Goal: Task Accomplishment & Management: Use online tool/utility

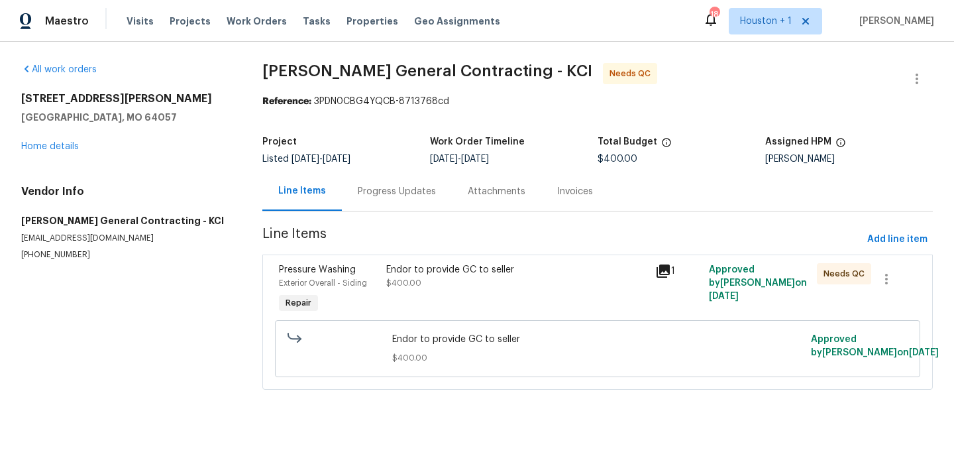
click at [500, 297] on div "Endor to provide GC to seller $400.00" at bounding box center [516, 289] width 269 height 61
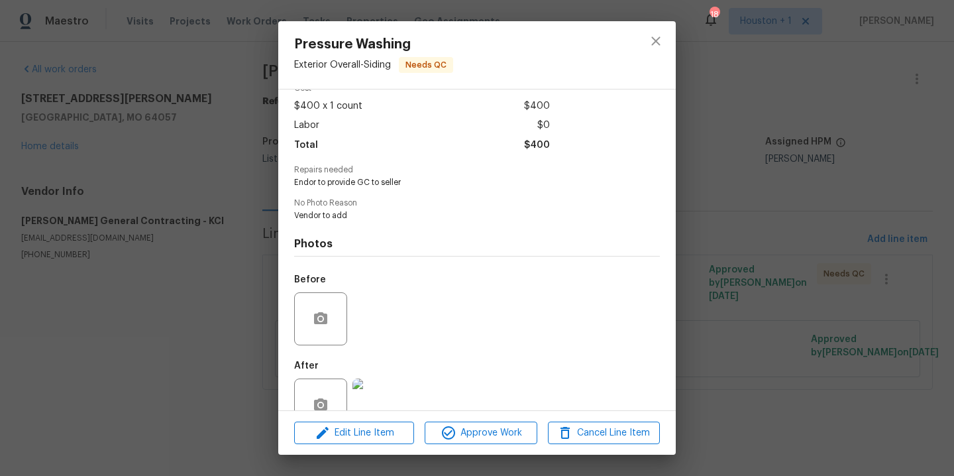
scroll to position [101, 0]
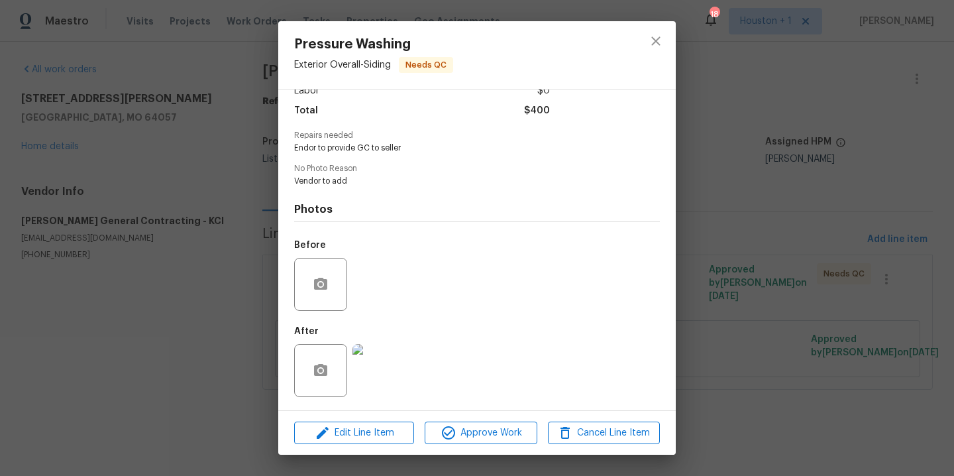
click at [378, 375] on img at bounding box center [378, 370] width 53 height 53
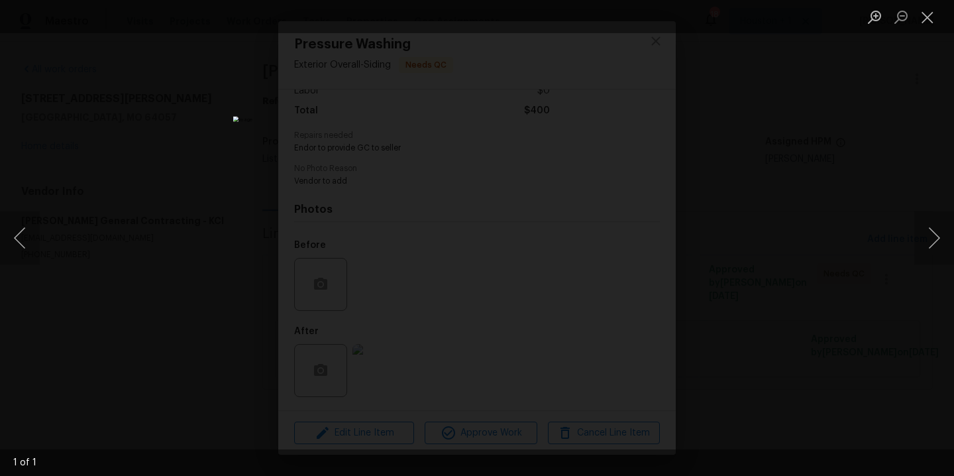
click at [780, 235] on div "Lightbox" at bounding box center [477, 238] width 954 height 476
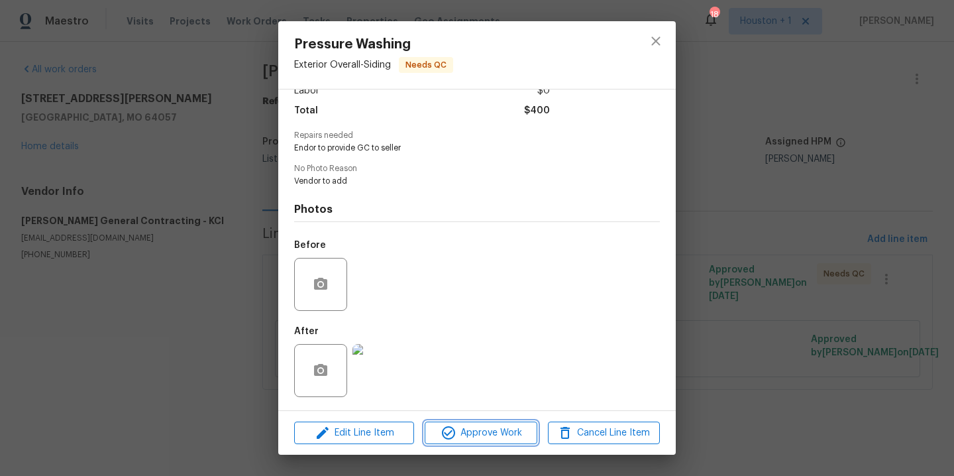
click at [471, 439] on span "Approve Work" at bounding box center [481, 433] width 104 height 17
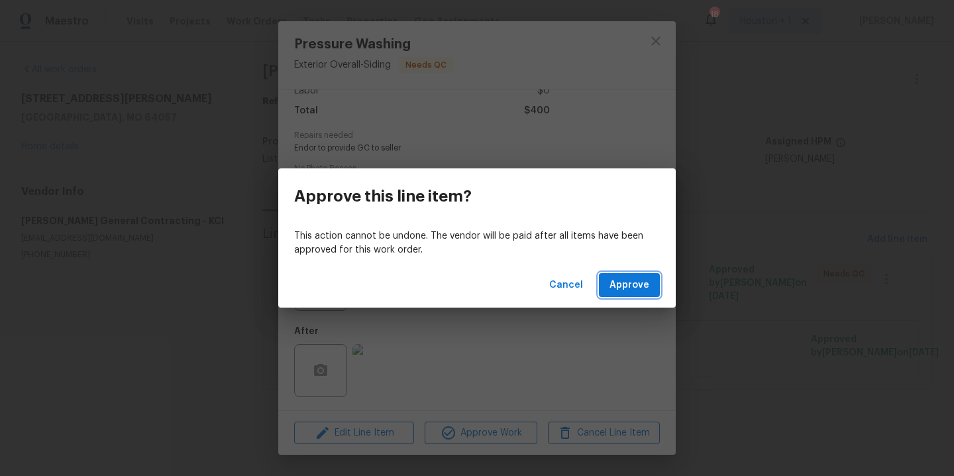
click at [646, 278] on span "Approve" at bounding box center [630, 285] width 40 height 17
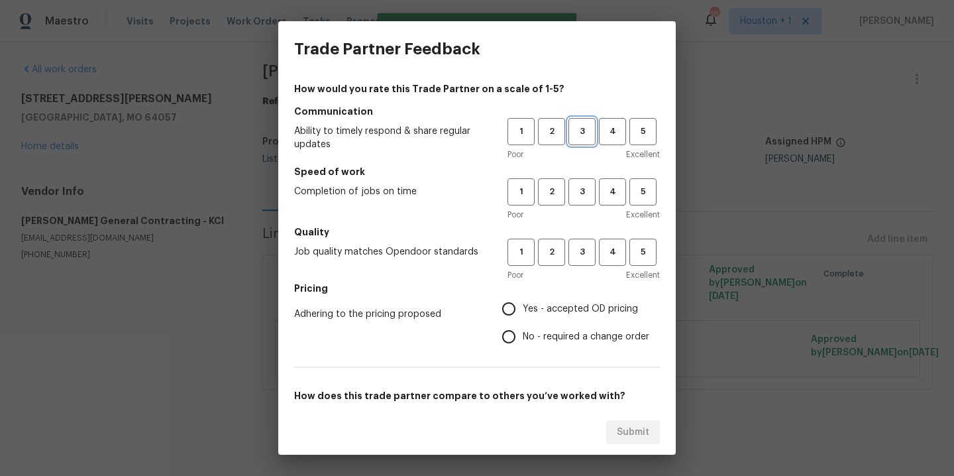
click at [574, 131] on span "3" at bounding box center [582, 131] width 25 height 15
click at [570, 201] on button "3" at bounding box center [581, 191] width 27 height 27
click at [576, 258] on span "3" at bounding box center [582, 251] width 25 height 15
click at [556, 305] on span "Yes - accepted OD pricing" at bounding box center [580, 309] width 115 height 14
click at [523, 305] on input "Yes - accepted OD pricing" at bounding box center [509, 309] width 28 height 28
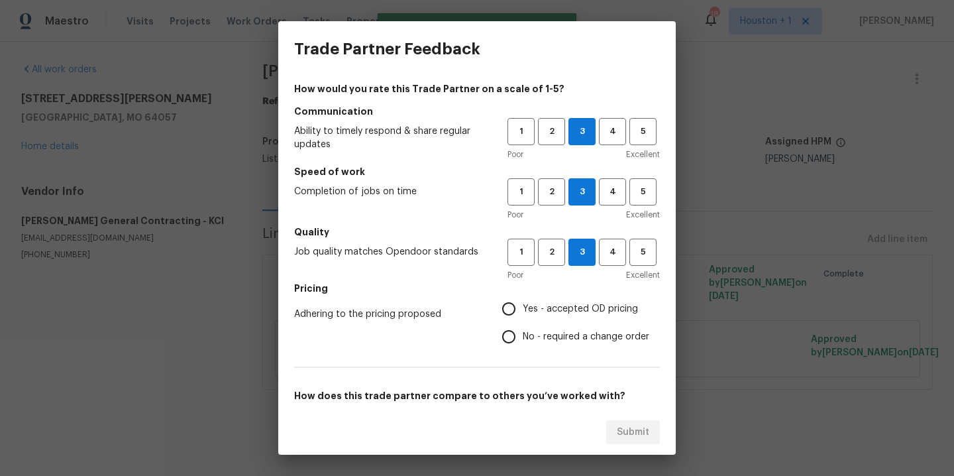
radio input "true"
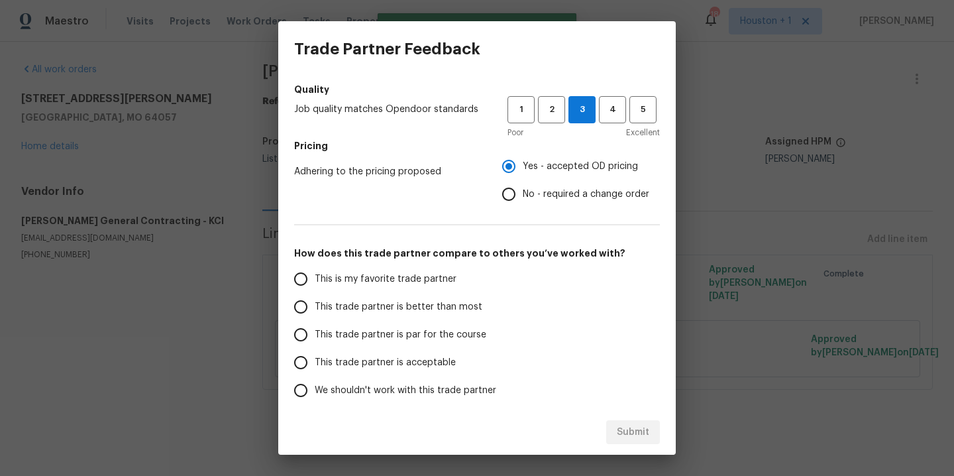
scroll to position [197, 0]
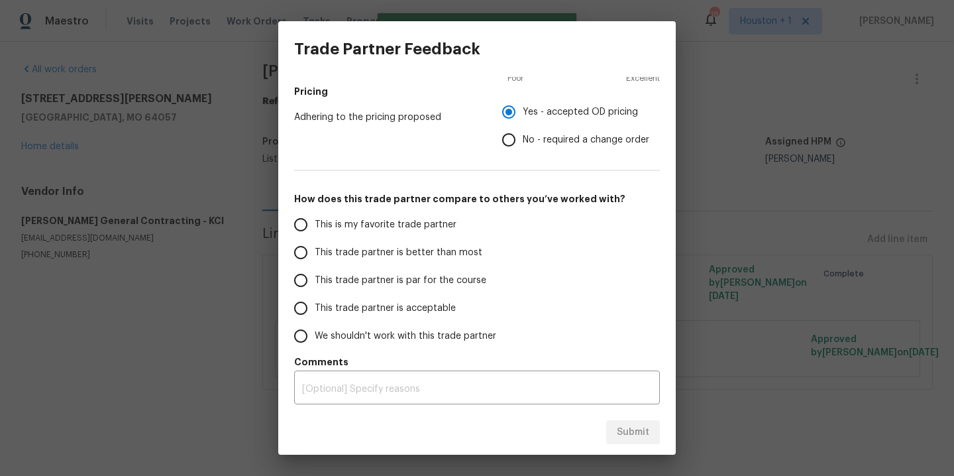
click at [373, 218] on span "This is my favorite trade partner" at bounding box center [386, 225] width 142 height 14
click at [315, 217] on input "This is my favorite trade partner" at bounding box center [301, 225] width 28 height 28
click at [639, 433] on span "Submit" at bounding box center [633, 432] width 32 height 17
radio input "true"
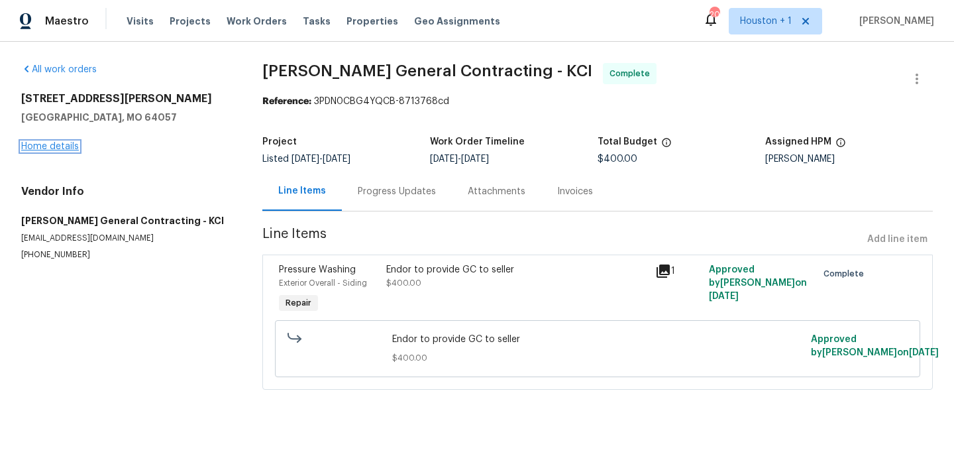
click at [74, 149] on link "Home details" at bounding box center [50, 146] width 58 height 9
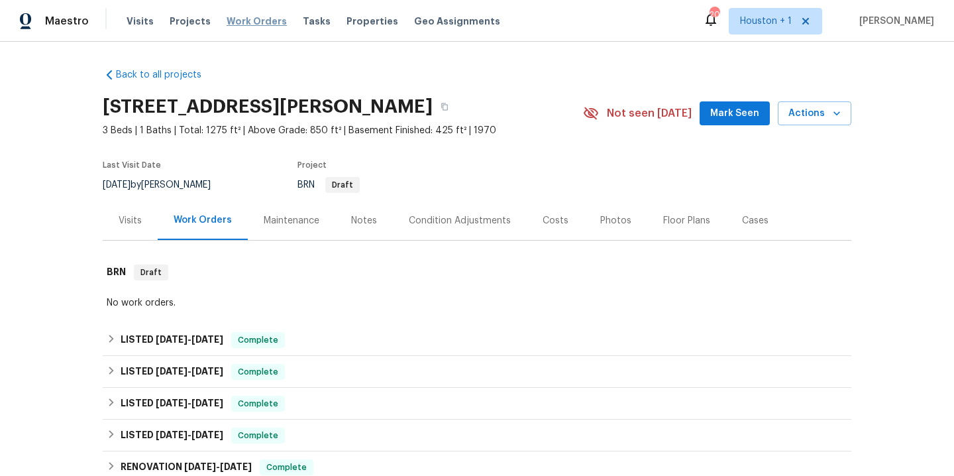
click at [229, 23] on span "Work Orders" at bounding box center [257, 21] width 60 height 13
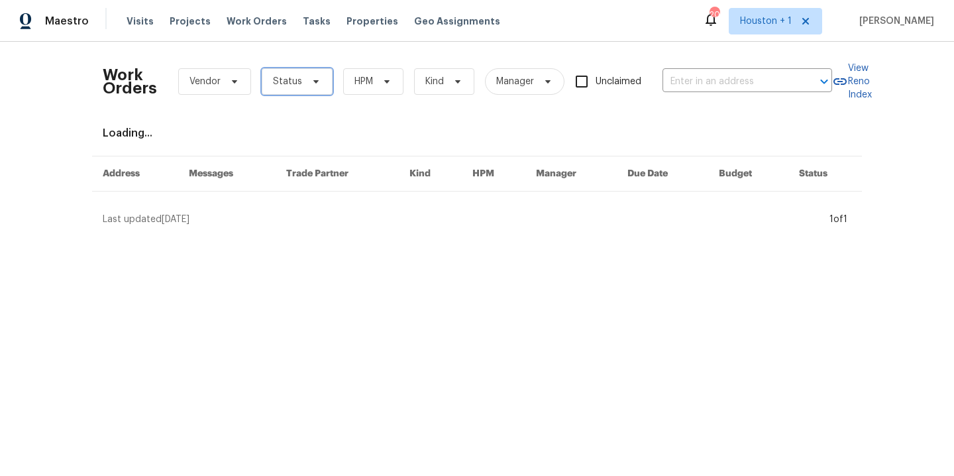
click at [303, 91] on span "Status" at bounding box center [297, 81] width 71 height 27
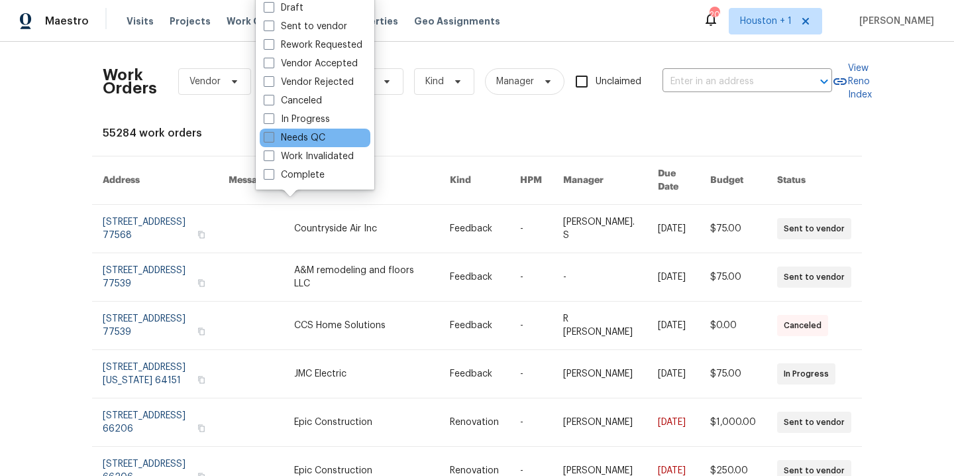
click at [299, 138] on label "Needs QC" at bounding box center [295, 137] width 62 height 13
click at [272, 138] on input "Needs QC" at bounding box center [268, 135] width 9 height 9
checkbox input "true"
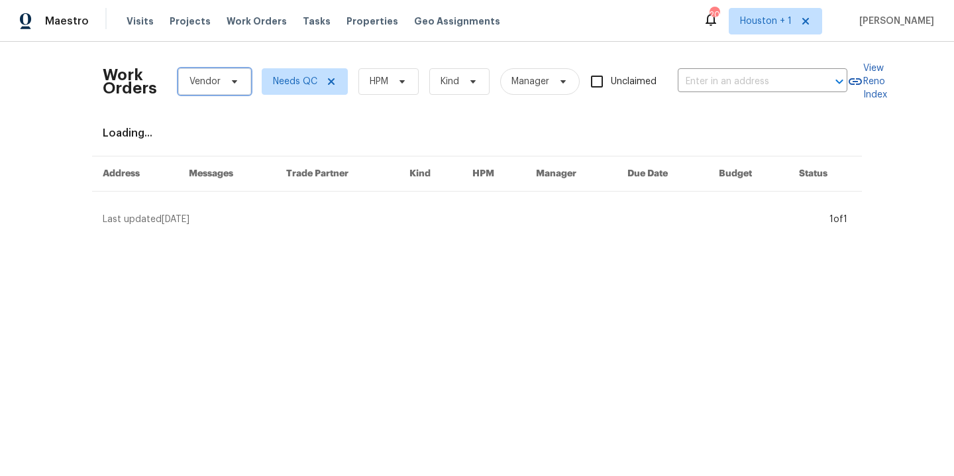
drag, startPoint x: 197, startPoint y: 82, endPoint x: 209, endPoint y: 82, distance: 11.3
click at [197, 83] on span "Vendor" at bounding box center [204, 81] width 31 height 13
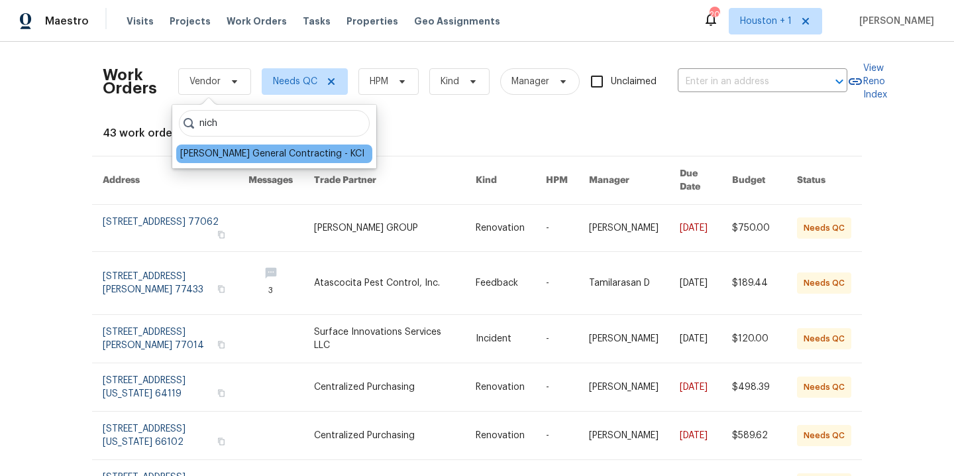
type input "nich"
click at [241, 153] on div "[PERSON_NAME] General Contracting - KCI" at bounding box center [272, 153] width 184 height 13
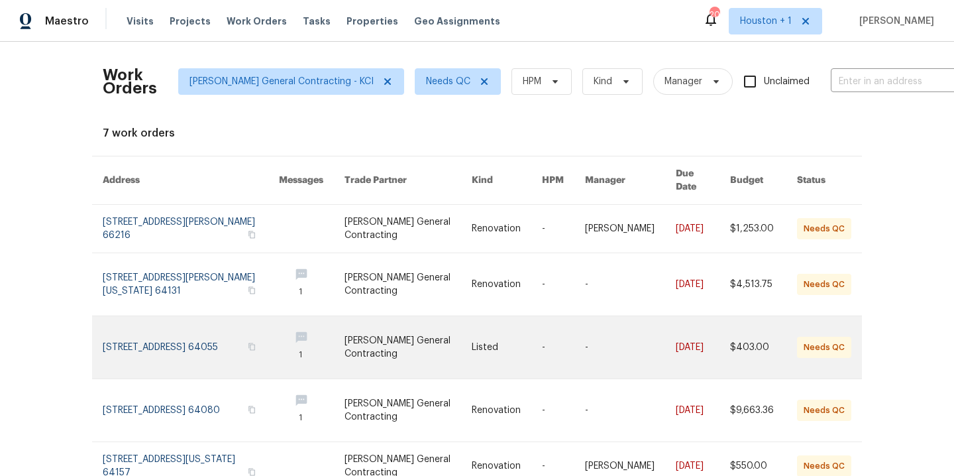
click at [396, 329] on link at bounding box center [408, 347] width 127 height 62
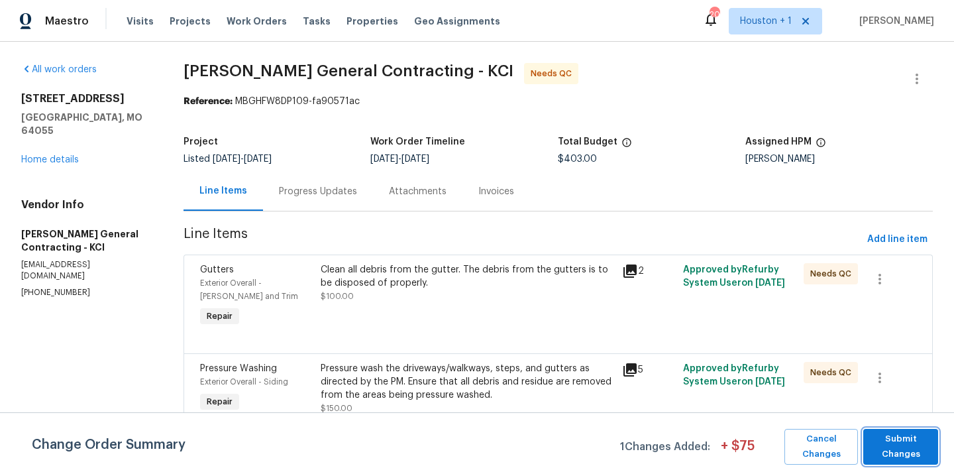
click at [897, 444] on span "Submit Changes" at bounding box center [901, 446] width 62 height 30
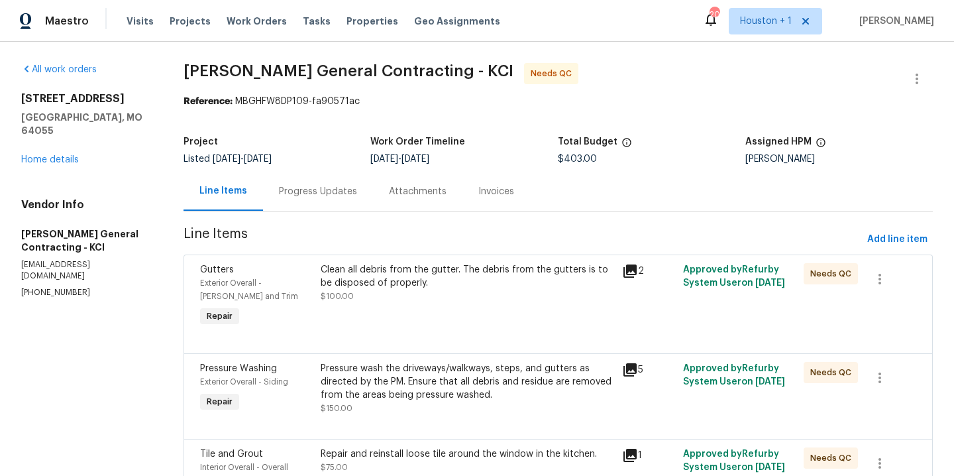
click at [431, 303] on div "Clean all debris from the gutter. The debris from the gutters is to be disposed…" at bounding box center [468, 296] width 302 height 74
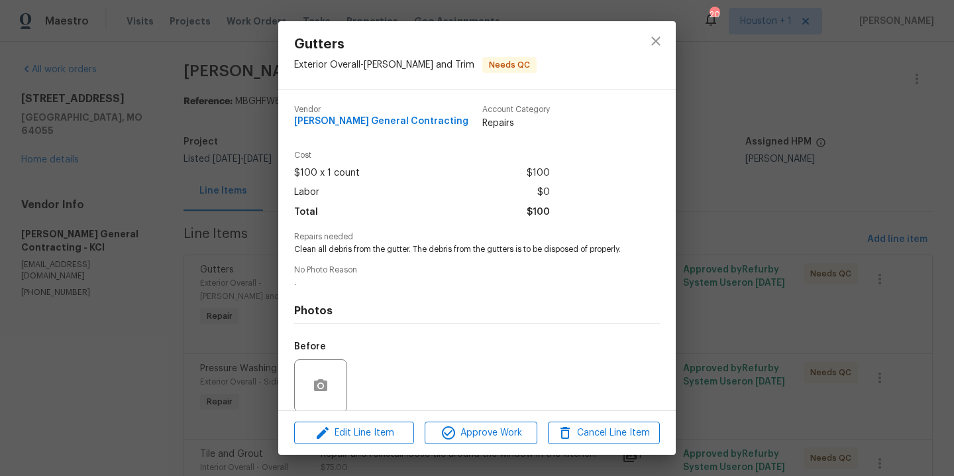
scroll to position [112, 0]
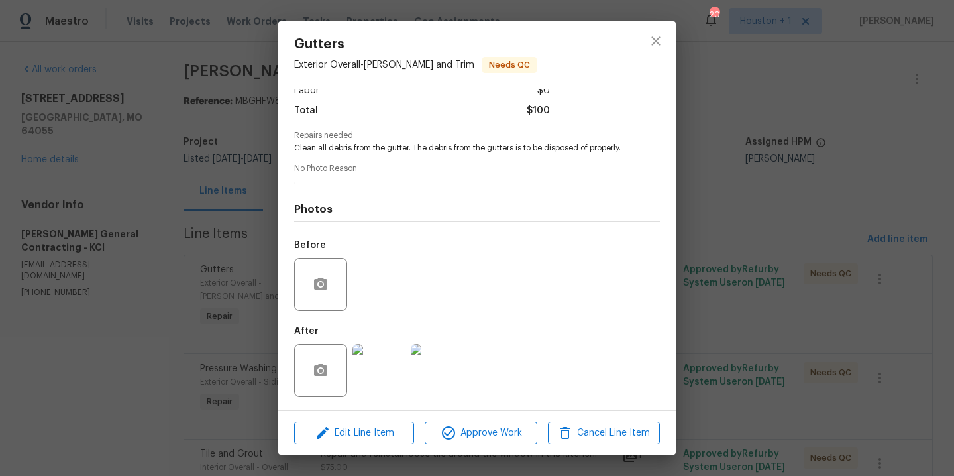
click at [390, 386] on img at bounding box center [378, 370] width 53 height 53
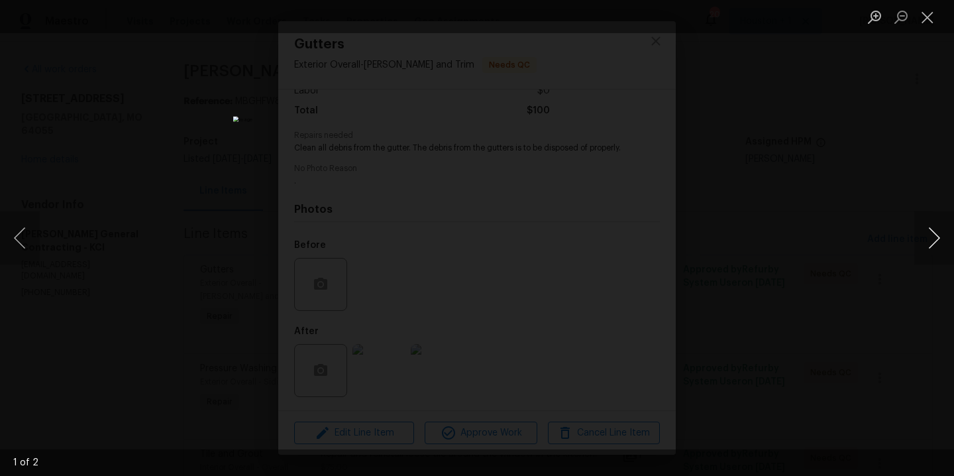
click at [931, 245] on button "Next image" at bounding box center [934, 237] width 40 height 53
click at [791, 245] on div "Lightbox" at bounding box center [477, 238] width 954 height 476
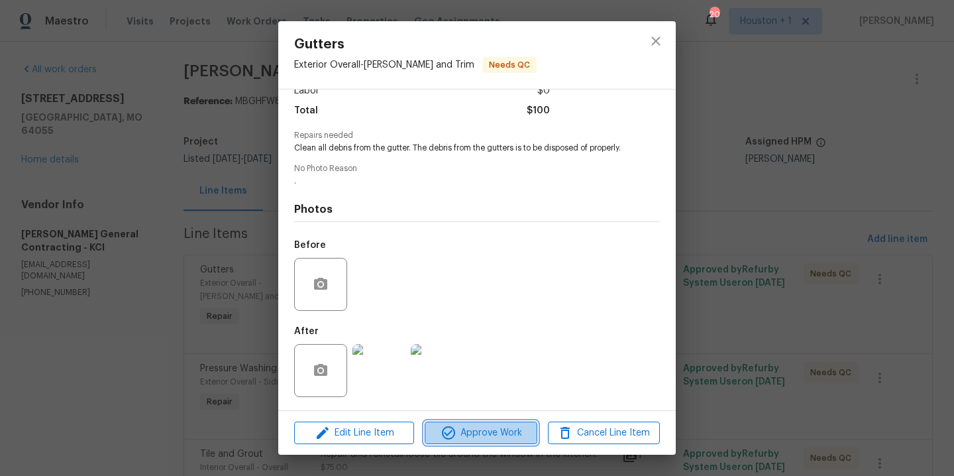
click at [474, 425] on span "Approve Work" at bounding box center [481, 433] width 104 height 17
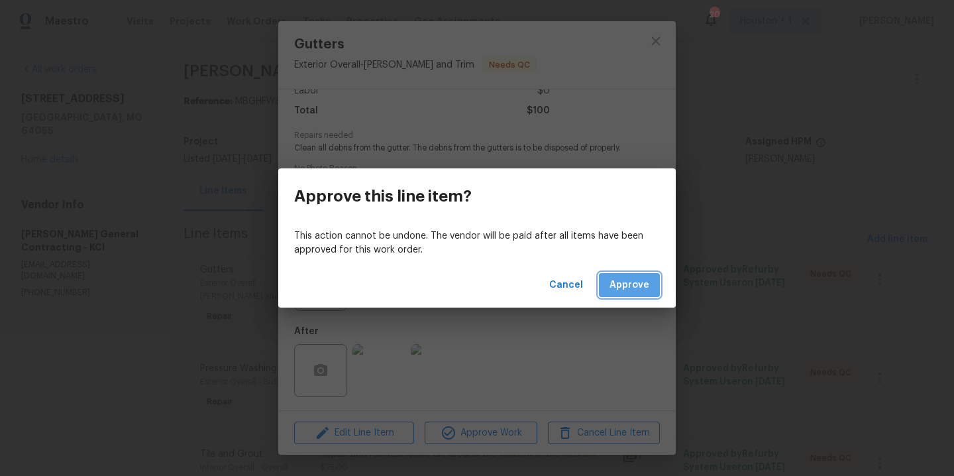
click at [617, 287] on span "Approve" at bounding box center [630, 285] width 40 height 17
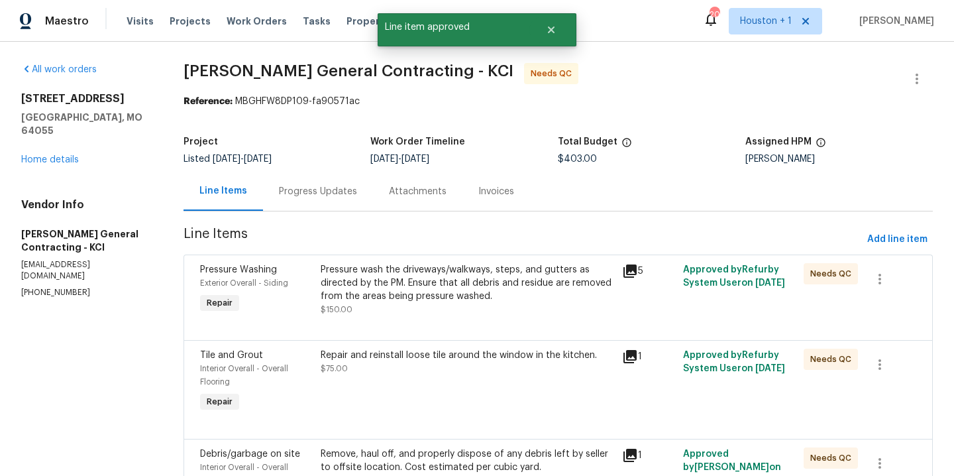
click at [407, 303] on div "Pressure wash the driveways/walkways, steps, and gutters as directed by the PM.…" at bounding box center [468, 289] width 294 height 53
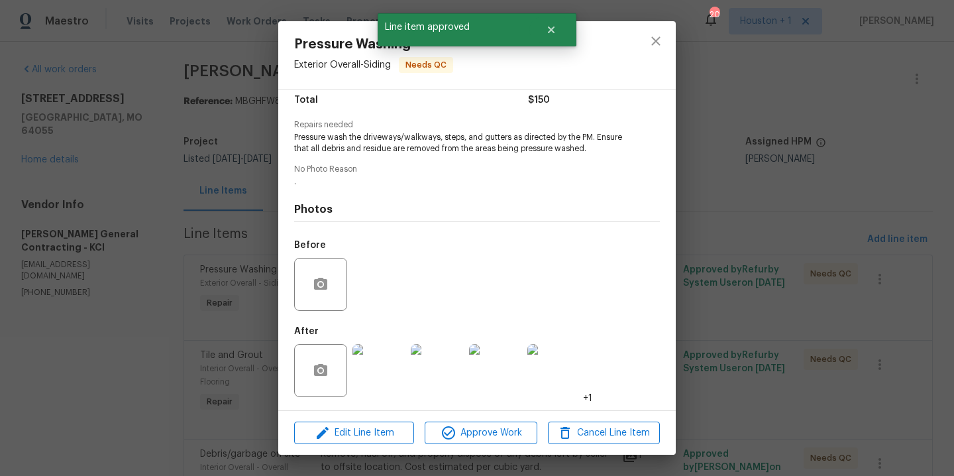
click at [376, 359] on img at bounding box center [378, 370] width 53 height 53
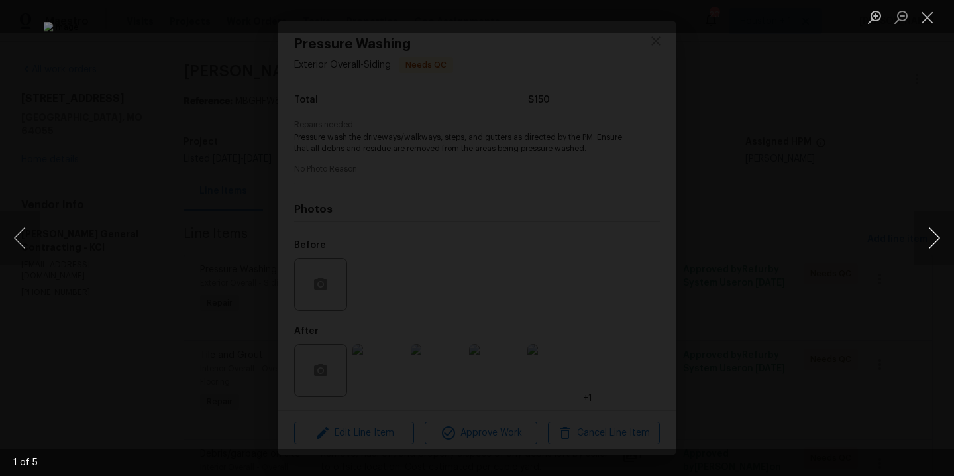
click at [933, 239] on button "Next image" at bounding box center [934, 237] width 40 height 53
click at [882, 237] on div "Lightbox" at bounding box center [477, 238] width 954 height 476
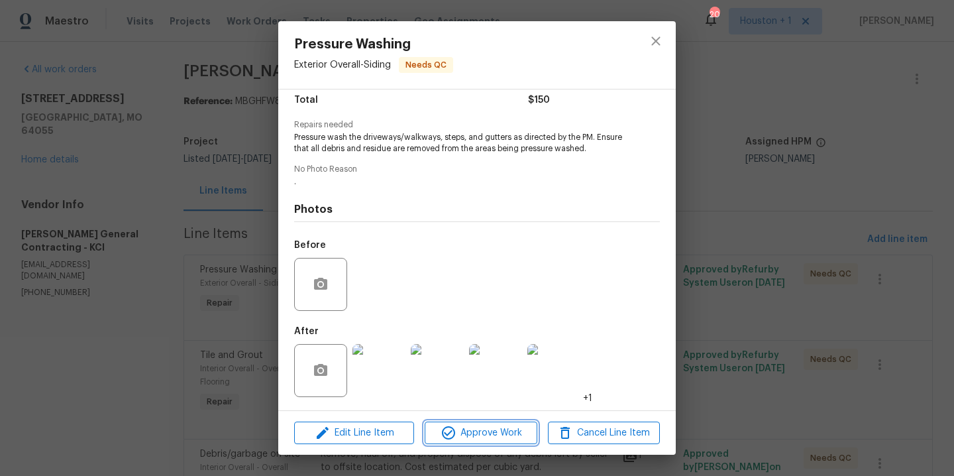
click at [498, 431] on span "Approve Work" at bounding box center [481, 433] width 104 height 17
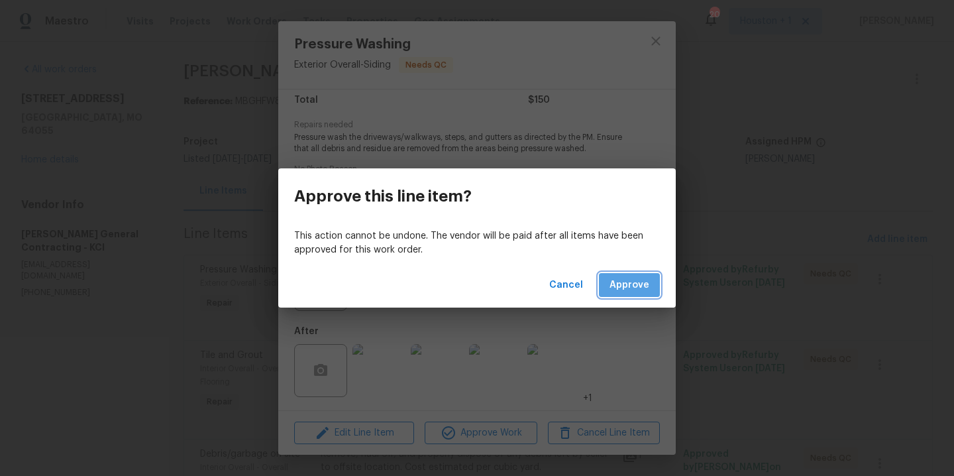
click at [637, 286] on span "Approve" at bounding box center [630, 285] width 40 height 17
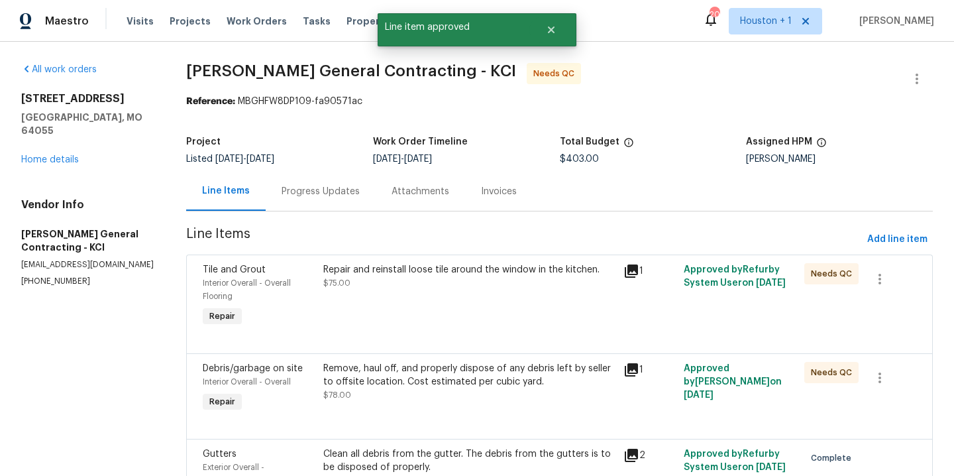
click at [407, 286] on div "Repair and reinstall loose tile around the window in the kitchen. $75.00" at bounding box center [469, 276] width 293 height 27
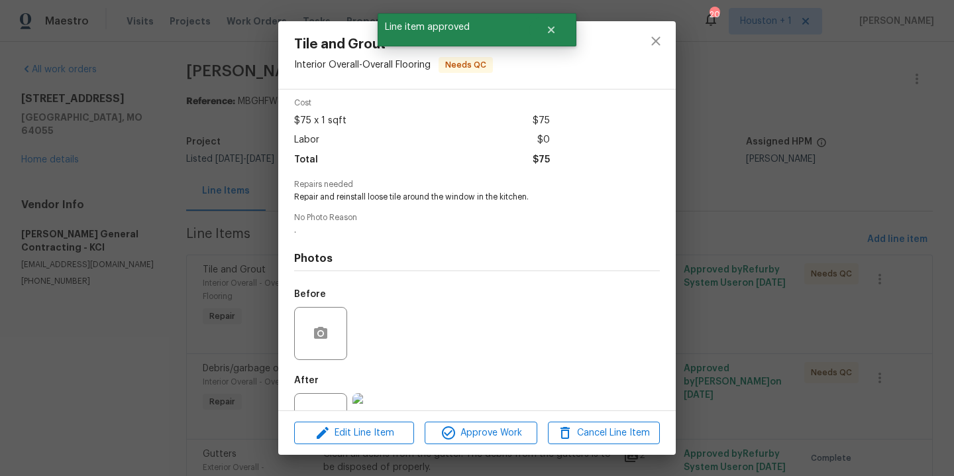
scroll to position [101, 0]
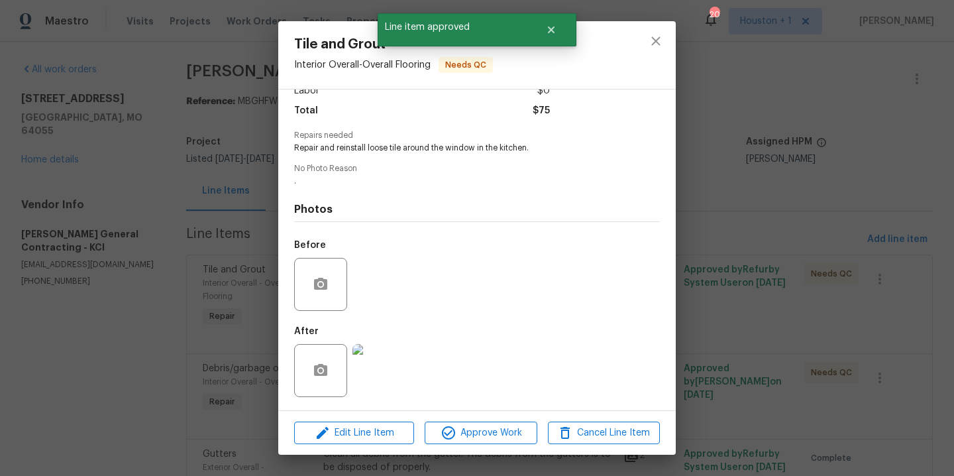
click at [374, 366] on img at bounding box center [378, 370] width 53 height 53
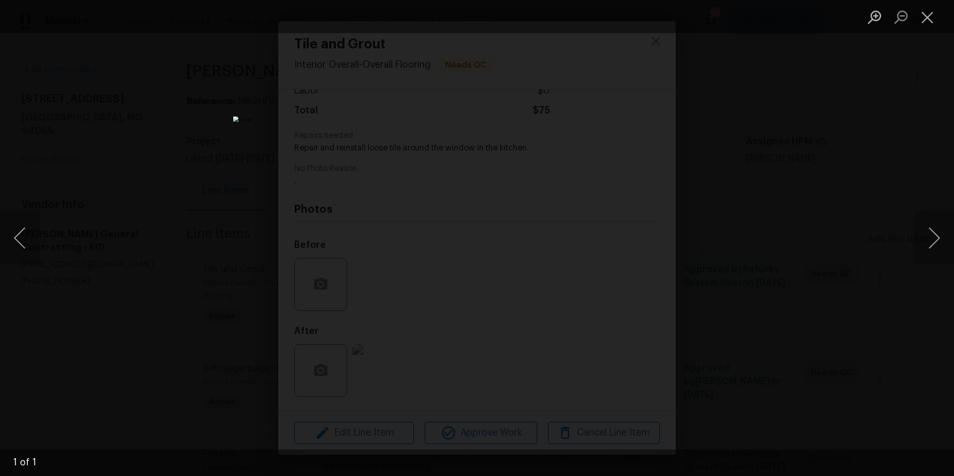
click at [706, 256] on div "Lightbox" at bounding box center [477, 238] width 954 height 476
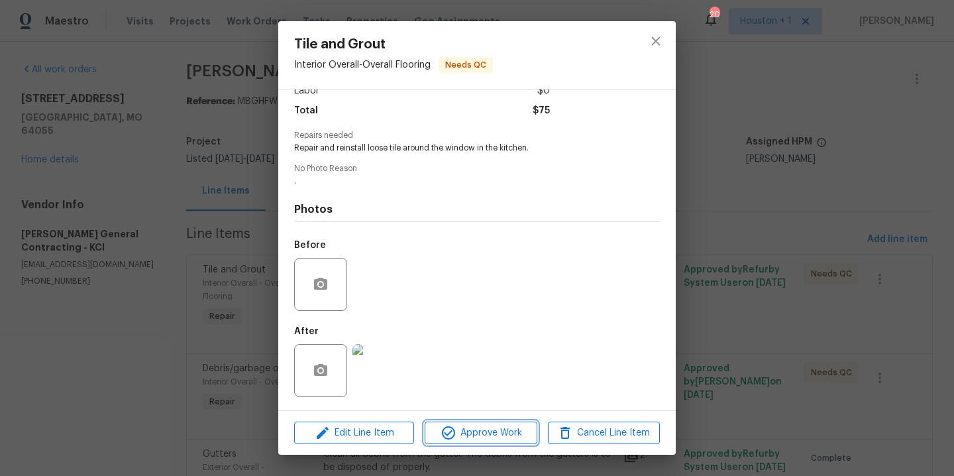
click at [516, 431] on span "Approve Work" at bounding box center [481, 433] width 104 height 17
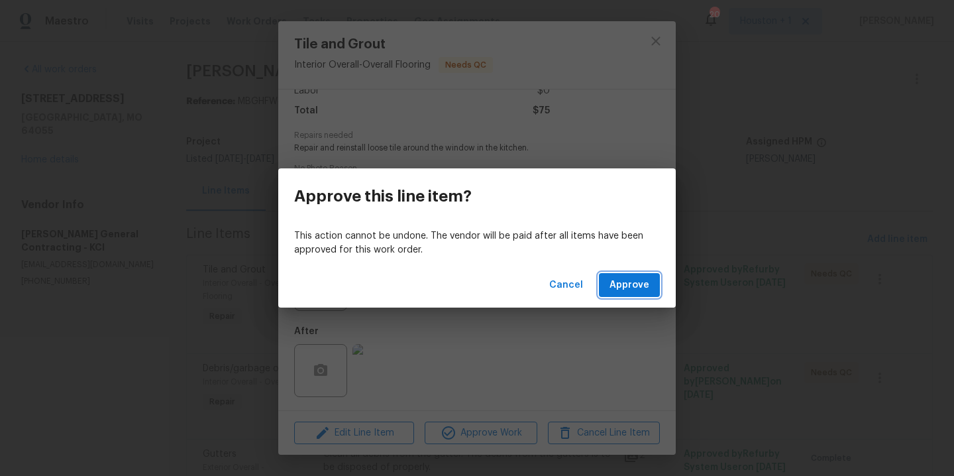
click at [645, 290] on span "Approve" at bounding box center [630, 285] width 40 height 17
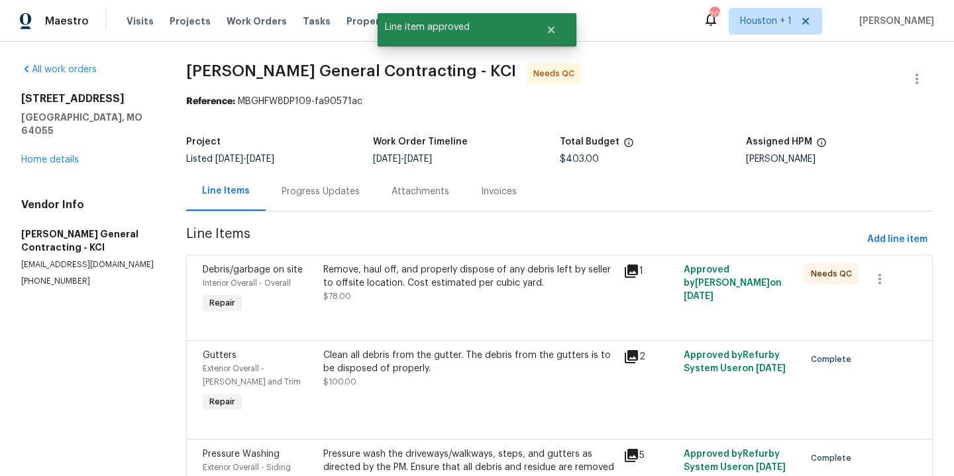
click at [459, 301] on div "Remove, haul off, and properly dispose of any debris left by seller to offsite …" at bounding box center [469, 283] width 293 height 40
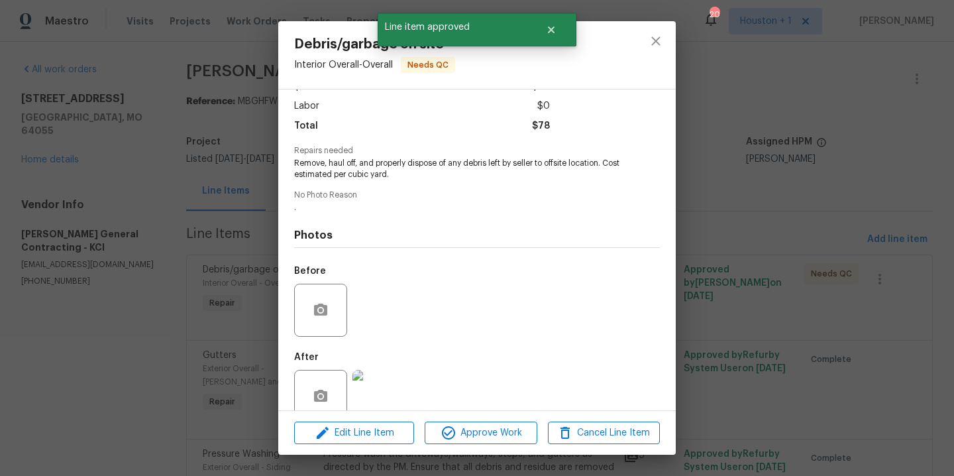
scroll to position [112, 0]
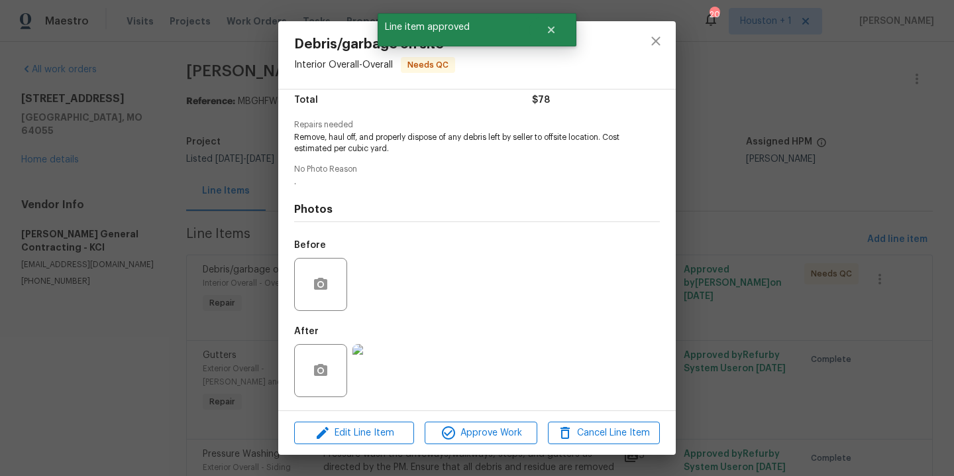
click at [368, 365] on img at bounding box center [378, 370] width 53 height 53
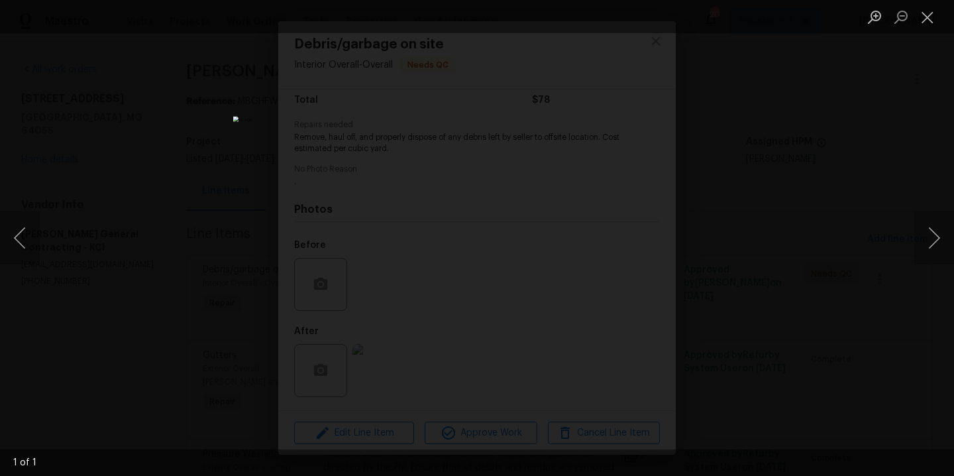
click at [790, 291] on div "Lightbox" at bounding box center [477, 238] width 954 height 476
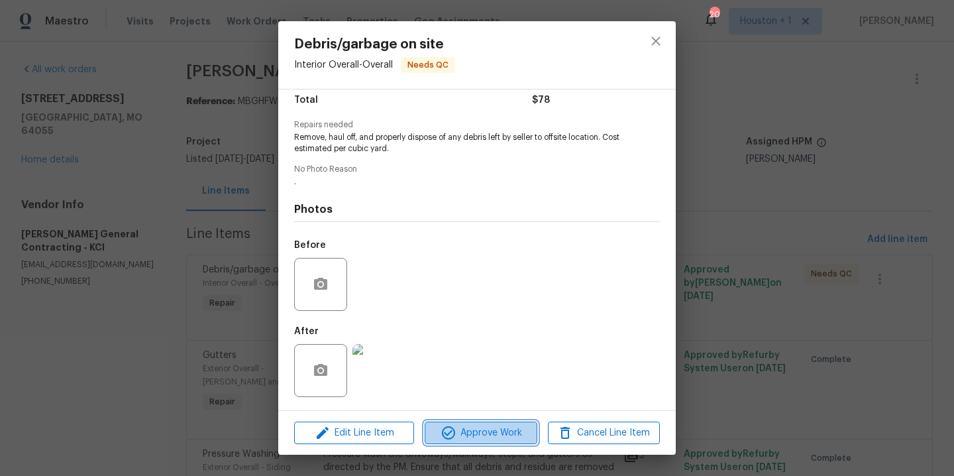
click at [505, 427] on span "Approve Work" at bounding box center [481, 433] width 104 height 17
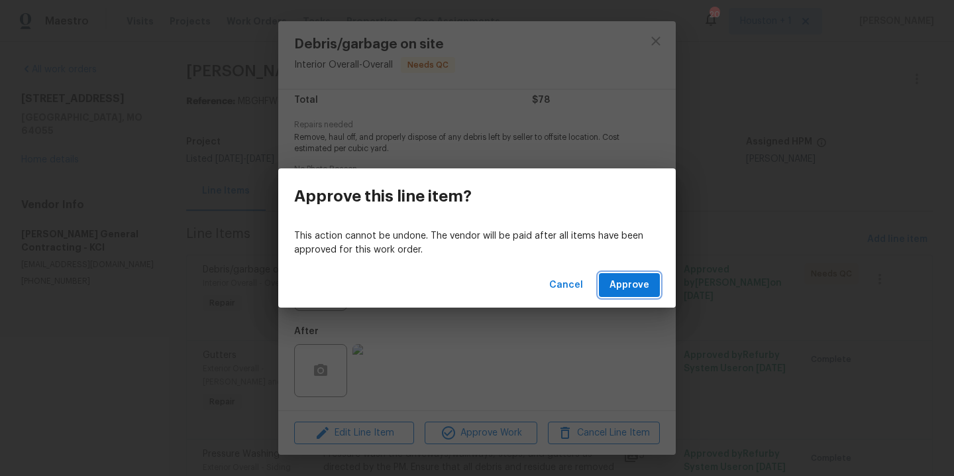
click at [641, 285] on span "Approve" at bounding box center [630, 285] width 40 height 17
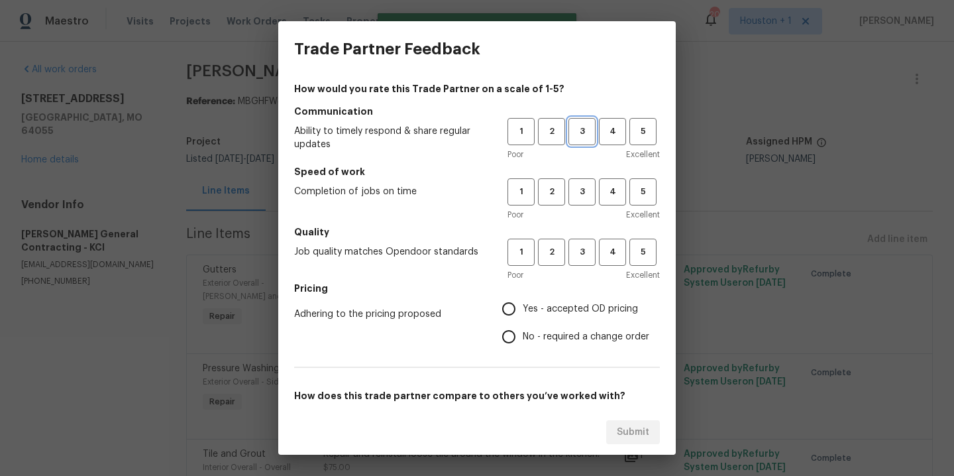
click at [580, 136] on span "3" at bounding box center [582, 131] width 25 height 15
click at [582, 176] on h5 "Speed of work" at bounding box center [477, 171] width 366 height 13
click at [574, 193] on span "3" at bounding box center [582, 191] width 25 height 15
drag, startPoint x: 578, startPoint y: 243, endPoint x: 576, endPoint y: 259, distance: 16.0
click at [578, 243] on button "3" at bounding box center [581, 252] width 27 height 27
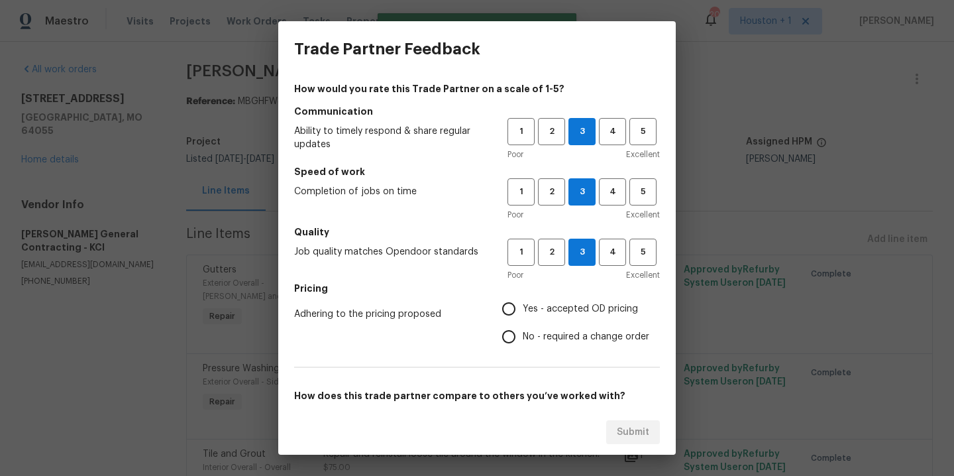
click at [566, 306] on span "Yes - accepted OD pricing" at bounding box center [580, 309] width 115 height 14
click at [523, 306] on input "Yes - accepted OD pricing" at bounding box center [509, 309] width 28 height 28
radio input "true"
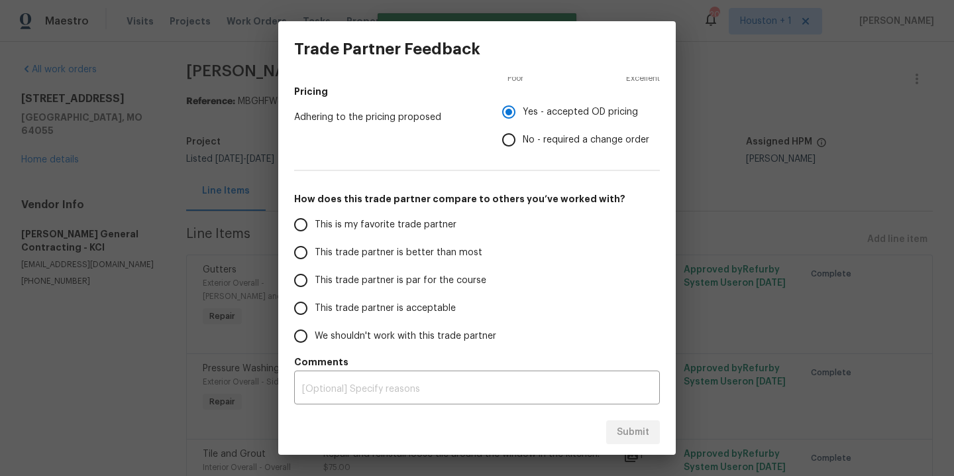
click at [381, 215] on label "This is my favorite trade partner" at bounding box center [391, 225] width 209 height 28
click at [315, 215] on input "This is my favorite trade partner" at bounding box center [301, 225] width 28 height 28
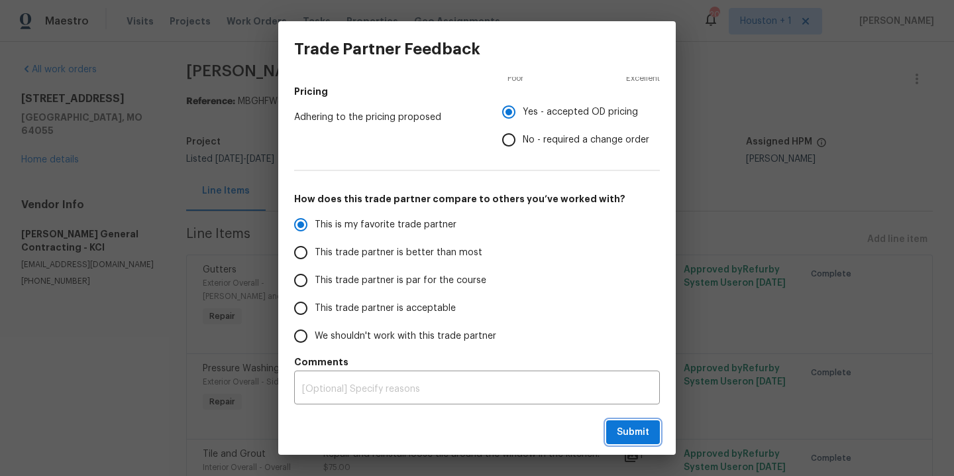
click at [653, 432] on button "Submit" at bounding box center [633, 432] width 54 height 25
radio input "true"
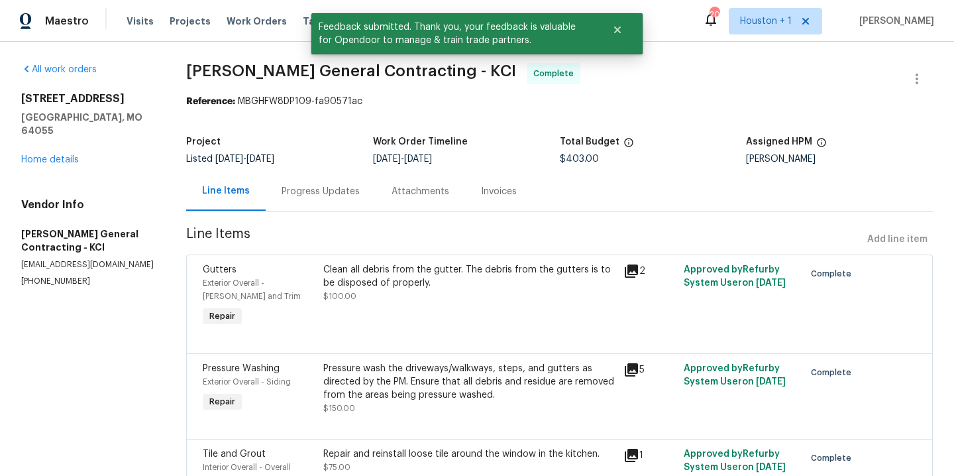
click at [303, 193] on div "Progress Updates" at bounding box center [321, 191] width 78 height 13
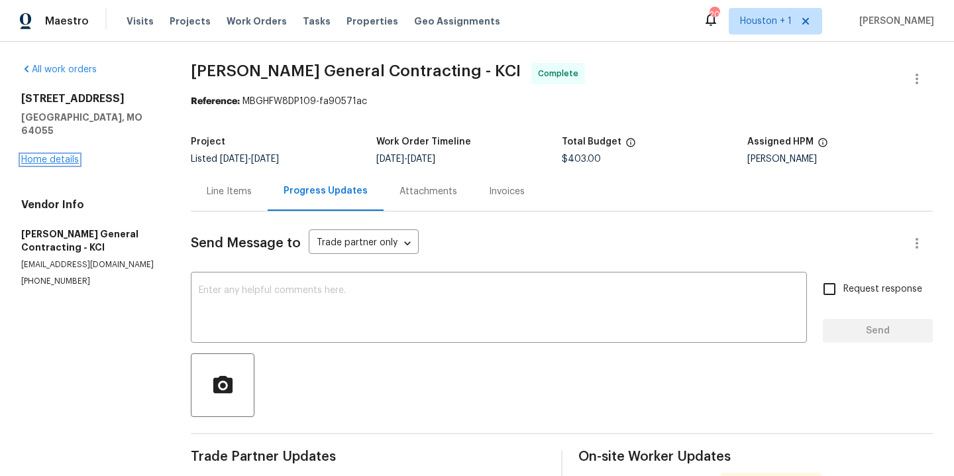
click at [42, 155] on link "Home details" at bounding box center [50, 159] width 58 height 9
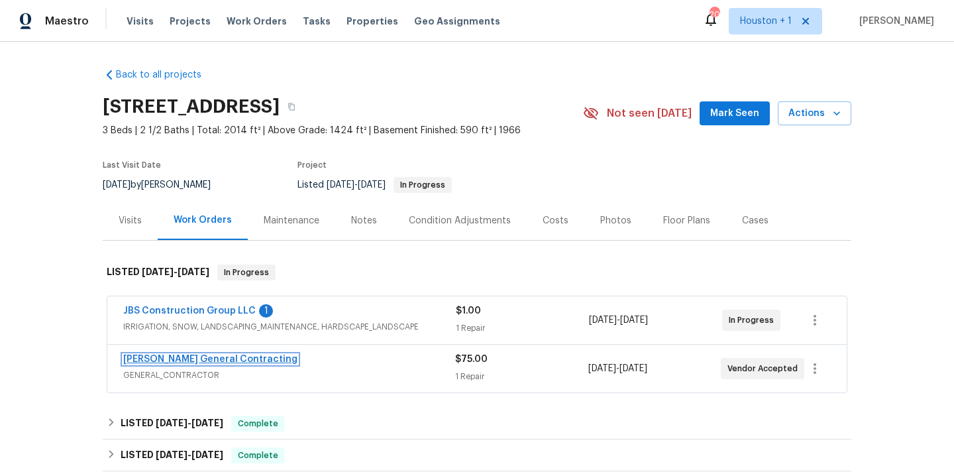
click at [168, 354] on link "[PERSON_NAME] General Contracting" at bounding box center [210, 358] width 174 height 9
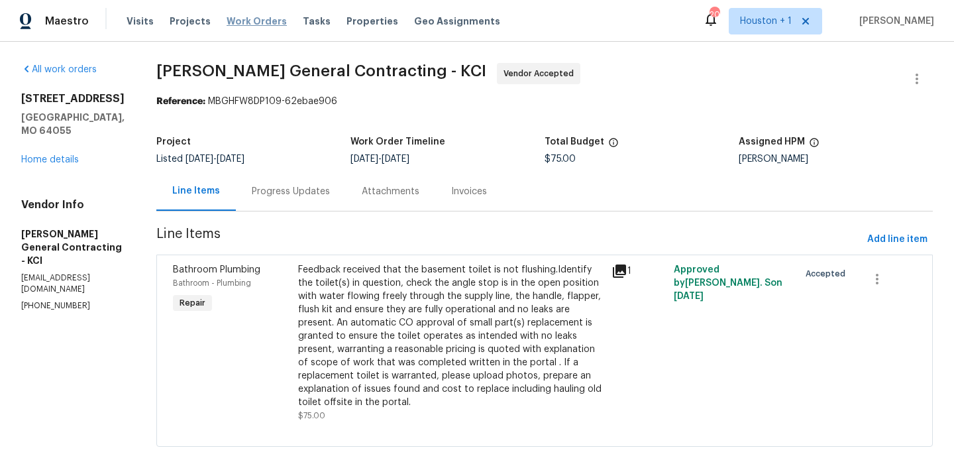
click at [227, 17] on span "Work Orders" at bounding box center [257, 21] width 60 height 13
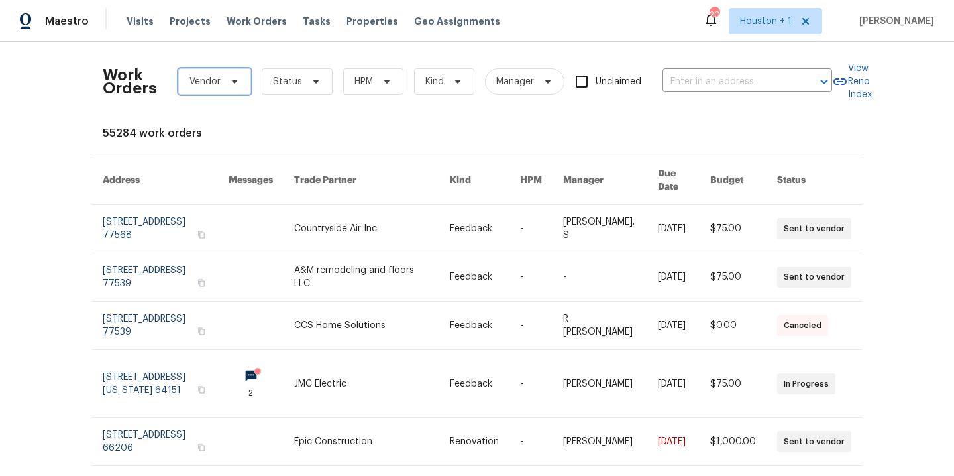
click at [231, 84] on icon at bounding box center [234, 81] width 11 height 11
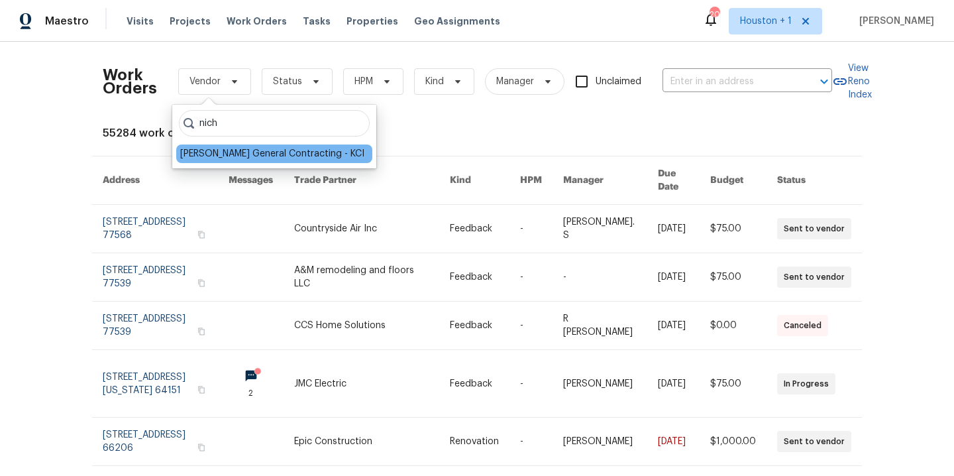
type input "nich"
click at [264, 148] on div "[PERSON_NAME] General Contracting - KCI" at bounding box center [272, 153] width 184 height 13
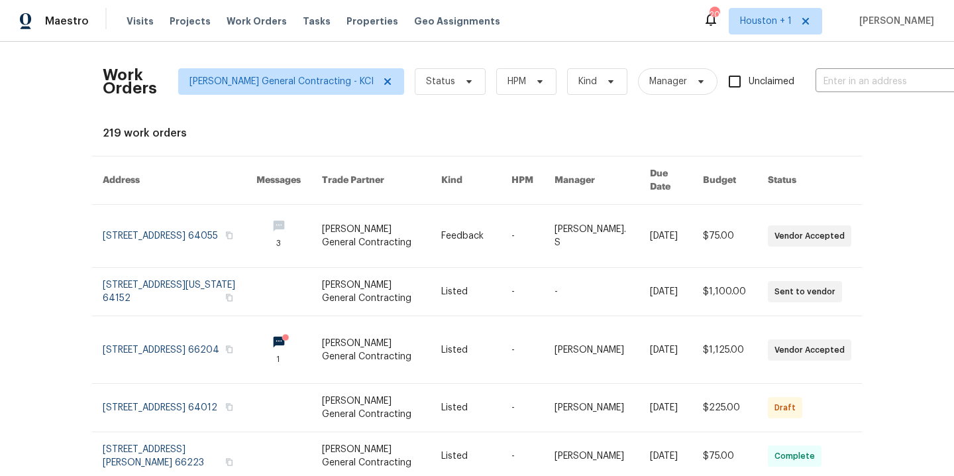
click at [451, 84] on div "Work Orders Nicholson General Contracting - KCI Status HPM Kind Manager Unclaim…" at bounding box center [544, 81] width 882 height 58
click at [415, 75] on span "Status" at bounding box center [450, 81] width 71 height 27
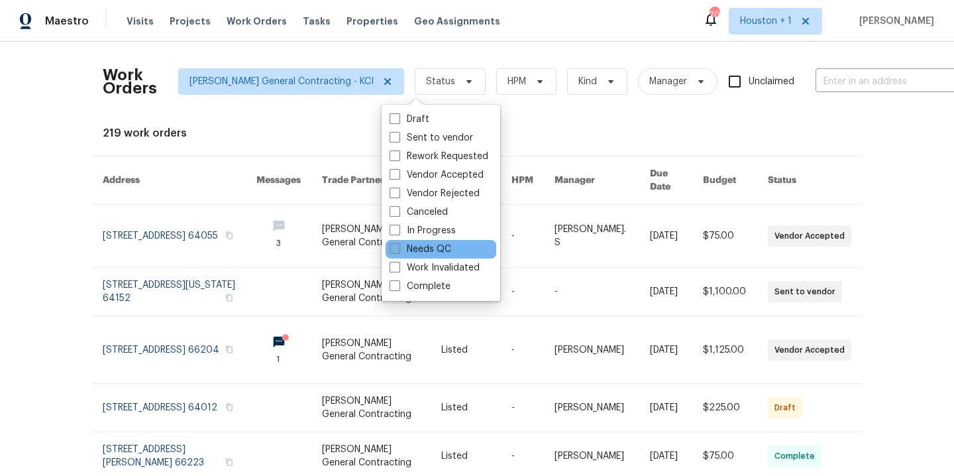
click at [415, 252] on label "Needs QC" at bounding box center [421, 248] width 62 height 13
click at [398, 251] on input "Needs QC" at bounding box center [394, 246] width 9 height 9
checkbox input "true"
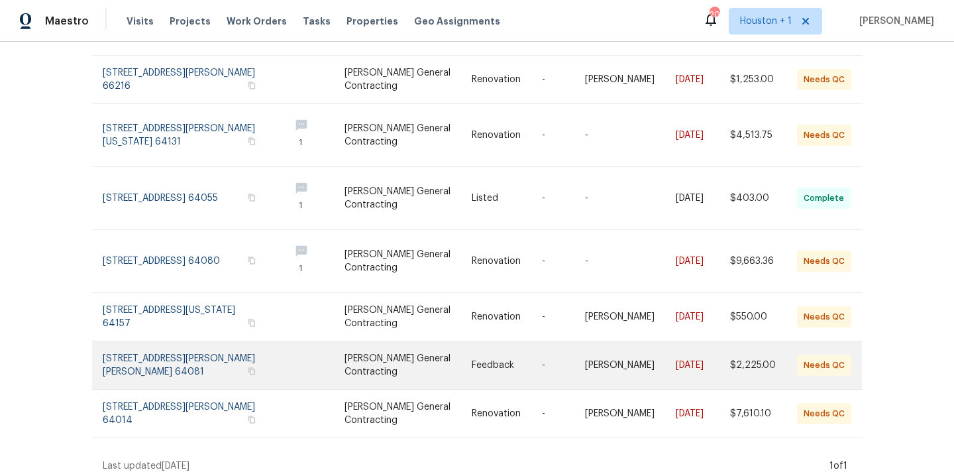
scroll to position [152, 0]
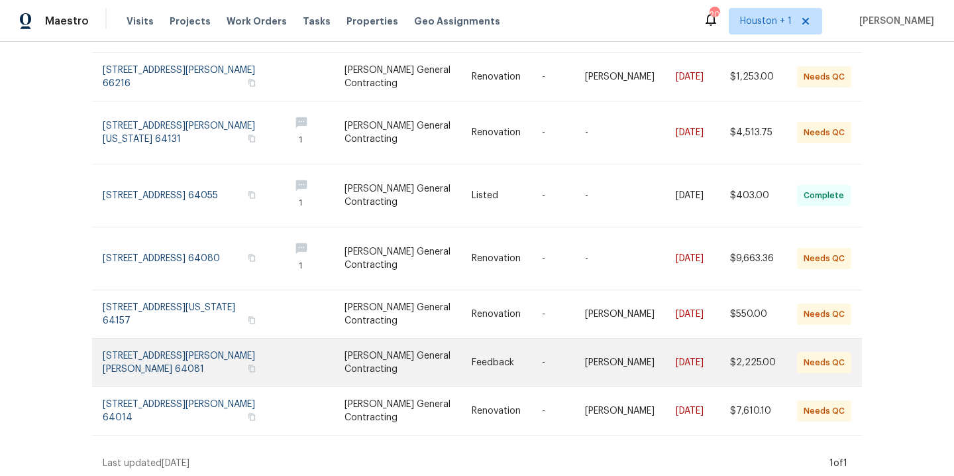
click at [390, 345] on link at bounding box center [408, 363] width 127 height 48
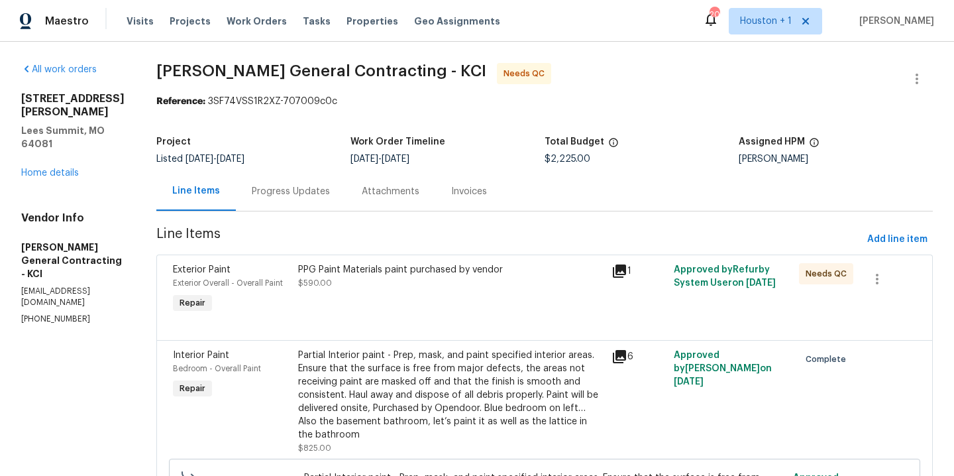
click at [321, 191] on div "Progress Updates" at bounding box center [291, 191] width 78 height 13
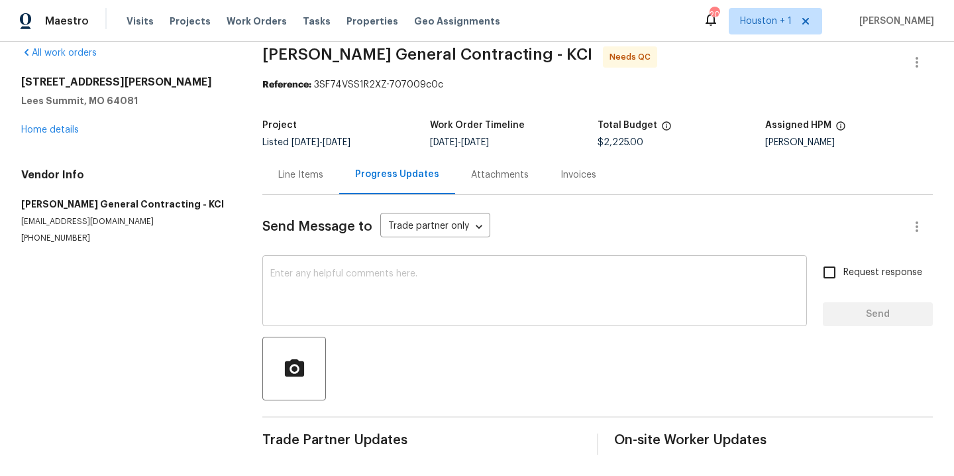
scroll to position [27, 0]
click at [315, 168] on div "Line Items" at bounding box center [300, 174] width 45 height 13
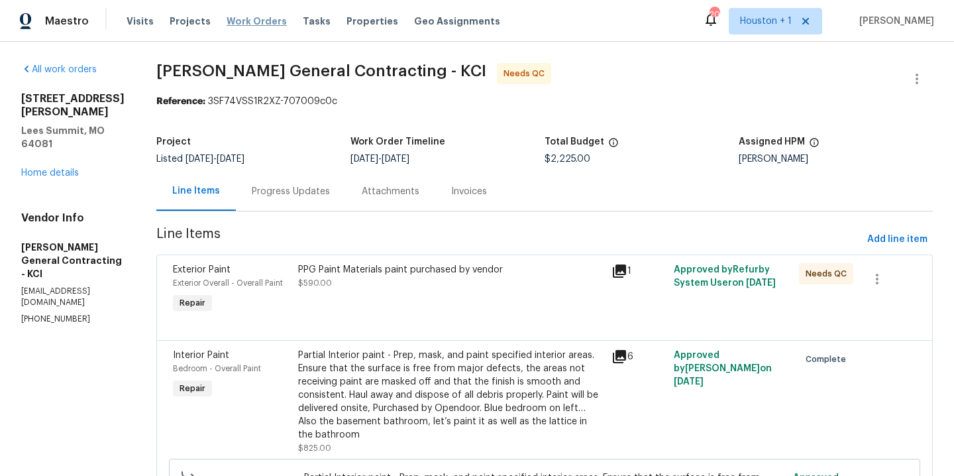
click at [240, 22] on span "Work Orders" at bounding box center [257, 21] width 60 height 13
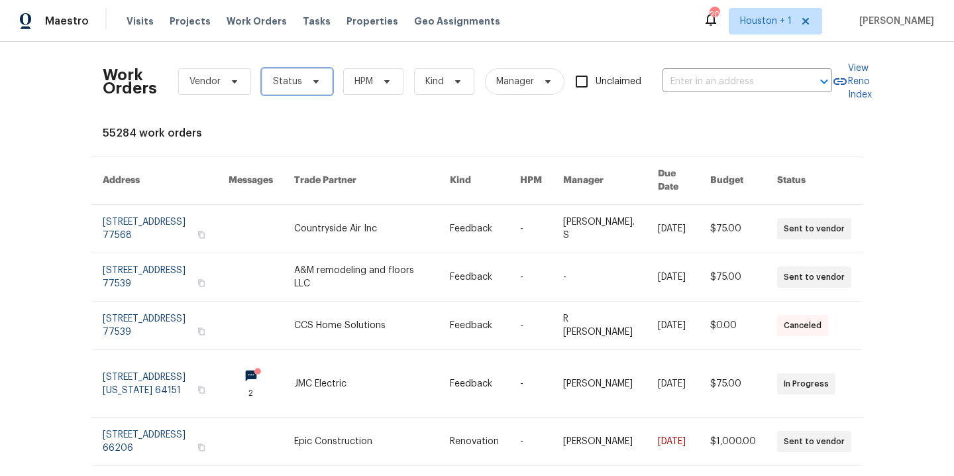
click at [273, 83] on span "Status" at bounding box center [287, 81] width 29 height 13
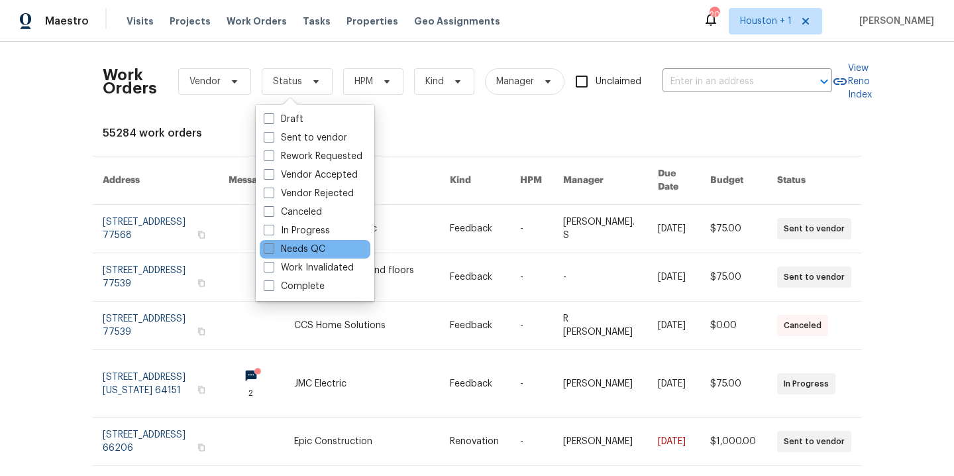
click at [280, 251] on label "Needs QC" at bounding box center [295, 248] width 62 height 13
click at [272, 251] on input "Needs QC" at bounding box center [268, 246] width 9 height 9
checkbox input "true"
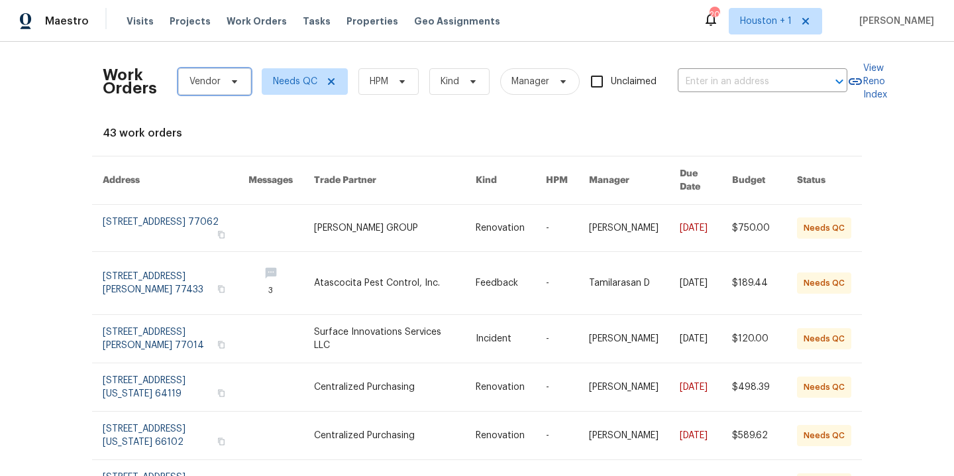
click at [209, 82] on span "Vendor" at bounding box center [204, 81] width 31 height 13
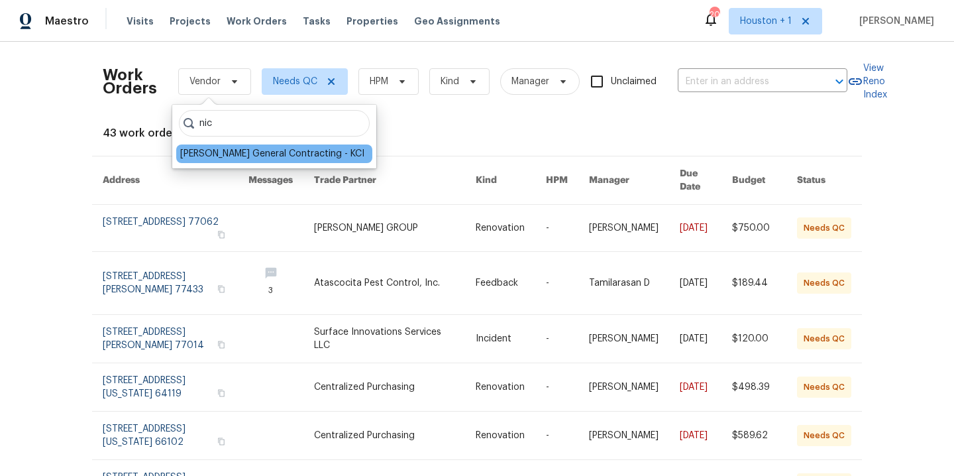
type input "nic"
click at [248, 158] on div "[PERSON_NAME] General Contracting - KCI" at bounding box center [272, 153] width 184 height 13
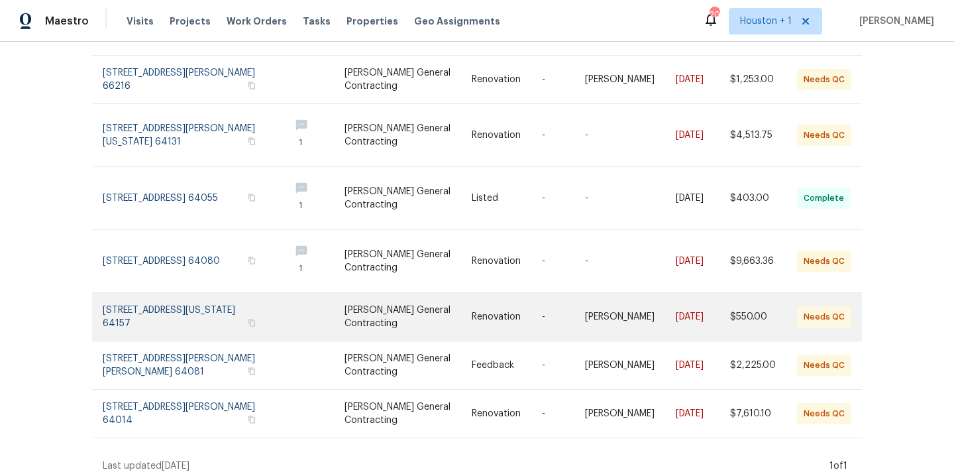
scroll to position [152, 0]
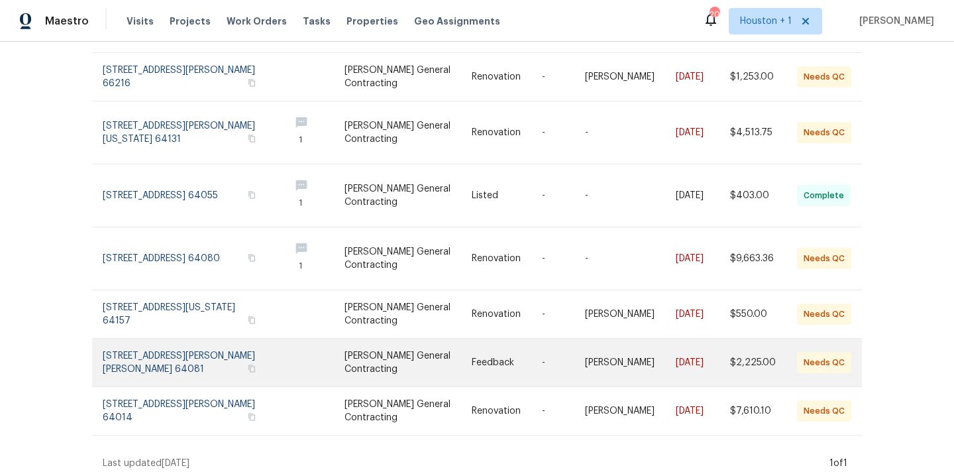
click at [496, 342] on link at bounding box center [507, 363] width 70 height 48
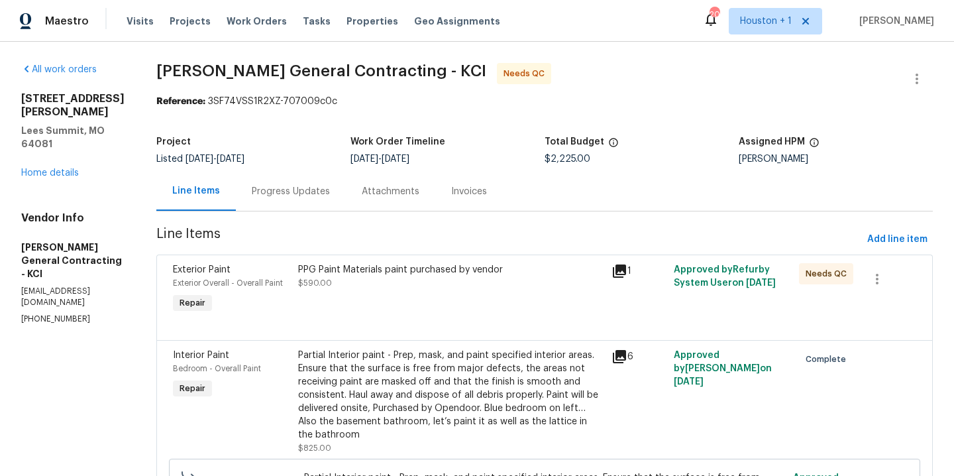
click at [455, 270] on div "PPG Paint Materials paint purchased by vendor" at bounding box center [450, 269] width 305 height 13
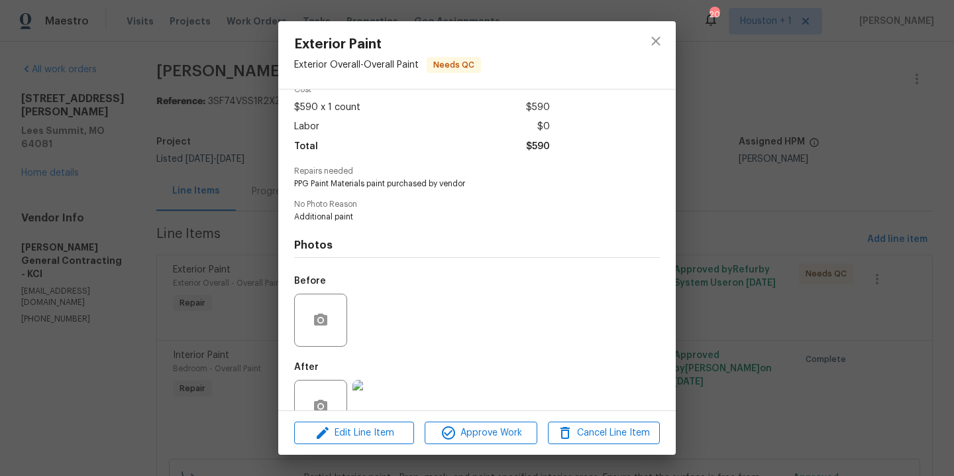
scroll to position [101, 0]
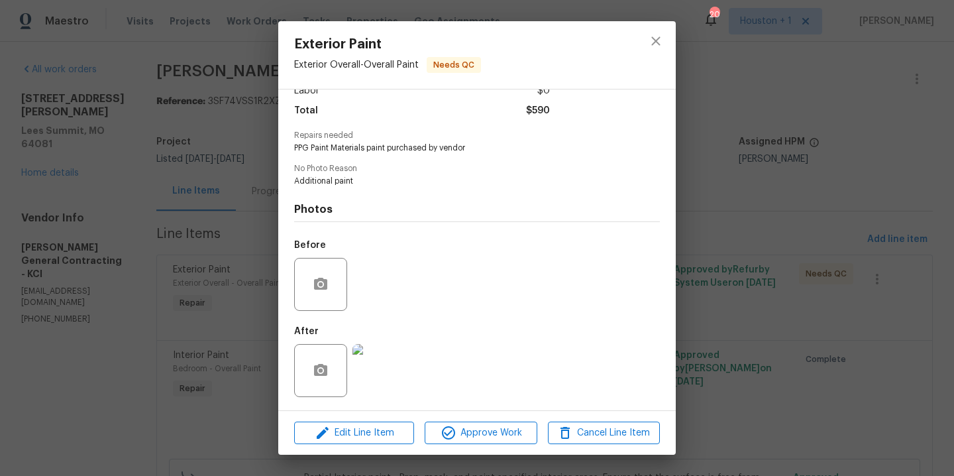
click at [380, 360] on img at bounding box center [378, 370] width 53 height 53
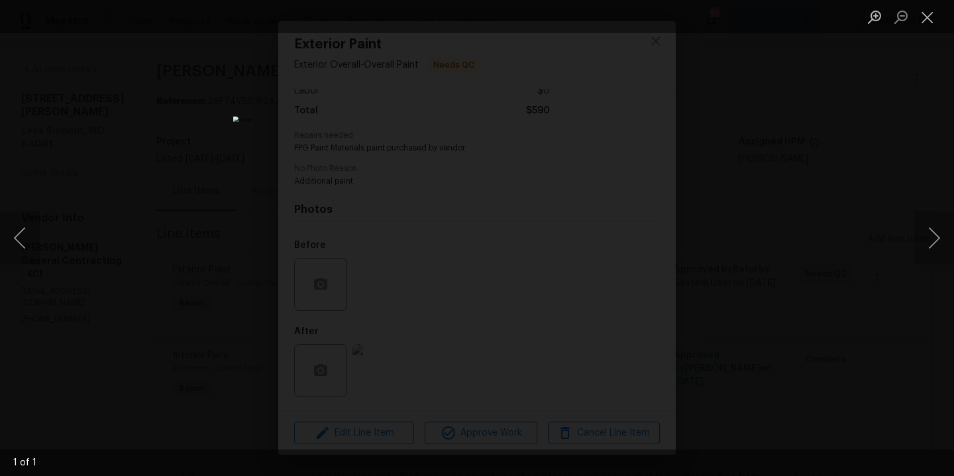
click at [782, 211] on div "Lightbox" at bounding box center [477, 238] width 954 height 476
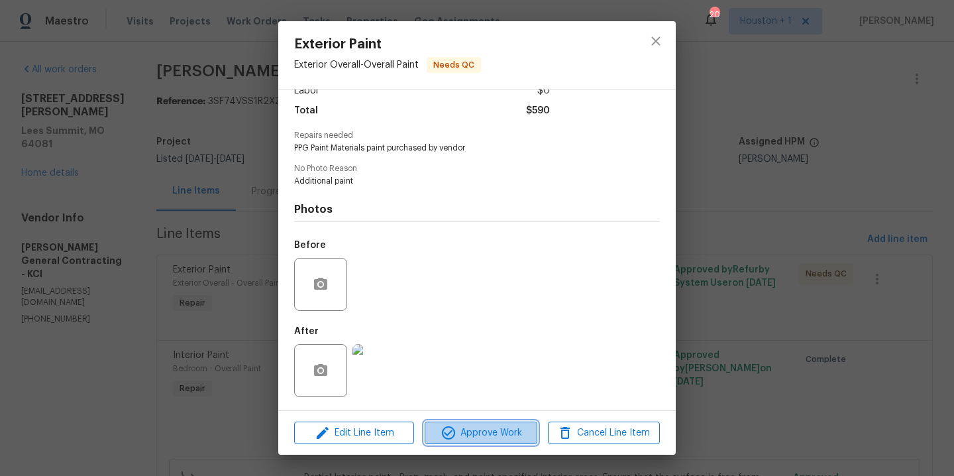
click at [469, 431] on span "Approve Work" at bounding box center [481, 433] width 104 height 17
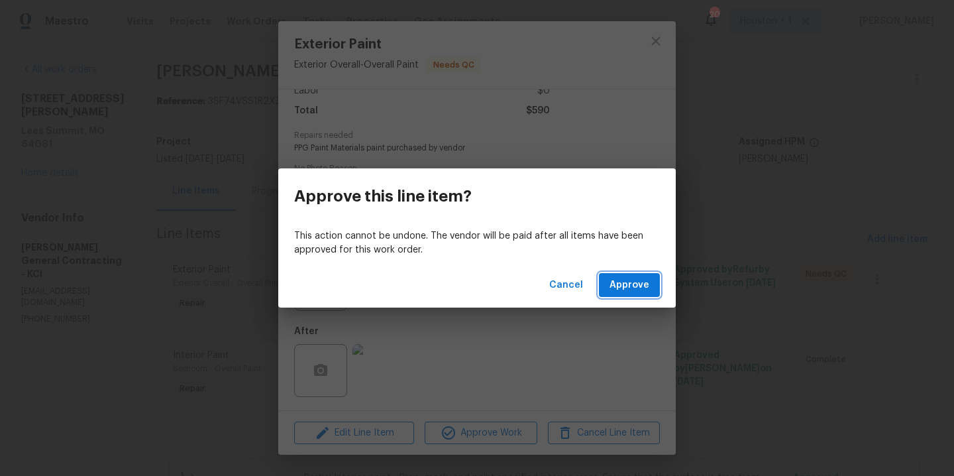
click at [619, 284] on span "Approve" at bounding box center [630, 285] width 40 height 17
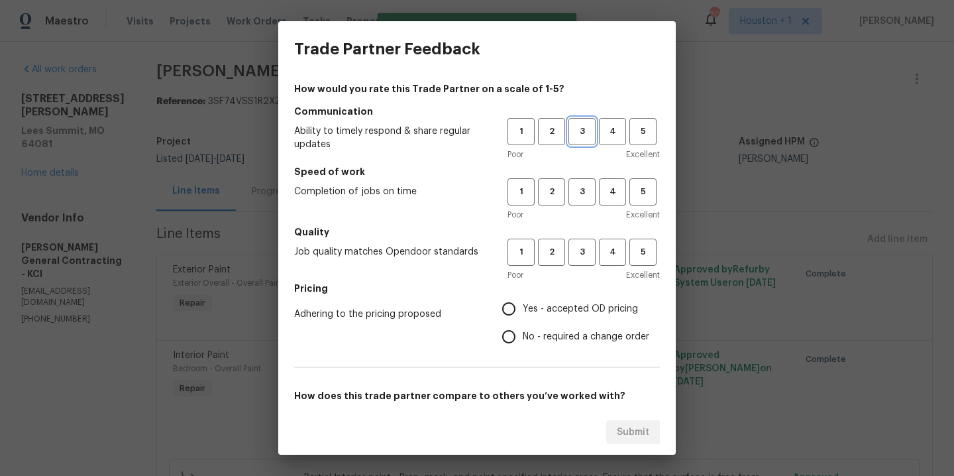
click at [576, 132] on span "3" at bounding box center [582, 131] width 25 height 15
click at [577, 195] on span "3" at bounding box center [582, 191] width 25 height 15
click at [580, 241] on button "3" at bounding box center [581, 252] width 27 height 27
click at [563, 309] on span "Yes - accepted OD pricing" at bounding box center [580, 309] width 115 height 14
click at [523, 309] on input "Yes - accepted OD pricing" at bounding box center [509, 309] width 28 height 28
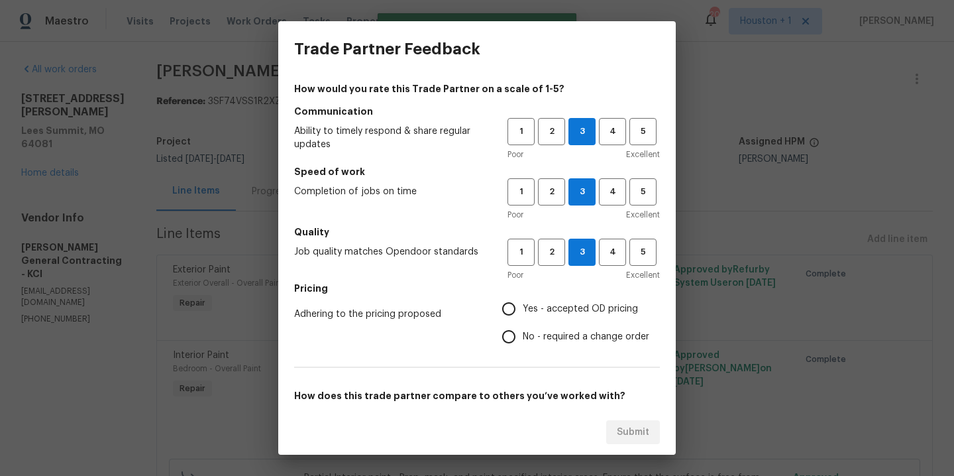
radio input "true"
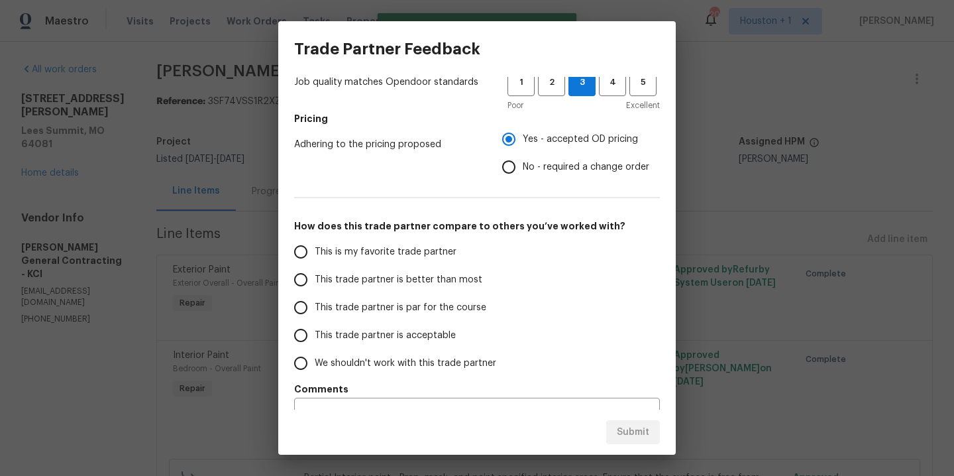
scroll to position [197, 0]
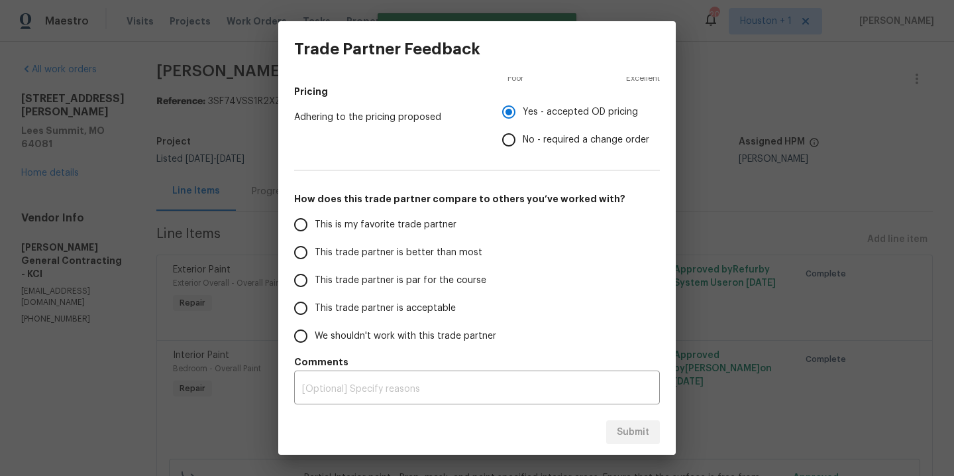
click at [423, 225] on span "This is my favorite trade partner" at bounding box center [386, 225] width 142 height 14
click at [315, 225] on input "This is my favorite trade partner" at bounding box center [301, 225] width 28 height 28
click at [639, 420] on button "Submit" at bounding box center [633, 432] width 54 height 25
radio input "true"
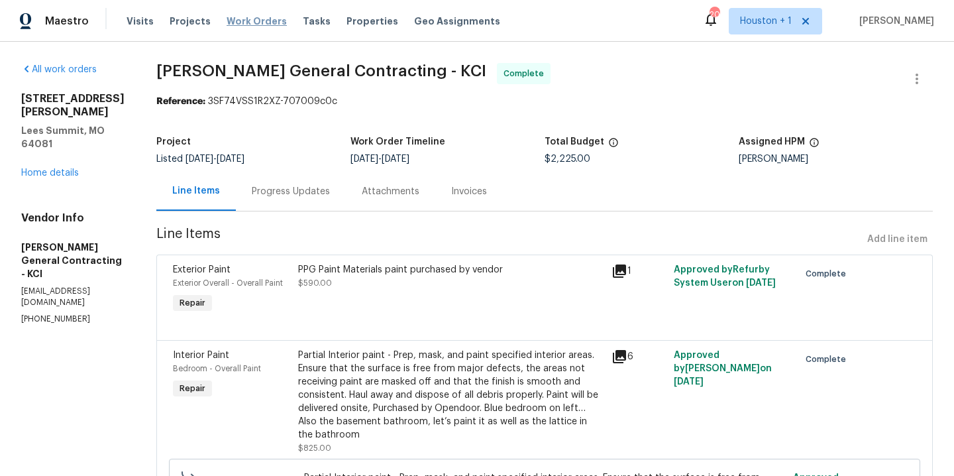
click at [254, 21] on span "Work Orders" at bounding box center [257, 21] width 60 height 13
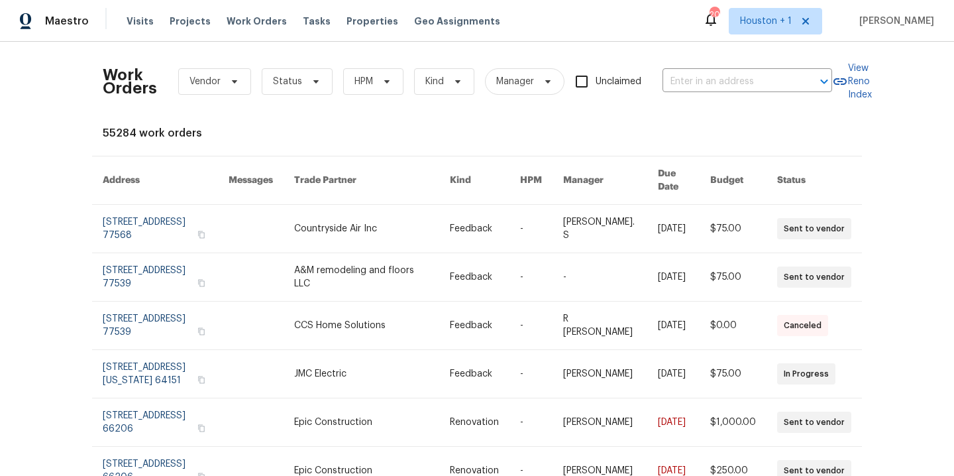
click at [694, 70] on div "Work Orders Vendor Status HPM Kind Manager Unclaimed ​" at bounding box center [467, 81] width 729 height 58
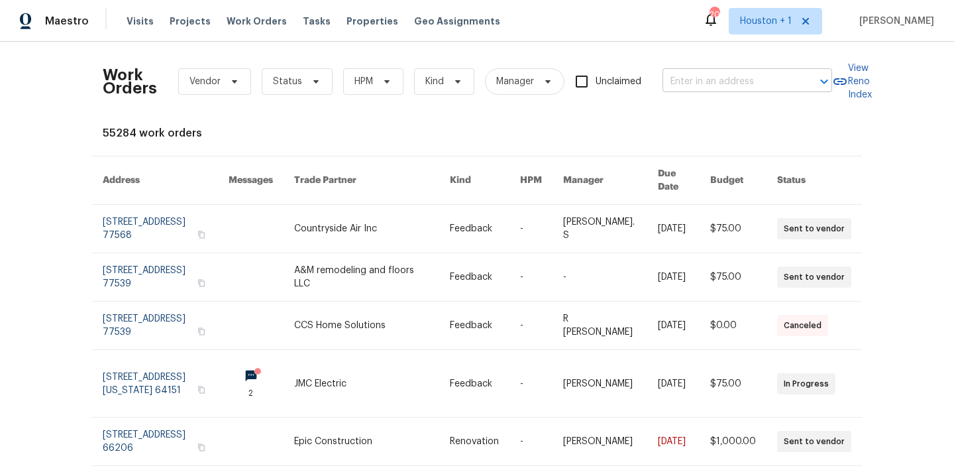
click at [702, 87] on input "text" at bounding box center [729, 82] width 133 height 21
type input "7139 h"
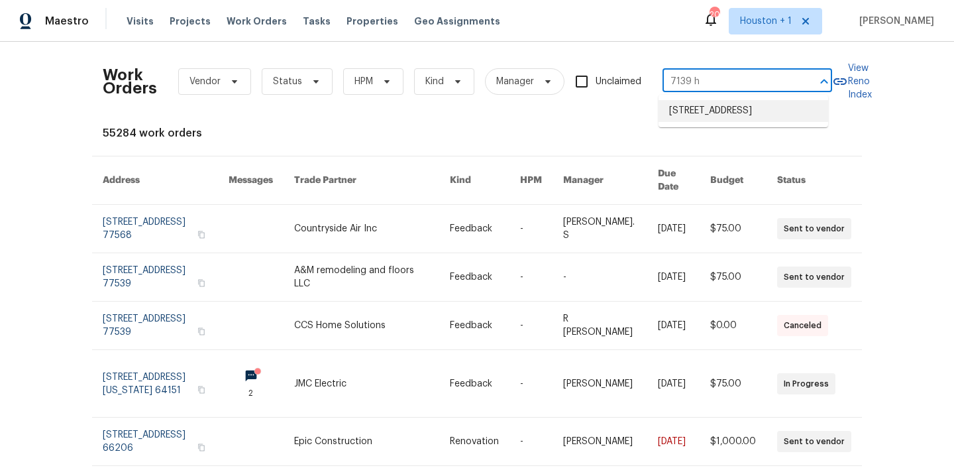
click at [706, 113] on li "[STREET_ADDRESS]" at bounding box center [744, 111] width 170 height 22
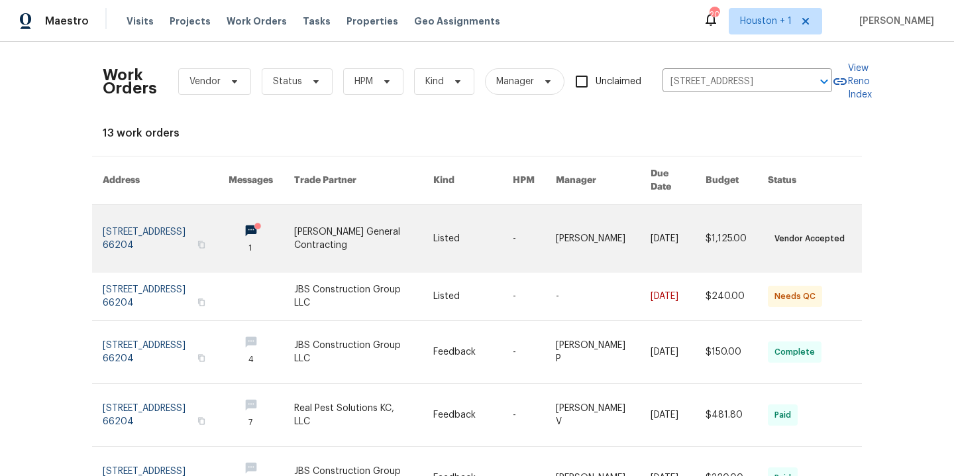
click at [339, 224] on link at bounding box center [363, 238] width 139 height 67
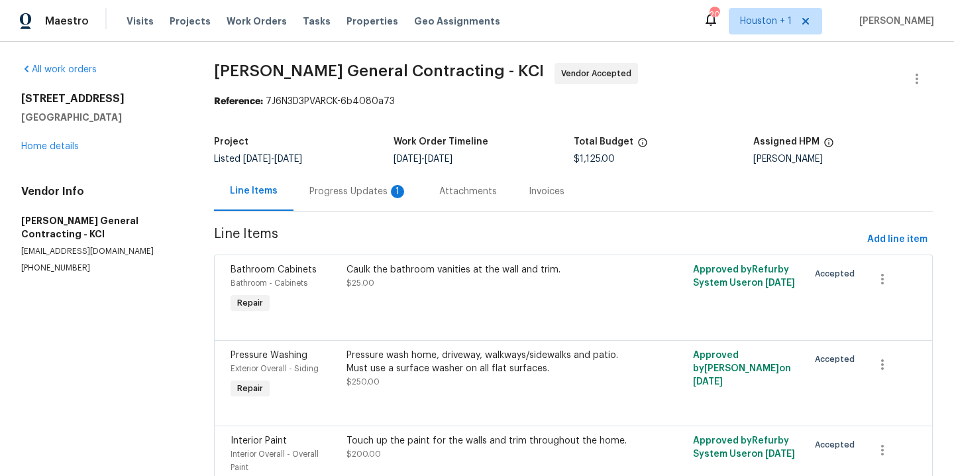
click at [352, 193] on div "Progress Updates 1" at bounding box center [358, 191] width 98 height 13
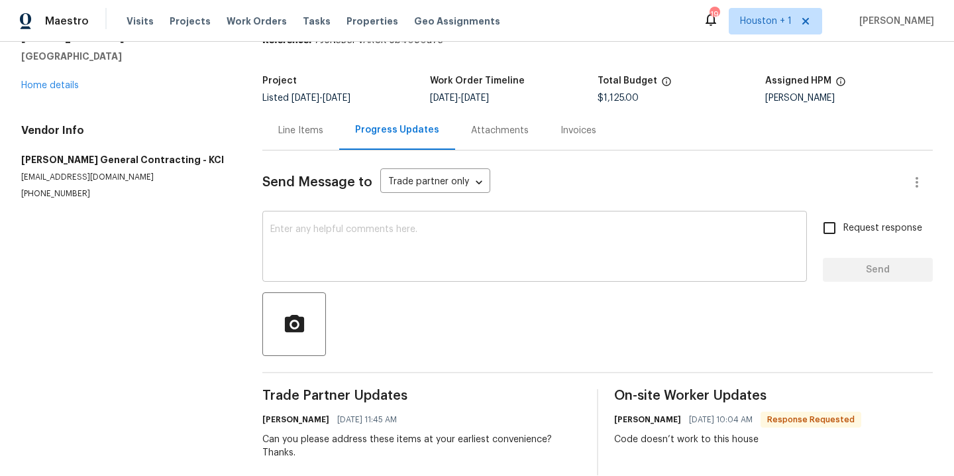
scroll to position [91, 0]
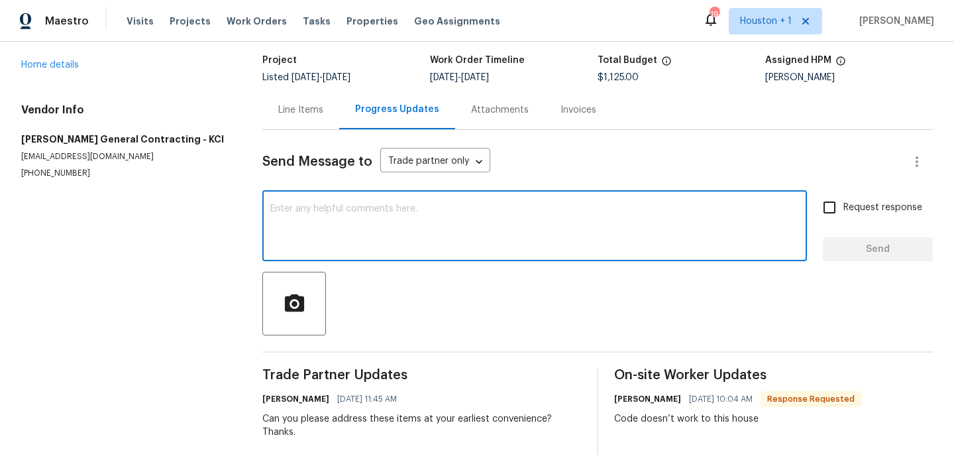
click at [355, 204] on textarea at bounding box center [534, 227] width 529 height 46
click at [58, 60] on link "Home details" at bounding box center [50, 64] width 58 height 9
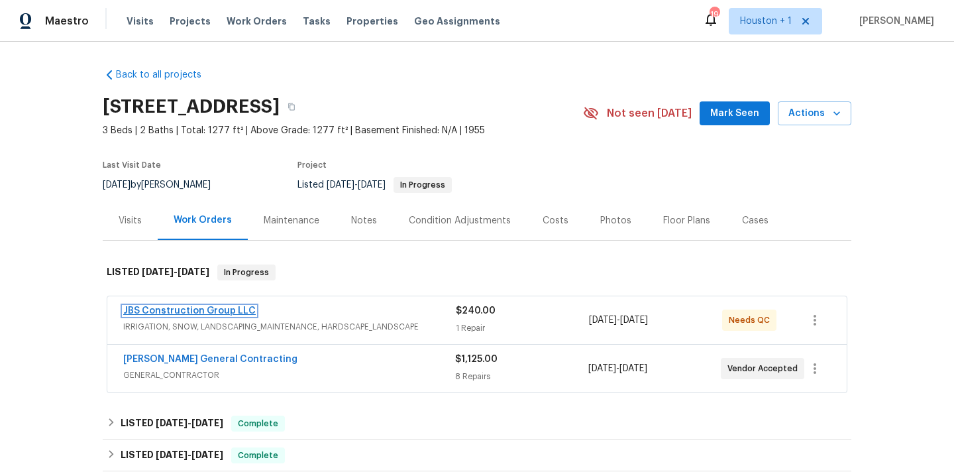
click at [208, 314] on link "JBS Construction Group LLC" at bounding box center [189, 310] width 133 height 9
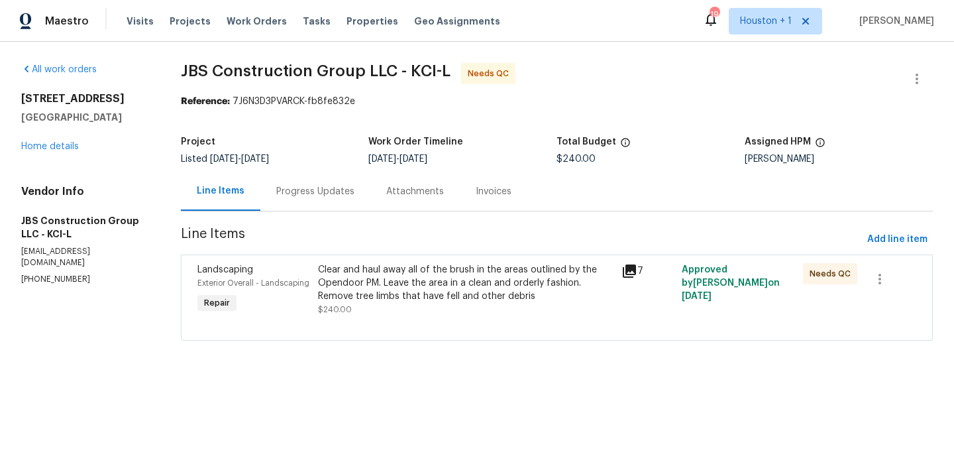
click at [444, 297] on div "Clear and haul away all of the brush in the areas outlined by the Opendoor PM. …" at bounding box center [465, 283] width 295 height 40
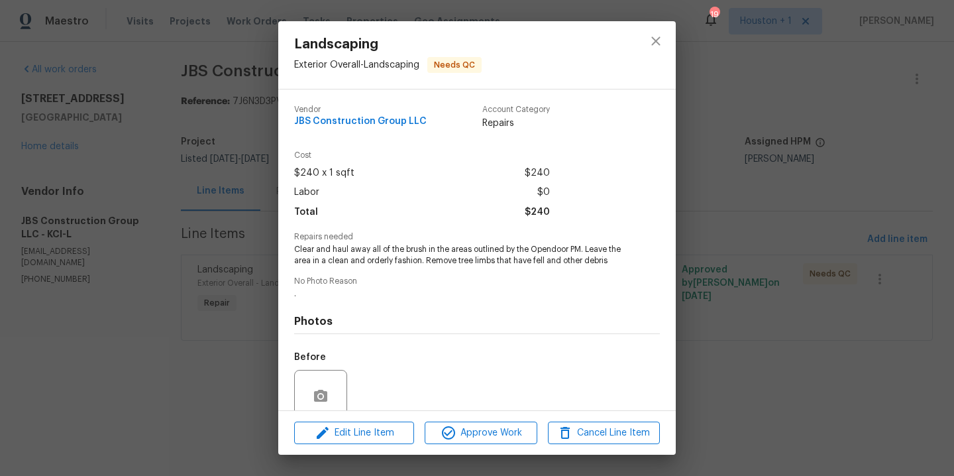
scroll to position [123, 0]
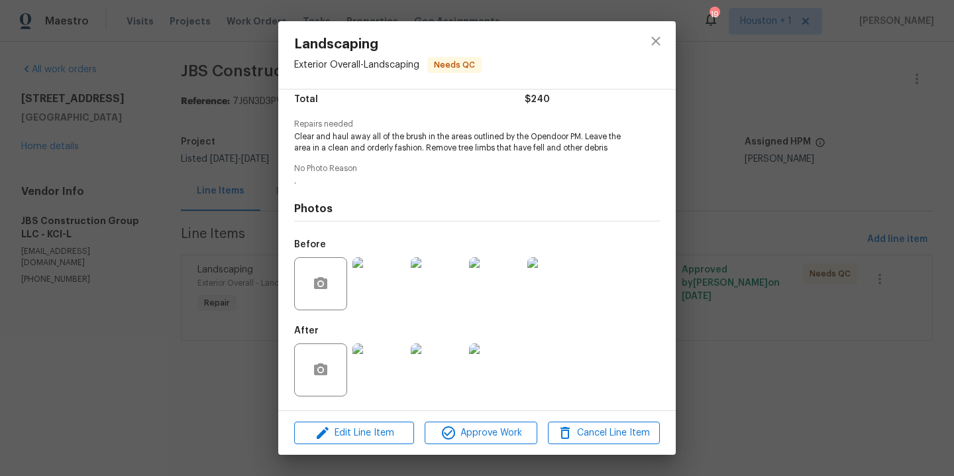
click at [402, 367] on img at bounding box center [378, 369] width 53 height 53
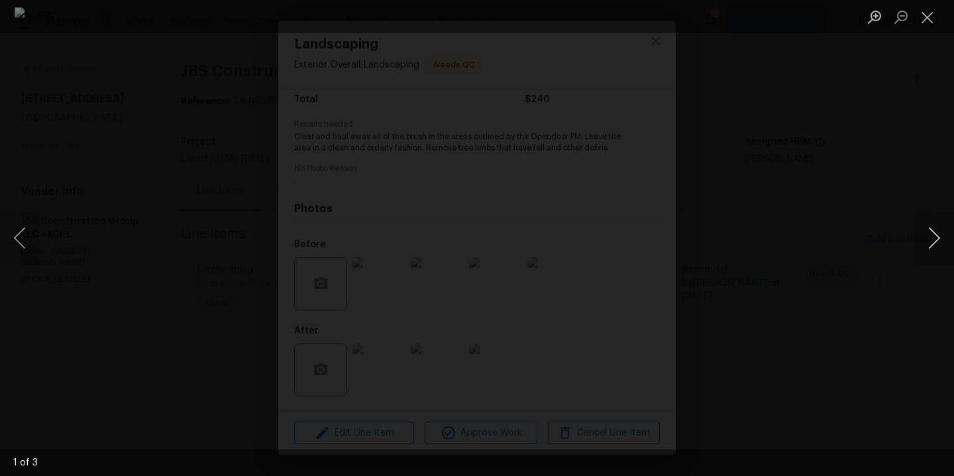
click at [920, 238] on button "Next image" at bounding box center [934, 237] width 40 height 53
click at [923, 237] on button "Next image" at bounding box center [934, 237] width 40 height 53
click at [896, 216] on div "Lightbox" at bounding box center [477, 238] width 954 height 476
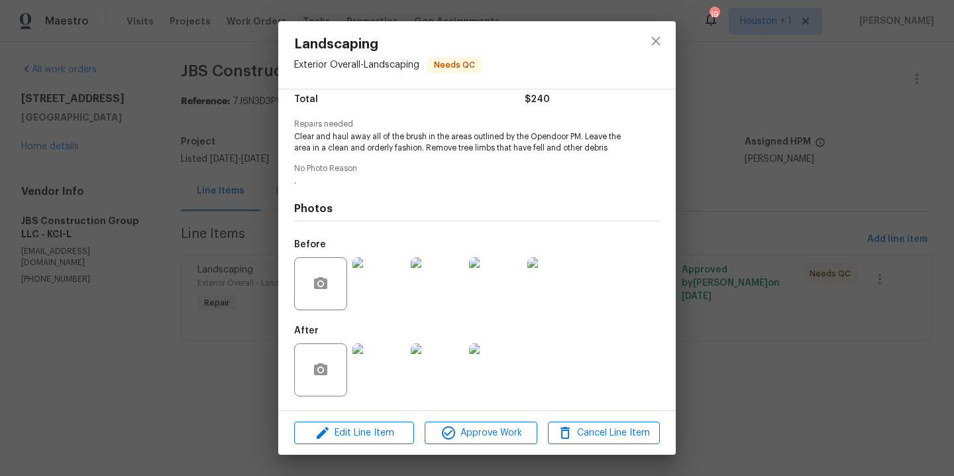
click at [775, 158] on div "Landscaping Exterior Overall - Landscaping Needs QC Vendor JBS Construction Gro…" at bounding box center [477, 238] width 954 height 476
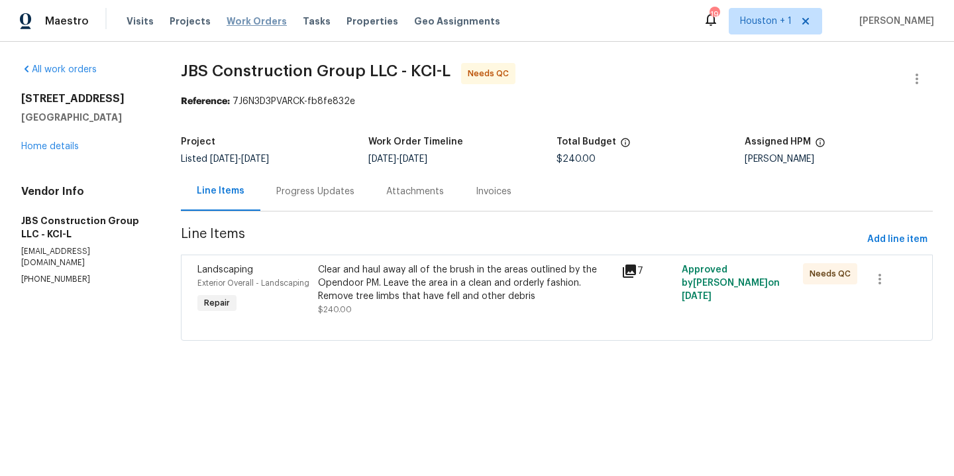
click at [244, 20] on span "Work Orders" at bounding box center [257, 21] width 60 height 13
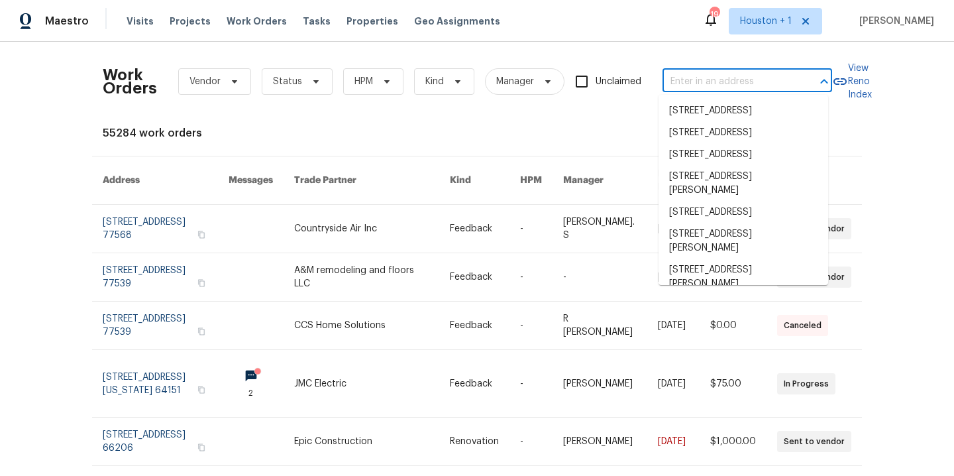
click at [710, 83] on input "text" at bounding box center [729, 82] width 133 height 21
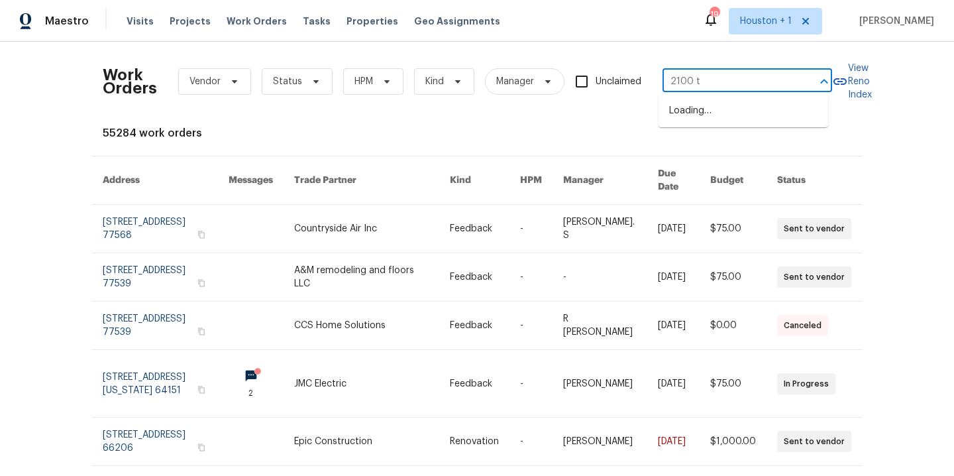
type input "2100 th"
click at [710, 115] on li "2100 Thunderbird Dr, Harrisonville, MO 64701" at bounding box center [744, 111] width 170 height 22
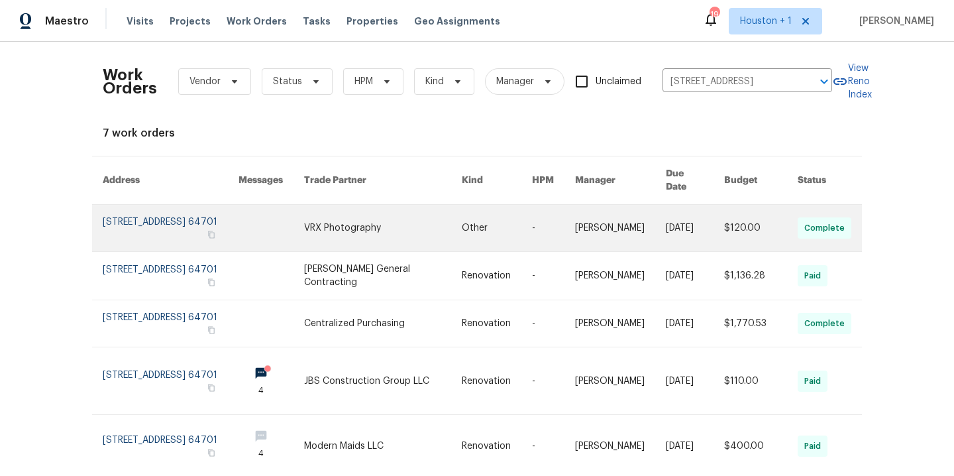
click at [368, 219] on link at bounding box center [383, 228] width 158 height 46
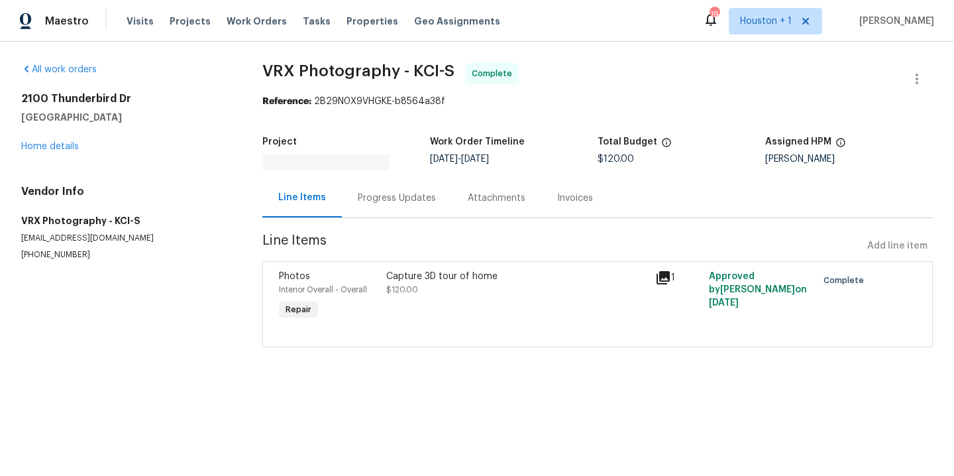
click at [40, 140] on div "2100 Thunderbird Dr Harrisonville, MO 64701 Home details" at bounding box center [125, 122] width 209 height 61
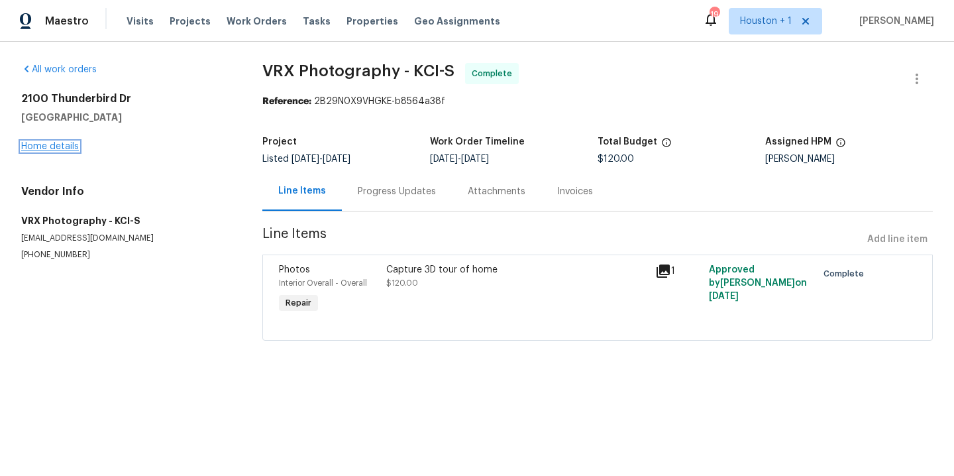
click at [40, 143] on link "Home details" at bounding box center [50, 146] width 58 height 9
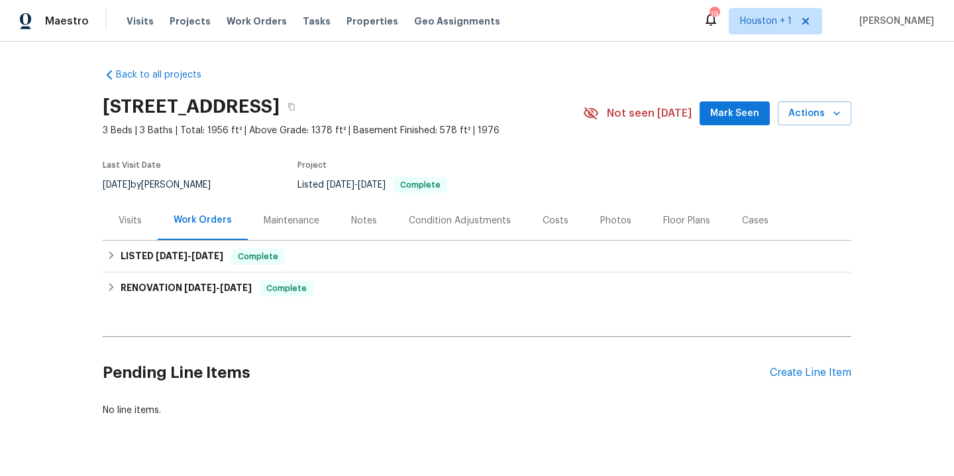
click at [569, 145] on section "2100 Thunderbird Dr, Harrisonville, MO 64701 3 Beds | 3 Baths | Total: 1956 ft²…" at bounding box center [477, 144] width 749 height 111
click at [786, 374] on div "Create Line Item" at bounding box center [810, 372] width 81 height 13
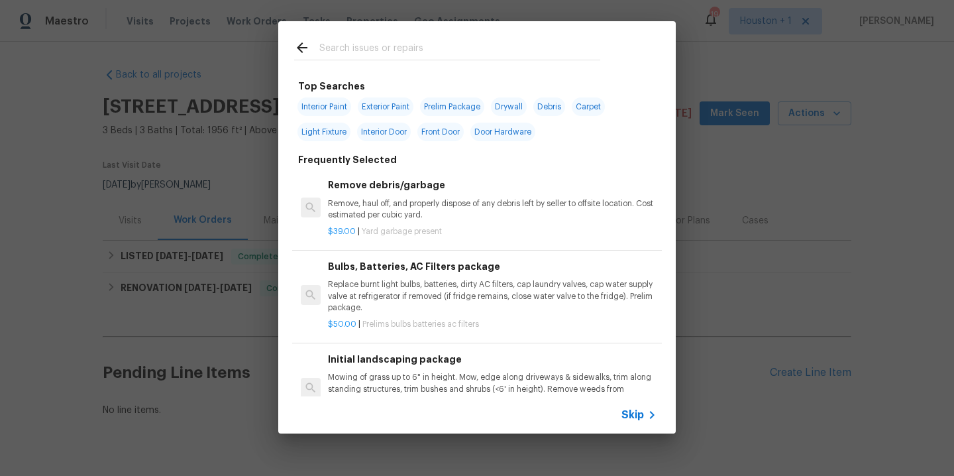
click at [390, 40] on input "text" at bounding box center [459, 50] width 281 height 20
click at [394, 50] on input "text" at bounding box center [459, 50] width 281 height 20
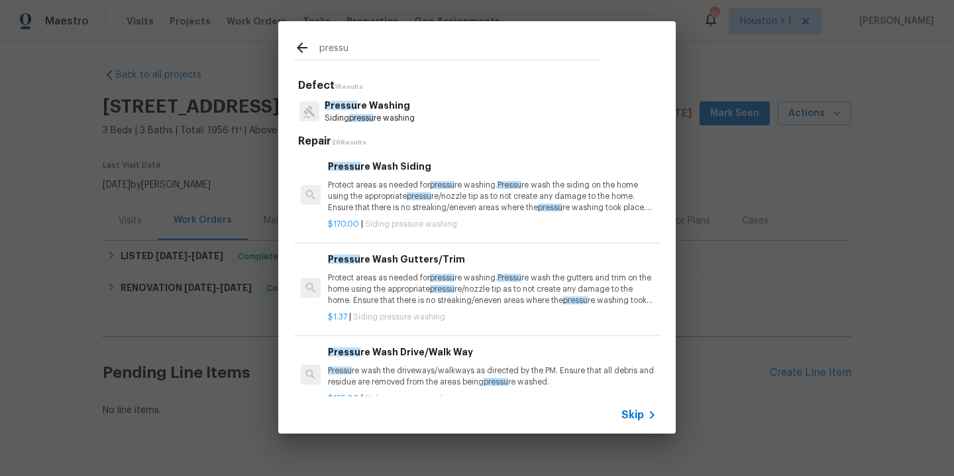
type input "pressu"
click at [399, 123] on p "Siding pressu re washing" at bounding box center [370, 118] width 90 height 11
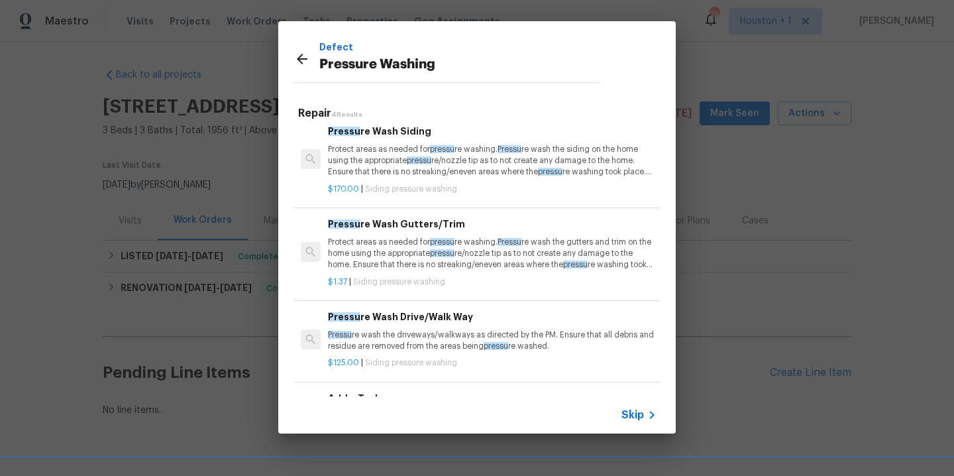
scroll to position [61, 0]
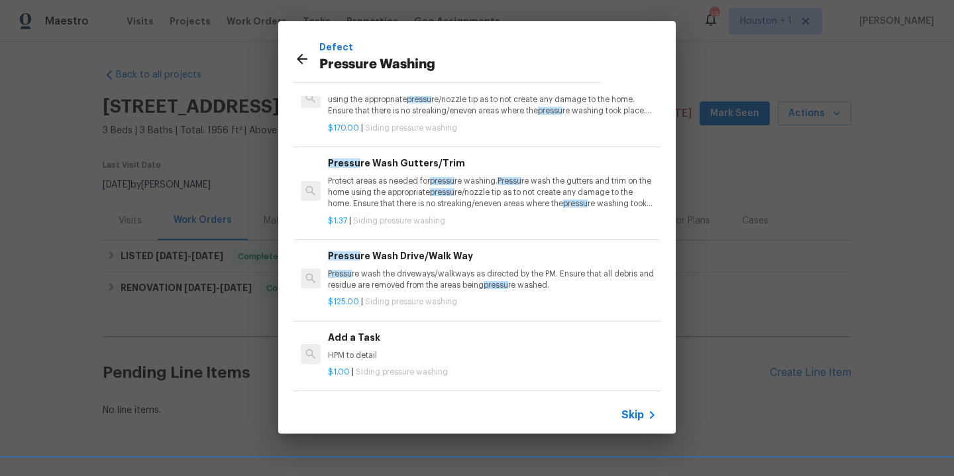
click at [385, 330] on h6 "Add a Task" at bounding box center [492, 337] width 329 height 15
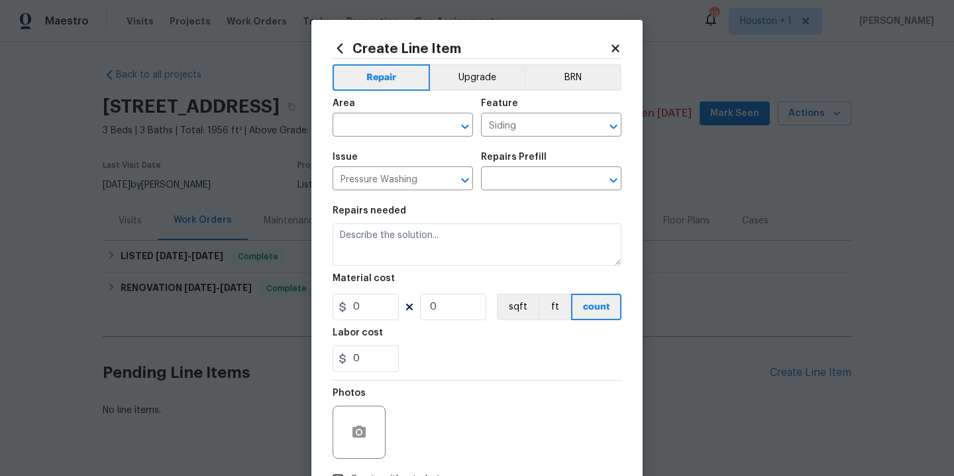
type textarea "HPM to detail"
type input "1"
type input "Add a Task $1.00"
type input "1"
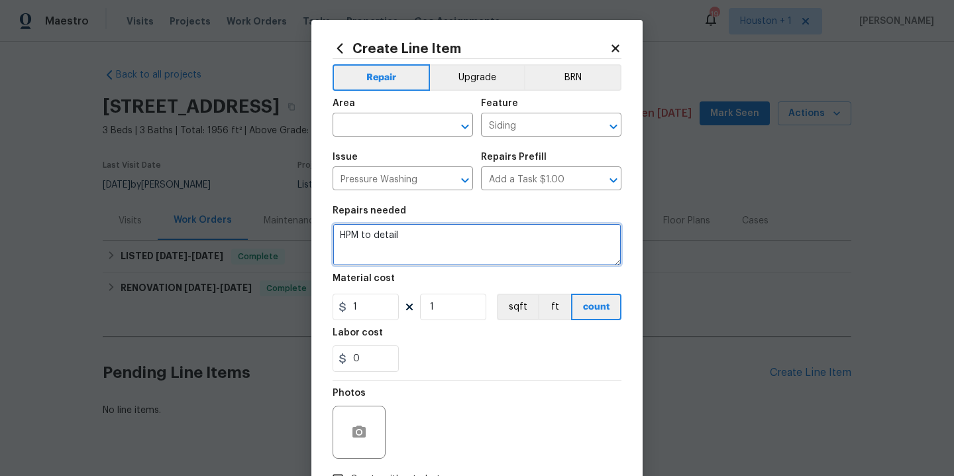
click at [461, 235] on textarea "HPM to detail" at bounding box center [477, 244] width 289 height 42
paste textarea "Pressure wash home, driveway, walkways/sidewalks and patio. Must use a surface …"
type textarea "Pressure wash home, driveway, walkways/sidewalks and patio. Must use a surface …"
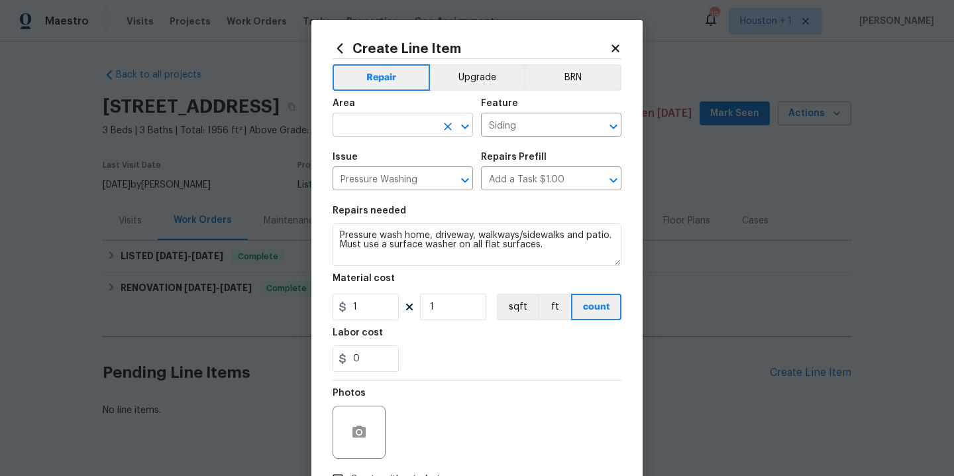
click at [390, 125] on input "text" at bounding box center [384, 126] width 103 height 21
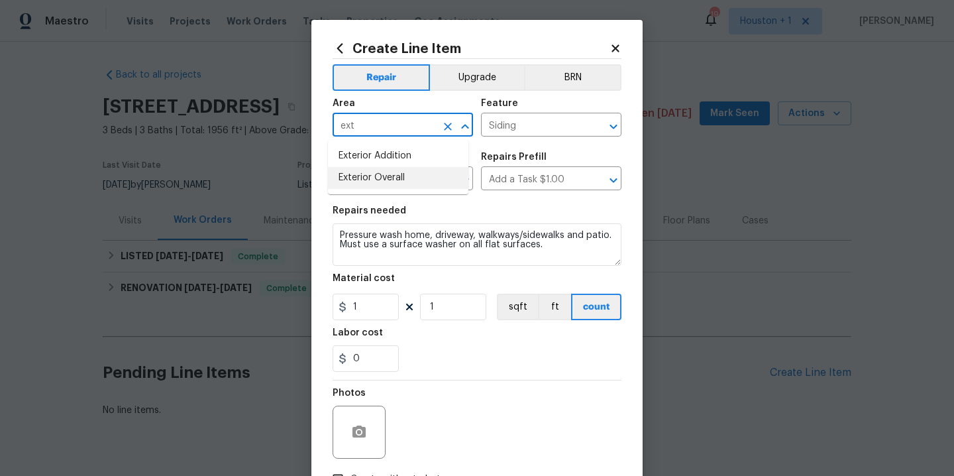
click at [389, 180] on li "Exterior Overall" at bounding box center [398, 178] width 140 height 22
type input "Exterior Overall"
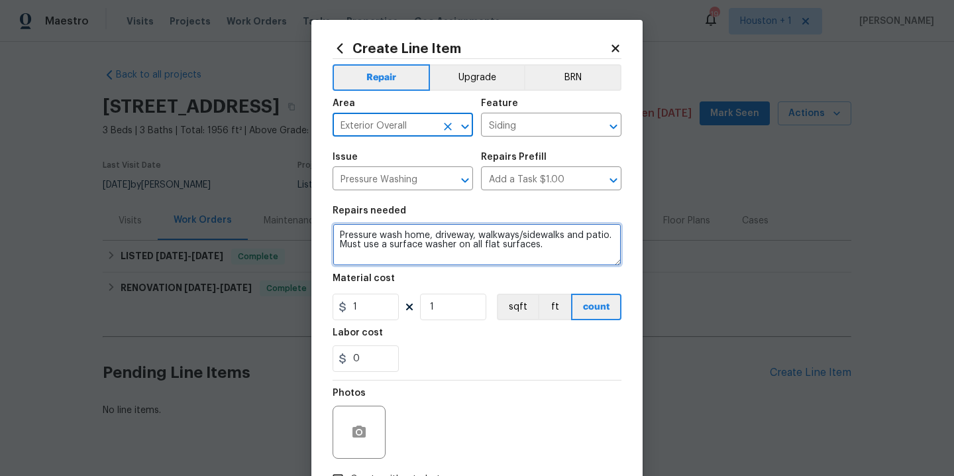
click at [568, 253] on textarea "Pressure wash home, driveway, walkways/sidewalks and patio. Must use a surface …" at bounding box center [477, 244] width 289 height 42
click at [555, 248] on textarea "Pressure wash home, driveway, walkways/sidewalks and patio. Must use a surface …" at bounding box center [477, 244] width 289 height 42
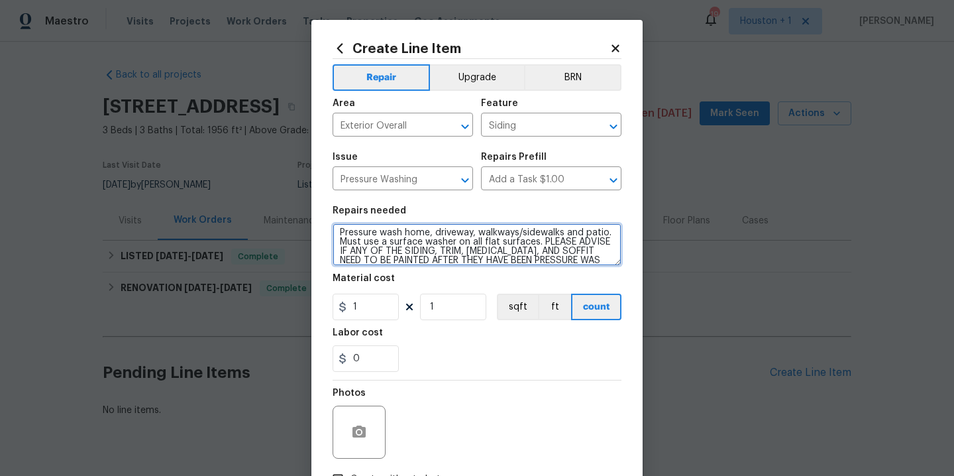
scroll to position [12, 0]
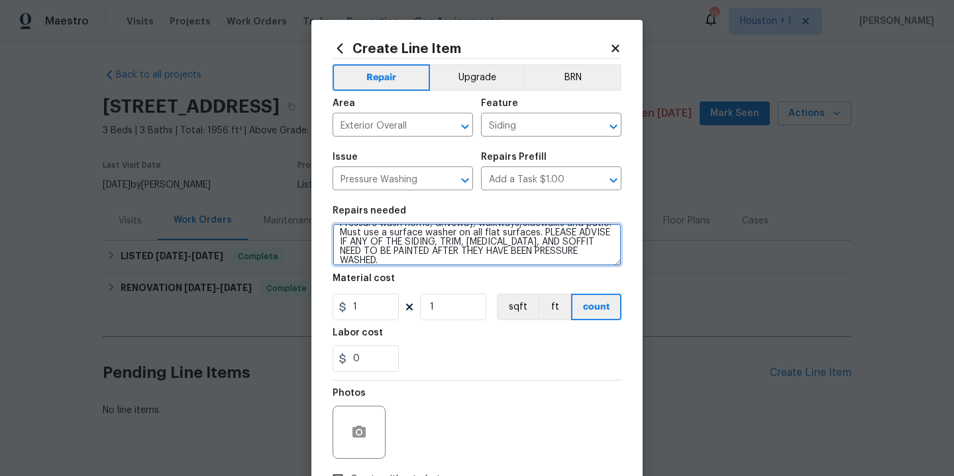
type textarea "Pressure wash home, driveway, walkways/sidewalks and patio. Must use a surface …"
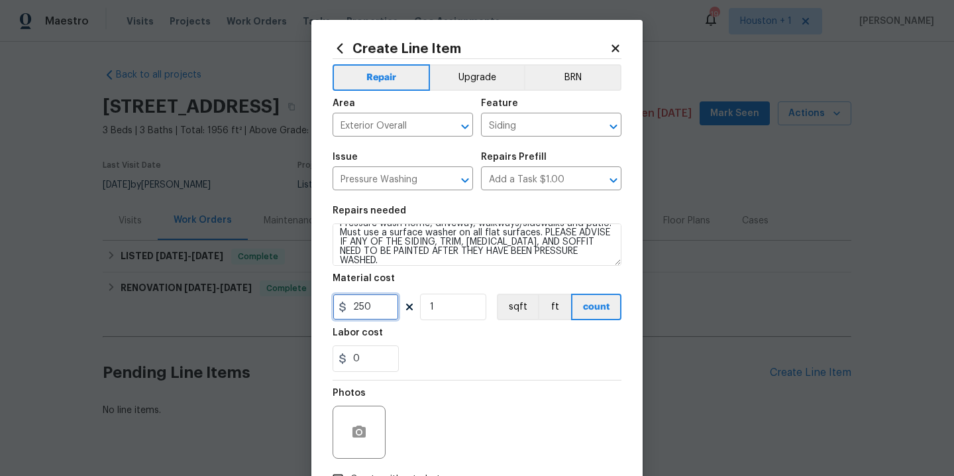
type input "250"
click at [454, 387] on div "Photos" at bounding box center [477, 423] width 289 height 86
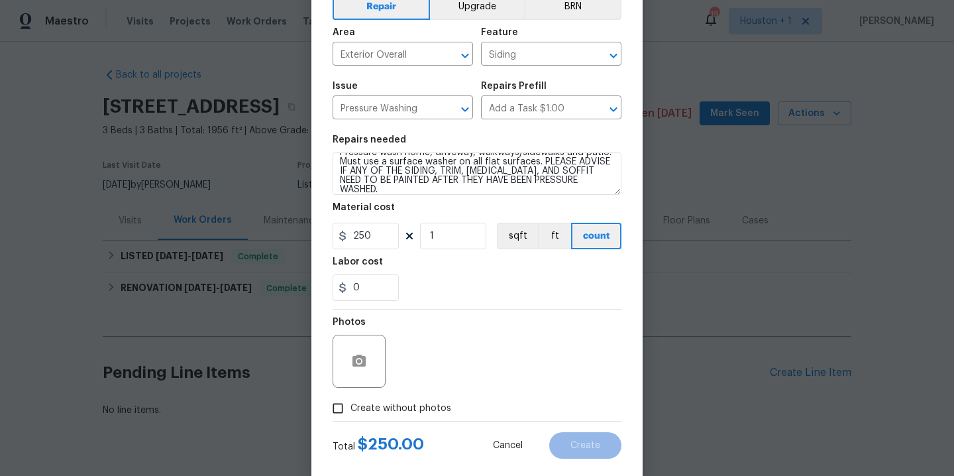
scroll to position [95, 0]
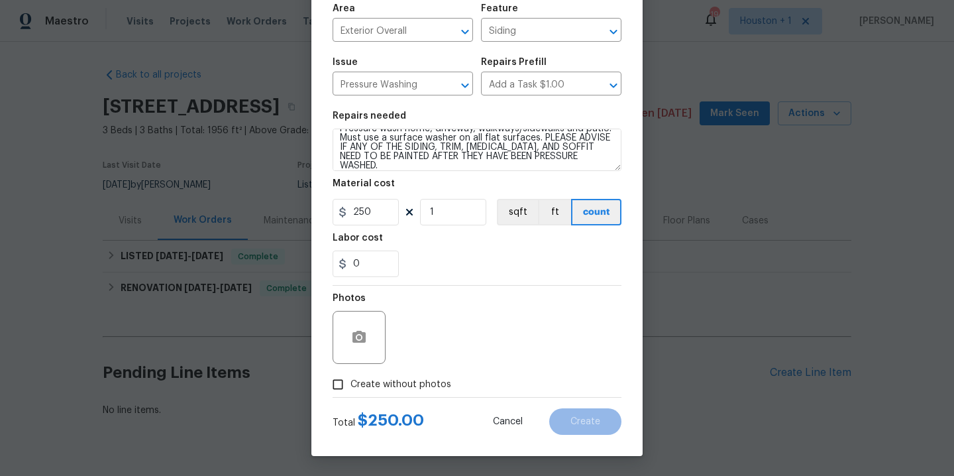
click at [400, 382] on span "Create without photos" at bounding box center [400, 385] width 101 height 14
click at [350, 382] on input "Create without photos" at bounding box center [337, 384] width 25 height 25
checkbox input "true"
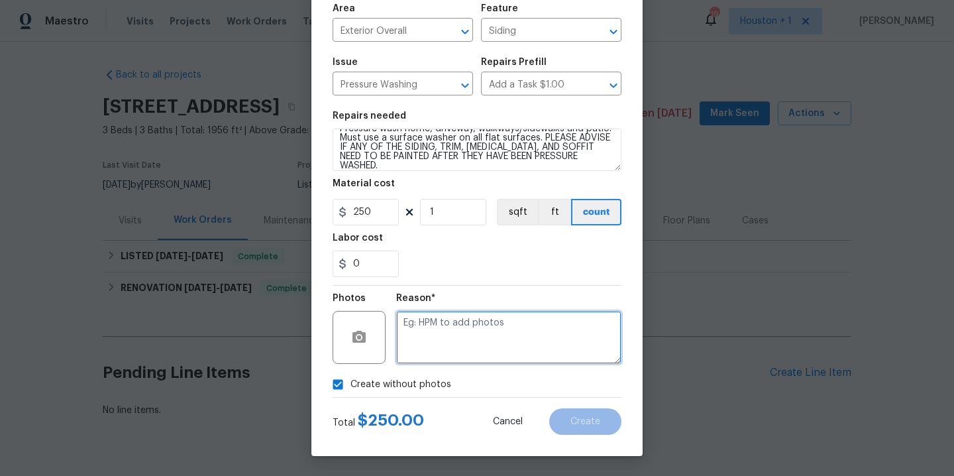
click at [480, 339] on textarea at bounding box center [508, 337] width 225 height 53
type textarea "."
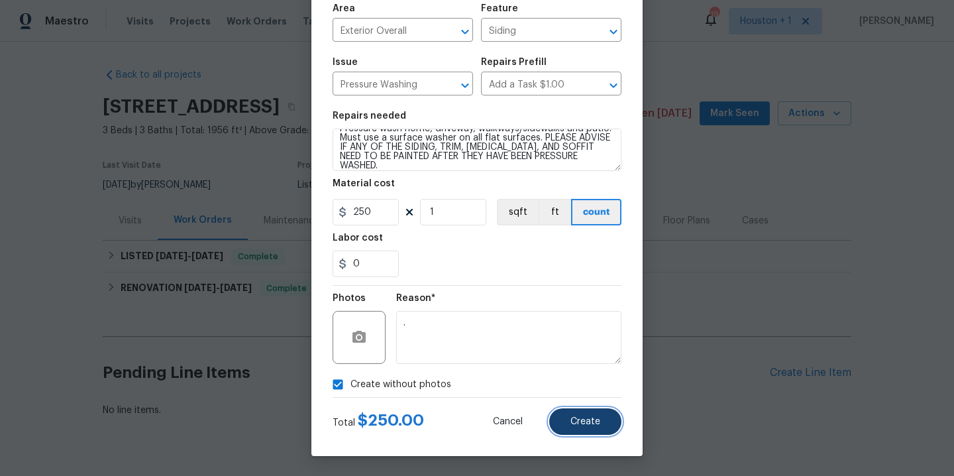
click at [589, 427] on button "Create" at bounding box center [585, 421] width 72 height 27
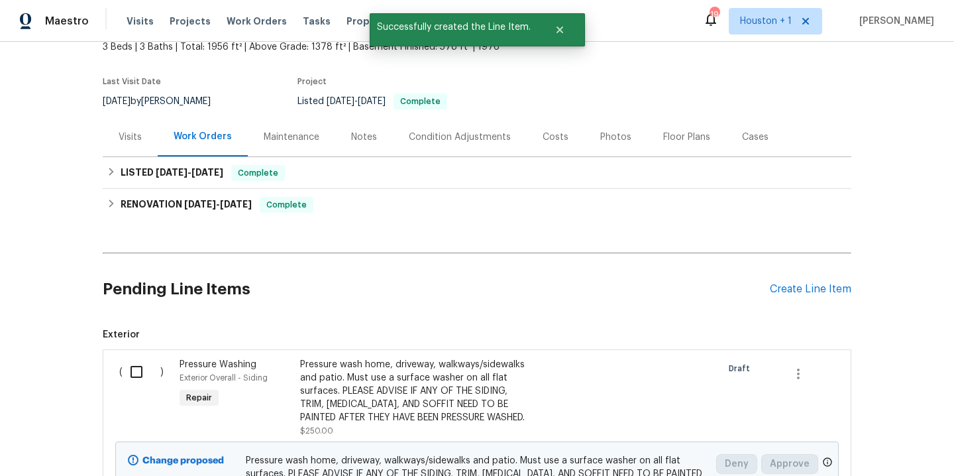
scroll to position [117, 0]
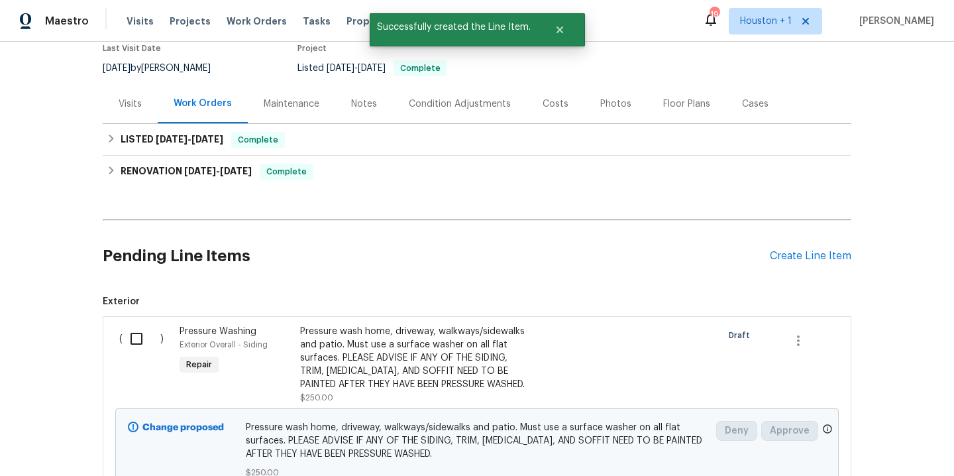
click at [130, 339] on input "checkbox" at bounding box center [142, 339] width 38 height 28
checkbox input "true"
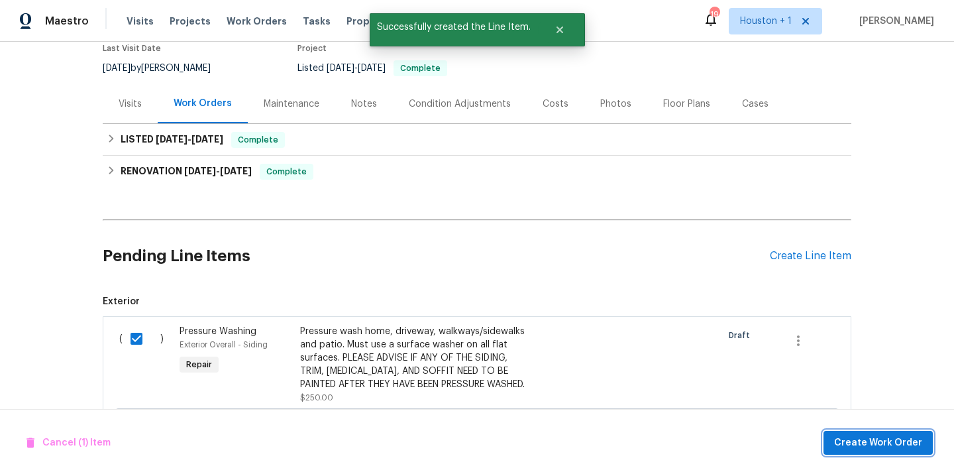
click at [875, 445] on span "Create Work Order" at bounding box center [878, 443] width 88 height 17
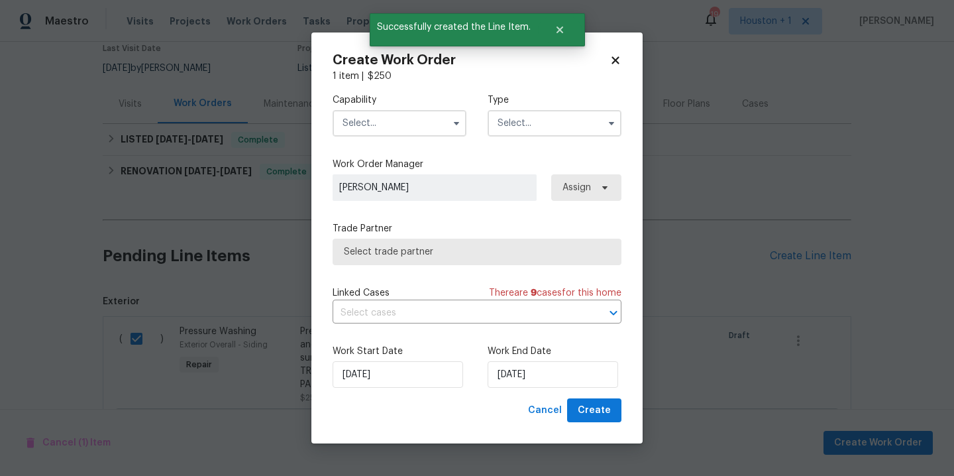
click at [387, 113] on input "text" at bounding box center [400, 123] width 134 height 27
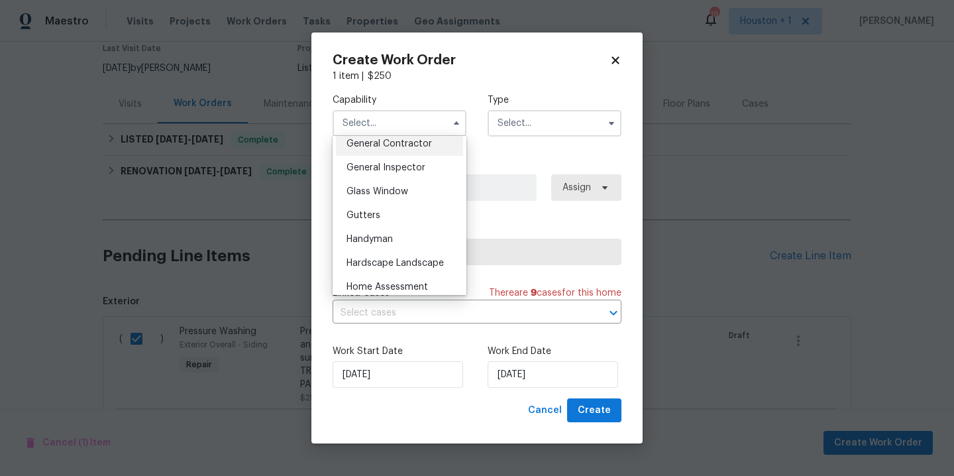
scroll to position [640, 0]
click at [401, 156] on div "General Contractor" at bounding box center [399, 145] width 127 height 24
type input "General Contractor"
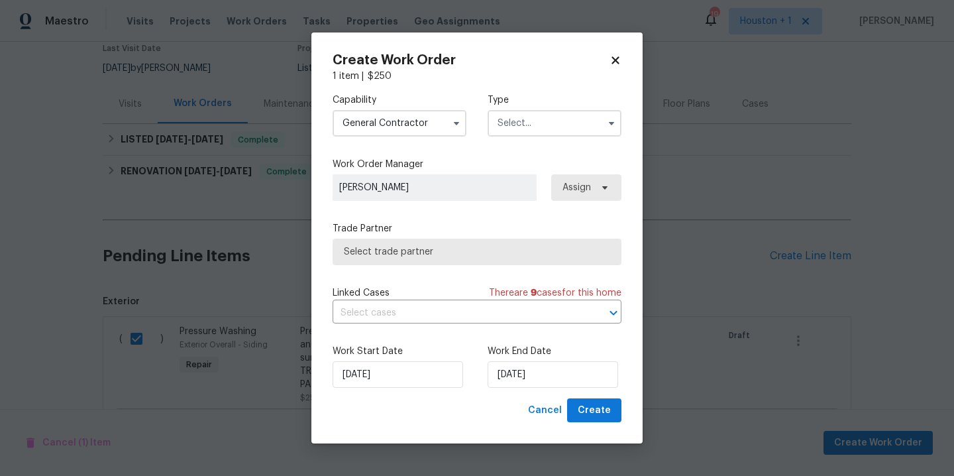
click at [564, 129] on input "text" at bounding box center [555, 123] width 134 height 27
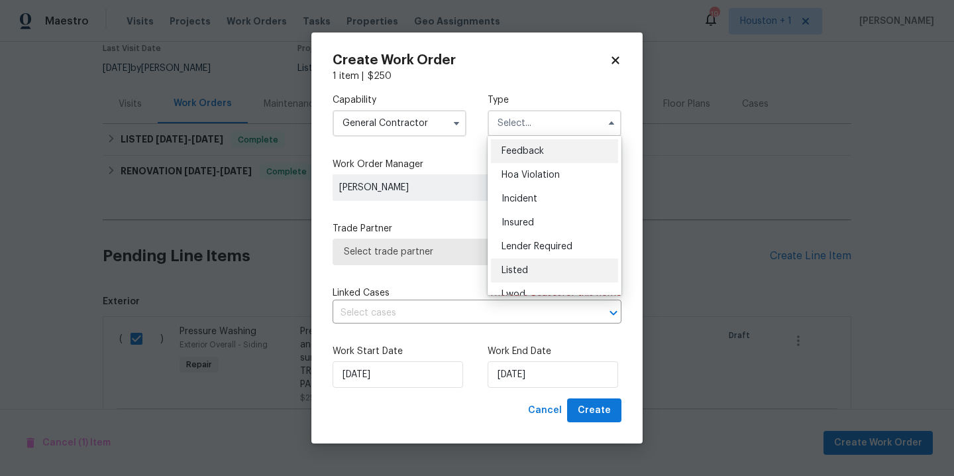
click at [545, 264] on div "Listed" at bounding box center [554, 270] width 127 height 24
type input "Listed"
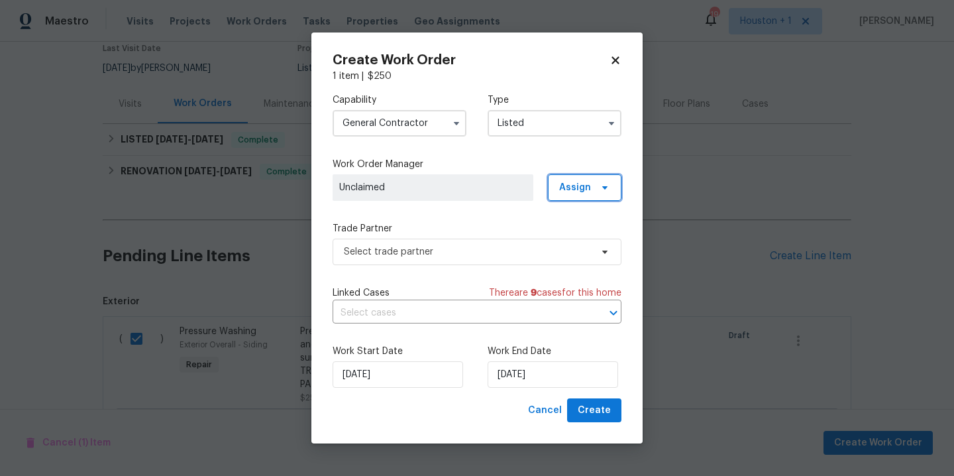
click at [585, 193] on span "Assign" at bounding box center [575, 187] width 32 height 13
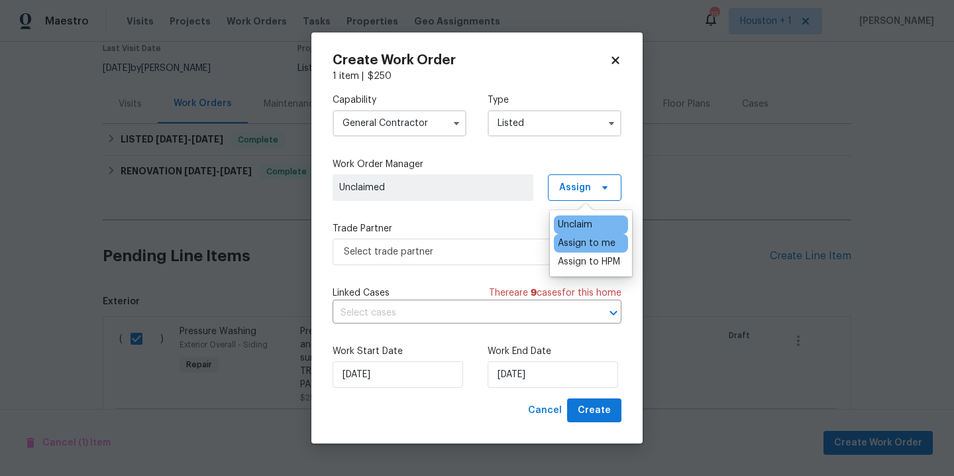
click at [596, 250] on div "Assign to me" at bounding box center [591, 243] width 74 height 19
click at [586, 244] on div "Assign to me" at bounding box center [587, 243] width 58 height 13
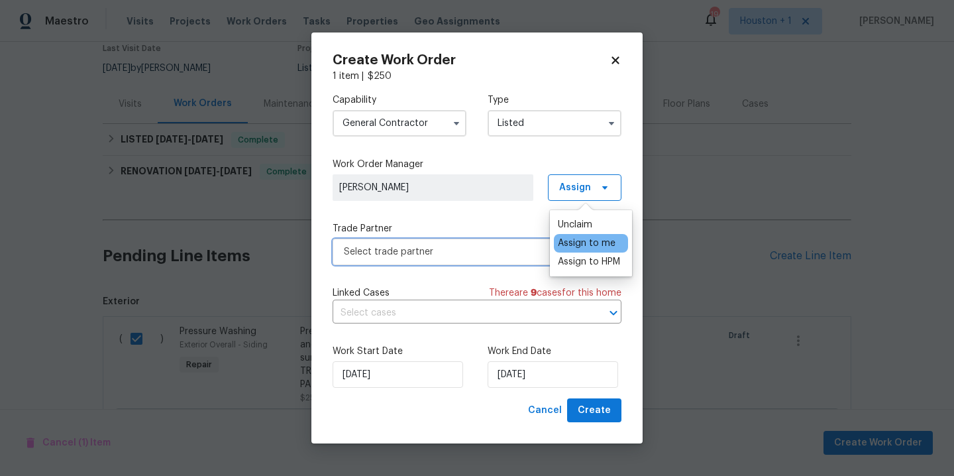
click at [491, 242] on span "Select trade partner" at bounding box center [477, 252] width 289 height 27
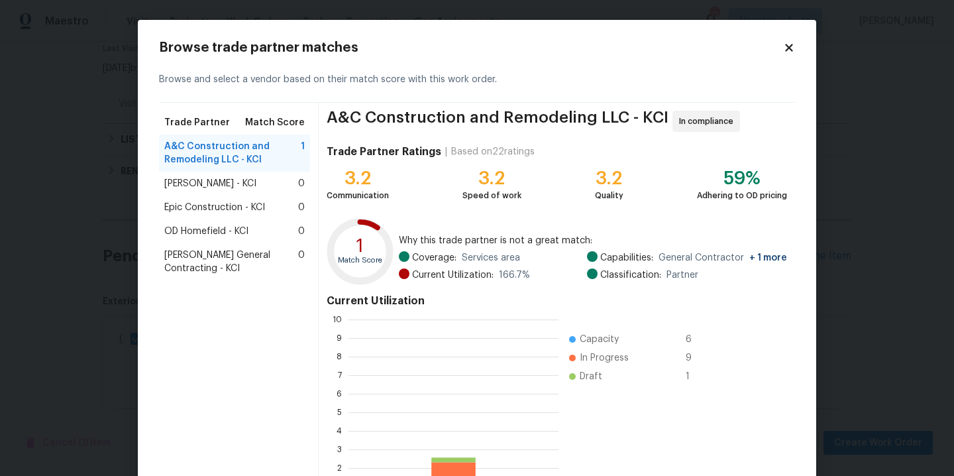
scroll to position [176, 200]
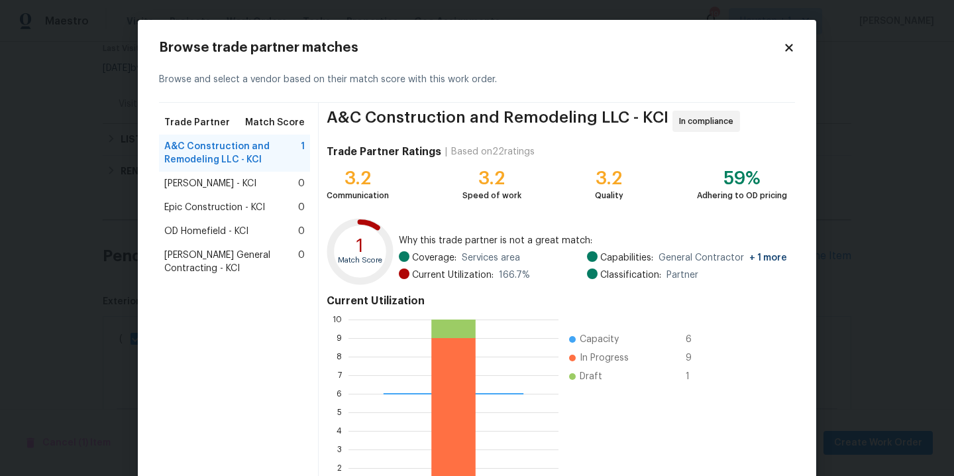
click at [215, 260] on span "Nicholson General Contracting - KCI" at bounding box center [231, 261] width 134 height 27
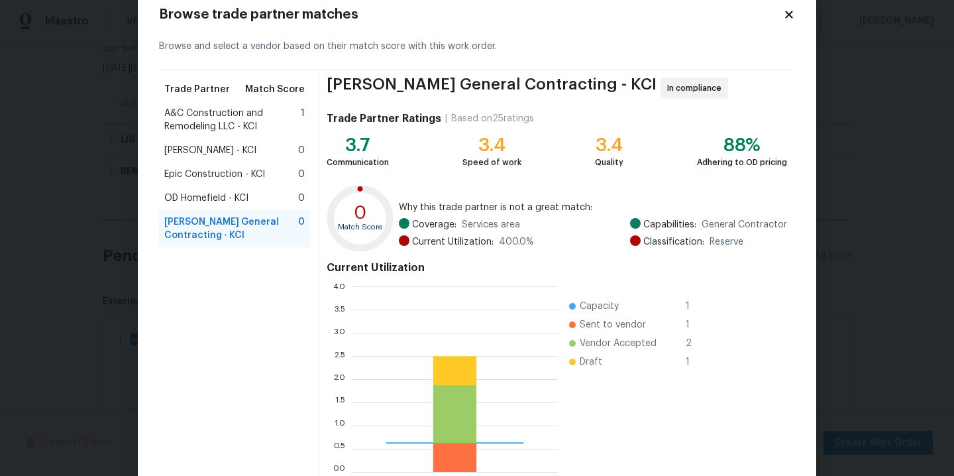
scroll to position [109, 0]
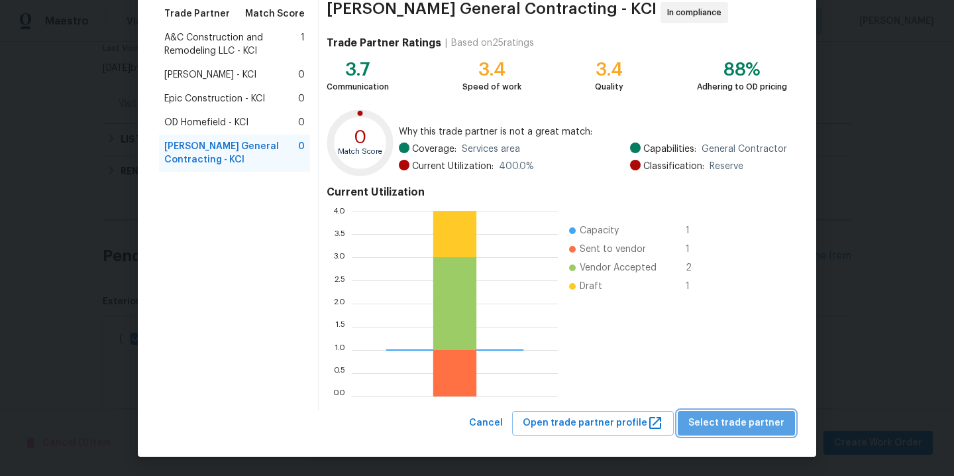
click at [741, 424] on span "Select trade partner" at bounding box center [736, 423] width 96 height 17
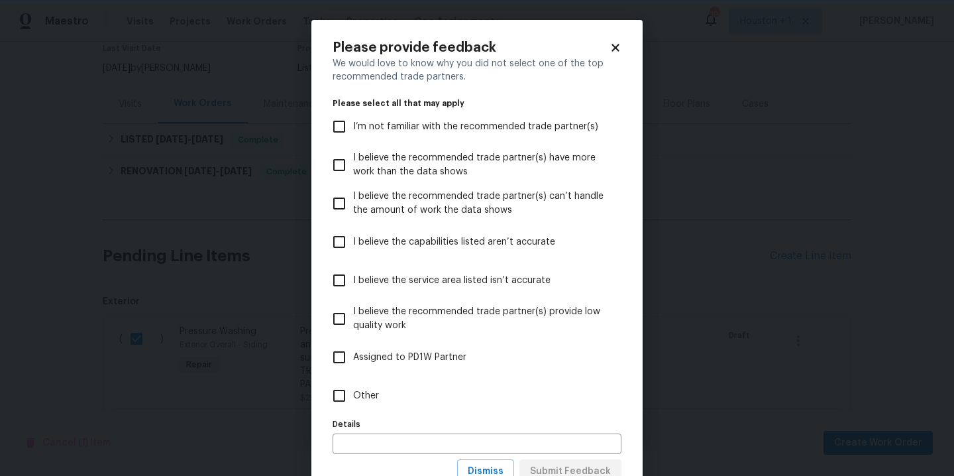
scroll to position [0, 0]
click at [737, 297] on body "Maestro Visits Projects Work Orders Tasks Properties Geo Assignments 19 Houston…" at bounding box center [477, 238] width 954 height 476
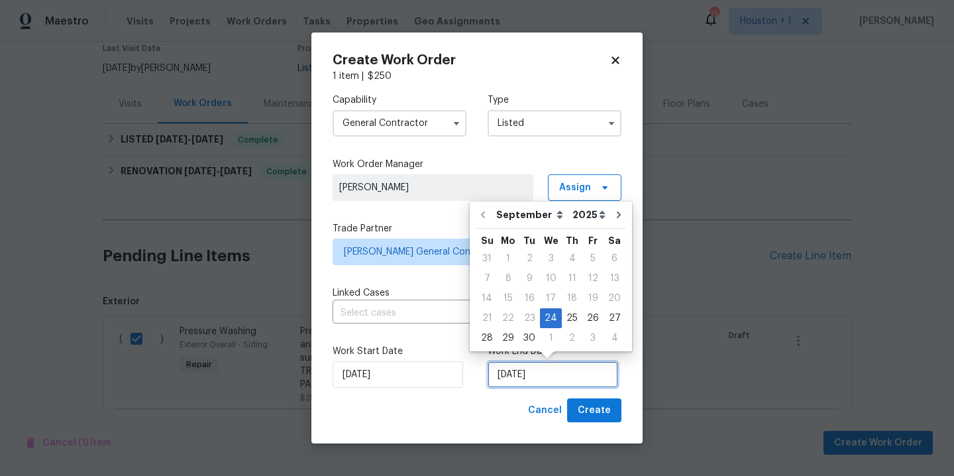
click at [576, 376] on input "9/24/2025" at bounding box center [553, 374] width 131 height 27
click at [549, 336] on div "1" at bounding box center [551, 338] width 22 height 19
type input "10/1/2025"
select select "9"
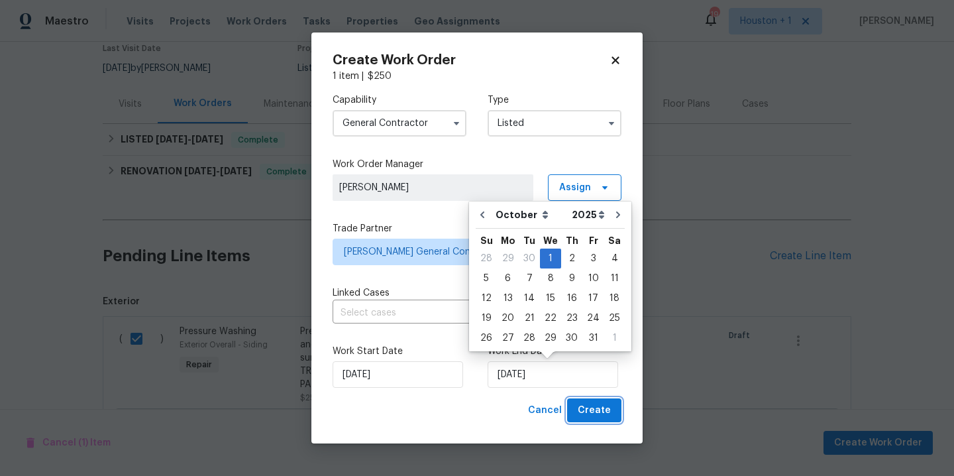
click at [606, 415] on span "Create" at bounding box center [594, 410] width 33 height 17
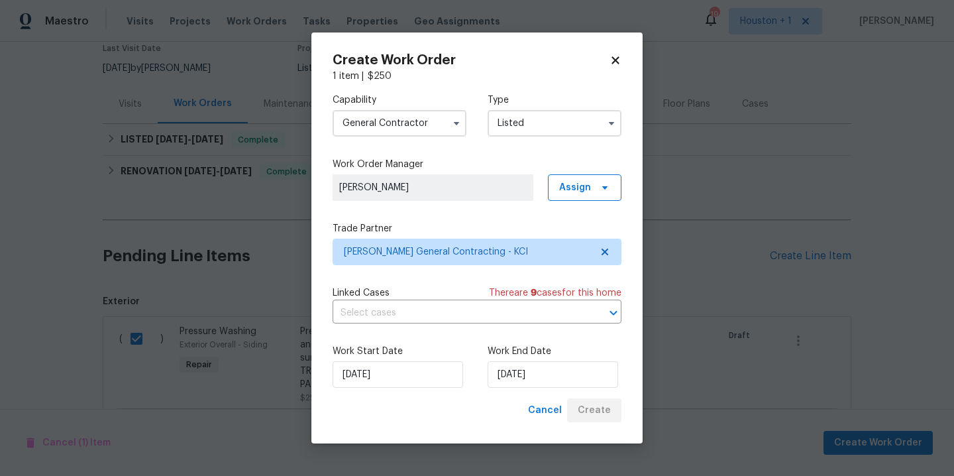
checkbox input "false"
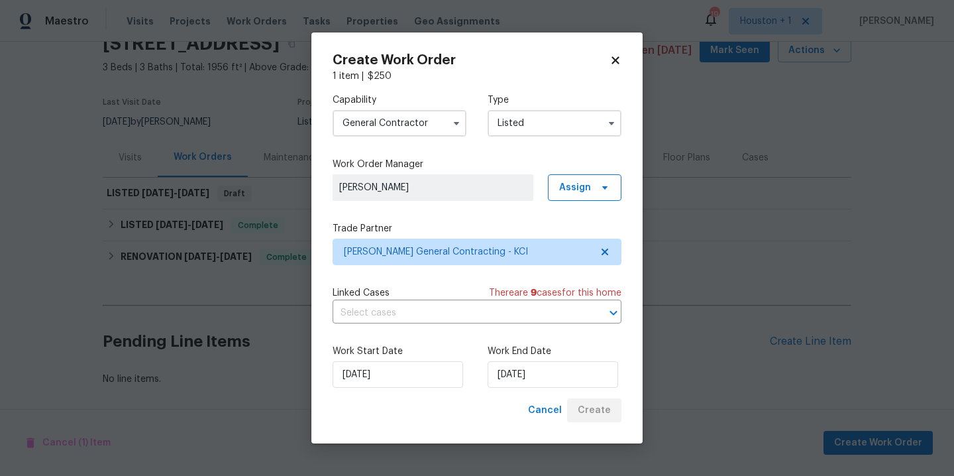
scroll to position [73, 0]
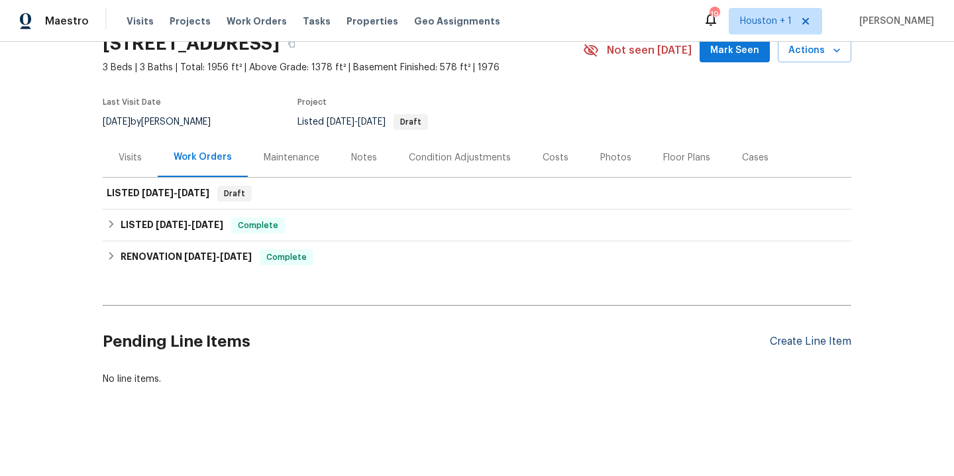
click at [800, 335] on div "Create Line Item" at bounding box center [810, 341] width 81 height 13
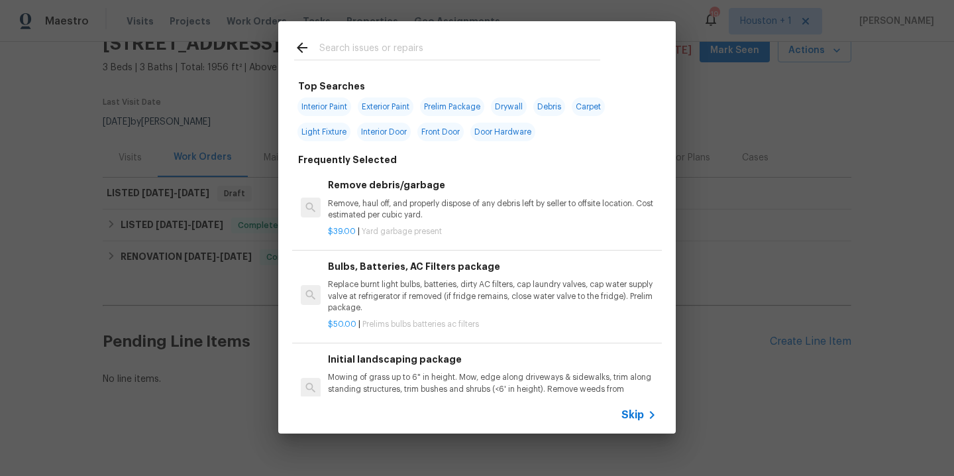
click at [790, 243] on div "Top Searches Interior Paint Exterior Paint Prelim Package Drywall Debris Carpet…" at bounding box center [477, 227] width 954 height 454
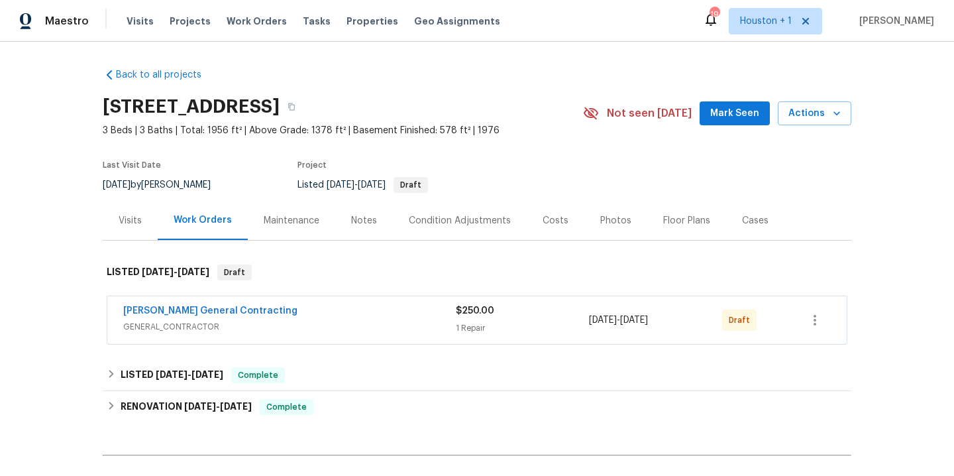
click at [220, 305] on span "[PERSON_NAME] General Contracting" at bounding box center [210, 310] width 174 height 13
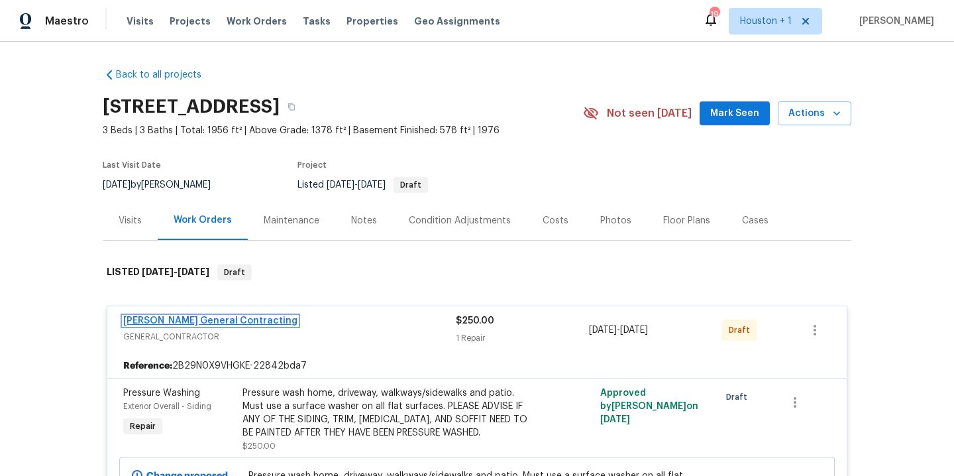
click at [232, 318] on link "[PERSON_NAME] General Contracting" at bounding box center [210, 320] width 174 height 9
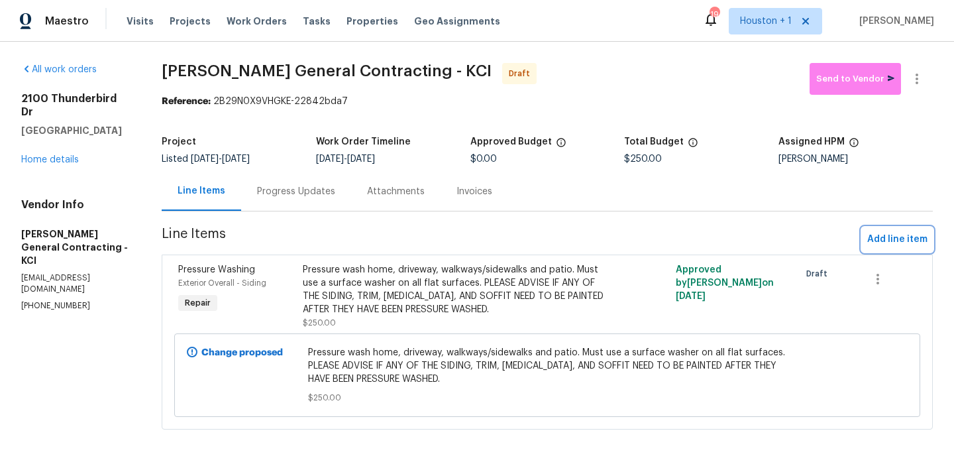
click at [898, 236] on span "Add line item" at bounding box center [897, 239] width 60 height 17
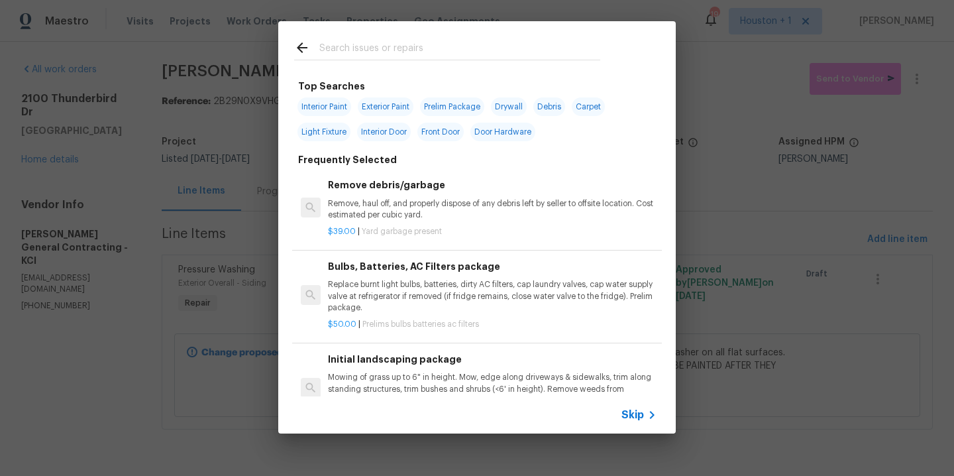
click at [377, 40] on input "text" at bounding box center [459, 50] width 281 height 20
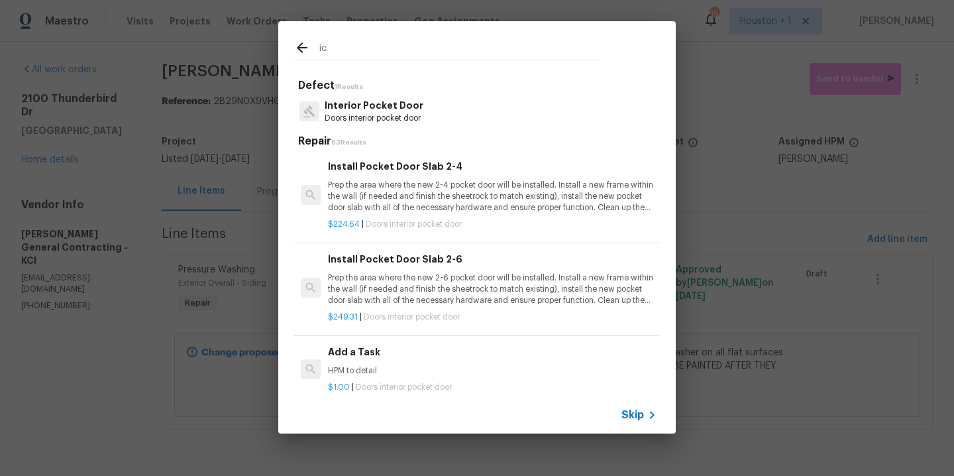
type input "i"
click at [378, 45] on input "picket" at bounding box center [459, 50] width 281 height 20
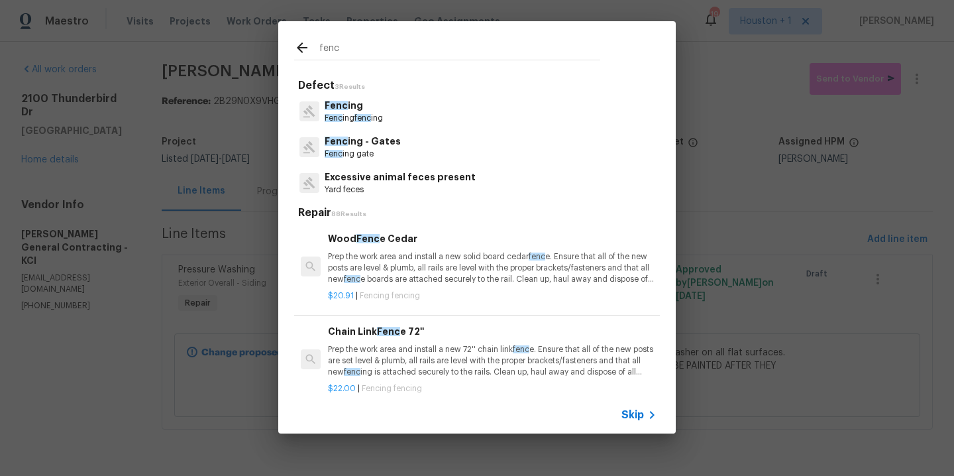
type input "fenc"
click at [358, 113] on p "Fenc ing fenc ing" at bounding box center [354, 118] width 58 height 11
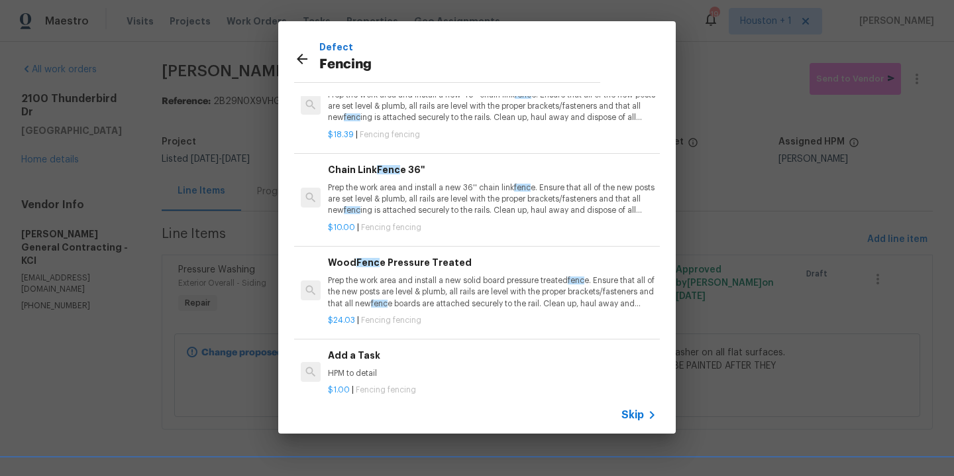
scroll to position [61, 0]
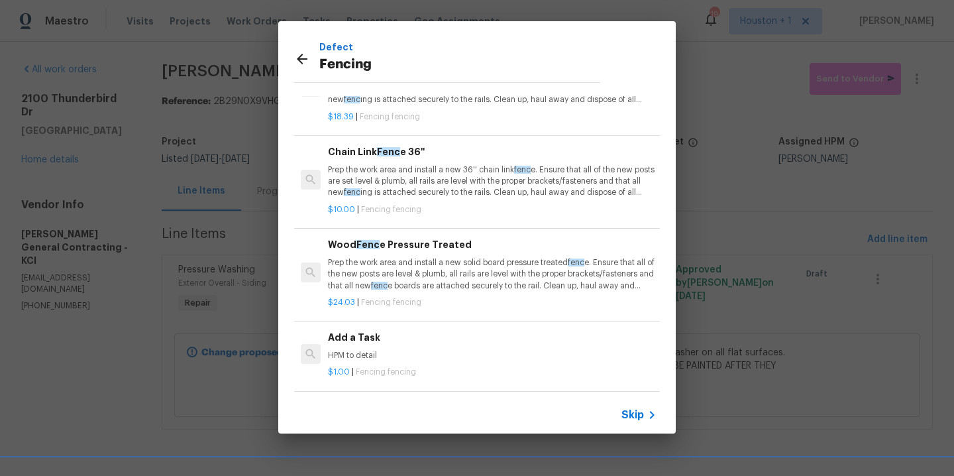
click at [401, 350] on p "HPM to detail" at bounding box center [492, 355] width 329 height 11
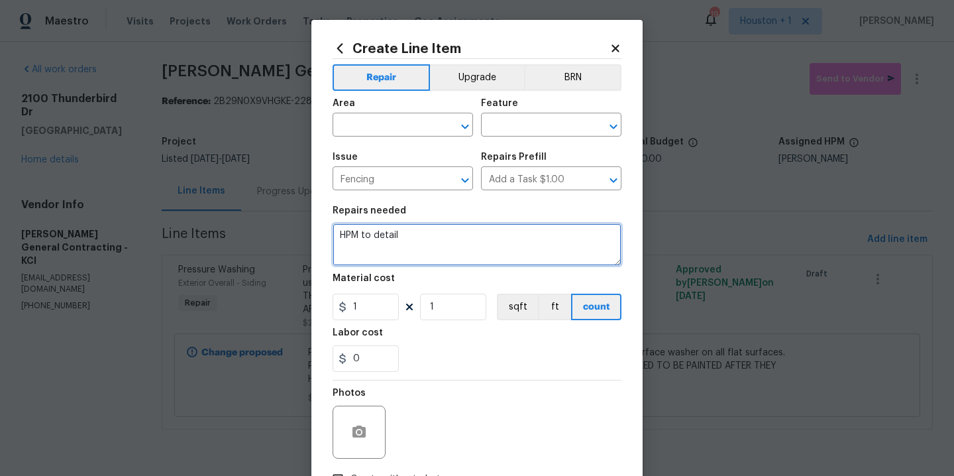
click at [420, 250] on textarea "HPM to detail" at bounding box center [477, 244] width 289 height 42
type textarea "Replace all of the damaged fence pickets on the right side of the garage."
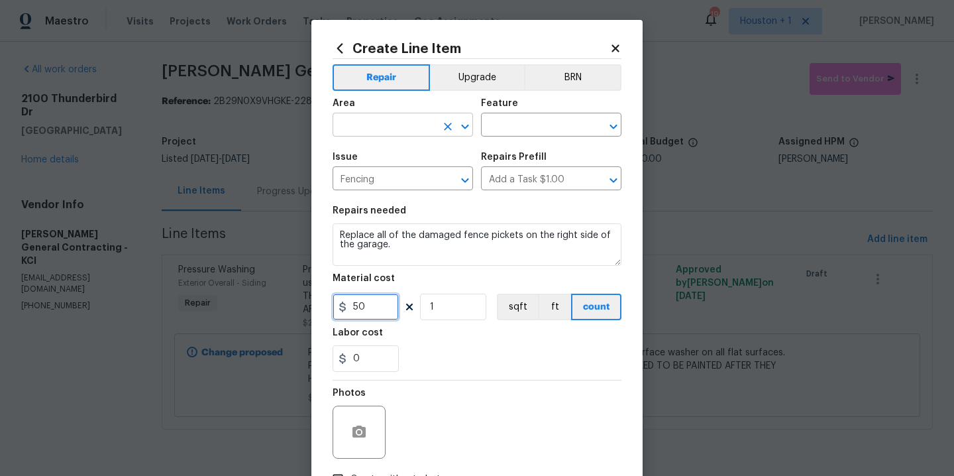
type input "50"
click at [384, 135] on input "text" at bounding box center [384, 126] width 103 height 21
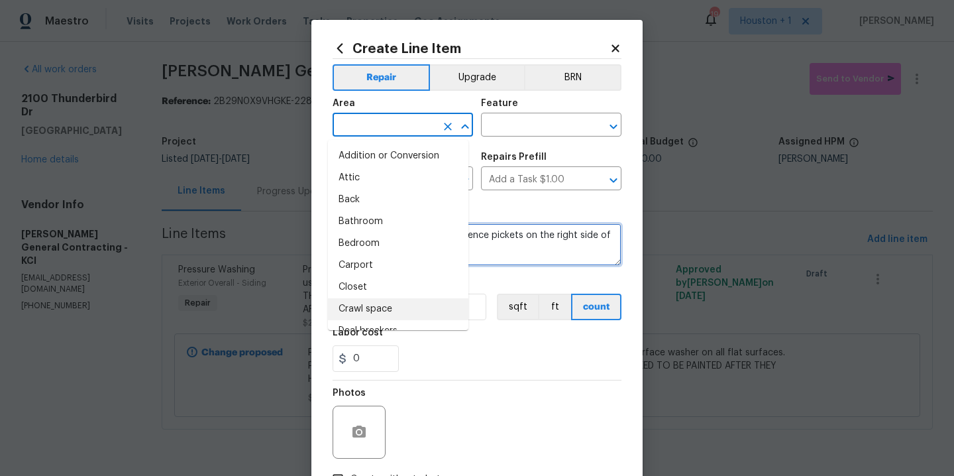
click at [510, 259] on textarea "Replace all of the damaged fence pickets on the right side of the garage." at bounding box center [477, 244] width 289 height 42
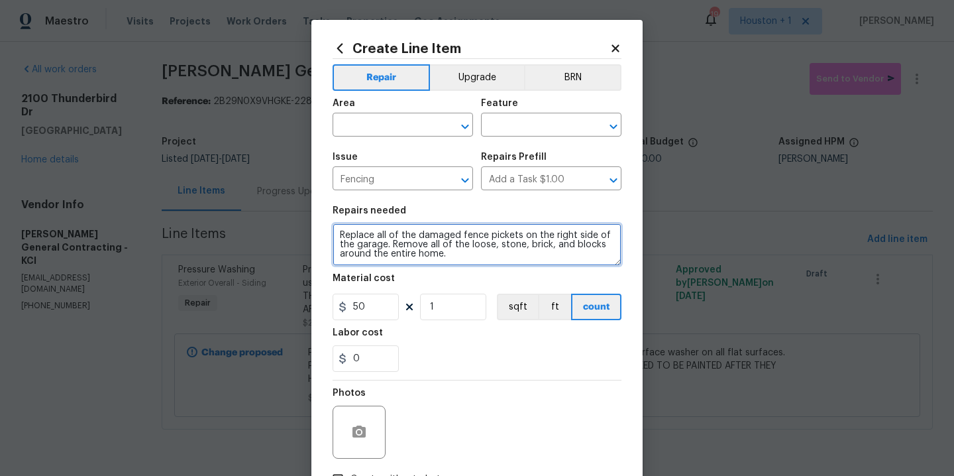
type textarea "Replace all of the damaged fence pickets on the right side of the garage. Remov…"
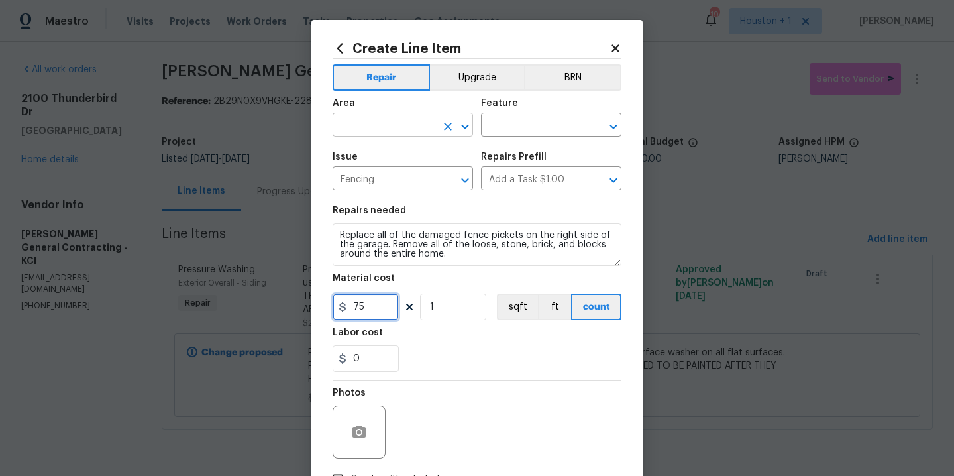
type input "75"
click at [382, 132] on input "text" at bounding box center [384, 126] width 103 height 21
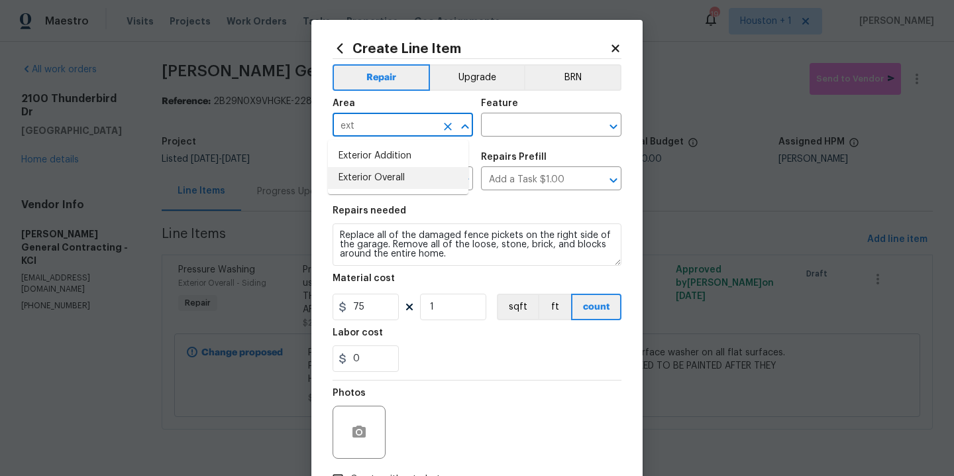
click at [405, 173] on li "Exterior Overall" at bounding box center [398, 178] width 140 height 22
type input "Exterior Overall"
click at [517, 134] on input "text" at bounding box center [532, 126] width 103 height 21
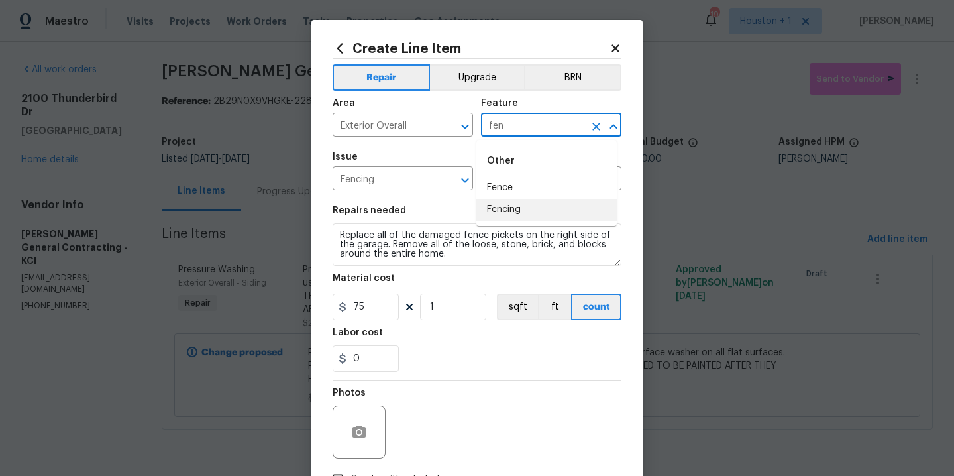
click at [529, 213] on li "Fencing" at bounding box center [546, 210] width 140 height 22
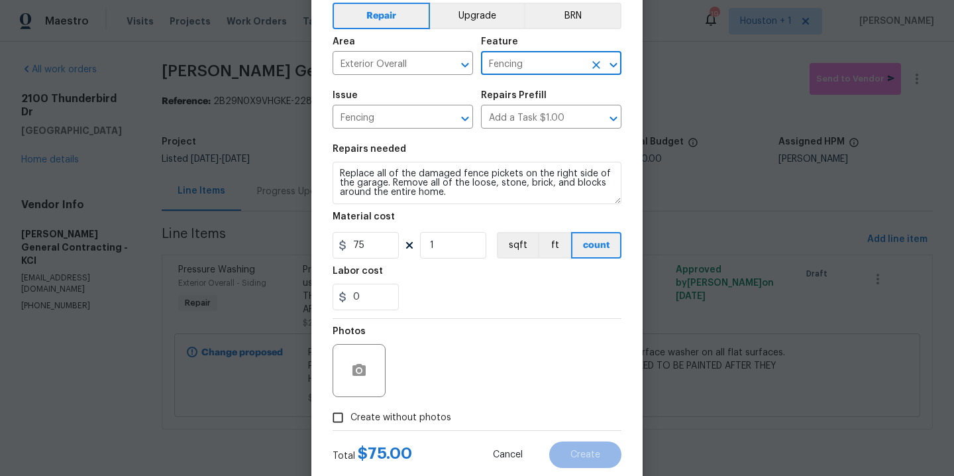
scroll to position [95, 0]
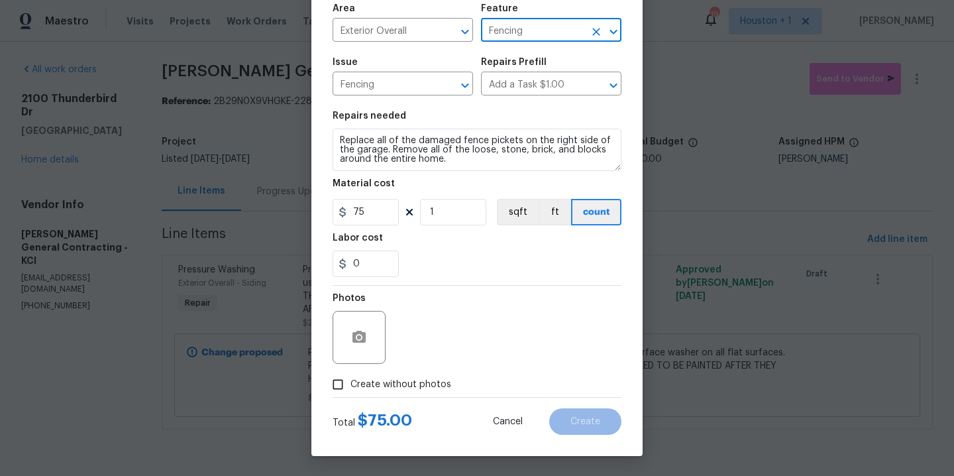
type input "Fencing"
click at [415, 378] on span "Create without photos" at bounding box center [400, 385] width 101 height 14
click at [350, 378] on input "Create without photos" at bounding box center [337, 384] width 25 height 25
checkbox input "true"
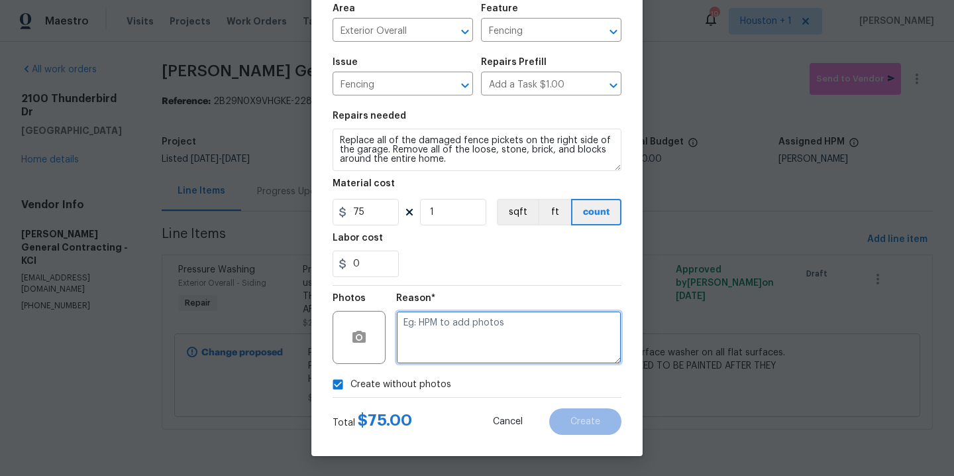
click at [466, 343] on textarea at bounding box center [508, 337] width 225 height 53
type textarea "."
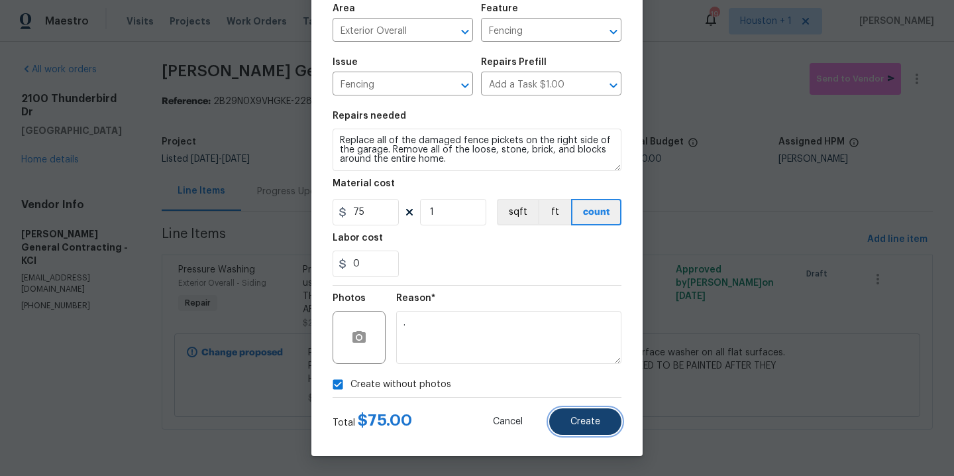
click at [570, 425] on span "Create" at bounding box center [585, 422] width 30 height 10
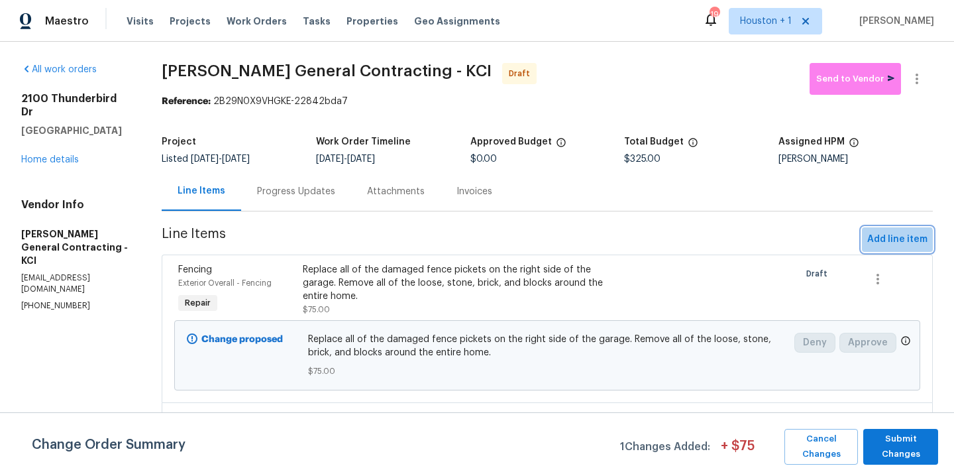
click at [875, 244] on span "Add line item" at bounding box center [897, 239] width 60 height 17
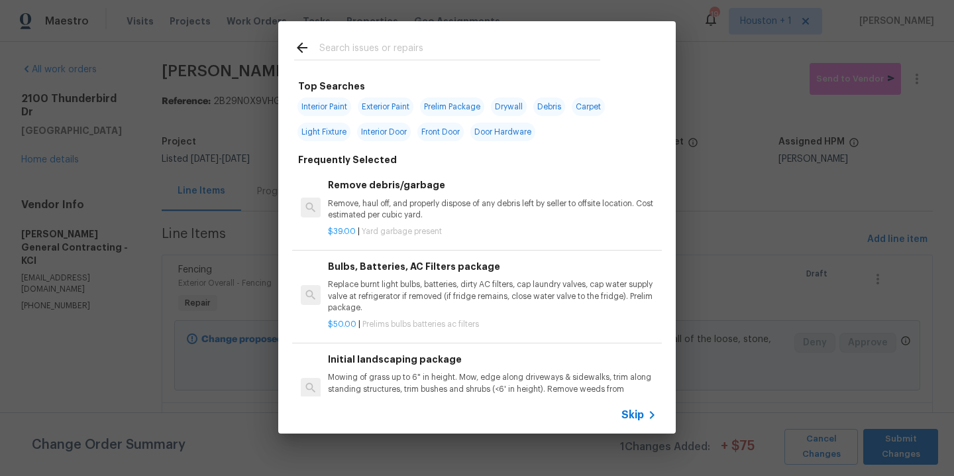
click at [344, 52] on input "text" at bounding box center [459, 50] width 281 height 20
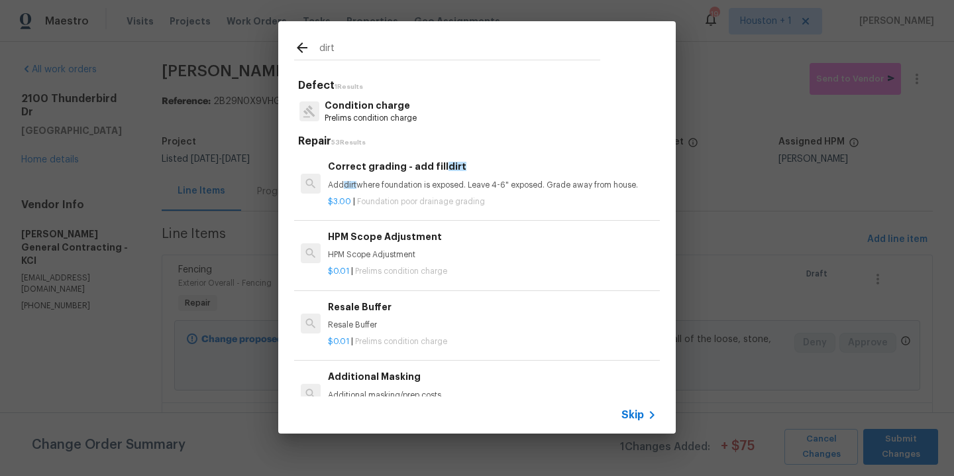
type input "dirt"
click at [393, 175] on div "Correct grading - add fill dirt Add dirt where foundation is exposed. Leave 4-6…" at bounding box center [492, 175] width 329 height 32
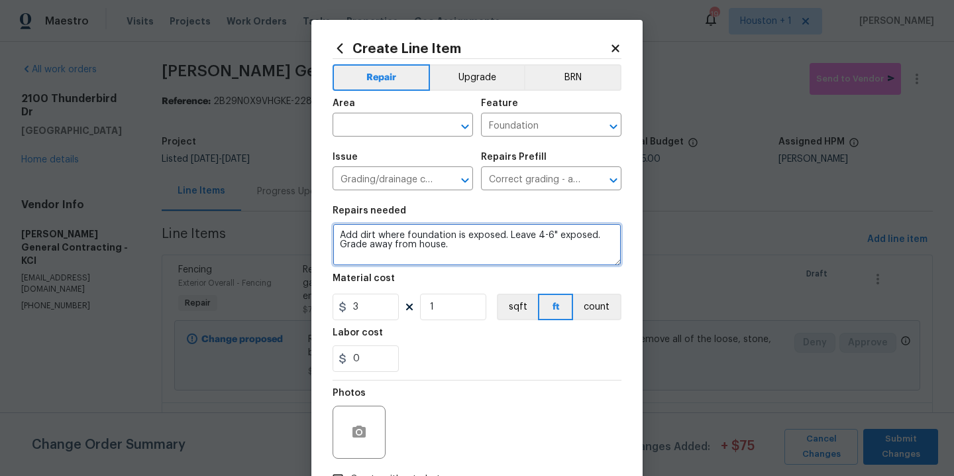
click at [466, 250] on textarea "Add dirt where foundation is exposed. Leave 4-6" exposed. Grade away from house." at bounding box center [477, 244] width 289 height 42
click at [426, 237] on textarea "Add dirt where foundation is exposed. Leave 4-6" exposed. Grade away from house." at bounding box center [477, 244] width 289 height 42
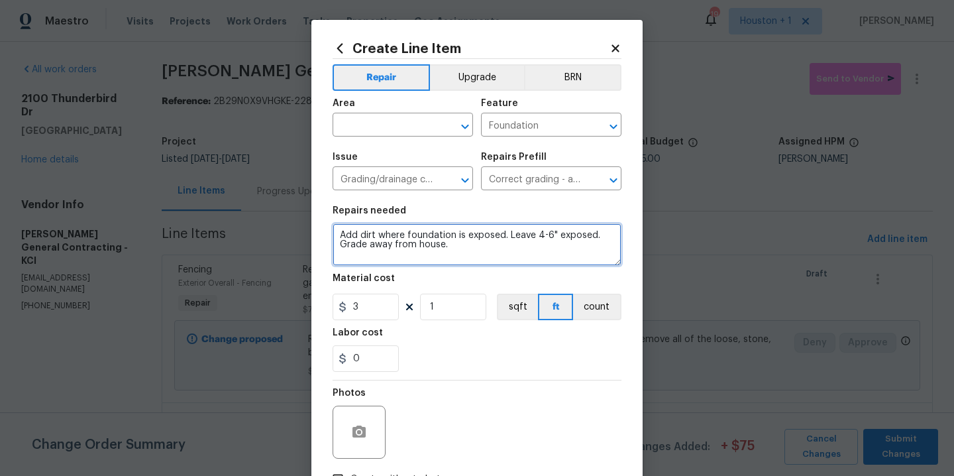
drag, startPoint x: 401, startPoint y: 234, endPoint x: 449, endPoint y: 233, distance: 47.7
click at [449, 233] on textarea "Add dirt where foundation is exposed. Leave 4-6" exposed. Grade away from house." at bounding box center [477, 244] width 289 height 42
click at [511, 236] on textarea "Add dirt where foundation is exposed. Leave 4-6" exposed. Grade away from house." at bounding box center [477, 244] width 289 height 42
drag, startPoint x: 502, startPoint y: 234, endPoint x: 590, endPoint y: 231, distance: 87.5
click at [590, 231] on textarea "Add dirt where foundation is exposed. Leave 4-6" exposed. Grade away from house." at bounding box center [477, 244] width 289 height 42
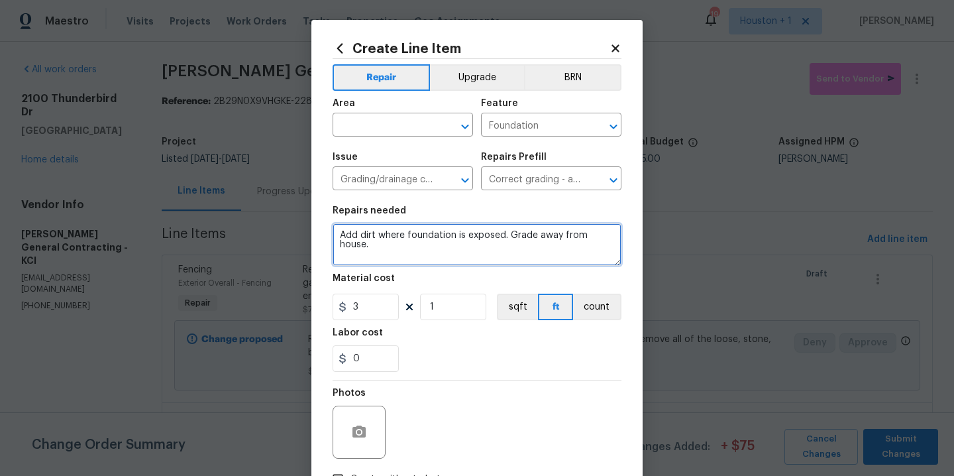
click at [405, 239] on textarea "Add dirt where foundation is exposed. Grade away from house." at bounding box center [477, 244] width 289 height 42
click at [420, 236] on textarea "Add dirt where foundation is exposed. Grade away from house." at bounding box center [477, 244] width 289 height 42
type textarea "Add dirt where back patio is exposed. Grade away from house."
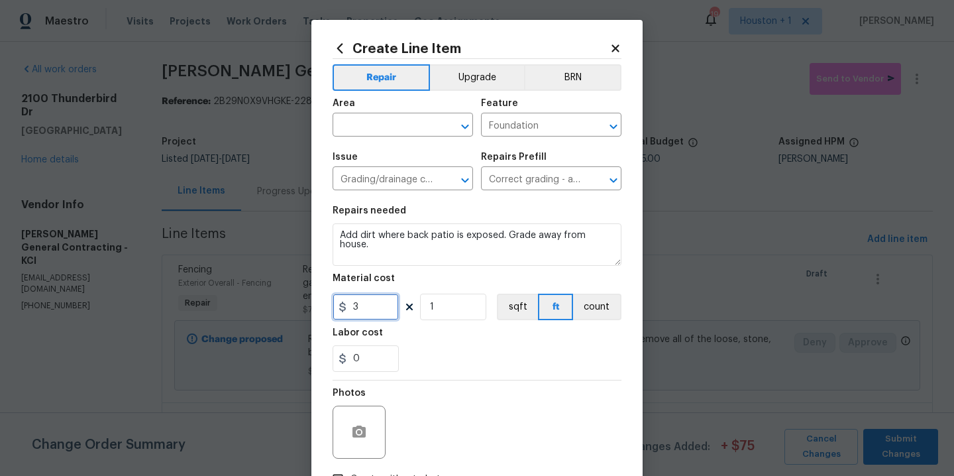
click at [372, 317] on input "3" at bounding box center [366, 306] width 66 height 27
type input "75"
click at [398, 133] on input "text" at bounding box center [384, 126] width 103 height 21
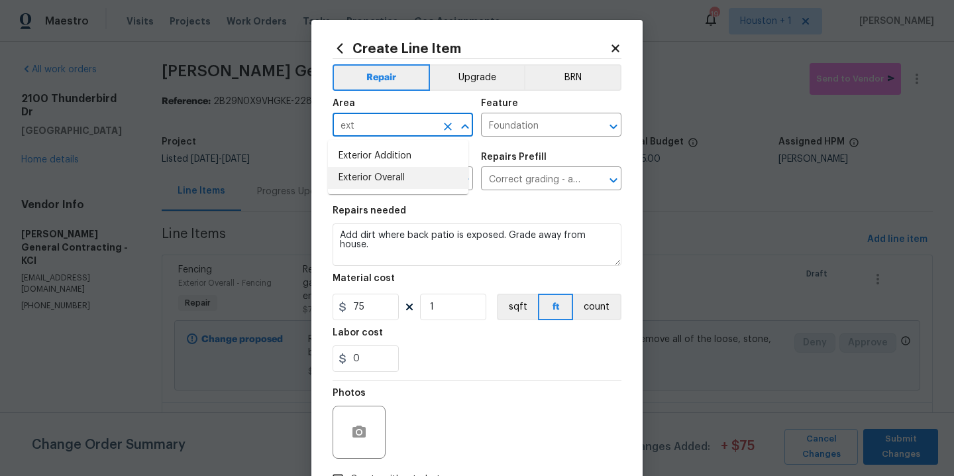
click at [389, 182] on li "Exterior Overall" at bounding box center [398, 178] width 140 height 22
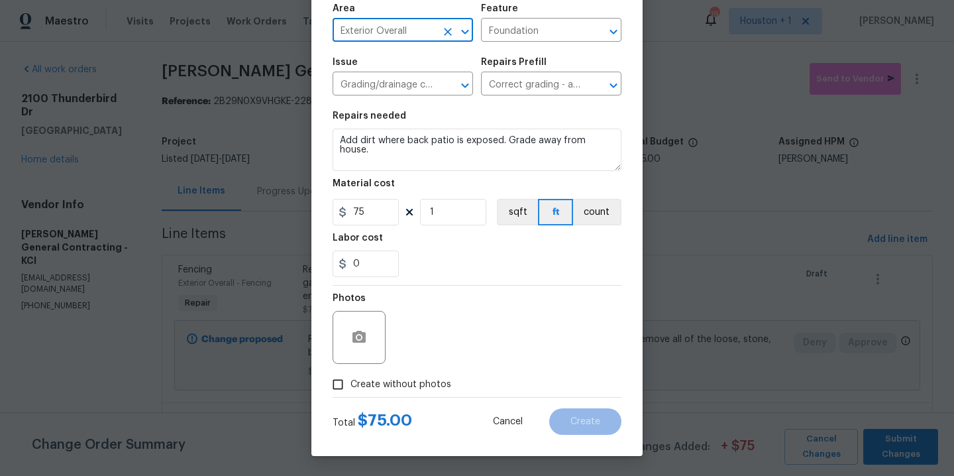
type input "Exterior Overall"
click at [390, 384] on span "Create without photos" at bounding box center [400, 385] width 101 height 14
click at [350, 384] on input "Create without photos" at bounding box center [337, 384] width 25 height 25
checkbox input "true"
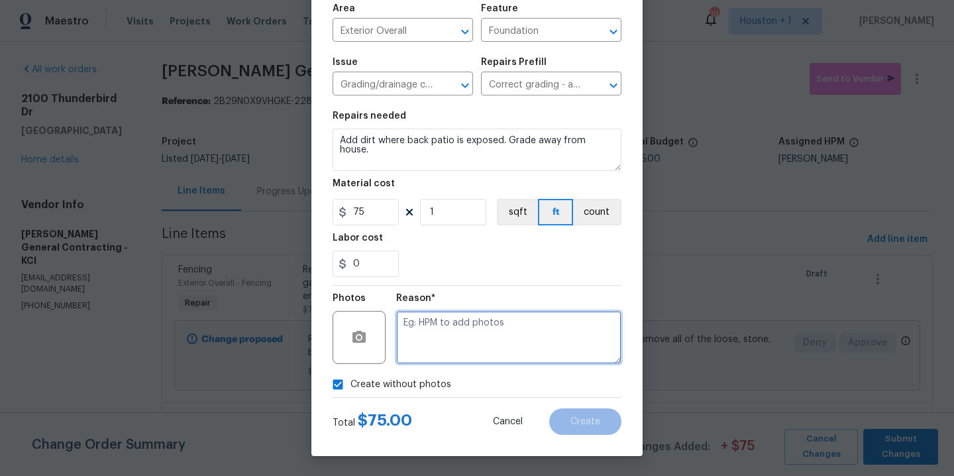
click at [413, 362] on textarea at bounding box center [508, 337] width 225 height 53
type textarea "."
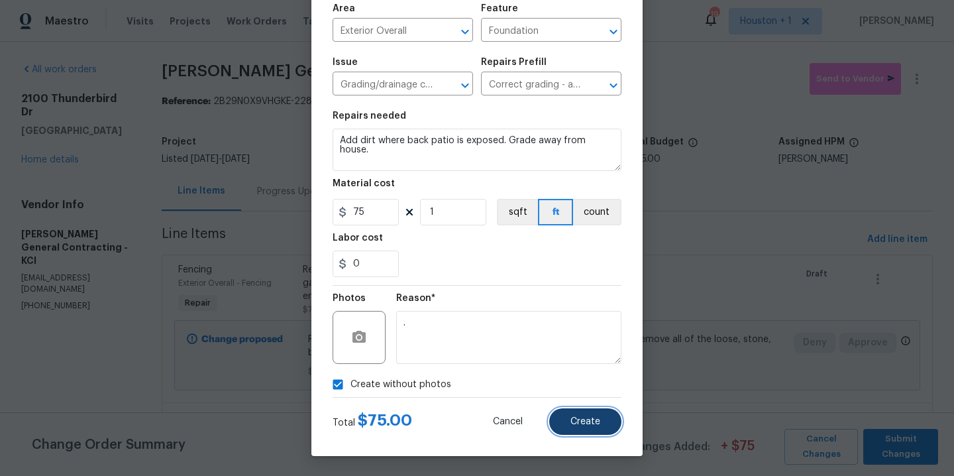
click at [573, 419] on span "Create" at bounding box center [585, 422] width 30 height 10
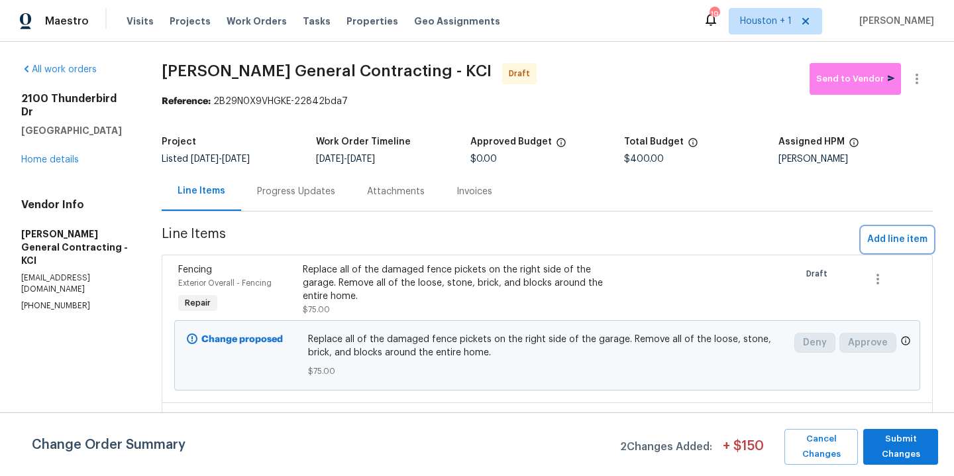
click at [886, 238] on span "Add line item" at bounding box center [897, 239] width 60 height 17
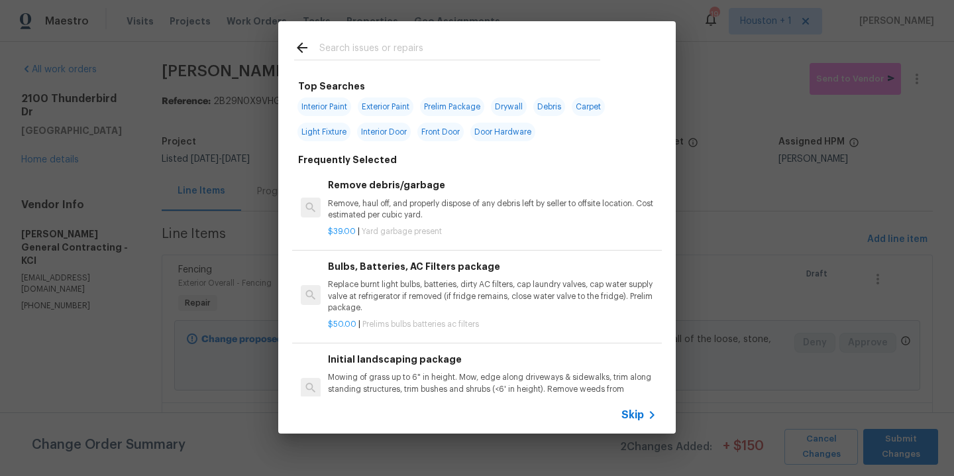
click at [356, 50] on input "text" at bounding box center [459, 50] width 281 height 20
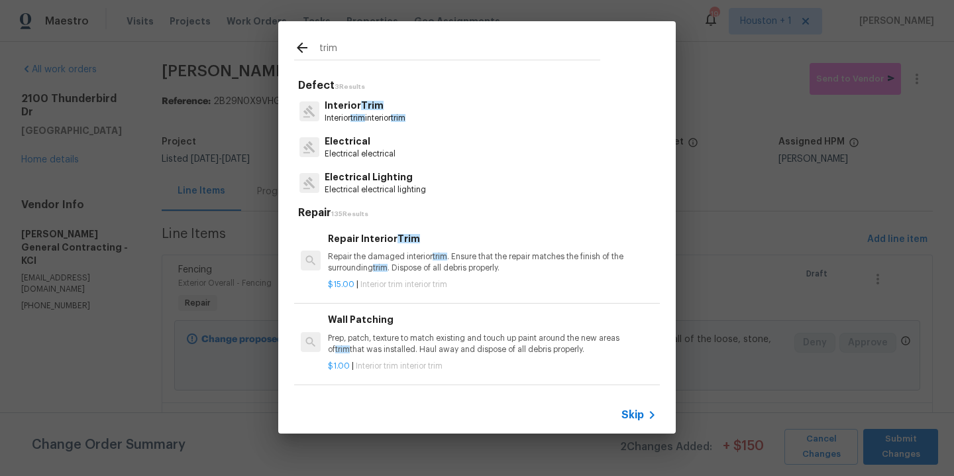
type input "trim"
click at [363, 116] on span "trim" at bounding box center [357, 118] width 15 height 8
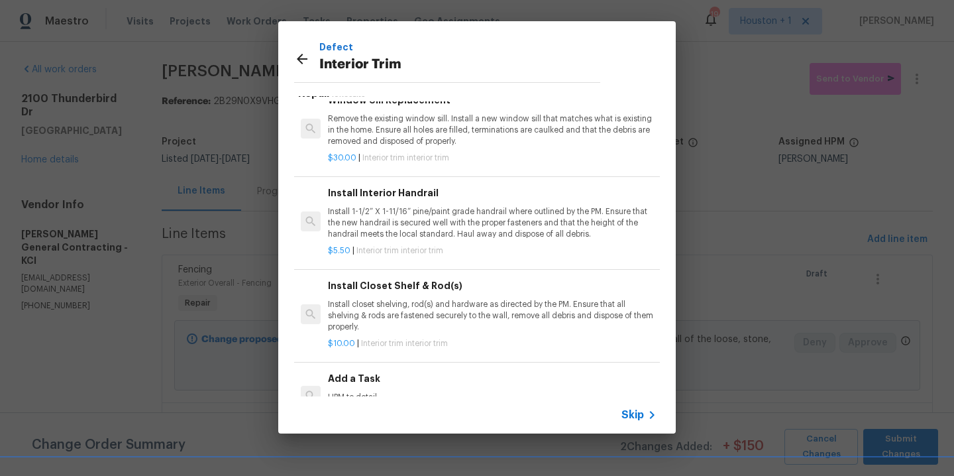
scroll to position [61, 0]
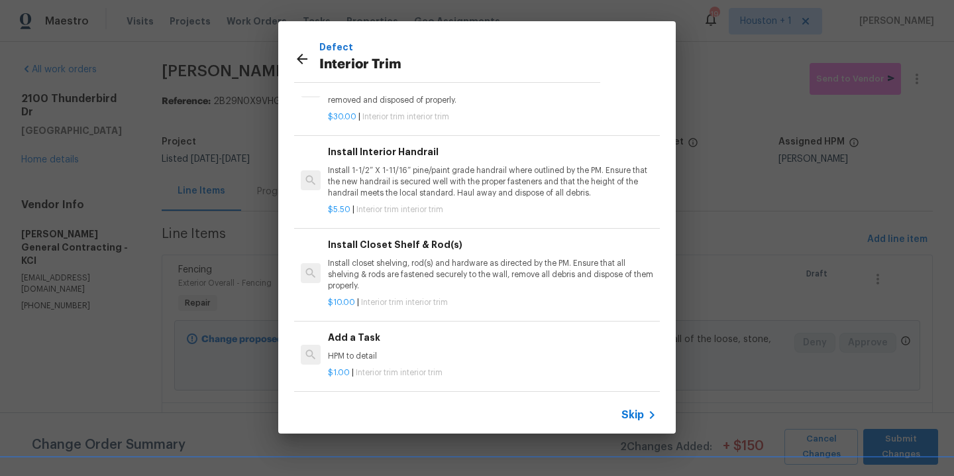
click at [403, 350] on p "HPM to detail" at bounding box center [492, 355] width 329 height 11
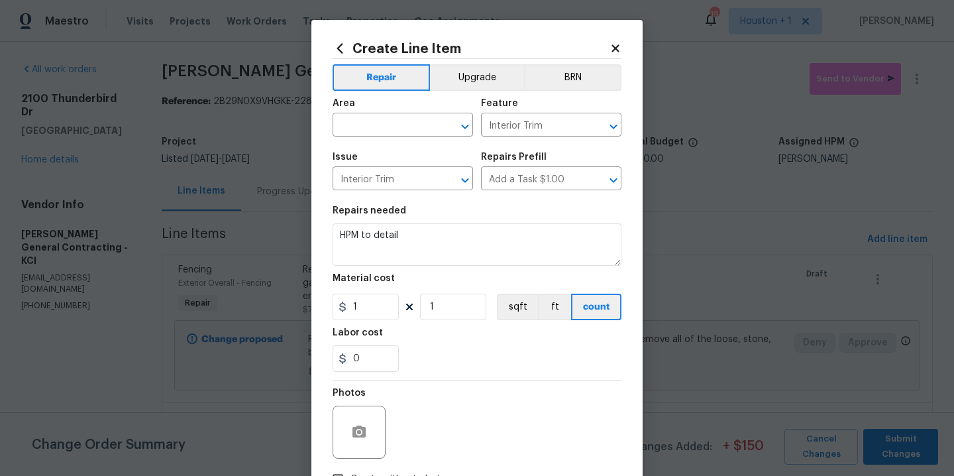
click at [417, 114] on div "Area" at bounding box center [403, 107] width 140 height 17
click at [423, 122] on input "text" at bounding box center [384, 126] width 103 height 21
drag, startPoint x: 393, startPoint y: 180, endPoint x: 398, endPoint y: 186, distance: 7.5
click at [393, 180] on li "Interior Overall" at bounding box center [398, 178] width 140 height 22
type input "Interior Overall"
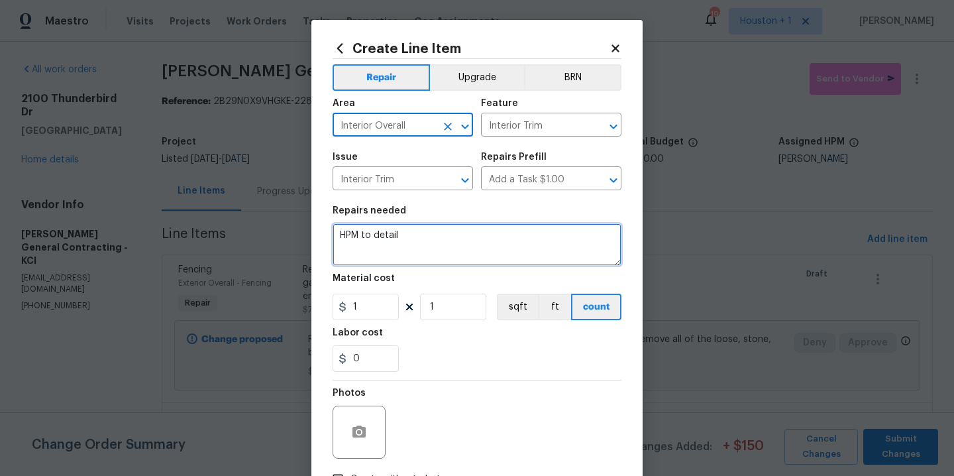
click at [437, 246] on textarea "HPM to detail" at bounding box center [477, 244] width 289 height 42
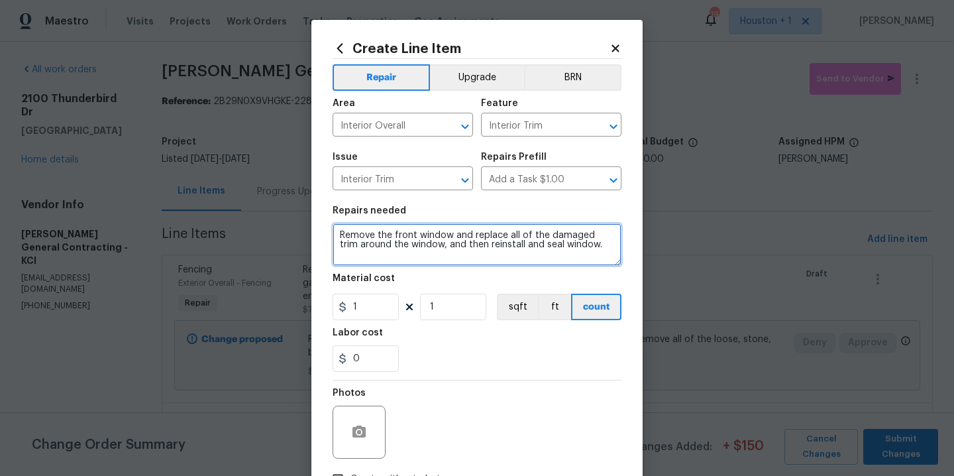
type textarea "Remove the front window and replace all of the damaged trim around the window, …"
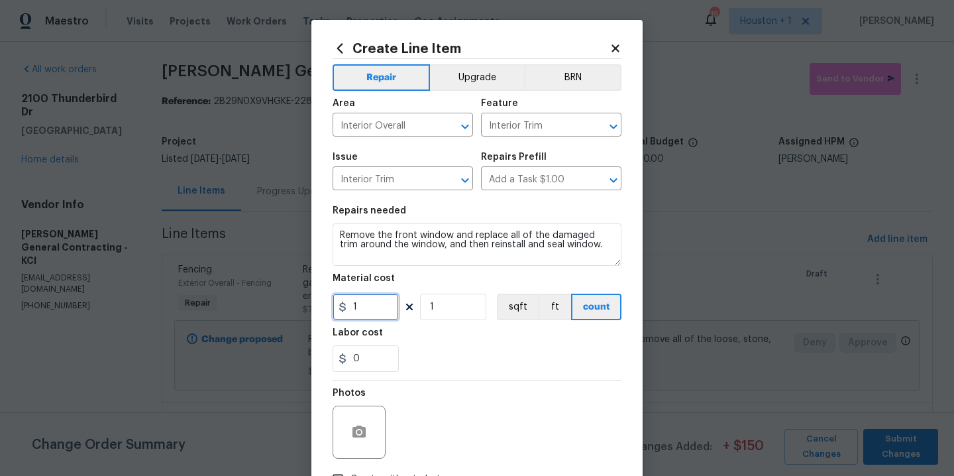
click at [361, 311] on input "1" at bounding box center [366, 306] width 66 height 27
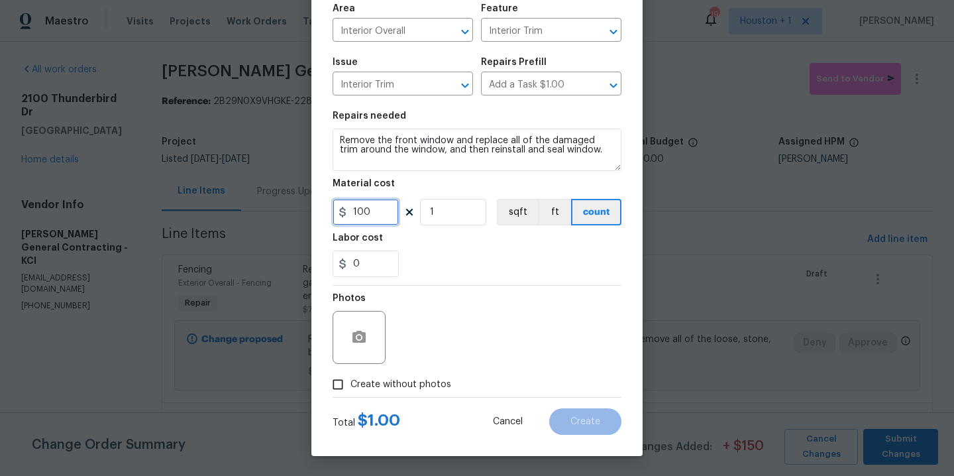
type input "100"
click at [344, 335] on button "button" at bounding box center [359, 337] width 32 height 32
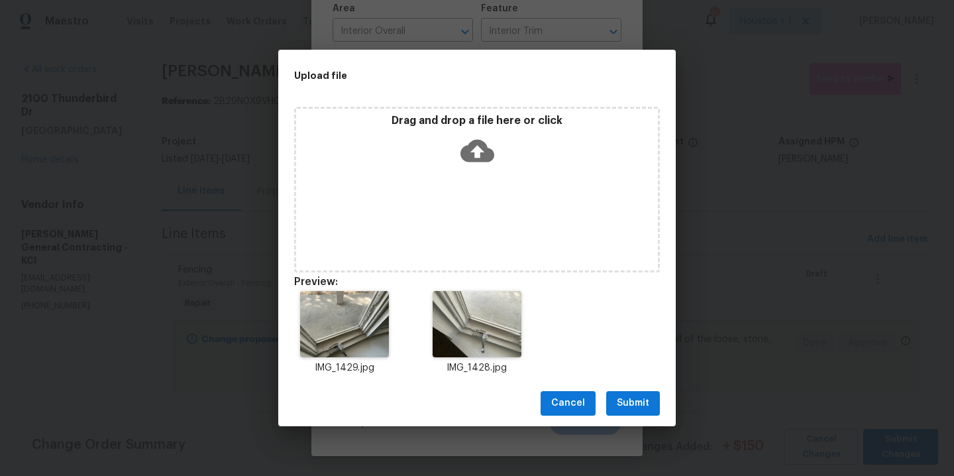
click at [648, 405] on span "Submit" at bounding box center [633, 403] width 32 height 17
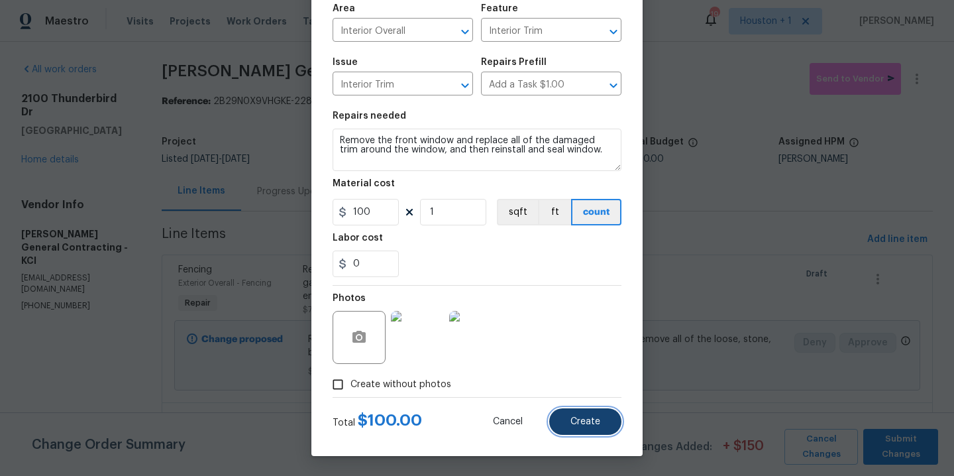
click at [582, 421] on span "Create" at bounding box center [585, 422] width 30 height 10
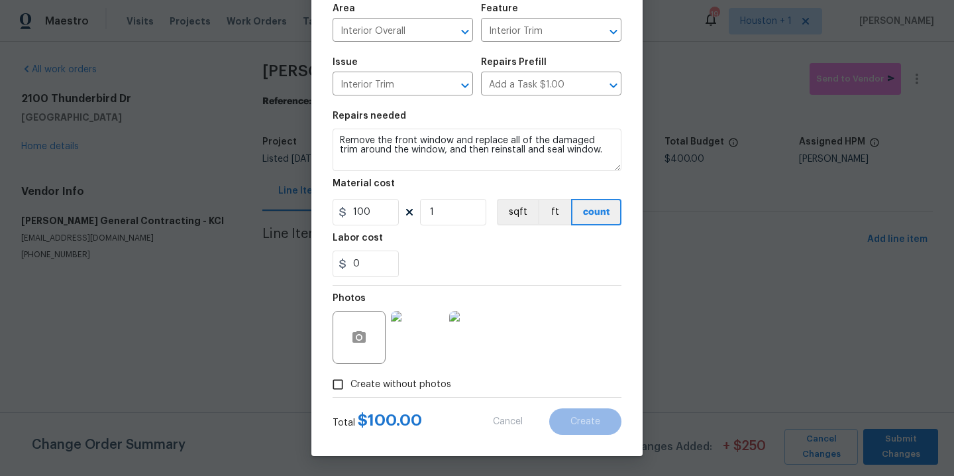
type input "0"
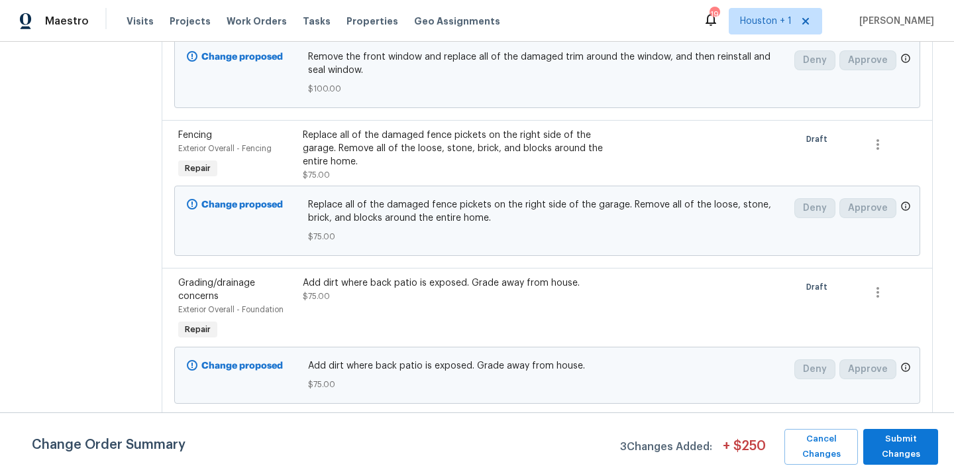
scroll to position [0, 0]
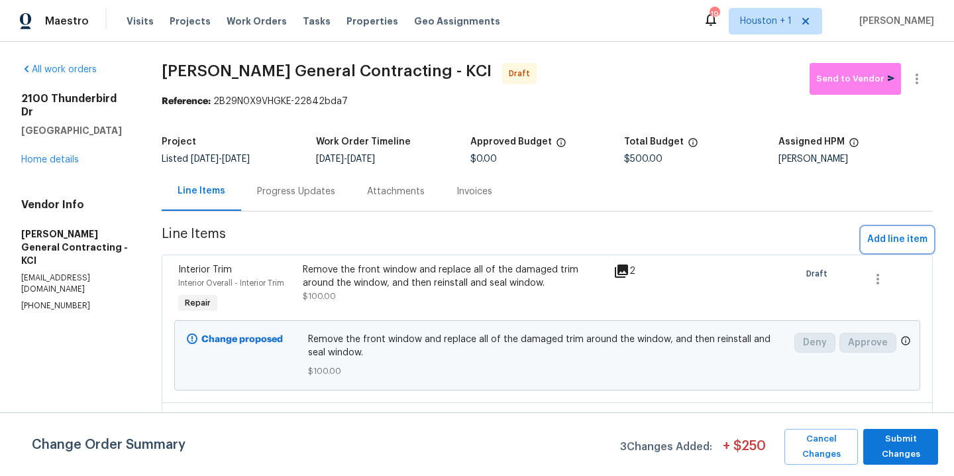
click at [877, 241] on span "Add line item" at bounding box center [897, 239] width 60 height 17
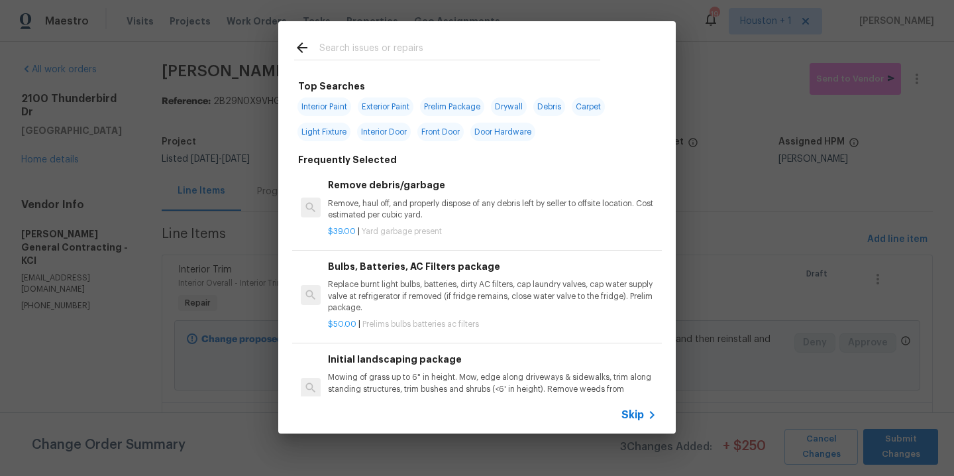
click at [348, 57] on input "text" at bounding box center [459, 50] width 281 height 20
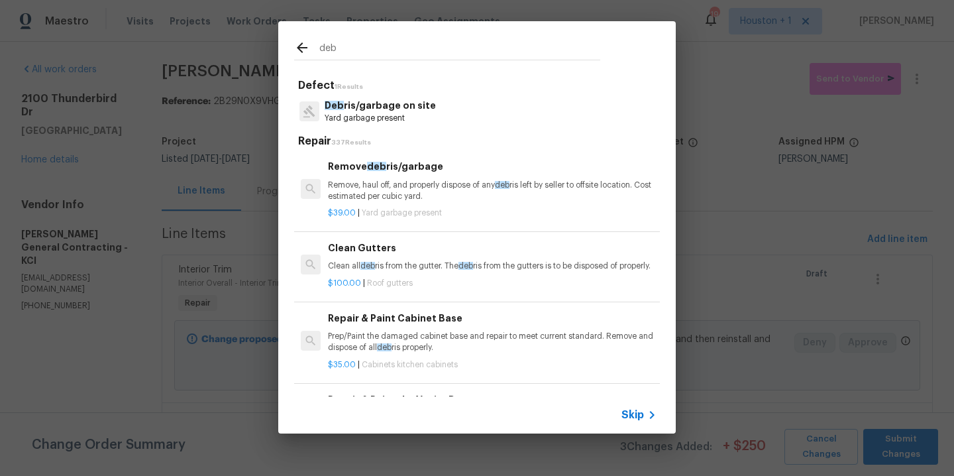
type input "deb"
click at [394, 118] on p "Yard garbage present" at bounding box center [380, 118] width 111 height 11
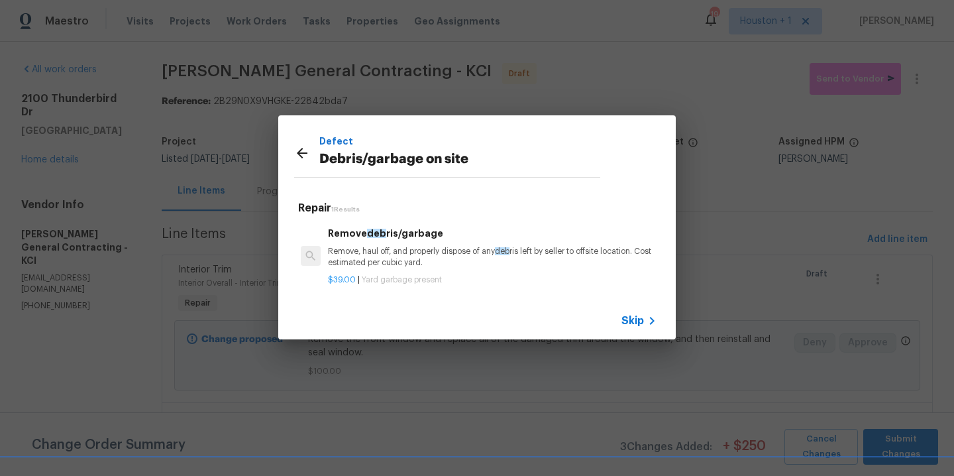
click at [399, 264] on p "Remove, haul off, and properly dispose of any deb ris left by seller to offsite…" at bounding box center [492, 257] width 329 height 23
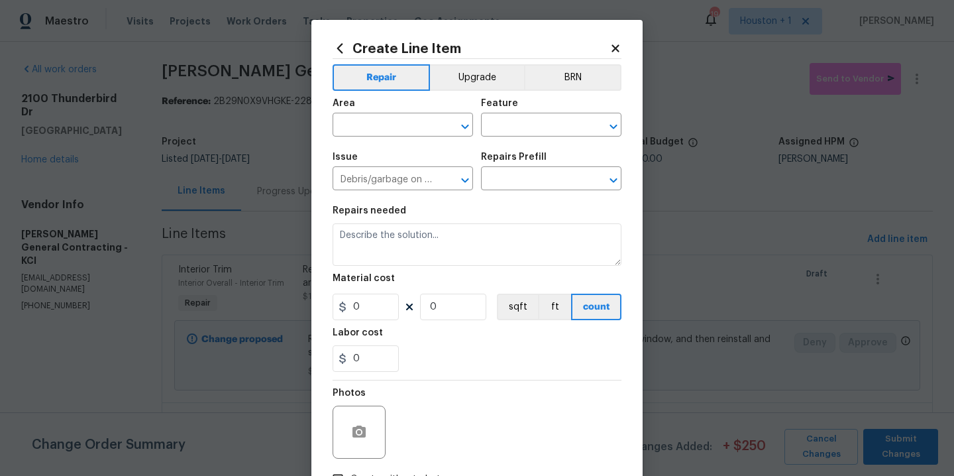
type input "Remove debris/garbage $39.00"
type textarea "Remove, haul off, and properly dispose of any debris left by seller to offsite …"
type input "39"
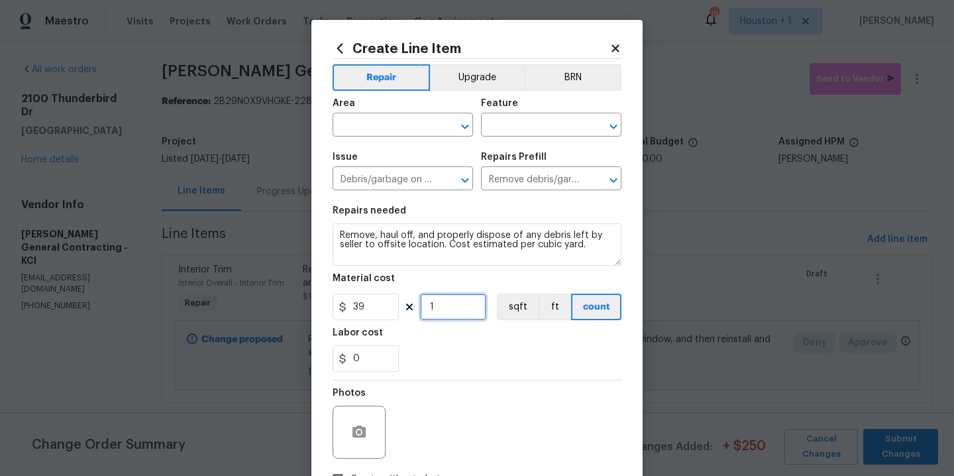
click at [448, 311] on input "1" at bounding box center [453, 306] width 66 height 27
type input "2"
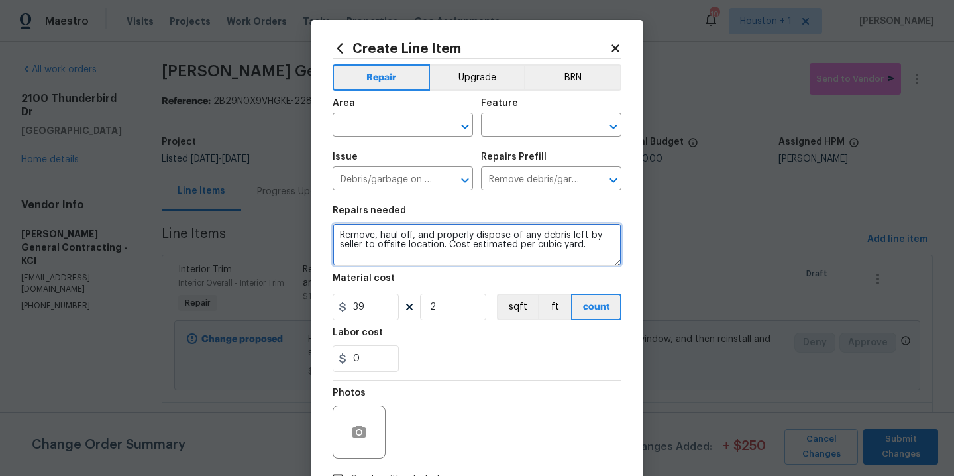
click at [431, 266] on textarea "Remove, haul off, and properly dispose of any debris left by seller to offsite …" at bounding box center [477, 244] width 289 height 42
click at [578, 255] on textarea "Remove, haul off, and properly dispose of any debris left by seller to offsite …" at bounding box center [477, 244] width 289 height 42
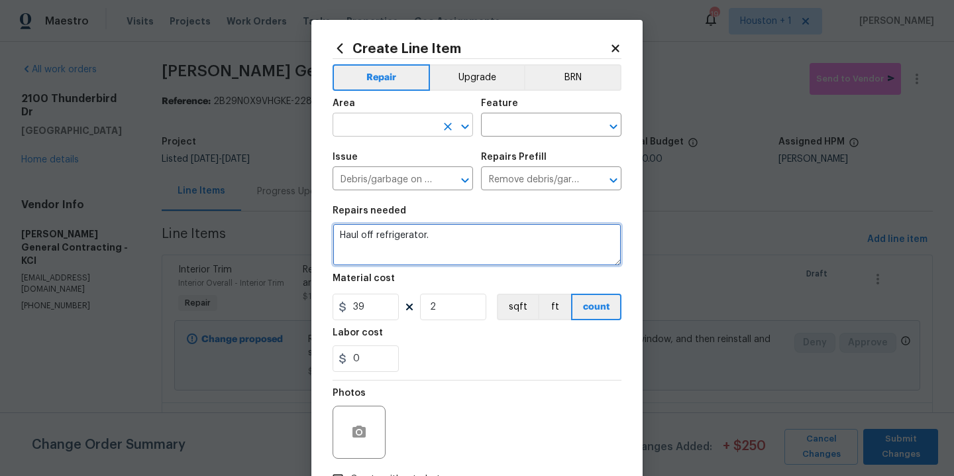
type textarea "Haul off refrigerator."
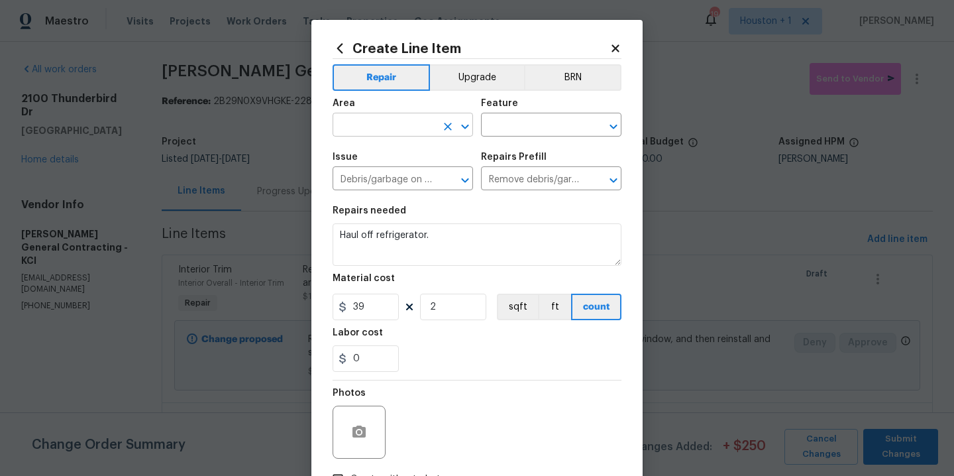
click at [366, 123] on input "text" at bounding box center [384, 126] width 103 height 21
click at [384, 174] on li "Exterior Overall" at bounding box center [398, 178] width 140 height 22
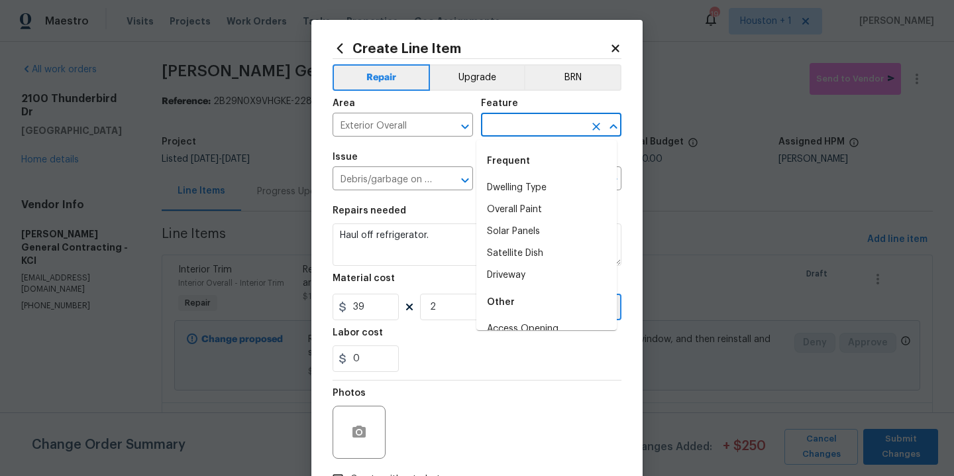
click at [504, 122] on input "text" at bounding box center [532, 126] width 103 height 21
click at [418, 131] on input "Exterior Overall" at bounding box center [384, 126] width 103 height 21
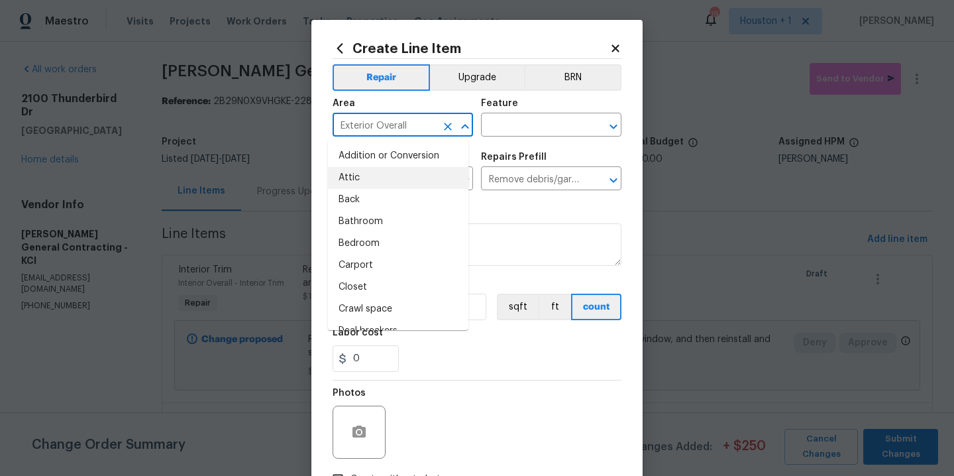
click at [418, 131] on input "Exterior Overall" at bounding box center [384, 126] width 103 height 21
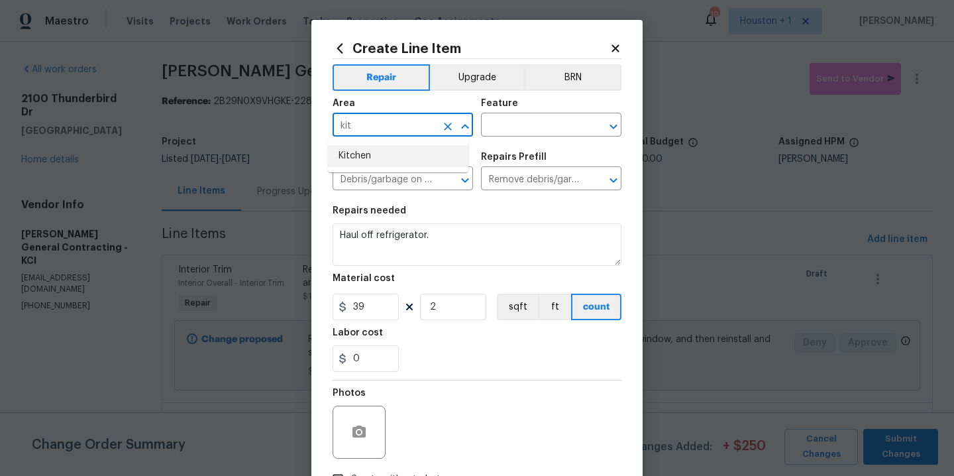
click at [357, 148] on li "Kitchen" at bounding box center [398, 156] width 140 height 22
type input "Kitchen"
click at [532, 144] on div "Issue Debris/garbage on site ​ Repairs Prefill Remove debris/garbage $39.00 ​" at bounding box center [477, 171] width 289 height 54
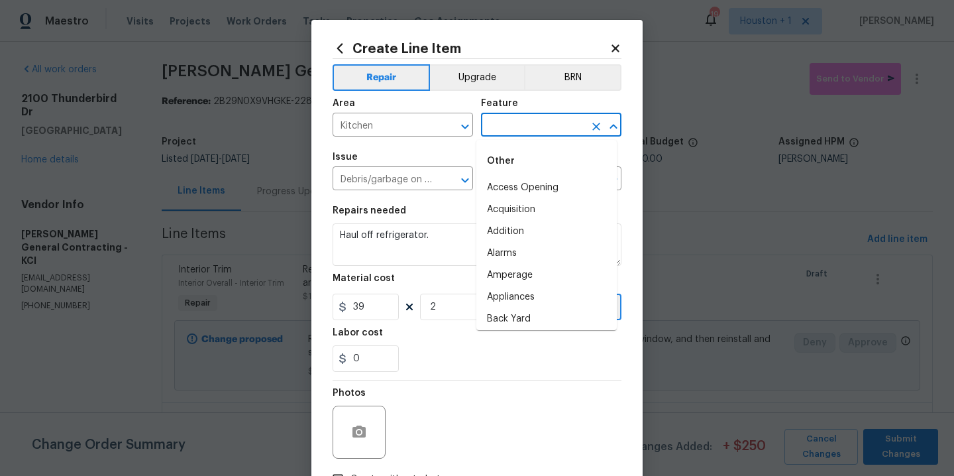
click at [527, 133] on input "text" at bounding box center [532, 126] width 103 height 21
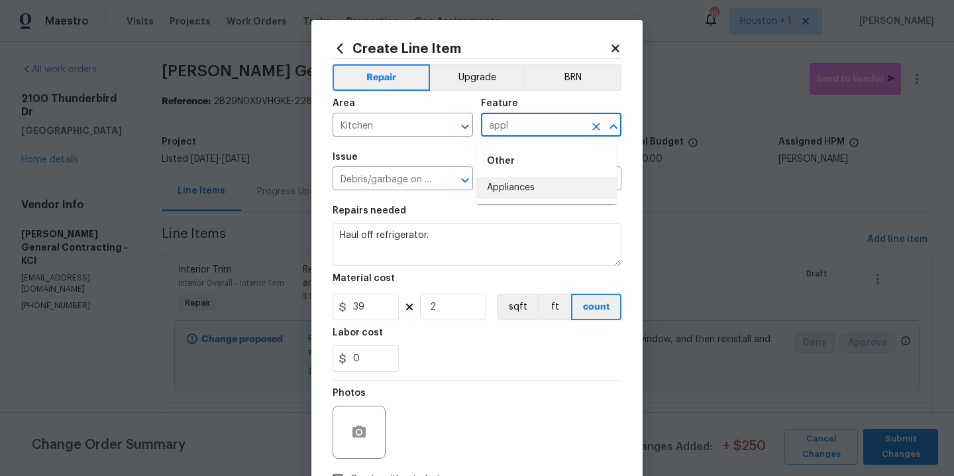
click at [544, 193] on li "Appliances" at bounding box center [546, 188] width 140 height 22
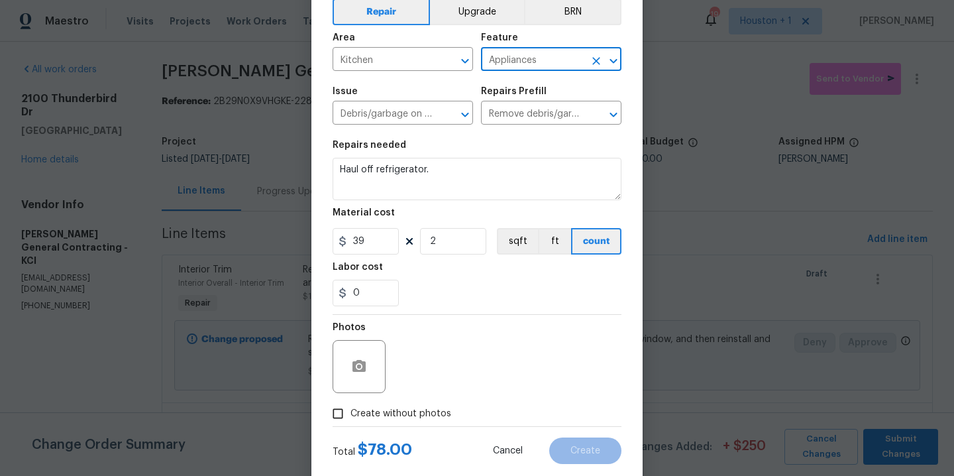
scroll to position [95, 0]
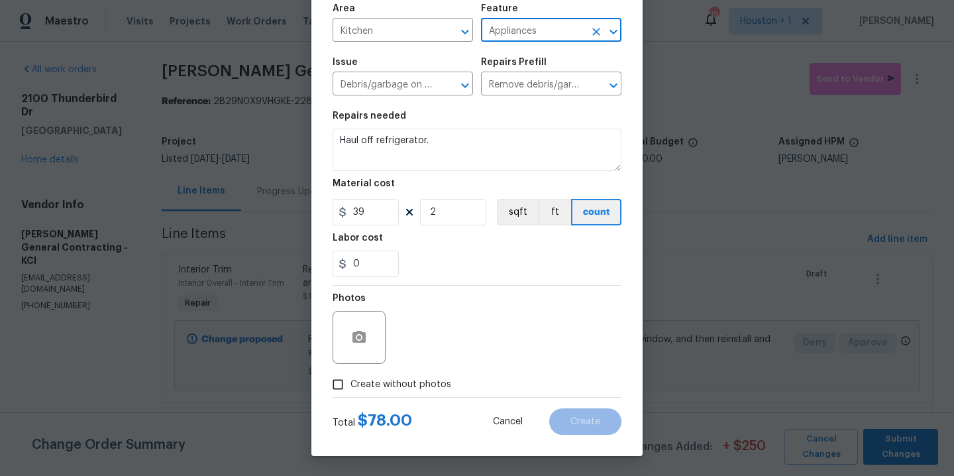
type input "Appliances"
click at [420, 380] on span "Create without photos" at bounding box center [400, 385] width 101 height 14
click at [350, 380] on input "Create without photos" at bounding box center [337, 384] width 25 height 25
checkbox input "true"
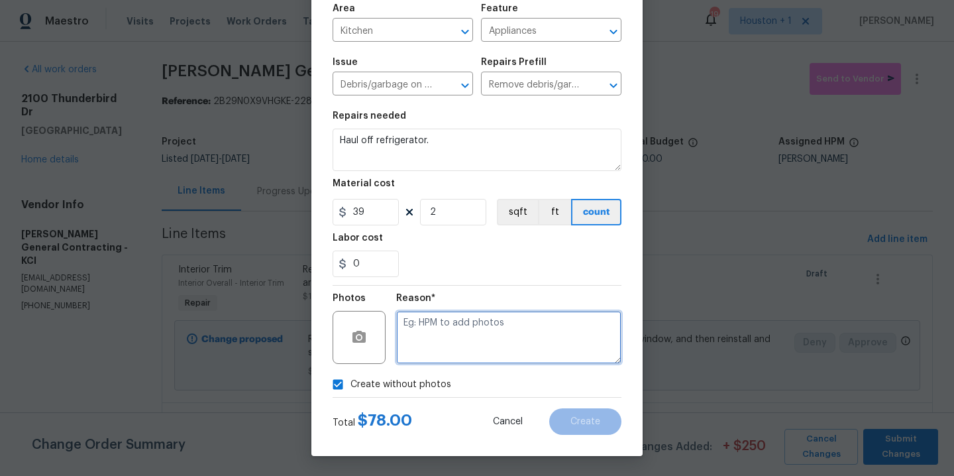
click at [459, 346] on textarea at bounding box center [508, 337] width 225 height 53
type textarea "."
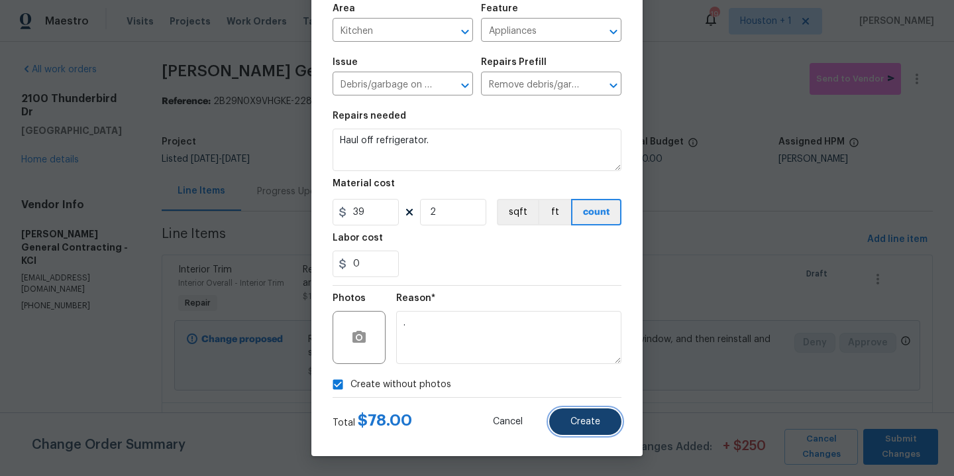
click at [608, 429] on button "Create" at bounding box center [585, 421] width 72 height 27
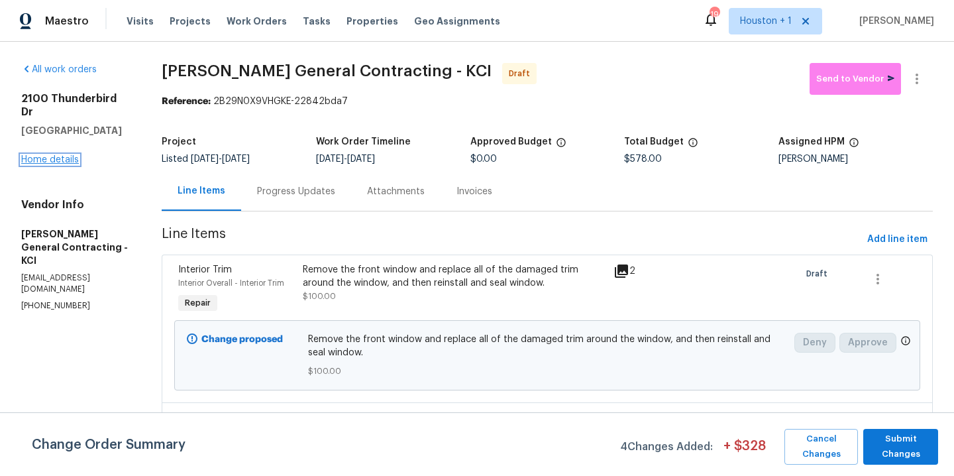
click at [42, 155] on link "Home details" at bounding box center [50, 159] width 58 height 9
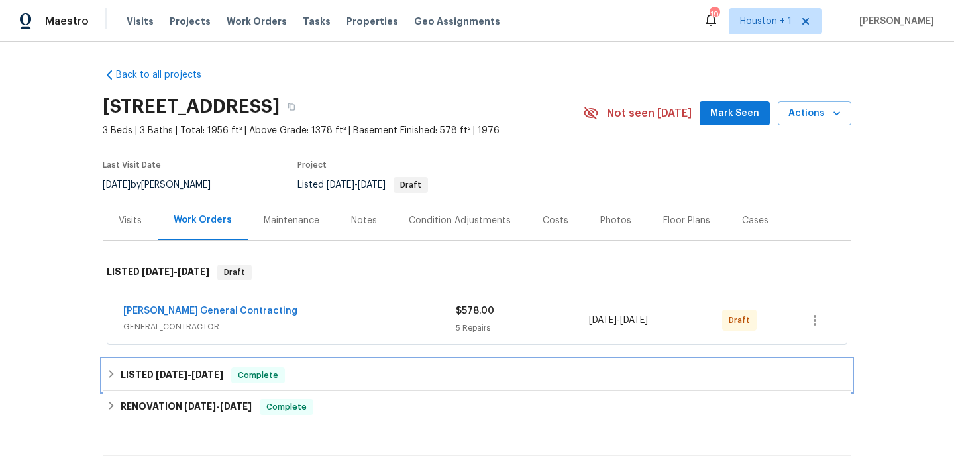
click at [180, 376] on span "[DATE]" at bounding box center [172, 374] width 32 height 9
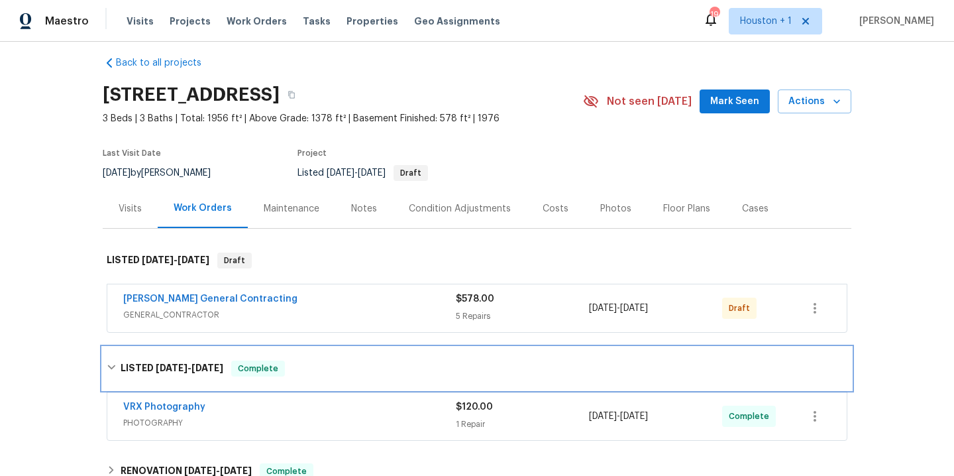
scroll to position [88, 0]
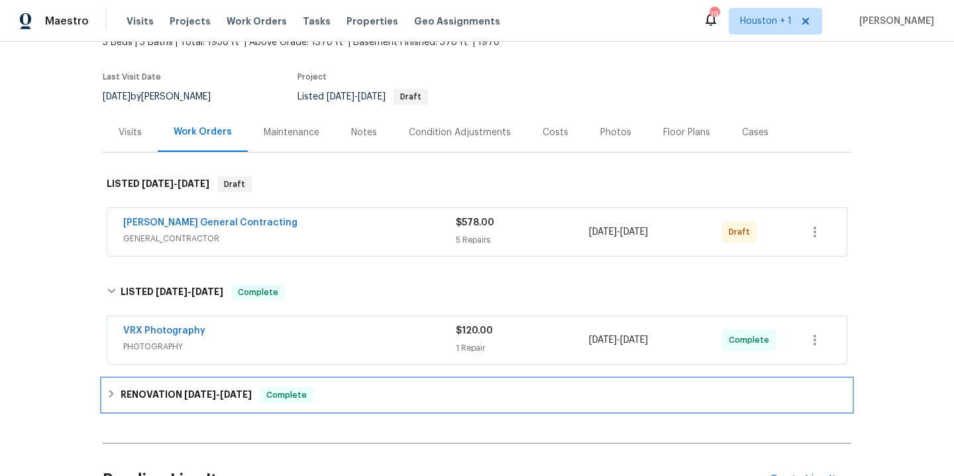
click at [215, 390] on span "6/25/25 - 7/23/25" at bounding box center [218, 394] width 68 height 9
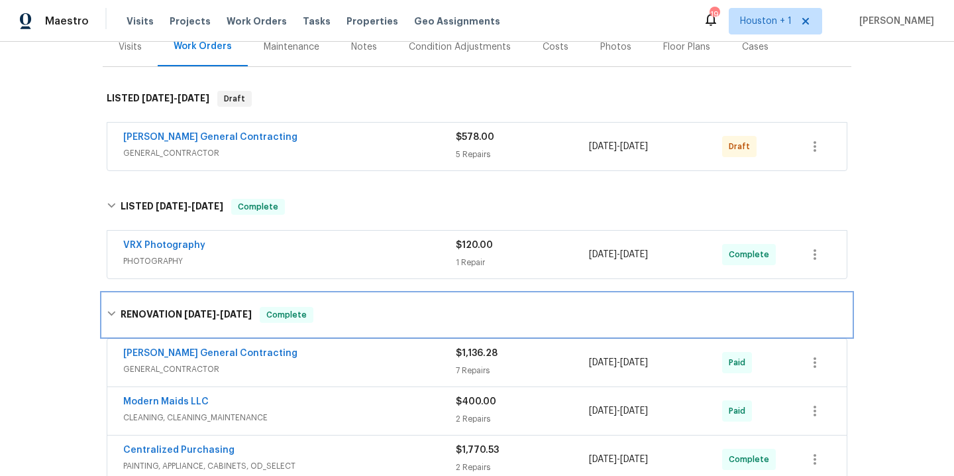
scroll to position [207, 0]
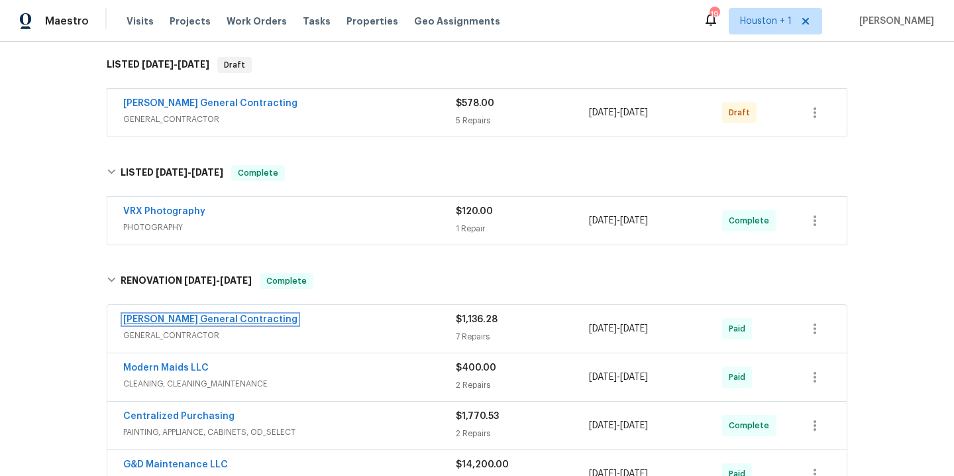
click at [232, 322] on link "[PERSON_NAME] General Contracting" at bounding box center [210, 319] width 174 height 9
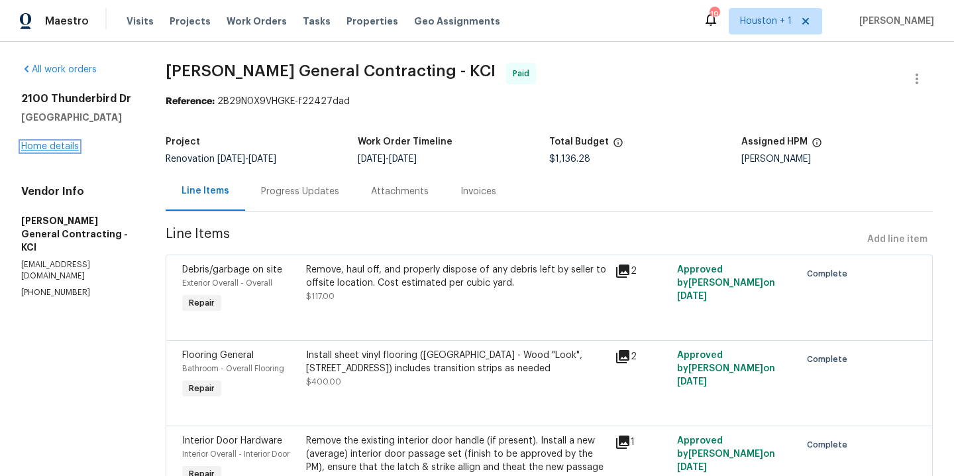
click at [51, 144] on link "Home details" at bounding box center [50, 146] width 58 height 9
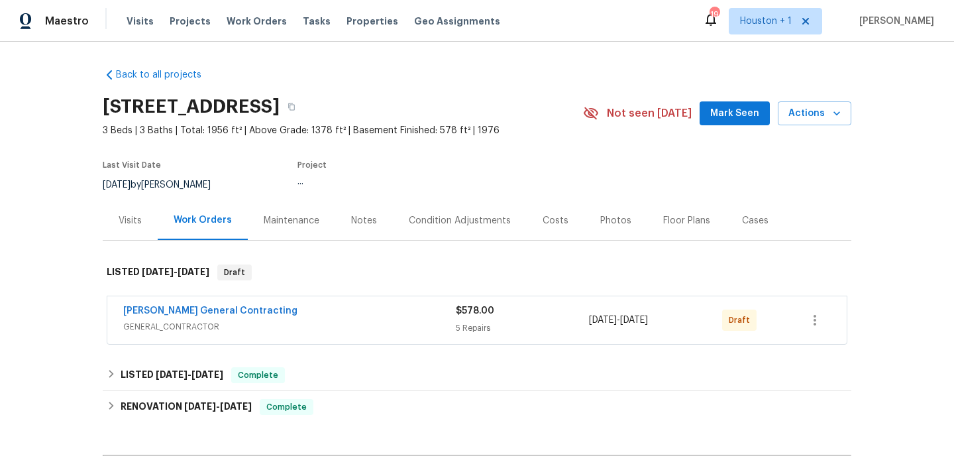
scroll to position [25, 0]
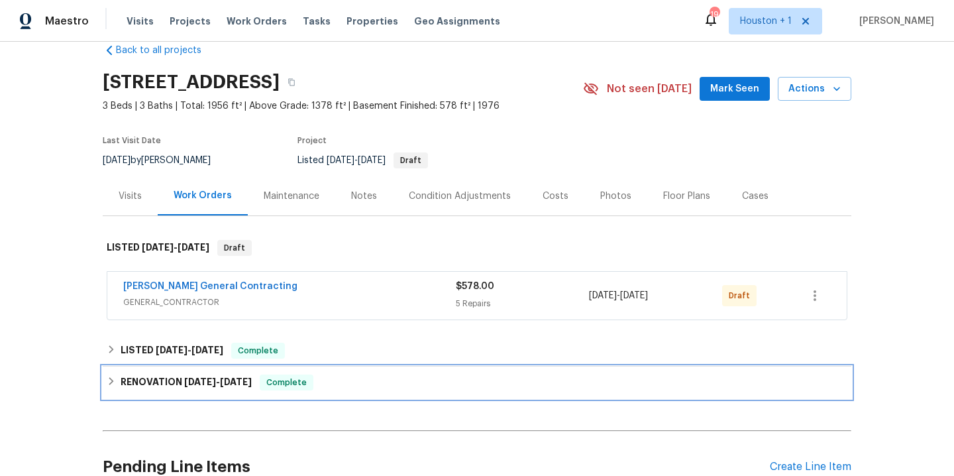
click at [187, 386] on span "[DATE]" at bounding box center [200, 381] width 32 height 9
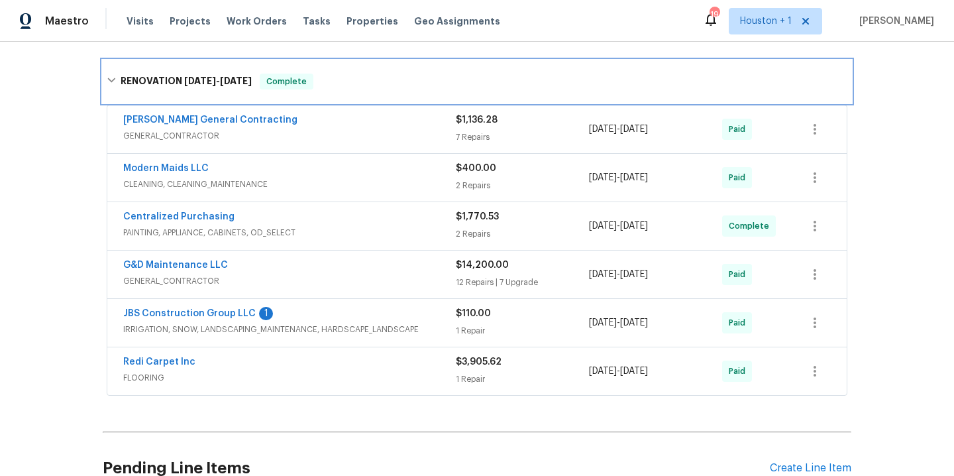
scroll to position [343, 0]
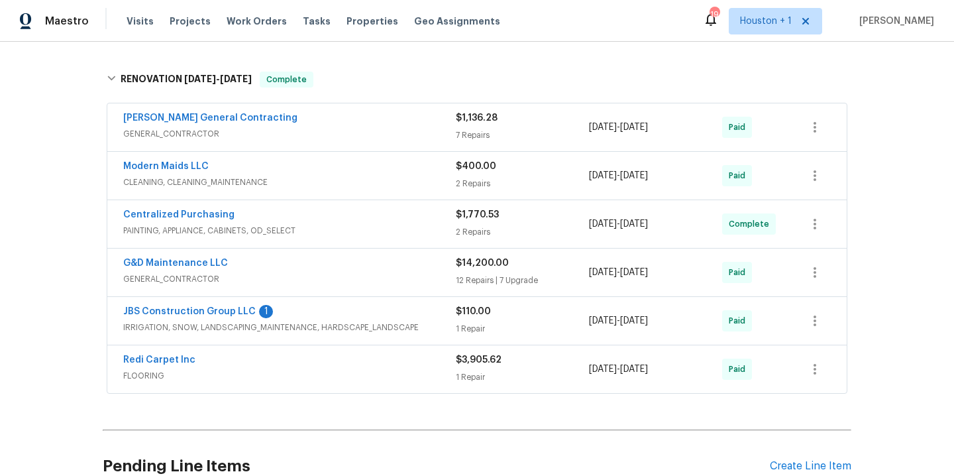
click at [7, 208] on div "Back to all projects 2100 Thunderbird Dr, Harrisonville, MO 64701 3 Beds | 3 Ba…" at bounding box center [477, 259] width 954 height 434
click at [170, 265] on link "G&D Maintenance LLC" at bounding box center [175, 262] width 105 height 9
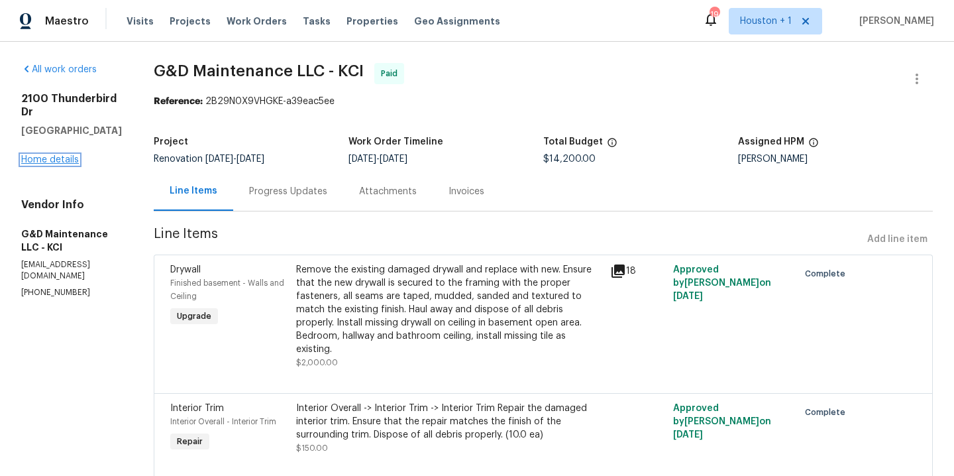
click at [44, 164] on link "Home details" at bounding box center [50, 159] width 58 height 9
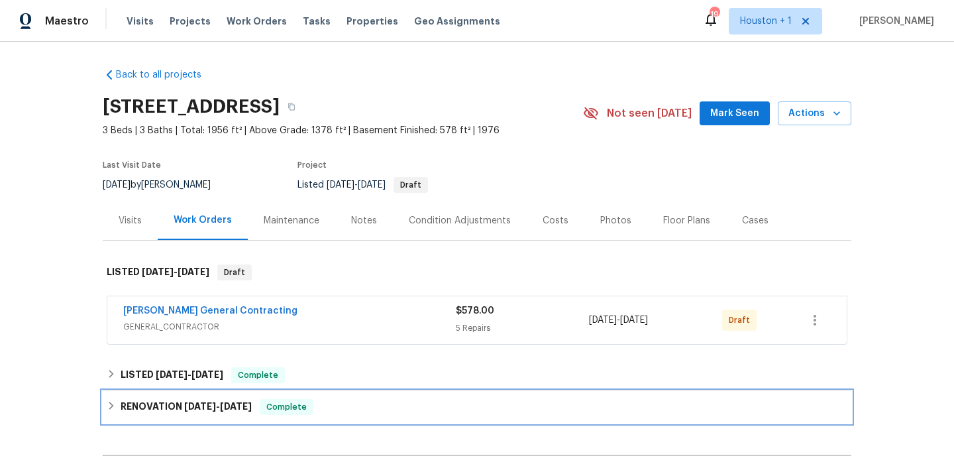
click at [184, 413] on h6 "RENOVATION 6/25/25 - 7/23/25" at bounding box center [186, 407] width 131 height 16
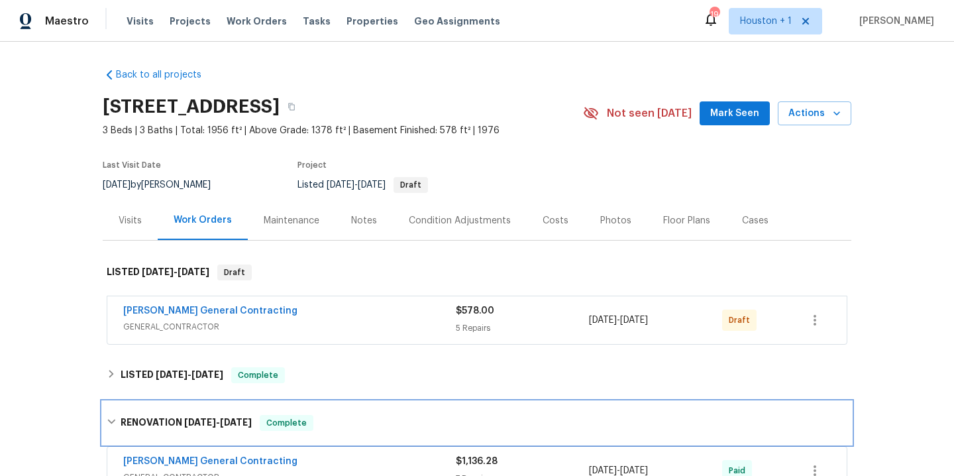
scroll to position [277, 0]
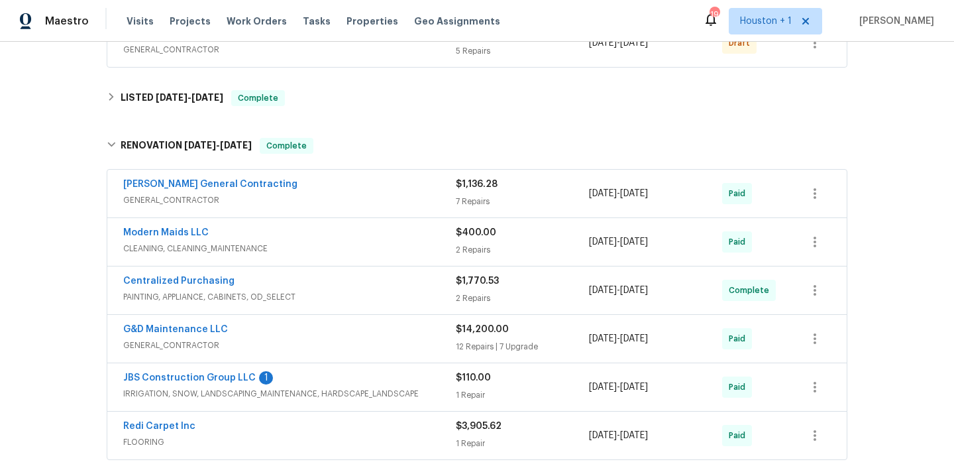
click at [188, 168] on div "Nicholson General Contracting GENERAL_CONTRACTOR $1,136.28 7 Repairs 7/23/2025 …" at bounding box center [477, 315] width 749 height 297
click at [184, 183] on link "Nicholson General Contracting" at bounding box center [210, 184] width 174 height 9
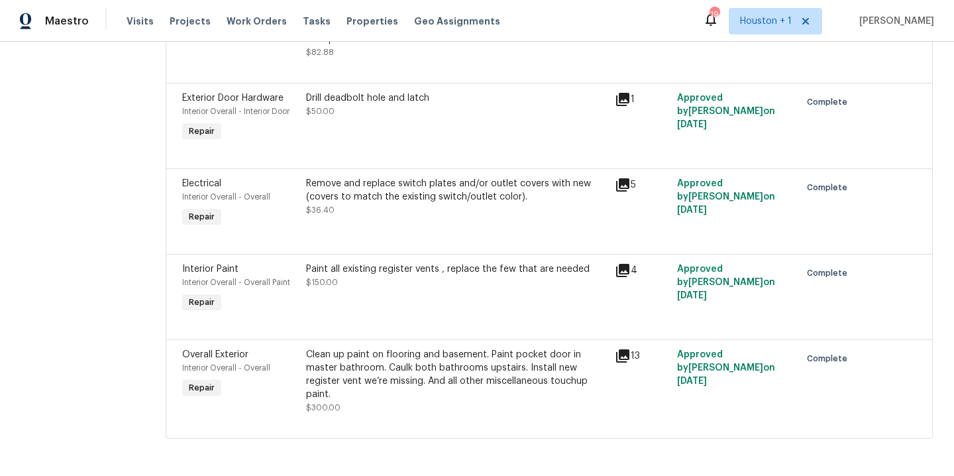
scroll to position [6, 0]
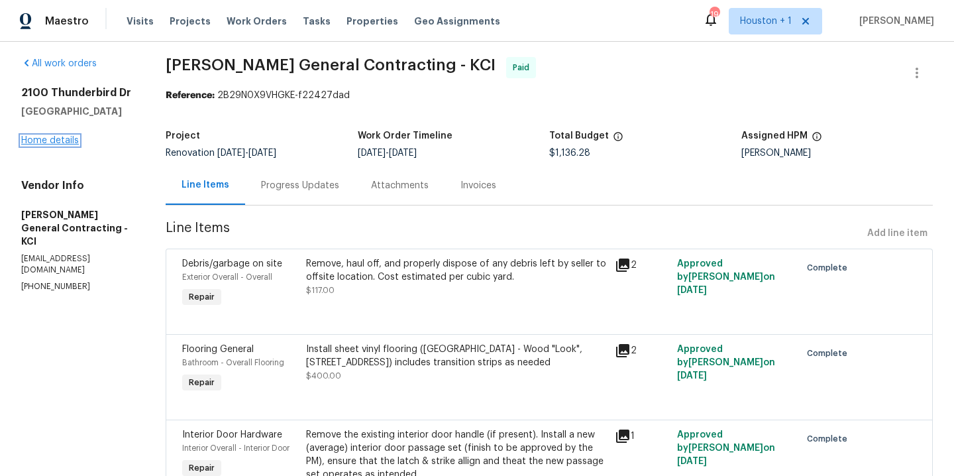
click at [54, 136] on link "Home details" at bounding box center [50, 140] width 58 height 9
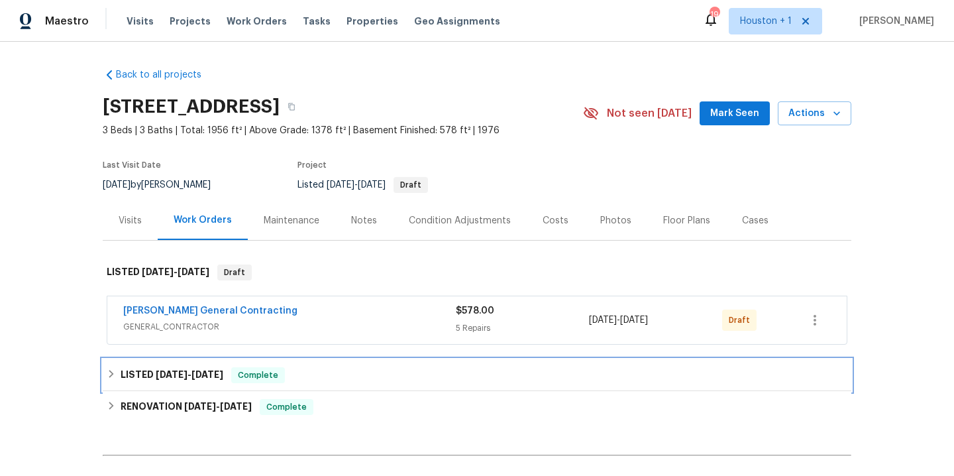
click at [192, 373] on span "7/31/25" at bounding box center [207, 374] width 32 height 9
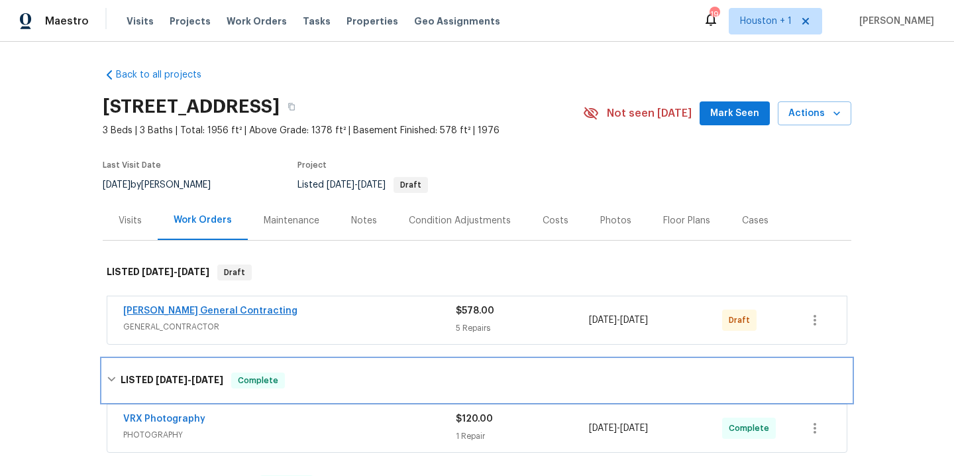
scroll to position [131, 0]
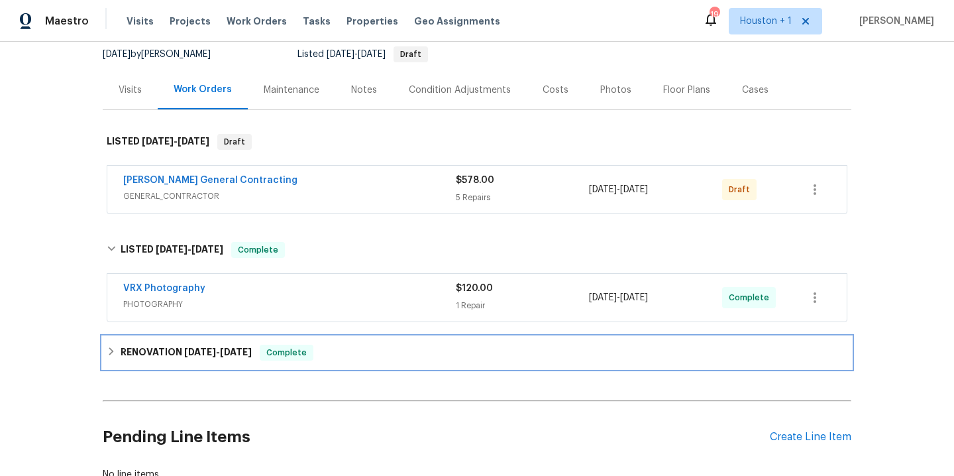
click at [184, 352] on span "6/25/25" at bounding box center [200, 351] width 32 height 9
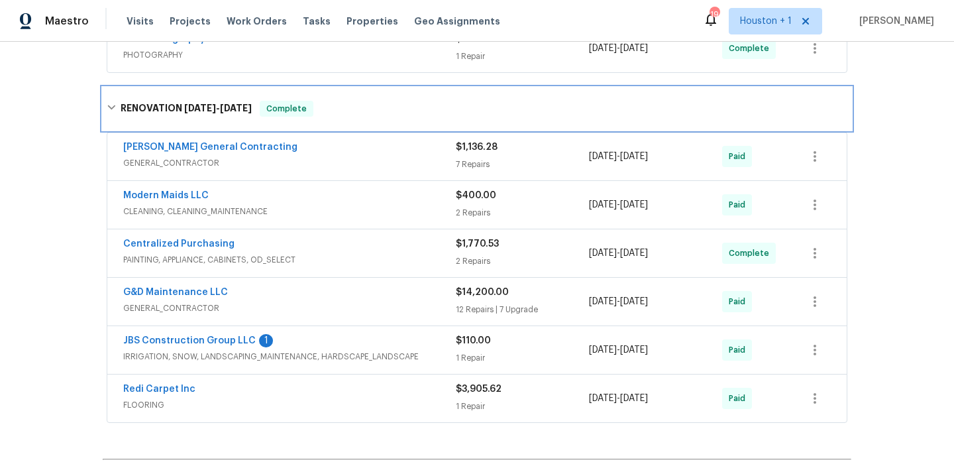
scroll to position [483, 0]
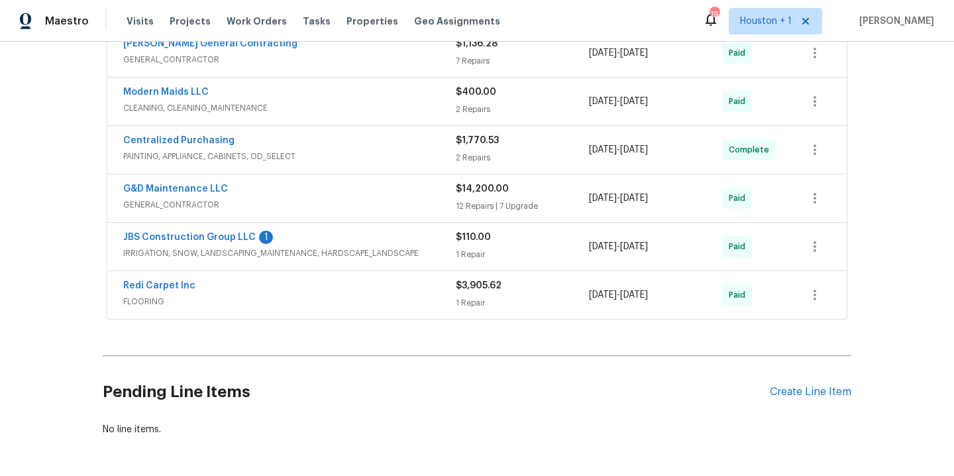
click at [444, 451] on div "Back to all projects 2100 Thunderbird Dr, Harrisonville, MO 64701 3 Beds | 3 Ba…" at bounding box center [477, 259] width 954 height 434
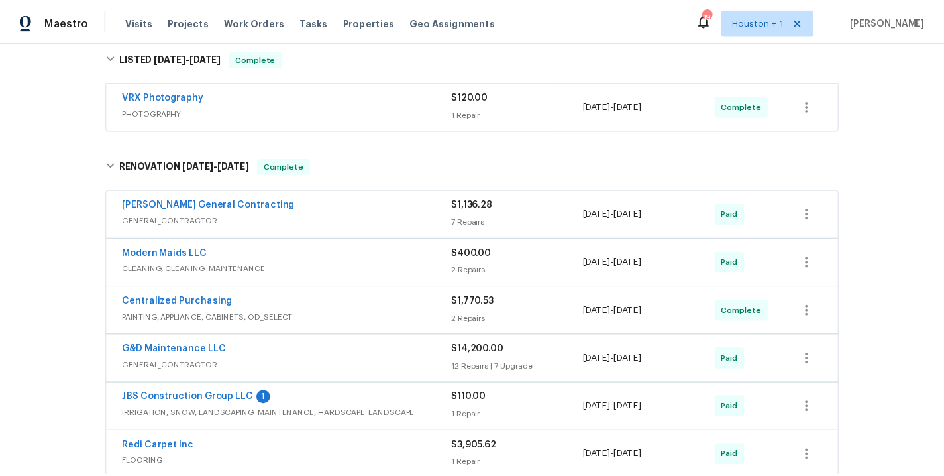
scroll to position [390, 0]
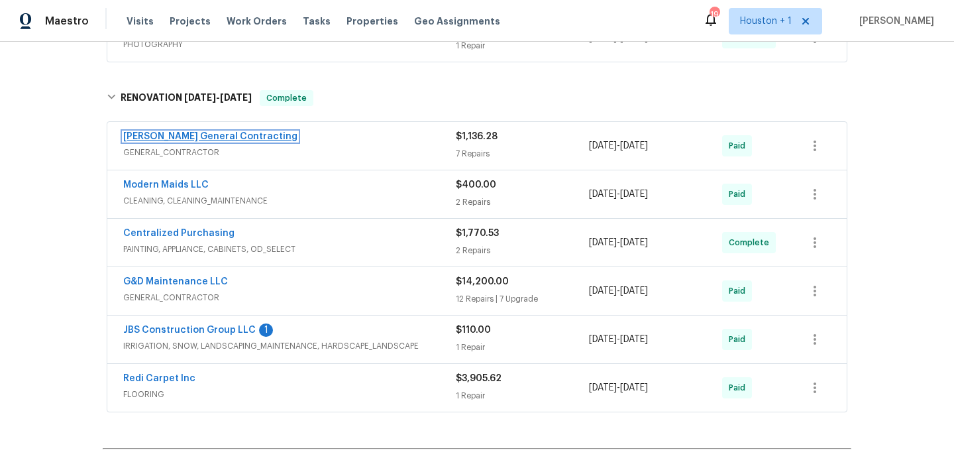
click at [172, 132] on link "Nicholson General Contracting" at bounding box center [210, 136] width 174 height 9
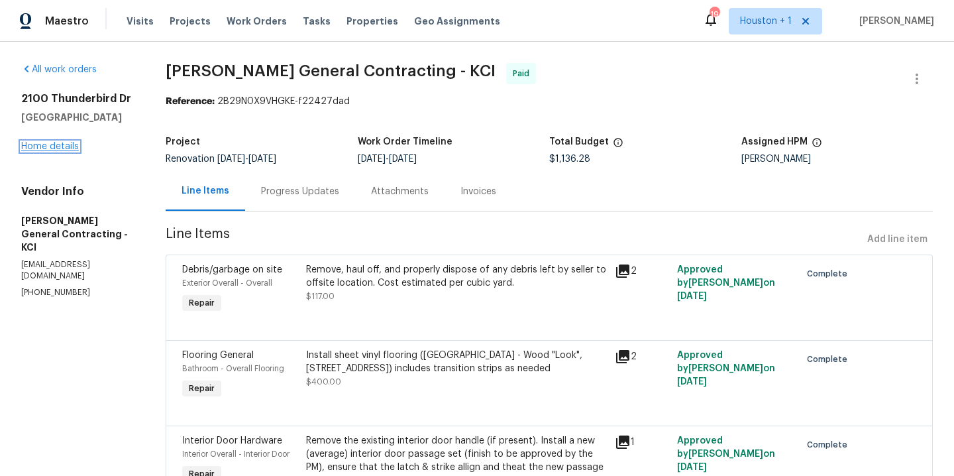
click at [44, 144] on link "Home details" at bounding box center [50, 146] width 58 height 9
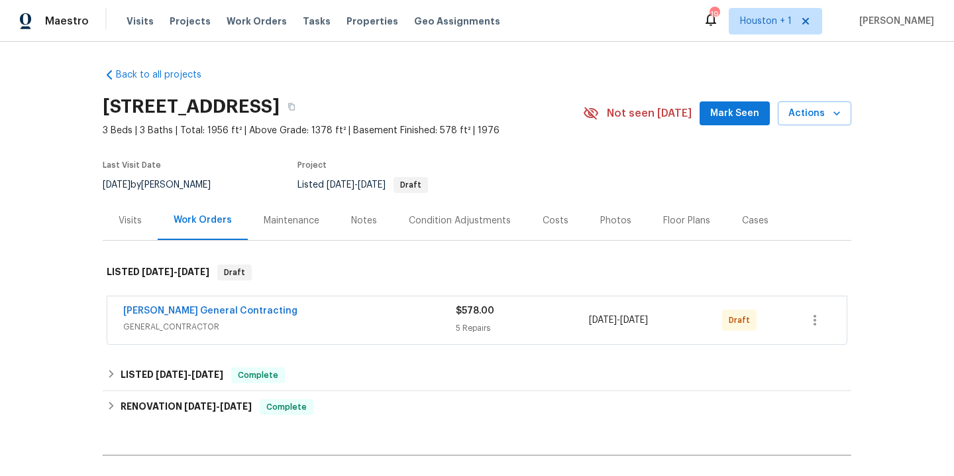
click at [367, 223] on div "Notes" at bounding box center [364, 220] width 26 height 13
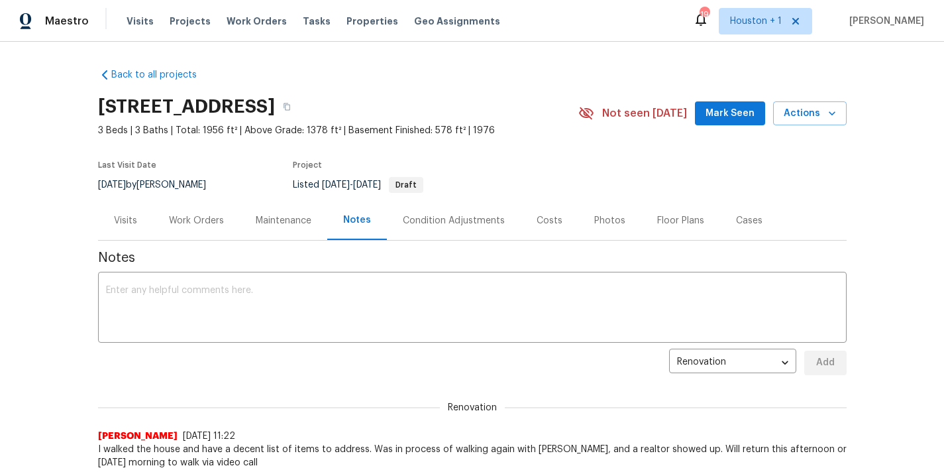
click at [578, 170] on section "2100 Thunderbird Dr, Harrisonville, MO 64701 3 Beds | 3 Baths | Total: 1956 ft²…" at bounding box center [472, 144] width 749 height 111
click at [184, 215] on div "Work Orders" at bounding box center [196, 220] width 55 height 13
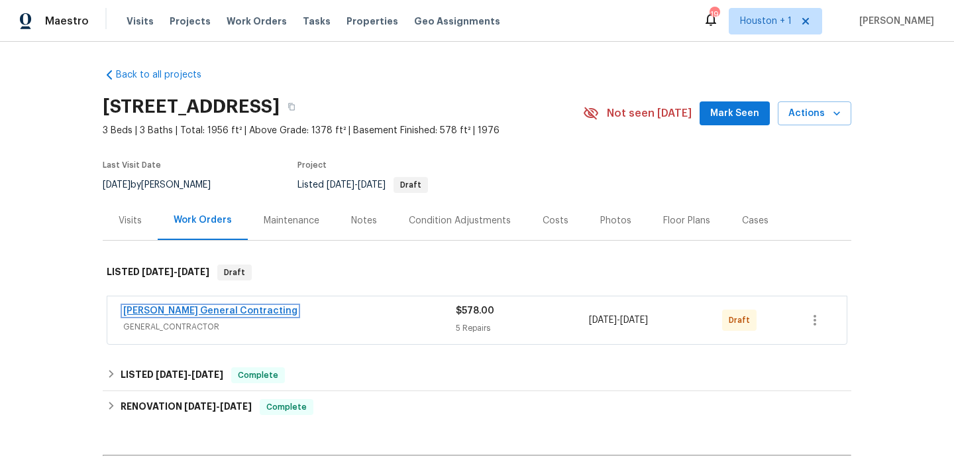
click at [211, 311] on link "Nicholson General Contracting" at bounding box center [210, 310] width 174 height 9
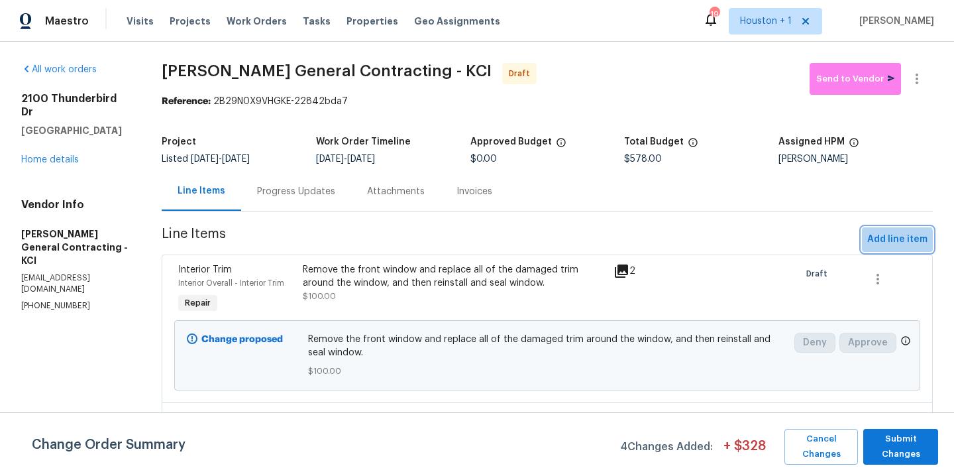
click at [881, 244] on span "Add line item" at bounding box center [897, 239] width 60 height 17
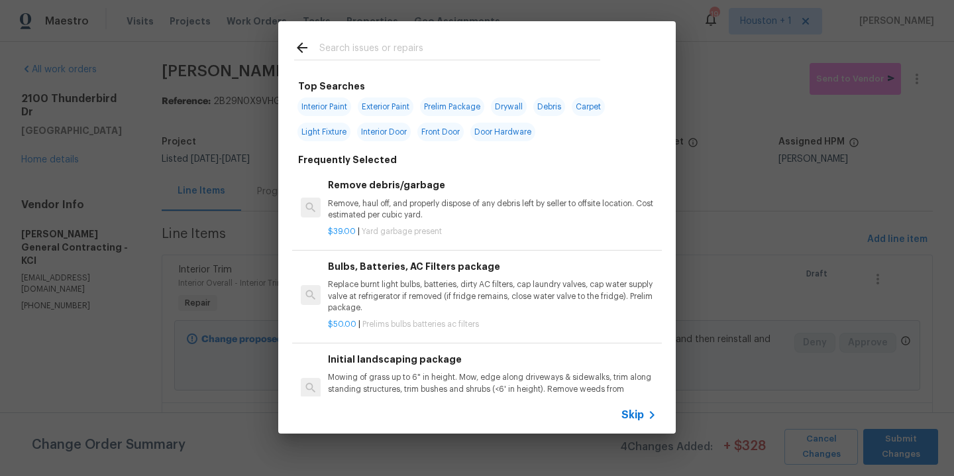
click at [382, 43] on input "text" at bounding box center [459, 50] width 281 height 20
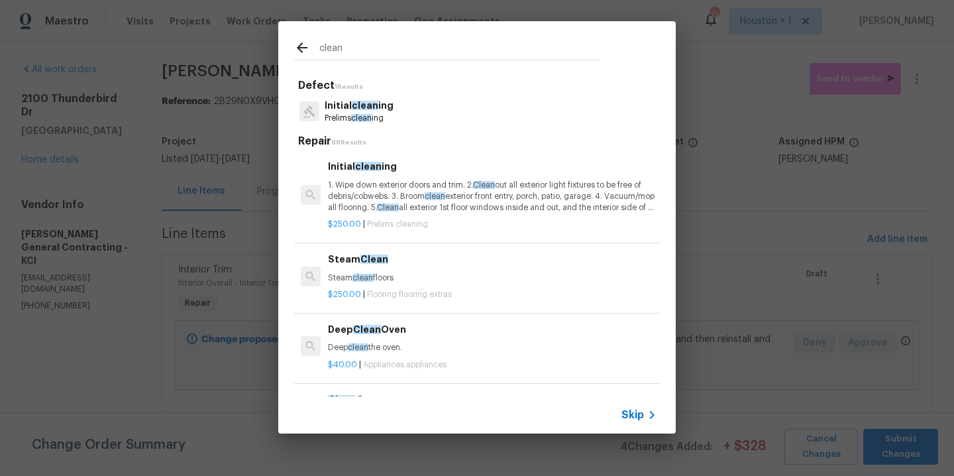
type input "clean"
click at [361, 113] on p "Prelims clean ing" at bounding box center [359, 118] width 69 height 11
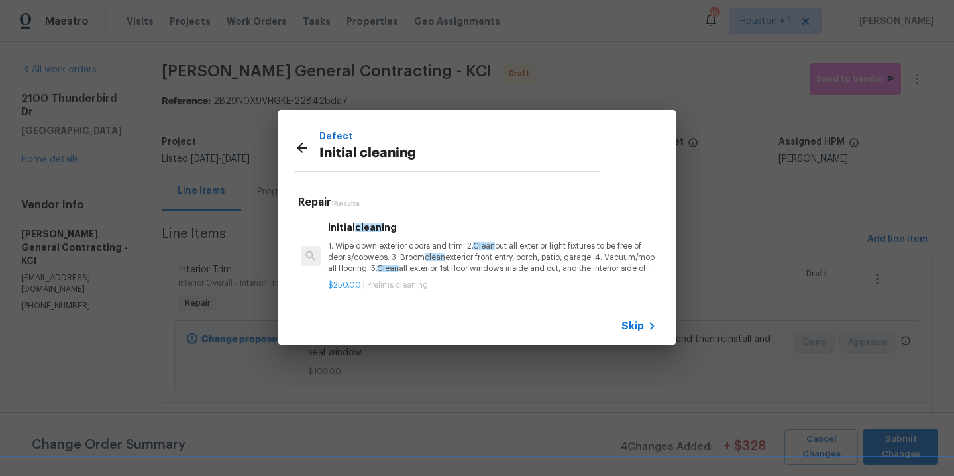
click at [372, 237] on div "Initial clean ing 1. Wipe down exterior doors and trim. 2. Clean out all exteri…" at bounding box center [492, 247] width 329 height 54
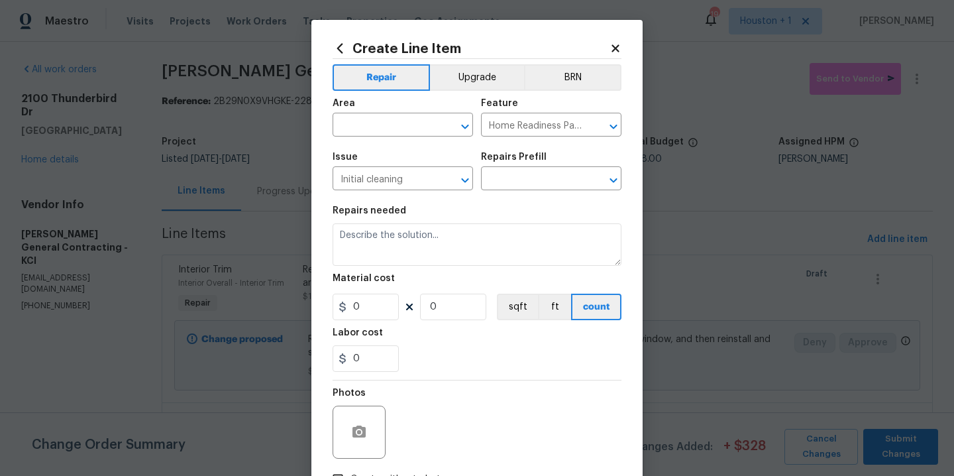
type input "Initial cleaning $250.00"
type textarea "1. Wipe down exterior doors and trim. 2. Clean out all exterior light fixtures …"
type input "250"
type input "1"
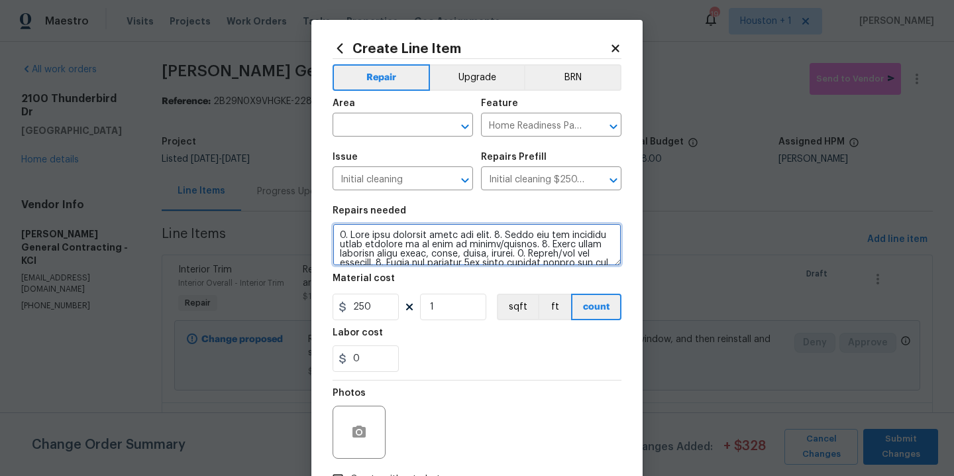
click at [547, 248] on textarea at bounding box center [477, 244] width 289 height 42
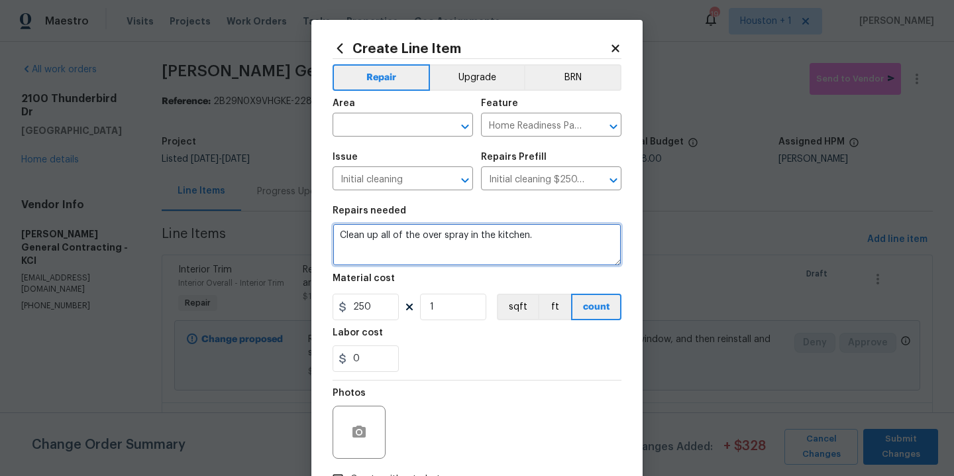
type textarea "Clean up all of the over spray in the kitchen."
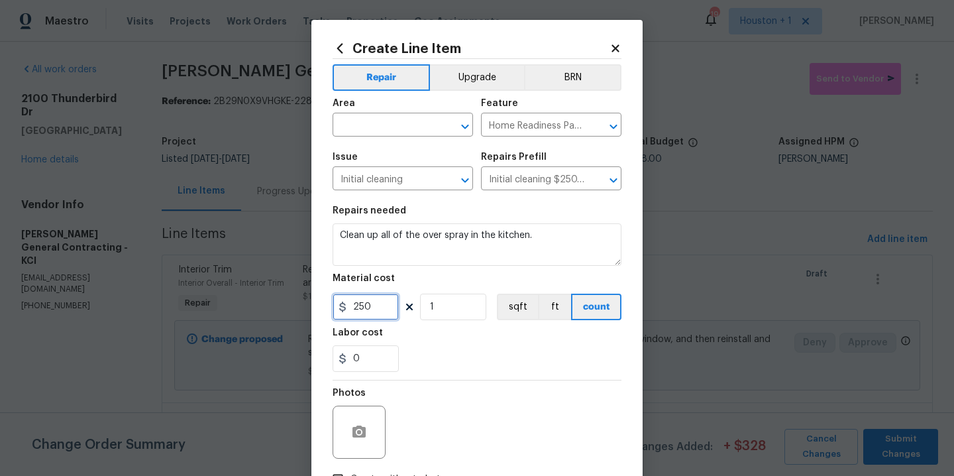
click at [372, 309] on input "250" at bounding box center [366, 306] width 66 height 27
type input "100"
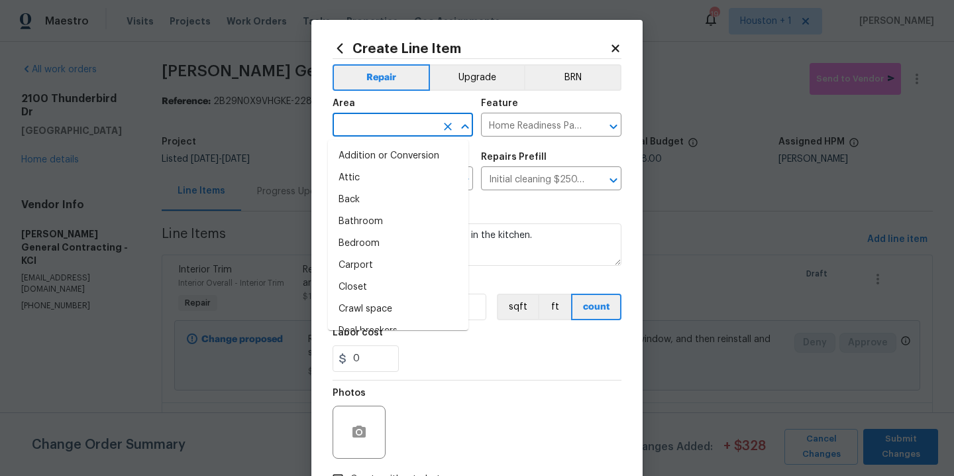
click at [357, 130] on input "text" at bounding box center [384, 126] width 103 height 21
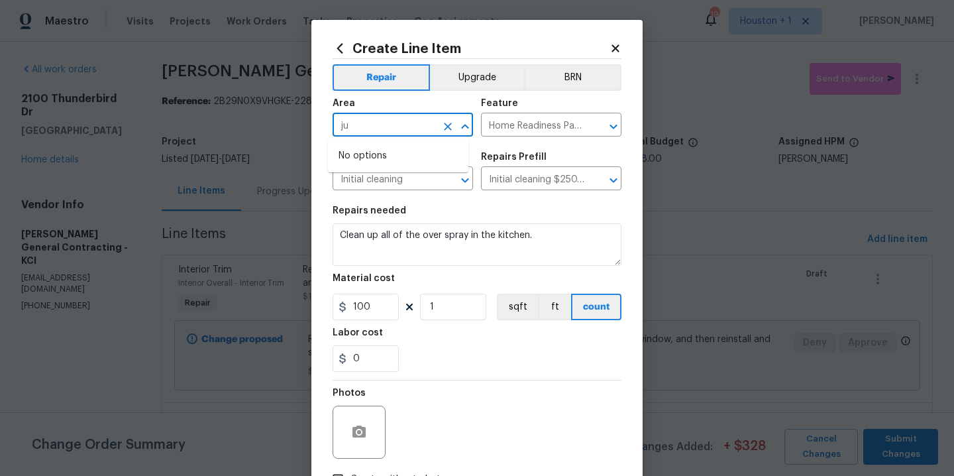
type input "j"
click at [369, 158] on li "Kitchen" at bounding box center [398, 156] width 140 height 22
type input "Kitchen"
click at [515, 179] on input "Initial cleaning $250.00" at bounding box center [532, 180] width 103 height 21
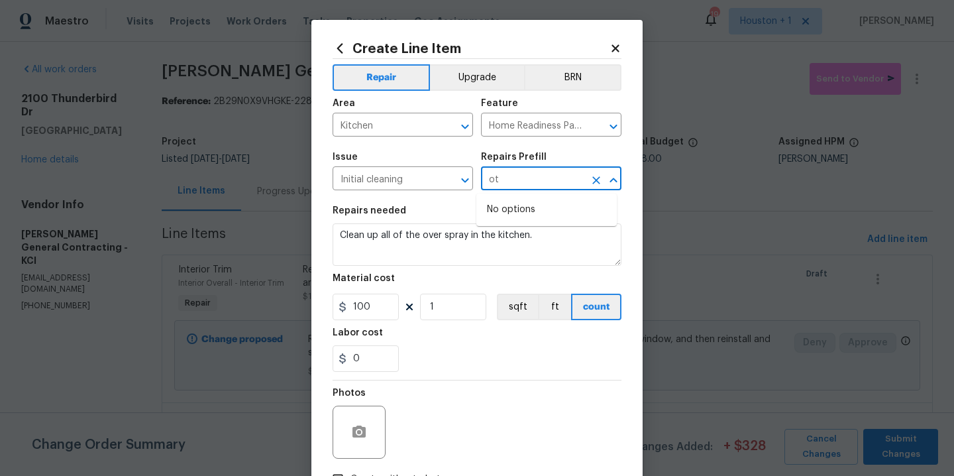
type input "o"
click at [545, 215] on li "Initial cleaning $250.00" at bounding box center [546, 210] width 140 height 22
type input "Initial cleaning $250.00"
type textarea "1. Wipe down exterior doors and trim. 2. Clean out all exterior light fixtures …"
type input "250"
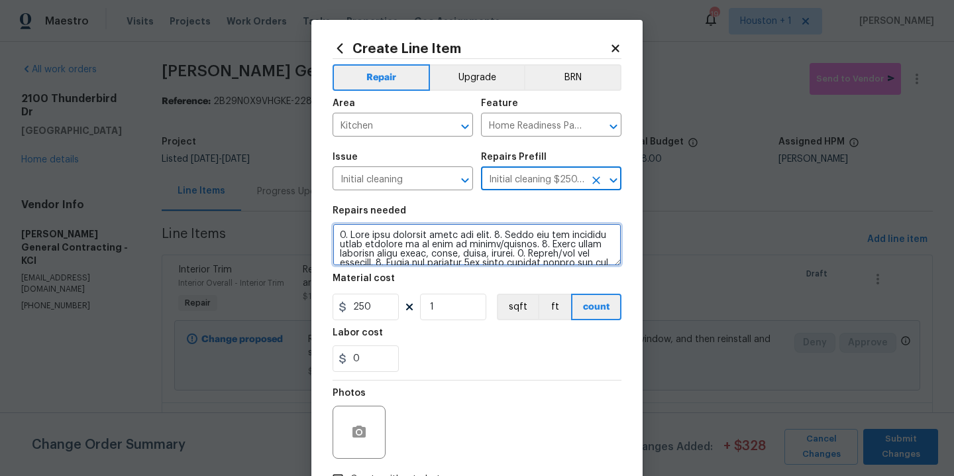
click at [531, 252] on textarea at bounding box center [477, 244] width 289 height 42
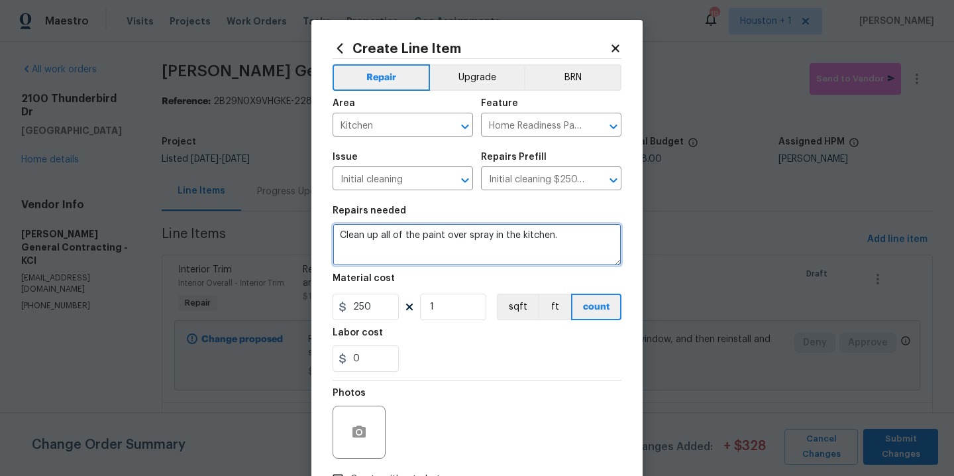
type textarea "Clean up all of the paint over spray in the kitchen."
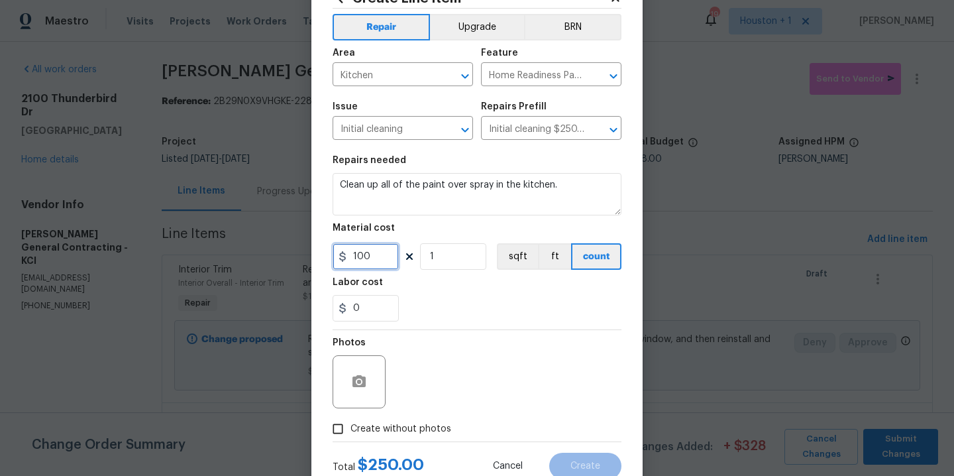
scroll to position [95, 0]
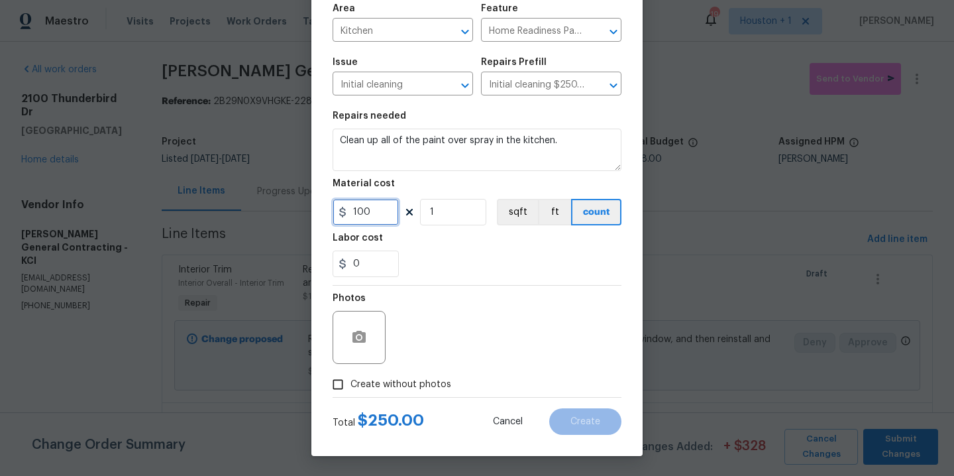
type input "100"
click at [386, 390] on span "Create without photos" at bounding box center [400, 385] width 101 height 14
click at [350, 390] on input "Create without photos" at bounding box center [337, 384] width 25 height 25
checkbox input "true"
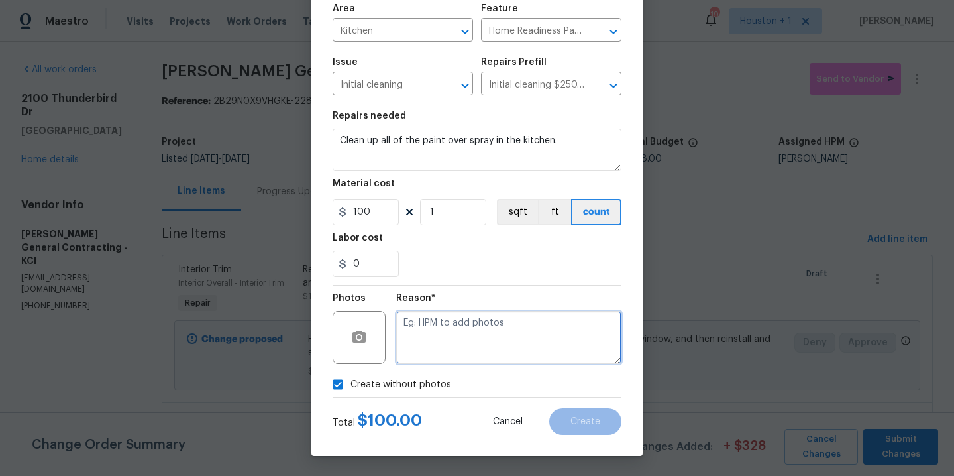
click at [435, 360] on textarea at bounding box center [508, 337] width 225 height 53
type textarea "."
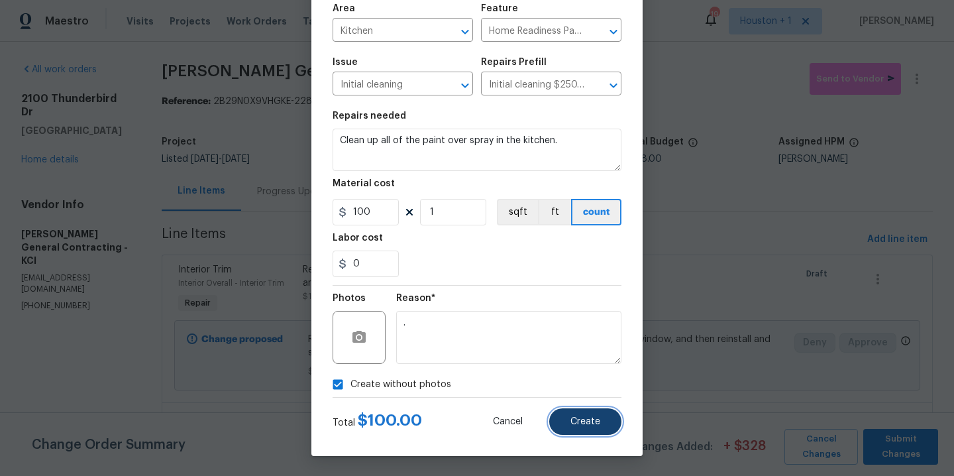
click at [603, 422] on button "Create" at bounding box center [585, 421] width 72 height 27
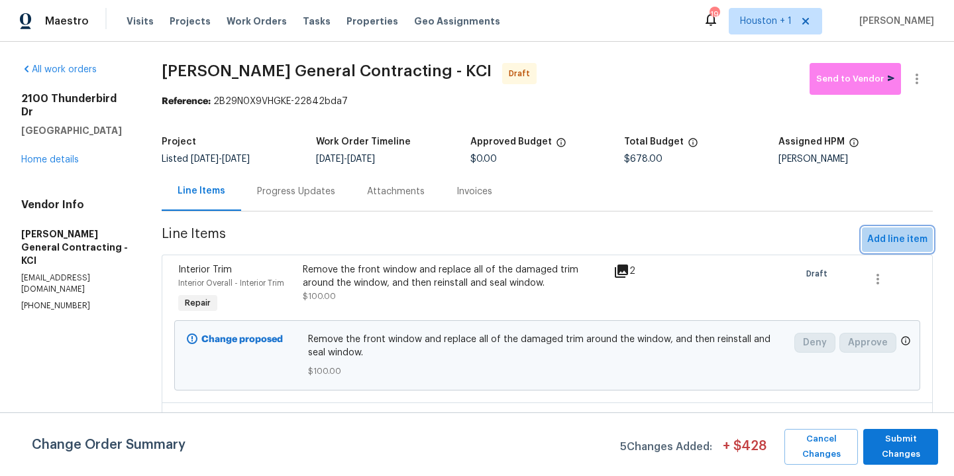
click at [880, 240] on span "Add line item" at bounding box center [897, 239] width 60 height 17
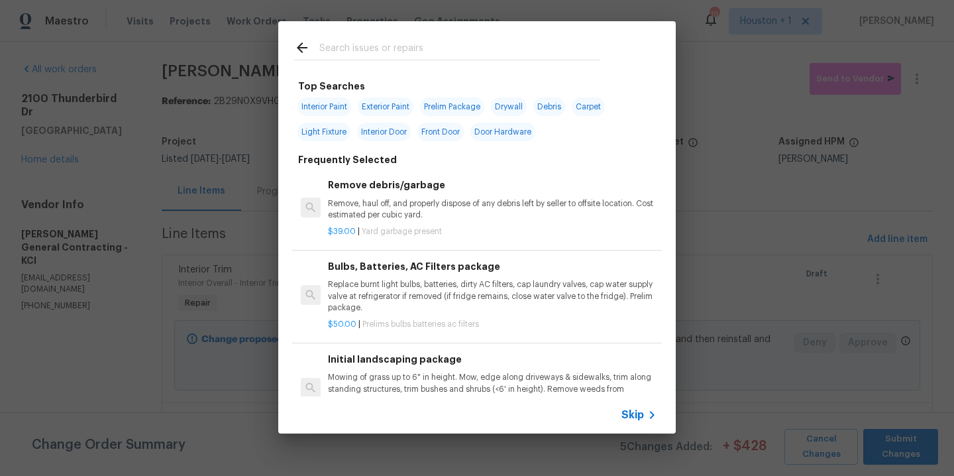
click at [358, 44] on input "text" at bounding box center [459, 50] width 281 height 20
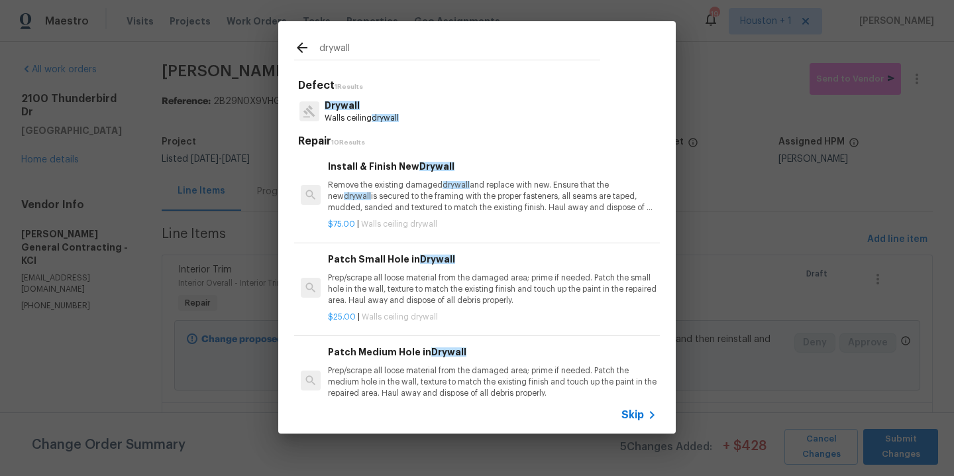
type input "drywall"
click at [359, 105] on p "Drywall" at bounding box center [362, 106] width 74 height 14
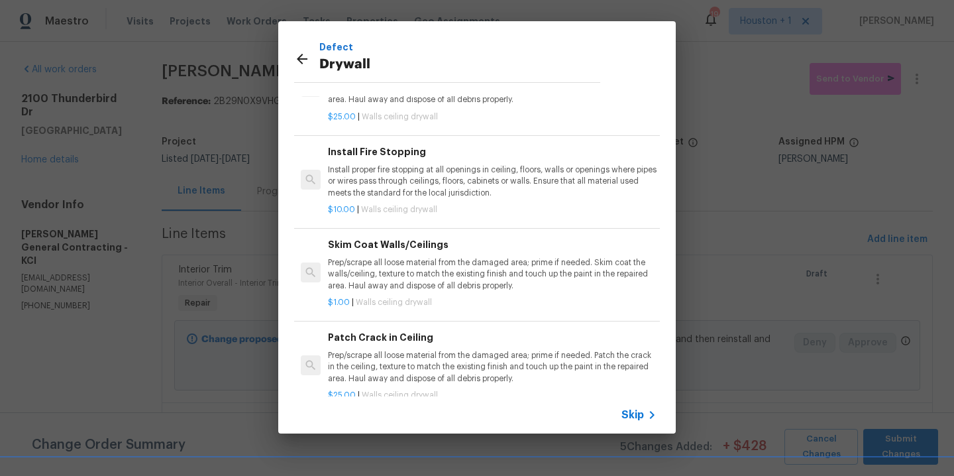
scroll to position [61, 0]
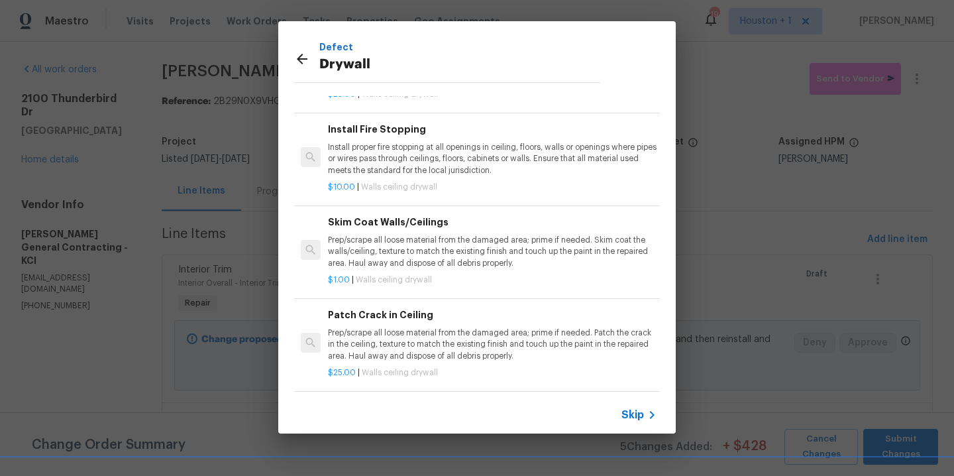
click at [424, 327] on p "Prep/scrape all loose material from the damaged area; prime if needed. Patch th…" at bounding box center [492, 344] width 329 height 34
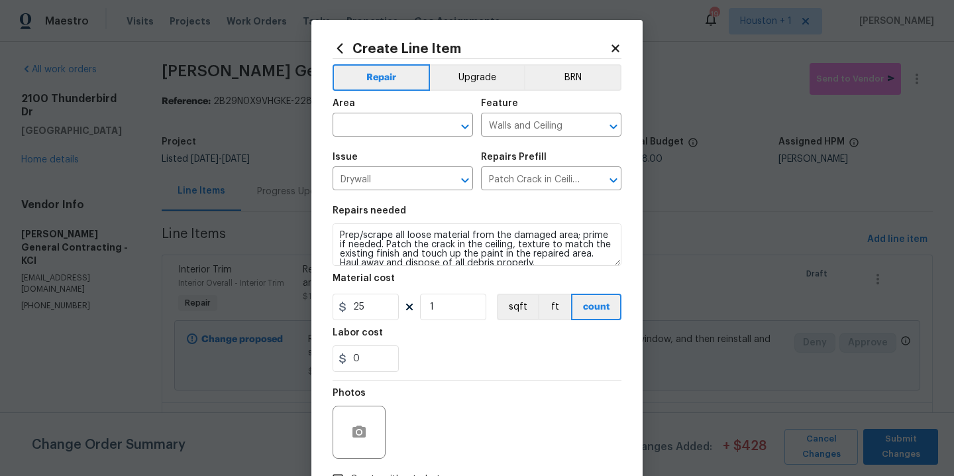
click at [466, 272] on section "Repairs needed Prep/scrape all loose material from the damaged area; prime if n…" at bounding box center [477, 289] width 289 height 182
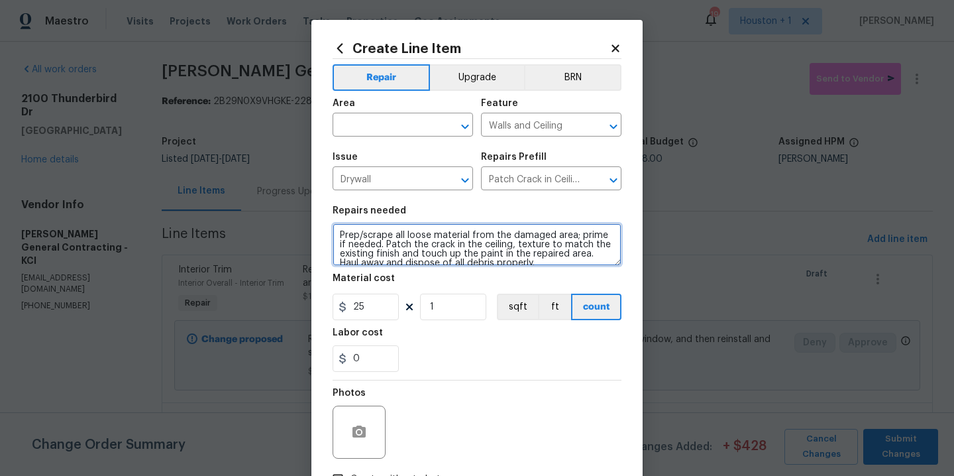
click at [467, 252] on textarea "Prep/scrape all loose material from the damaged area; prime if needed. Patch th…" at bounding box center [477, 244] width 289 height 42
type textarea "Repair and paint all of the drywall cracks in the walls and ceiling in the main…"
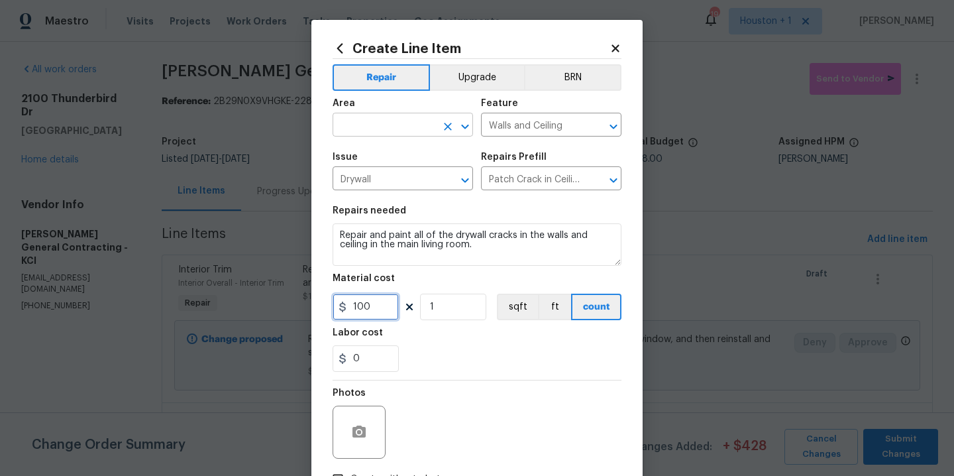
type input "100"
click at [384, 127] on input "text" at bounding box center [384, 126] width 103 height 21
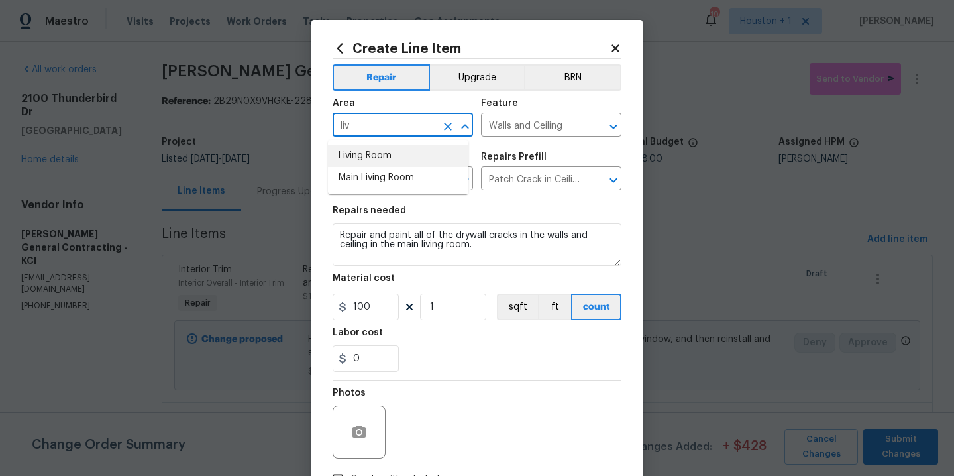
click at [373, 157] on li "Living Room" at bounding box center [398, 156] width 140 height 22
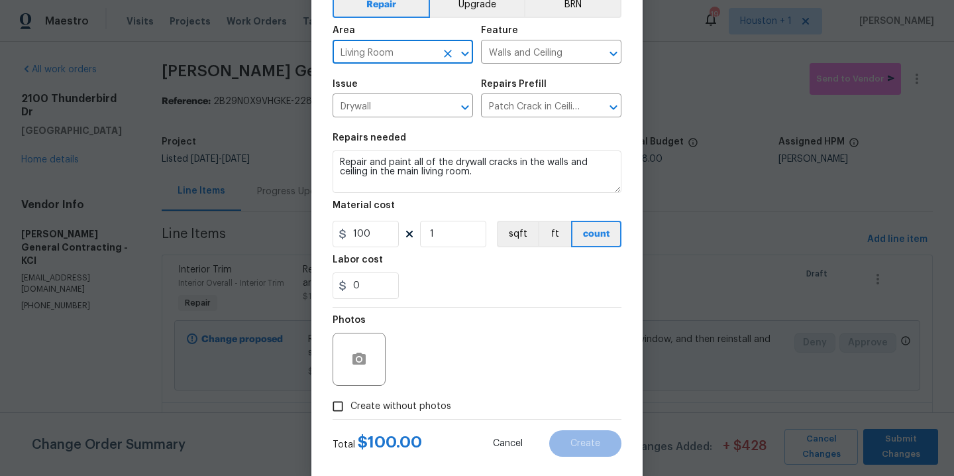
scroll to position [95, 0]
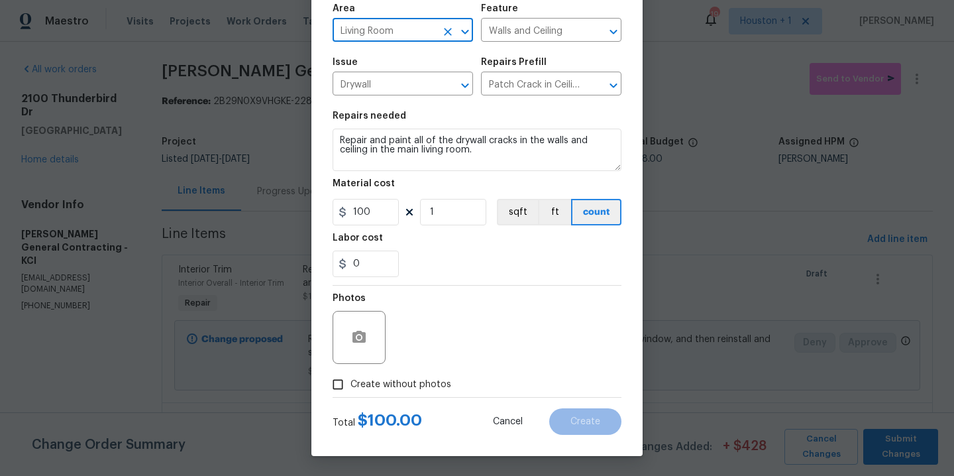
type input "Living Room"
click at [437, 384] on span "Create without photos" at bounding box center [400, 385] width 101 height 14
click at [350, 384] on input "Create without photos" at bounding box center [337, 384] width 25 height 25
checkbox input "true"
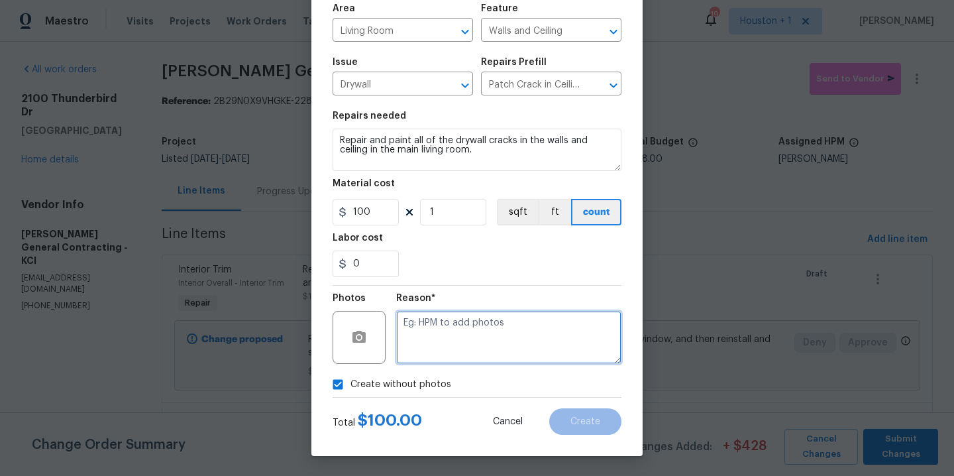
click at [451, 350] on textarea at bounding box center [508, 337] width 225 height 53
type textarea "."
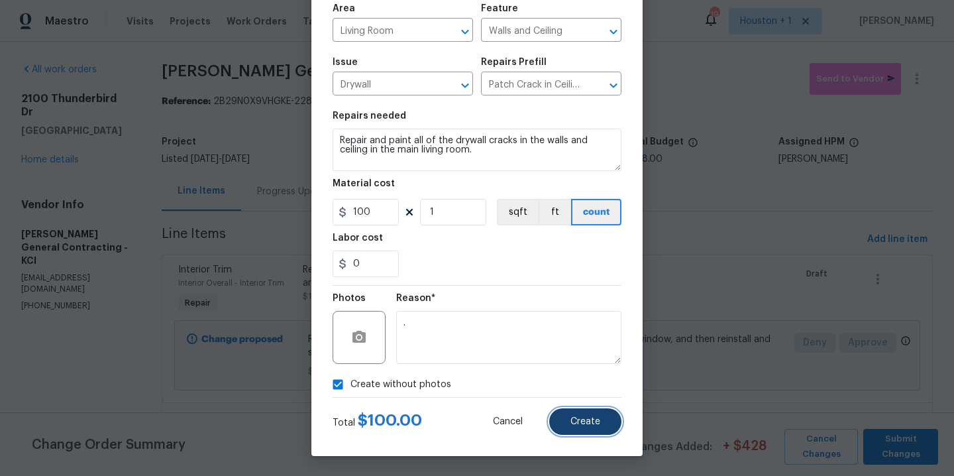
click at [602, 421] on button "Create" at bounding box center [585, 421] width 72 height 27
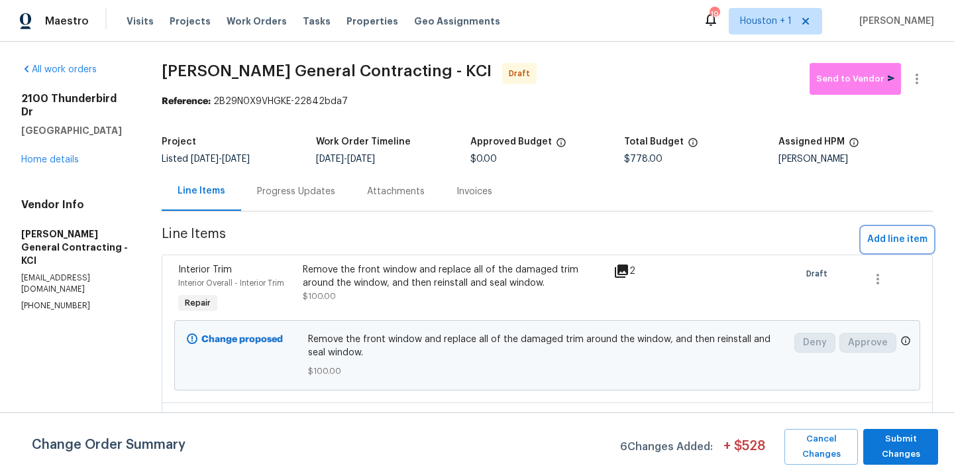
click at [905, 229] on button "Add line item" at bounding box center [897, 239] width 71 height 25
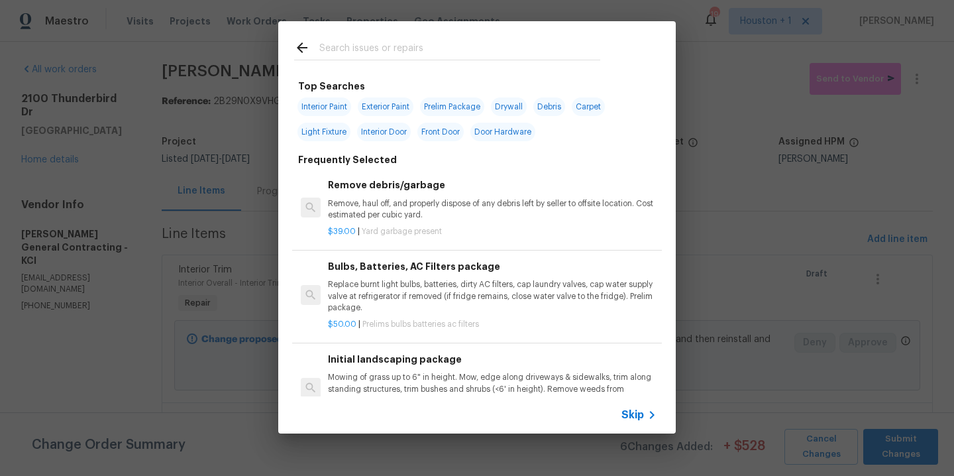
click at [398, 46] on input "text" at bounding box center [459, 50] width 281 height 20
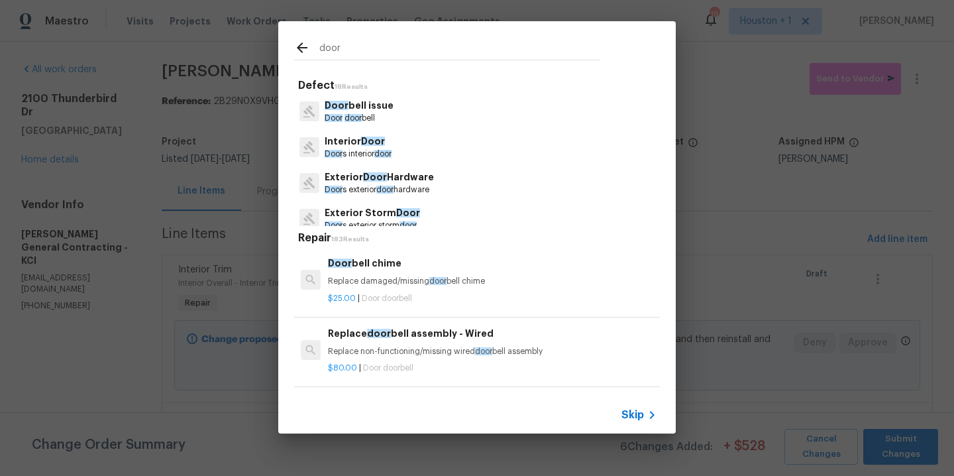
type input "door"
click at [352, 148] on p "Interior Door" at bounding box center [358, 141] width 67 height 14
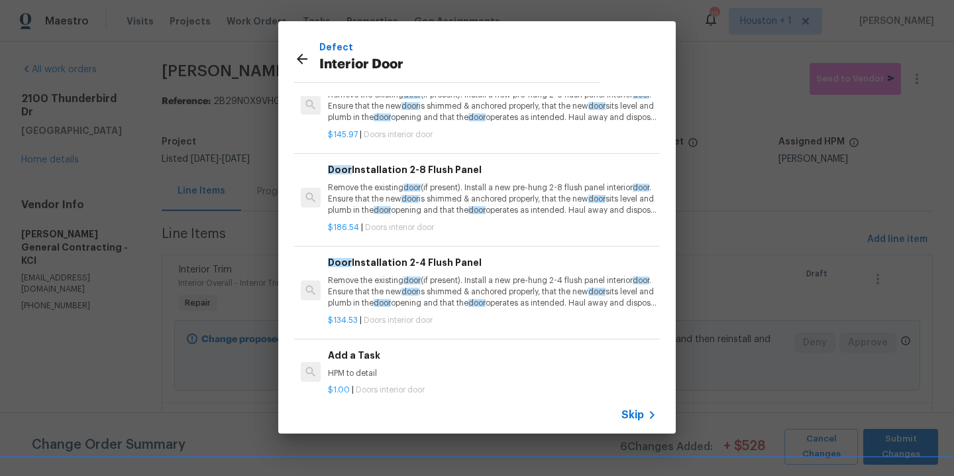
scroll to position [61, 0]
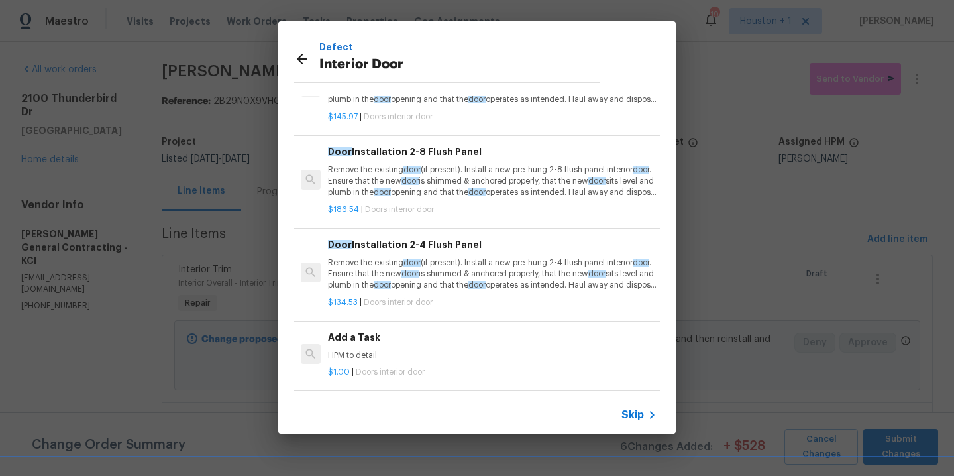
click at [403, 337] on div "Add a Task HPM to detail" at bounding box center [492, 346] width 329 height 32
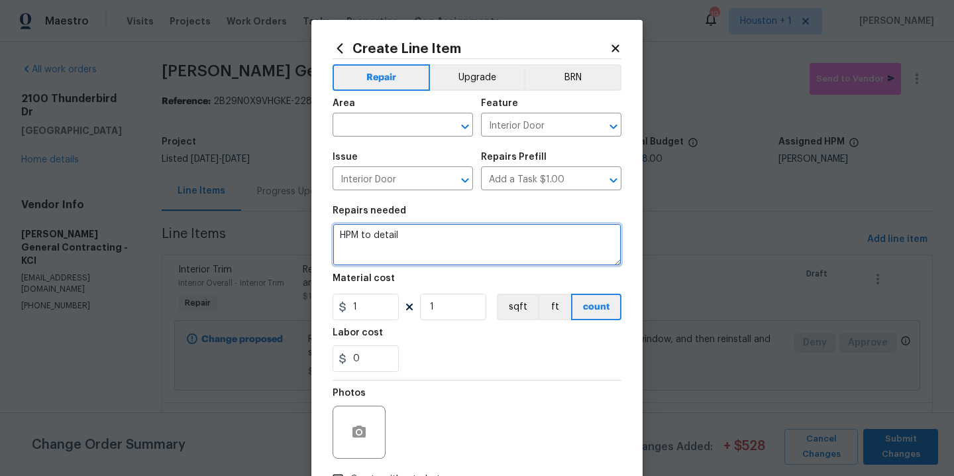
click at [432, 235] on textarea "HPM to detail" at bounding box center [477, 244] width 289 height 42
type textarea "Cut down and adjust all of the interior doors that drag on the carpet throughou…"
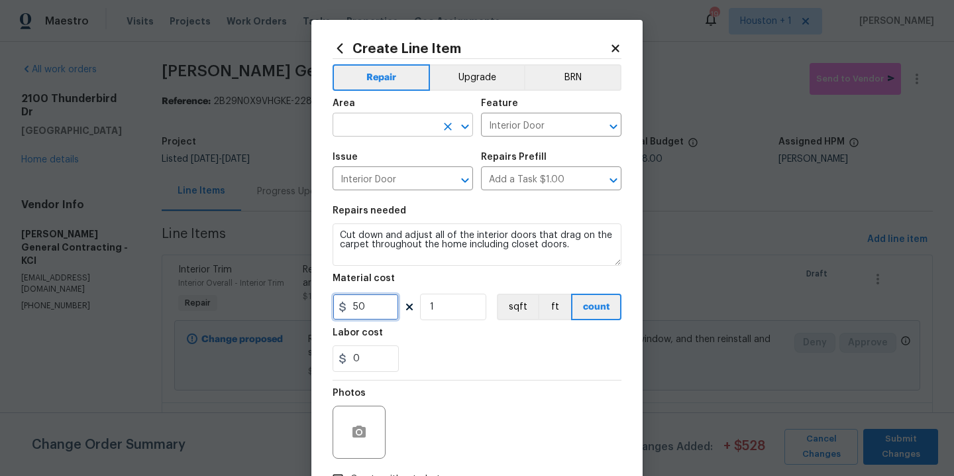
type input "50"
click at [419, 123] on input "text" at bounding box center [384, 126] width 103 height 21
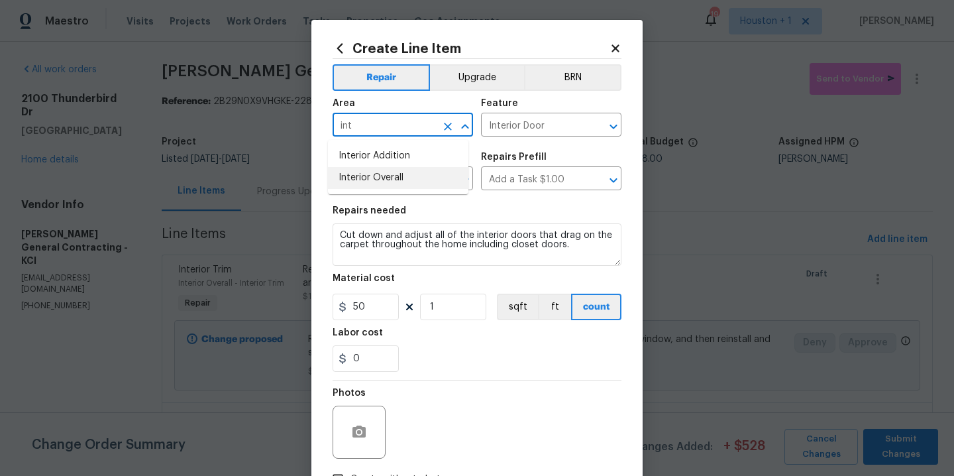
click at [400, 178] on li "Interior Overall" at bounding box center [398, 178] width 140 height 22
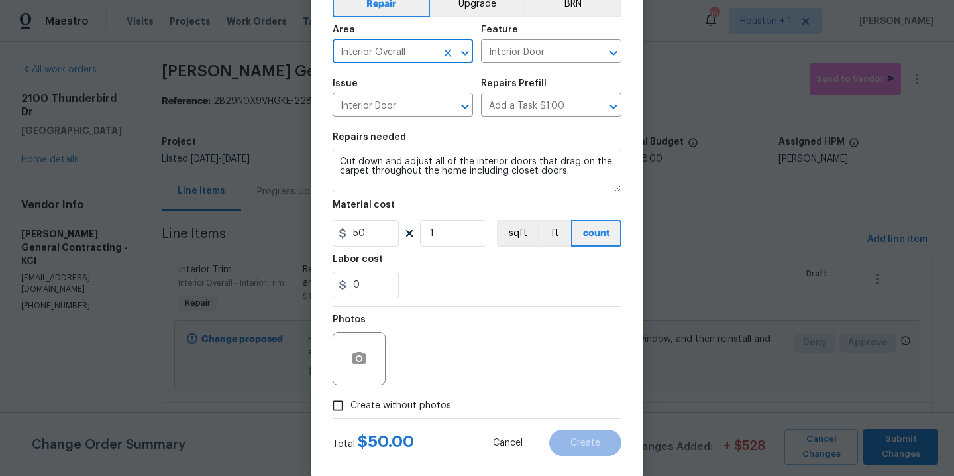
scroll to position [95, 0]
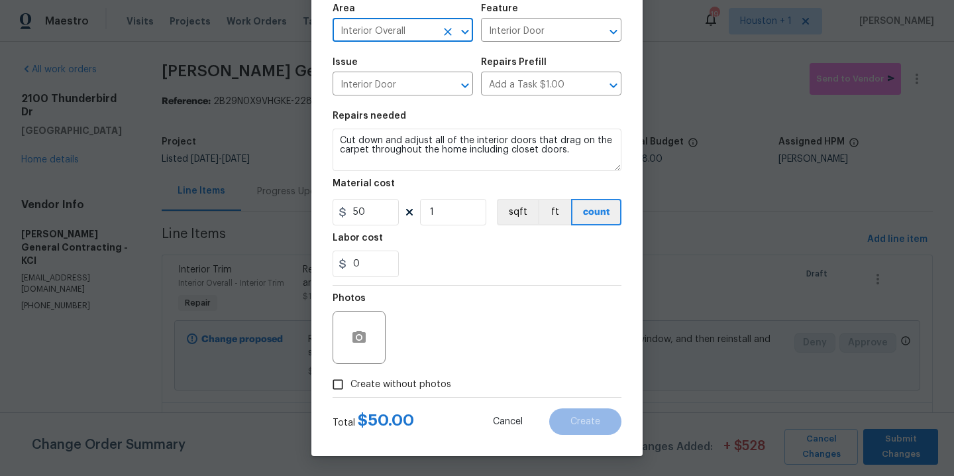
type input "Interior Overall"
click at [403, 378] on span "Create without photos" at bounding box center [400, 385] width 101 height 14
click at [350, 377] on input "Create without photos" at bounding box center [337, 384] width 25 height 25
checkbox input "true"
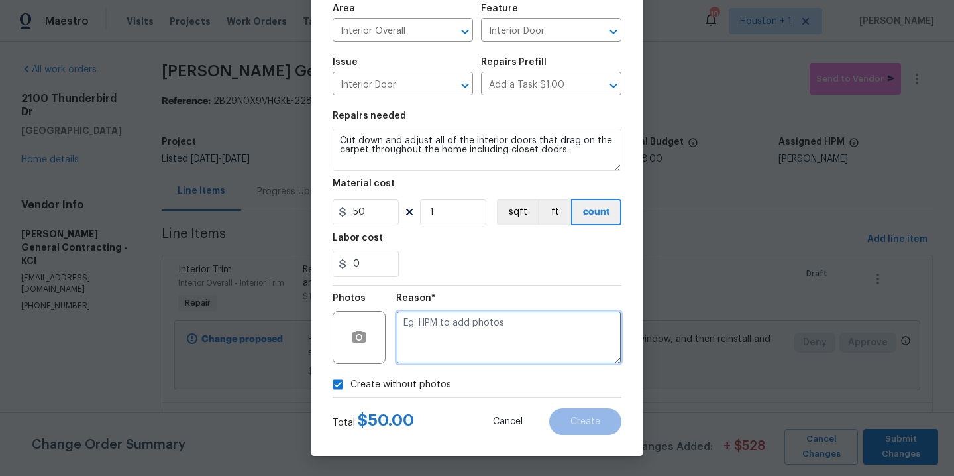
click at [516, 331] on textarea at bounding box center [508, 337] width 225 height 53
type textarea "."
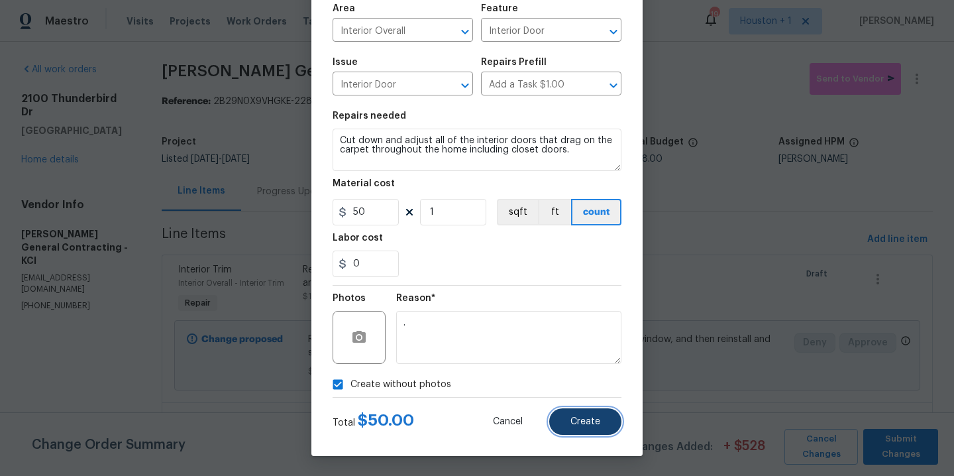
click at [607, 418] on button "Create" at bounding box center [585, 421] width 72 height 27
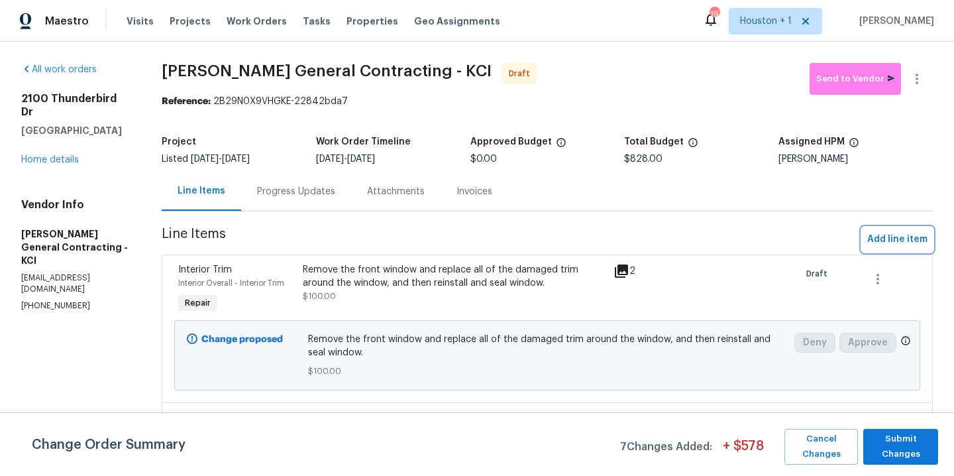
click at [881, 244] on span "Add line item" at bounding box center [897, 239] width 60 height 17
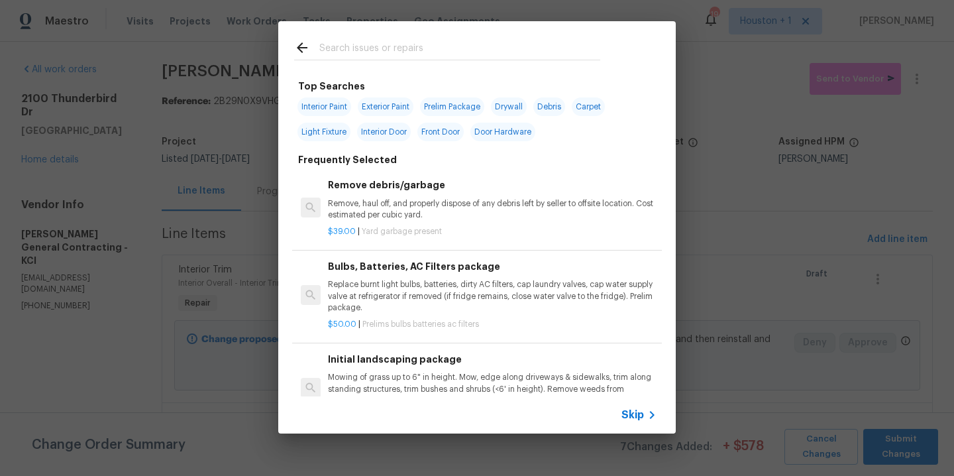
click at [368, 42] on input "text" at bounding box center [459, 50] width 281 height 20
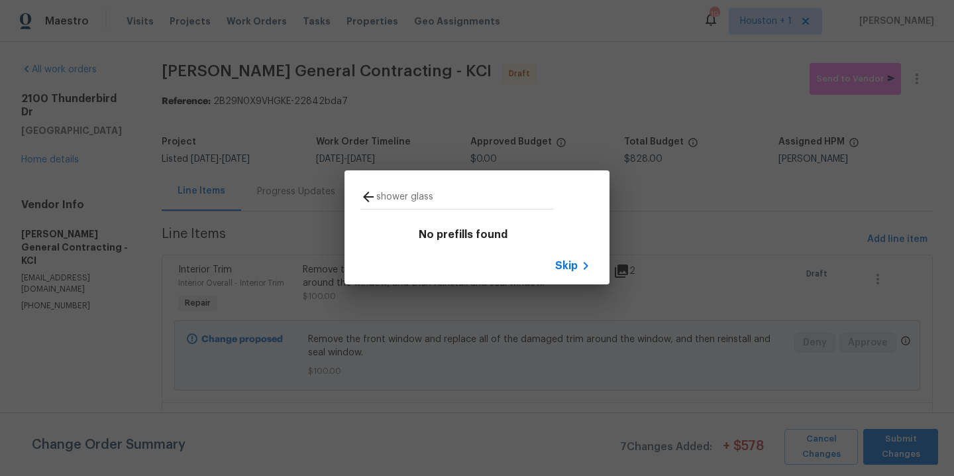
click at [464, 199] on input "shower glass" at bounding box center [465, 199] width 178 height 20
click at [465, 199] on input "shower glass" at bounding box center [465, 199] width 178 height 20
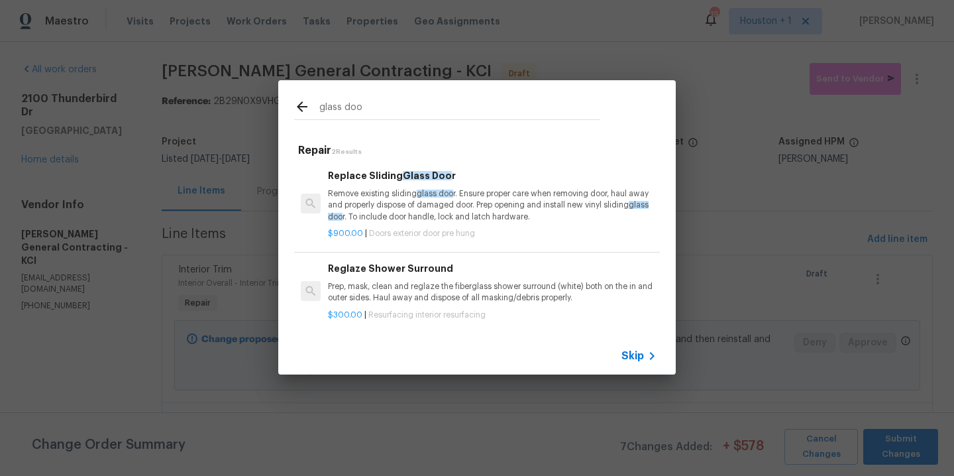
scroll to position [2, 0]
type input "glass doo"
click at [423, 198] on p "Remove existing sliding glass doo r. Ensure proper care when removing door, hau…" at bounding box center [492, 203] width 329 height 34
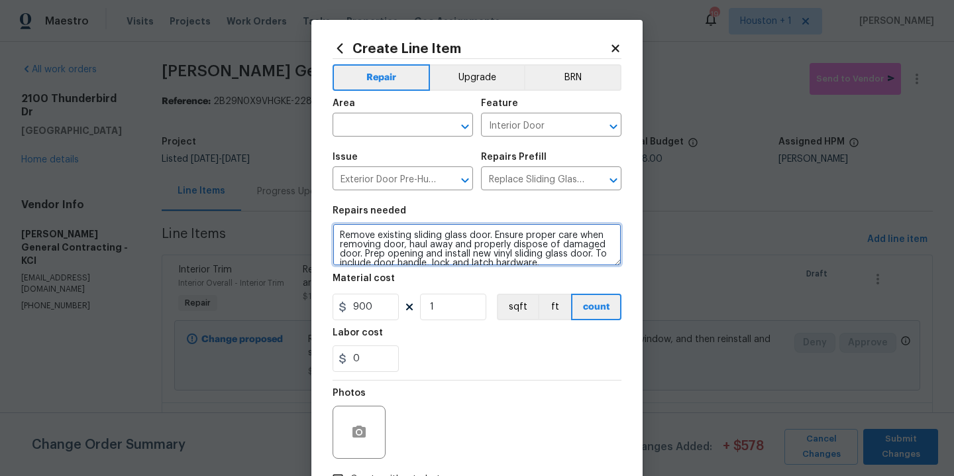
click at [446, 246] on textarea "Remove existing sliding glass door. Ensure proper care when removing door, haul…" at bounding box center [477, 244] width 289 height 42
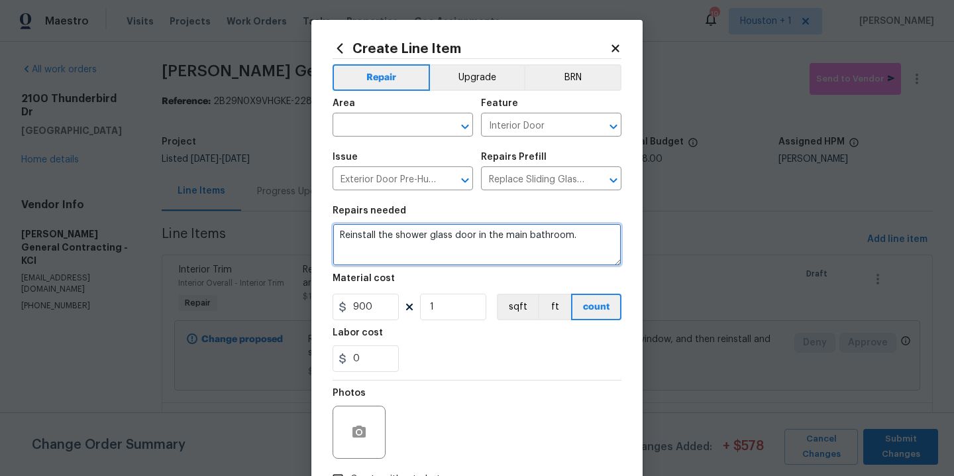
type textarea "Reinstall the shower glass door in the main bathroom."
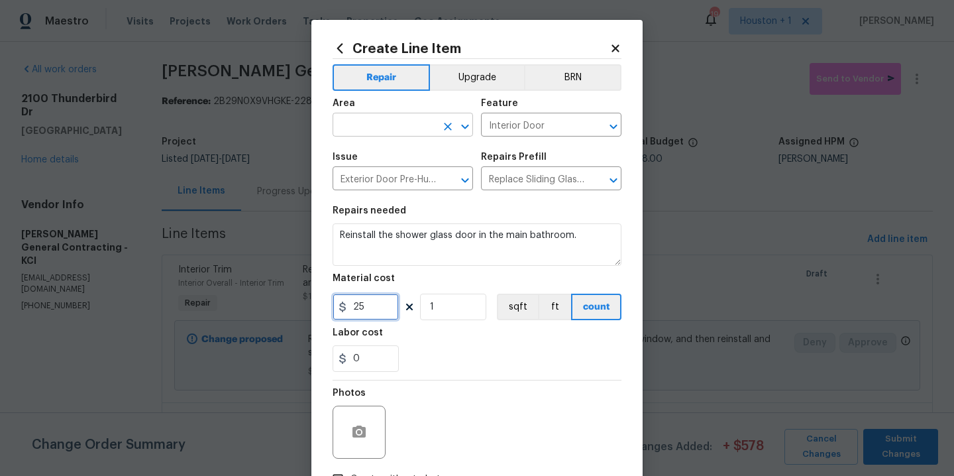
type input "25"
click at [393, 129] on input "text" at bounding box center [384, 126] width 103 height 21
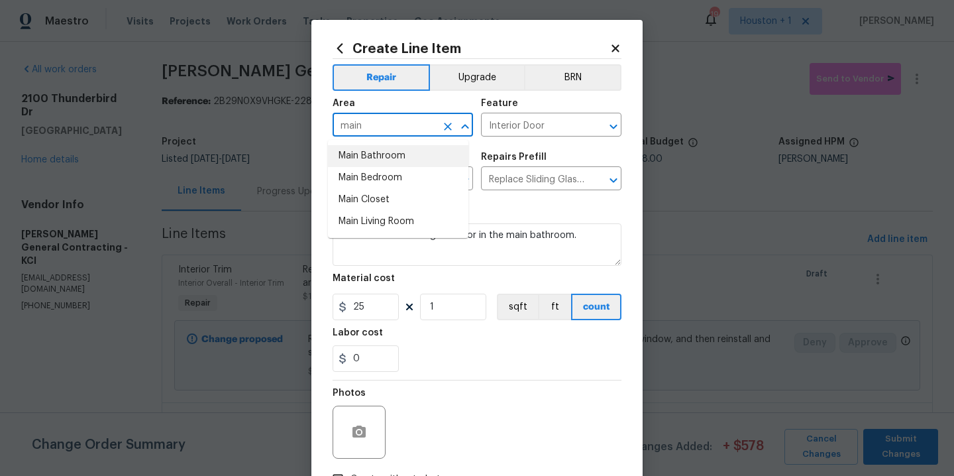
click at [394, 160] on li "Main Bathroom" at bounding box center [398, 156] width 140 height 22
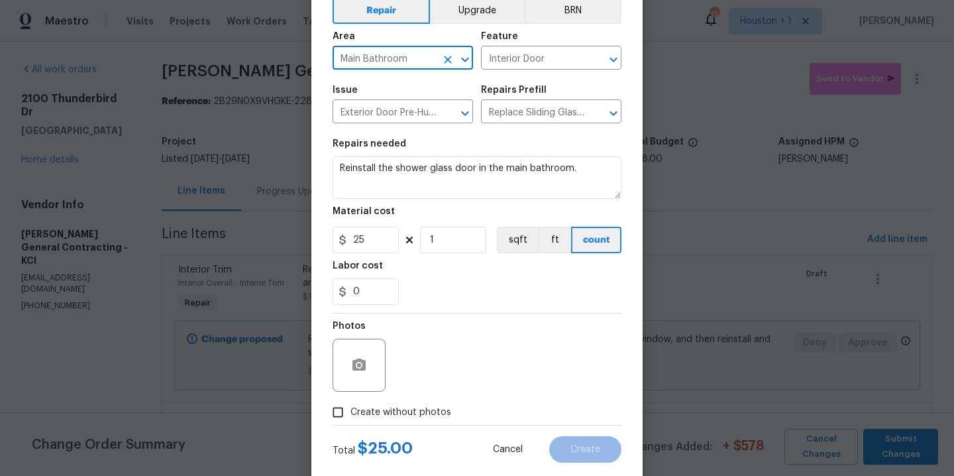
scroll to position [95, 0]
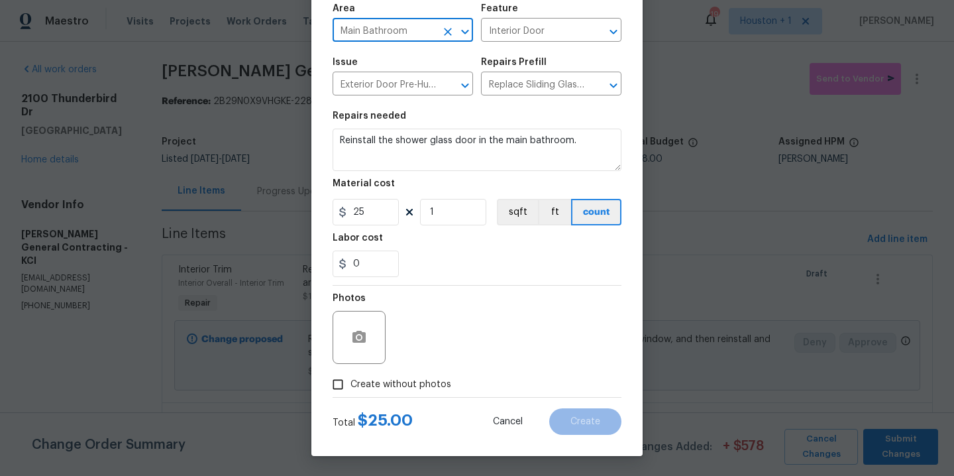
type input "Main Bathroom"
click at [415, 383] on span "Create without photos" at bounding box center [400, 385] width 101 height 14
click at [350, 383] on input "Create without photos" at bounding box center [337, 384] width 25 height 25
checkbox input "true"
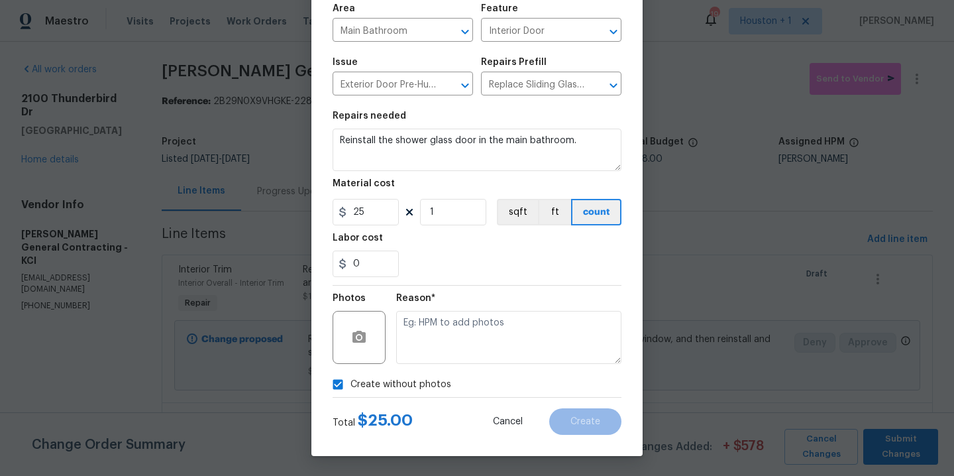
click at [473, 335] on textarea at bounding box center [508, 337] width 225 height 53
type textarea "."
click at [604, 423] on button "Create" at bounding box center [585, 421] width 72 height 27
type input "0"
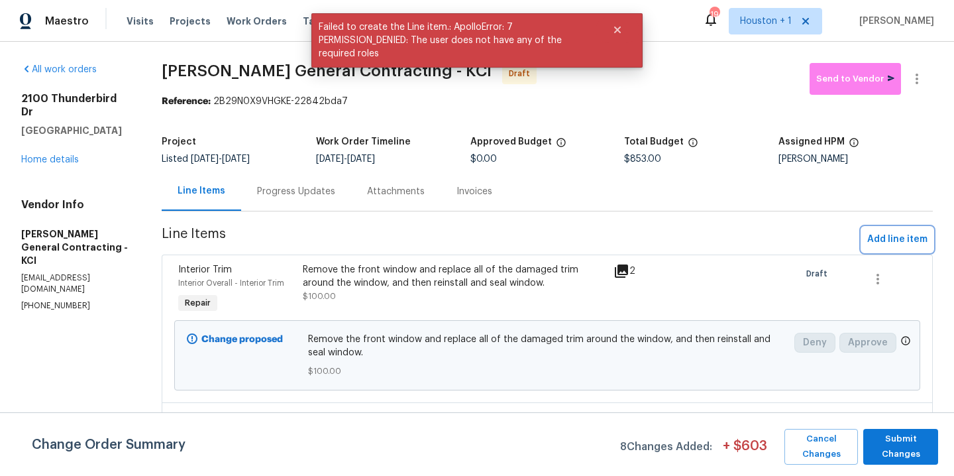
click at [888, 244] on span "Add line item" at bounding box center [897, 239] width 60 height 17
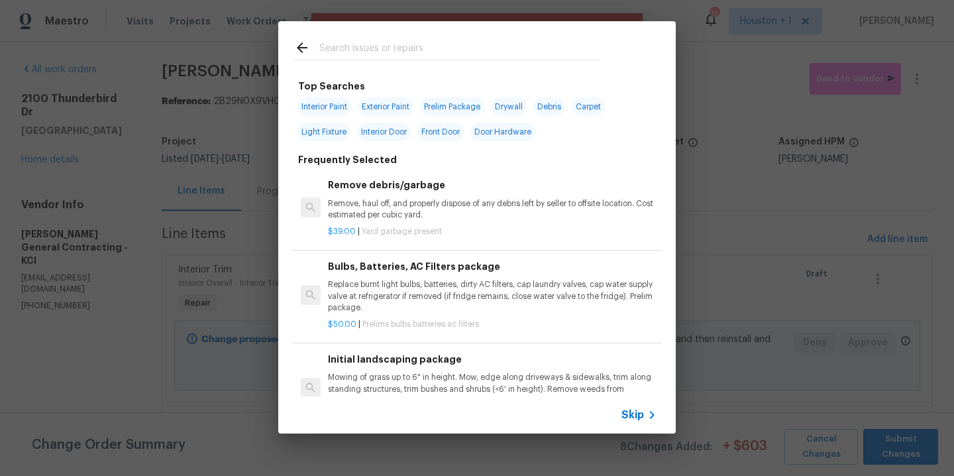
click at [323, 56] on input "text" at bounding box center [459, 50] width 281 height 20
click at [321, 102] on span "Interior Paint" at bounding box center [324, 106] width 54 height 19
type input "Interior Paint"
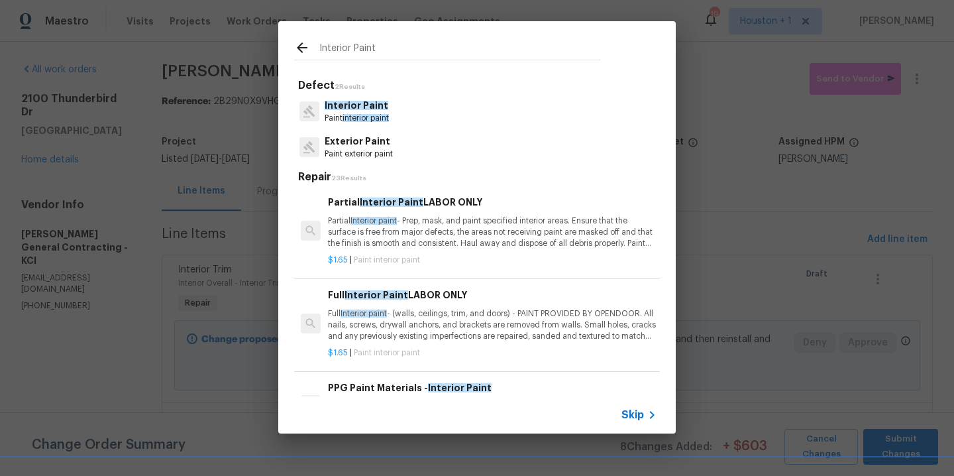
click at [352, 119] on span "interior paint" at bounding box center [366, 118] width 46 height 8
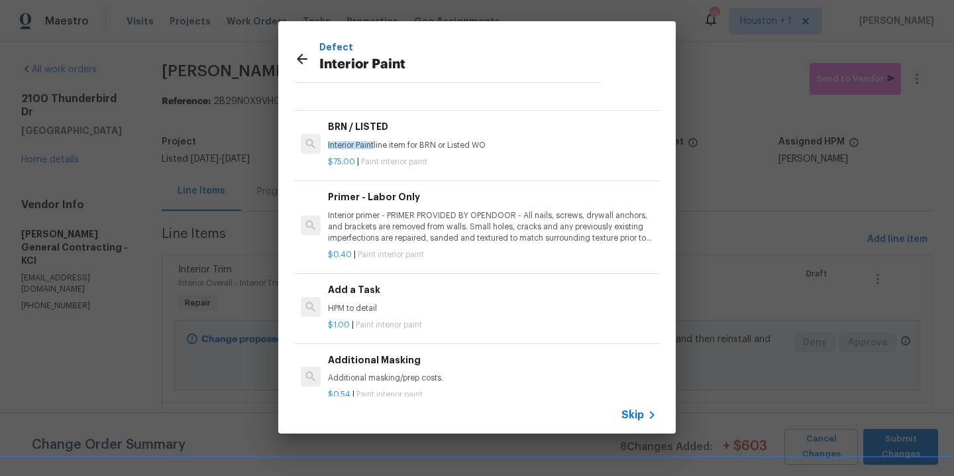
scroll to position [61, 0]
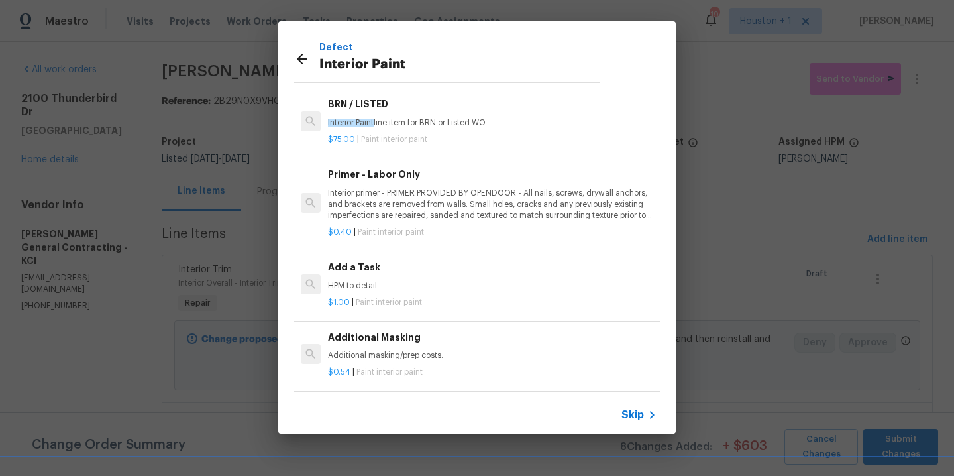
click at [405, 280] on p "HPM to detail" at bounding box center [492, 285] width 329 height 11
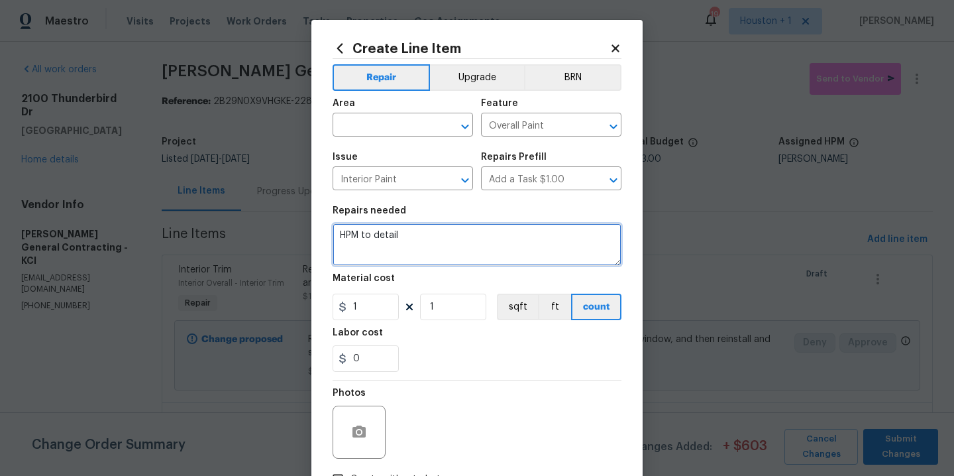
click at [447, 253] on textarea "HPM to detail" at bounding box center [477, 244] width 289 height 42
type textarea "Provide feedback on the interior paint throughout the entire home."
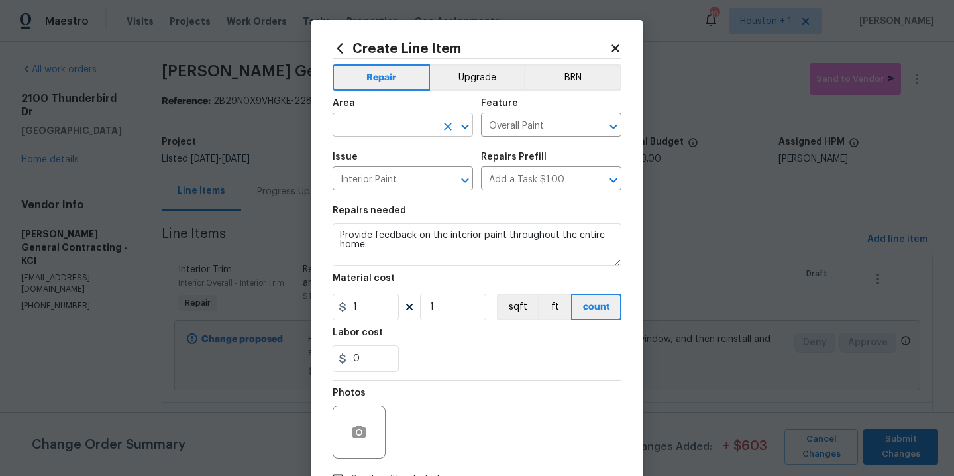
click at [383, 129] on input "text" at bounding box center [384, 126] width 103 height 21
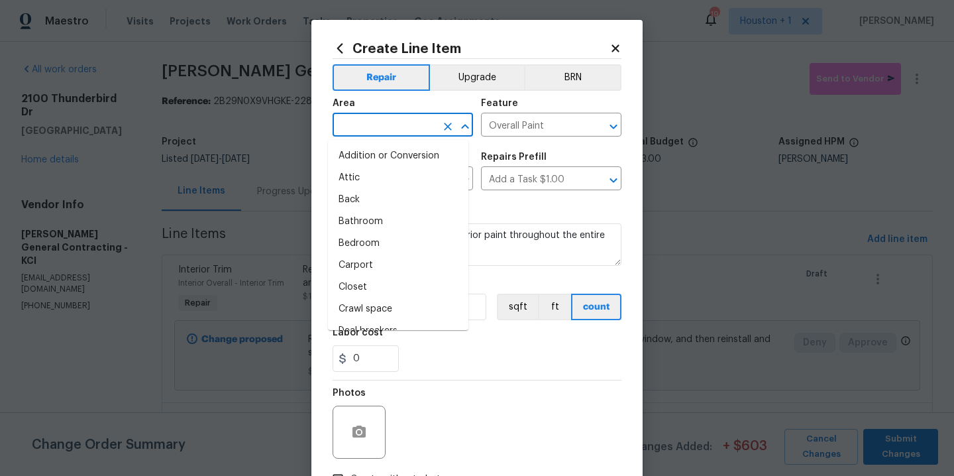
type input "u"
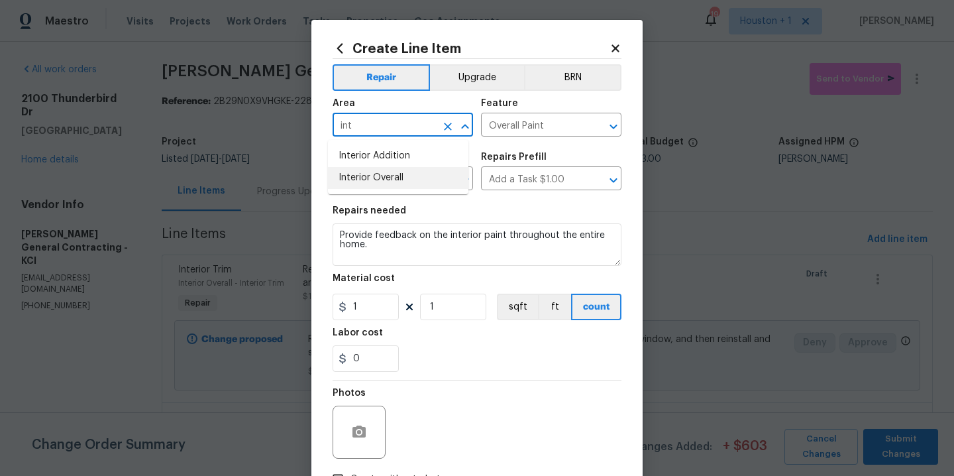
click at [361, 174] on li "Interior Overall" at bounding box center [398, 178] width 140 height 22
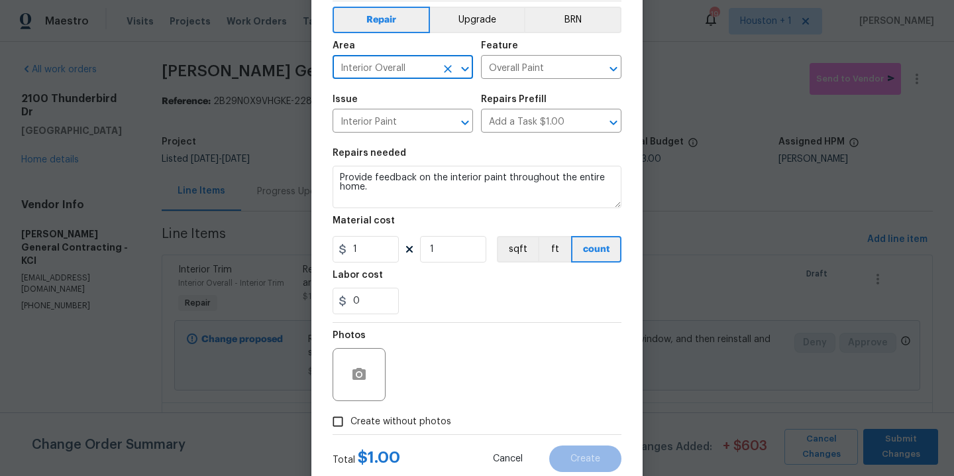
scroll to position [95, 0]
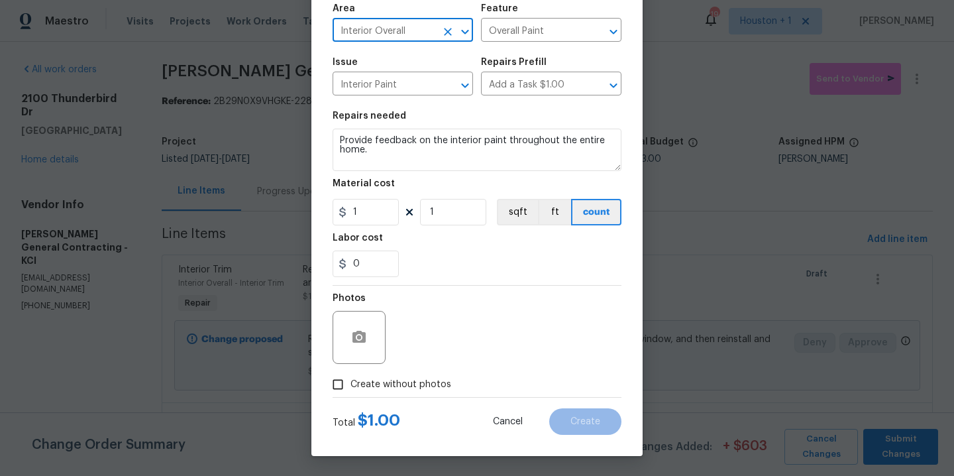
type input "Interior Overall"
drag, startPoint x: 398, startPoint y: 388, endPoint x: 404, endPoint y: 380, distance: 10.3
click at [398, 387] on span "Create without photos" at bounding box center [400, 385] width 101 height 14
click at [350, 387] on input "Create without photos" at bounding box center [337, 384] width 25 height 25
checkbox input "true"
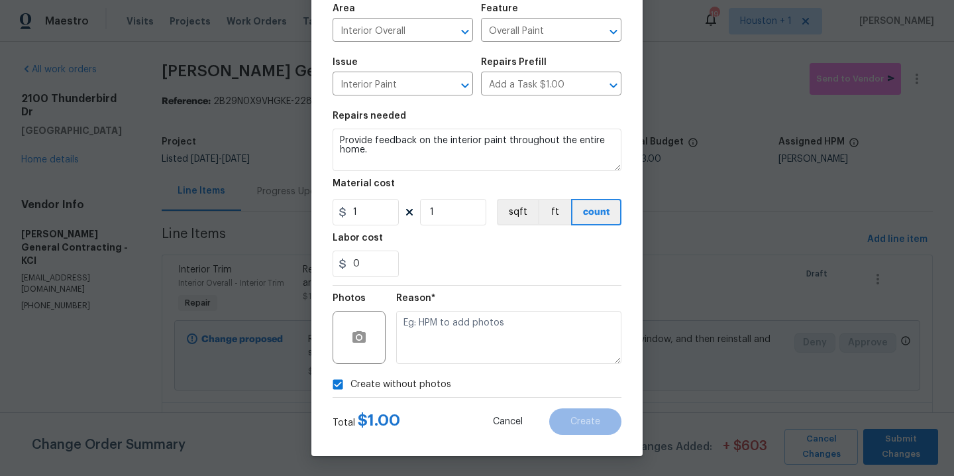
click at [464, 348] on textarea at bounding box center [508, 337] width 225 height 53
type textarea "."
click at [555, 423] on button "Create" at bounding box center [585, 421] width 72 height 27
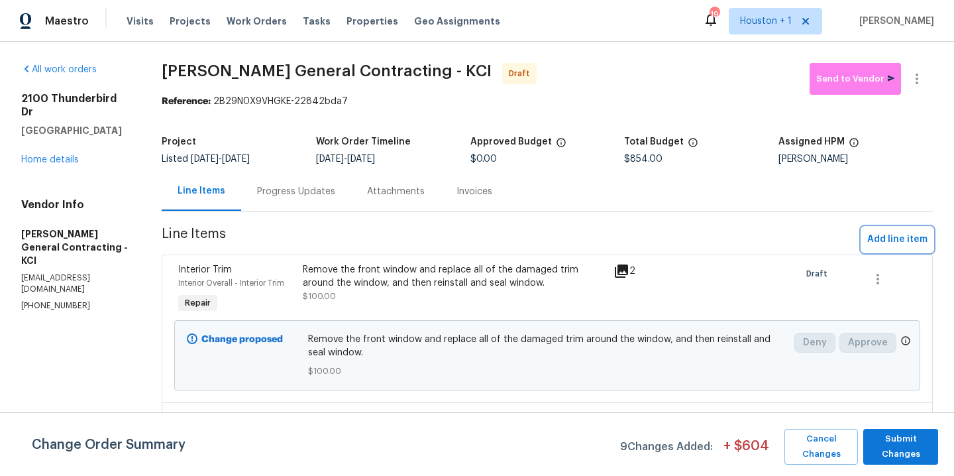
click at [904, 240] on span "Add line item" at bounding box center [897, 239] width 60 height 17
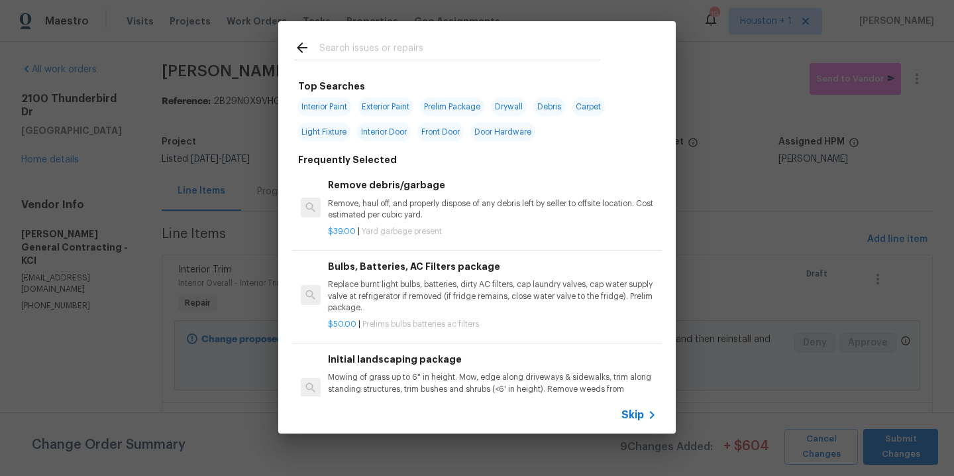
click at [396, 44] on input "text" at bounding box center [459, 50] width 281 height 20
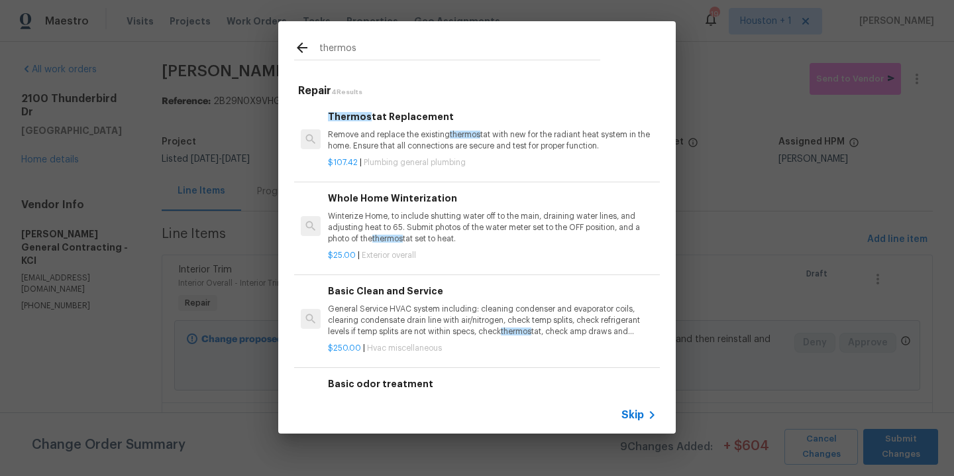
type input "thermos"
click at [453, 134] on span "thermos" at bounding box center [465, 135] width 30 height 8
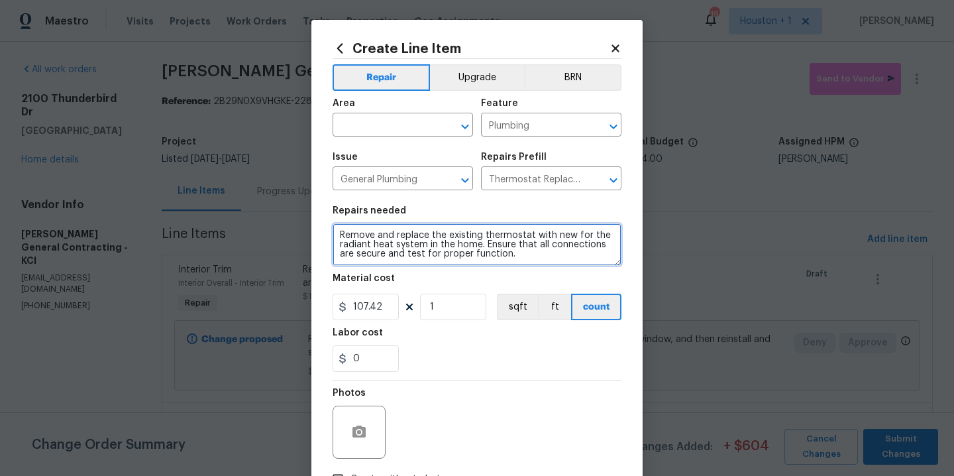
click at [521, 262] on textarea "Remove and replace the existing thermostat with new for the radiant heat system…" at bounding box center [477, 244] width 289 height 42
type textarea "Reinstall thermostat to the wall."
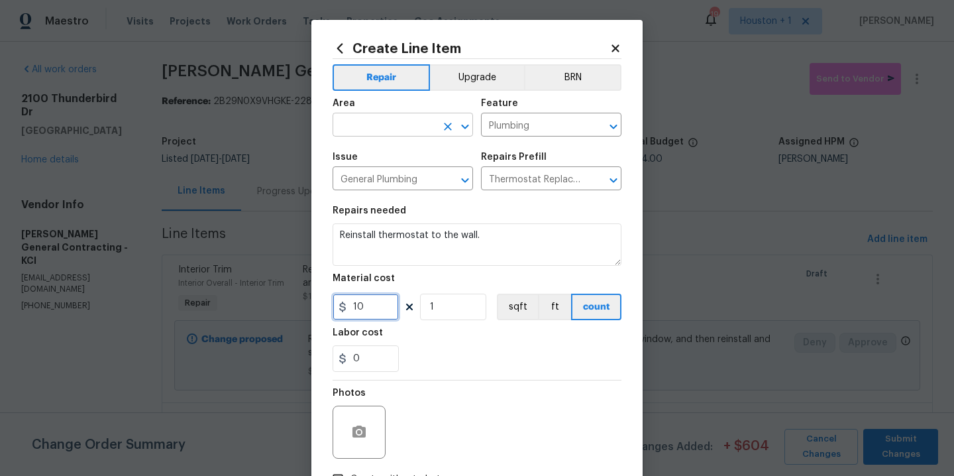
type input "10"
click at [382, 131] on input "text" at bounding box center [384, 126] width 103 height 21
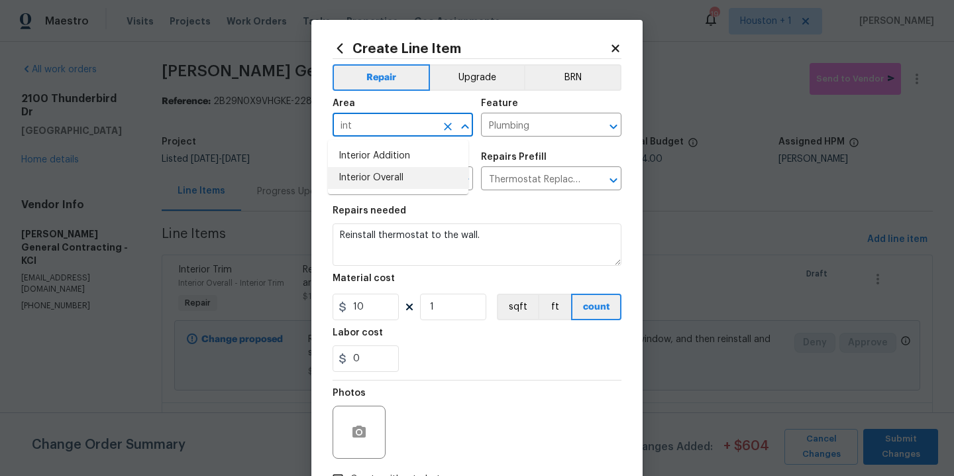
click at [377, 184] on li "Interior Overall" at bounding box center [398, 178] width 140 height 22
type input "Interior Overall"
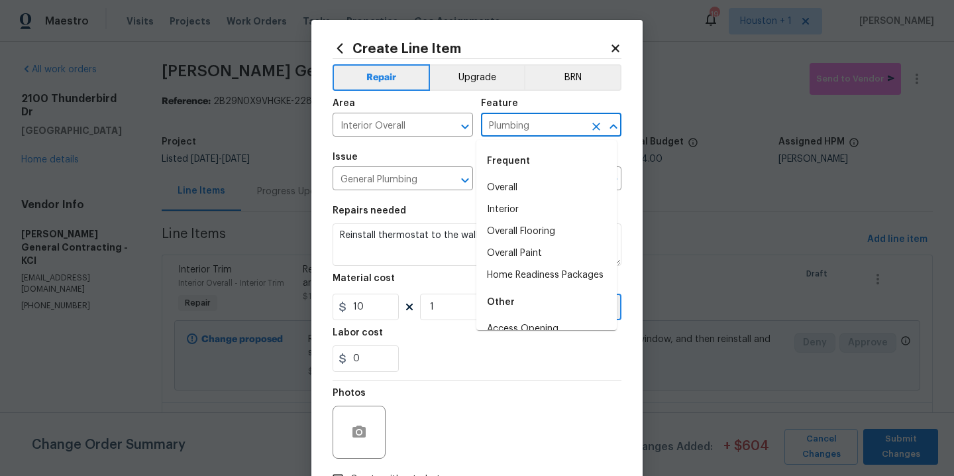
click at [560, 127] on input "Plumbing" at bounding box center [532, 126] width 103 height 21
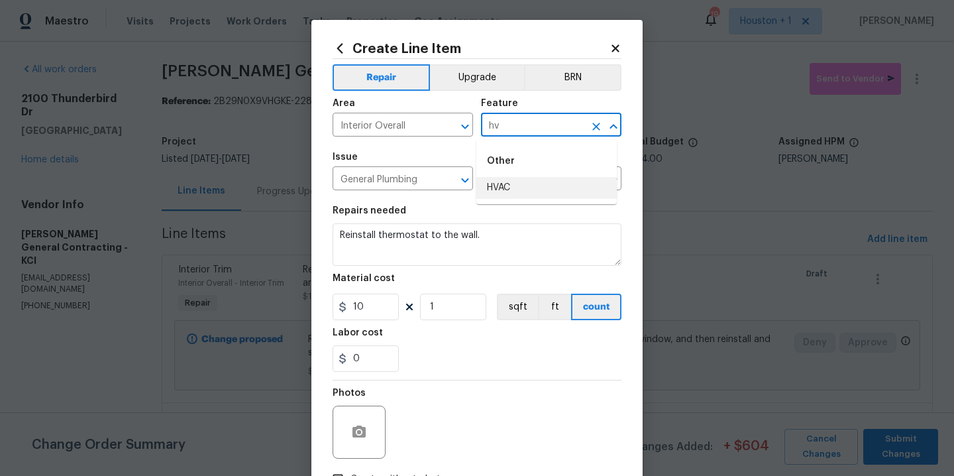
click at [544, 183] on li "HVAC" at bounding box center [546, 188] width 140 height 22
type input "HVAC"
click at [406, 177] on input "General Plumbing" at bounding box center [384, 180] width 103 height 21
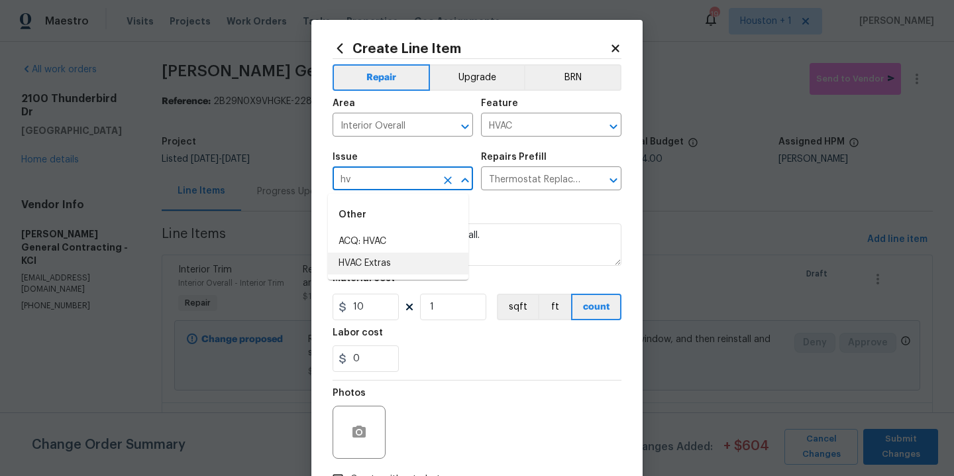
click at [390, 265] on li "HVAC Extras" at bounding box center [398, 263] width 140 height 22
type input "HVAC Extras"
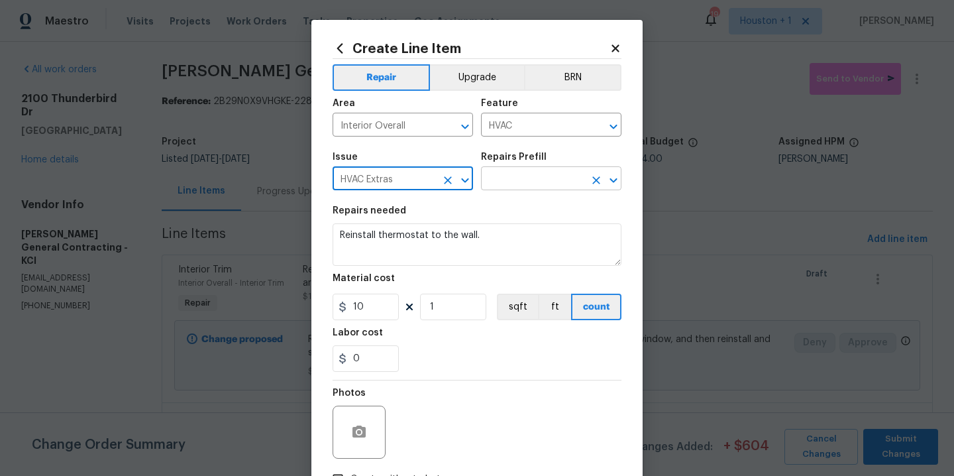
type input "HVAC Extras"
click at [543, 180] on input "text" at bounding box center [532, 180] width 103 height 21
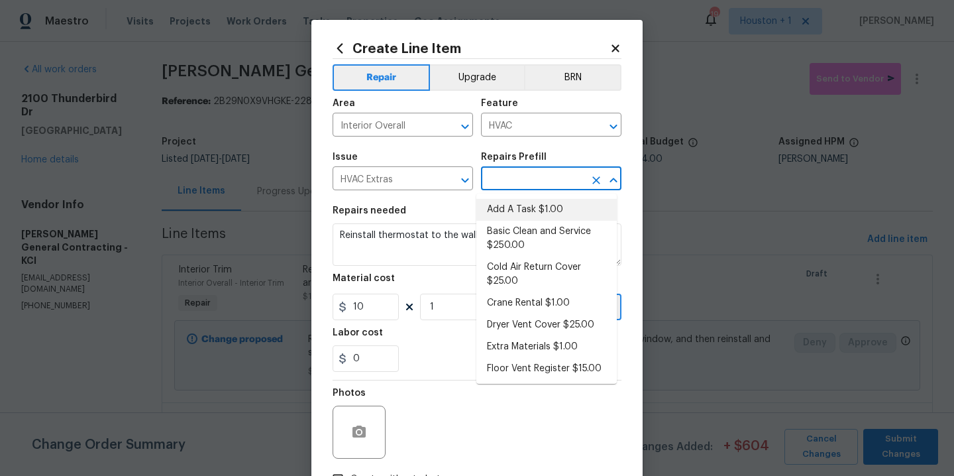
click at [532, 217] on li "Add A Task $1.00" at bounding box center [546, 210] width 140 height 22
type input "Add A Task $1.00"
type textarea "HPM to detail"
type input "1"
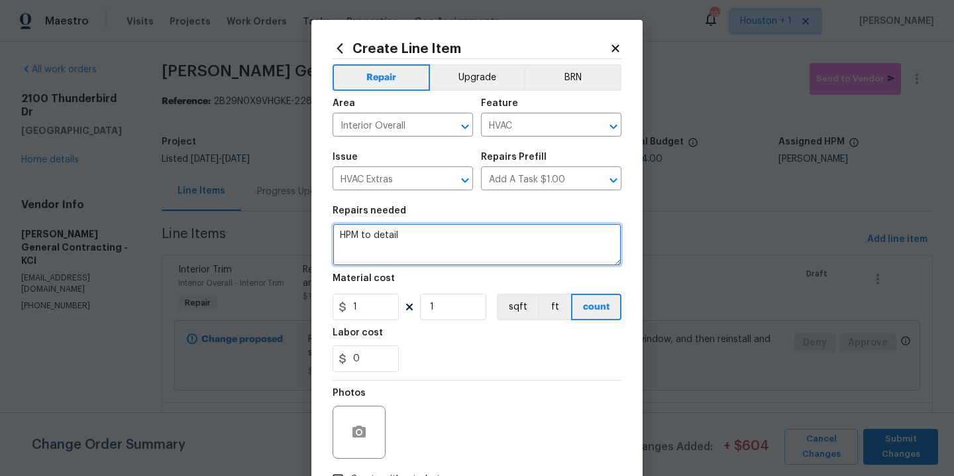
click at [520, 237] on textarea "HPM to detail" at bounding box center [477, 244] width 289 height 42
type textarea "Reinstall thermostat to the wall."
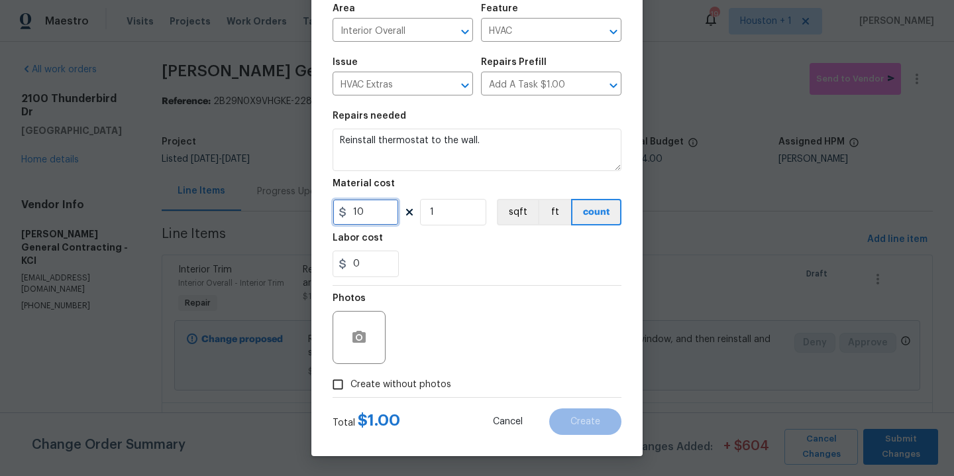
type input "10"
click at [441, 382] on span "Create without photos" at bounding box center [400, 385] width 101 height 14
click at [350, 382] on input "Create without photos" at bounding box center [337, 384] width 25 height 25
checkbox input "true"
click at [454, 370] on div "Reason*" at bounding box center [508, 329] width 225 height 86
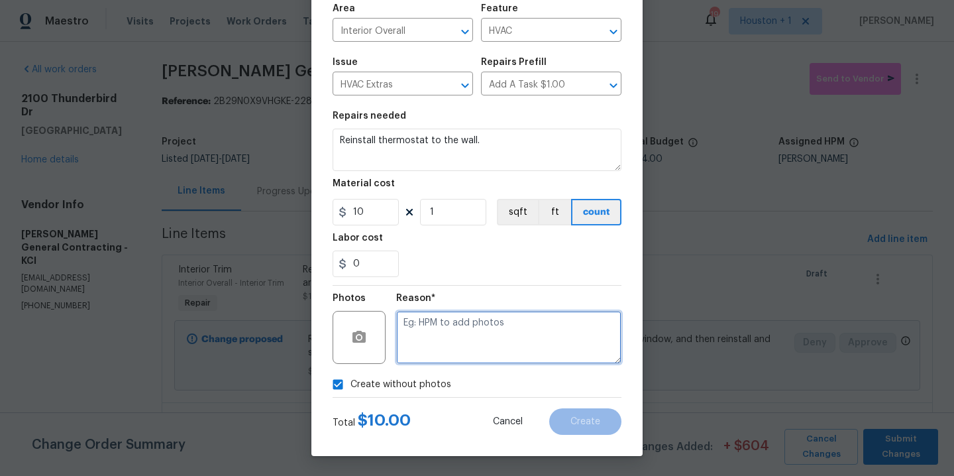
click at [472, 354] on textarea at bounding box center [508, 337] width 225 height 53
type textarea "."
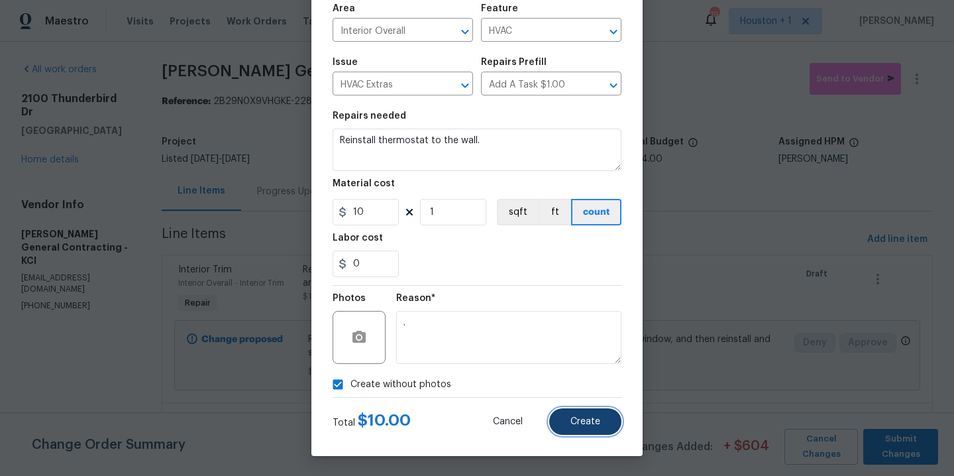
click at [612, 429] on button "Create" at bounding box center [585, 421] width 72 height 27
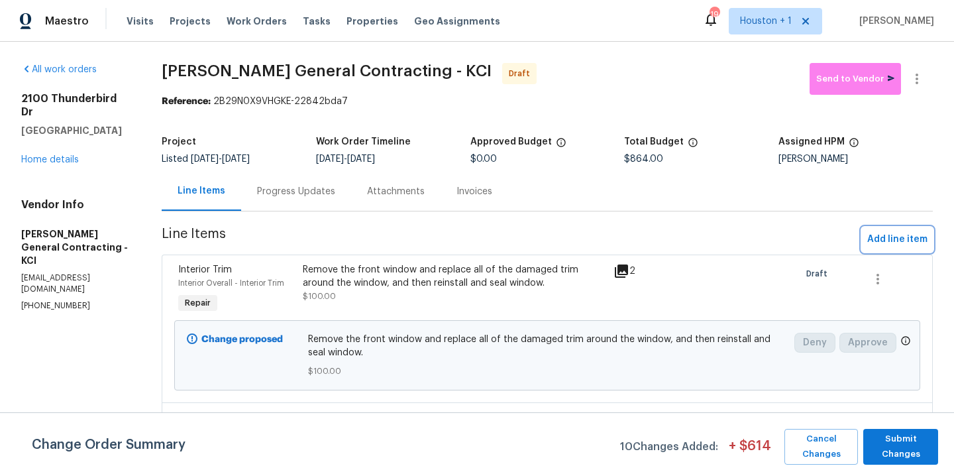
click at [906, 238] on span "Add line item" at bounding box center [897, 239] width 60 height 17
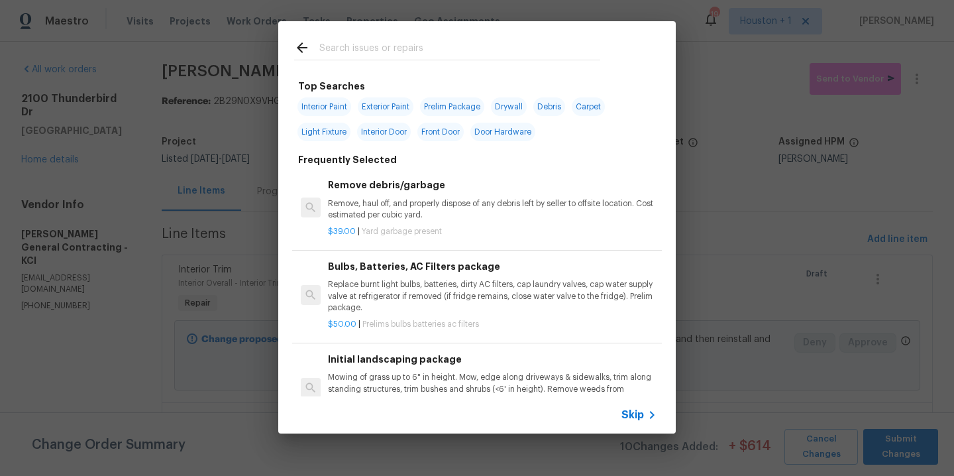
click at [386, 46] on input "text" at bounding box center [459, 50] width 281 height 20
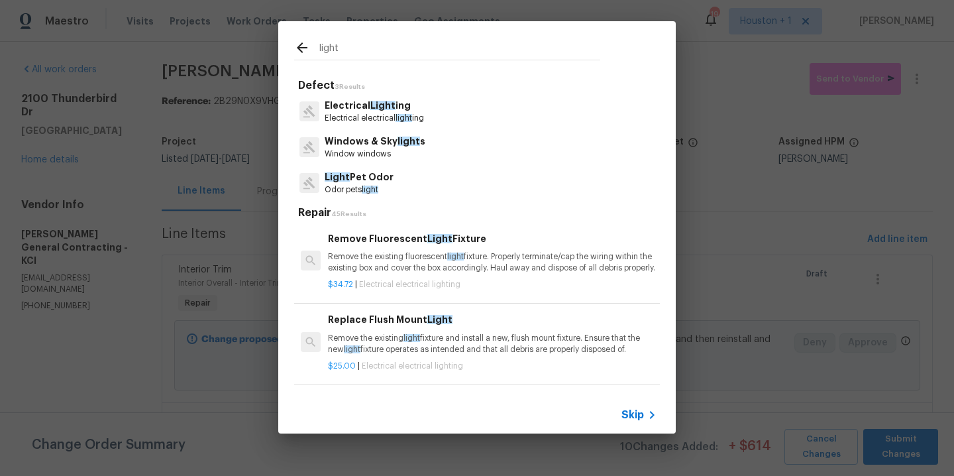
type input "light"
click at [367, 119] on p "Electrical electrical light ing" at bounding box center [374, 118] width 99 height 11
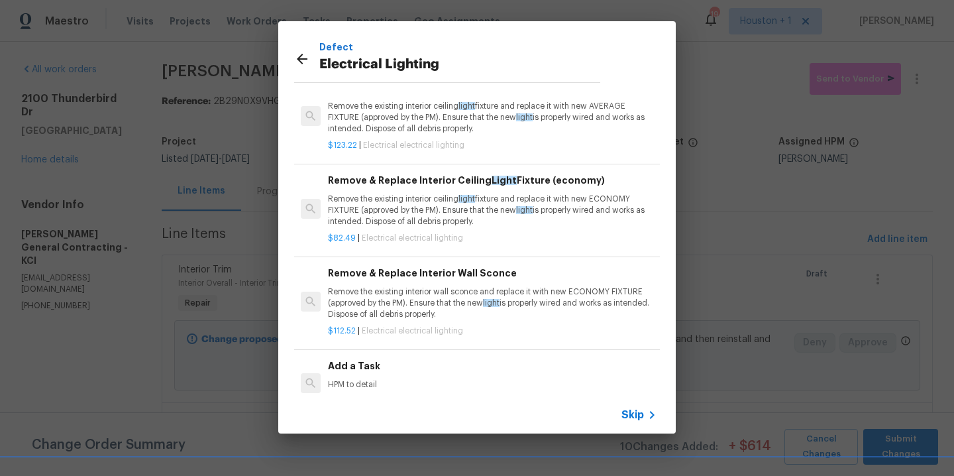
scroll to position [61, 0]
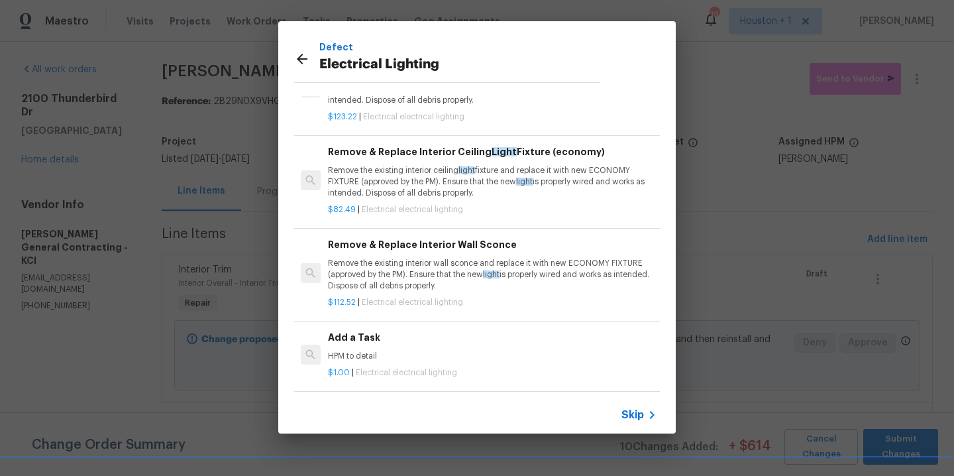
click at [398, 337] on div "Add a Task HPM to detail" at bounding box center [492, 346] width 329 height 32
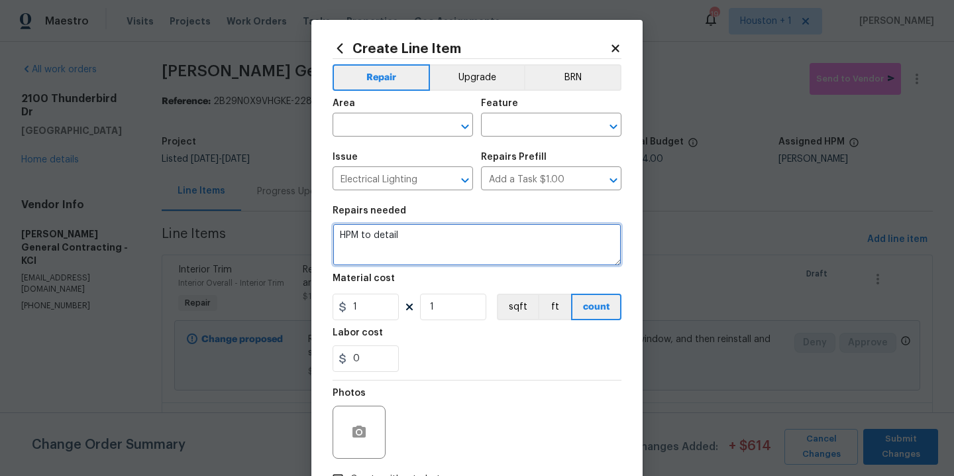
click at [464, 244] on textarea "HPM to detail" at bounding box center [477, 244] width 289 height 42
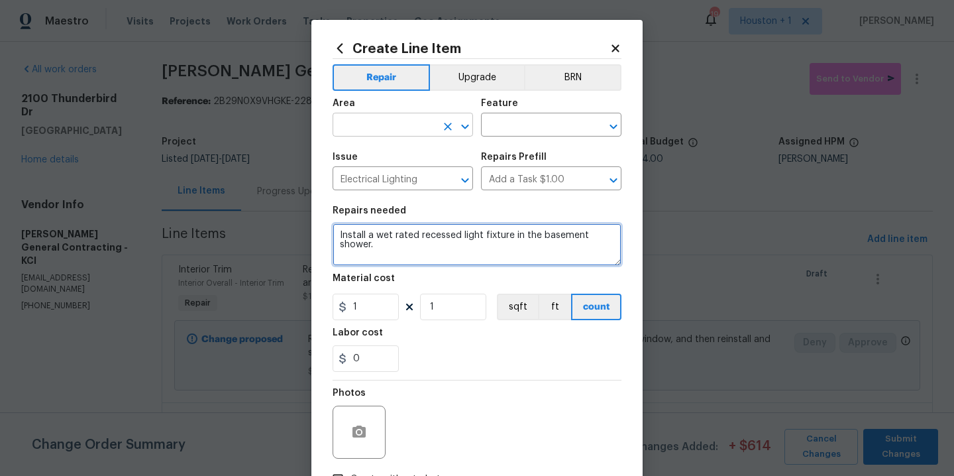
type textarea "Install a wet rated recessed light fixture in the basement shower."
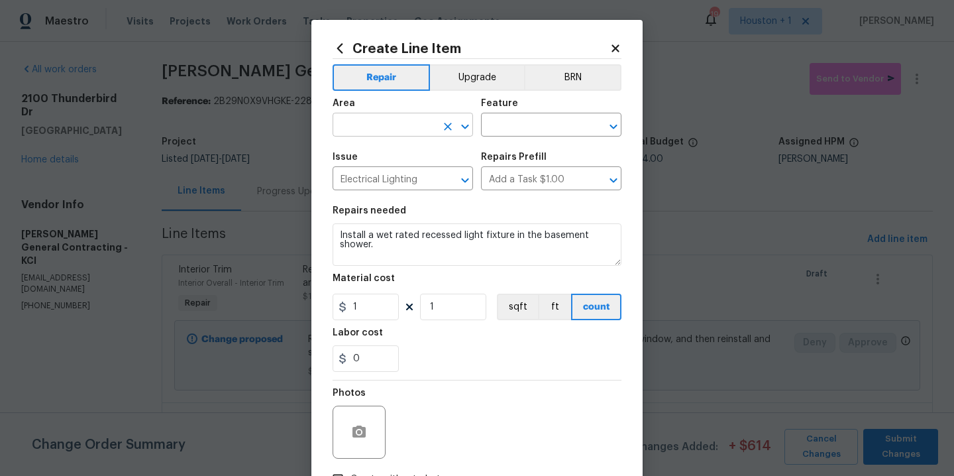
click at [376, 132] on input "text" at bounding box center [384, 126] width 103 height 21
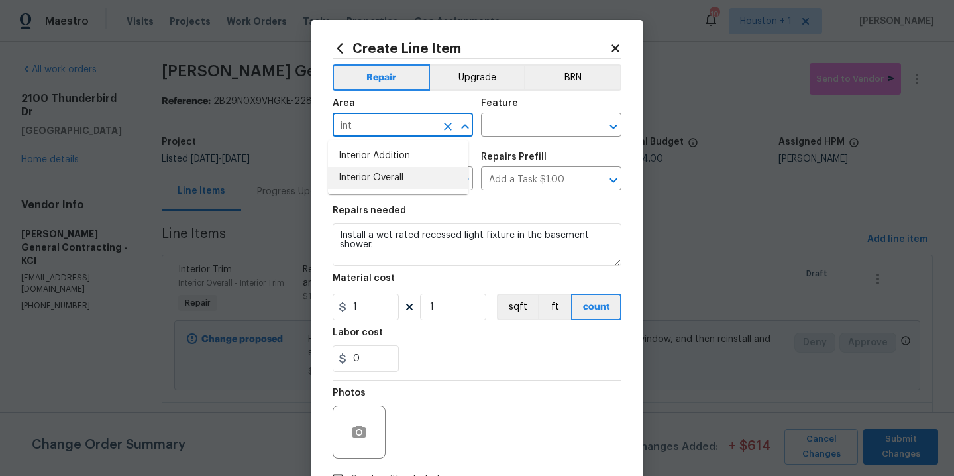
click at [381, 185] on li "Interior Overall" at bounding box center [398, 178] width 140 height 22
type input "Interior Overall"
click at [541, 107] on div "Feature" at bounding box center [551, 107] width 140 height 17
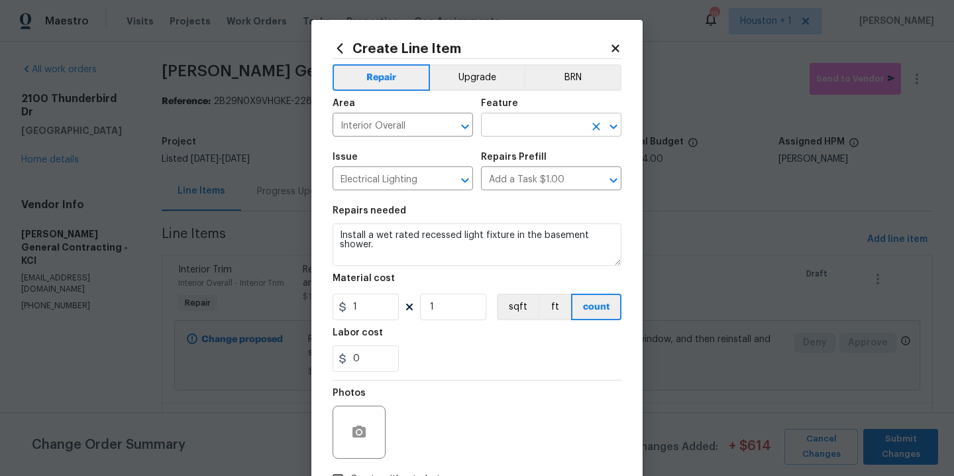
click at [543, 117] on input "text" at bounding box center [532, 126] width 103 height 21
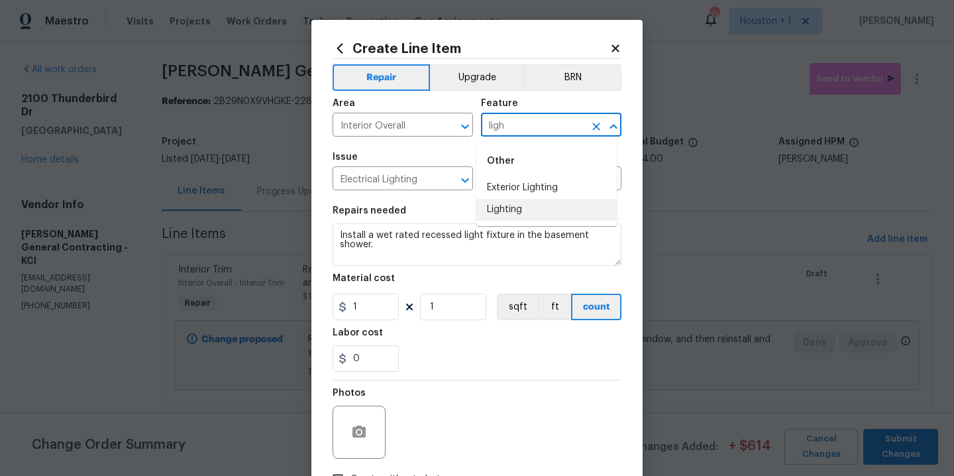
click at [507, 211] on li "Lighting" at bounding box center [546, 210] width 140 height 22
type input "Lighting"
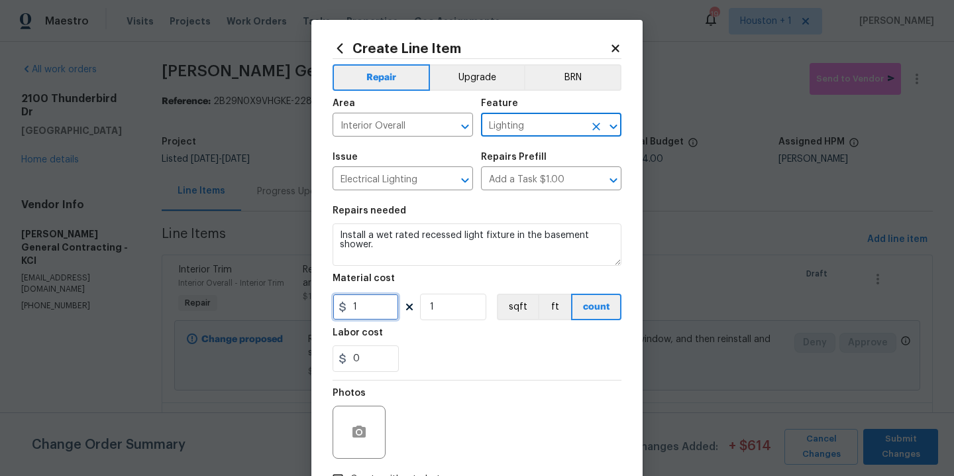
click at [371, 314] on input "1" at bounding box center [366, 306] width 66 height 27
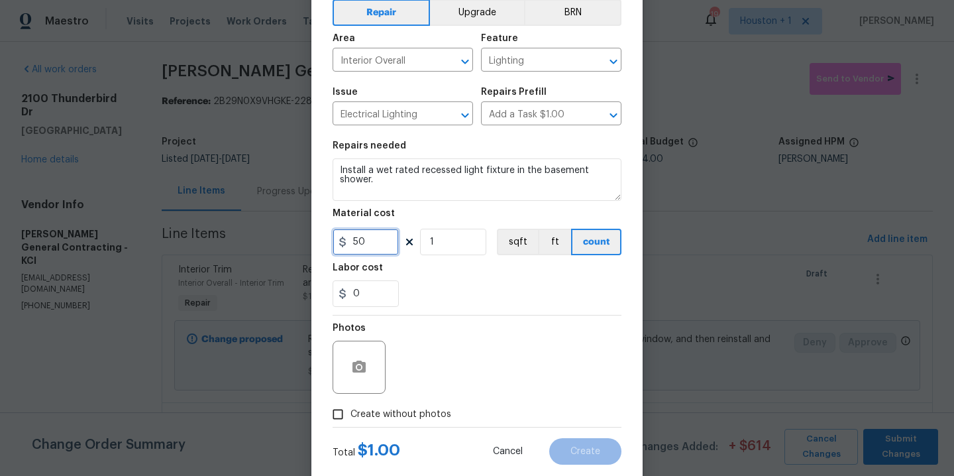
scroll to position [95, 0]
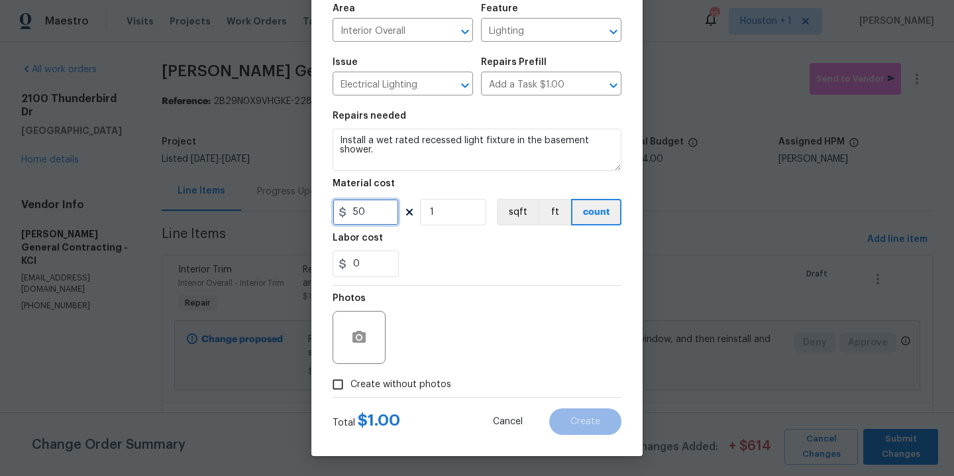
type input "50"
click at [392, 388] on span "Create without photos" at bounding box center [400, 385] width 101 height 14
click at [350, 388] on input "Create without photos" at bounding box center [337, 384] width 25 height 25
checkbox input "true"
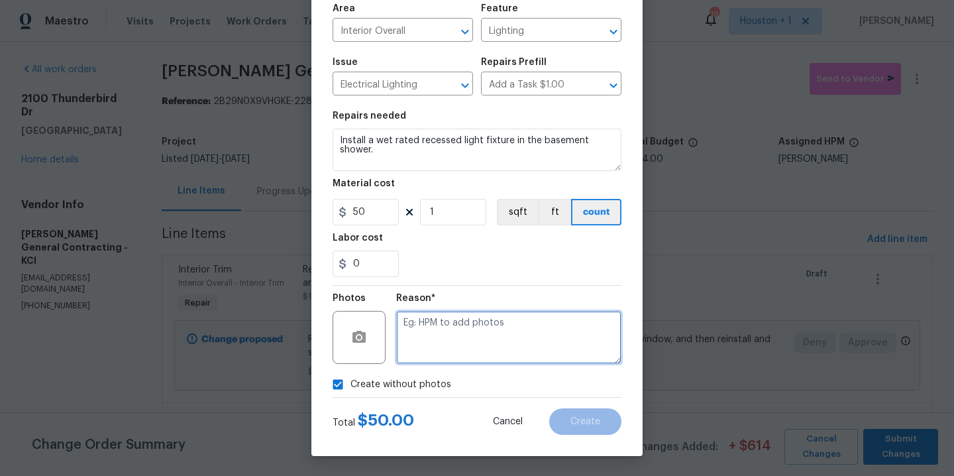
click at [462, 346] on textarea at bounding box center [508, 337] width 225 height 53
type textarea "."
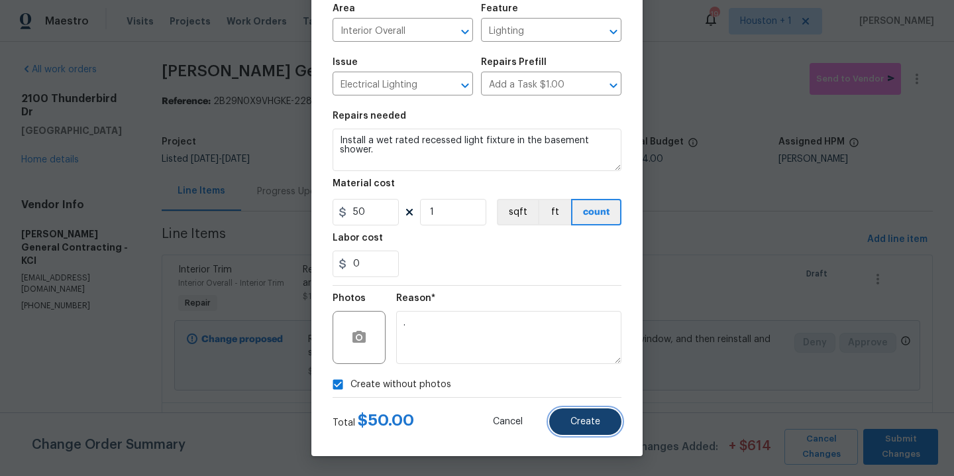
click at [583, 421] on span "Create" at bounding box center [585, 422] width 30 height 10
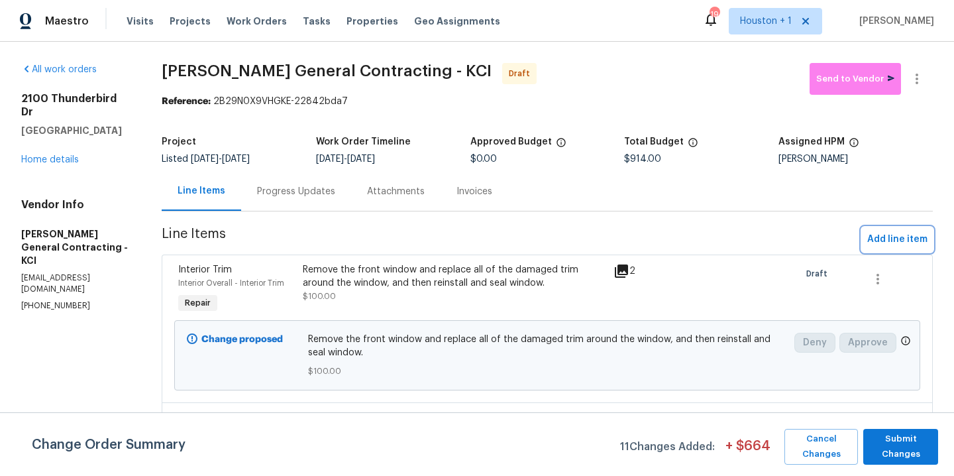
click at [896, 245] on span "Add line item" at bounding box center [897, 239] width 60 height 17
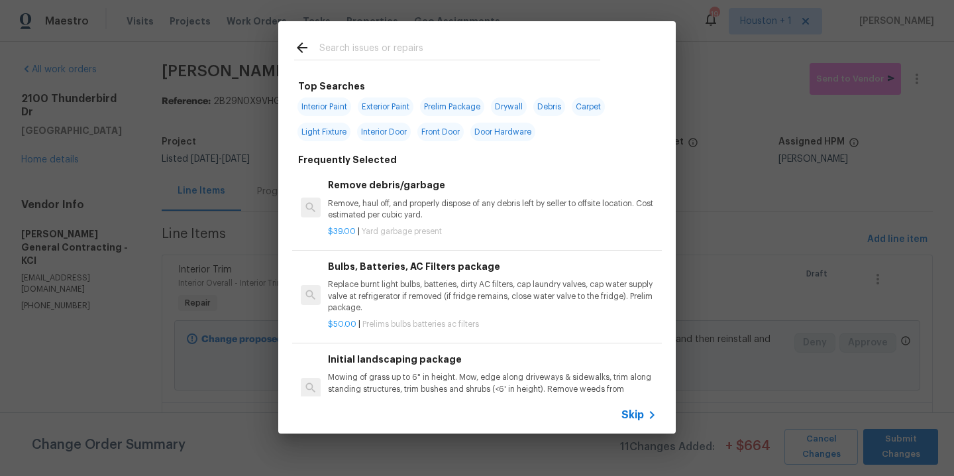
click at [374, 38] on div at bounding box center [447, 47] width 338 height 52
click at [376, 42] on input "text" at bounding box center [459, 50] width 281 height 20
click at [356, 44] on input "text" at bounding box center [459, 50] width 281 height 20
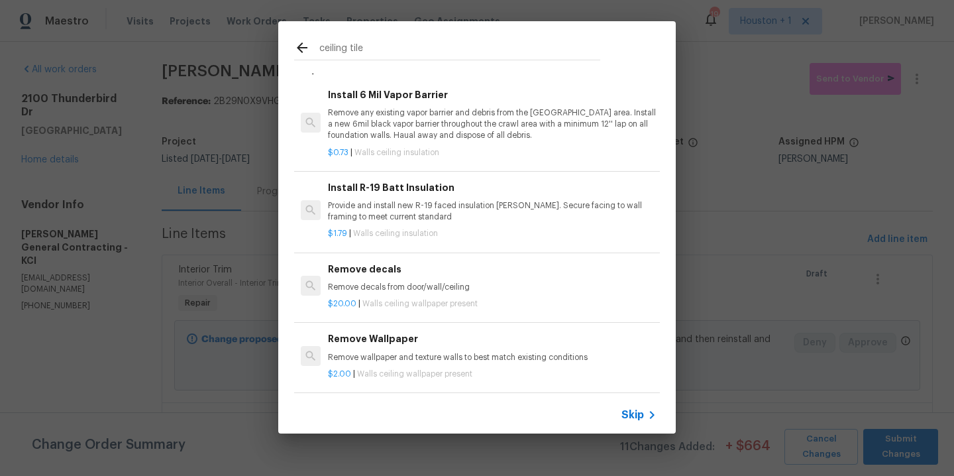
scroll to position [0, 0]
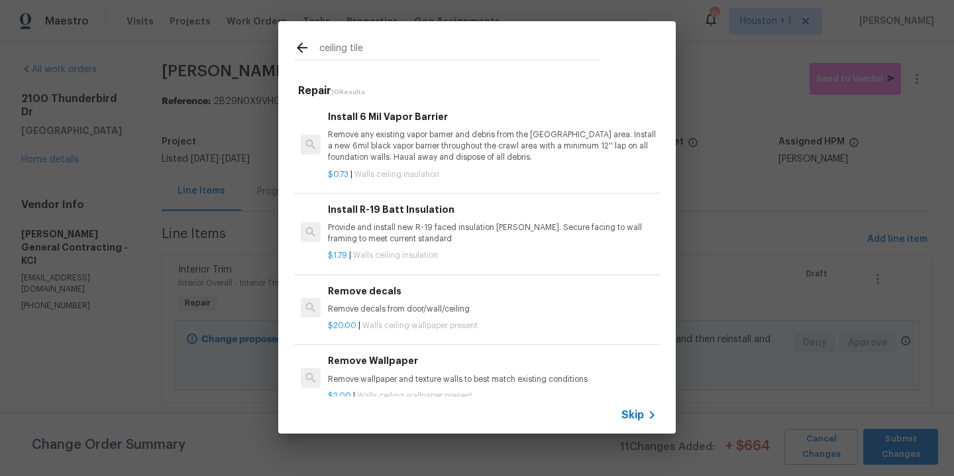
type input "ceiling tile"
click at [305, 44] on icon at bounding box center [302, 48] width 16 height 16
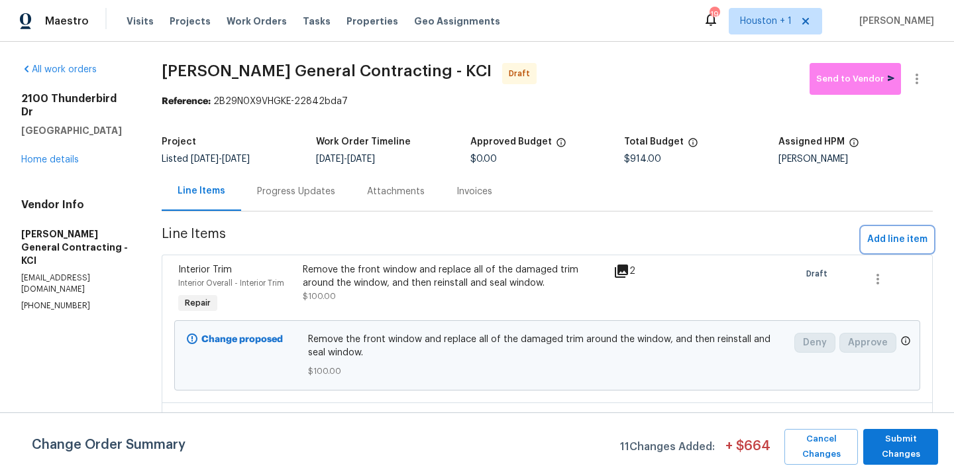
click at [884, 240] on span "Add line item" at bounding box center [897, 239] width 60 height 17
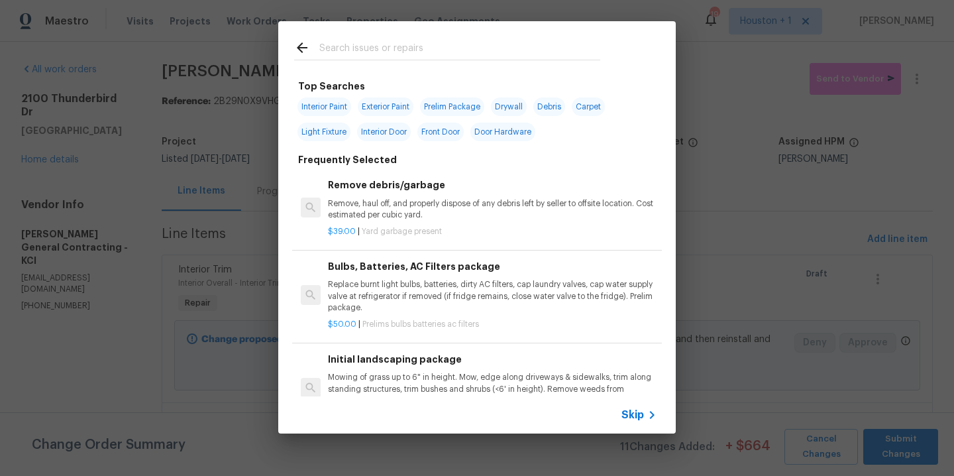
click at [341, 104] on span "Interior Paint" at bounding box center [324, 106] width 54 height 19
type input "Interior Paint"
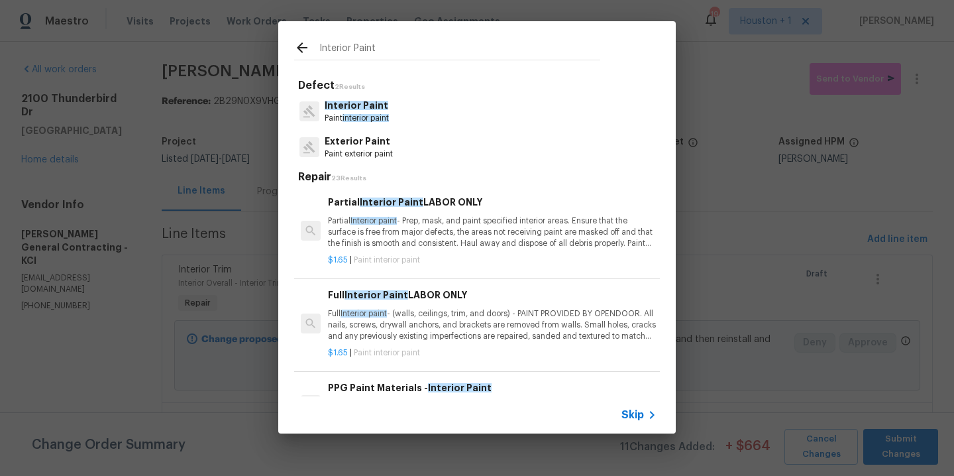
click at [371, 109] on span "Interior Paint" at bounding box center [357, 105] width 64 height 9
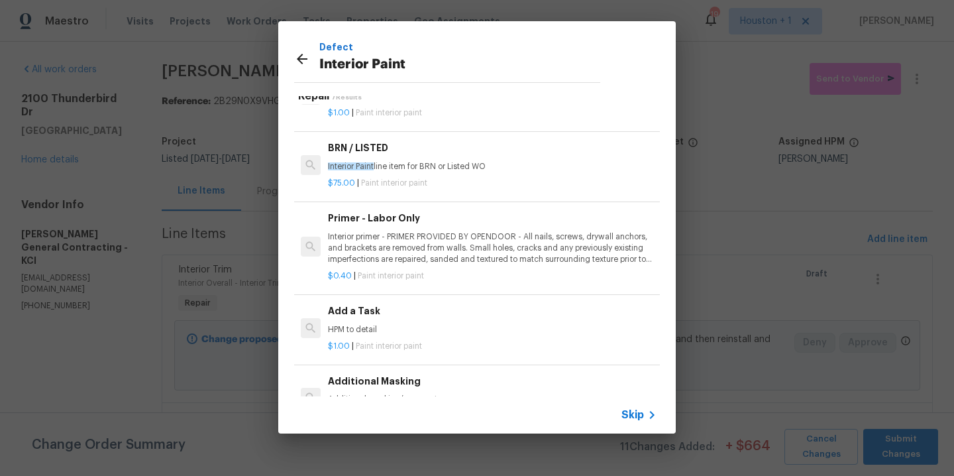
scroll to position [61, 0]
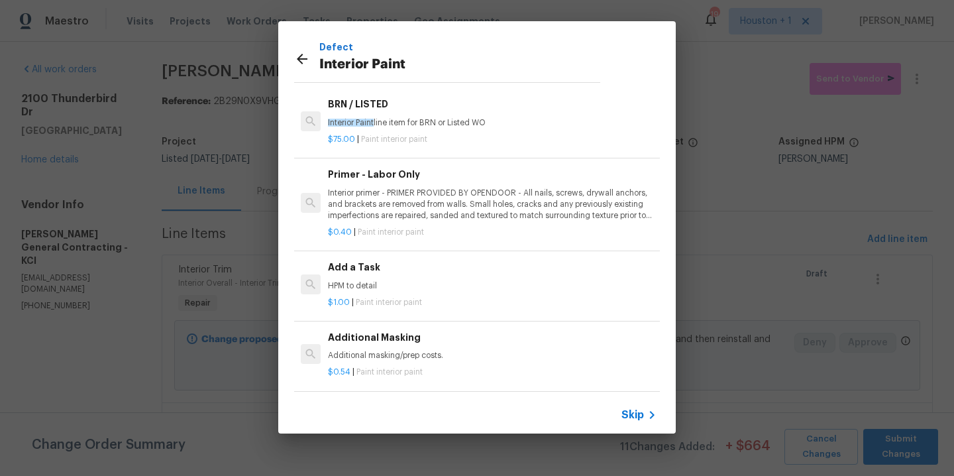
click at [375, 263] on h6 "Add a Task" at bounding box center [492, 267] width 329 height 15
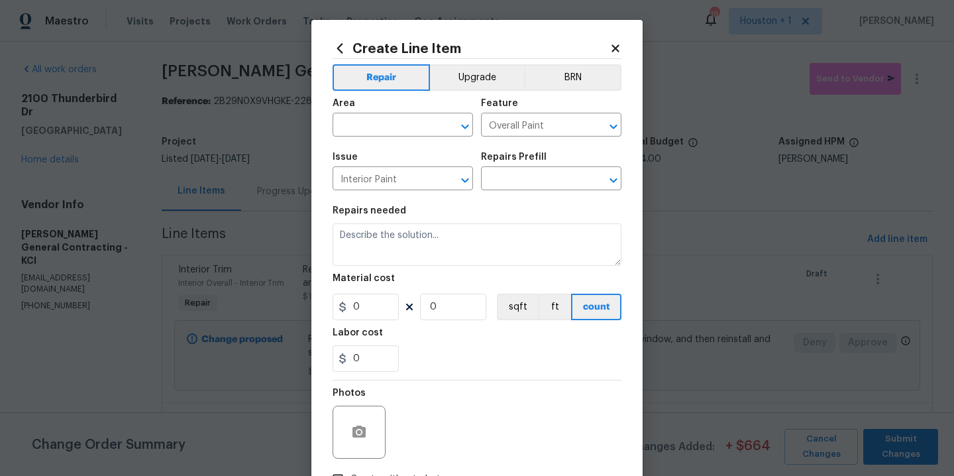
type input "Add a Task $1.00"
type textarea "HPM to detail"
type input "1"
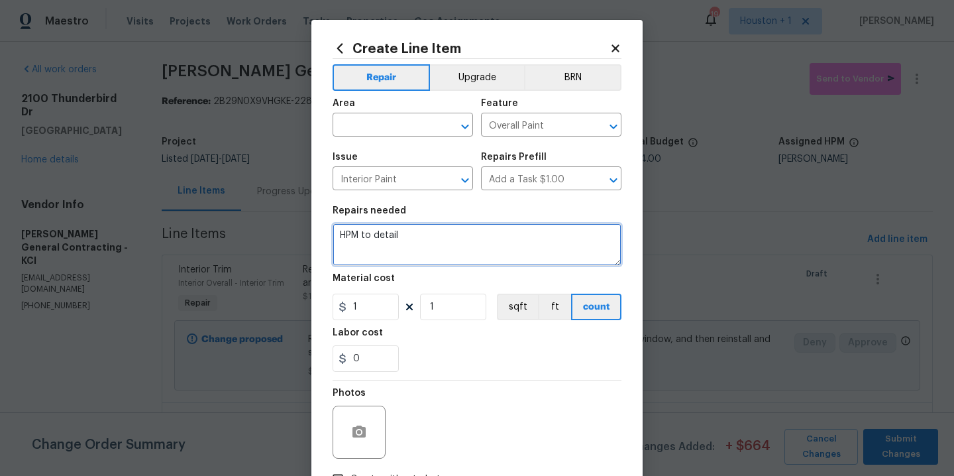
click at [420, 249] on textarea "HPM to detail" at bounding box center [477, 244] width 289 height 42
type textarea "Install new ceiling tile where missing and damaged in the basement and adjust t…"
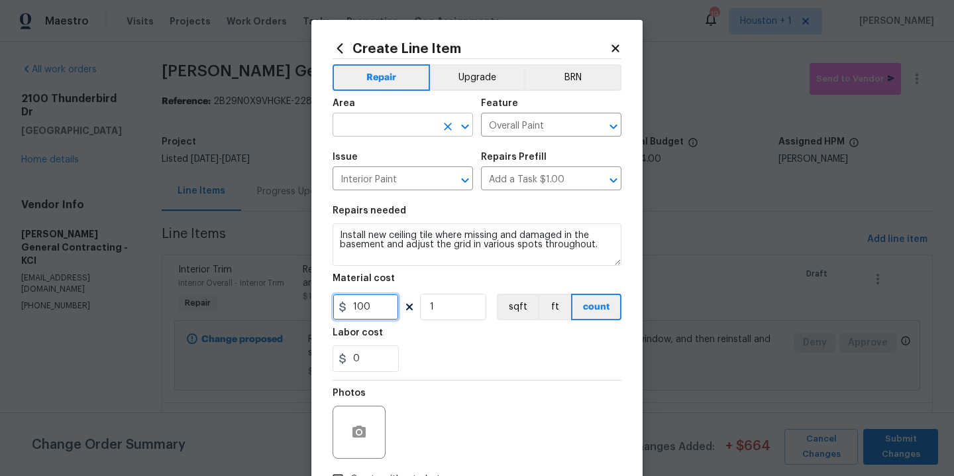
type input "100"
click at [401, 126] on input "text" at bounding box center [384, 126] width 103 height 21
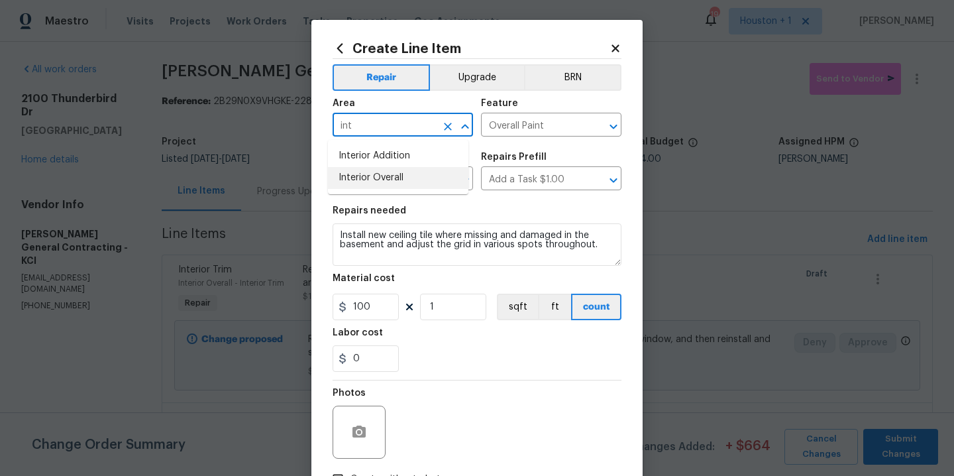
click at [385, 180] on li "Interior Overall" at bounding box center [398, 178] width 140 height 22
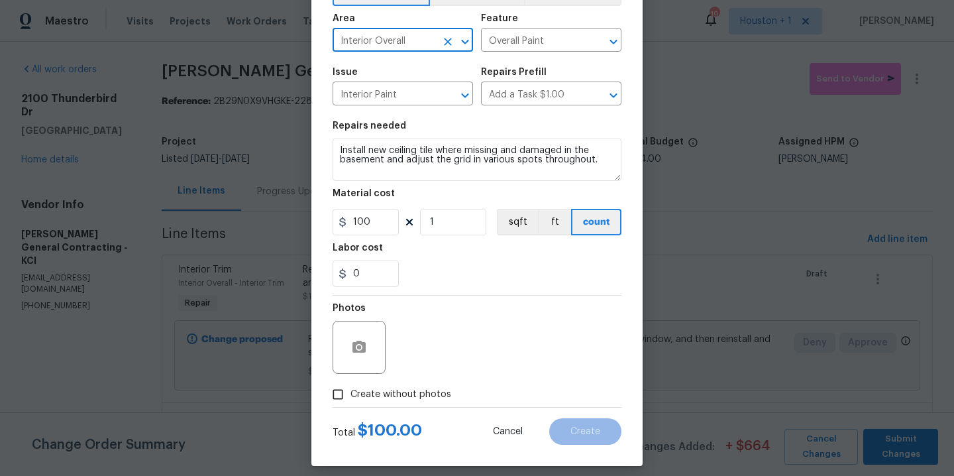
scroll to position [95, 0]
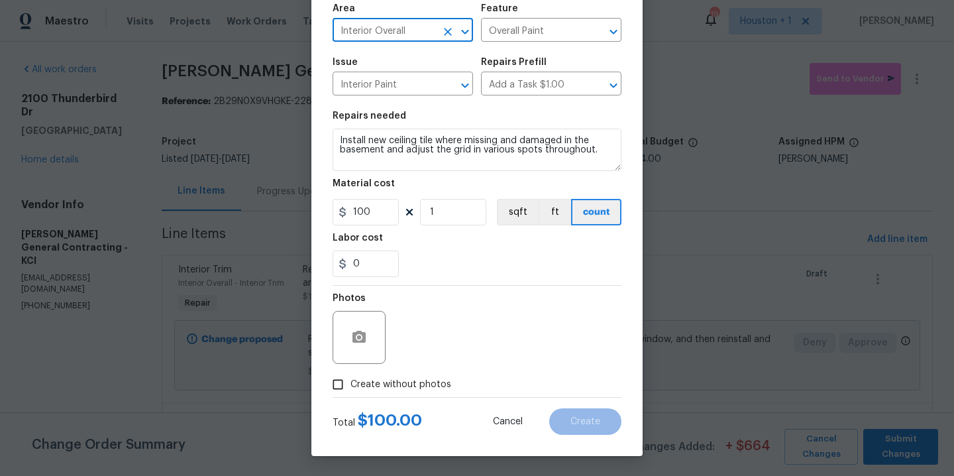
type input "Interior Overall"
click at [405, 390] on span "Create without photos" at bounding box center [400, 385] width 101 height 14
click at [350, 390] on input "Create without photos" at bounding box center [337, 384] width 25 height 25
checkbox input "true"
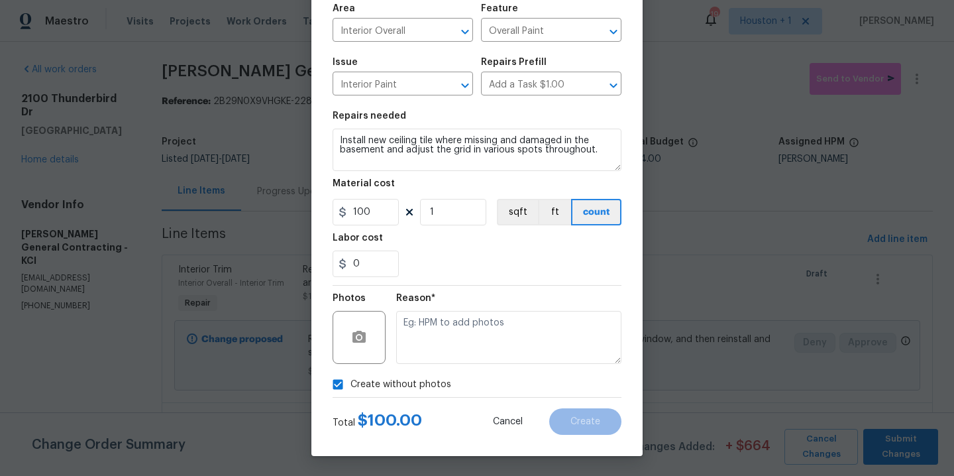
click at [445, 364] on div "Reason*" at bounding box center [508, 329] width 225 height 86
click at [452, 359] on textarea at bounding box center [508, 337] width 225 height 53
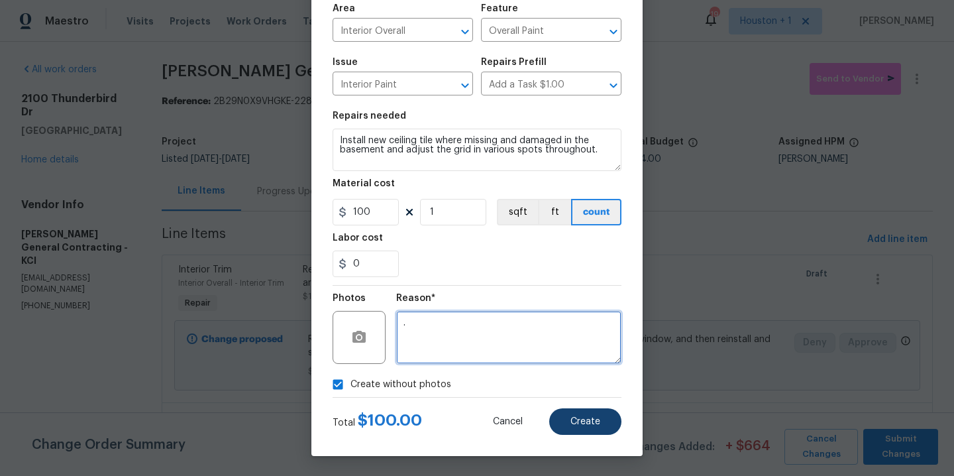
type textarea "."
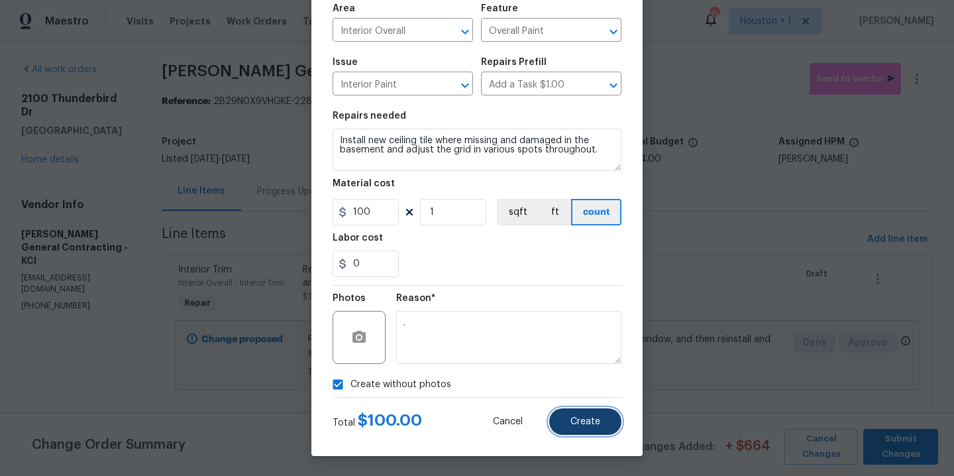
click at [572, 432] on button "Create" at bounding box center [585, 421] width 72 height 27
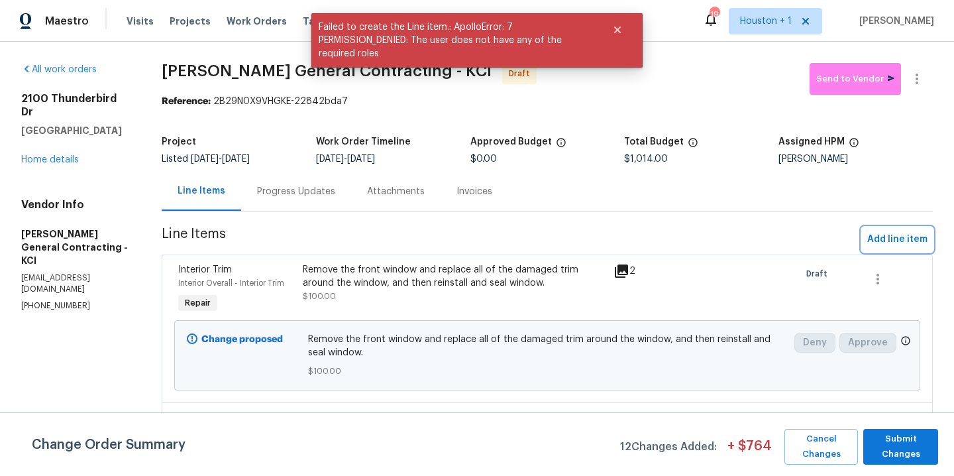
click at [882, 248] on button "Add line item" at bounding box center [897, 239] width 71 height 25
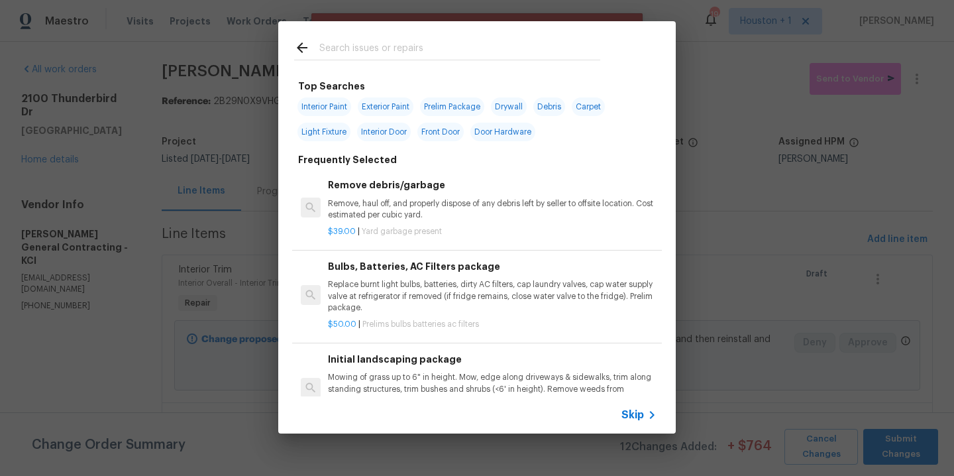
click at [416, 46] on input "text" at bounding box center [459, 50] width 281 height 20
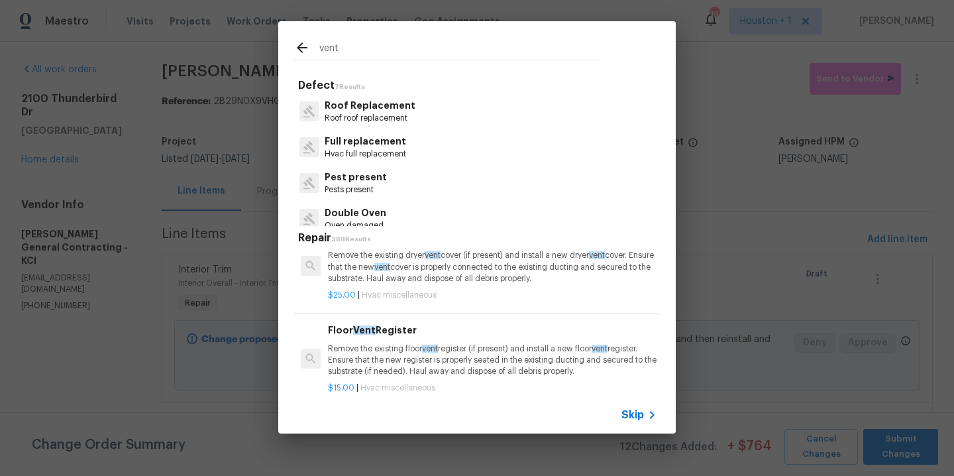
scroll to position [186, 0]
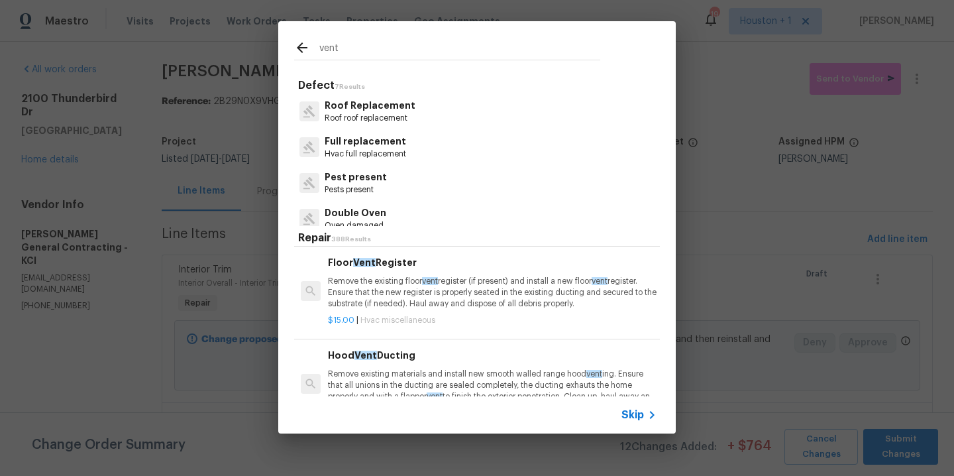
type input "vent"
click at [378, 265] on h6 "Floor Vent Register" at bounding box center [492, 262] width 329 height 15
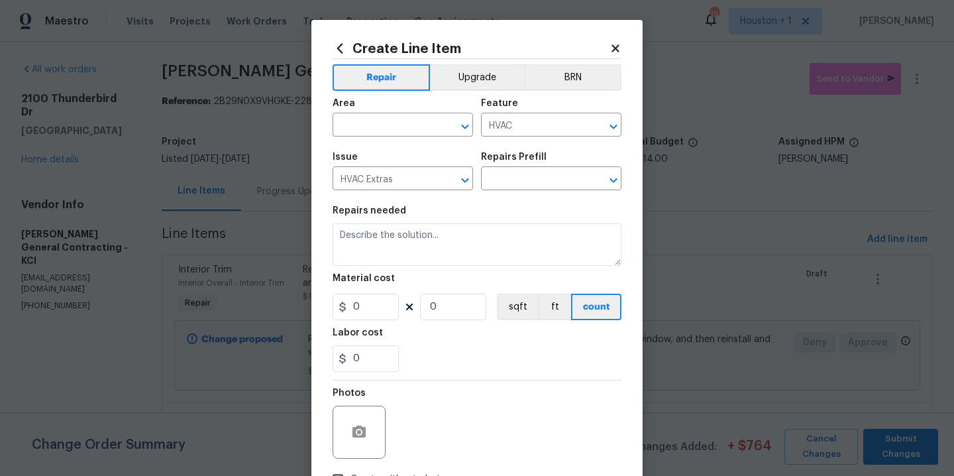
type input "Floor Vent Register $15.00"
type textarea "Remove the existing floor vent register (if present) and install a new floor ve…"
type input "15"
type input "1"
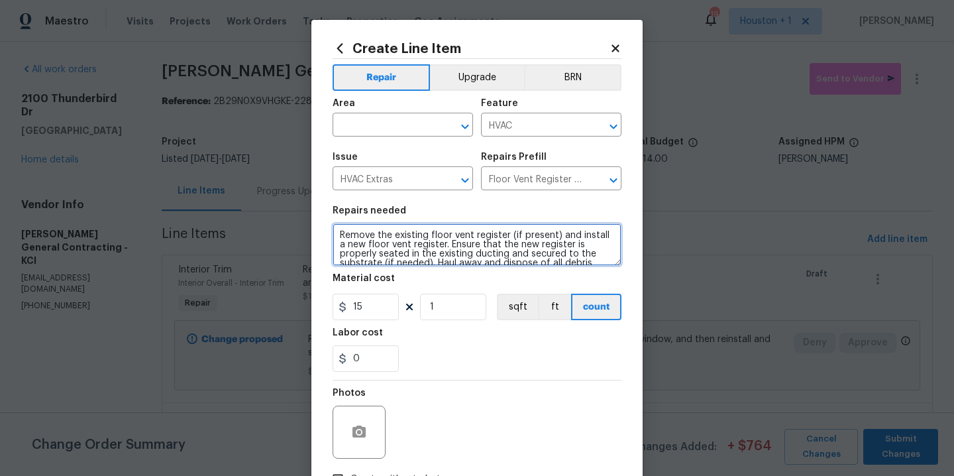
click at [523, 250] on textarea "Remove the existing floor vent register (if present) and install a new floor ve…" at bounding box center [477, 244] width 289 height 42
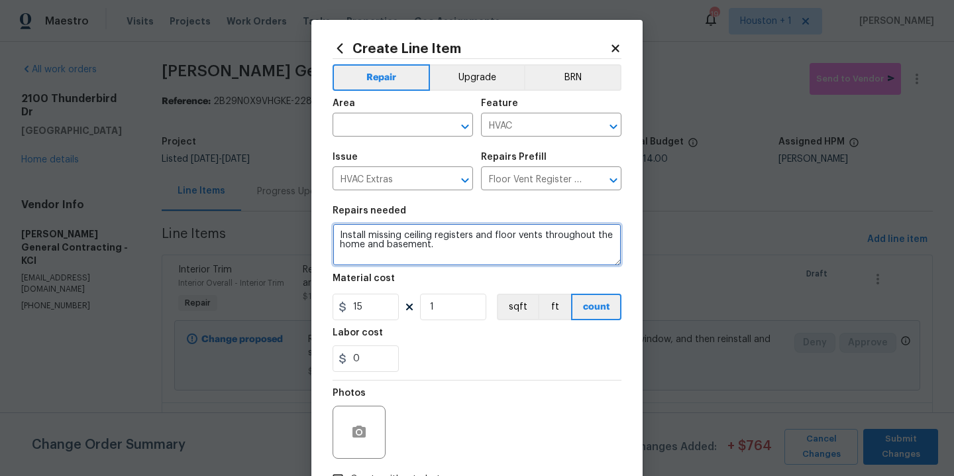
type textarea "Install missing ceiling registers and floor vents throughout the home and basem…"
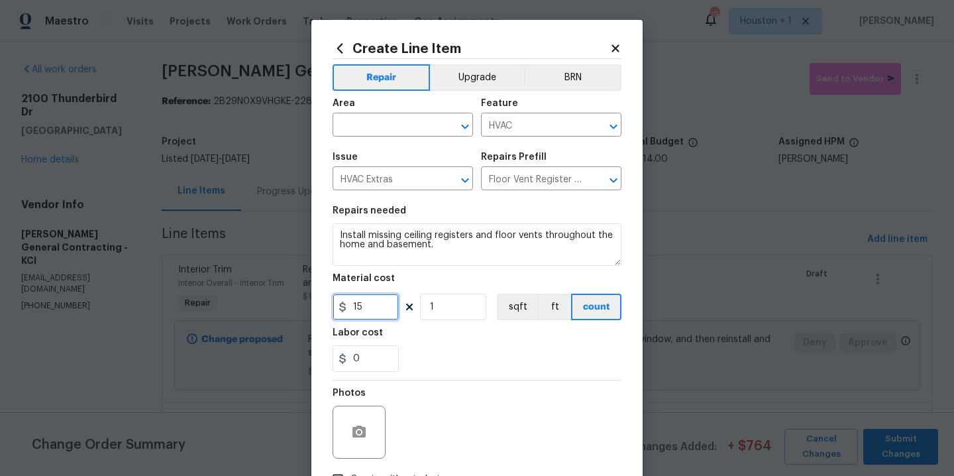
click at [374, 317] on input "15" at bounding box center [366, 306] width 66 height 27
click at [372, 317] on input "15" at bounding box center [366, 306] width 66 height 27
click at [384, 306] on input "15" at bounding box center [366, 306] width 66 height 27
type input "50"
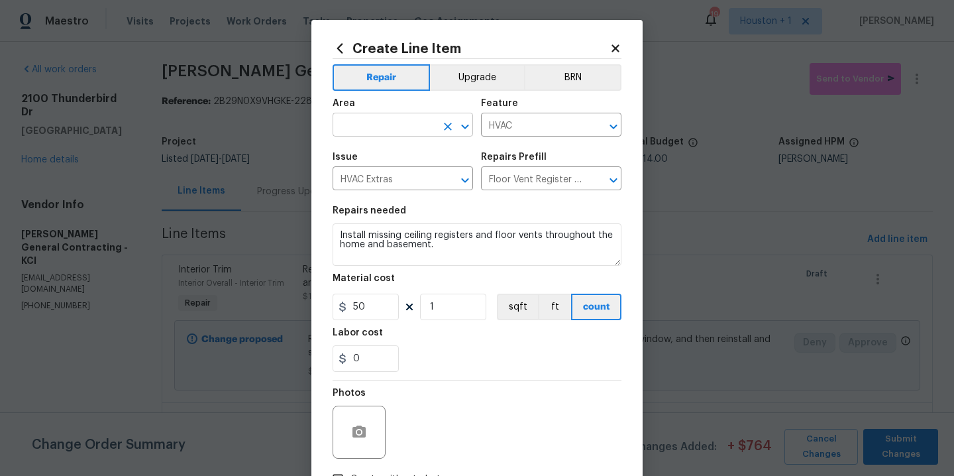
click at [394, 134] on input "text" at bounding box center [384, 126] width 103 height 21
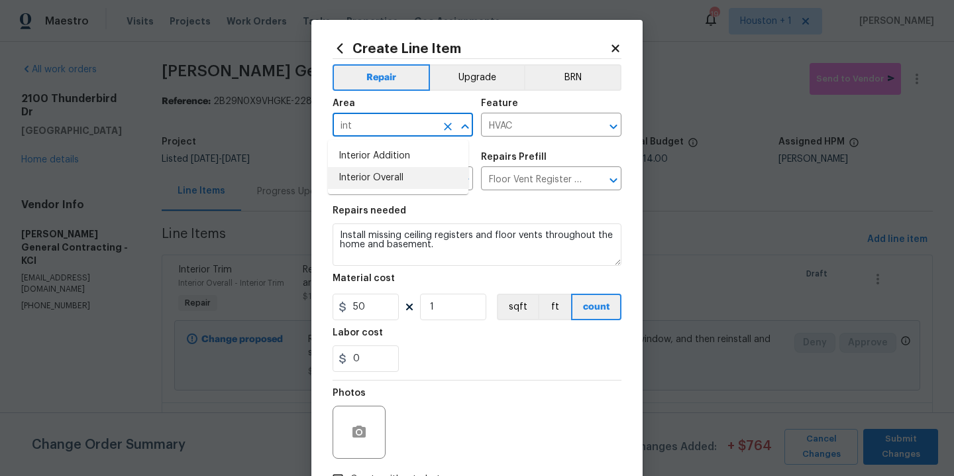
click at [407, 170] on li "Interior Overall" at bounding box center [398, 178] width 140 height 22
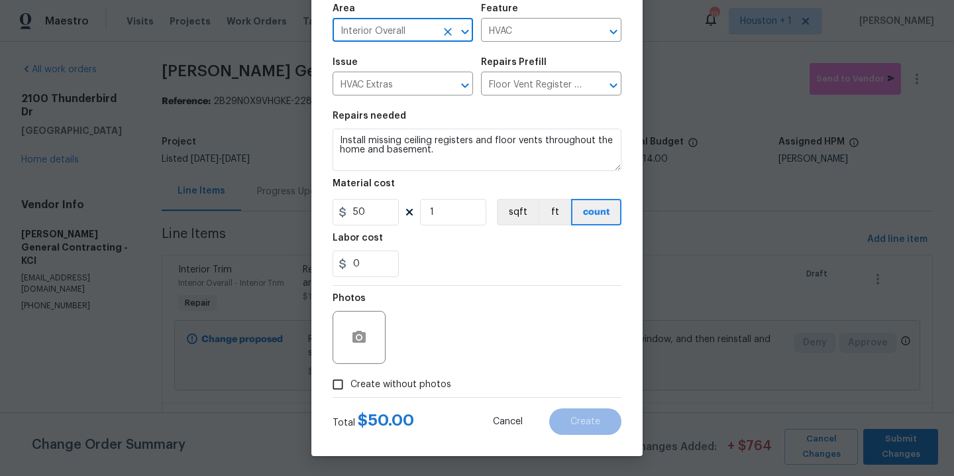
type input "Interior Overall"
click at [431, 383] on span "Create without photos" at bounding box center [400, 385] width 101 height 14
click at [350, 383] on input "Create without photos" at bounding box center [337, 384] width 25 height 25
checkbox input "true"
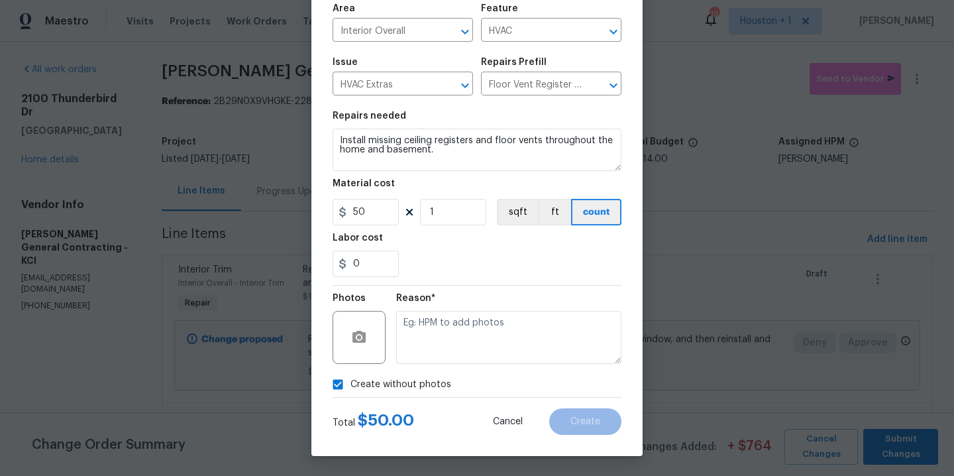
click at [464, 364] on div "Reason*" at bounding box center [508, 329] width 225 height 86
click at [493, 352] on textarea at bounding box center [508, 337] width 225 height 53
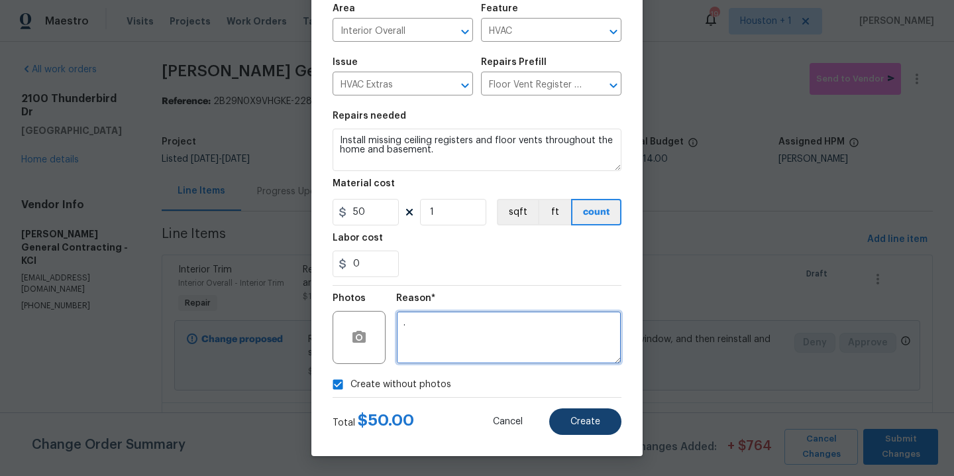
type textarea "."
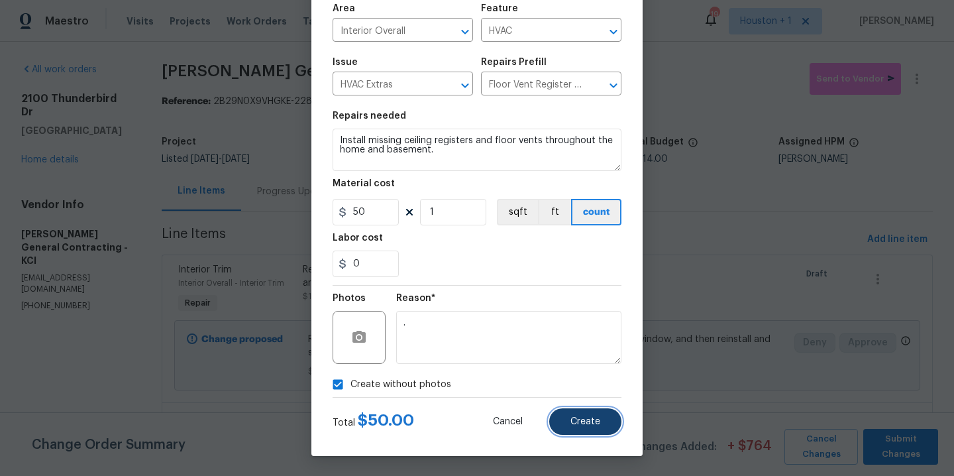
click at [595, 424] on button "Create" at bounding box center [585, 421] width 72 height 27
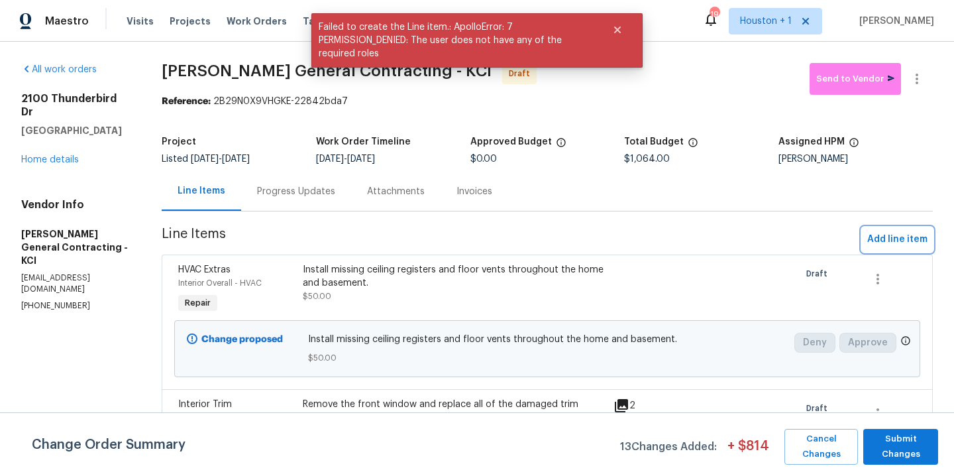
click at [892, 240] on span "Add line item" at bounding box center [897, 239] width 60 height 17
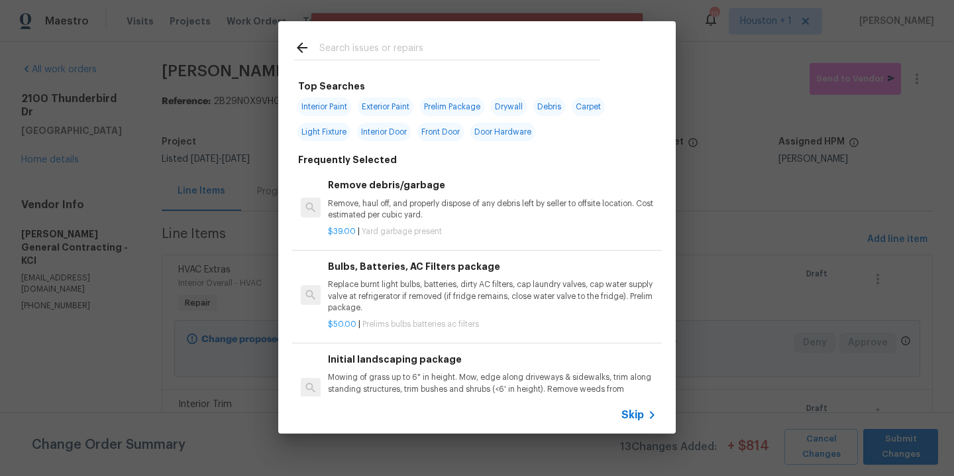
click at [429, 58] on input "text" at bounding box center [459, 50] width 281 height 20
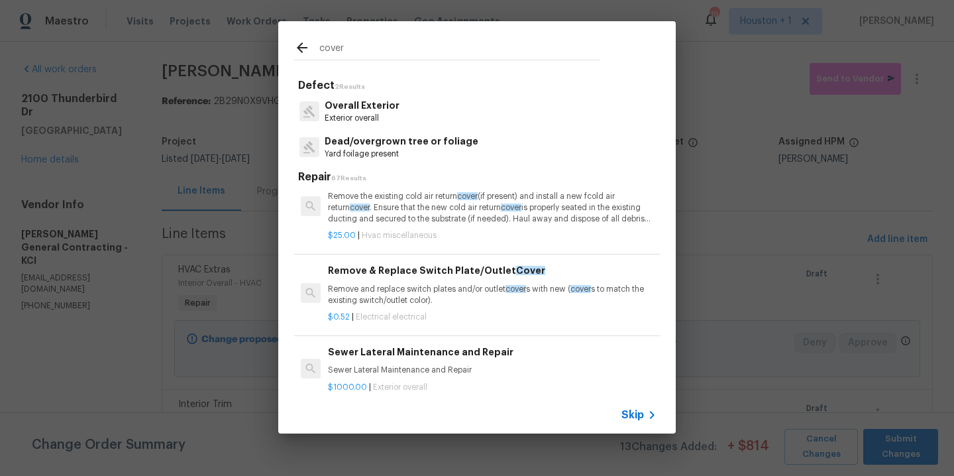
scroll to position [205, 0]
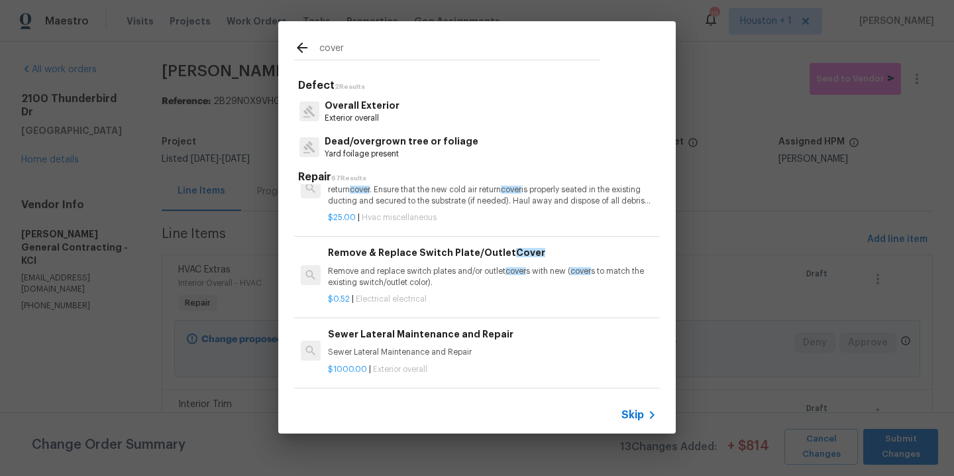
type input "cover"
click at [437, 270] on p "Remove and replace switch plates and/or outlet cover s with new ( cover s to ma…" at bounding box center [492, 277] width 329 height 23
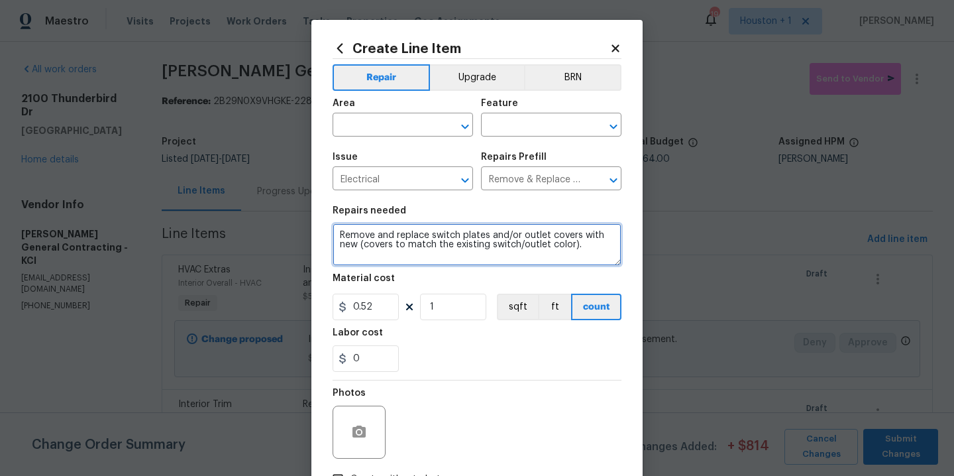
click at [492, 249] on textarea "Remove and replace switch plates and/or outlet covers with new (covers to match…" at bounding box center [477, 244] width 289 height 42
type textarea "Install new outlet and switch covers where missing and damaged throughout the h…"
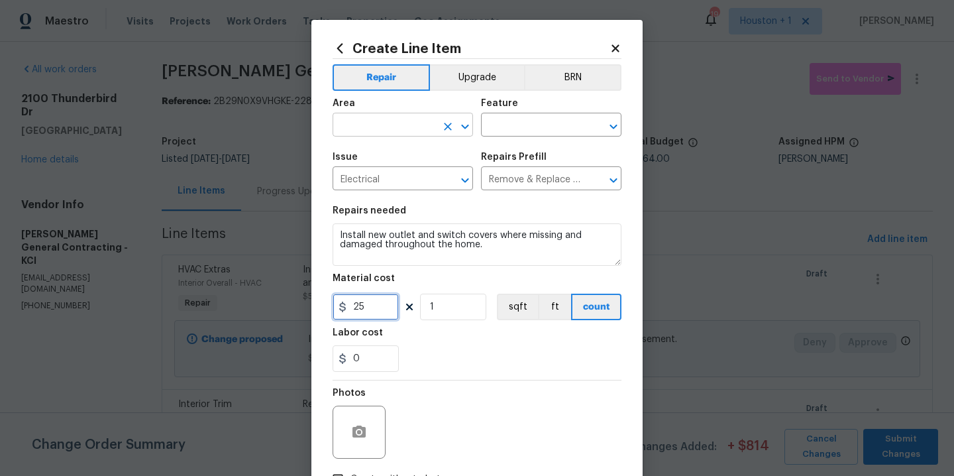
type input "25"
click at [402, 132] on input "text" at bounding box center [384, 126] width 103 height 21
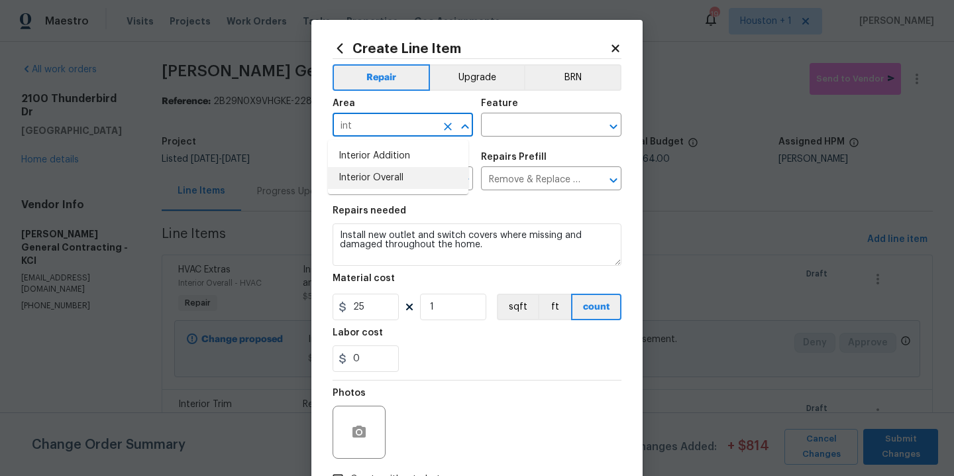
click at [400, 174] on li "Interior Overall" at bounding box center [398, 178] width 140 height 22
type input "Interior Overall"
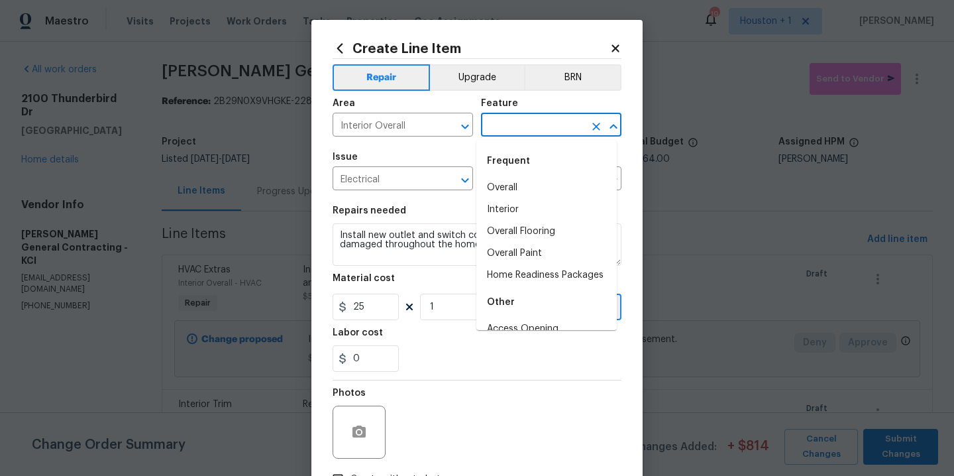
click at [536, 136] on input "text" at bounding box center [532, 126] width 103 height 21
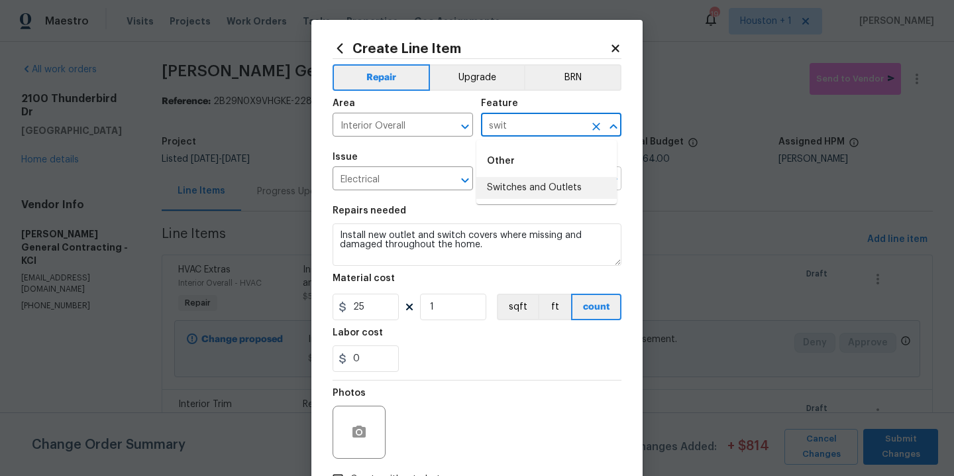
click at [519, 183] on li "Switches and Outlets" at bounding box center [546, 188] width 140 height 22
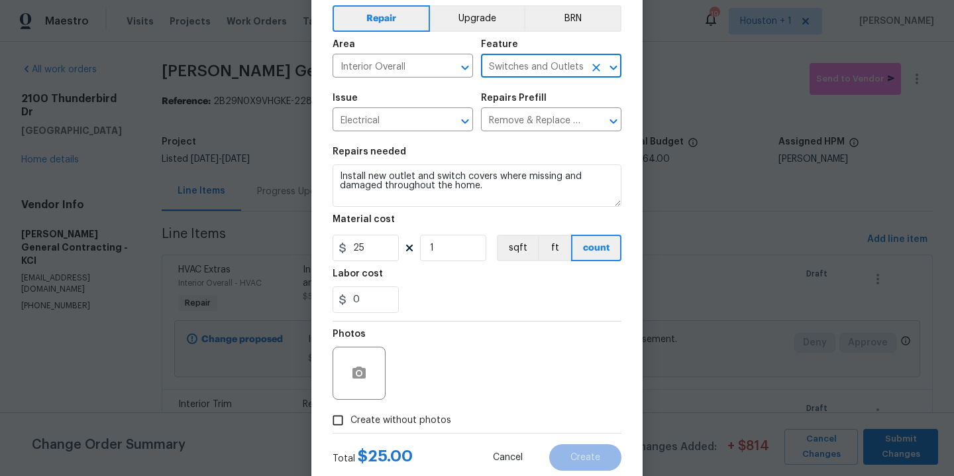
scroll to position [95, 0]
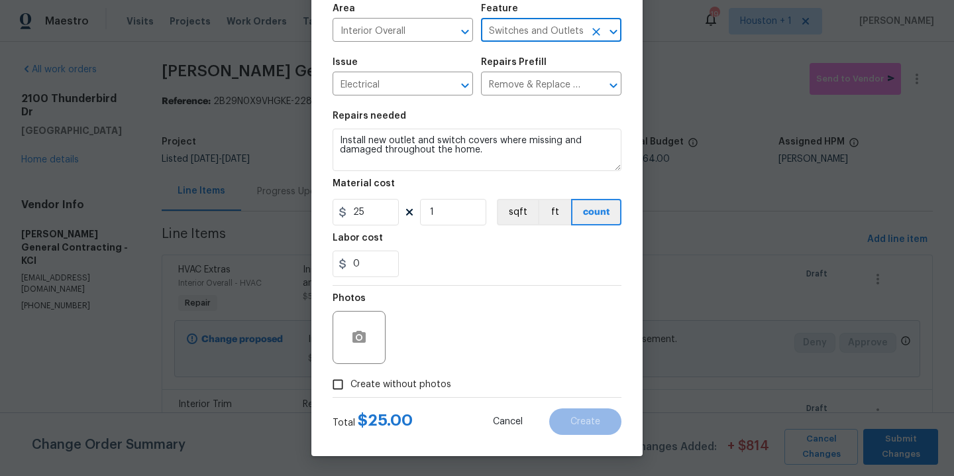
type input "Switches and Outlets"
click at [409, 378] on span "Create without photos" at bounding box center [400, 385] width 101 height 14
click at [350, 378] on input "Create without photos" at bounding box center [337, 384] width 25 height 25
checkbox input "true"
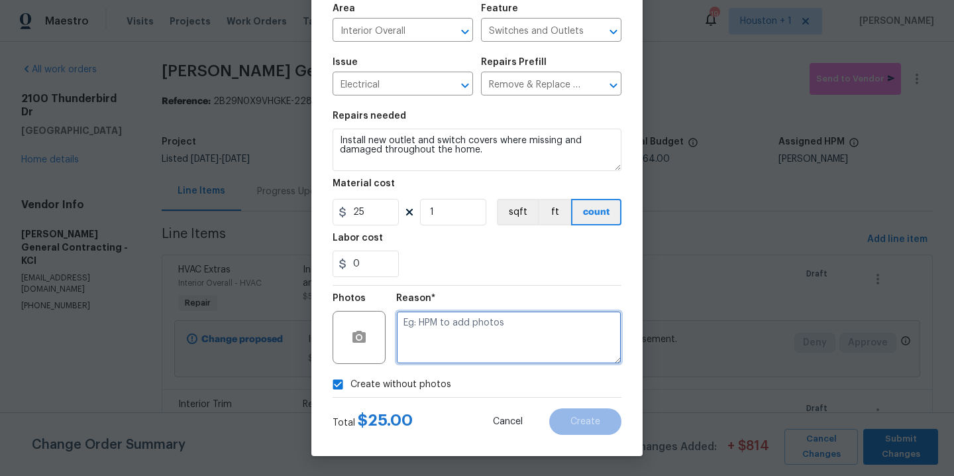
click at [462, 344] on textarea at bounding box center [508, 337] width 225 height 53
type textarea "."
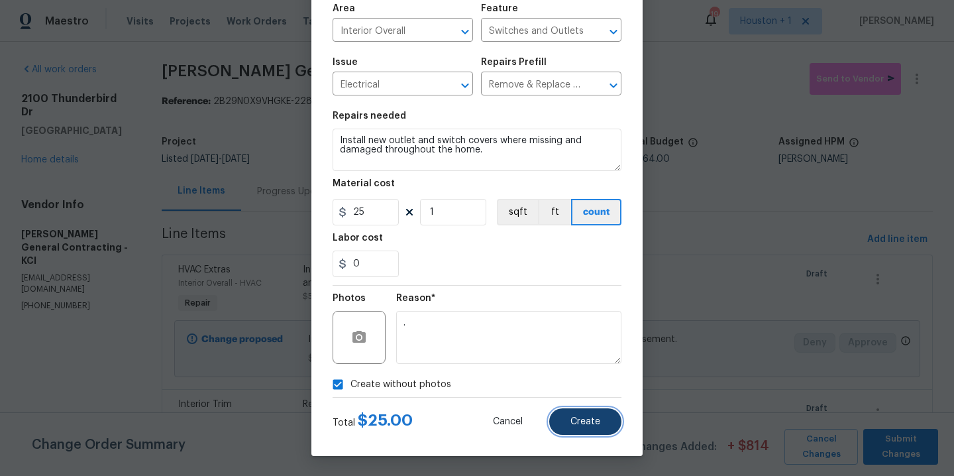
click at [589, 420] on span "Create" at bounding box center [585, 422] width 30 height 10
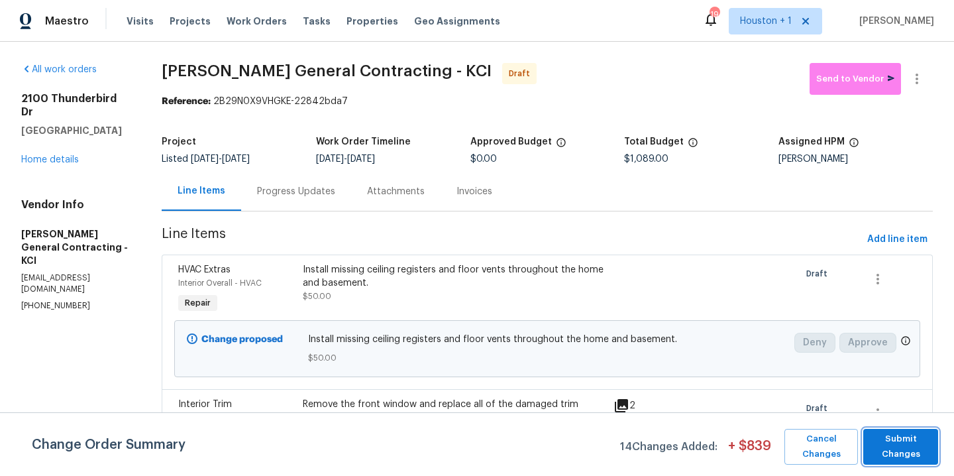
click at [896, 451] on span "Submit Changes" at bounding box center [901, 446] width 62 height 30
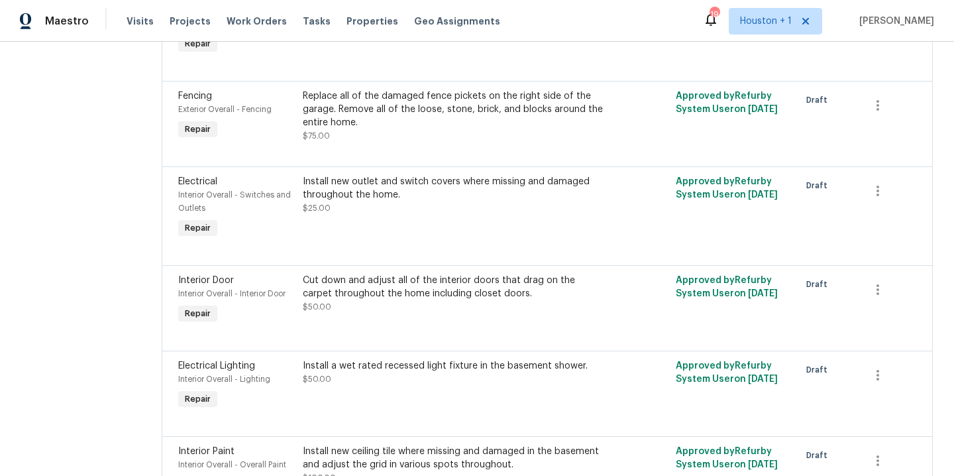
scroll to position [0, 0]
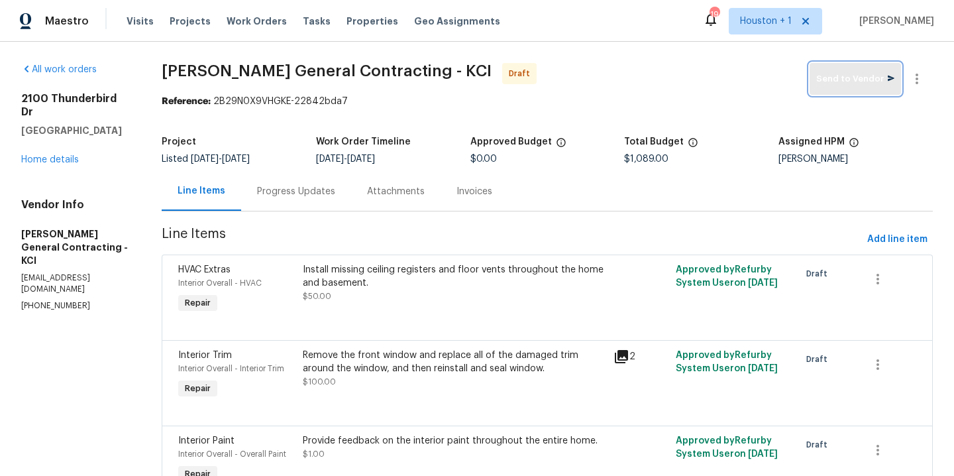
click at [839, 74] on span "Send to Vendor" at bounding box center [855, 79] width 78 height 15
click at [314, 195] on div "Progress Updates" at bounding box center [296, 191] width 78 height 13
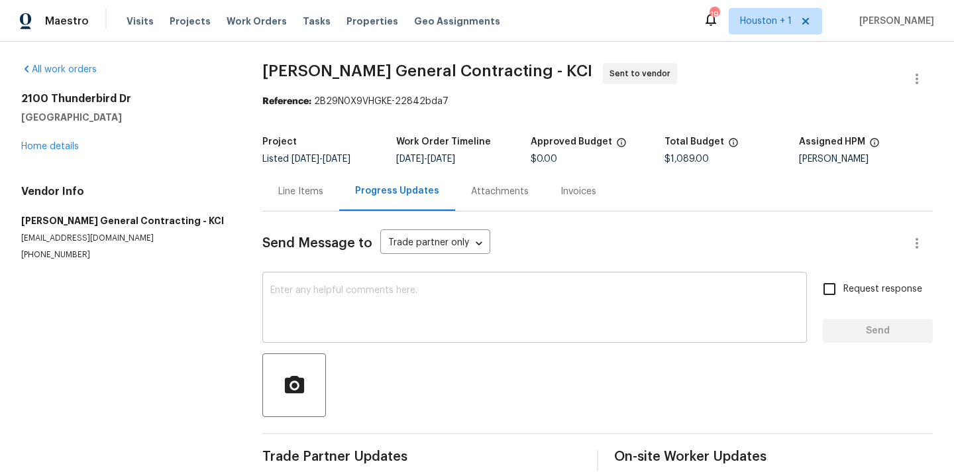
click at [460, 306] on textarea at bounding box center [534, 309] width 529 height 46
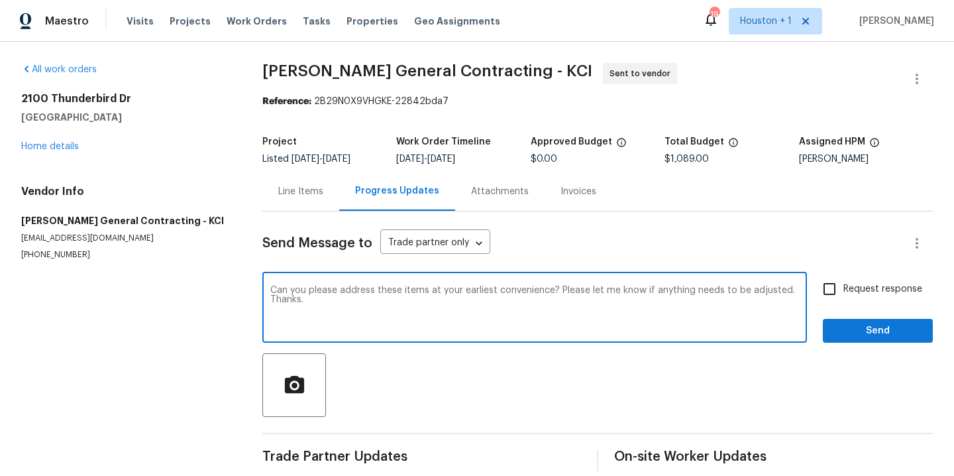
type textarea "Can you please address these items at your earliest convenience? Please let me …"
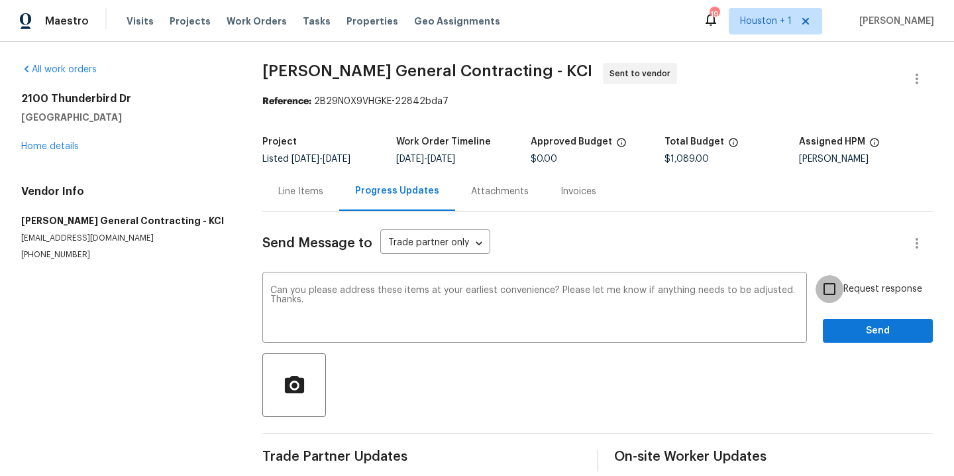
click at [816, 289] on input "Request response" at bounding box center [830, 289] width 28 height 28
checkbox input "true"
click at [833, 331] on span "Send" at bounding box center [877, 331] width 89 height 17
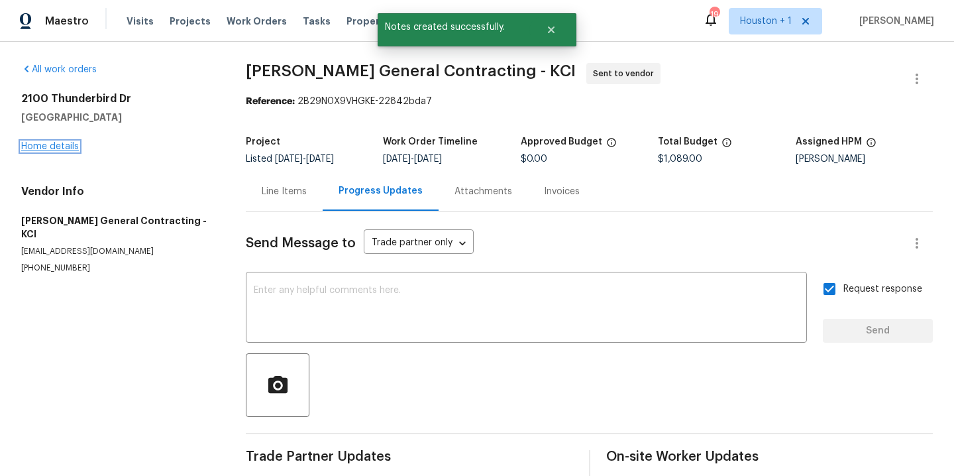
click at [60, 144] on link "Home details" at bounding box center [50, 146] width 58 height 9
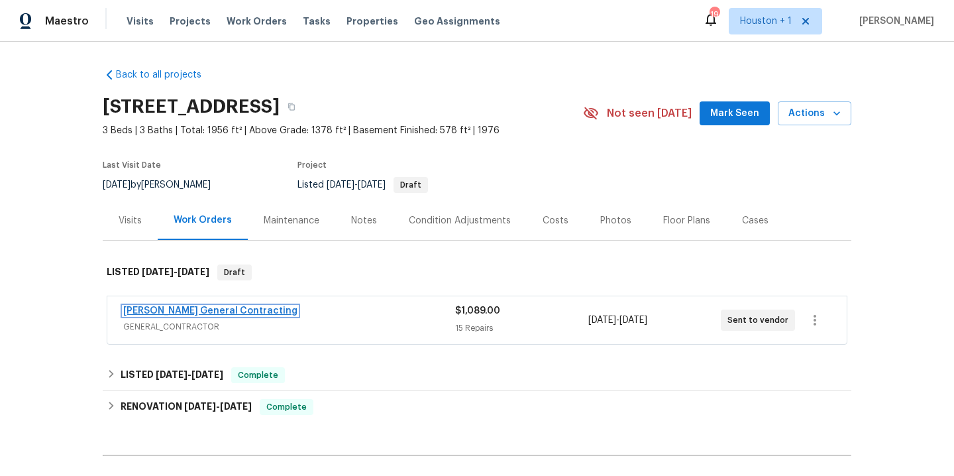
click at [171, 312] on link "Nicholson General Contracting" at bounding box center [210, 310] width 174 height 9
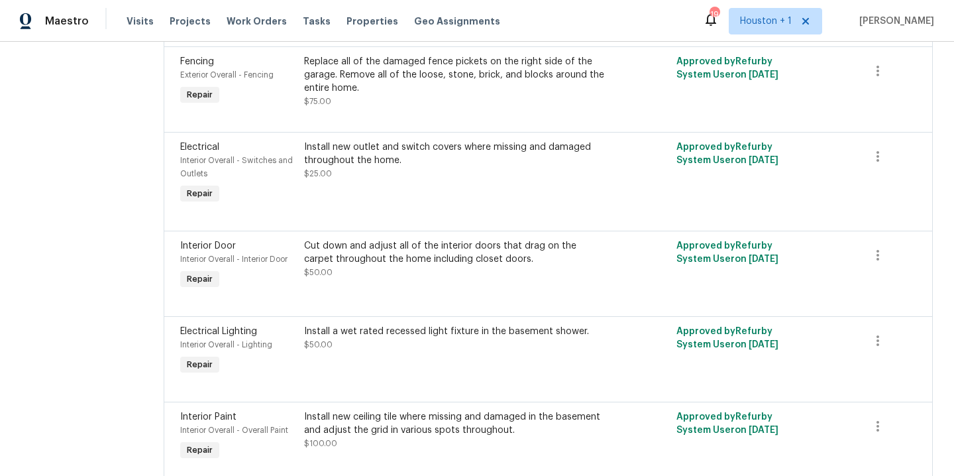
scroll to position [466, 0]
click at [452, 282] on div "Cut down and adjust all of the interior doors that drag on the carpet throughou…" at bounding box center [455, 264] width 310 height 61
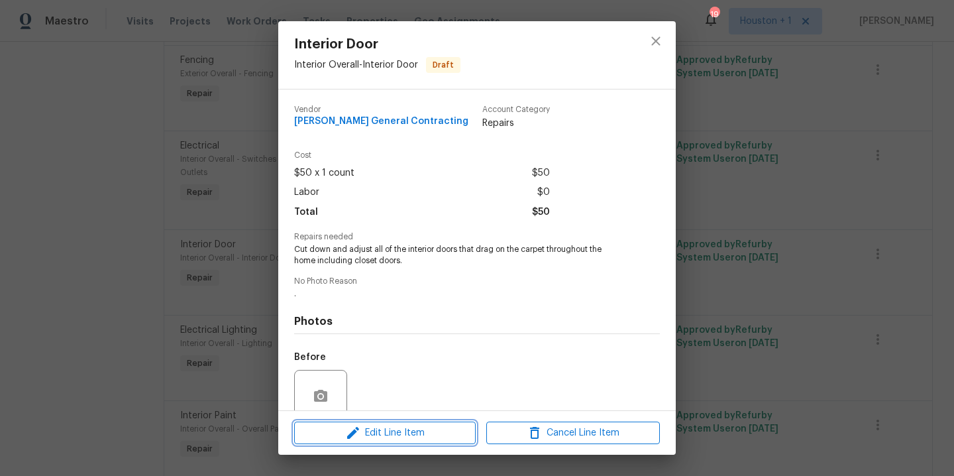
click at [418, 431] on span "Edit Line Item" at bounding box center [385, 433] width 174 height 17
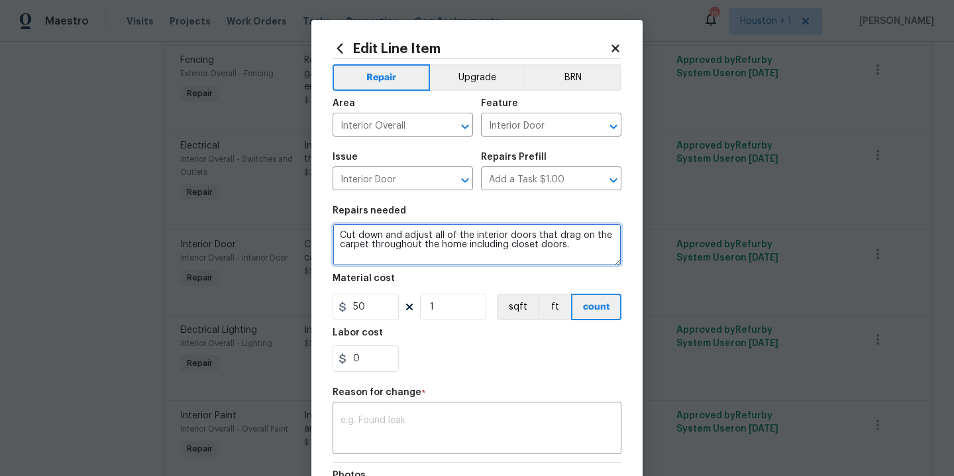
click at [602, 242] on textarea "Cut down and adjust all of the interior doors that drag on the carpet throughou…" at bounding box center [477, 244] width 289 height 42
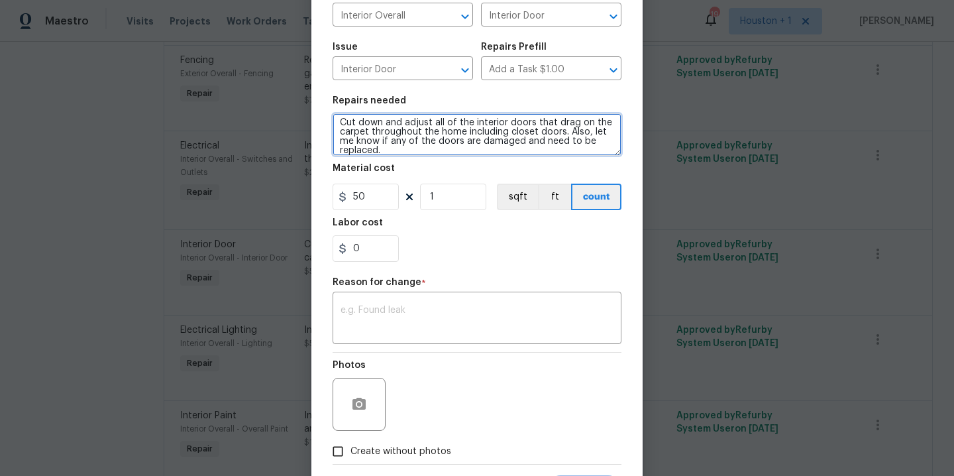
scroll to position [135, 0]
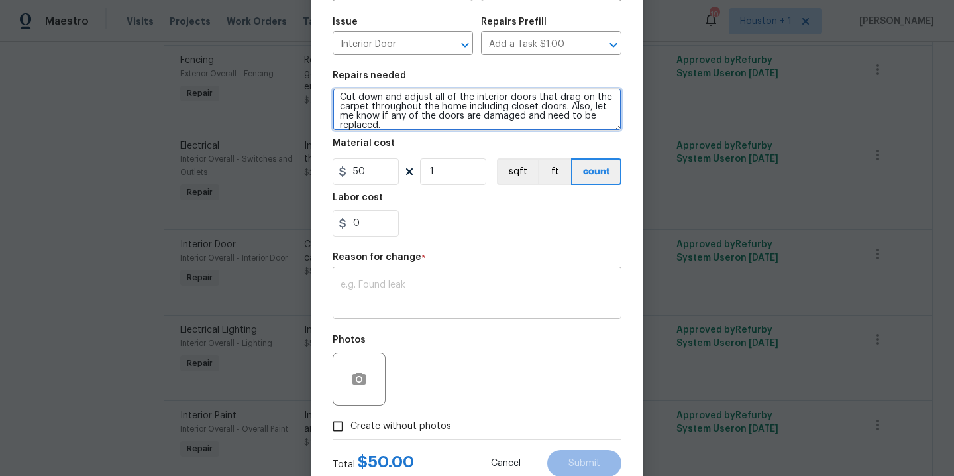
type textarea "Cut down and adjust all of the interior doors that drag on the carpet throughou…"
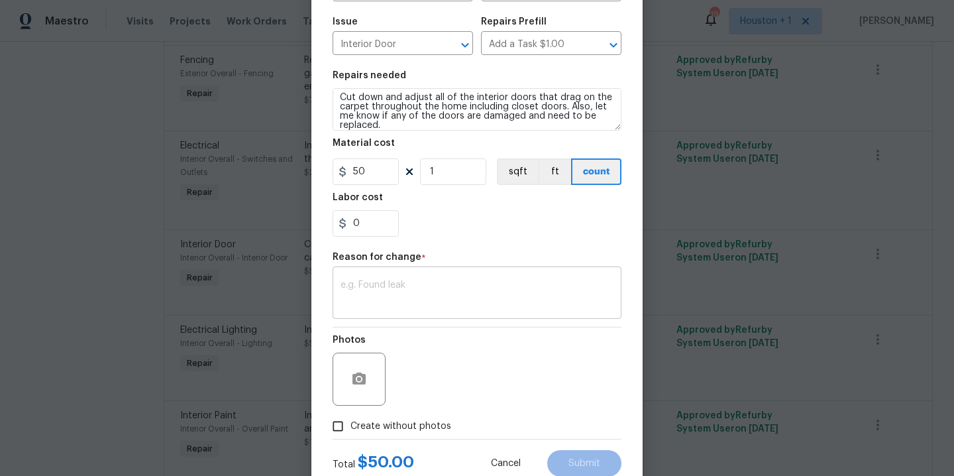
click at [402, 291] on textarea at bounding box center [477, 294] width 273 height 28
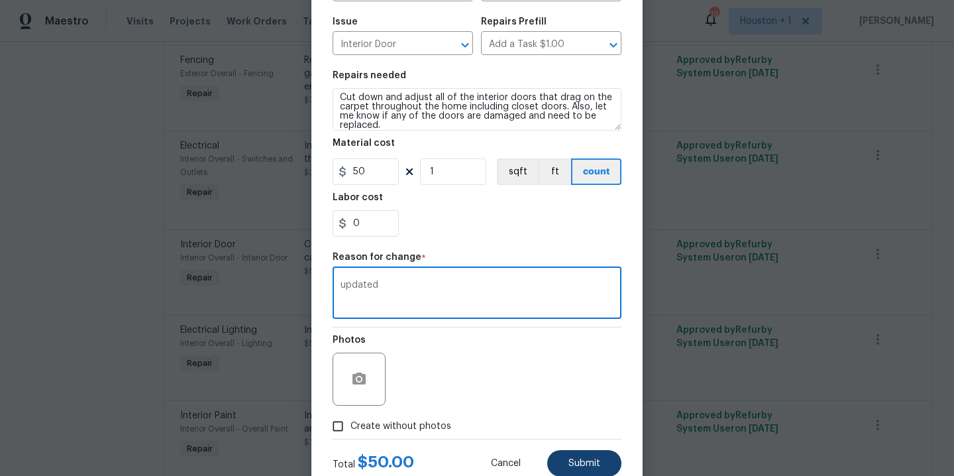
type textarea "updated"
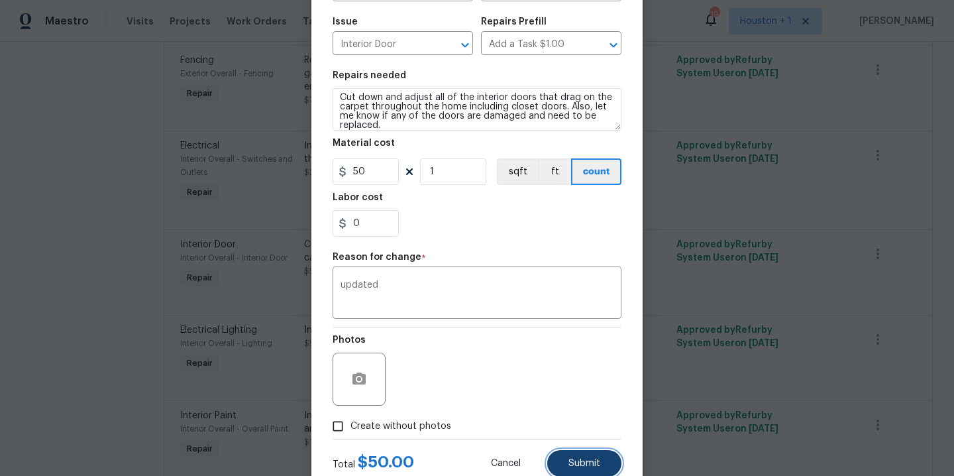
click at [588, 458] on button "Submit" at bounding box center [584, 463] width 74 height 27
type textarea "Cut down and adjust all of the interior doors that drag on the carpet throughou…"
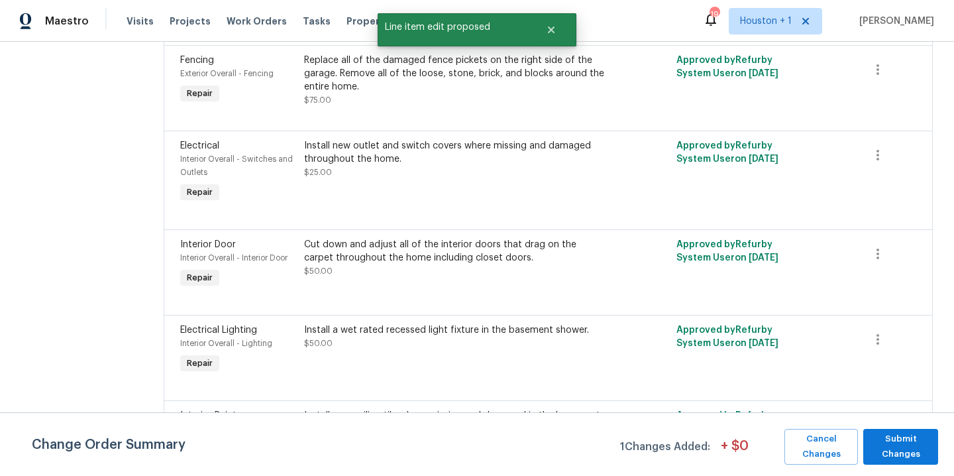
scroll to position [0, 0]
click at [903, 447] on span "Submit Changes" at bounding box center [901, 446] width 62 height 30
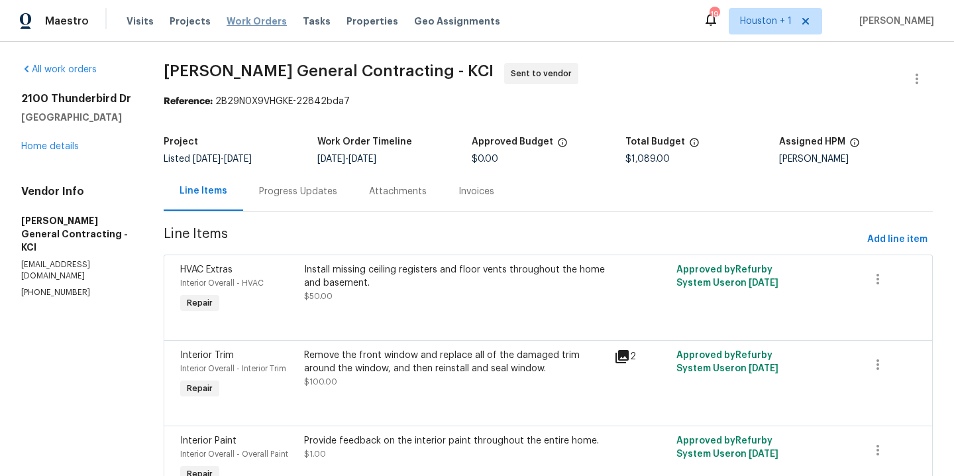
click at [251, 20] on span "Work Orders" at bounding box center [257, 21] width 60 height 13
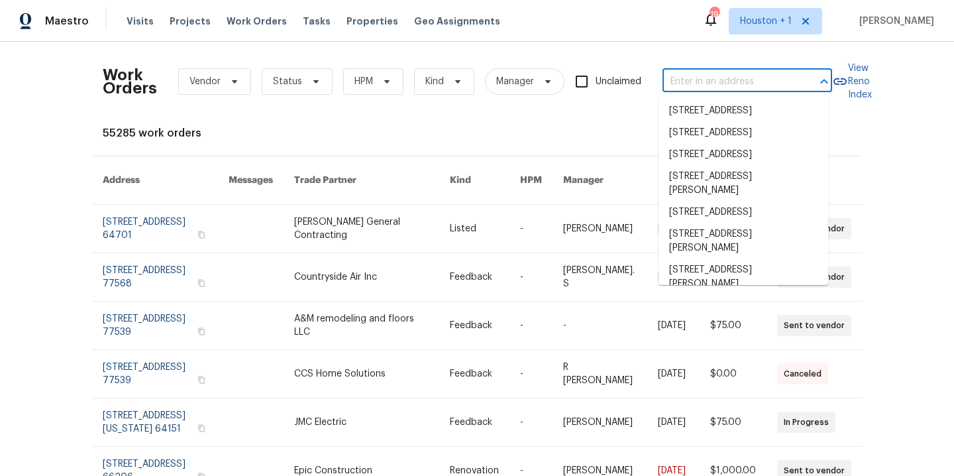
click at [788, 80] on input "text" at bounding box center [729, 82] width 133 height 21
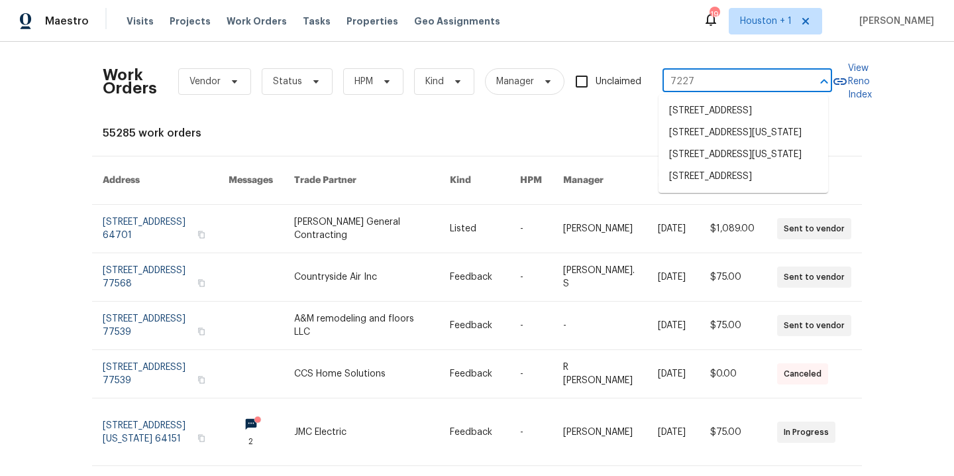
type input "7227 g"
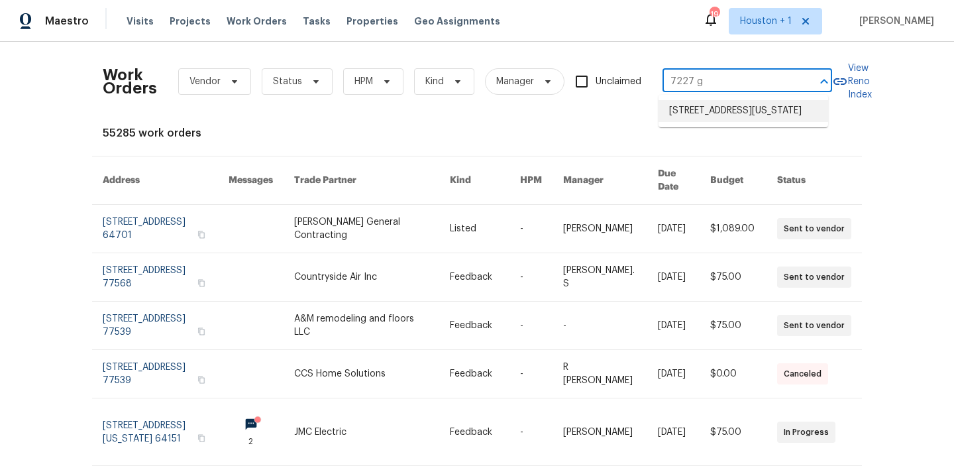
click at [736, 109] on li "7227 Greeley Ave, Kansas City, KS 66109" at bounding box center [744, 111] width 170 height 22
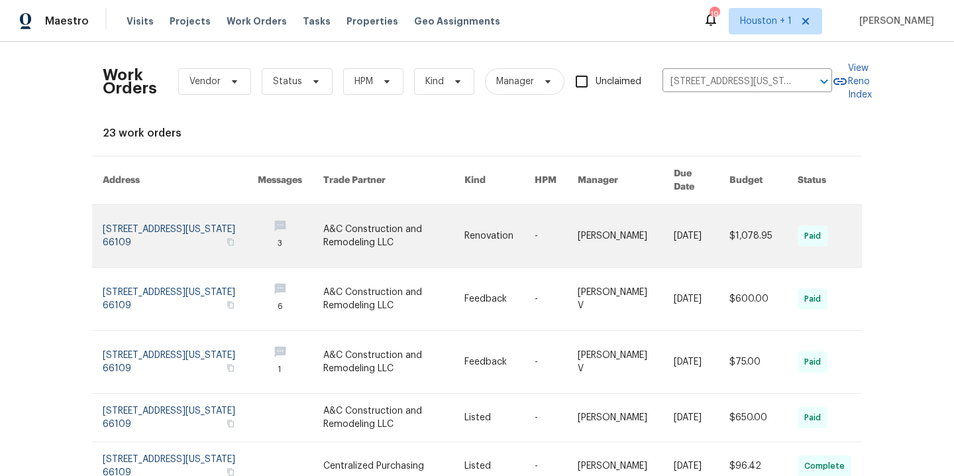
click at [370, 226] on link at bounding box center [394, 236] width 142 height 62
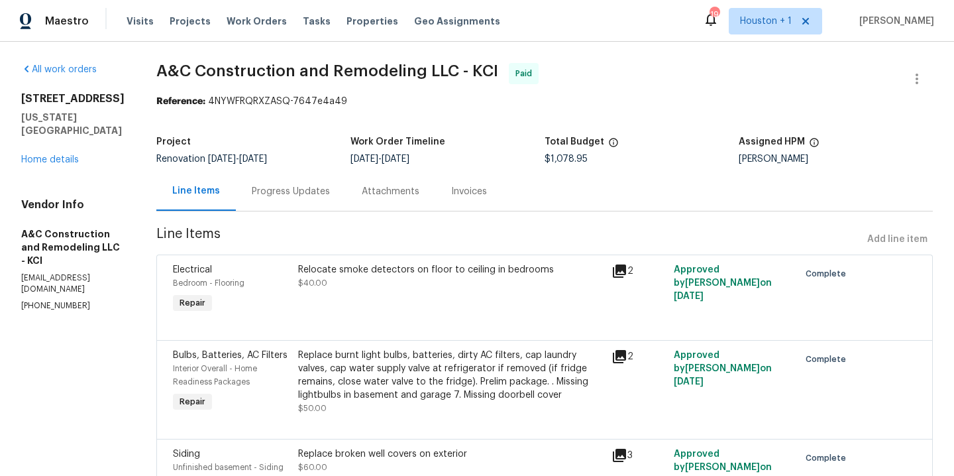
scroll to position [93, 0]
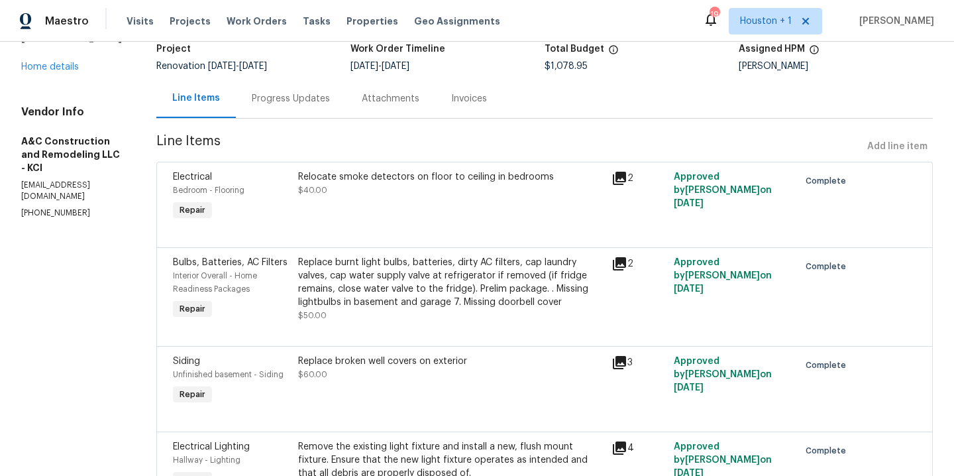
click at [438, 198] on div "Relocate smoke detectors on floor to ceiling in bedrooms $40.00" at bounding box center [450, 196] width 313 height 61
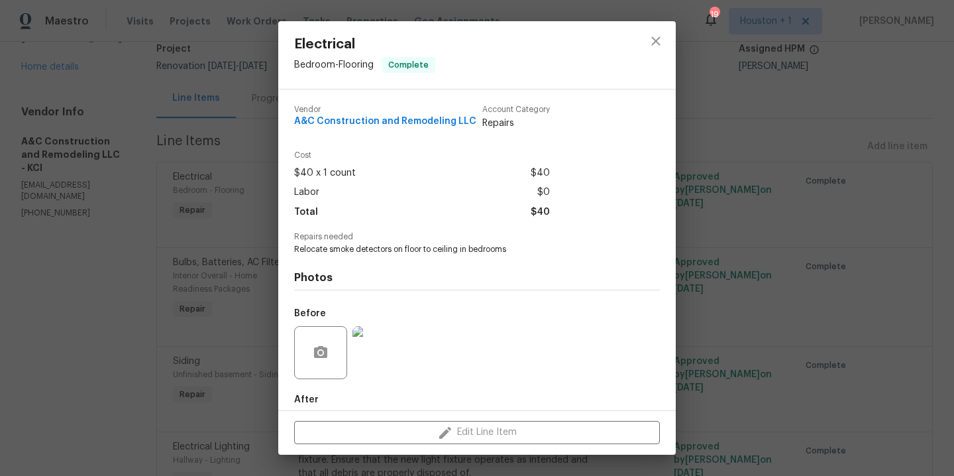
scroll to position [68, 0]
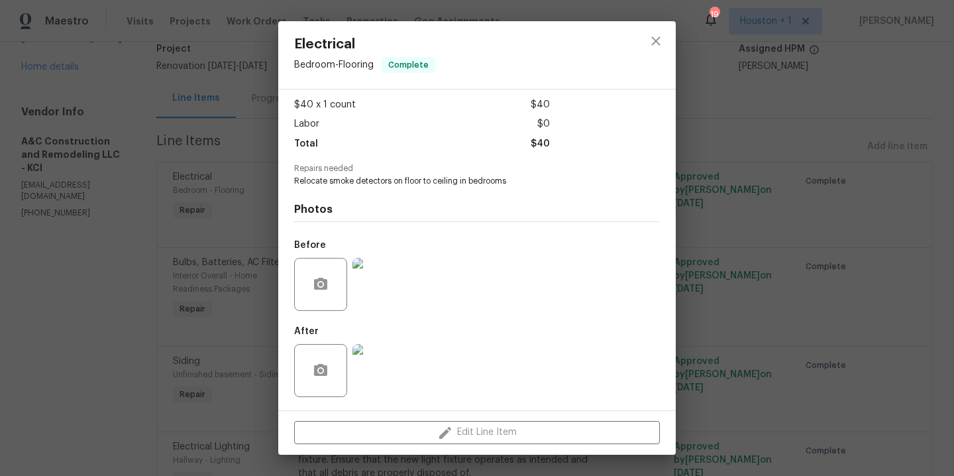
click at [393, 282] on img at bounding box center [378, 284] width 53 height 53
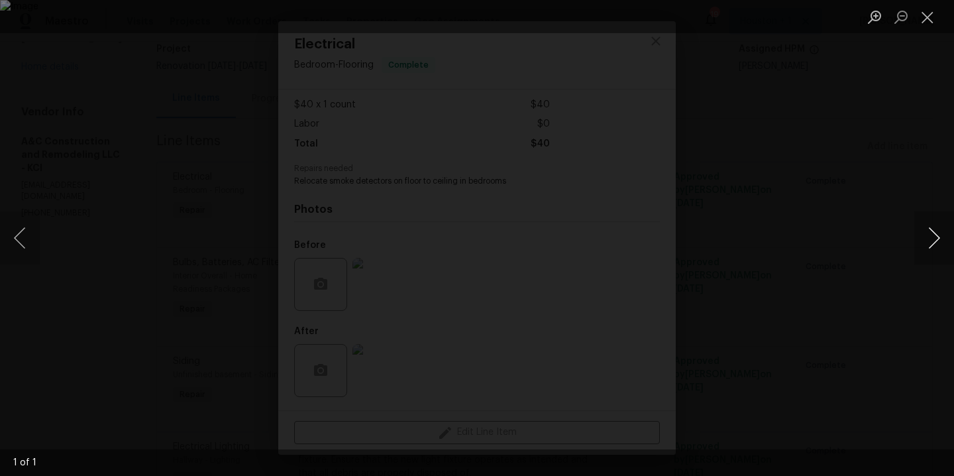
click at [938, 229] on button "Next image" at bounding box center [934, 237] width 40 height 53
click at [916, 86] on div "Lightbox" at bounding box center [477, 238] width 954 height 476
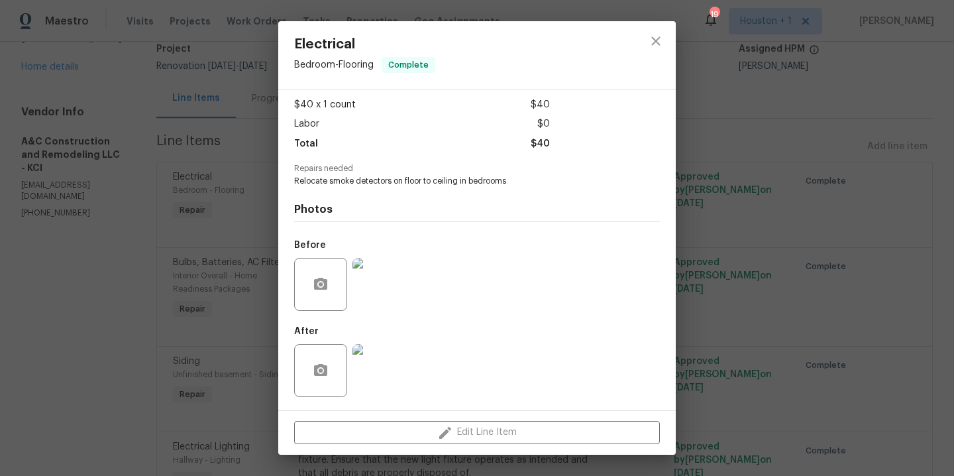
click at [383, 376] on img at bounding box center [378, 370] width 53 height 53
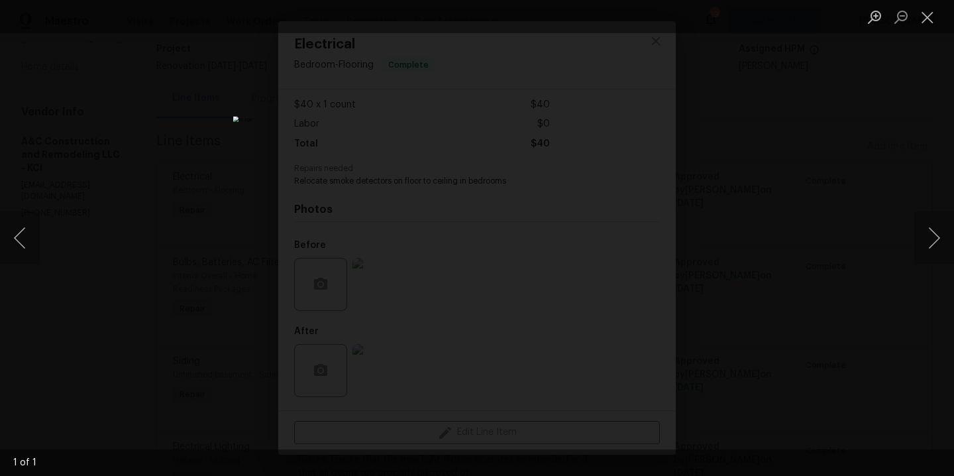
click at [850, 154] on div "Lightbox" at bounding box center [477, 238] width 954 height 476
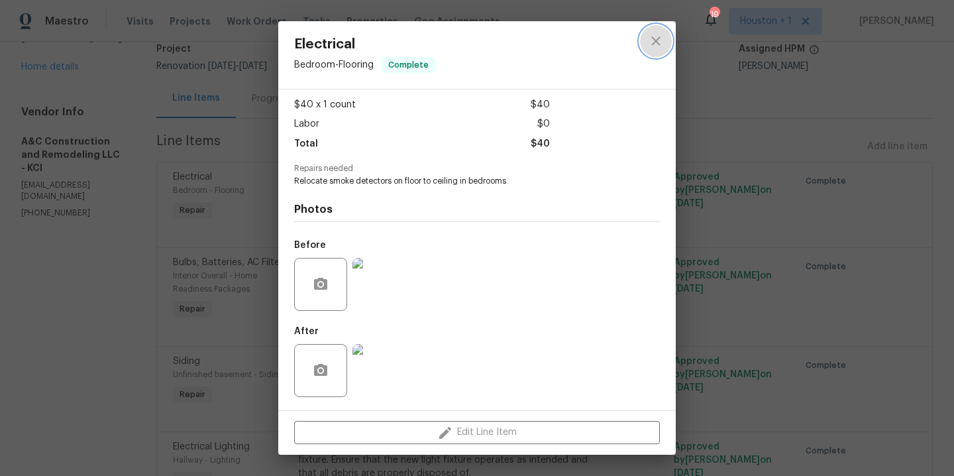
click at [665, 41] on button "close" at bounding box center [656, 41] width 32 height 32
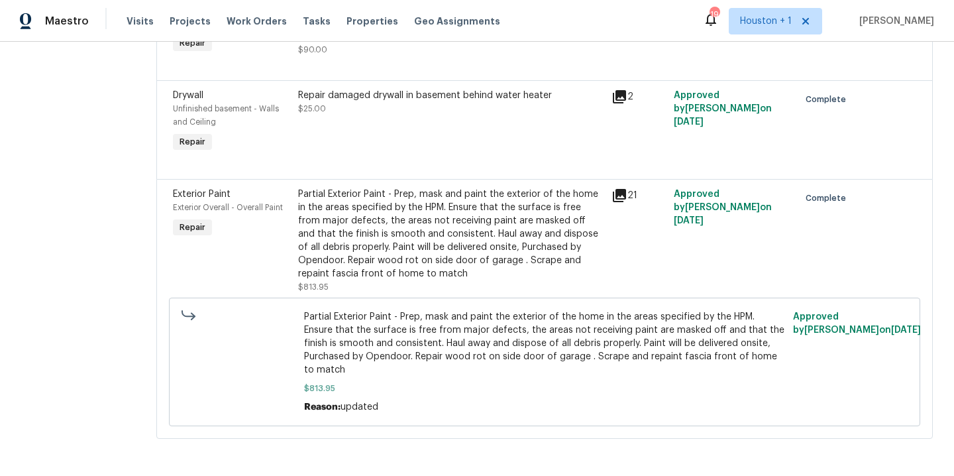
scroll to position [0, 0]
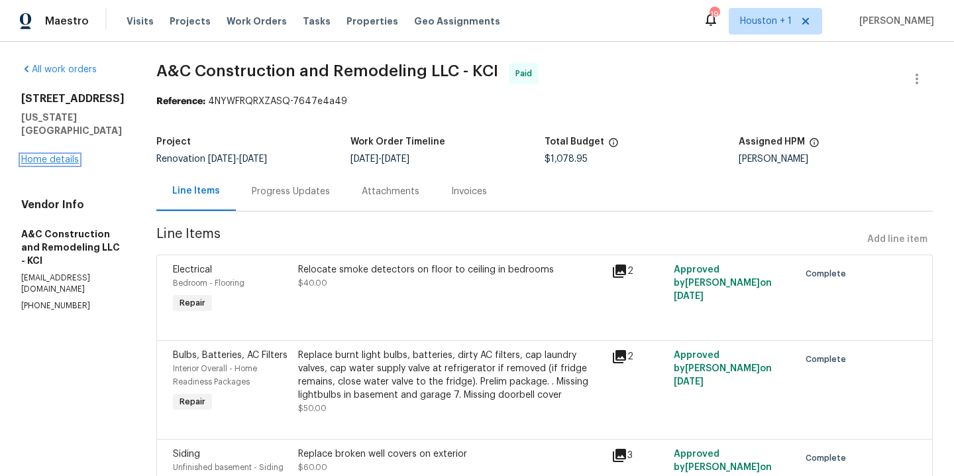
click at [42, 155] on link "Home details" at bounding box center [50, 159] width 58 height 9
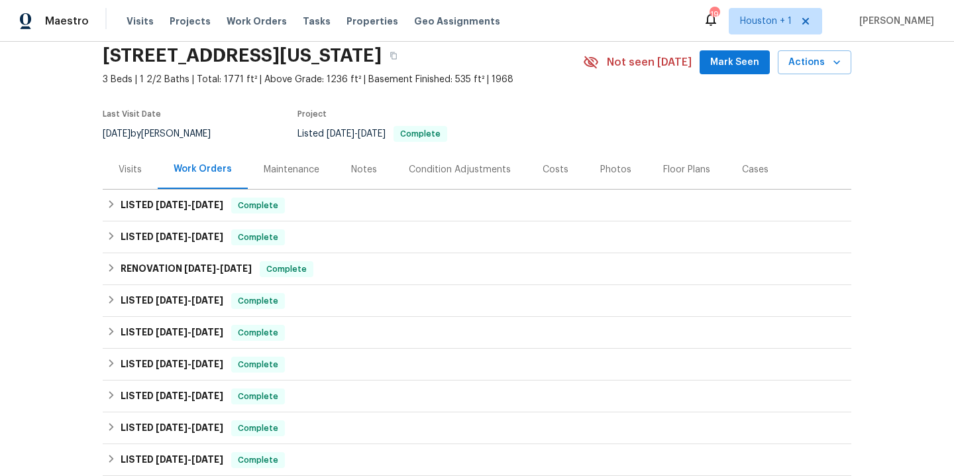
scroll to position [48, 0]
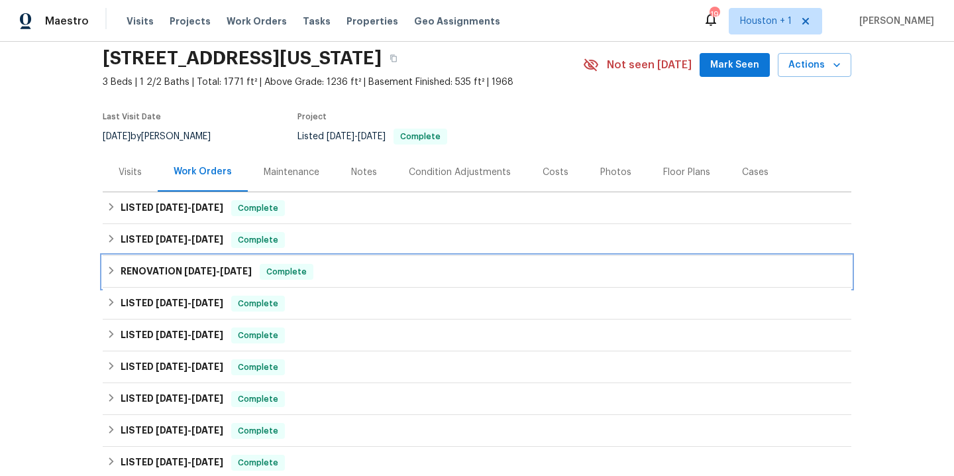
click at [186, 271] on span "5/21/25" at bounding box center [200, 270] width 32 height 9
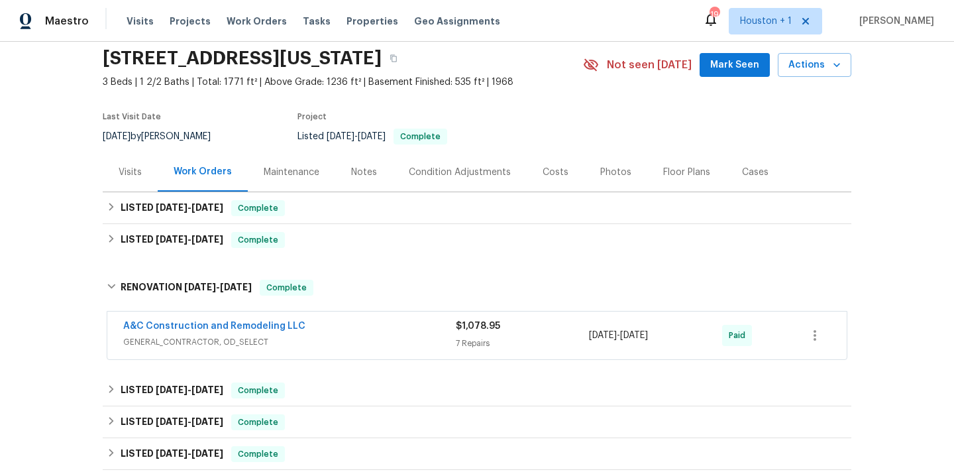
click at [34, 272] on div "Back to all projects 7227 Greeley Ave, Kansas City, KS 66109 3 Beds | 1 2/2 Bat…" at bounding box center [477, 259] width 954 height 434
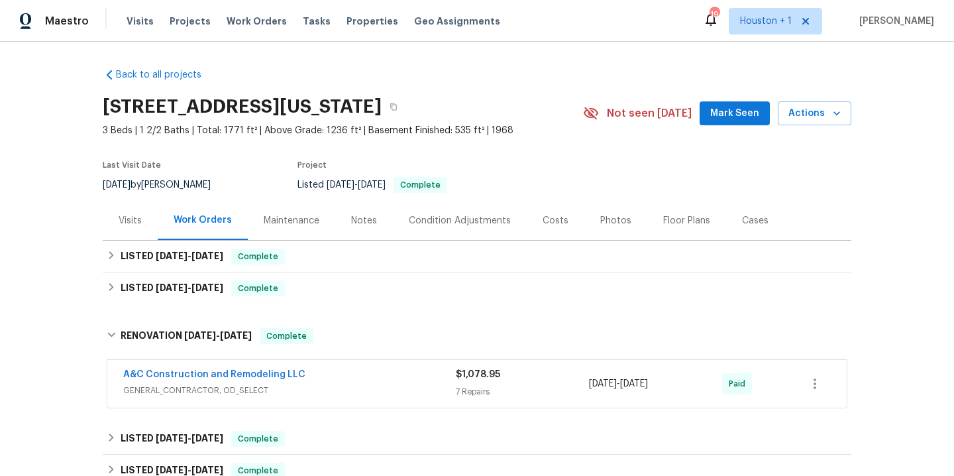
scroll to position [541, 0]
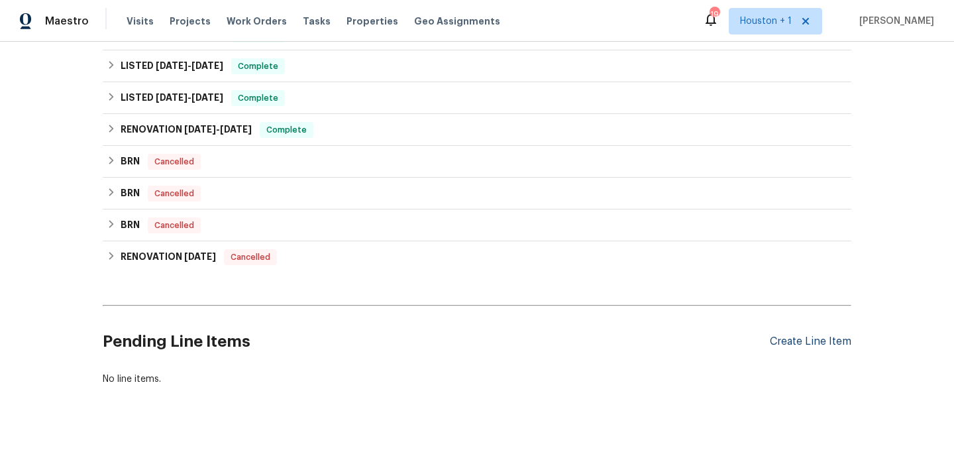
click at [778, 335] on div "Create Line Item" at bounding box center [810, 341] width 81 height 13
click at [792, 335] on div "Create Line Item" at bounding box center [810, 341] width 81 height 13
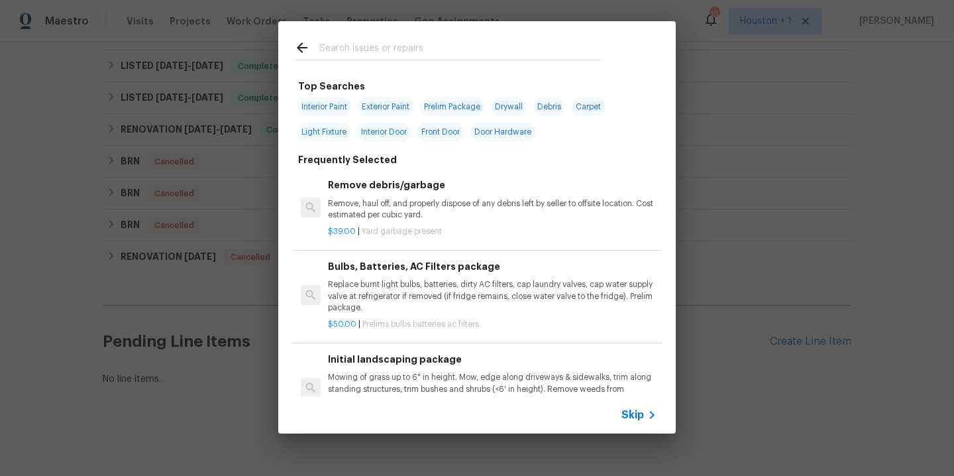
click at [401, 50] on input "text" at bounding box center [459, 50] width 281 height 20
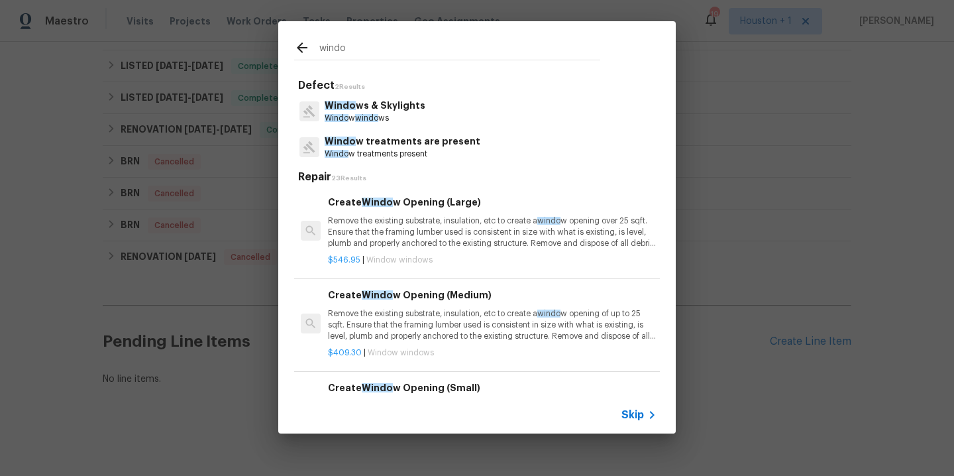
type input "windo"
click at [372, 115] on span "windo" at bounding box center [366, 118] width 23 height 8
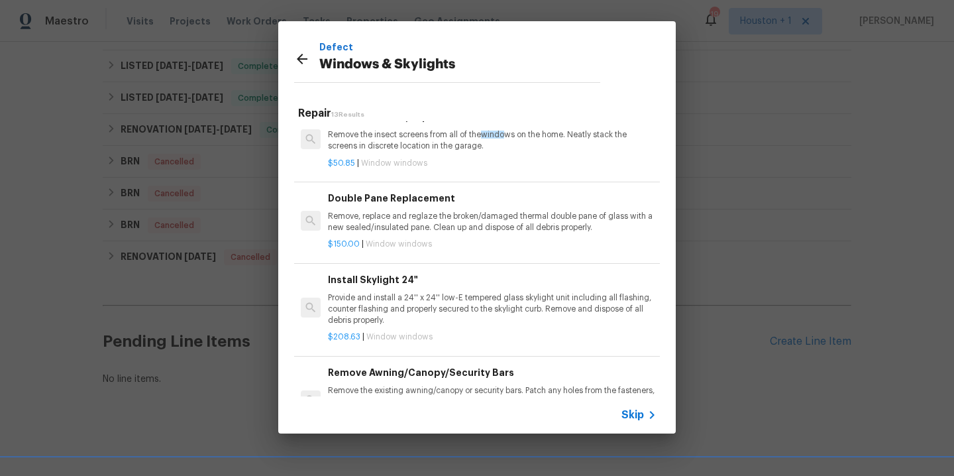
scroll to position [394, 0]
click at [445, 233] on div "$150.00 | Window windows" at bounding box center [492, 241] width 329 height 17
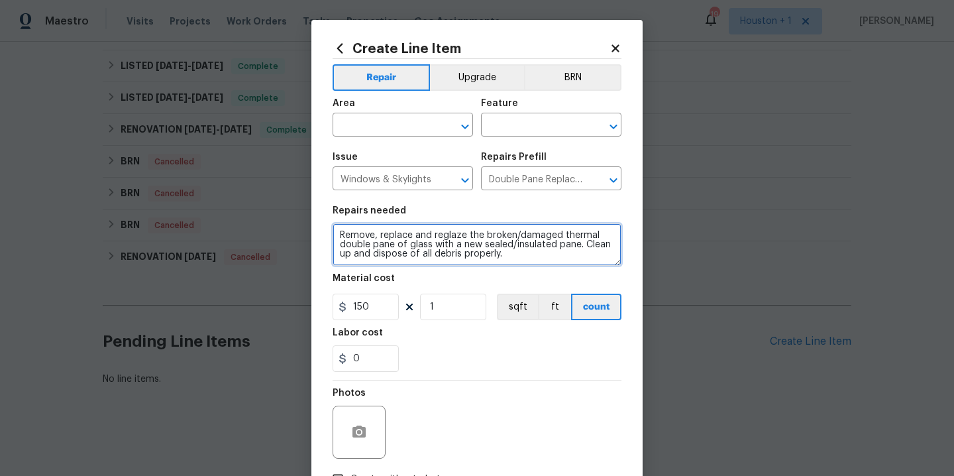
click at [535, 251] on textarea "Remove, replace and reglaze the broken/damaged thermal double pane of glass wit…" at bounding box center [477, 244] width 289 height 42
type textarea "Replace the broken window pane at the back of the home."
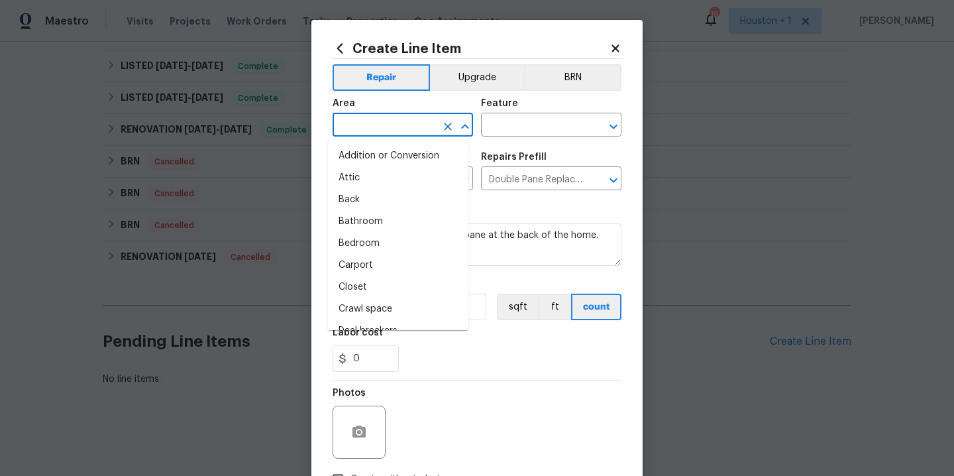
click at [374, 117] on input "text" at bounding box center [384, 126] width 103 height 21
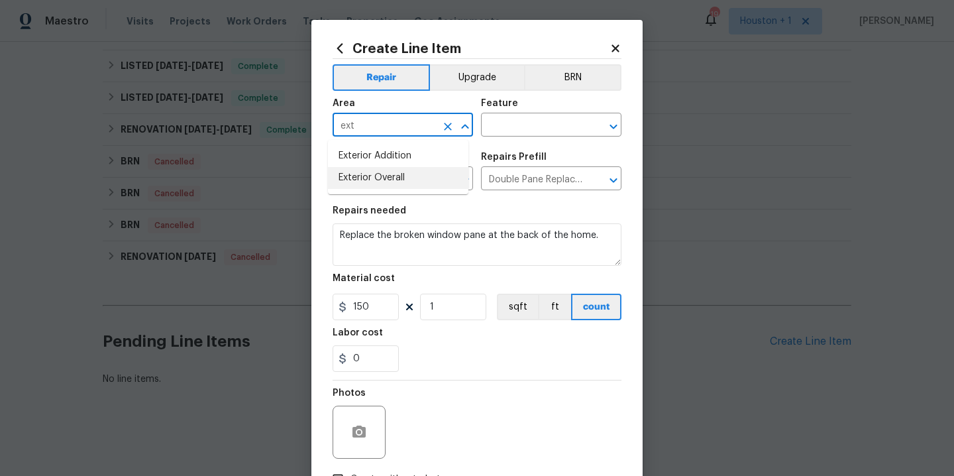
click at [397, 172] on li "Exterior Overall" at bounding box center [398, 178] width 140 height 22
type input "Exterior Overall"
click at [502, 131] on input "text" at bounding box center [532, 126] width 103 height 21
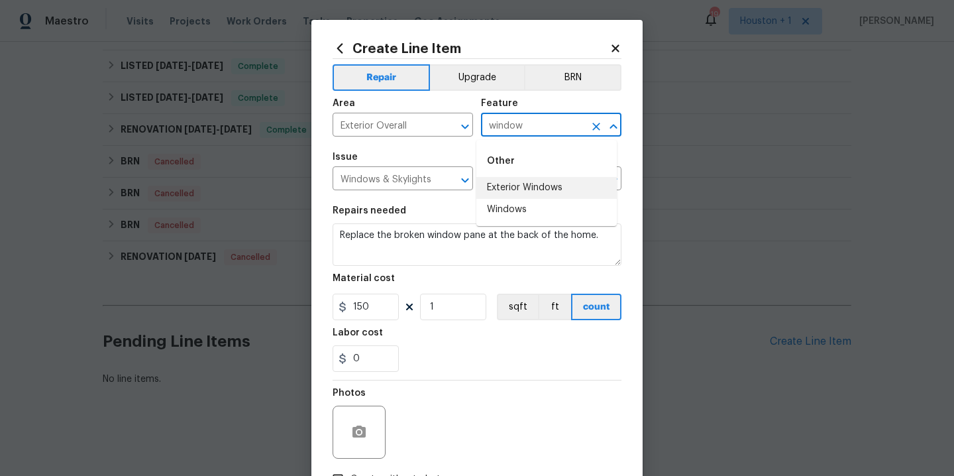
click at [520, 190] on li "Exterior Windows" at bounding box center [546, 188] width 140 height 22
type input "Exterior Windows"
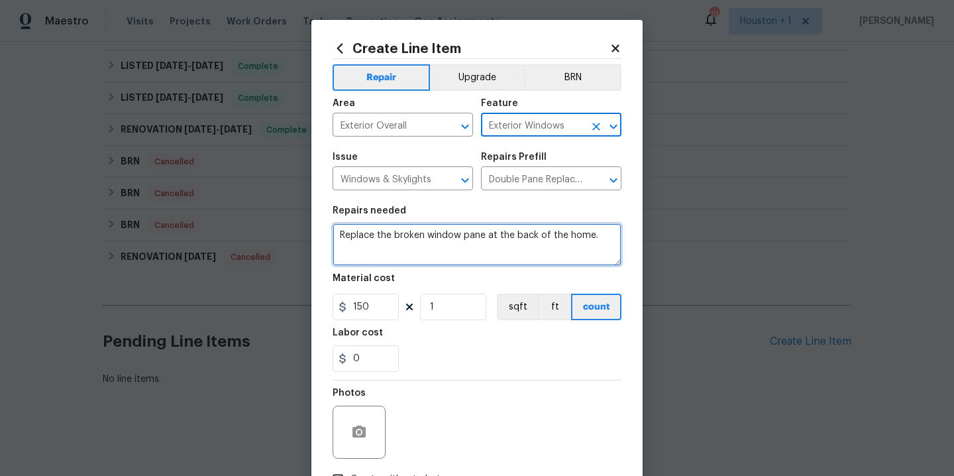
click at [596, 245] on textarea "Replace the broken window pane at the back of the home." at bounding box center [477, 244] width 289 height 42
type textarea "Replace the broken window pane at the back of the home, and reseal the window o…"
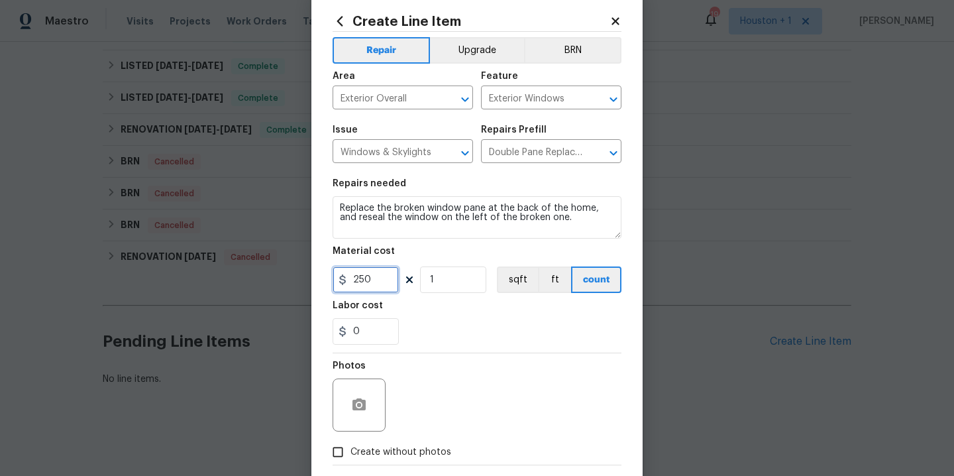
scroll to position [95, 0]
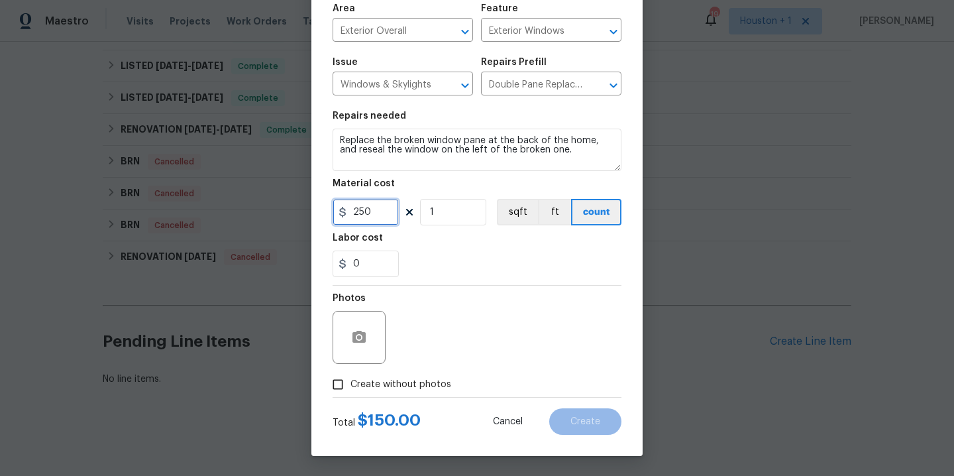
type input "250"
click at [421, 378] on span "Create without photos" at bounding box center [400, 385] width 101 height 14
click at [350, 378] on input "Create without photos" at bounding box center [337, 384] width 25 height 25
checkbox input "true"
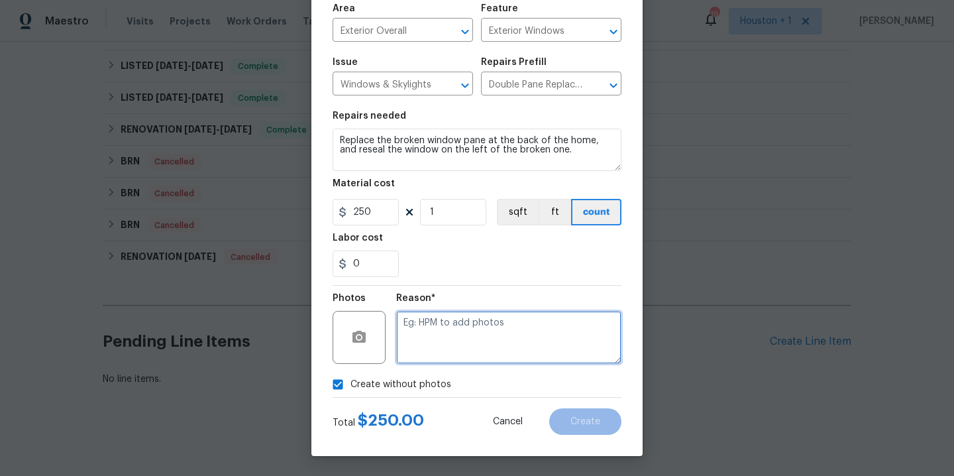
click at [466, 346] on textarea at bounding box center [508, 337] width 225 height 53
type textarea "."
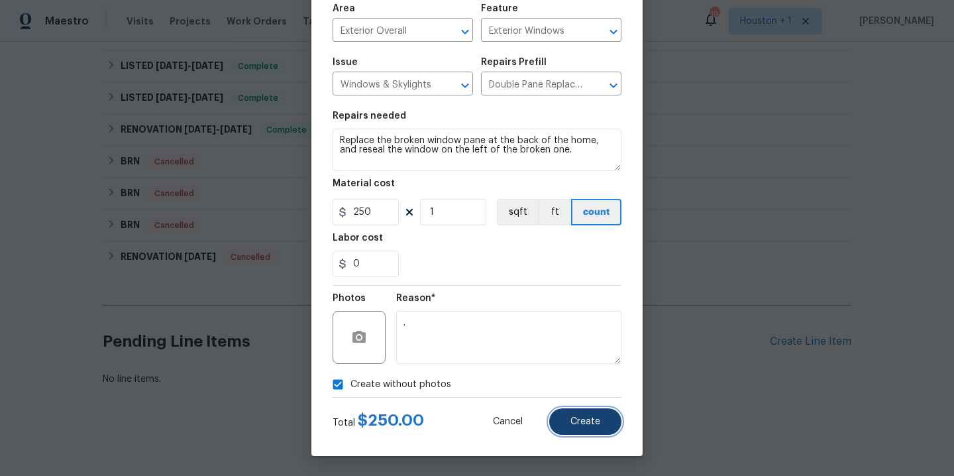
click at [572, 427] on button "Create" at bounding box center [585, 421] width 72 height 27
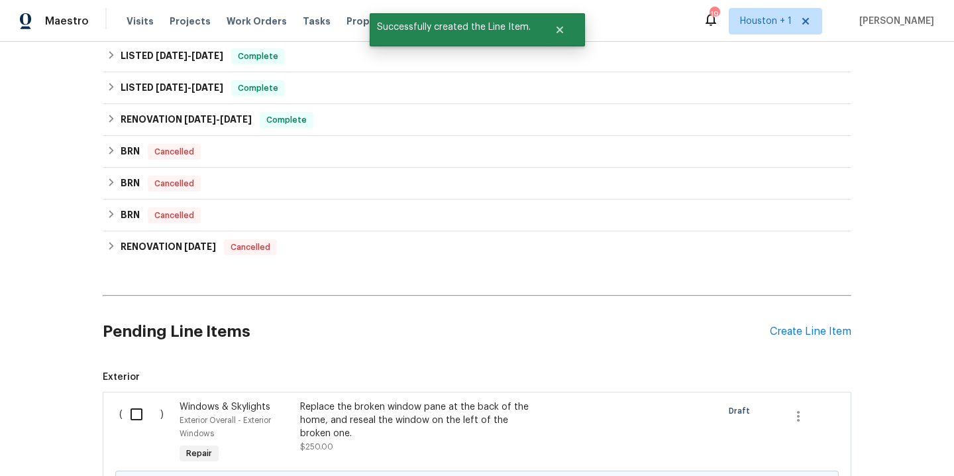
scroll to position [662, 0]
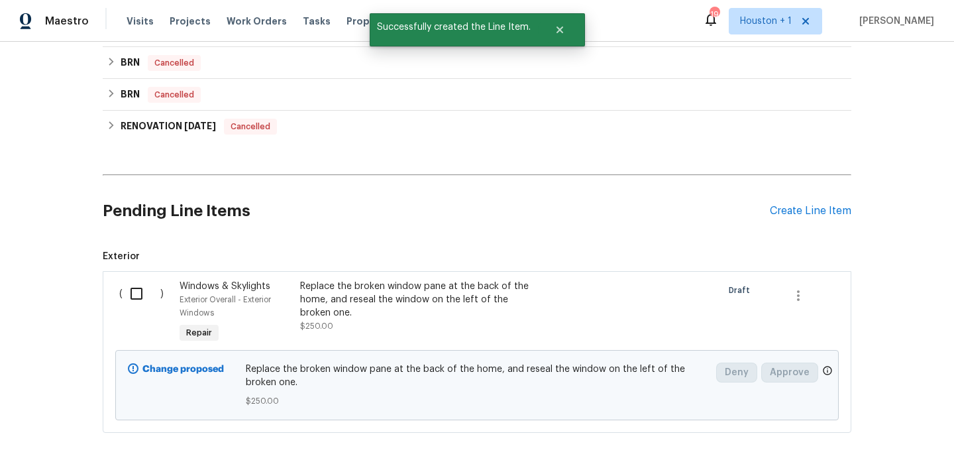
click at [131, 297] on input "checkbox" at bounding box center [142, 294] width 38 height 28
checkbox input "true"
click at [888, 435] on span "Create Work Order" at bounding box center [878, 443] width 88 height 17
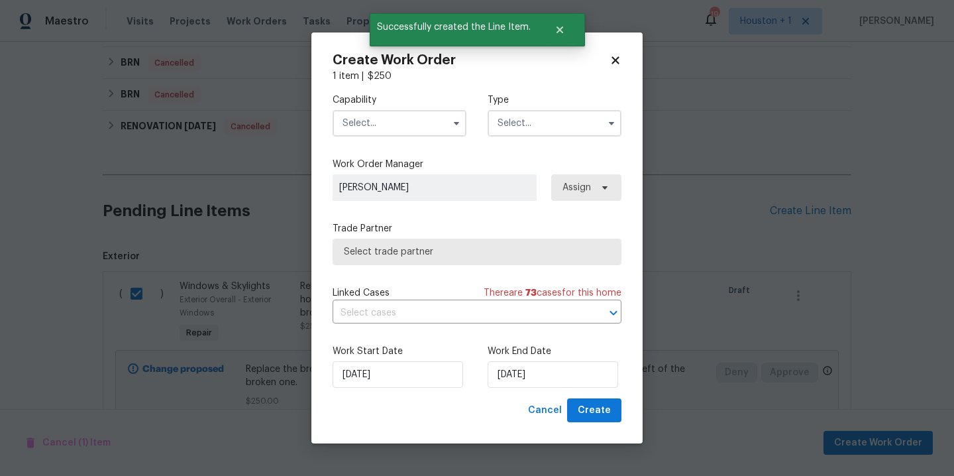
click at [390, 111] on input "text" at bounding box center [400, 123] width 134 height 27
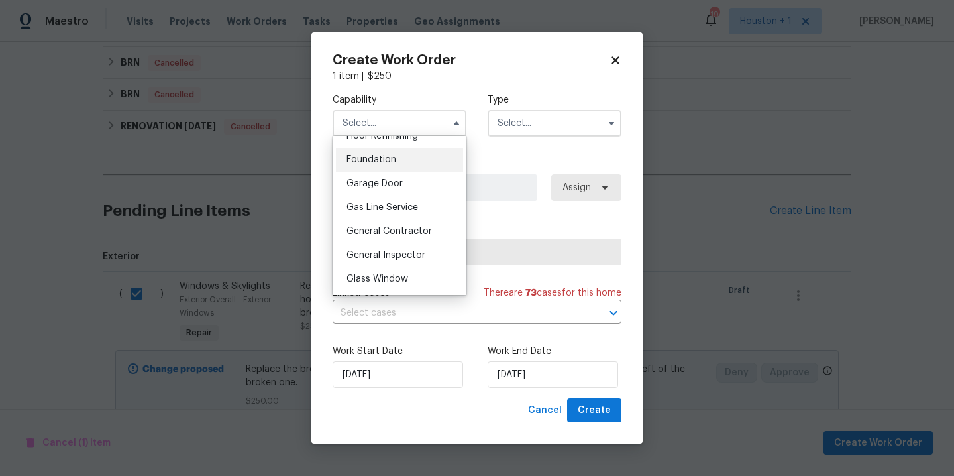
scroll to position [564, 0]
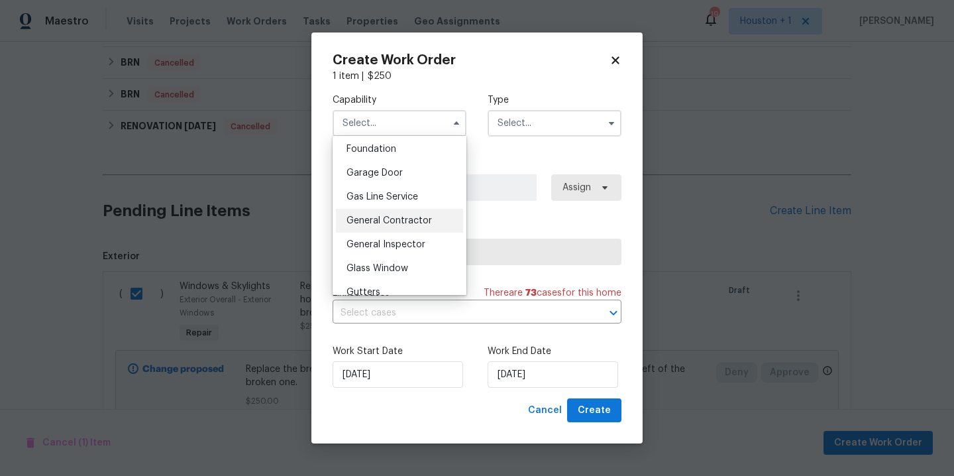
click at [403, 233] on div "General Contractor" at bounding box center [399, 221] width 127 height 24
type input "General Contractor"
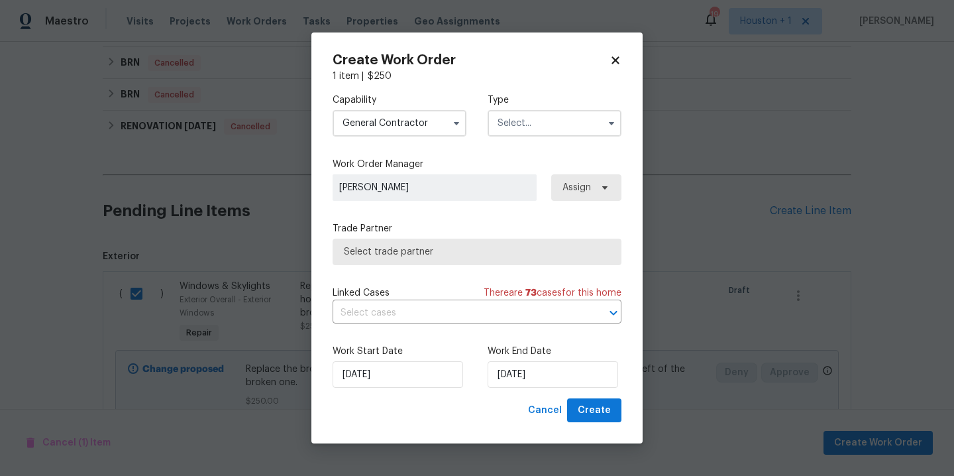
click at [526, 122] on input "text" at bounding box center [555, 123] width 134 height 27
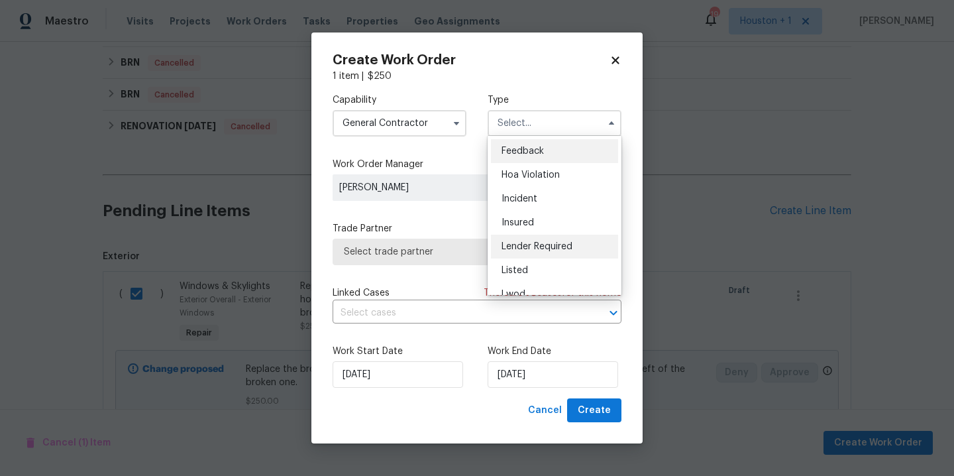
scroll to position [19, 0]
click at [558, 244] on div "Listed" at bounding box center [554, 252] width 127 height 24
type input "Listed"
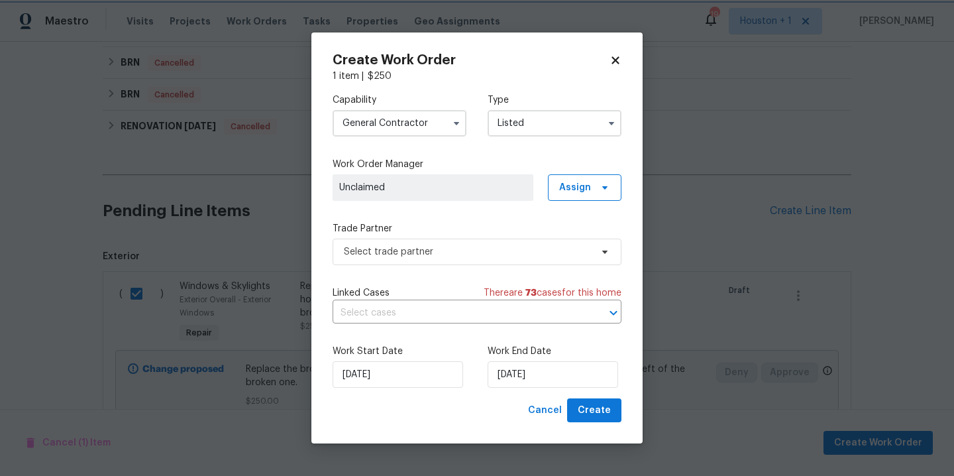
scroll to position [0, 0]
click at [551, 182] on span "Assign" at bounding box center [585, 187] width 74 height 27
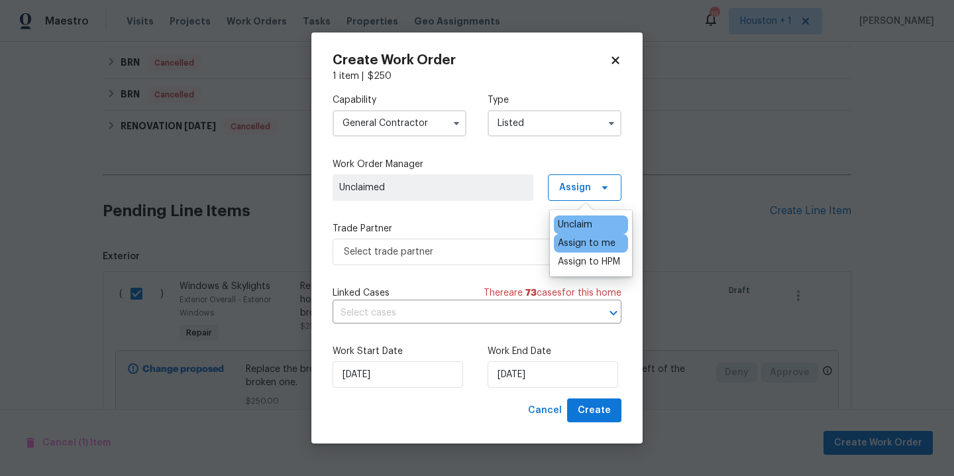
click at [583, 245] on div "Assign to me" at bounding box center [587, 243] width 58 height 13
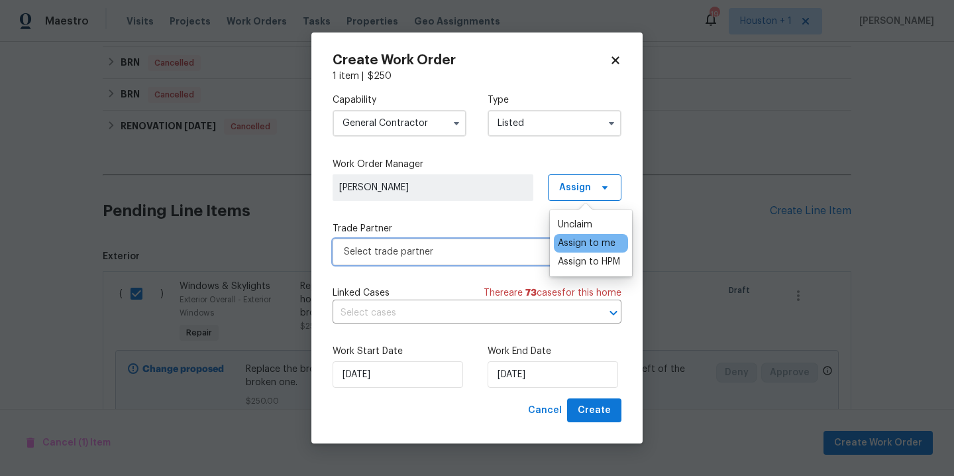
click at [478, 249] on span "Select trade partner" at bounding box center [467, 251] width 247 height 13
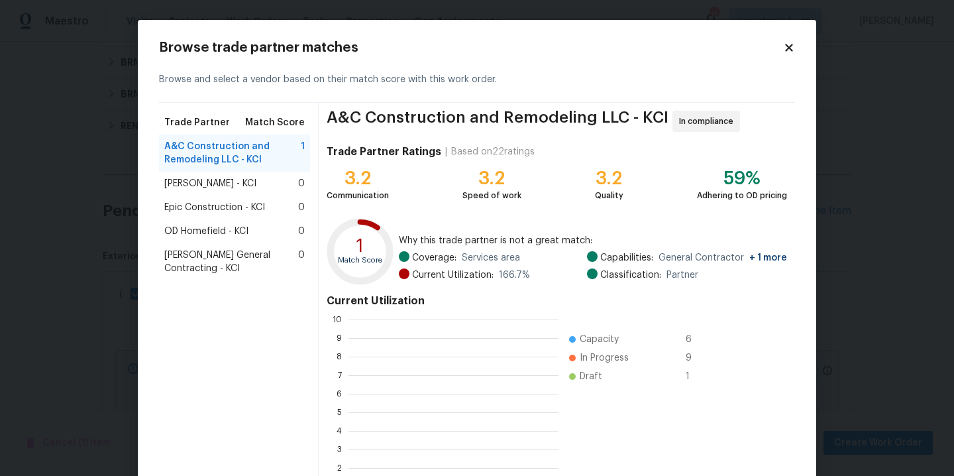
scroll to position [176, 200]
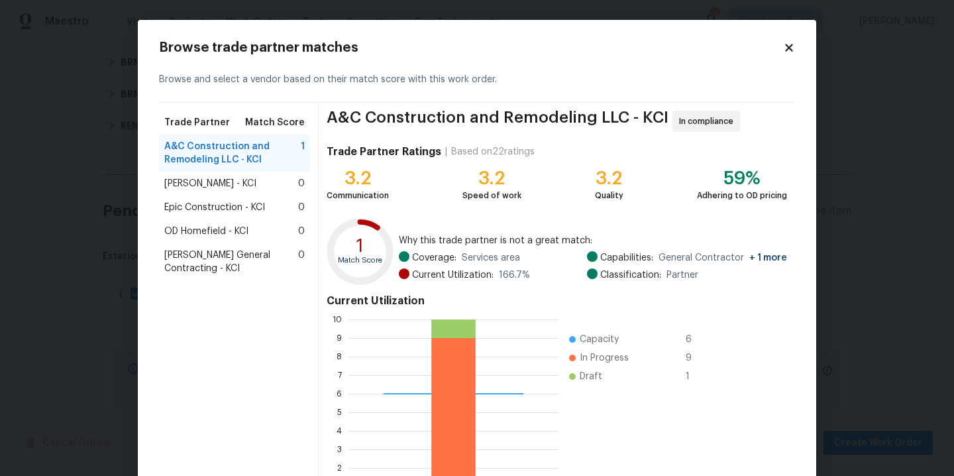
click at [211, 270] on span "Nicholson General Contracting - KCI" at bounding box center [231, 261] width 134 height 27
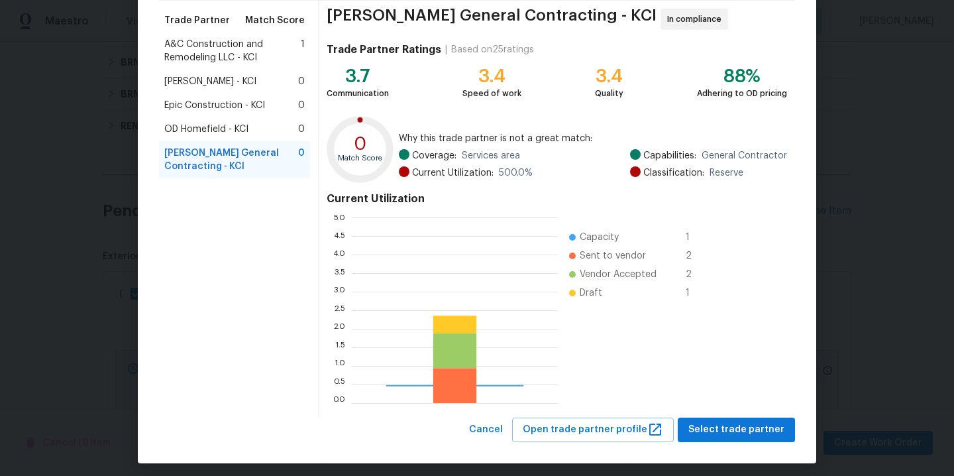
scroll to position [109, 0]
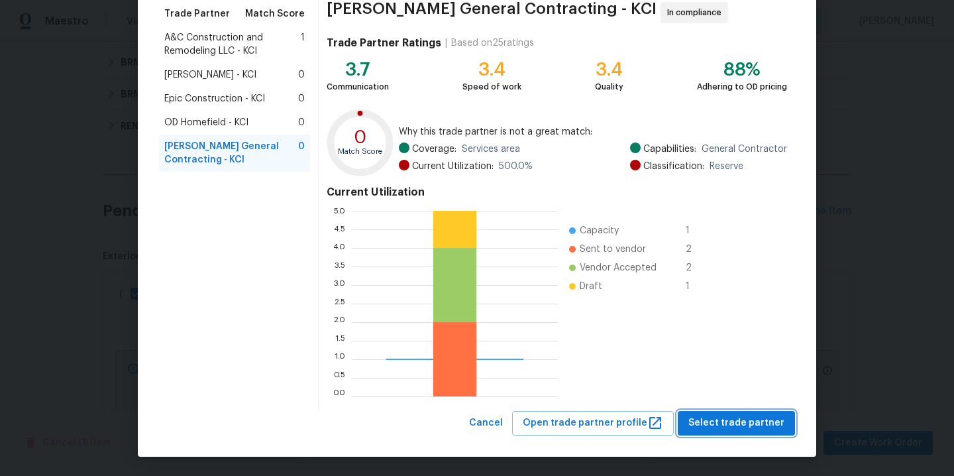
click at [741, 421] on span "Select trade partner" at bounding box center [736, 423] width 96 height 17
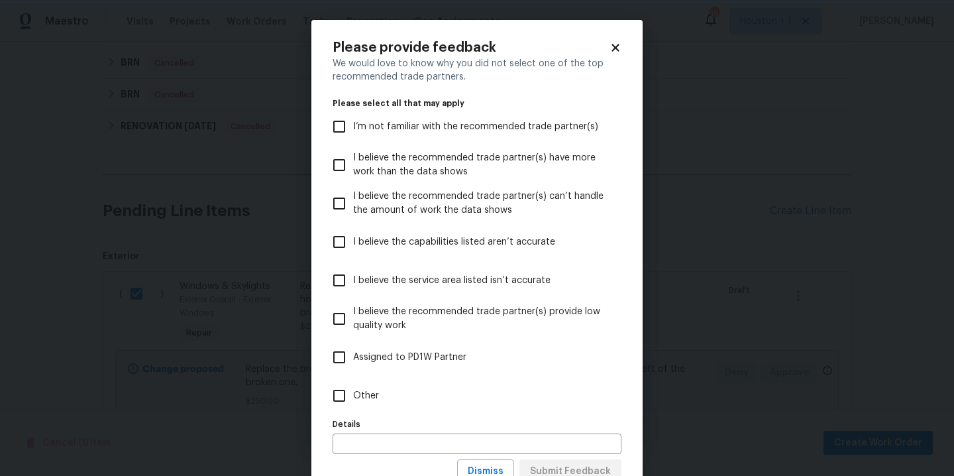
scroll to position [0, 0]
click at [741, 323] on body "Maestro Visits Projects Work Orders Tasks Properties Geo Assignments 19 Houston…" at bounding box center [477, 238] width 954 height 476
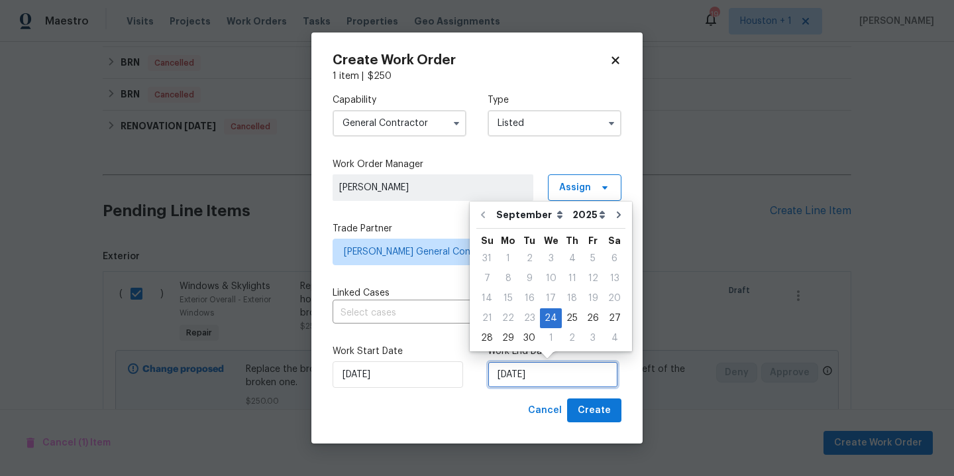
click at [570, 372] on input "9/24/2025" at bounding box center [553, 374] width 131 height 27
click at [500, 333] on div "29" at bounding box center [508, 338] width 21 height 19
type input "9/29/2025"
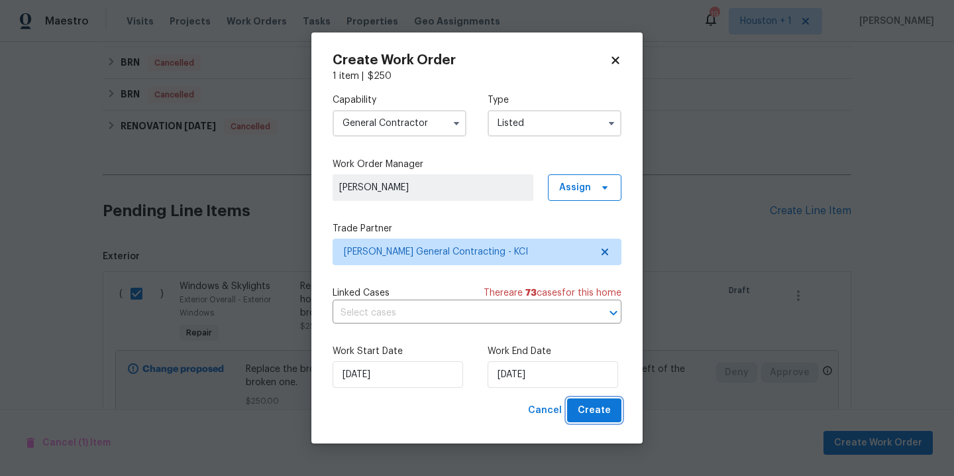
click at [604, 410] on span "Create" at bounding box center [594, 410] width 33 height 17
checkbox input "false"
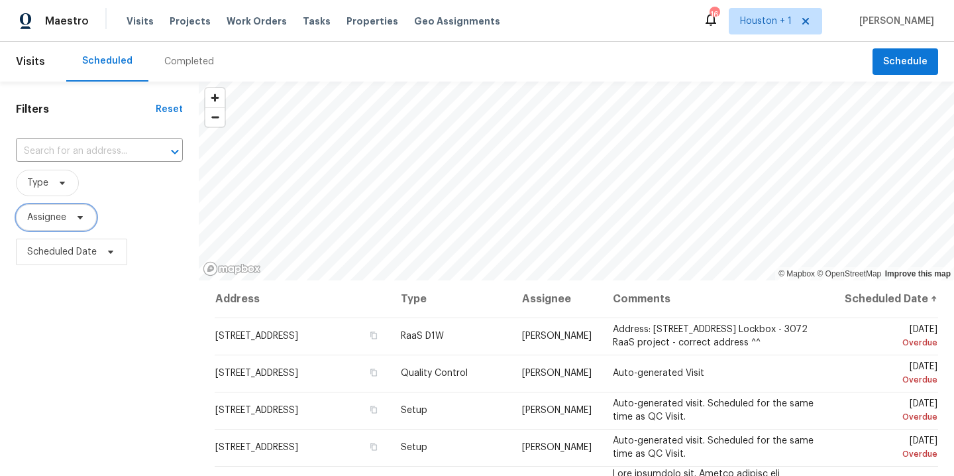
click at [56, 217] on span "Assignee" at bounding box center [46, 217] width 39 height 13
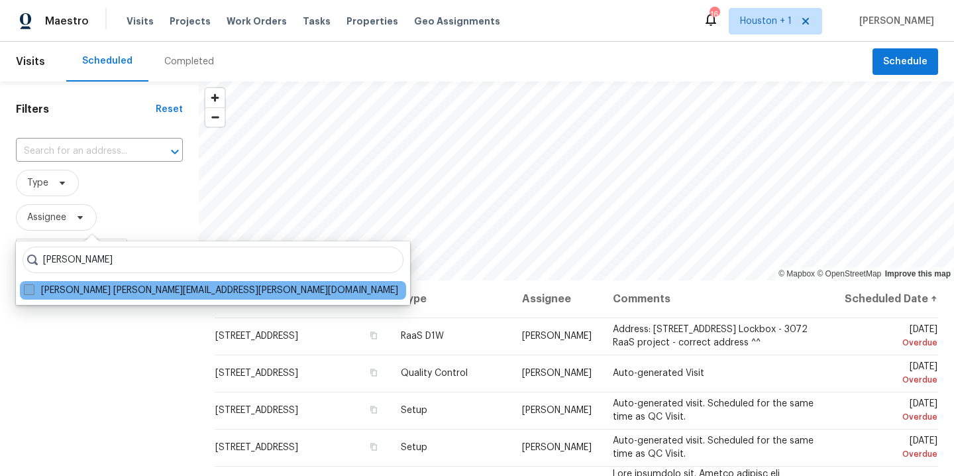
type input "[PERSON_NAME]"
click at [39, 292] on label "[PERSON_NAME] [PERSON_NAME][EMAIL_ADDRESS][PERSON_NAME][DOMAIN_NAME]" at bounding box center [211, 290] width 374 height 13
click at [32, 292] on input "[PERSON_NAME] [PERSON_NAME][EMAIL_ADDRESS][PERSON_NAME][DOMAIN_NAME]" at bounding box center [28, 288] width 9 height 9
checkbox input "true"
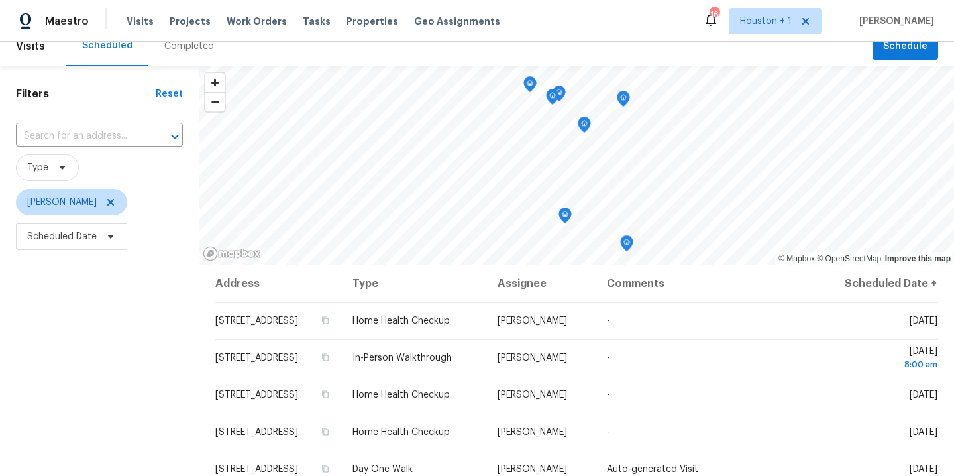
scroll to position [27, 0]
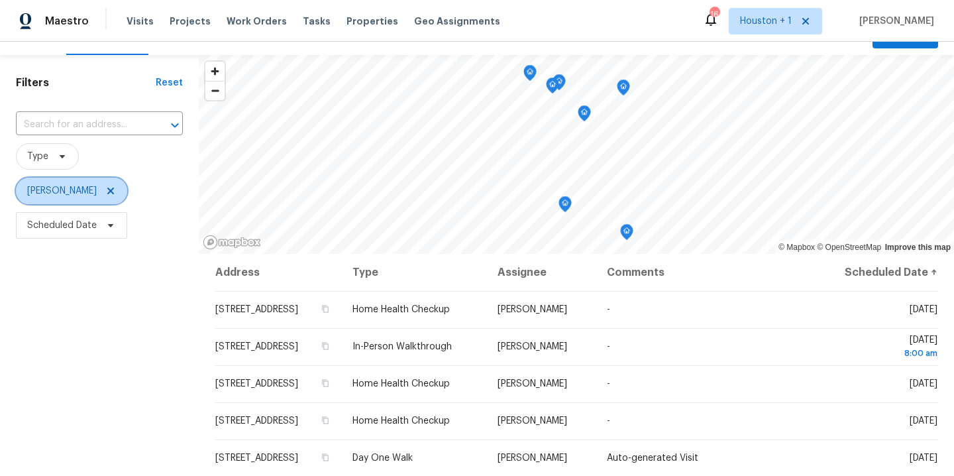
click at [107, 191] on icon at bounding box center [110, 190] width 7 height 7
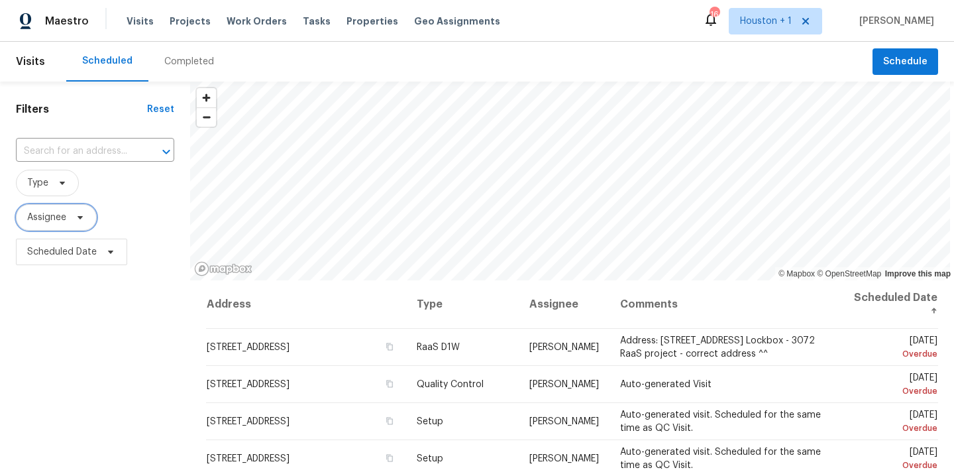
click at [78, 219] on icon at bounding box center [80, 217] width 11 height 11
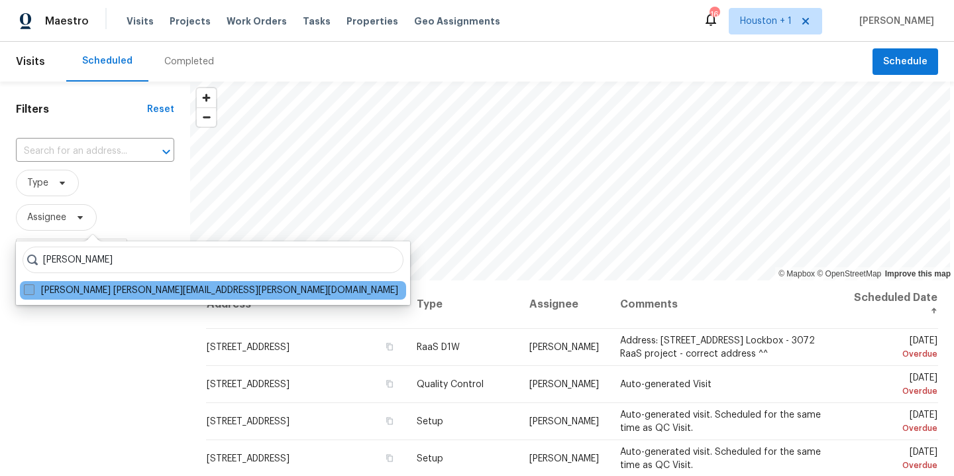
type input "[PERSON_NAME]"
click at [150, 287] on label "[PERSON_NAME] [PERSON_NAME][EMAIL_ADDRESS][PERSON_NAME][DOMAIN_NAME]" at bounding box center [211, 290] width 374 height 13
click at [32, 287] on input "[PERSON_NAME] [PERSON_NAME][EMAIL_ADDRESS][PERSON_NAME][DOMAIN_NAME]" at bounding box center [28, 288] width 9 height 9
checkbox input "true"
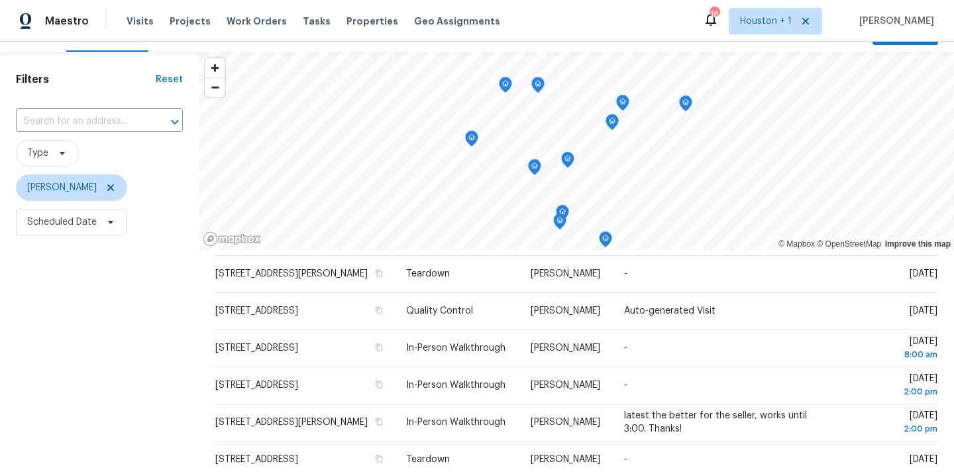
scroll to position [41, 0]
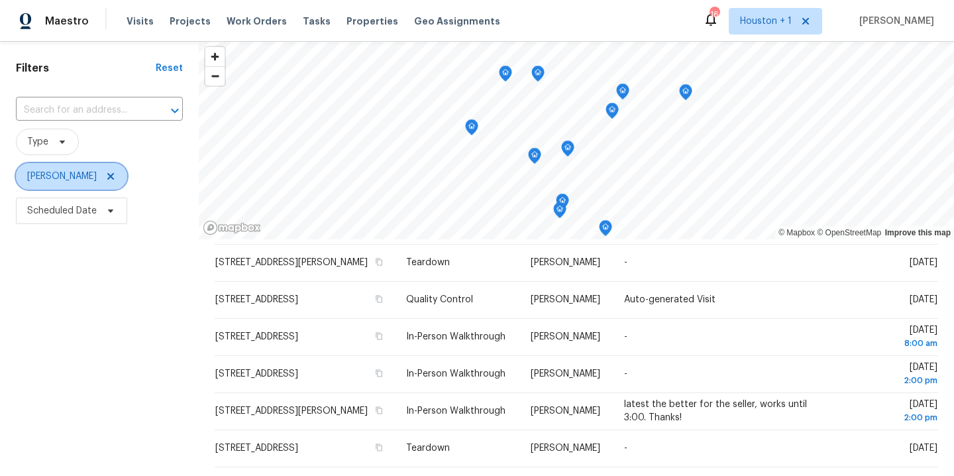
click at [107, 177] on icon at bounding box center [110, 176] width 7 height 7
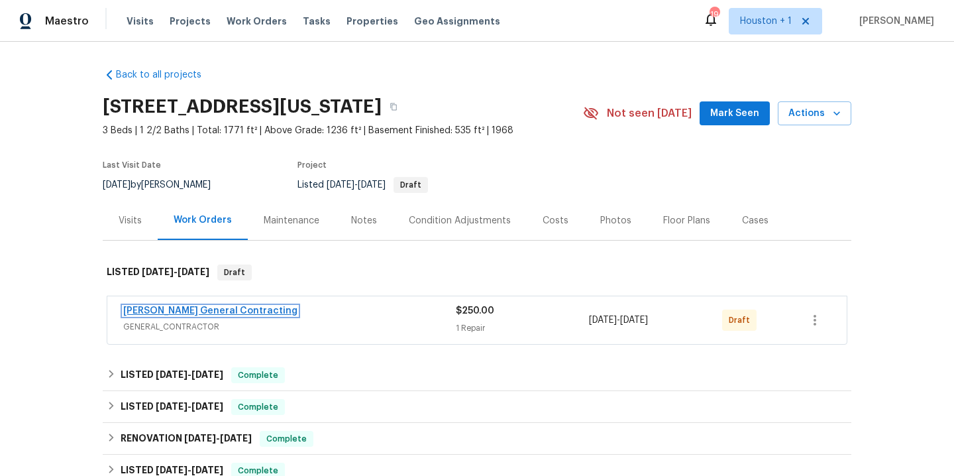
click at [189, 313] on link "Nicholson General Contracting" at bounding box center [210, 310] width 174 height 9
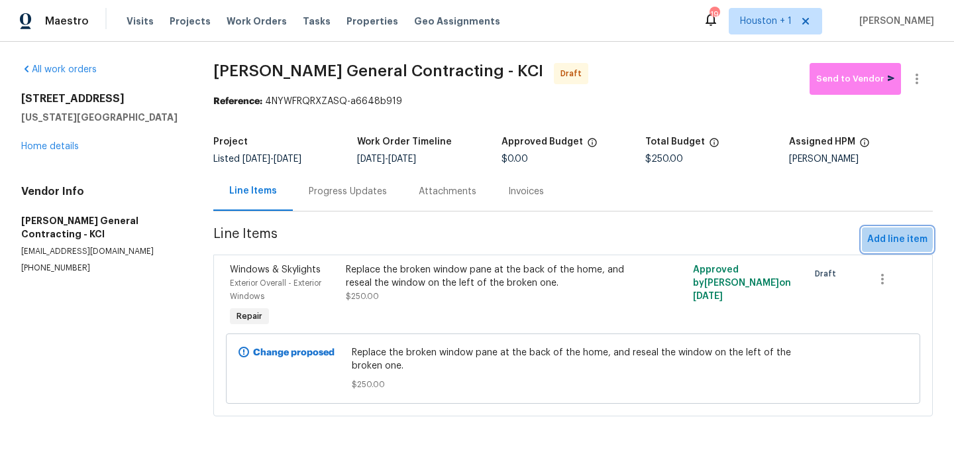
click at [875, 239] on span "Add line item" at bounding box center [897, 239] width 60 height 17
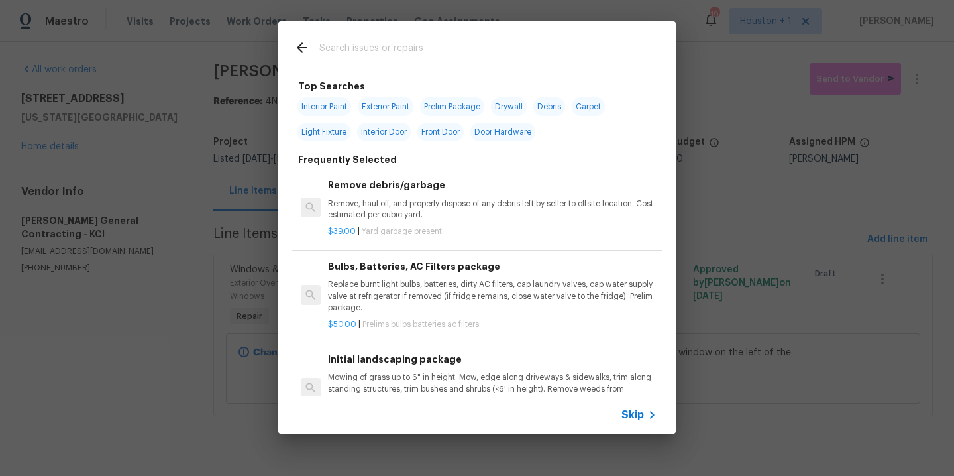
click at [403, 49] on input "text" at bounding box center [459, 50] width 281 height 20
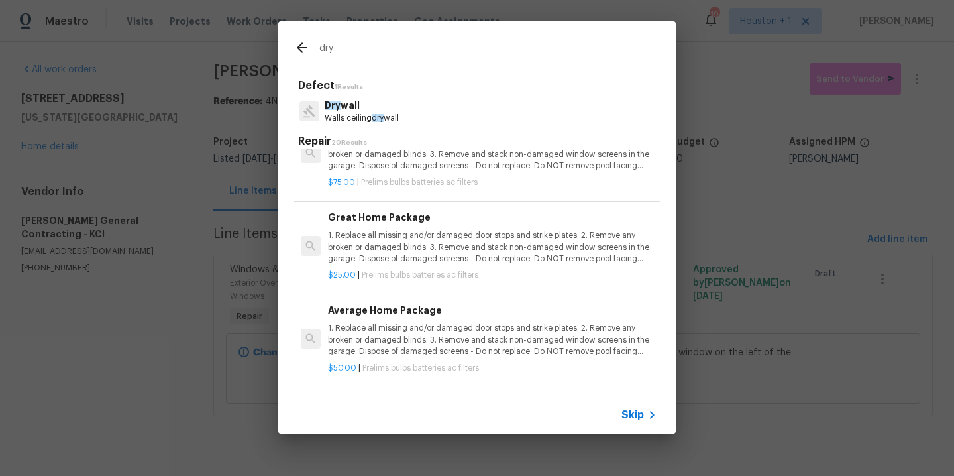
type input "dry"
click at [347, 114] on p "Walls ceiling dry wall" at bounding box center [362, 118] width 74 height 11
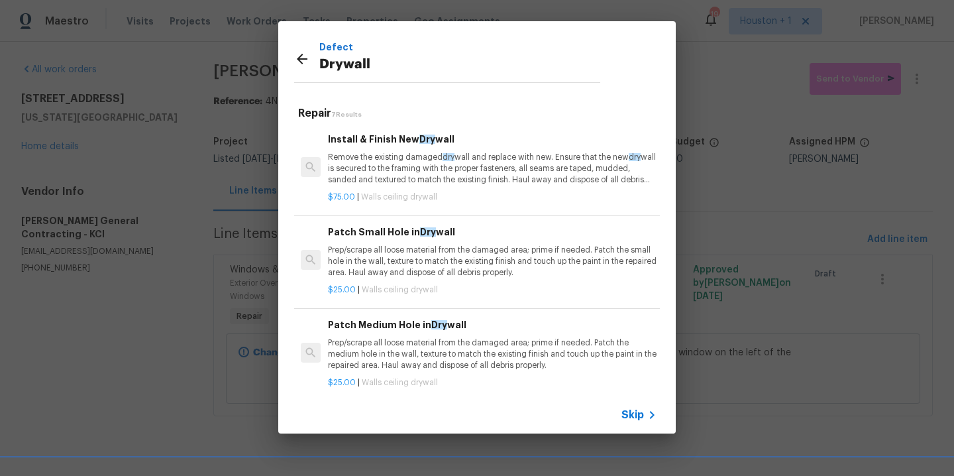
click at [423, 163] on p "Remove the existing damaged dry wall and replace with new. Ensure that the new …" at bounding box center [492, 169] width 329 height 34
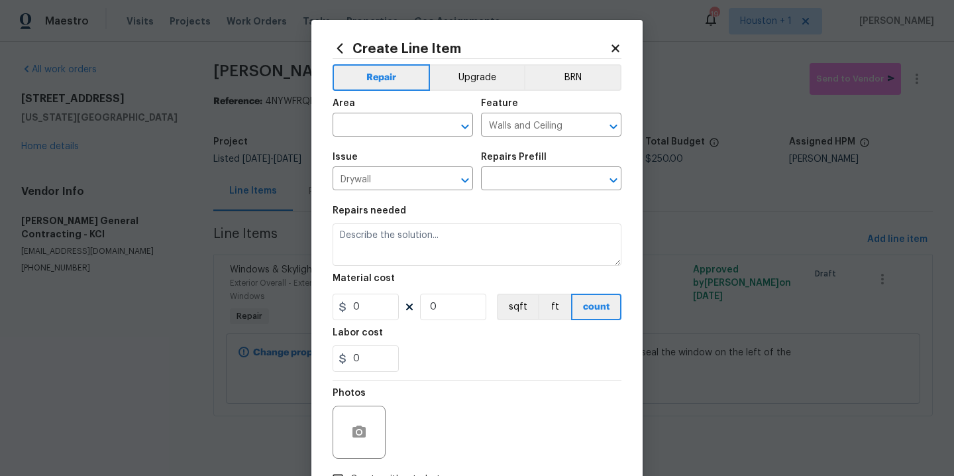
type input "Install & Finish New Drywall $75.00"
type textarea "Remove the existing damaged drywall and replace with new. Ensure that the new d…"
type input "75"
type input "1"
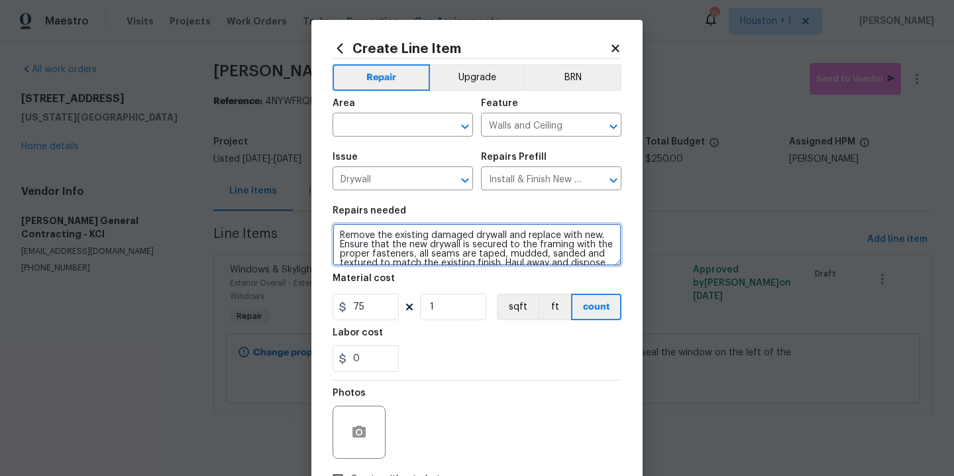
click at [537, 250] on textarea "Remove the existing damaged drywall and replace with new. Ensure that the new d…" at bounding box center [477, 244] width 289 height 42
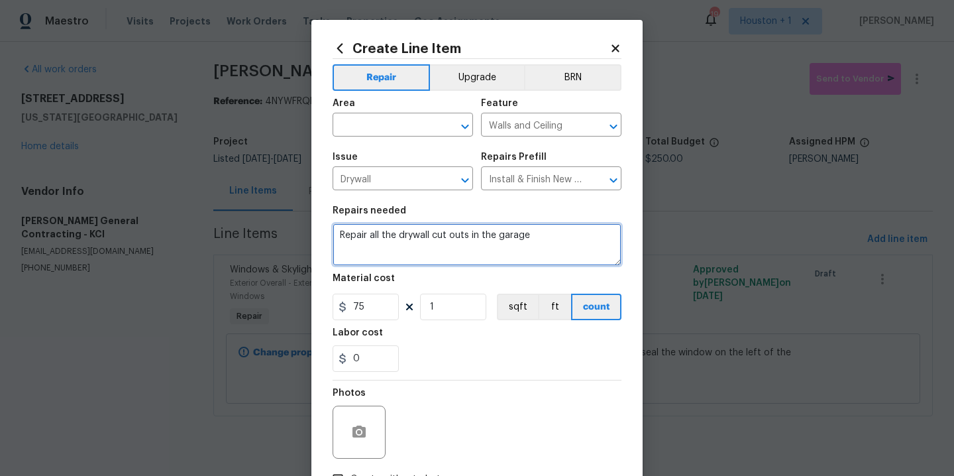
click at [362, 237] on textarea "Repair all the drywall cut outs in the garage" at bounding box center [477, 244] width 289 height 42
click at [584, 232] on textarea "Repair and paint all the drywall cut outs in the garage" at bounding box center [477, 244] width 289 height 42
type textarea "Repair and paint all the drywall cut outs in the garage and basement/basement c…"
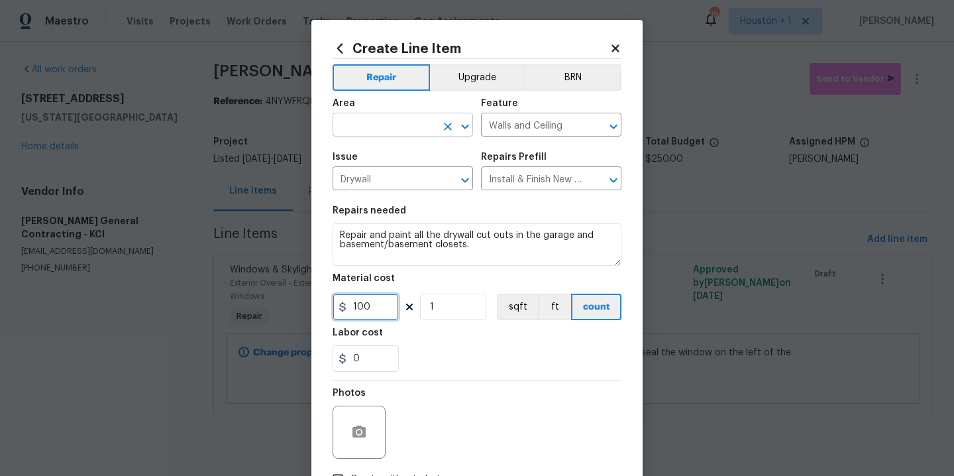
type input "100"
click at [384, 131] on input "text" at bounding box center [384, 126] width 103 height 21
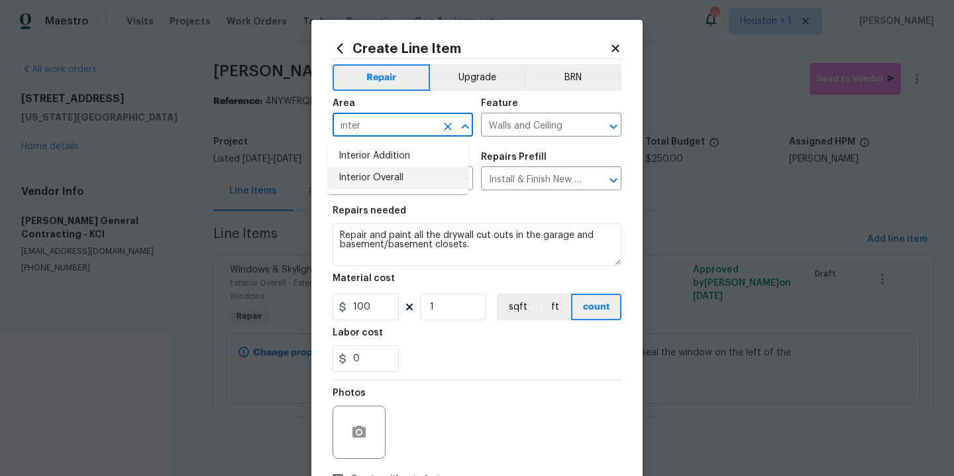
click at [360, 176] on li "Interior Overall" at bounding box center [398, 178] width 140 height 22
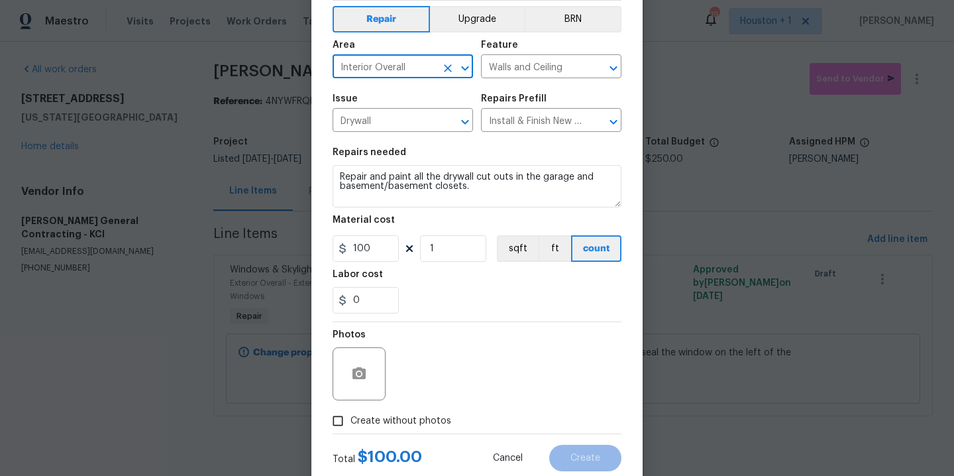
scroll to position [95, 0]
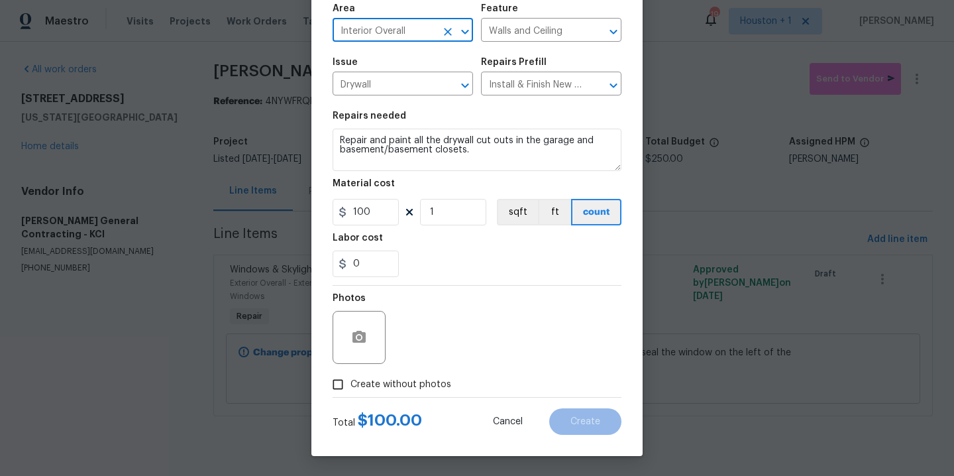
type input "Interior Overall"
click at [401, 394] on label "Create without photos" at bounding box center [388, 384] width 126 height 25
click at [350, 394] on input "Create without photos" at bounding box center [337, 384] width 25 height 25
checkbox input "true"
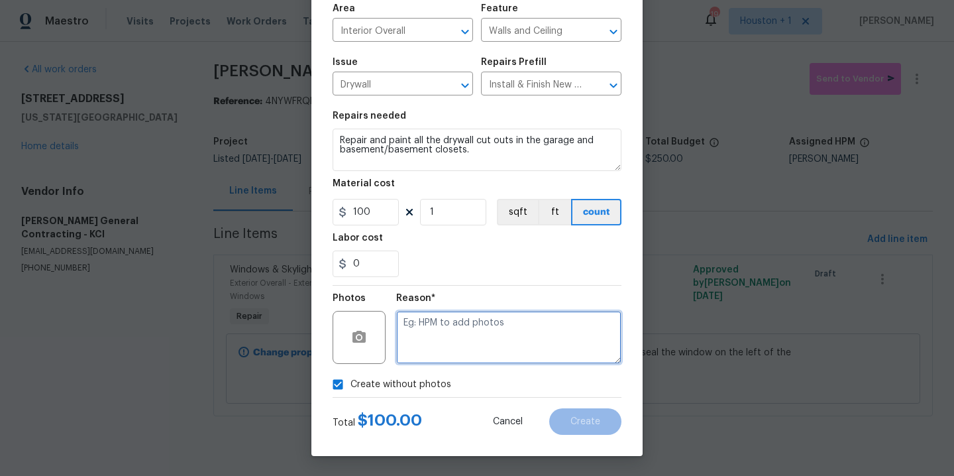
click at [418, 350] on textarea at bounding box center [508, 337] width 225 height 53
type textarea "."
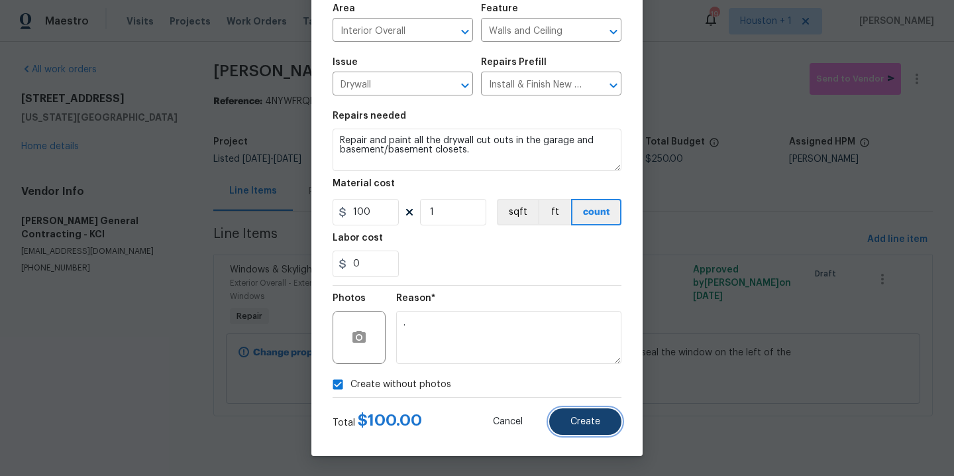
click at [592, 418] on span "Create" at bounding box center [585, 422] width 30 height 10
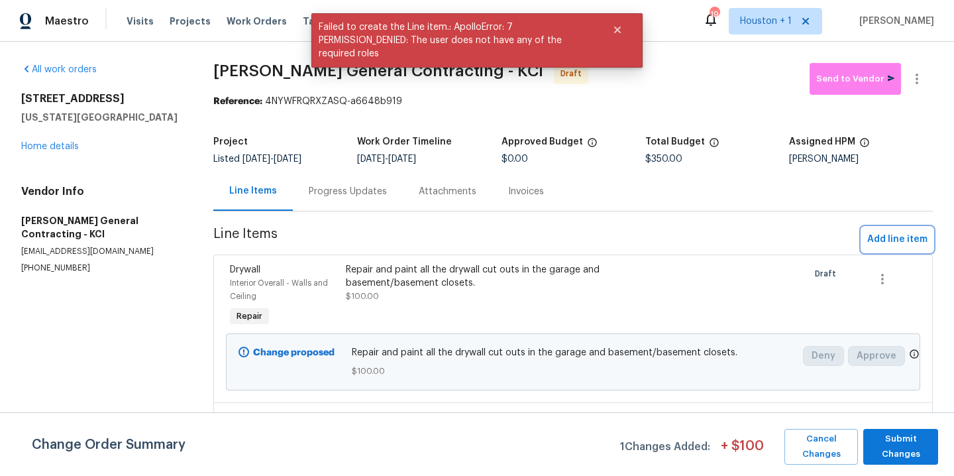
click at [891, 239] on span "Add line item" at bounding box center [897, 239] width 60 height 17
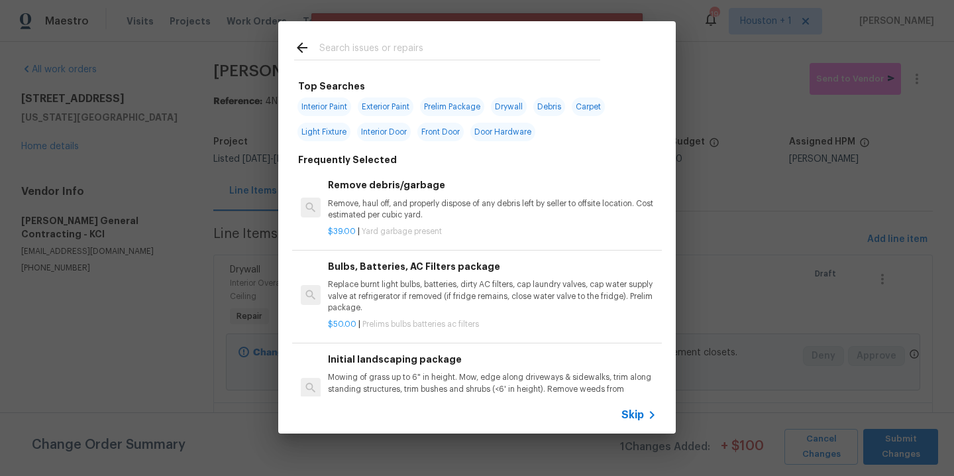
click at [435, 36] on div at bounding box center [447, 47] width 338 height 52
click at [431, 40] on input "text" at bounding box center [459, 50] width 281 height 20
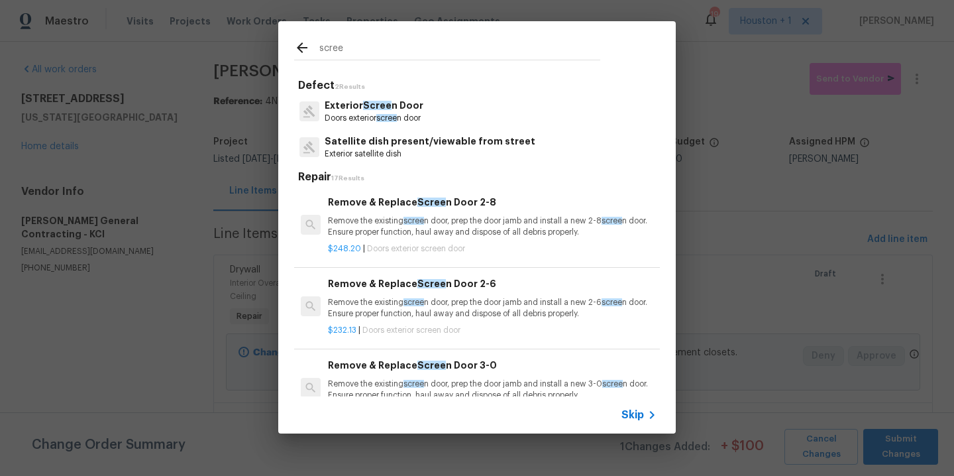
type input "scree"
click at [804, 215] on div "scree Defect 2 Results Exterior Scree n Door Doors exterior scree n door Satell…" at bounding box center [477, 227] width 954 height 454
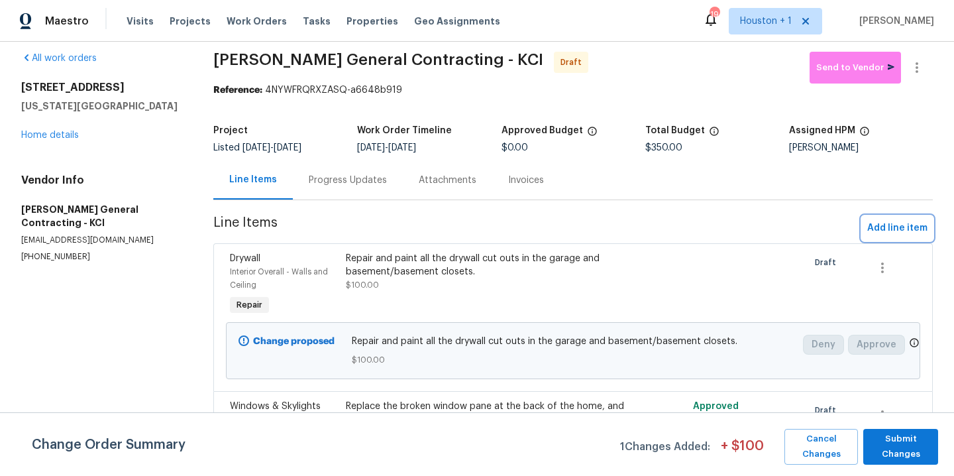
scroll to position [0, 0]
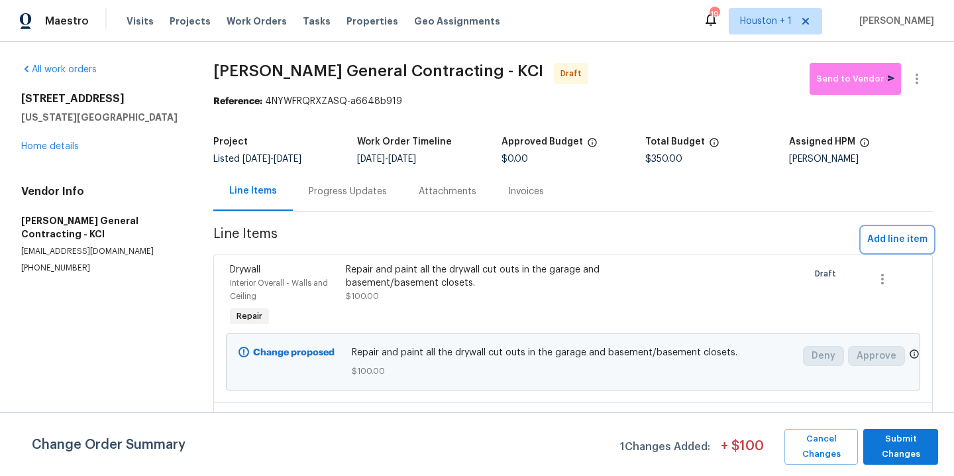
click at [892, 239] on span "Add line item" at bounding box center [897, 239] width 60 height 17
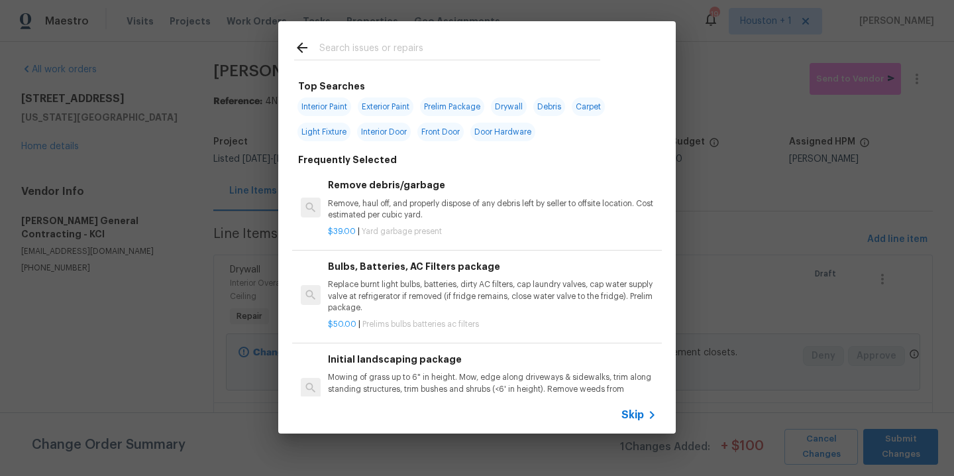
click at [377, 55] on input "text" at bounding box center [459, 50] width 281 height 20
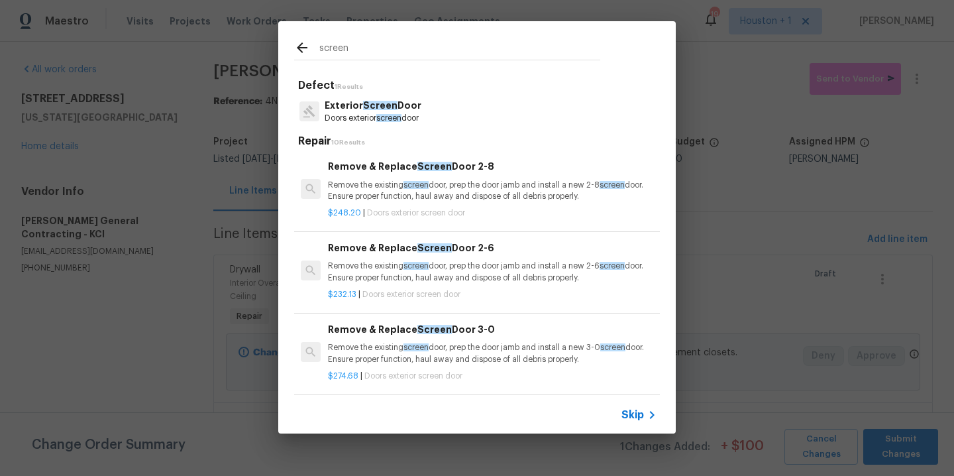
type input "screen"
click at [394, 106] on p "Exterior Screen Door" at bounding box center [373, 106] width 97 height 14
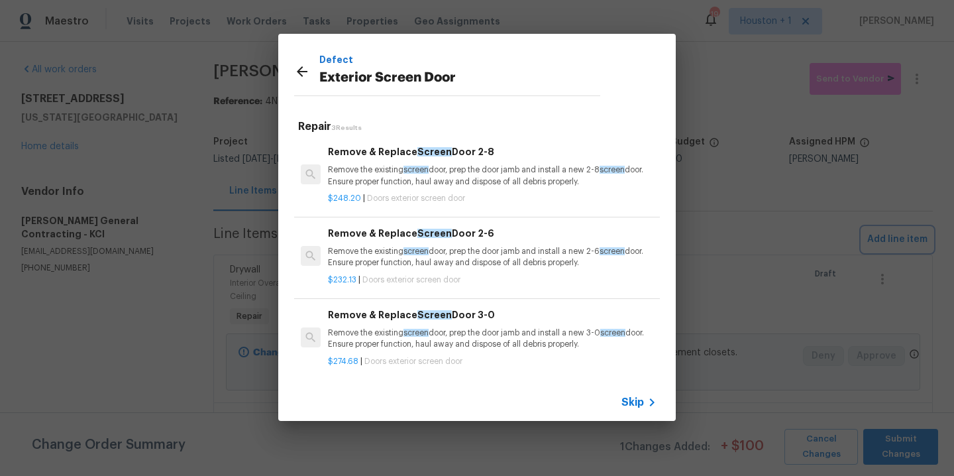
click at [733, 163] on div "Defect Exterior Screen Door Repair 3 Results Remove & Replace Screen Door 2-8 R…" at bounding box center [477, 227] width 954 height 454
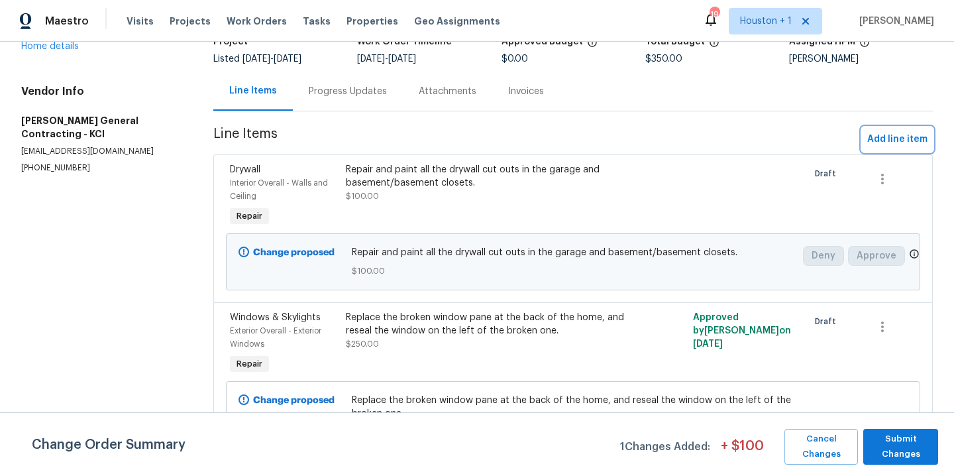
scroll to position [136, 0]
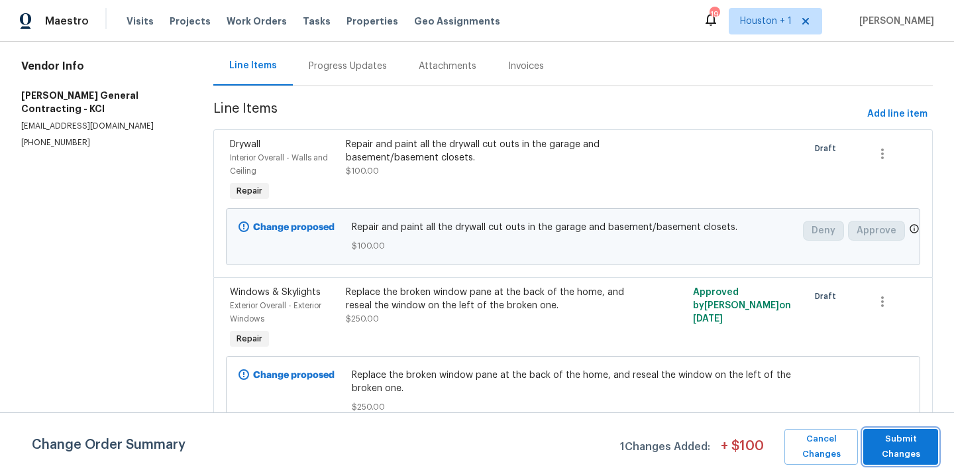
click at [884, 444] on span "Submit Changes" at bounding box center [901, 446] width 62 height 30
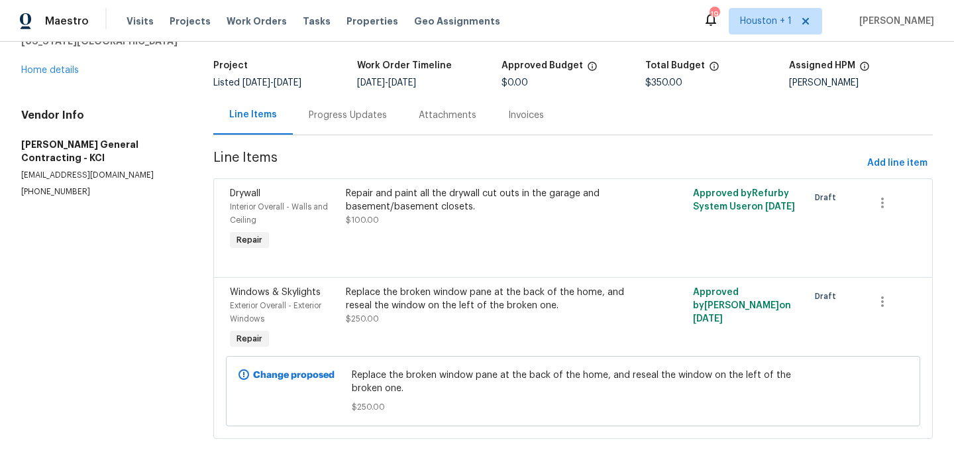
scroll to position [87, 0]
click at [871, 160] on span "Add line item" at bounding box center [897, 163] width 60 height 17
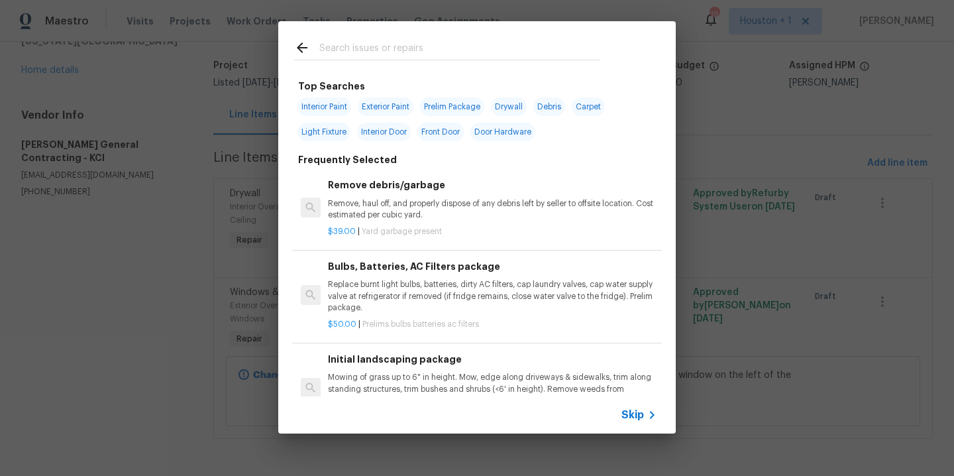
click at [348, 52] on input "text" at bounding box center [459, 50] width 281 height 20
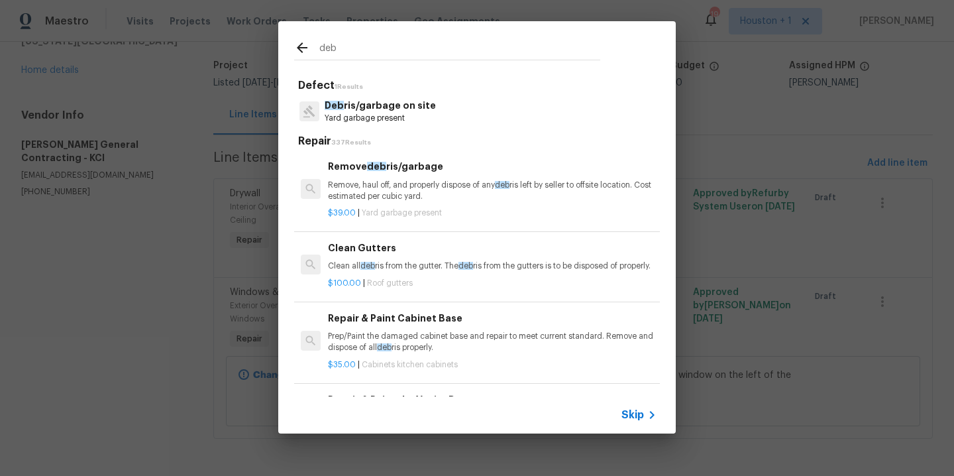
type input "deb"
click at [356, 108] on p "Deb ris/garbage on site" at bounding box center [380, 106] width 111 height 14
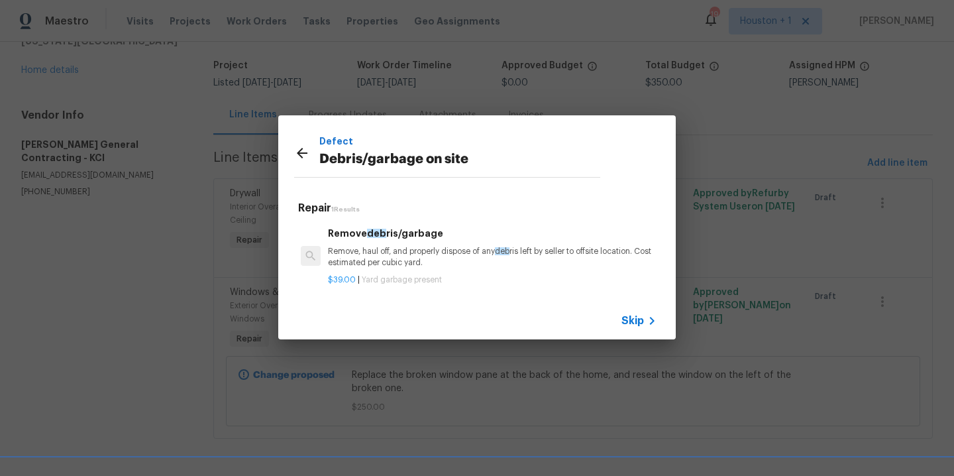
click at [439, 252] on p "Remove, haul off, and properly dispose of any deb ris left by seller to offsite…" at bounding box center [492, 257] width 329 height 23
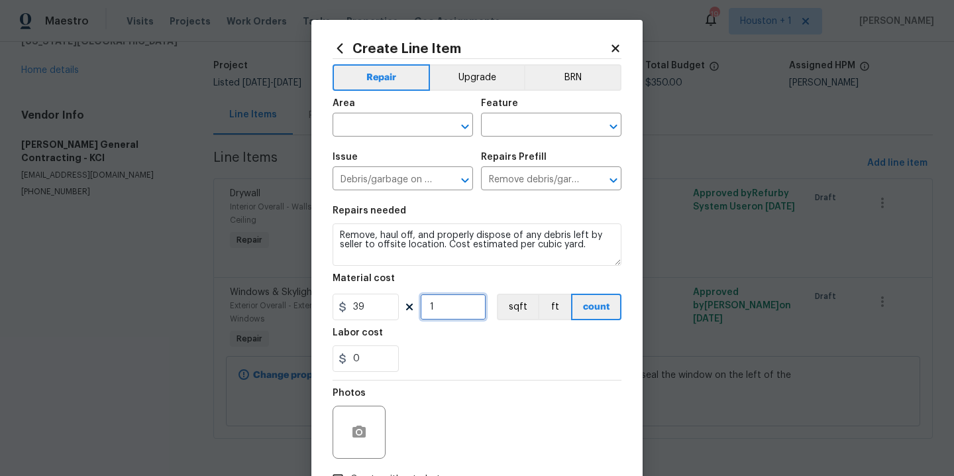
click at [450, 309] on input "1" at bounding box center [453, 306] width 66 height 27
type input "2"
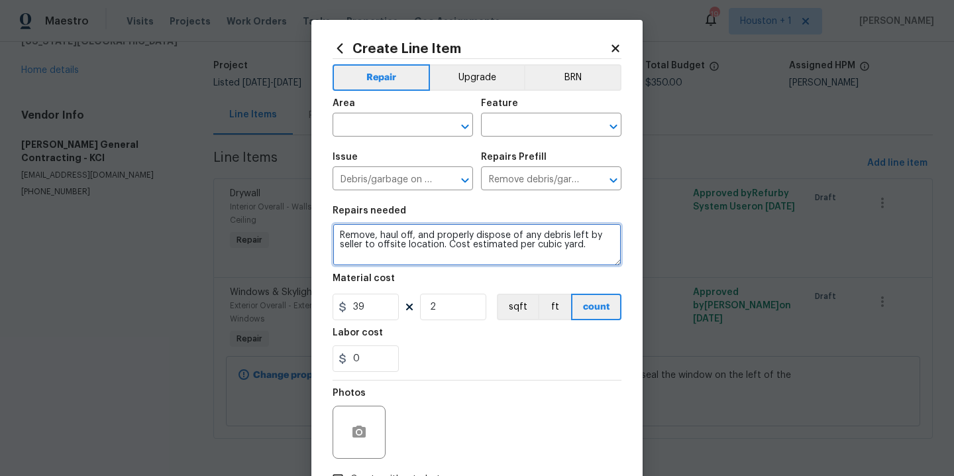
click at [600, 252] on textarea "Remove, haul off, and properly dispose of any debris left by seller to offsite …" at bounding box center [477, 244] width 289 height 42
type textarea "Remove, haul off, and properly dispose of any debris left by seller to offsite …"
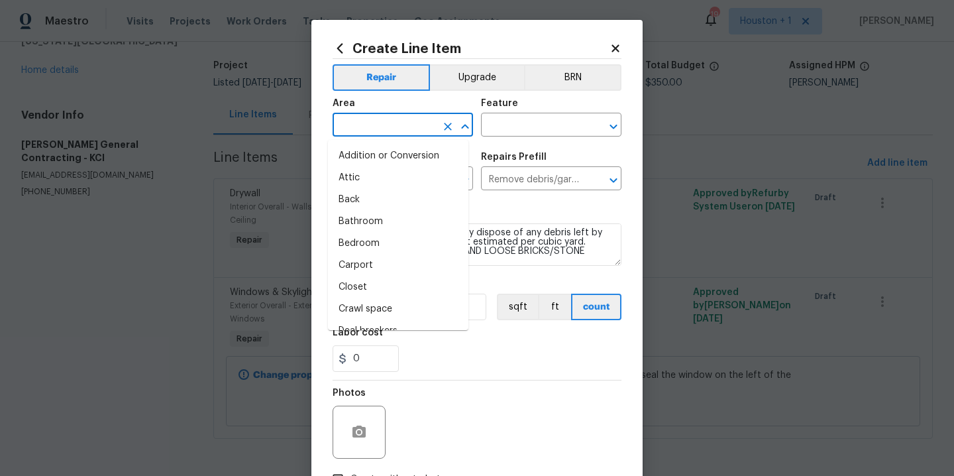
click at [386, 127] on input "text" at bounding box center [384, 126] width 103 height 21
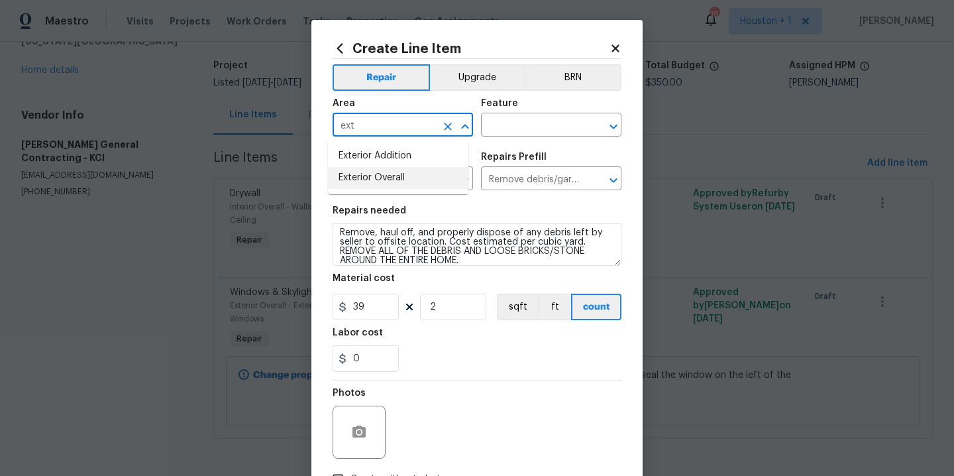
click at [396, 178] on li "Exterior Overall" at bounding box center [398, 178] width 140 height 22
type input "Exterior Overall"
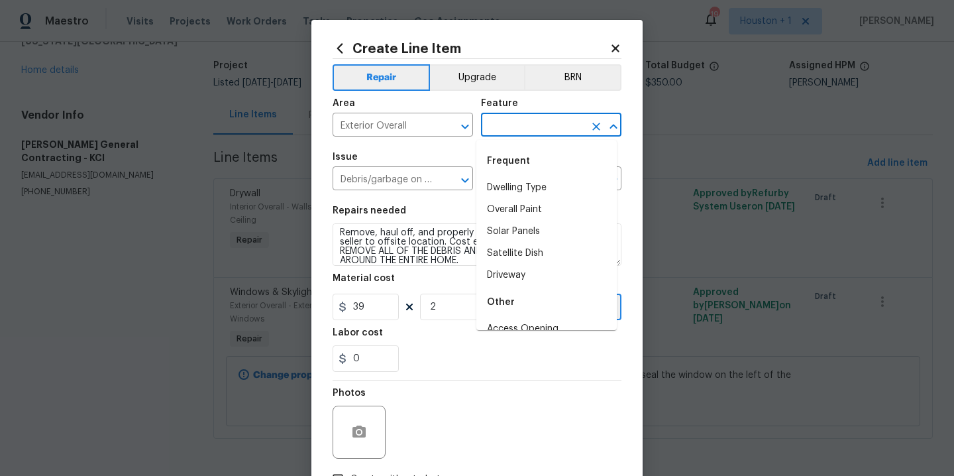
click at [560, 120] on input "text" at bounding box center [532, 126] width 103 height 21
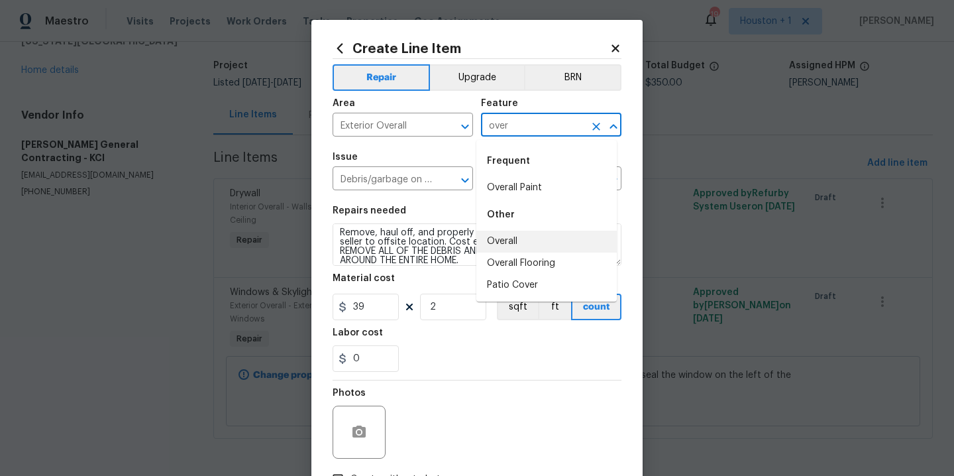
click at [535, 237] on li "Overall" at bounding box center [546, 242] width 140 height 22
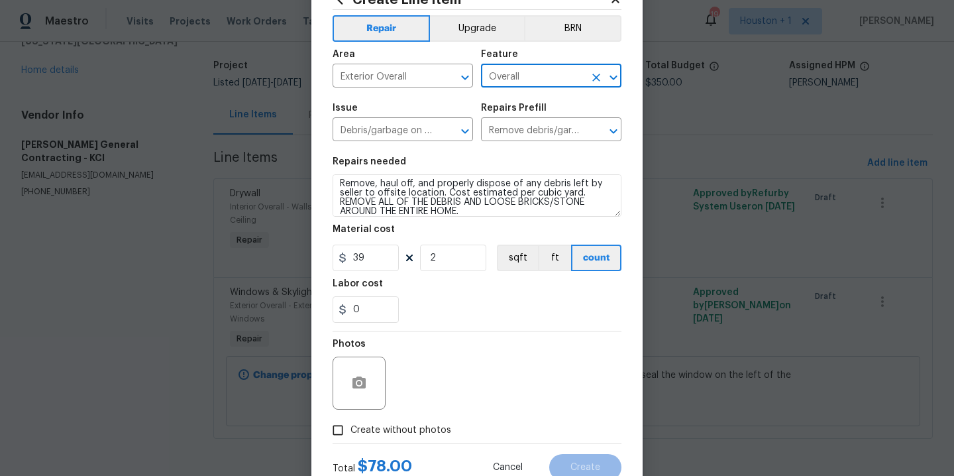
scroll to position [95, 0]
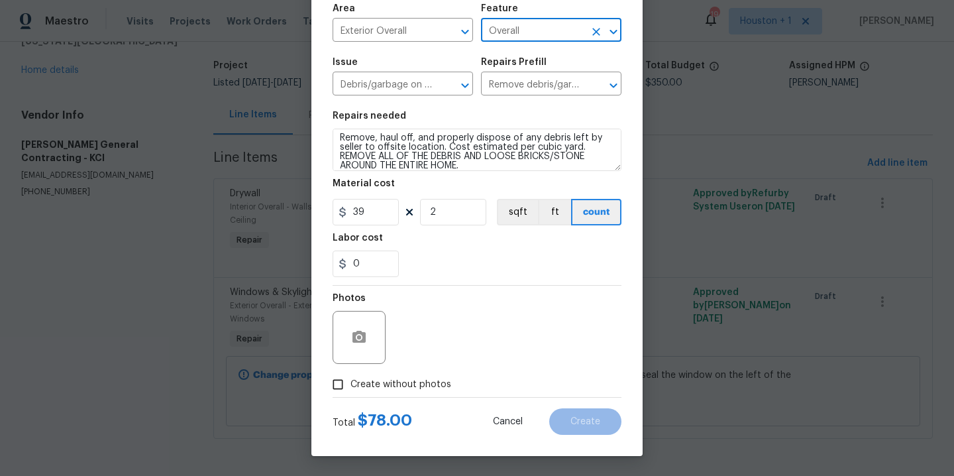
type input "Overall"
click at [409, 382] on span "Create without photos" at bounding box center [400, 385] width 101 height 14
click at [350, 382] on input "Create without photos" at bounding box center [337, 384] width 25 height 25
checkbox input "true"
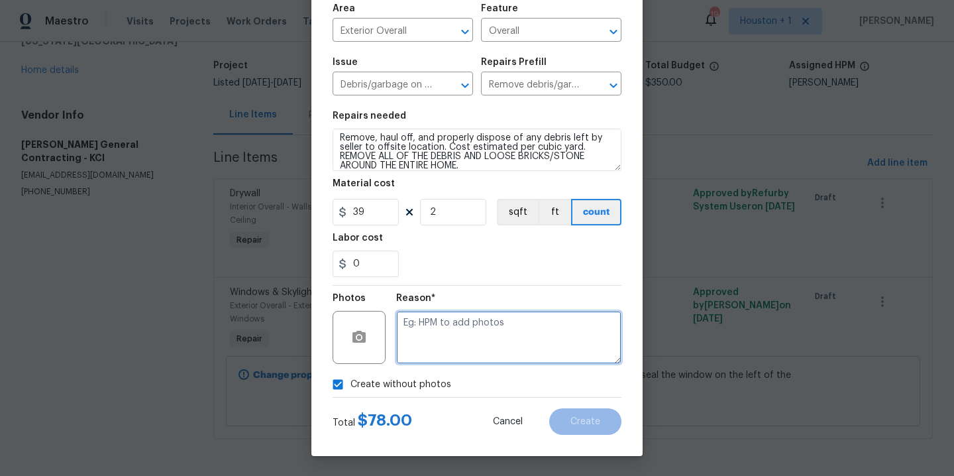
click at [468, 350] on textarea at bounding box center [508, 337] width 225 height 53
type textarea "."
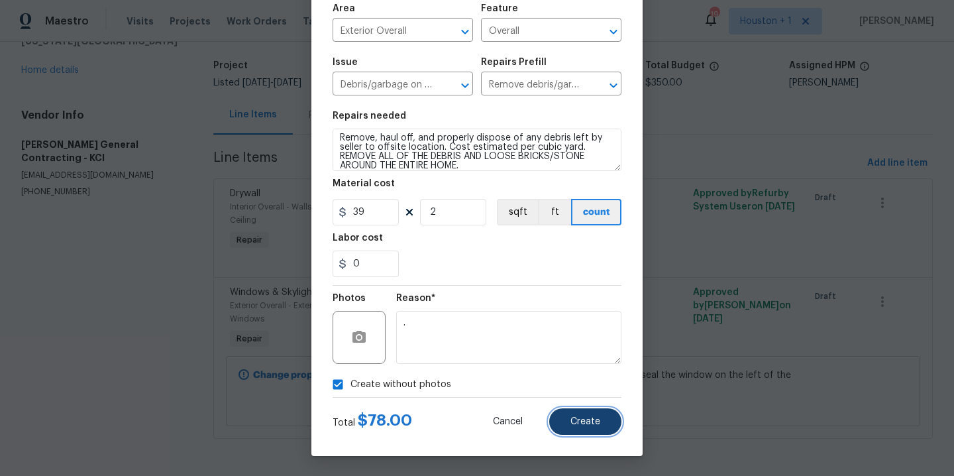
click at [596, 424] on button "Create" at bounding box center [585, 421] width 72 height 27
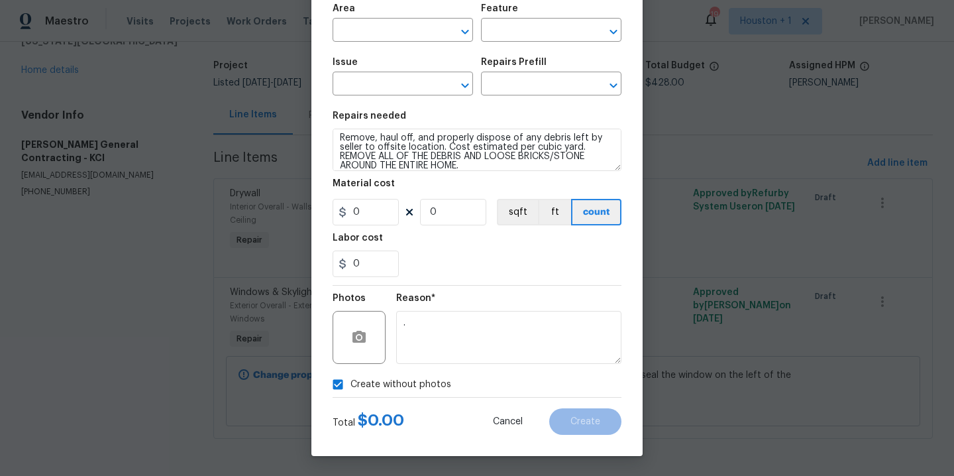
scroll to position [0, 0]
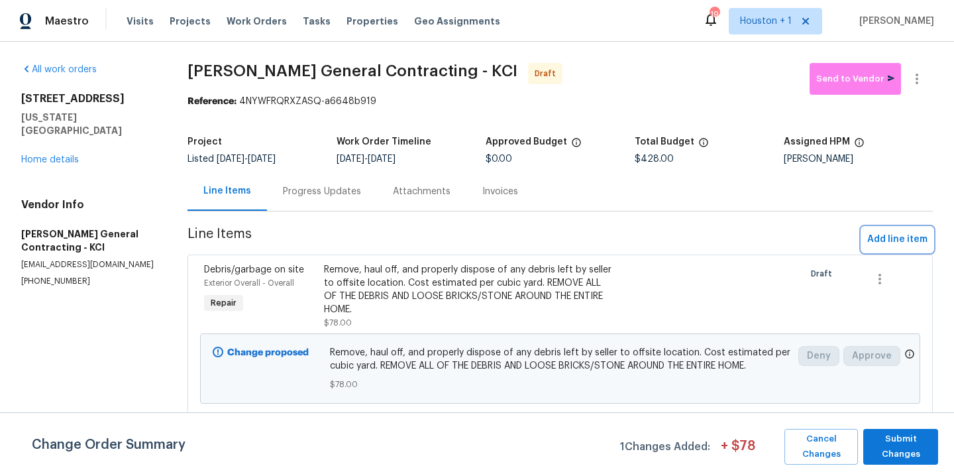
click at [892, 242] on span "Add line item" at bounding box center [897, 239] width 60 height 17
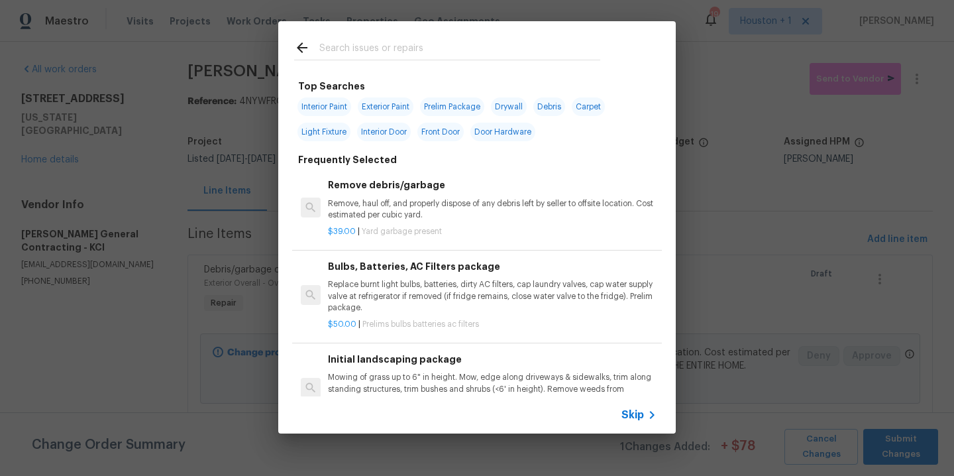
click at [402, 48] on input "text" at bounding box center [459, 50] width 281 height 20
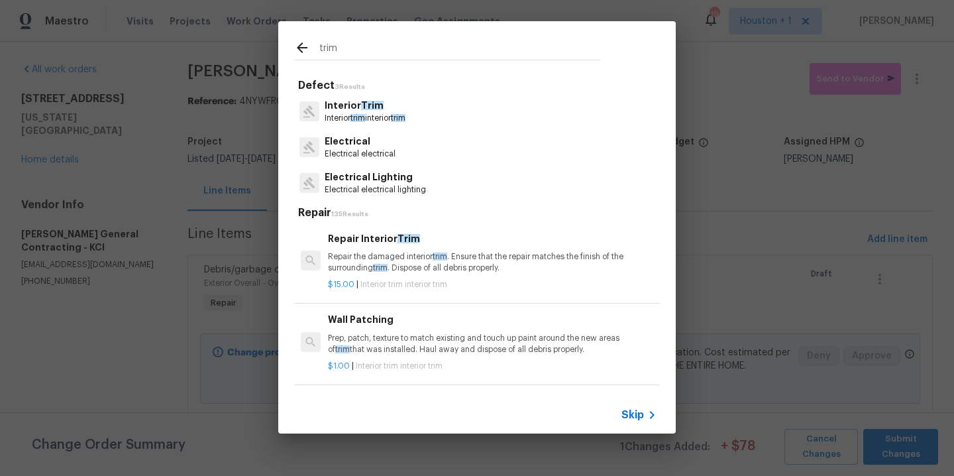
type input "trim"
click at [352, 116] on p "Interior trim interior trim" at bounding box center [365, 118] width 81 height 11
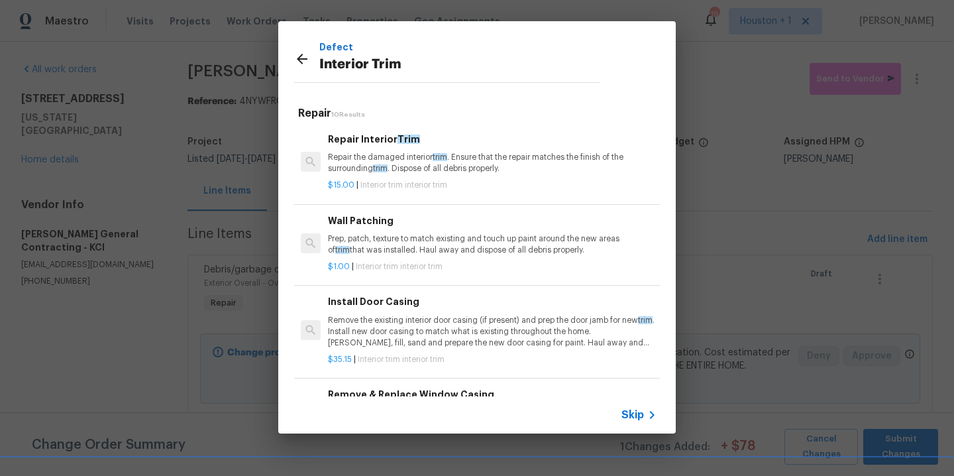
click at [412, 152] on p "Repair the damaged interior trim . Ensure that the repair matches the finish of…" at bounding box center [492, 163] width 329 height 23
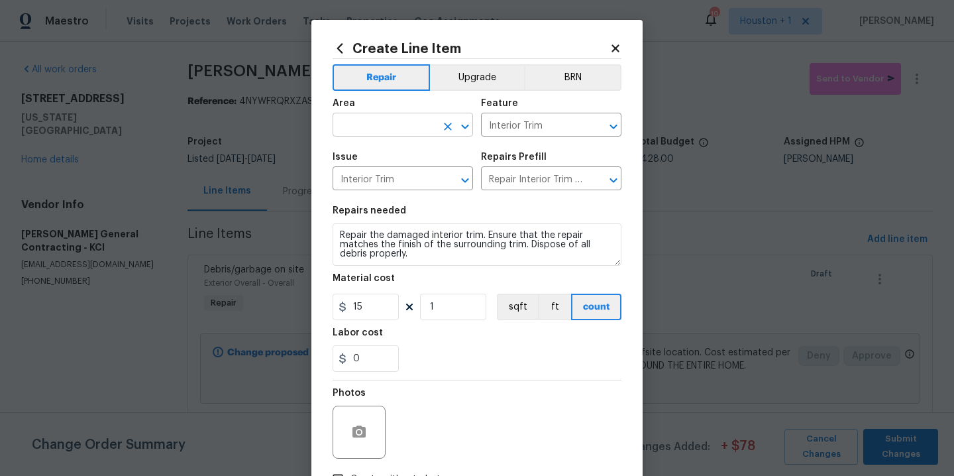
click at [389, 131] on input "text" at bounding box center [384, 126] width 103 height 21
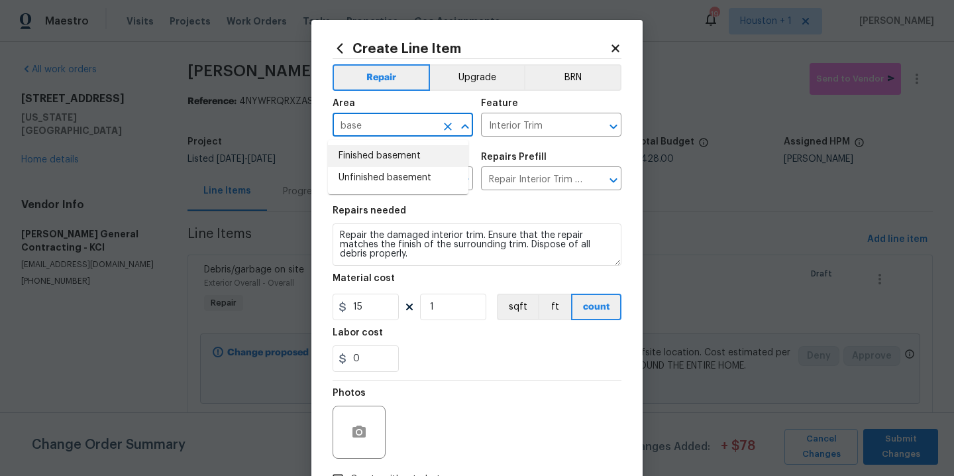
click at [394, 162] on li "Finished basement" at bounding box center [398, 156] width 140 height 22
type input "Finished basement"
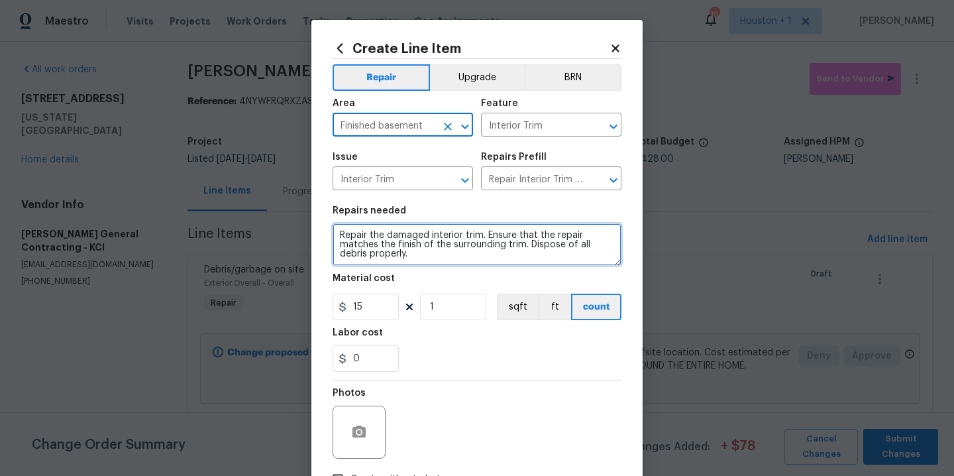
click at [457, 256] on textarea "Repair the damaged interior trim. Ensure that the repair matches the finish of …" at bounding box center [477, 244] width 289 height 42
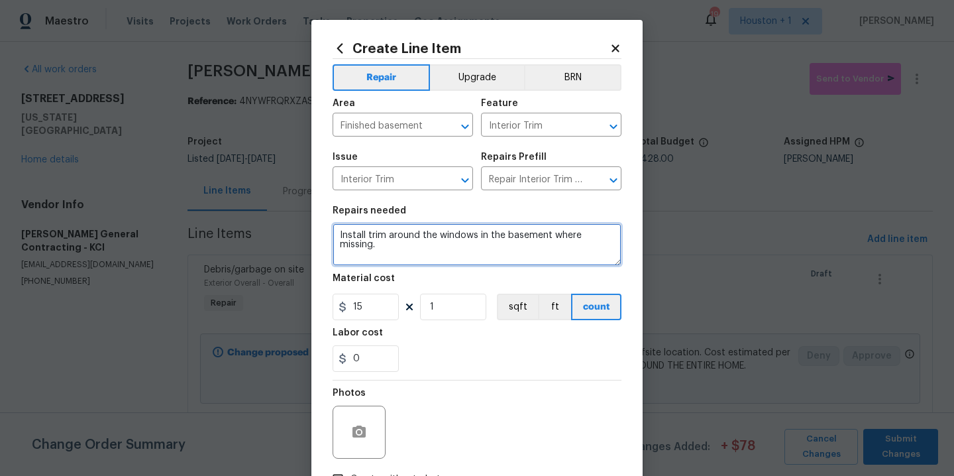
type textarea "Install trim around the windows in the basement where missing."
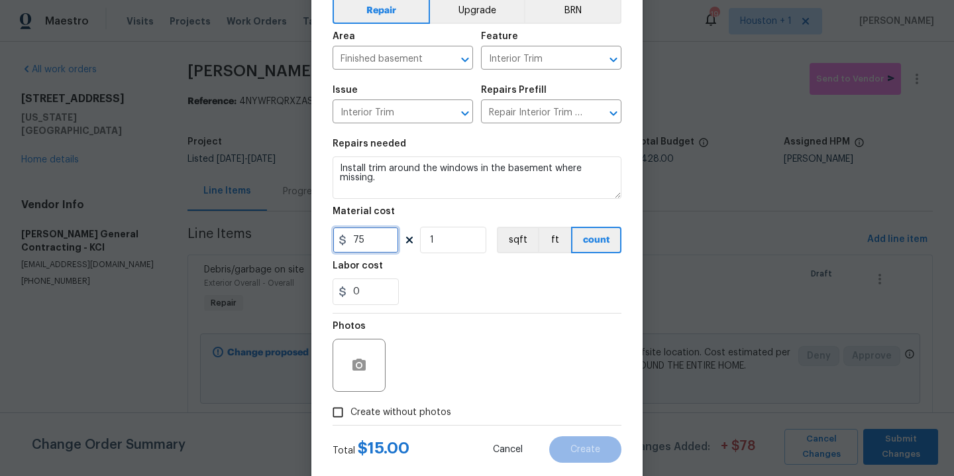
scroll to position [95, 0]
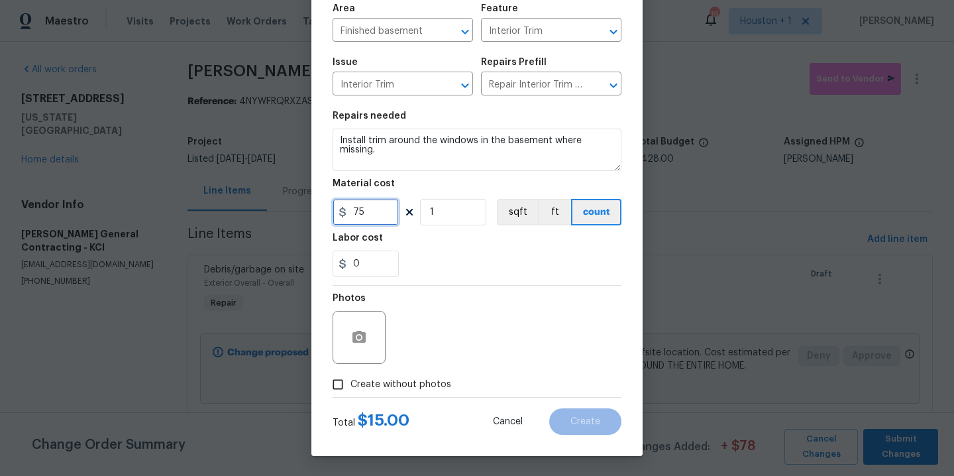
type input "75"
click at [395, 386] on span "Create without photos" at bounding box center [400, 385] width 101 height 14
click at [350, 386] on input "Create without photos" at bounding box center [337, 384] width 25 height 25
checkbox input "true"
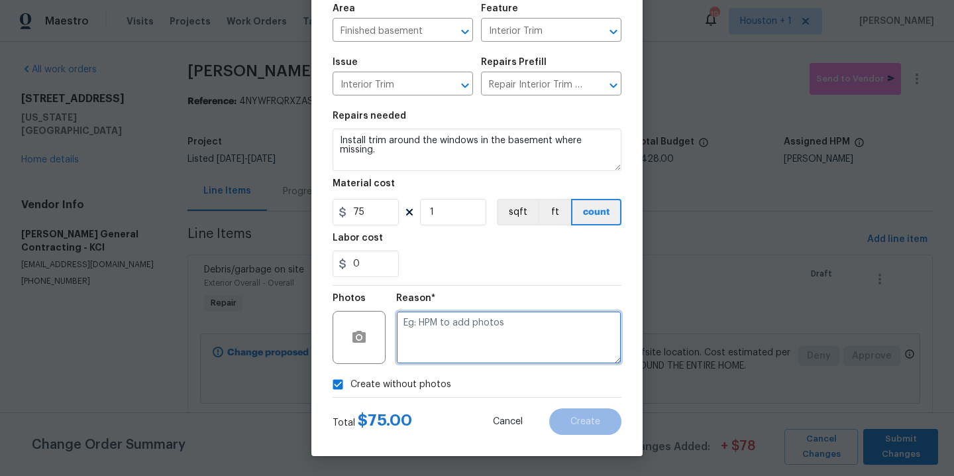
click at [462, 343] on textarea at bounding box center [508, 337] width 225 height 53
type textarea "."
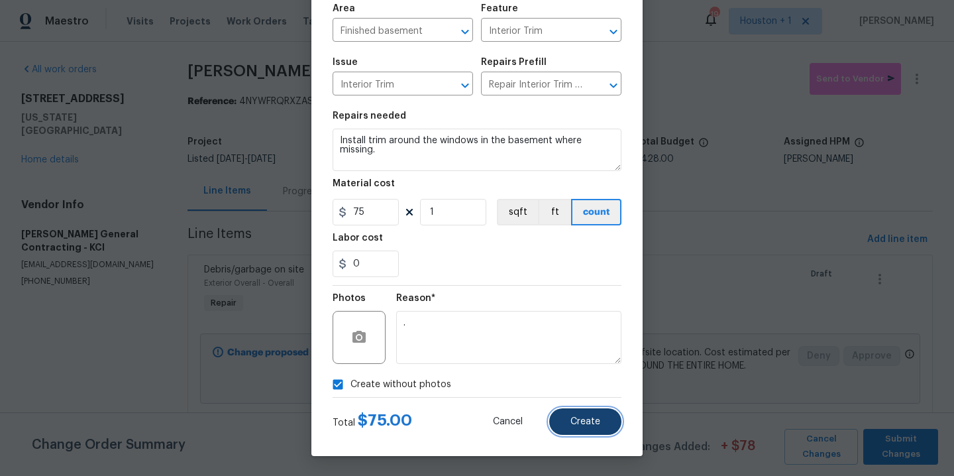
click at [570, 420] on span "Create" at bounding box center [585, 422] width 30 height 10
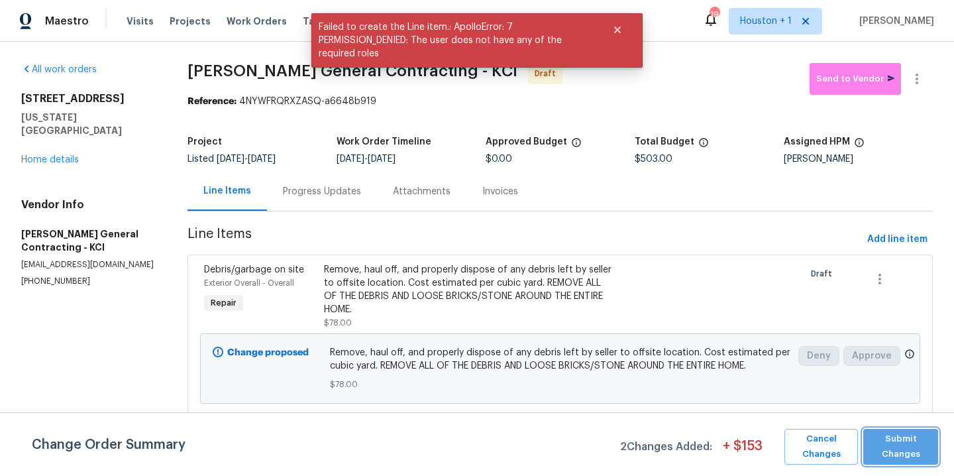
click at [933, 438] on button "Submit Changes" at bounding box center [900, 447] width 75 height 36
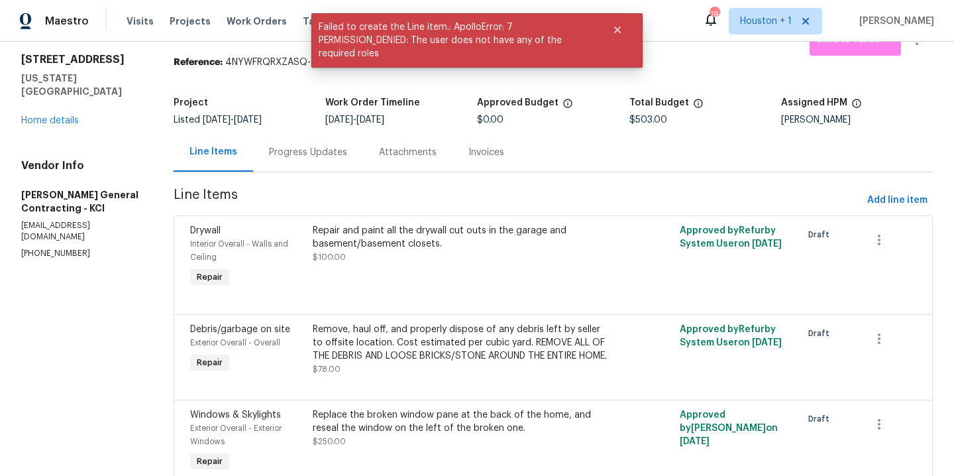
scroll to position [0, 0]
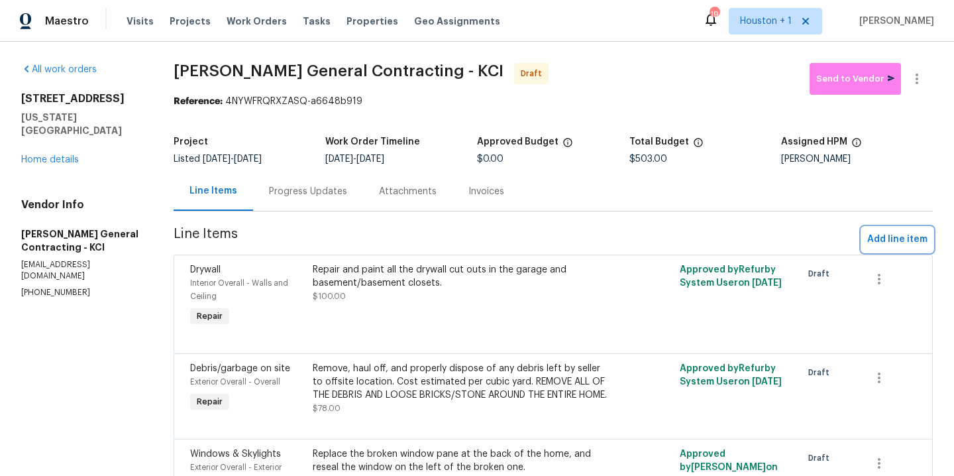
click at [890, 235] on span "Add line item" at bounding box center [897, 239] width 60 height 17
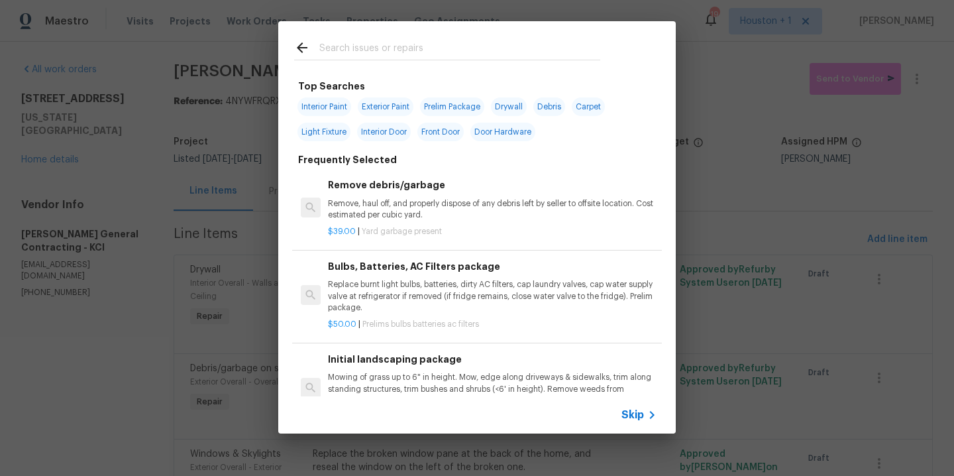
click at [370, 46] on input "text" at bounding box center [459, 50] width 281 height 20
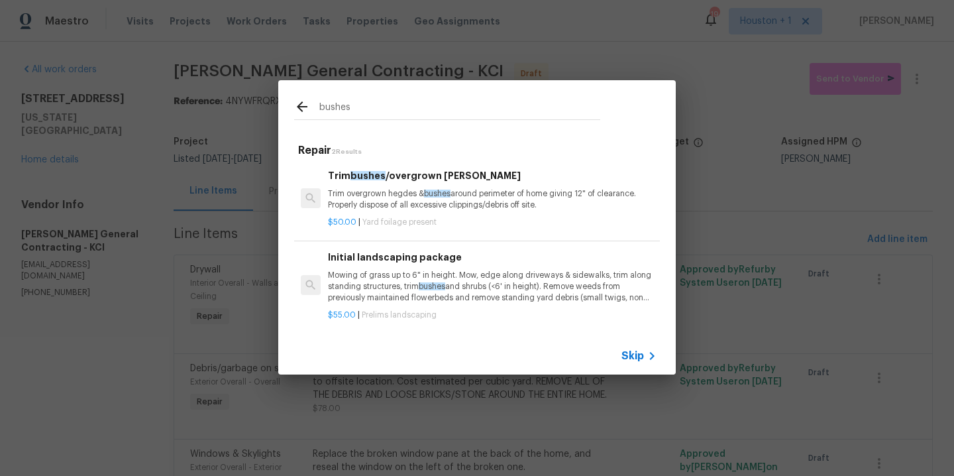
type input "bushes"
click at [725, 181] on div "bushes Repair 2 Results Trim bushes /overgrown hedges Trim overgrown hegdes & b…" at bounding box center [477, 227] width 954 height 454
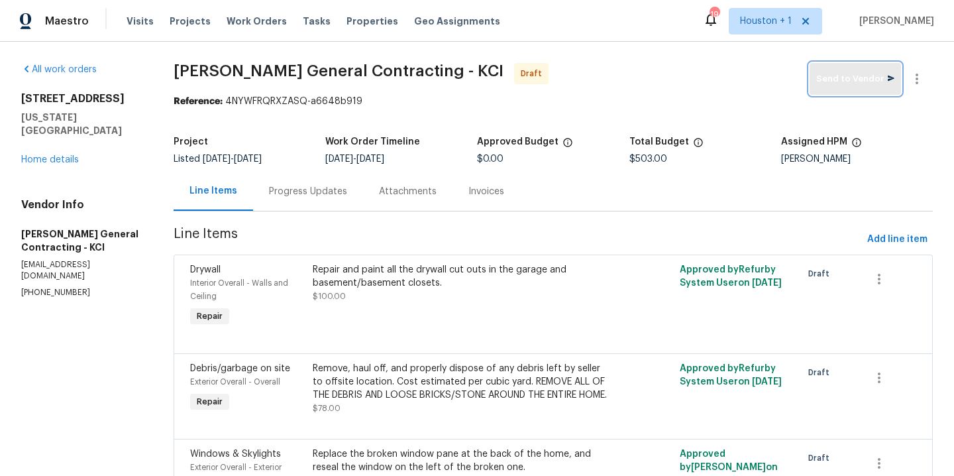
click at [830, 80] on span "Send to Vendor" at bounding box center [855, 79] width 78 height 15
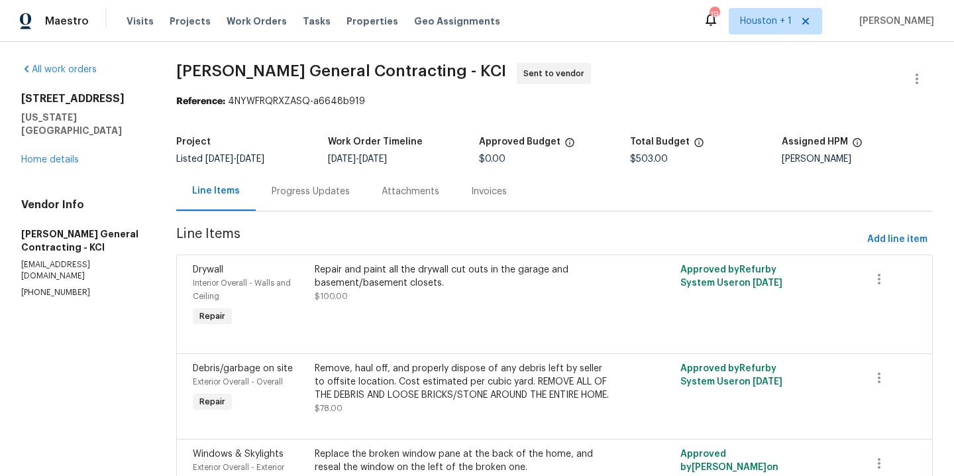
click at [303, 193] on div "Progress Updates" at bounding box center [311, 191] width 78 height 13
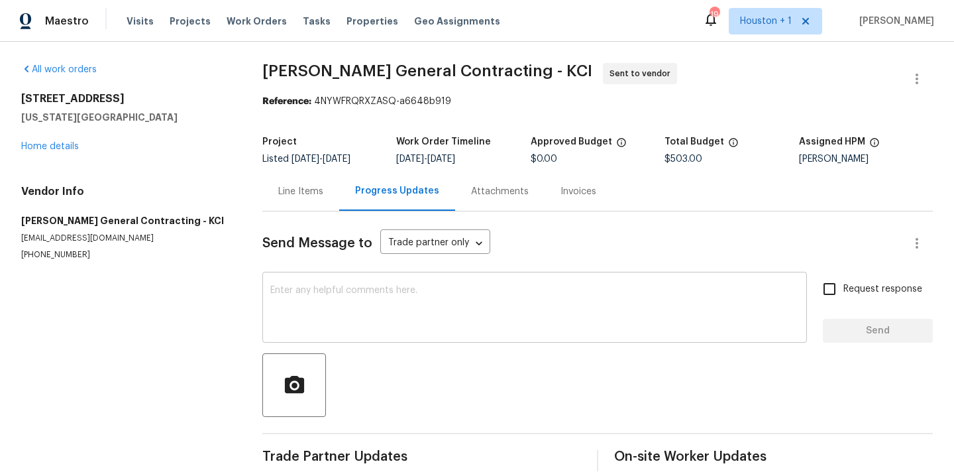
click at [361, 294] on textarea at bounding box center [534, 309] width 529 height 46
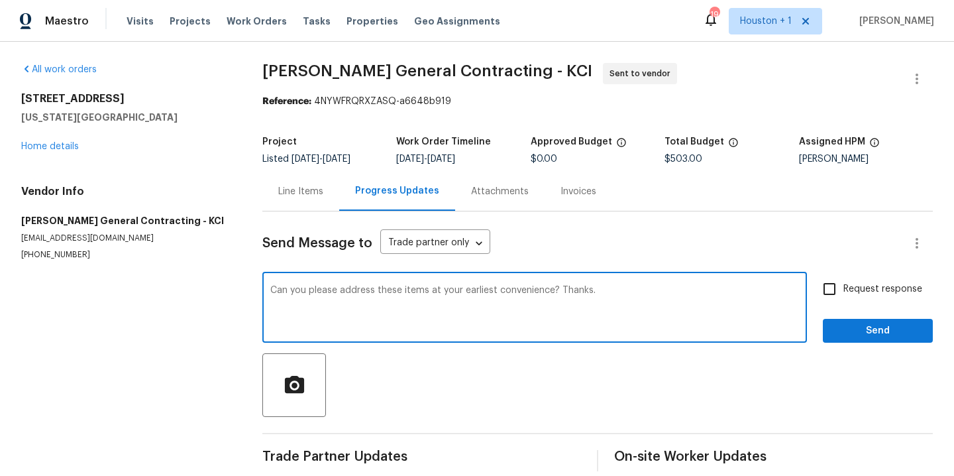
type textarea "Can you please address these items at your earliest convenience? Thanks."
click at [820, 291] on input "Request response" at bounding box center [830, 289] width 28 height 28
checkbox input "true"
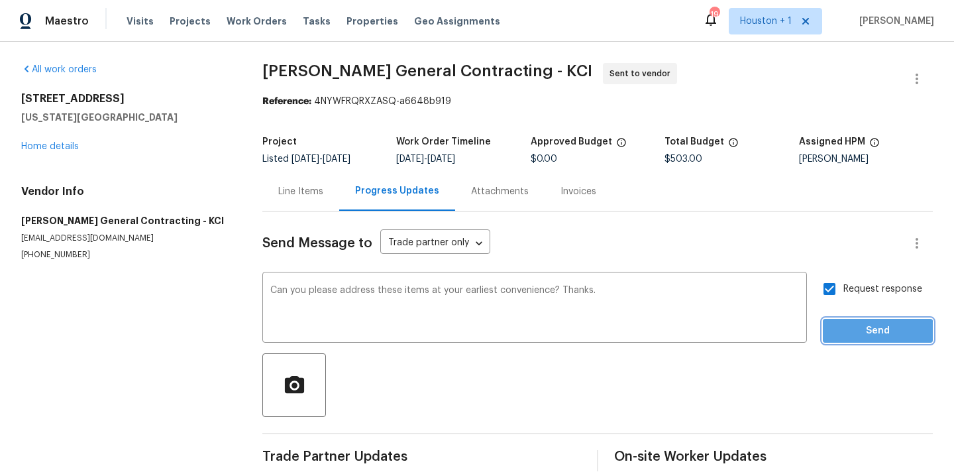
click at [843, 333] on span "Send" at bounding box center [877, 331] width 89 height 17
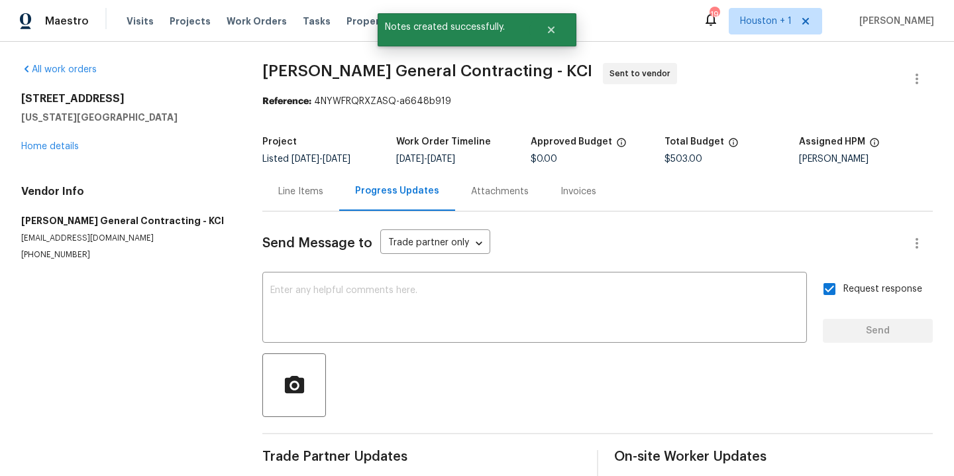
click at [71, 141] on div "7227 Greeley Ave Kansas City, KS 66109 Home details" at bounding box center [125, 122] width 209 height 61
click at [70, 143] on link "Home details" at bounding box center [50, 146] width 58 height 9
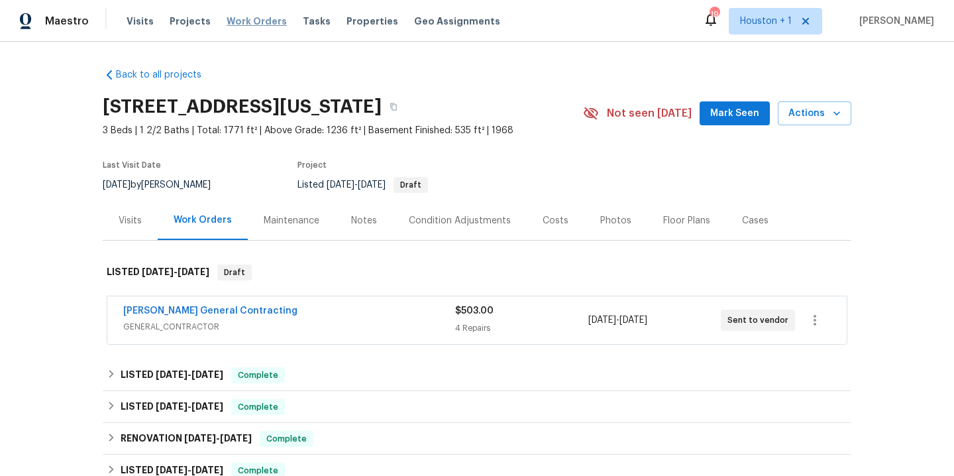
click at [253, 19] on span "Work Orders" at bounding box center [257, 21] width 60 height 13
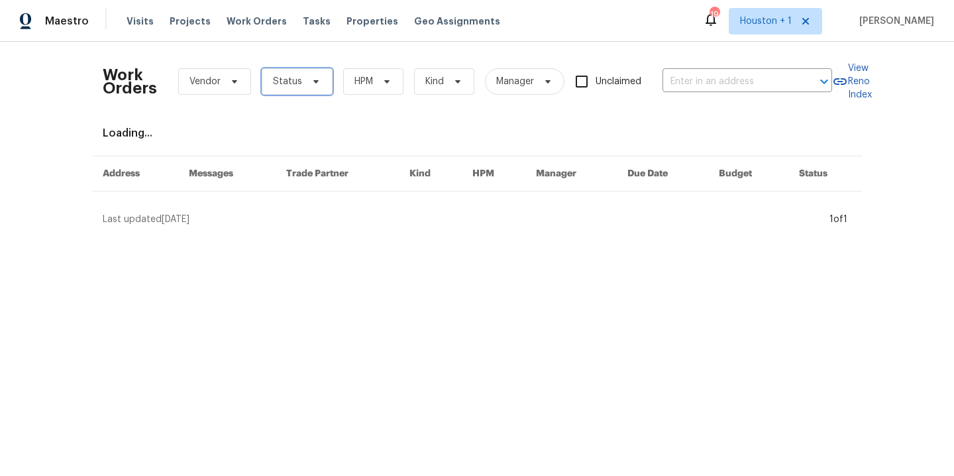
click at [305, 91] on span "Status" at bounding box center [297, 81] width 71 height 27
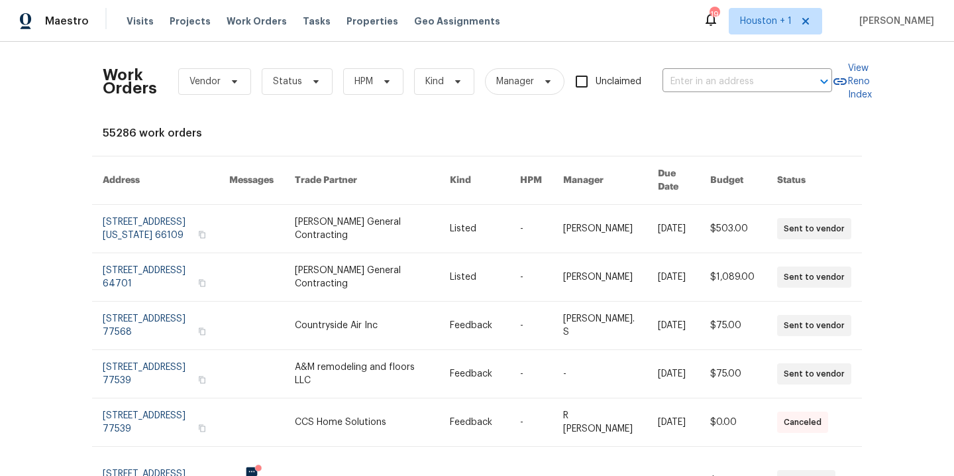
click at [555, 142] on div "Work Orders Vendor Status HPM Kind Manager Unclaimed ​ View Reno Index 55286 wo…" at bounding box center [477, 403] width 749 height 703
click at [723, 76] on input "text" at bounding box center [729, 82] width 133 height 21
type input "4026 reev"
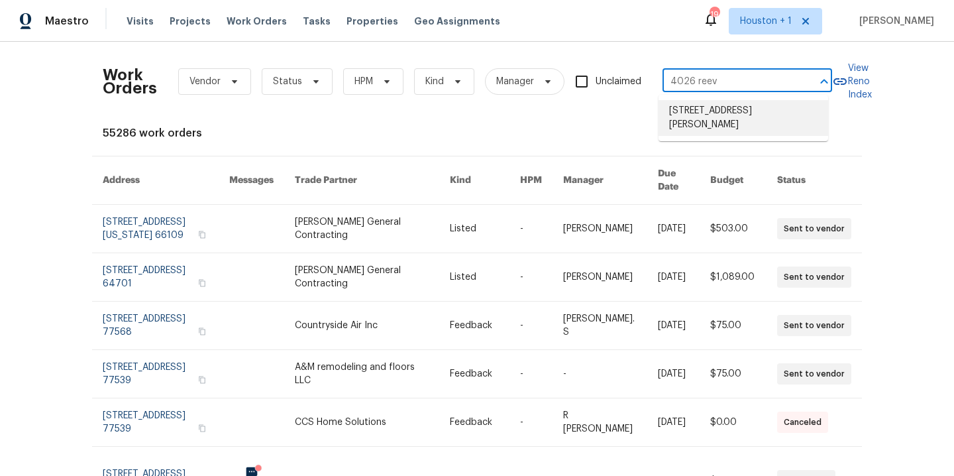
click at [721, 120] on li "4026 Reeves, Galveston, TX 77554" at bounding box center [744, 118] width 170 height 36
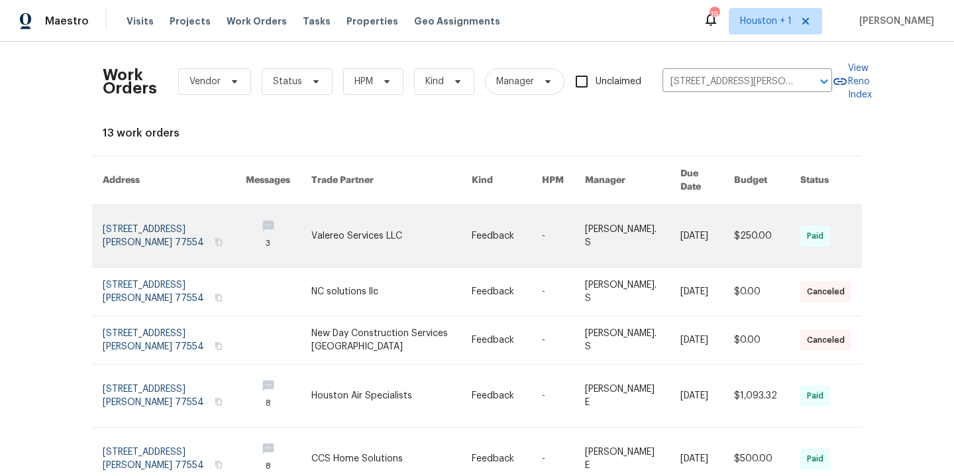
click at [359, 224] on link at bounding box center [391, 236] width 160 height 62
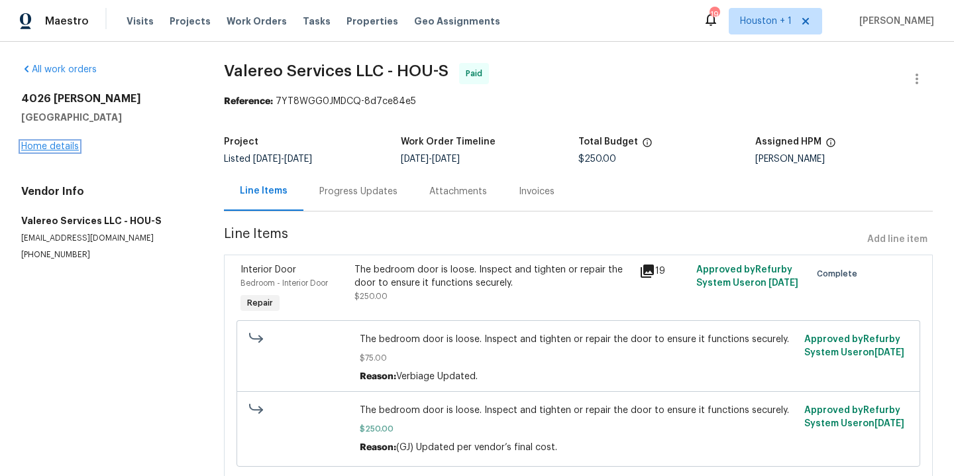
click at [54, 142] on link "Home details" at bounding box center [50, 146] width 58 height 9
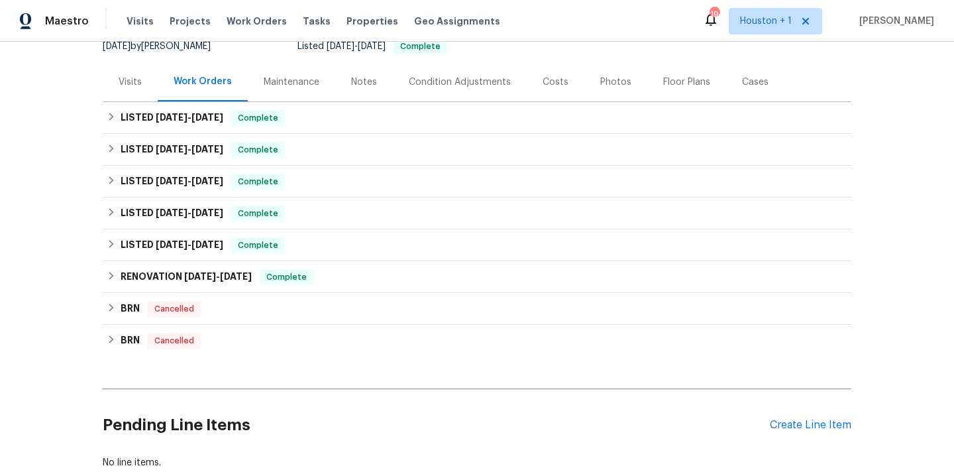
scroll to position [232, 0]
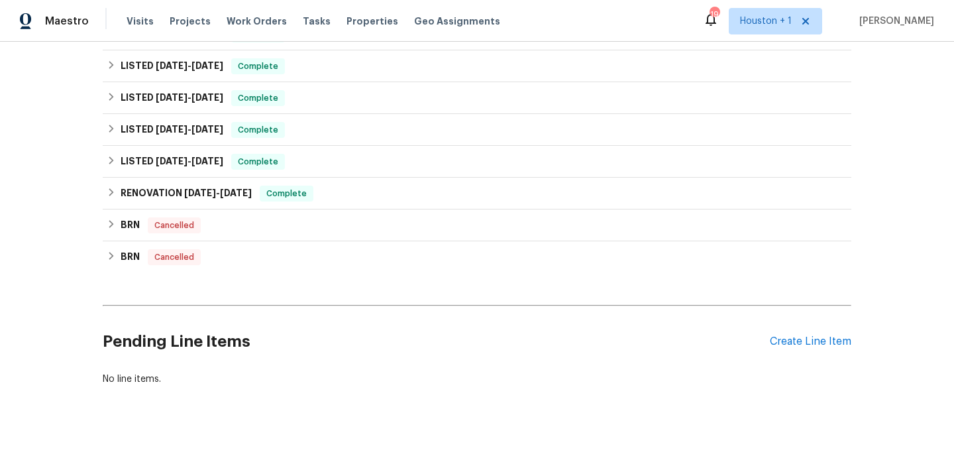
click at [835, 324] on div "Pending Line Items Create Line Item" at bounding box center [477, 342] width 749 height 62
click at [839, 335] on div "Create Line Item" at bounding box center [810, 341] width 81 height 13
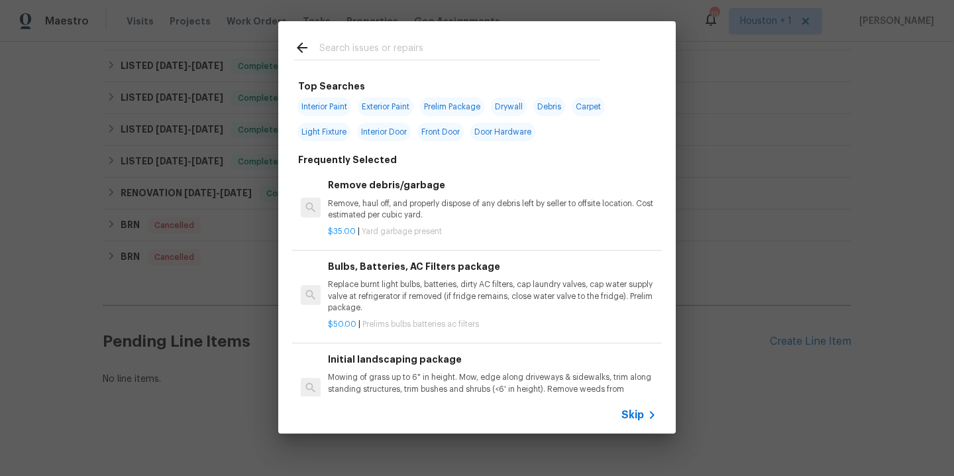
click at [345, 45] on input "text" at bounding box center [459, 50] width 281 height 20
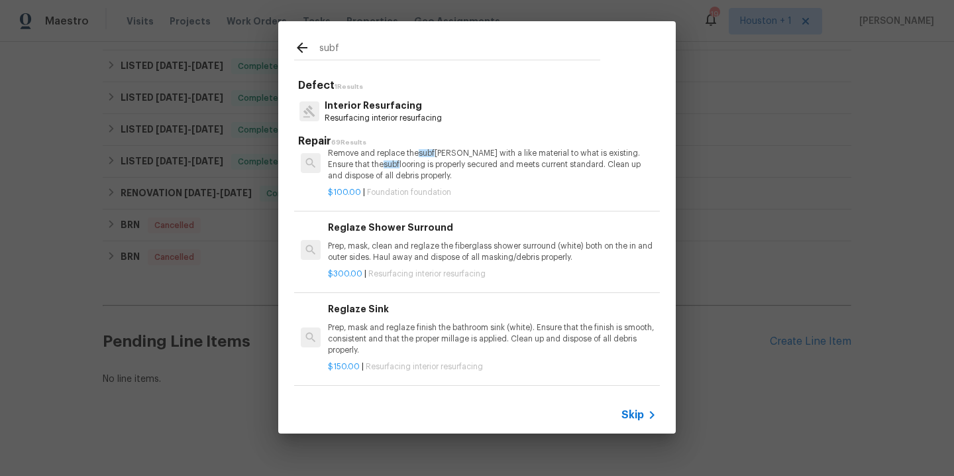
scroll to position [52, 0]
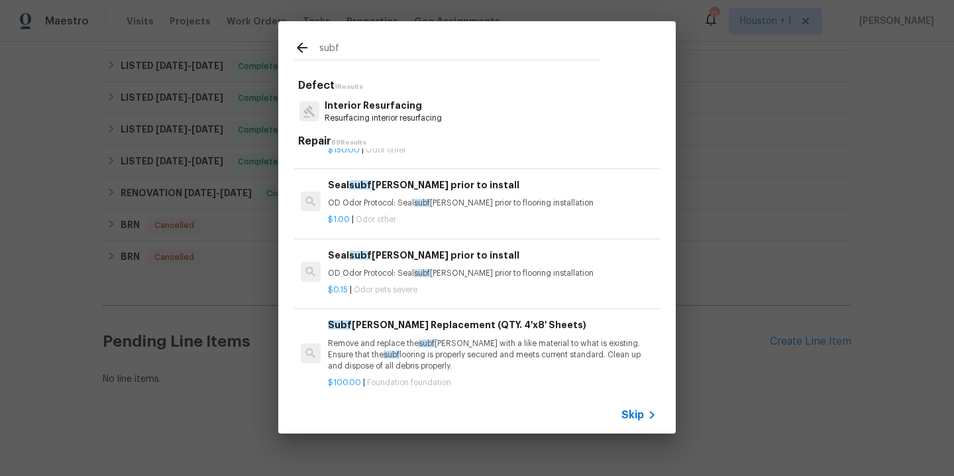
type input "subf"
click at [443, 350] on p "Remove and replace the subf loor with a like material to what is existing. Ensu…" at bounding box center [492, 355] width 329 height 34
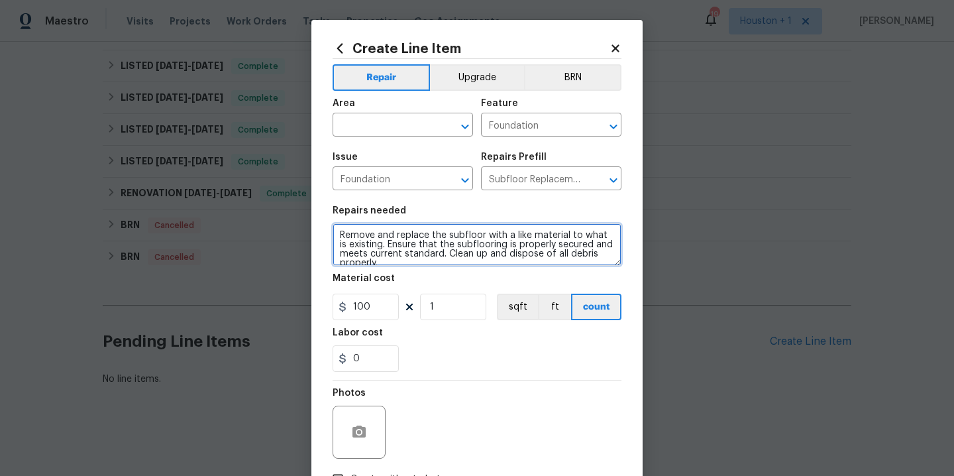
click at [460, 260] on textarea "Remove and replace the subfloor with a like material to what is existing. Ensur…" at bounding box center [477, 244] width 289 height 42
type textarea "Repair the subfloor and flooring in the living room where bulging."
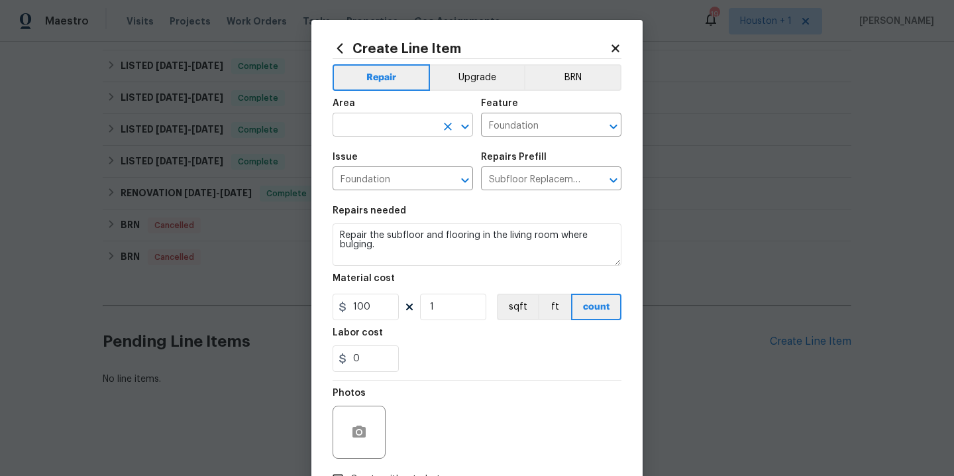
click at [366, 132] on input "text" at bounding box center [384, 126] width 103 height 21
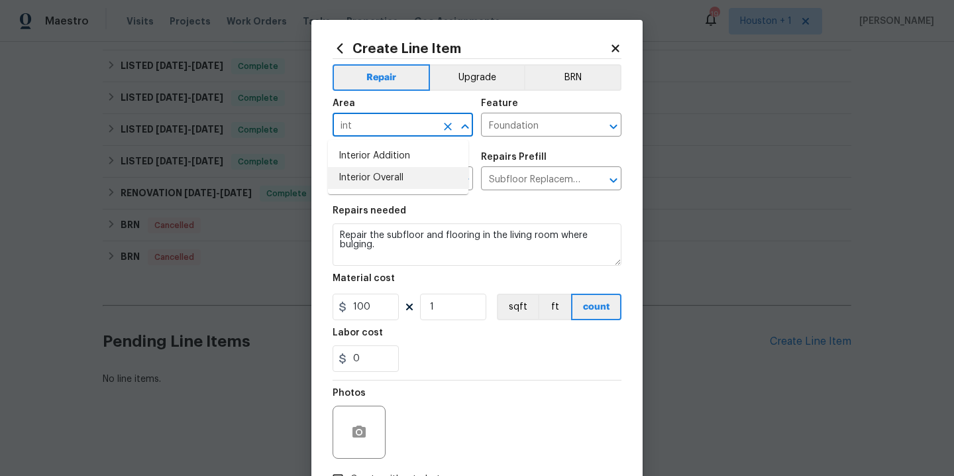
click at [354, 183] on li "Interior Overall" at bounding box center [398, 178] width 140 height 22
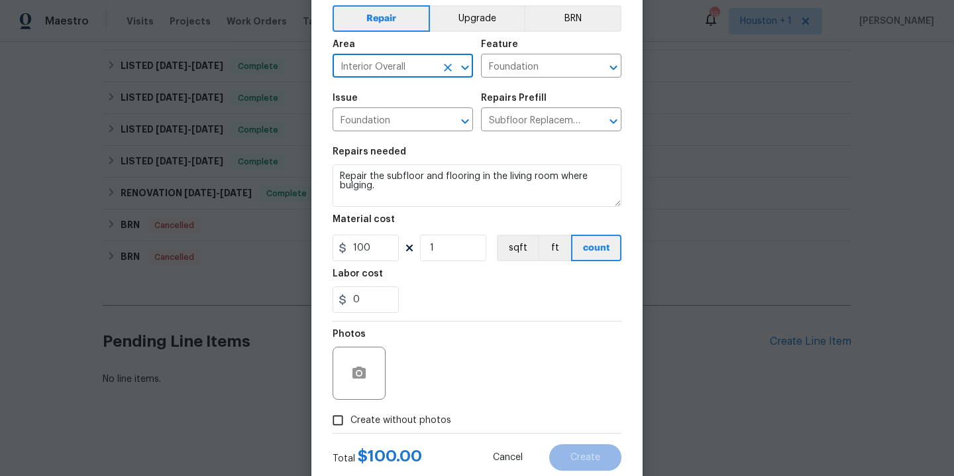
scroll to position [95, 0]
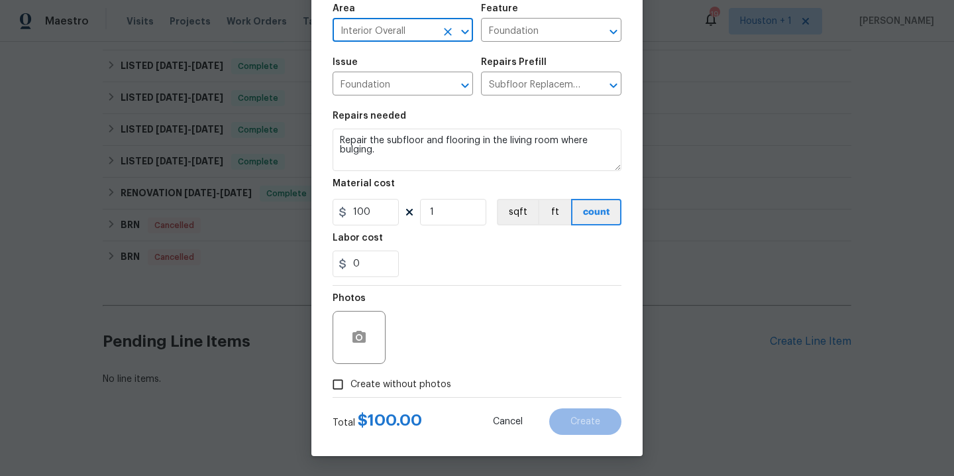
type input "Interior Overall"
click at [405, 379] on span "Create without photos" at bounding box center [400, 385] width 101 height 14
click at [350, 379] on input "Create without photos" at bounding box center [337, 384] width 25 height 25
checkbox input "true"
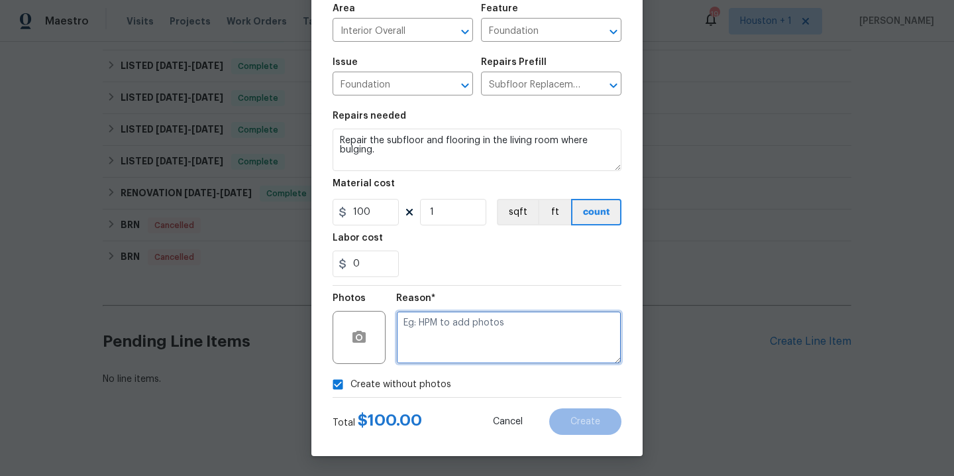
click at [450, 349] on textarea at bounding box center [508, 337] width 225 height 53
type textarea "."
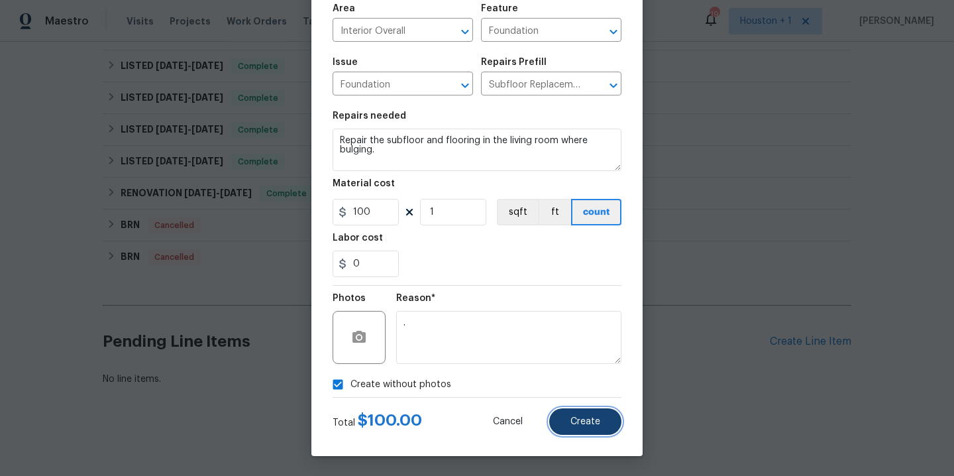
click at [583, 423] on span "Create" at bounding box center [585, 422] width 30 height 10
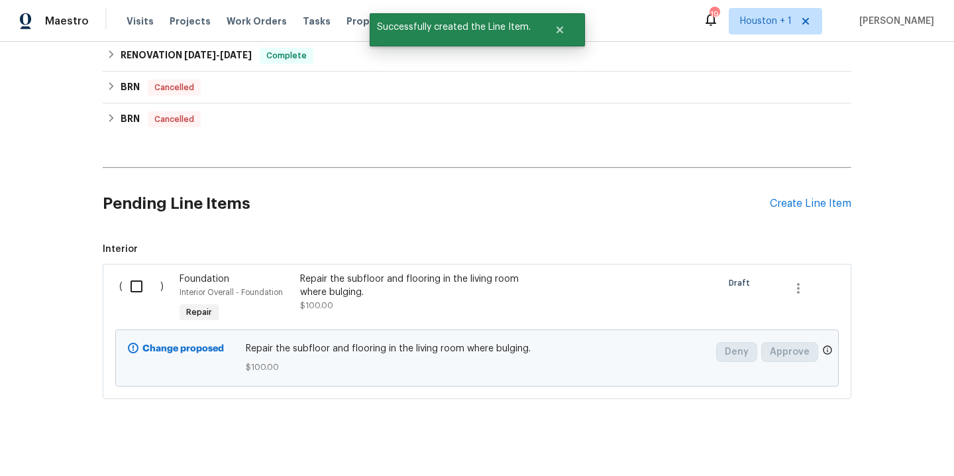
scroll to position [383, 0]
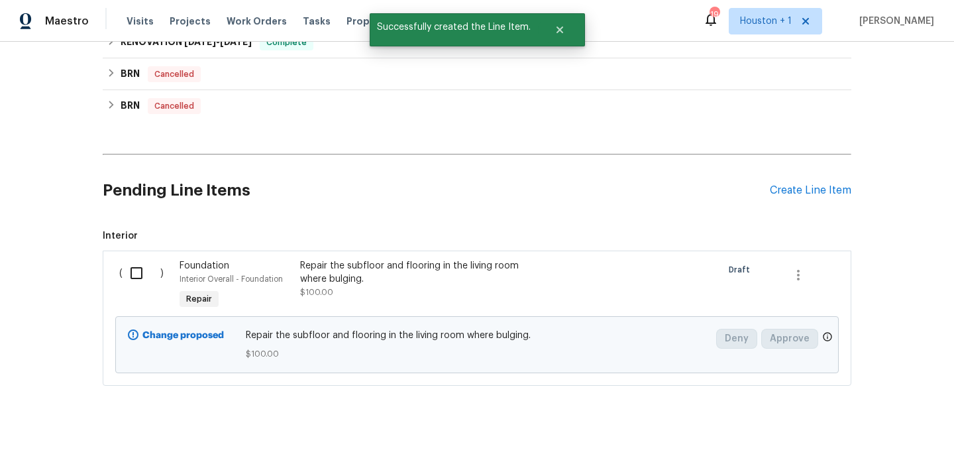
click at [133, 264] on input "checkbox" at bounding box center [142, 273] width 38 height 28
checkbox input "true"
click at [869, 442] on span "Create Work Order" at bounding box center [878, 443] width 88 height 17
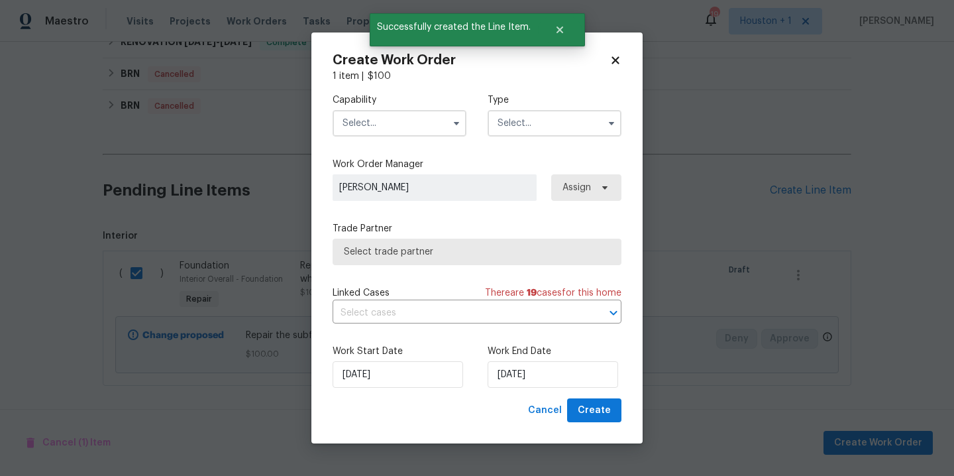
click at [375, 123] on input "text" at bounding box center [400, 123] width 134 height 27
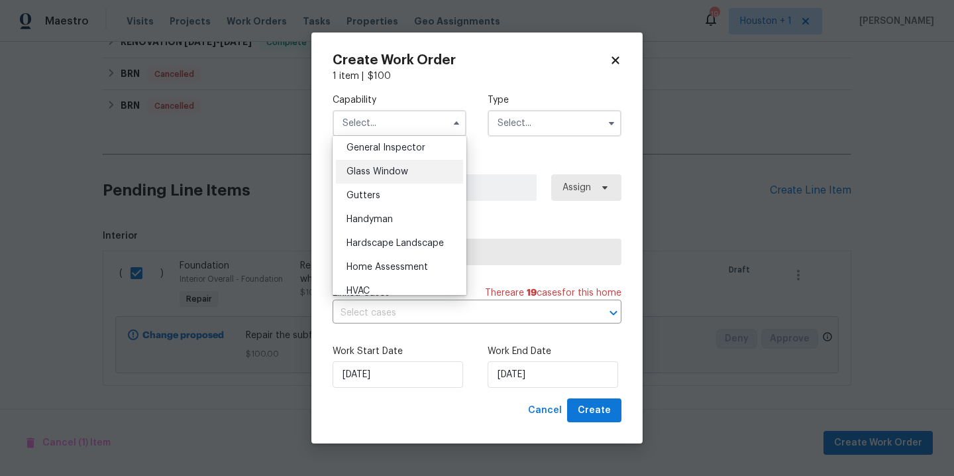
scroll to position [631, 0]
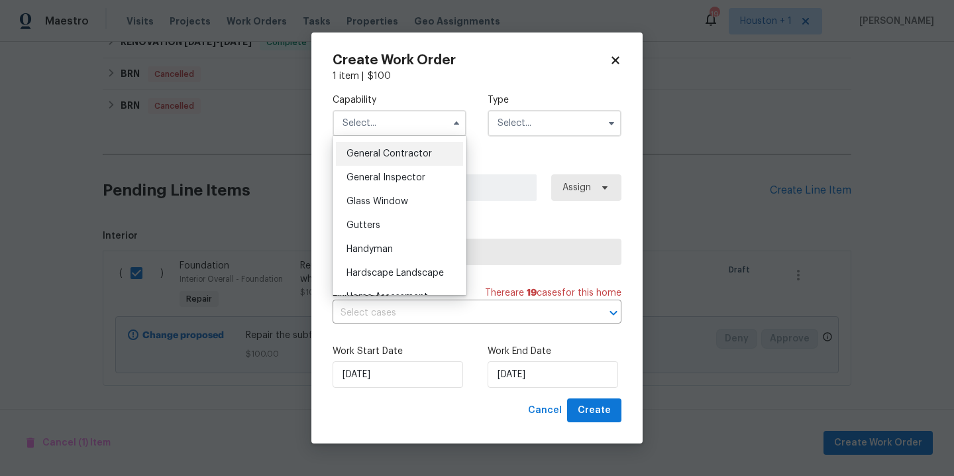
click at [401, 158] on span "General Contractor" at bounding box center [388, 153] width 85 height 9
type input "General Contractor"
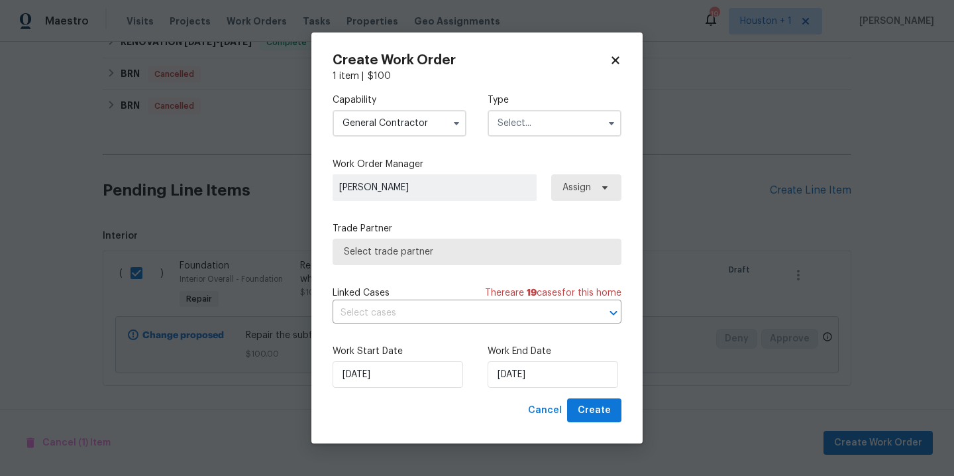
click at [526, 125] on input "text" at bounding box center [555, 123] width 134 height 27
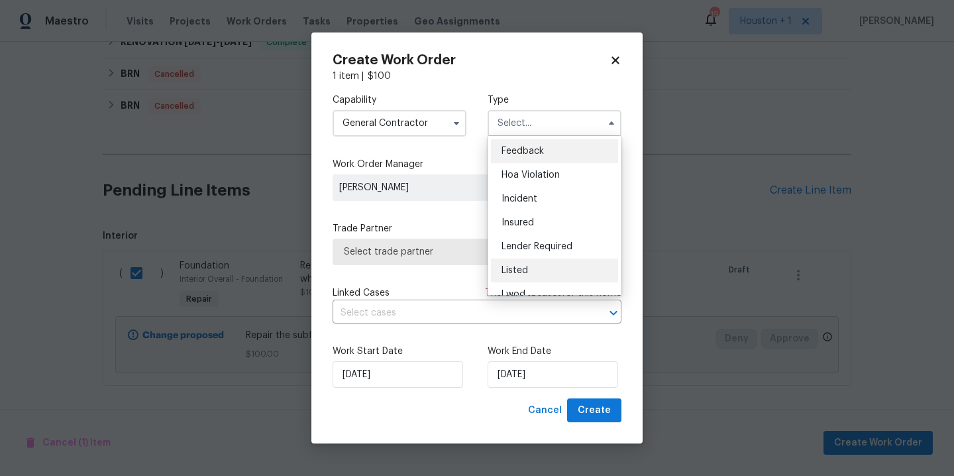
click at [548, 262] on div "Listed" at bounding box center [554, 270] width 127 height 24
type input "Listed"
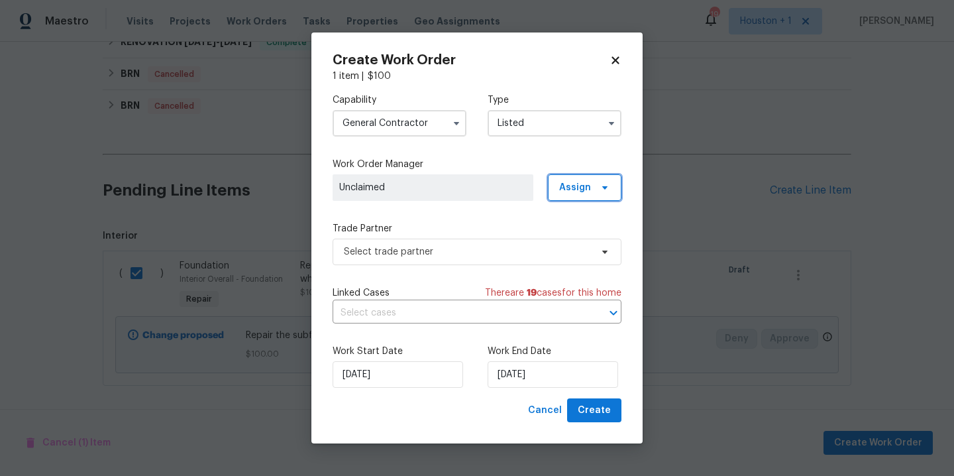
click at [592, 187] on span "Assign" at bounding box center [585, 187] width 74 height 27
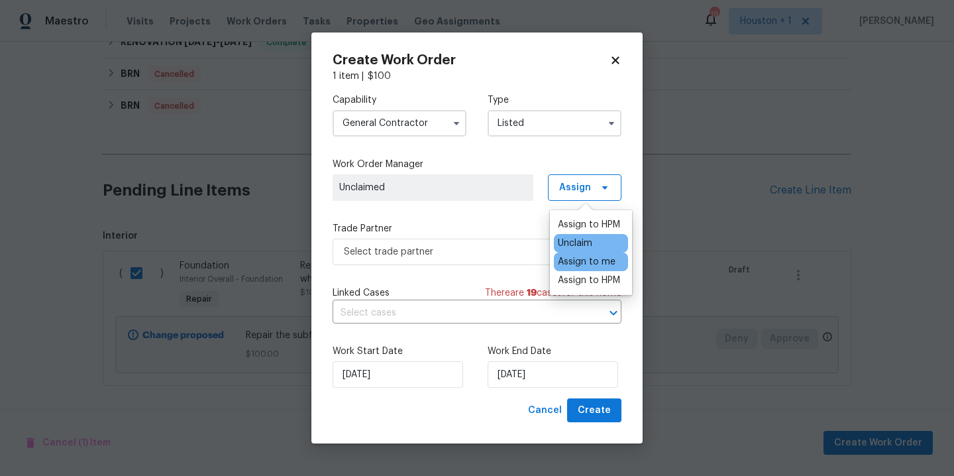
click at [596, 263] on div "Assign to me" at bounding box center [587, 261] width 58 height 13
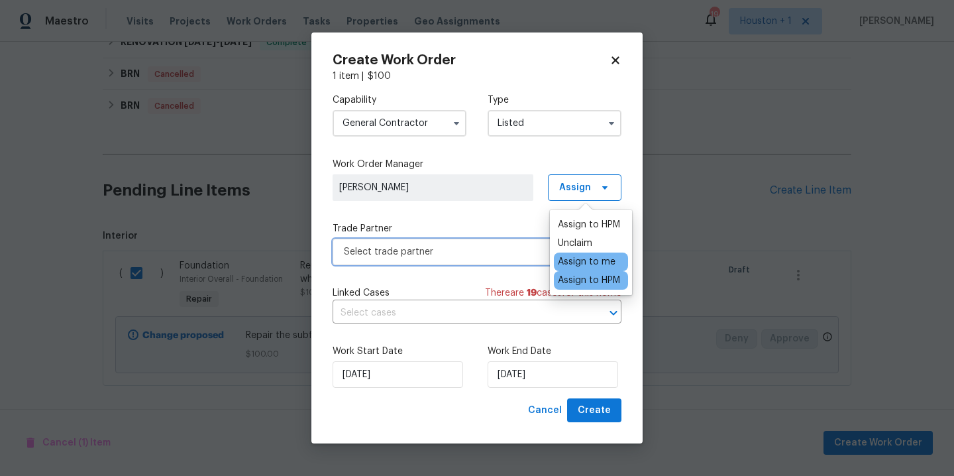
click at [462, 242] on span "Select trade partner" at bounding box center [477, 252] width 289 height 27
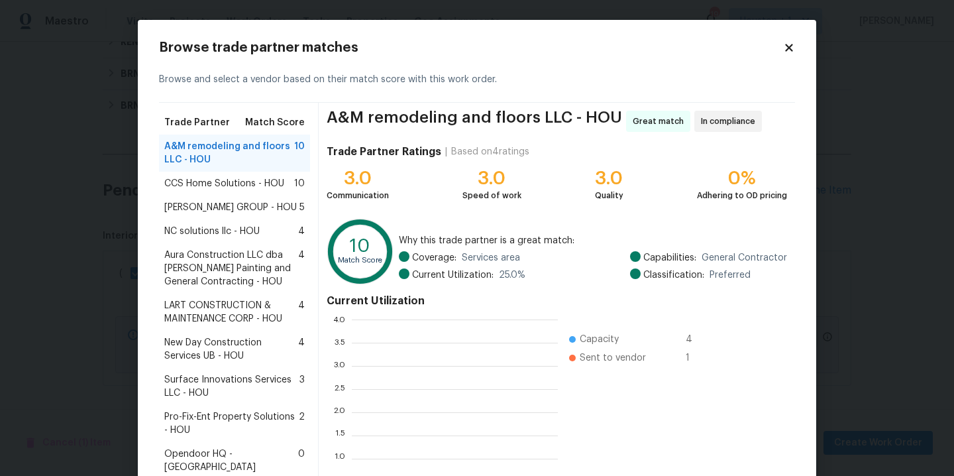
scroll to position [176, 196]
click at [235, 261] on span "Aura Construction LLC dba Logan's Painting and General Contracting - HOU" at bounding box center [231, 268] width 134 height 40
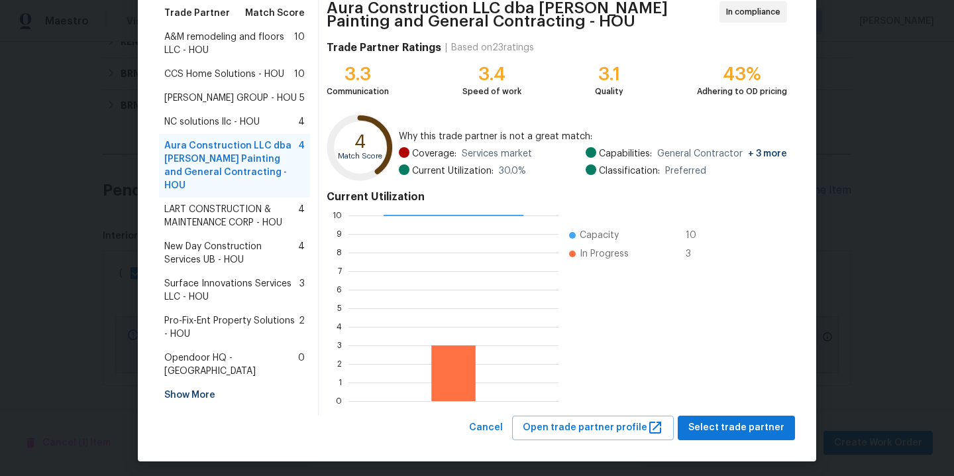
scroll to position [114, 0]
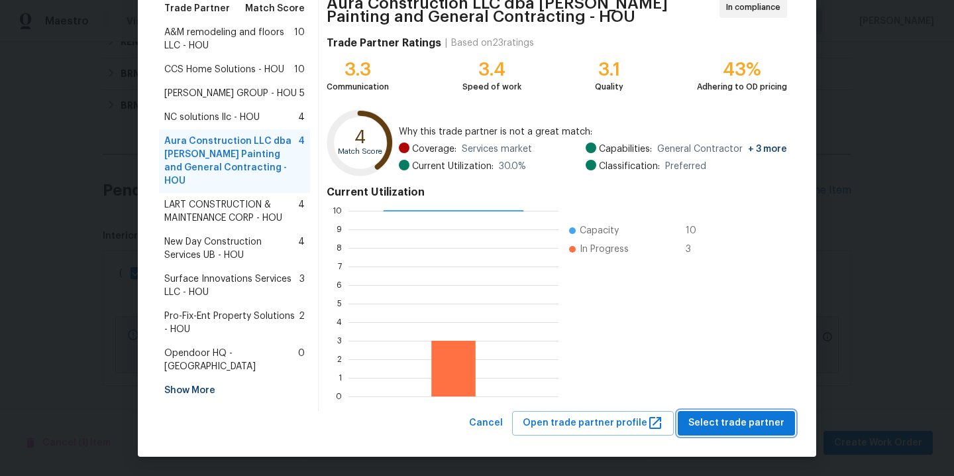
click at [716, 420] on span "Select trade partner" at bounding box center [736, 423] width 96 height 17
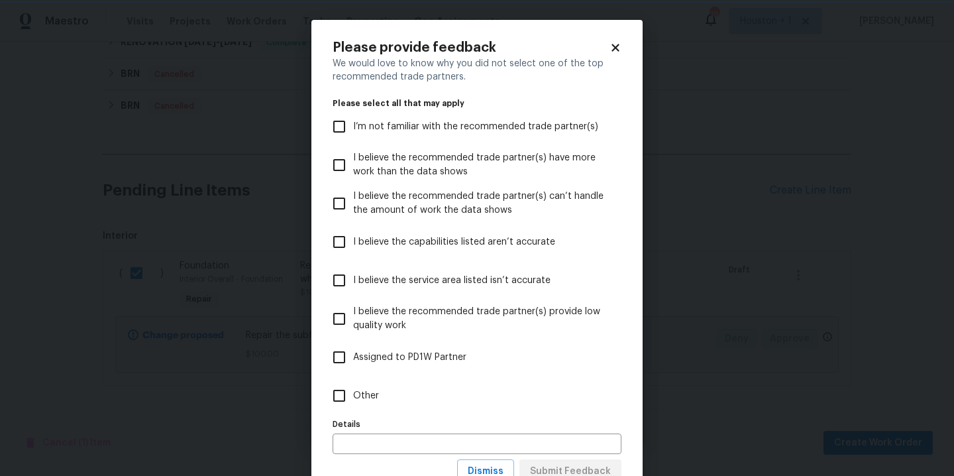
scroll to position [0, 0]
click at [776, 333] on body "Maestro Visits Projects Work Orders Tasks Properties Geo Assignments 19 Houston…" at bounding box center [477, 238] width 954 height 476
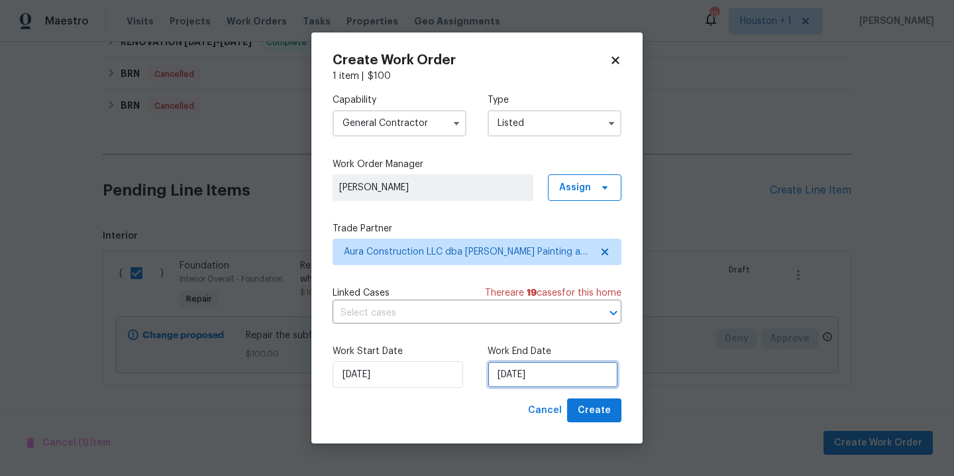
click at [578, 372] on input "9/24/2025" at bounding box center [553, 374] width 131 height 27
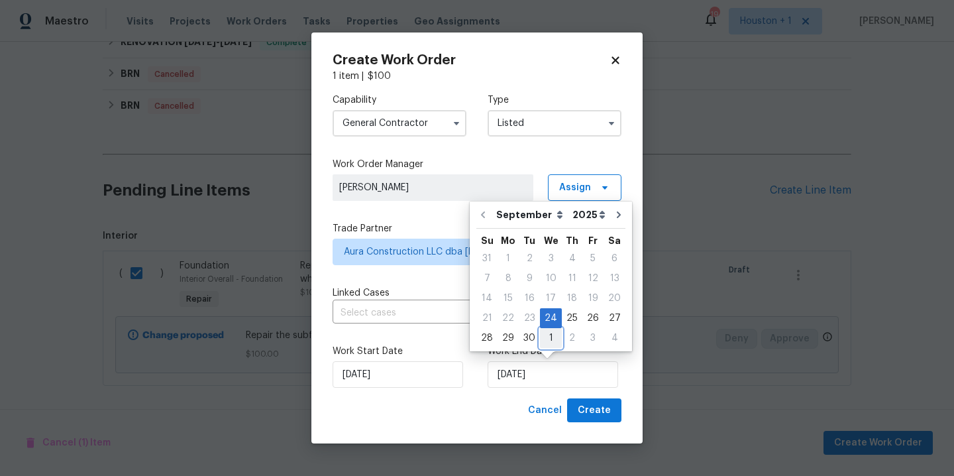
click at [551, 337] on div "1" at bounding box center [551, 338] width 22 height 19
type input "10/1/2025"
select select "9"
click at [592, 415] on span "Create" at bounding box center [594, 410] width 33 height 17
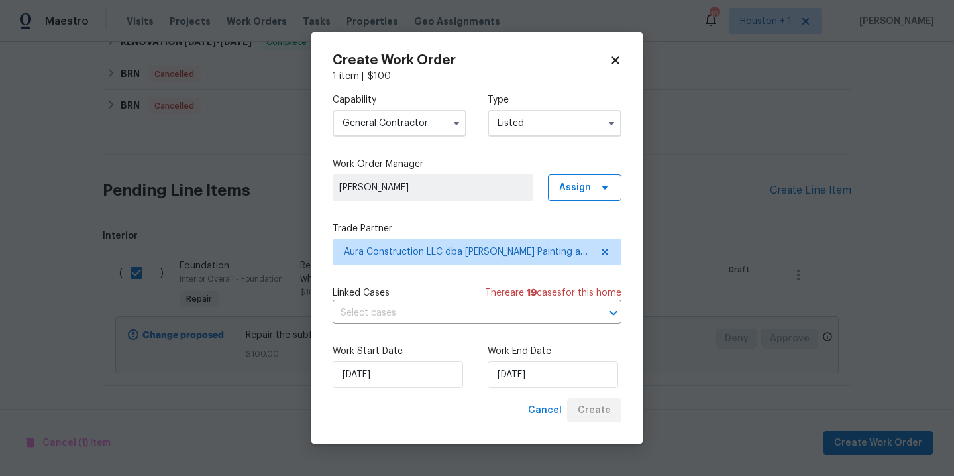
checkbox input "false"
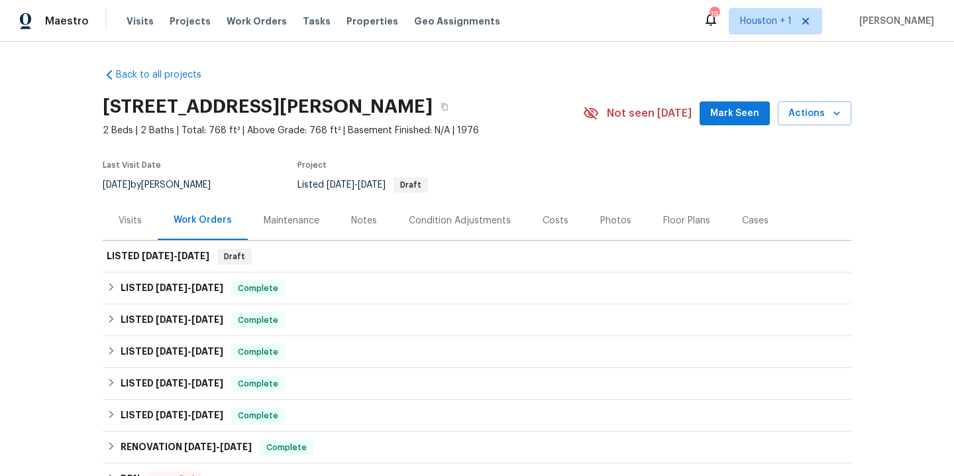
click at [127, 221] on div "Visits" at bounding box center [130, 220] width 23 height 13
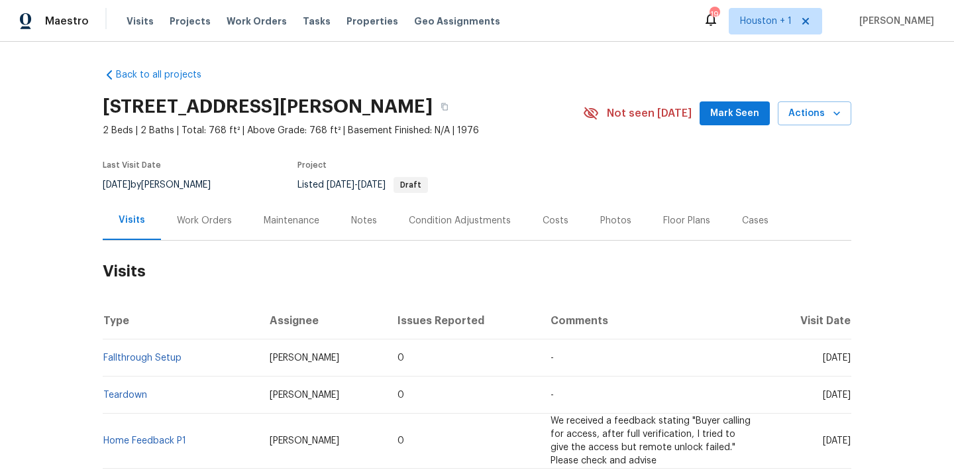
click at [201, 219] on div "Work Orders" at bounding box center [204, 220] width 55 height 13
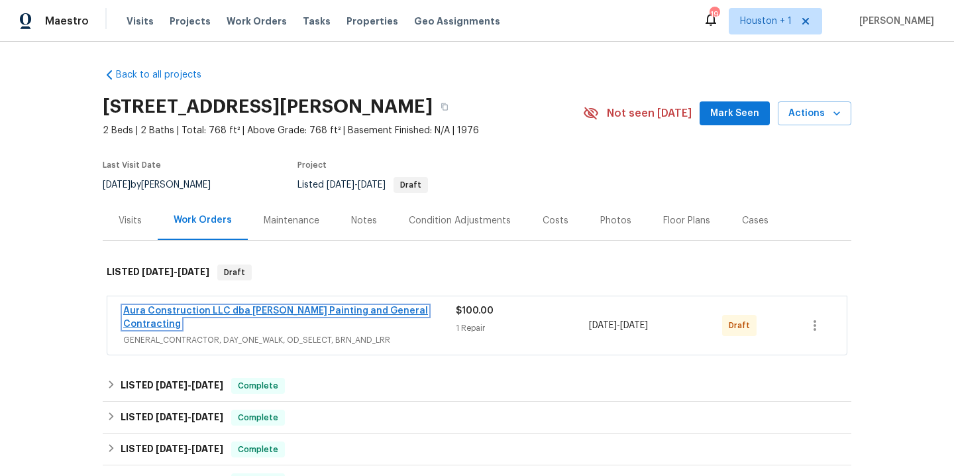
click at [268, 309] on link "Aura Construction LLC dba Logan's Painting and General Contracting" at bounding box center [275, 317] width 305 height 23
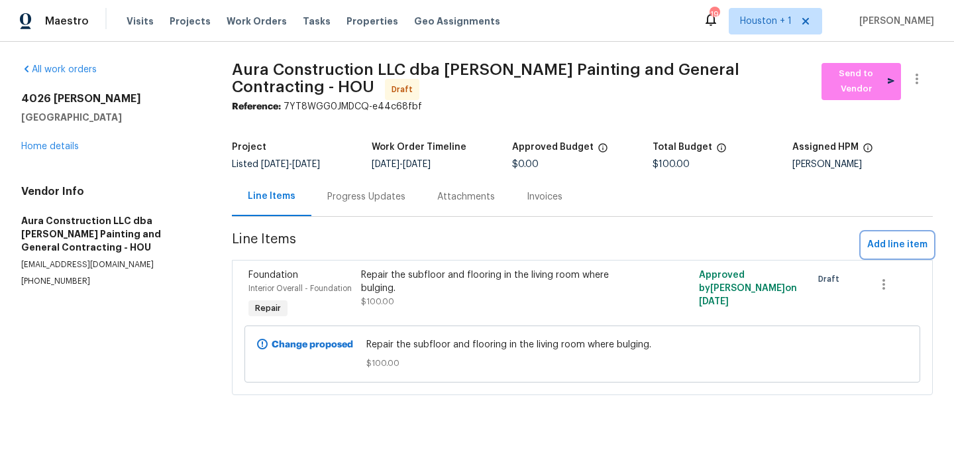
click at [880, 241] on span "Add line item" at bounding box center [897, 245] width 60 height 17
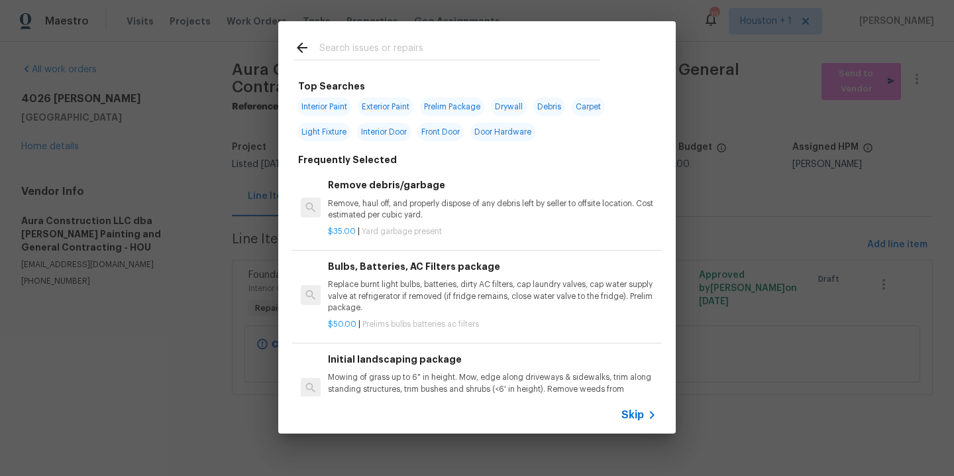
click at [391, 57] on input "text" at bounding box center [459, 50] width 281 height 20
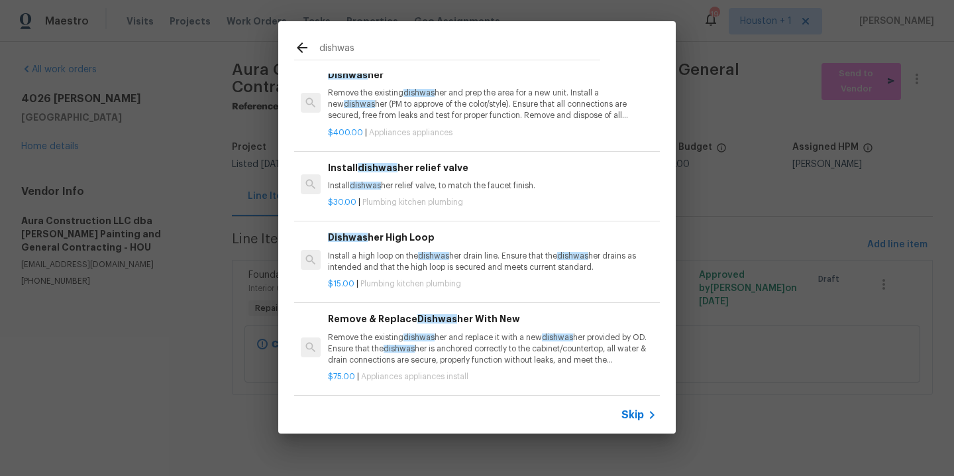
scroll to position [39, 0]
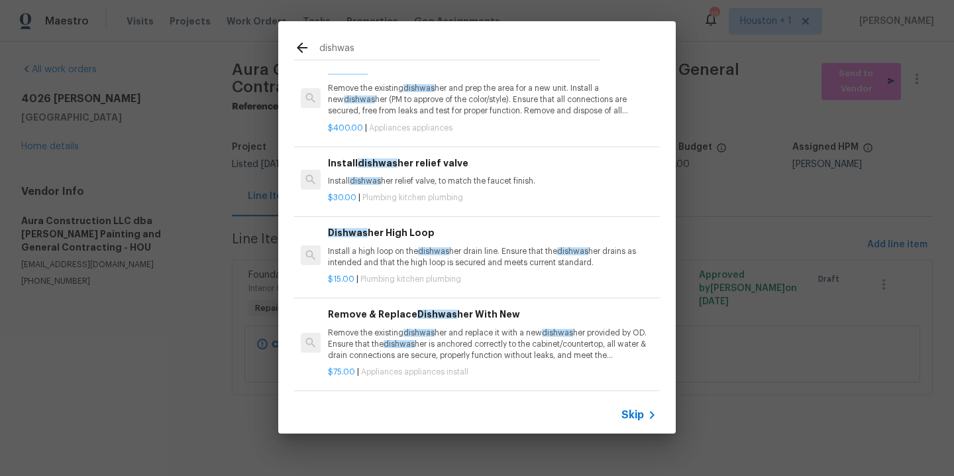
type input "dishwas"
click at [358, 316] on div "Remove & Replace Dishwas her With New Remove the existing dishwas her and repla…" at bounding box center [492, 334] width 329 height 54
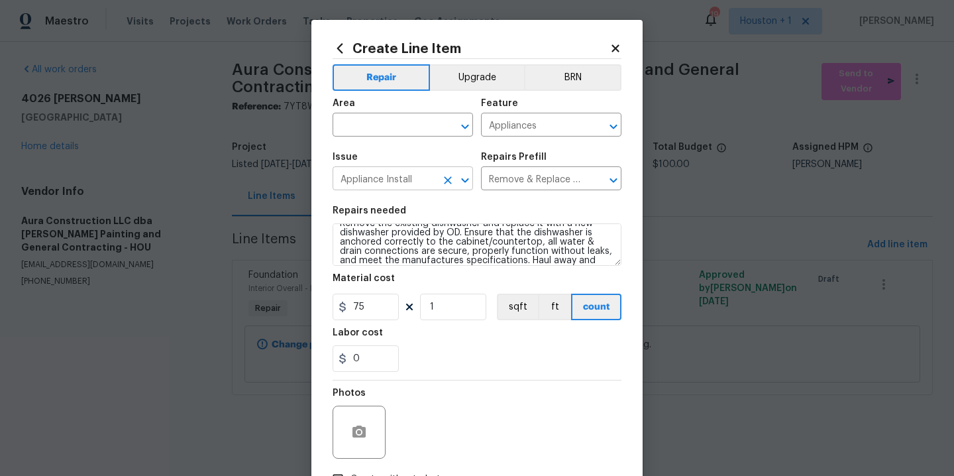
scroll to position [0, 0]
click at [383, 140] on span "Area ​" at bounding box center [403, 118] width 140 height 54
click at [382, 131] on input "text" at bounding box center [384, 126] width 103 height 21
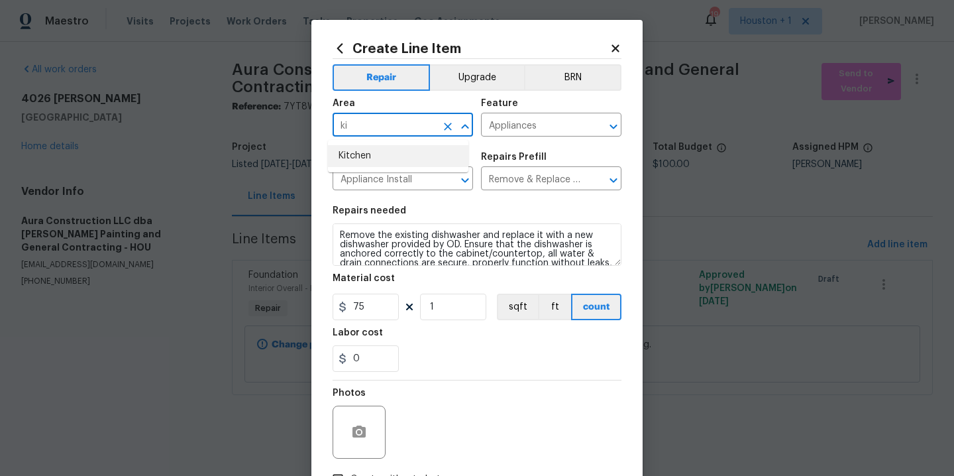
click at [376, 158] on li "Kitchen" at bounding box center [398, 156] width 140 height 22
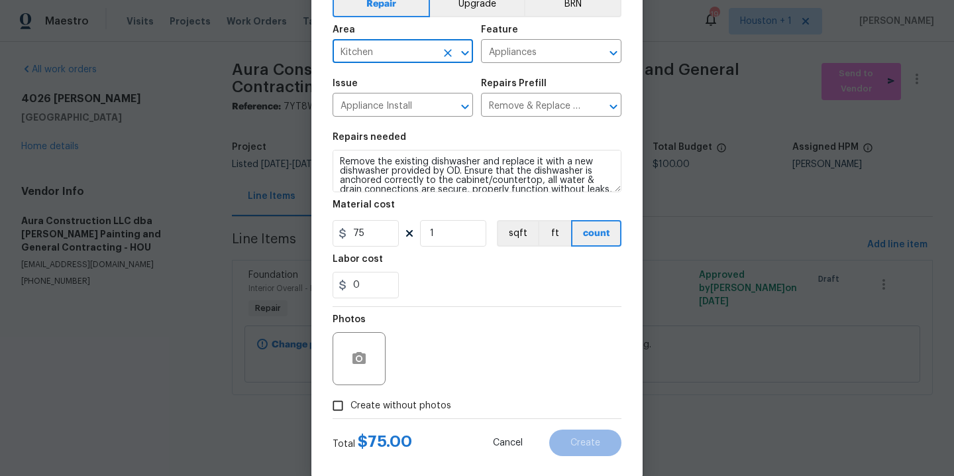
scroll to position [95, 0]
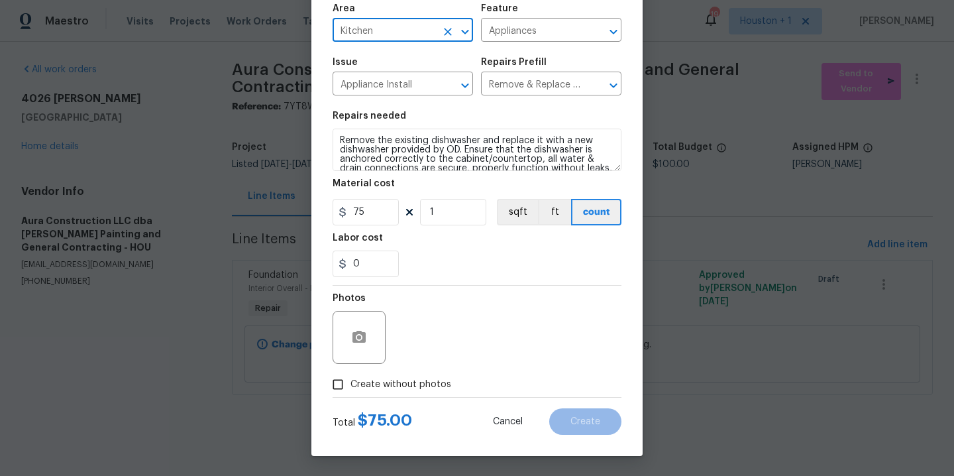
type input "Kitchen"
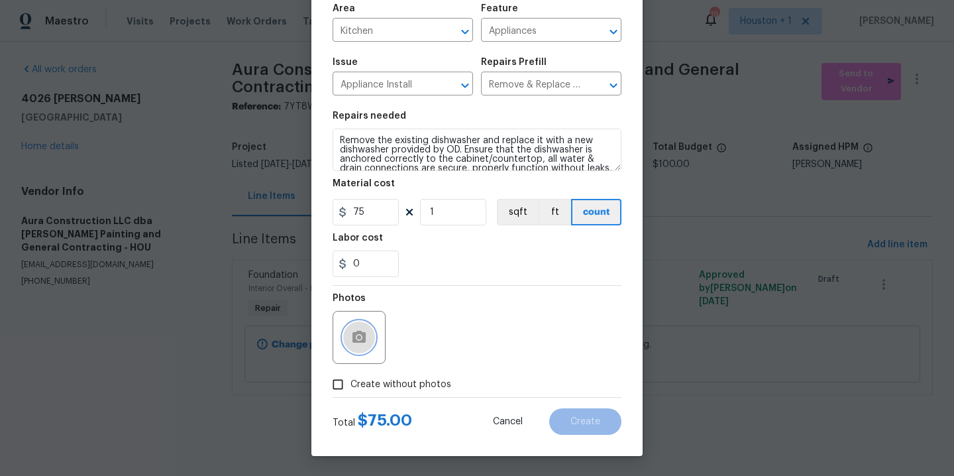
click at [344, 346] on button "button" at bounding box center [359, 337] width 32 height 32
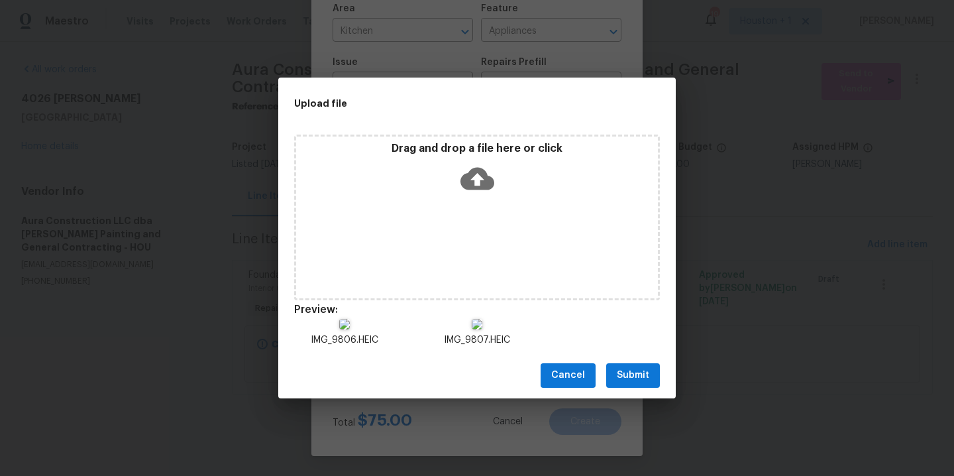
click at [641, 373] on span "Submit" at bounding box center [633, 375] width 32 height 17
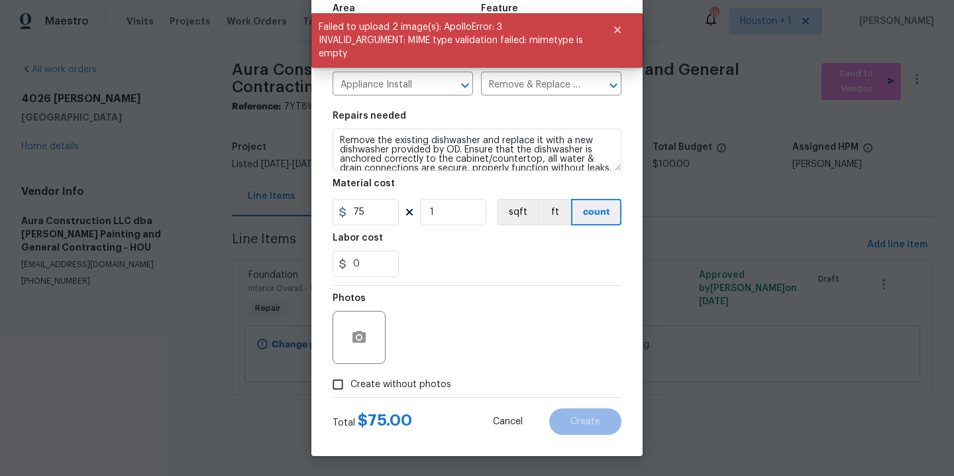
click at [513, 336] on div "Photos" at bounding box center [477, 329] width 289 height 86
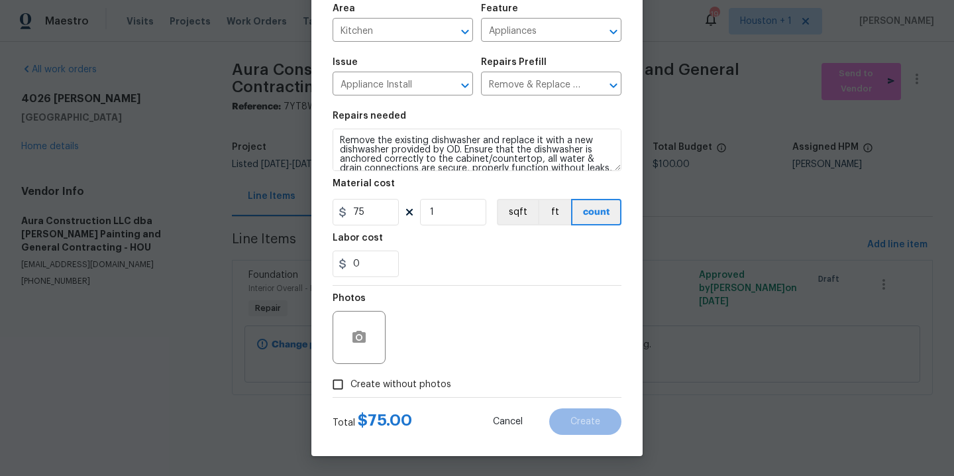
click at [366, 383] on span "Create without photos" at bounding box center [400, 385] width 101 height 14
click at [350, 383] on input "Create without photos" at bounding box center [337, 384] width 25 height 25
checkbox input "true"
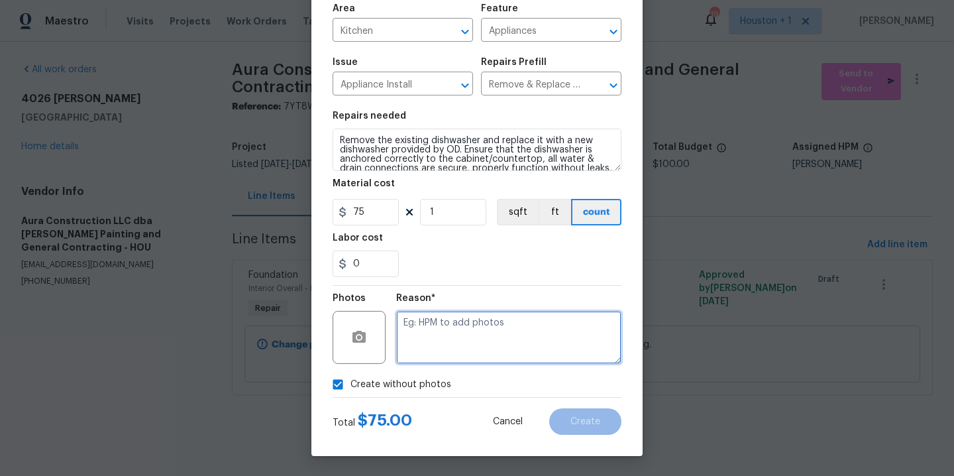
click at [456, 356] on textarea at bounding box center [508, 337] width 225 height 53
type textarea "."
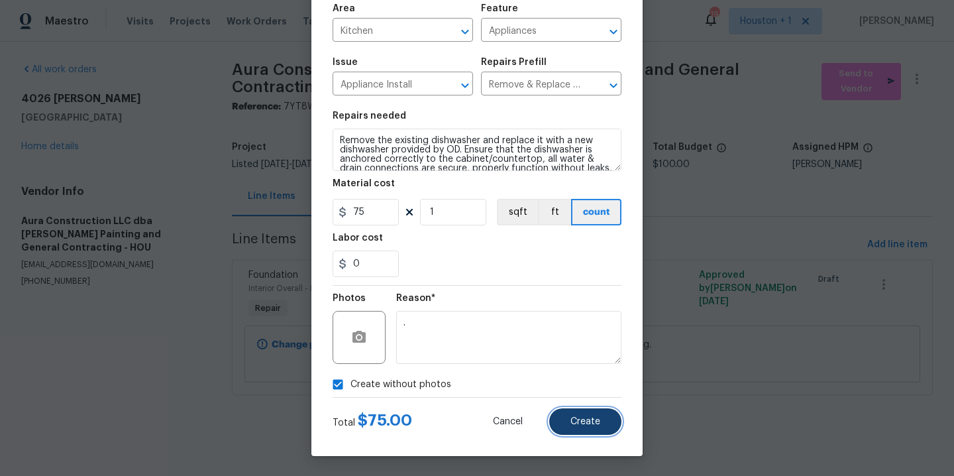
click at [581, 415] on button "Create" at bounding box center [585, 421] width 72 height 27
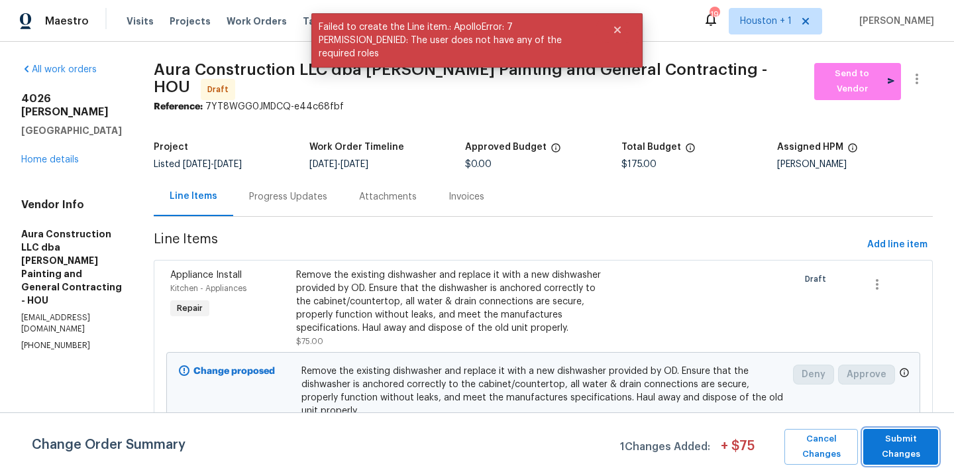
click at [888, 439] on span "Submit Changes" at bounding box center [901, 446] width 62 height 30
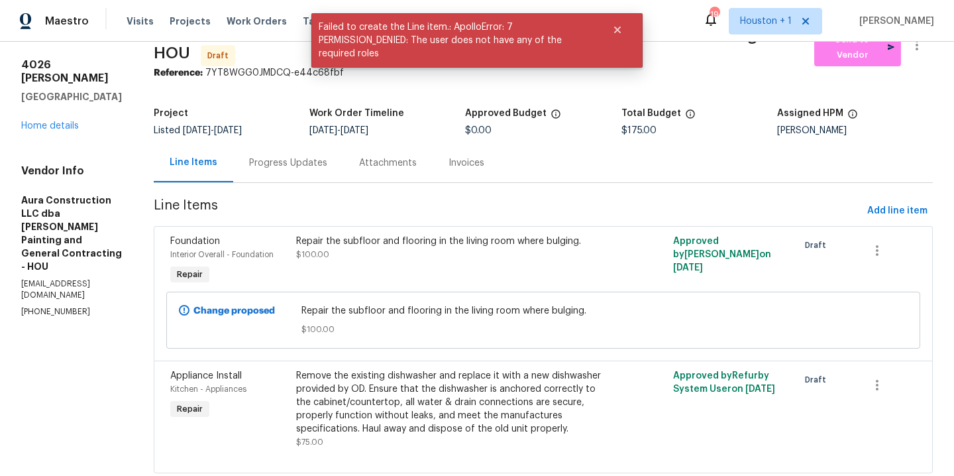
scroll to position [0, 0]
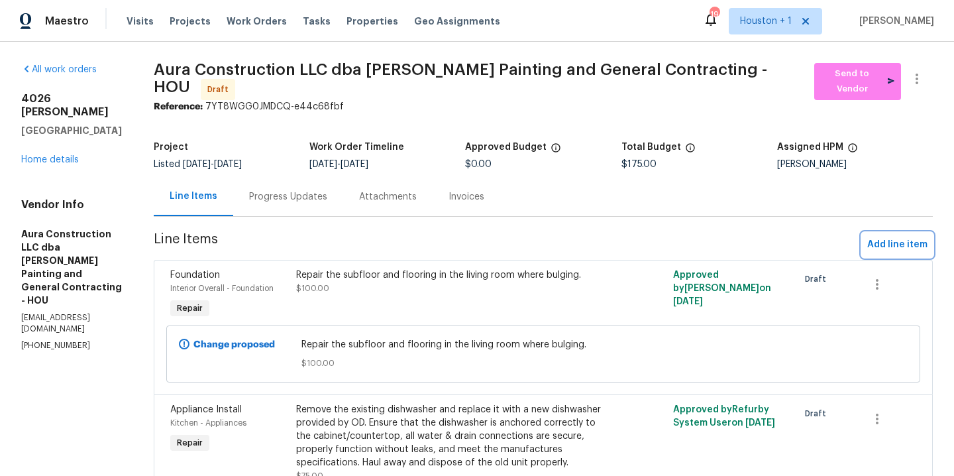
click at [869, 240] on span "Add line item" at bounding box center [897, 245] width 60 height 17
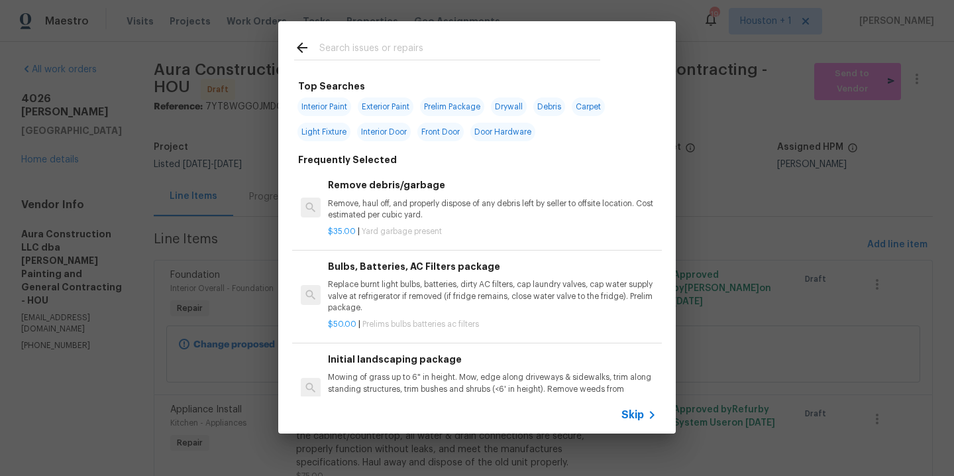
click at [360, 40] on input "text" at bounding box center [459, 50] width 281 height 20
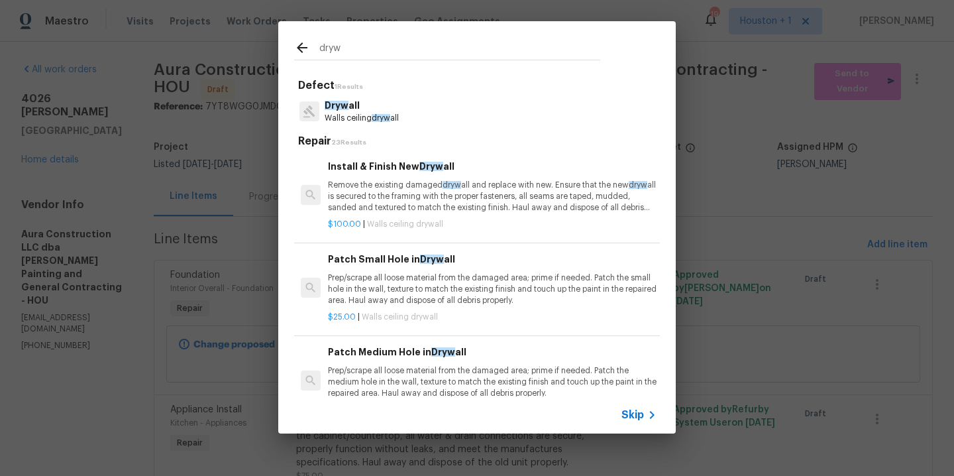
type input "dryw"
click at [355, 113] on p "Walls ceiling dryw all" at bounding box center [362, 118] width 74 height 11
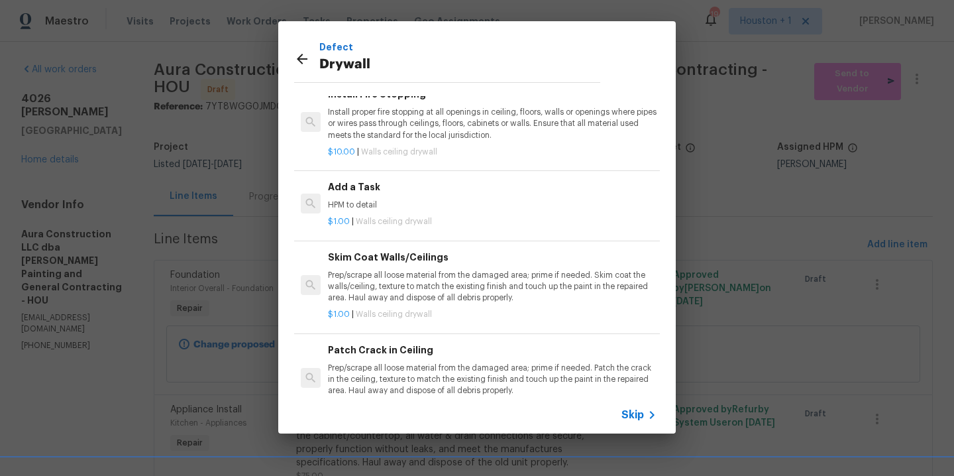
scroll to position [61, 0]
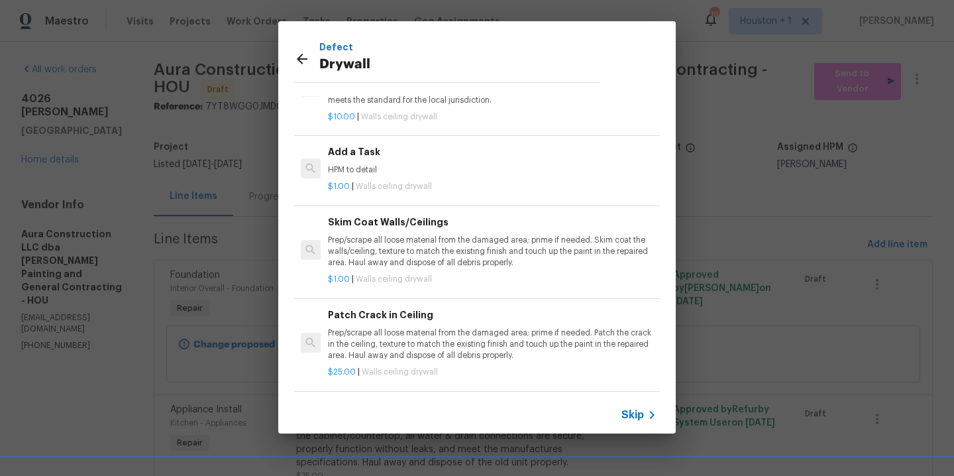
click at [466, 327] on p "Prep/scrape all loose material from the damaged area; prime if needed. Patch th…" at bounding box center [492, 344] width 329 height 34
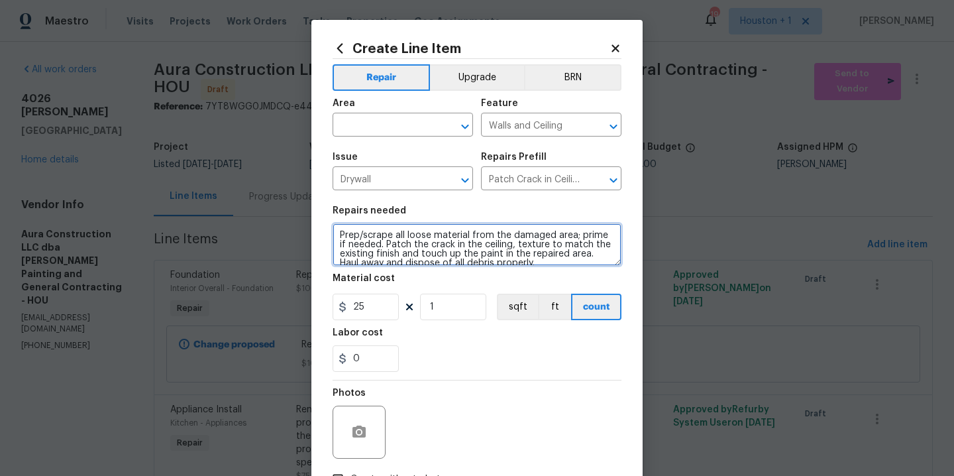
click at [498, 241] on textarea "Prep/scrape all loose material from the damaged area; prime if needed. Patch th…" at bounding box center [477, 244] width 289 height 42
type textarea "Repair and paint all of the drywall cracks in the walls and ceiling throughout."
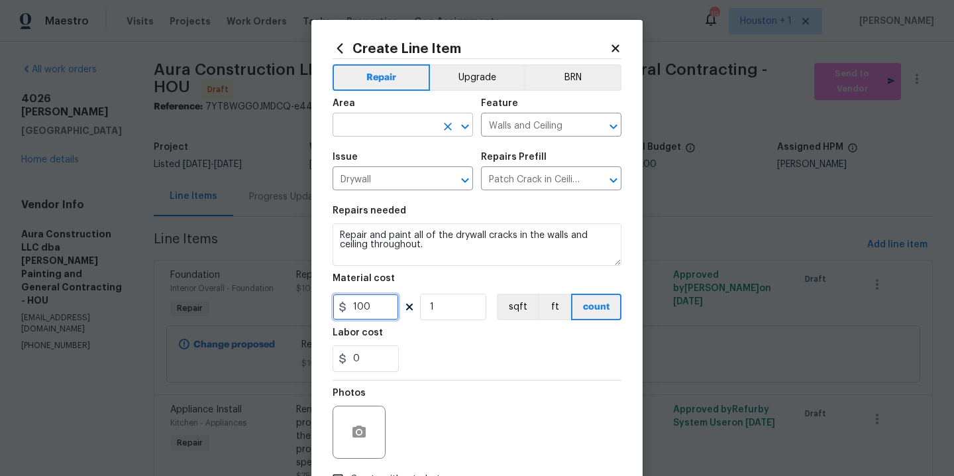
type input "100"
click at [373, 135] on input "text" at bounding box center [384, 126] width 103 height 21
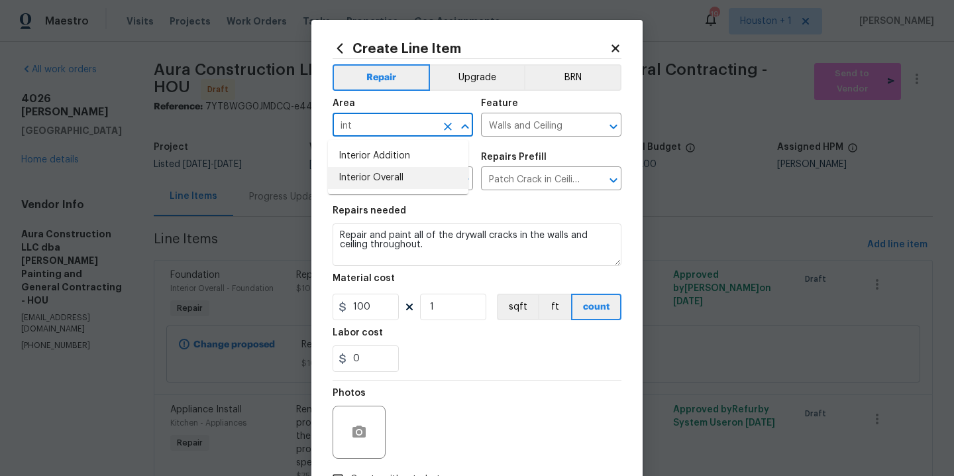
click at [388, 180] on li "Interior Overall" at bounding box center [398, 178] width 140 height 22
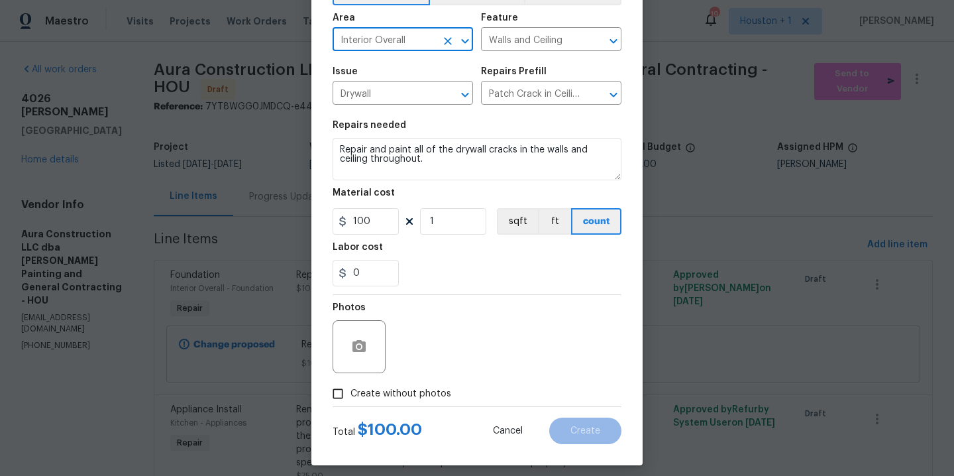
scroll to position [95, 0]
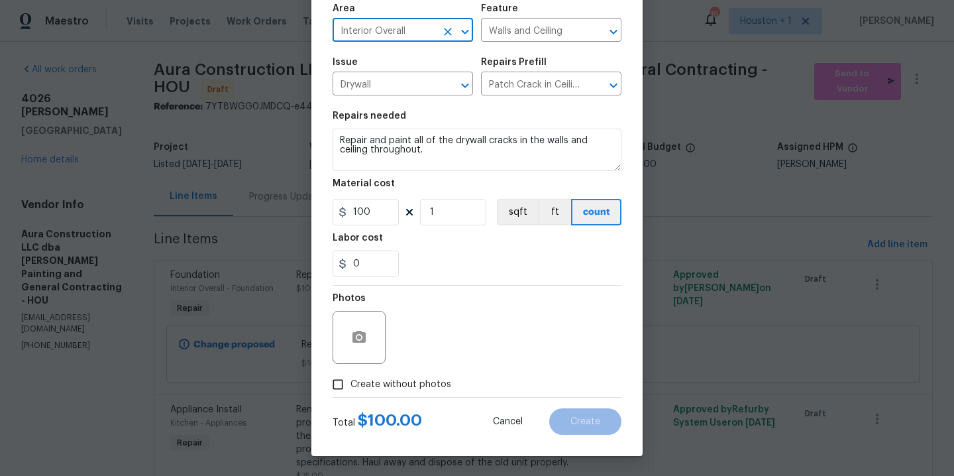
type input "Interior Overall"
click at [392, 384] on span "Create without photos" at bounding box center [400, 385] width 101 height 14
click at [350, 384] on input "Create without photos" at bounding box center [337, 384] width 25 height 25
checkbox input "true"
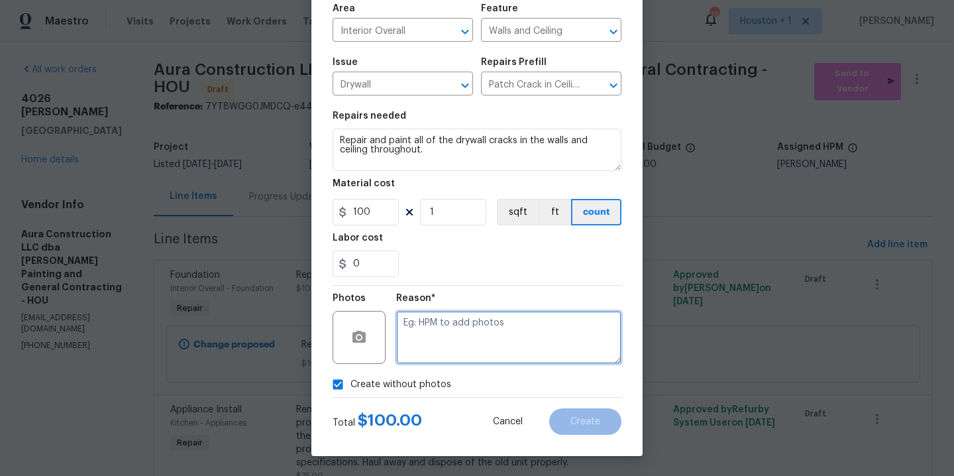
click at [456, 331] on textarea at bounding box center [508, 337] width 225 height 53
type textarea "."
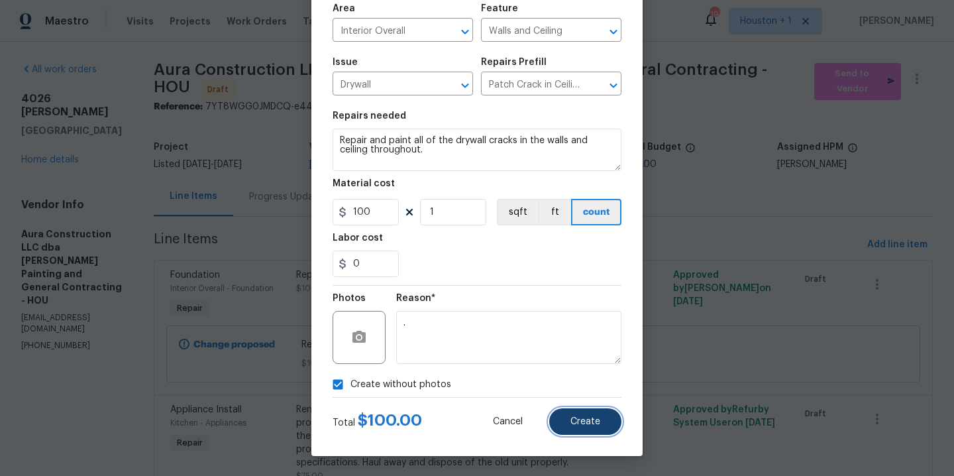
click at [574, 431] on button "Create" at bounding box center [585, 421] width 72 height 27
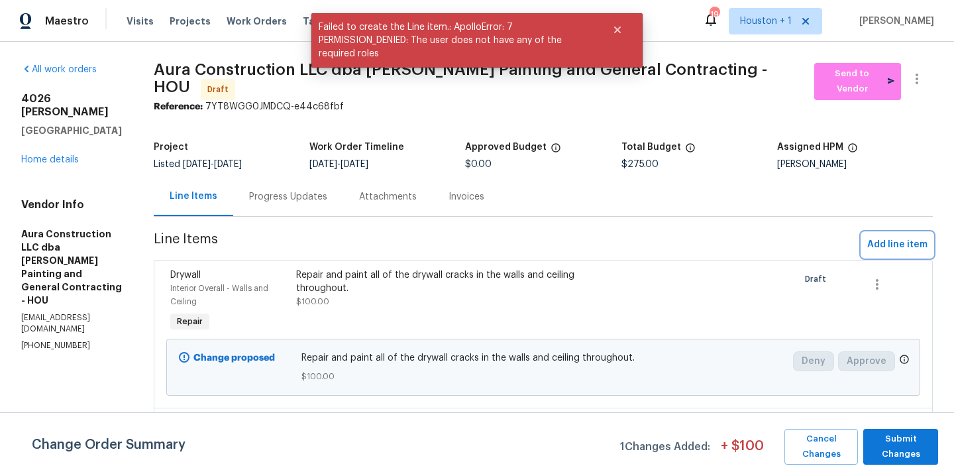
click at [882, 237] on span "Add line item" at bounding box center [897, 245] width 60 height 17
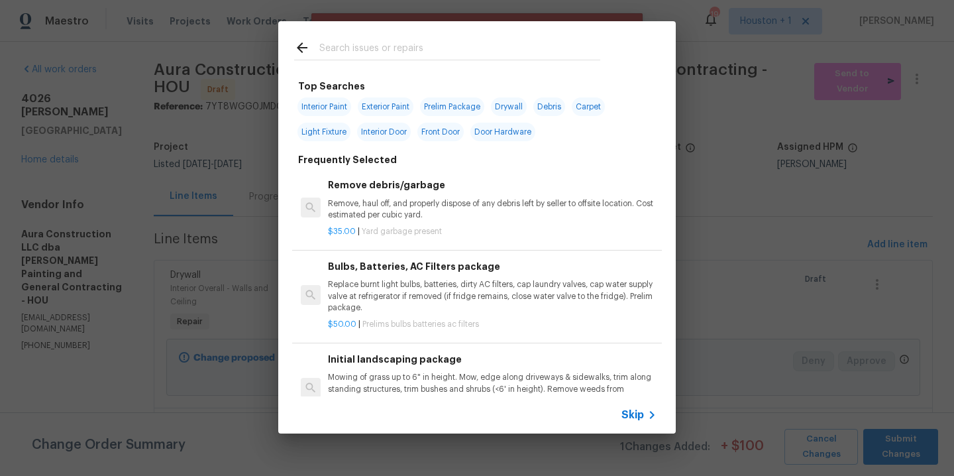
click at [388, 59] on input "text" at bounding box center [459, 50] width 281 height 20
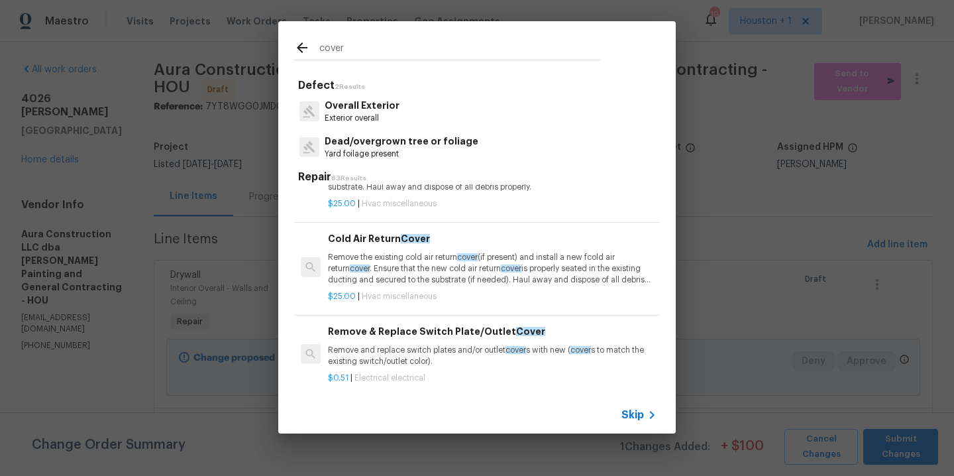
scroll to position [141, 0]
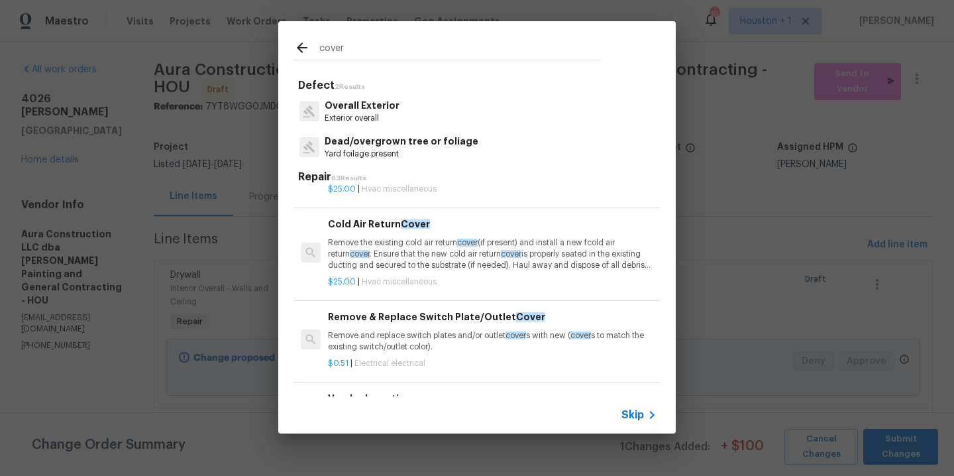
type input "cover"
click at [420, 330] on p "Remove and replace switch plates and/or outlet cover s with new ( cover s to ma…" at bounding box center [492, 341] width 329 height 23
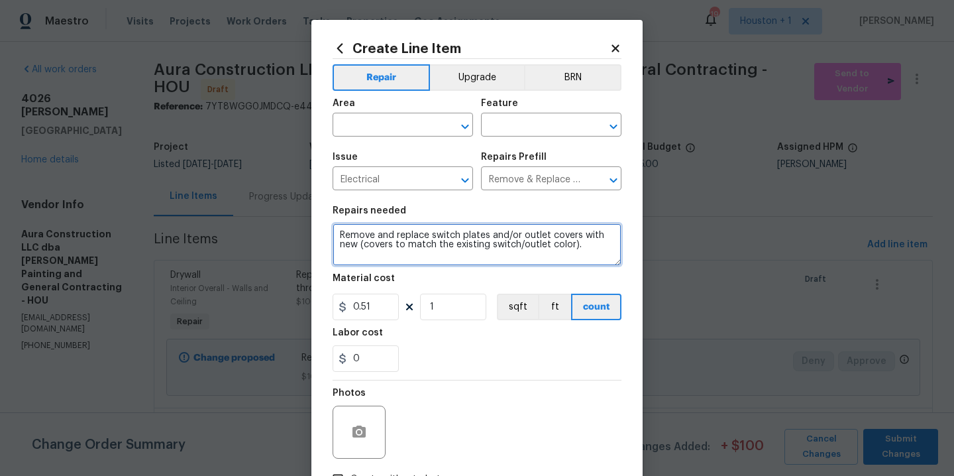
click at [549, 257] on textarea "Remove and replace switch plates and/or outlet covers with new (covers to match…" at bounding box center [477, 244] width 289 height 42
click at [412, 239] on textarea "Replace all of the switch and outlets de" at bounding box center [477, 244] width 289 height 42
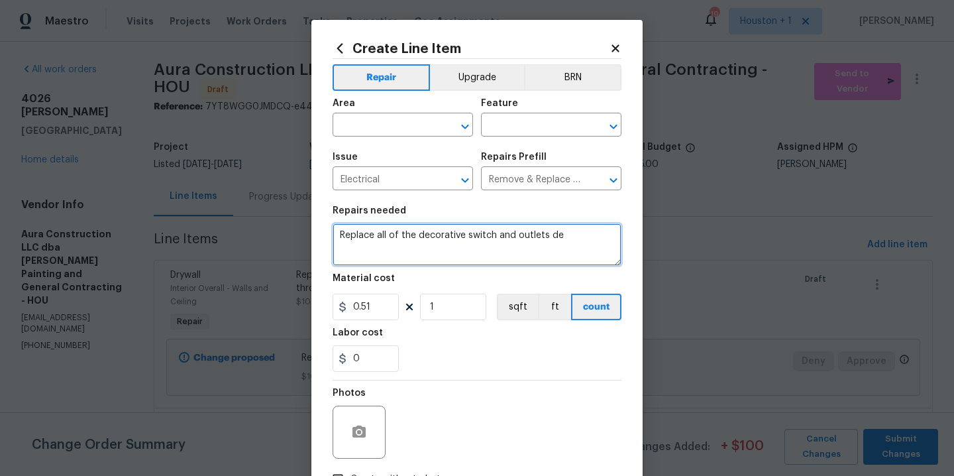
click at [548, 239] on textarea "Replace all of the decorative switch and outlets de" at bounding box center [477, 244] width 289 height 42
type textarea "Replace all of the decorative switch and outlets covers with covers that match …"
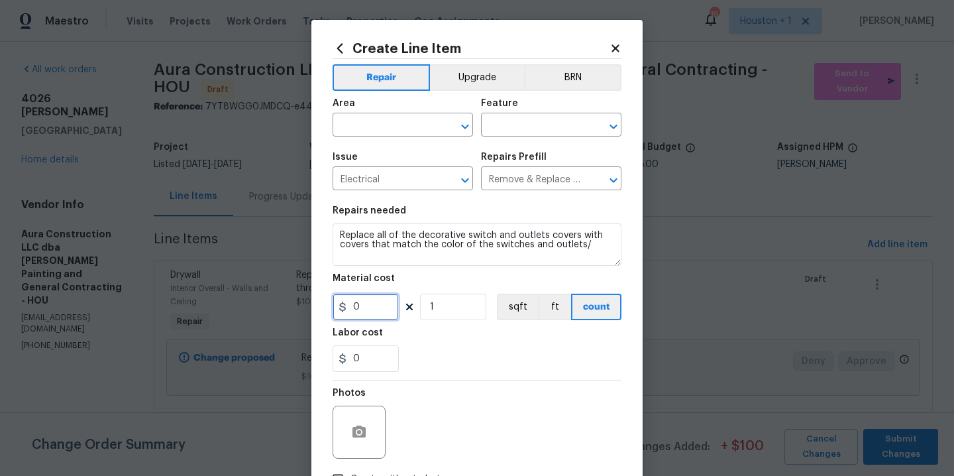
type input "0"
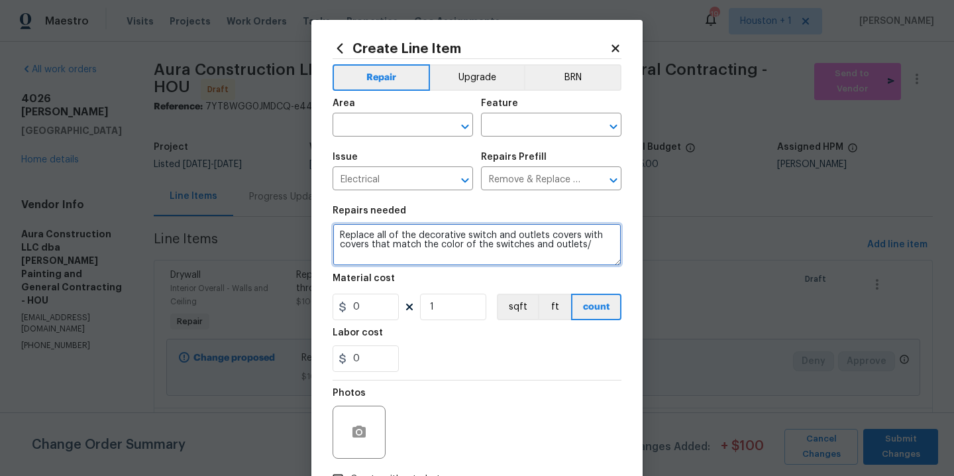
click at [593, 253] on textarea "Replace all of the decorative switch and outlets covers with covers that match …" at bounding box center [477, 244] width 289 height 42
type textarea "Replace all of the decorative switch and outlets covers with covers that match …"
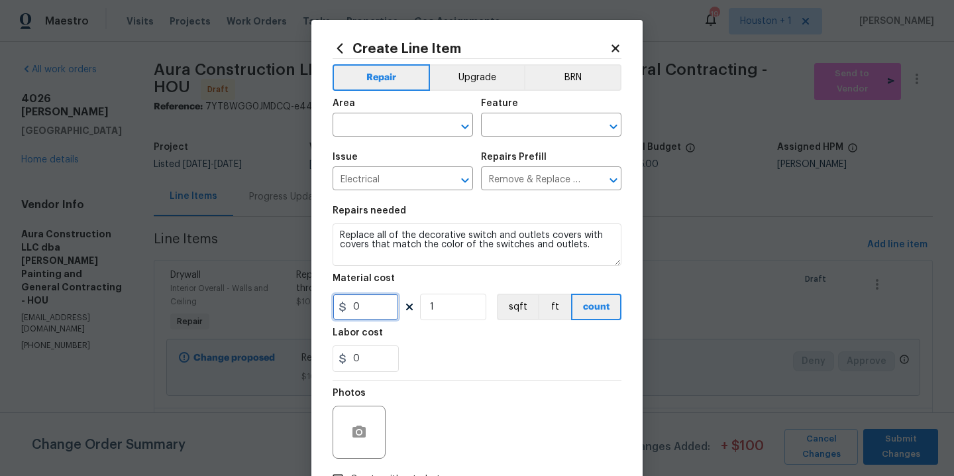
click at [366, 303] on input "0" at bounding box center [366, 306] width 66 height 27
type input "25"
click at [377, 133] on input "text" at bounding box center [384, 126] width 103 height 21
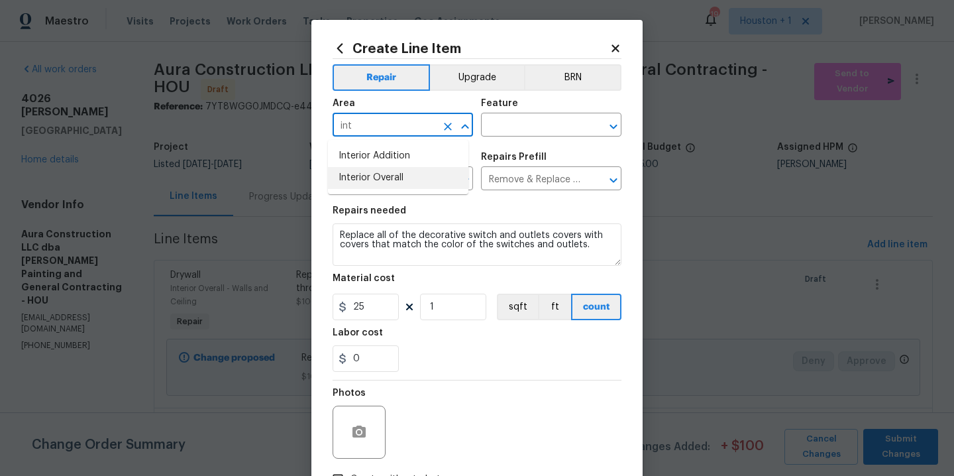
click at [394, 175] on li "Interior Overall" at bounding box center [398, 178] width 140 height 22
type input "Interior Overall"
click at [511, 133] on input "text" at bounding box center [532, 126] width 103 height 21
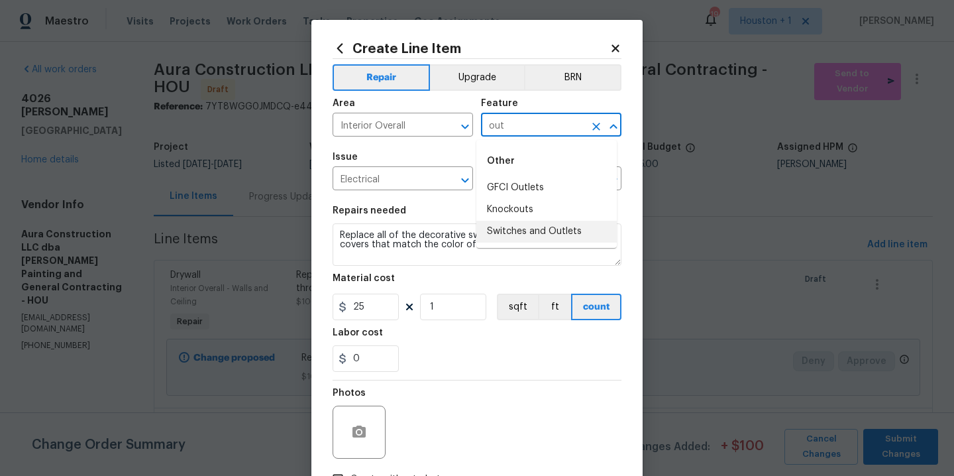
click at [561, 232] on li "Switches and Outlets" at bounding box center [546, 232] width 140 height 22
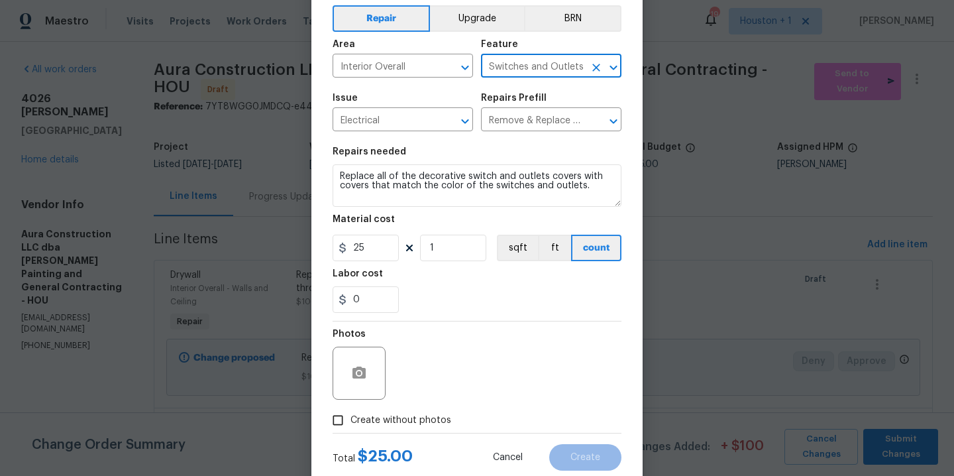
scroll to position [95, 0]
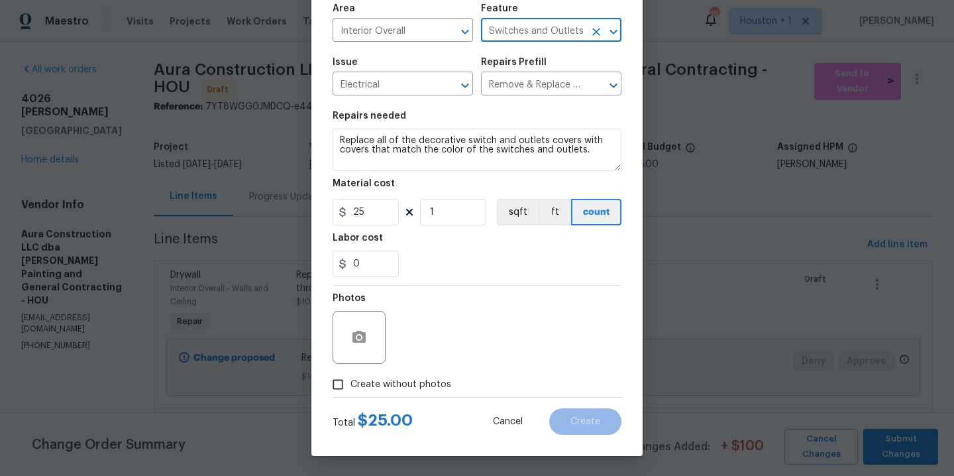
type input "Switches and Outlets"
click at [413, 394] on label "Create without photos" at bounding box center [388, 384] width 126 height 25
click at [350, 394] on input "Create without photos" at bounding box center [337, 384] width 25 height 25
checkbox input "true"
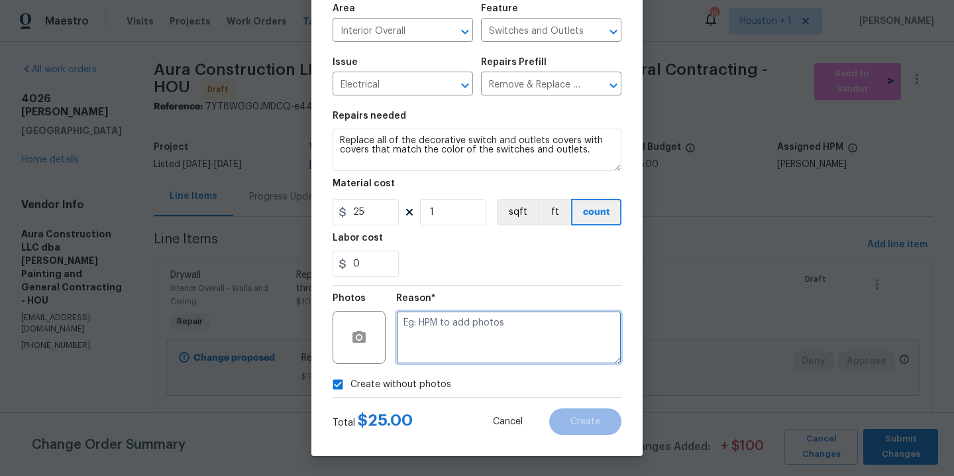
click at [480, 350] on textarea at bounding box center [508, 337] width 225 height 53
type textarea "."
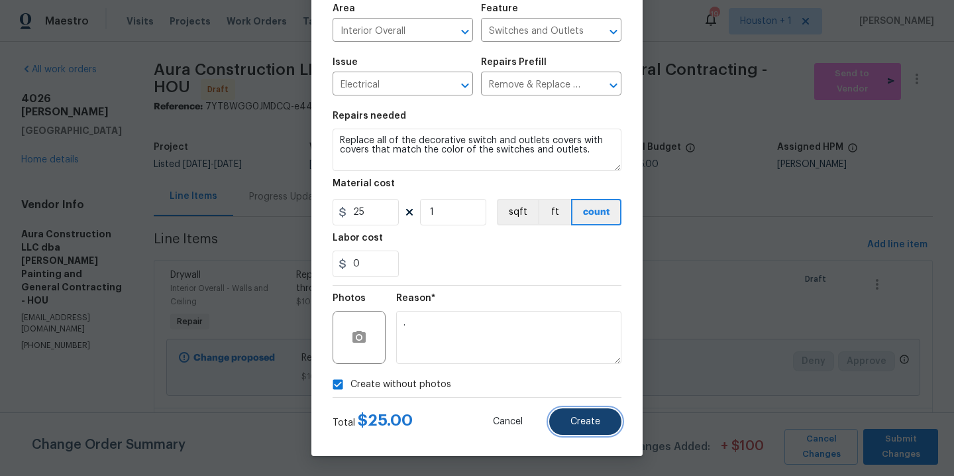
click at [586, 420] on span "Create" at bounding box center [585, 422] width 30 height 10
type input "0"
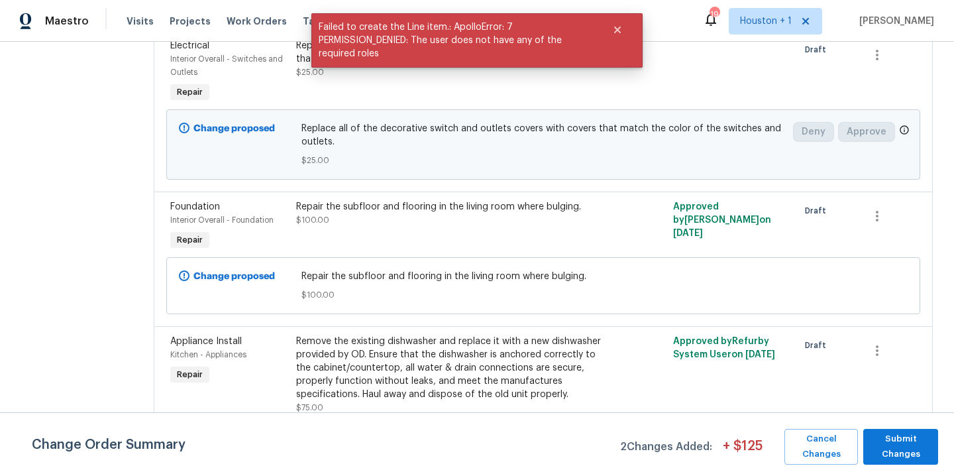
scroll to position [0, 0]
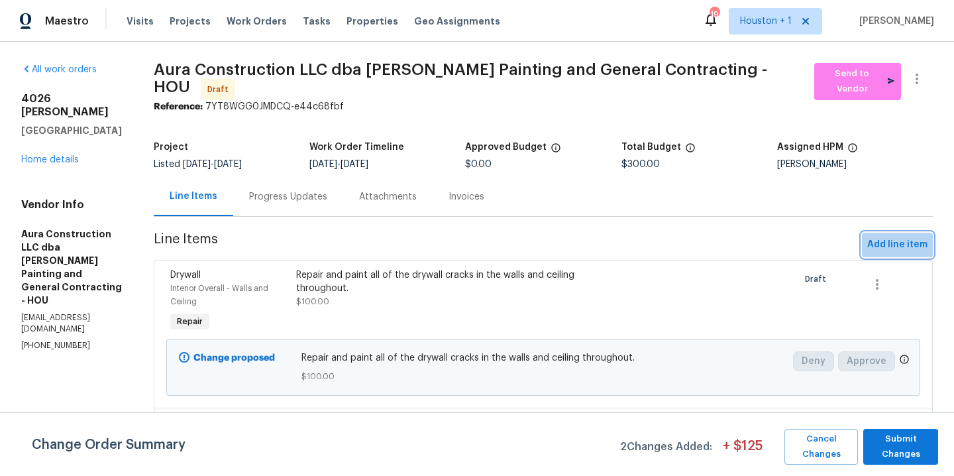
click at [894, 242] on span "Add line item" at bounding box center [897, 245] width 60 height 17
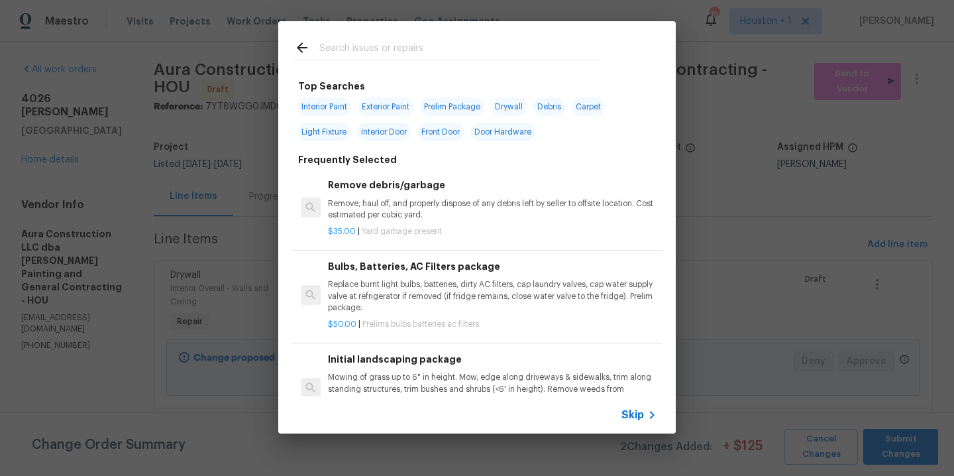
click at [406, 53] on input "text" at bounding box center [459, 50] width 281 height 20
type input "R"
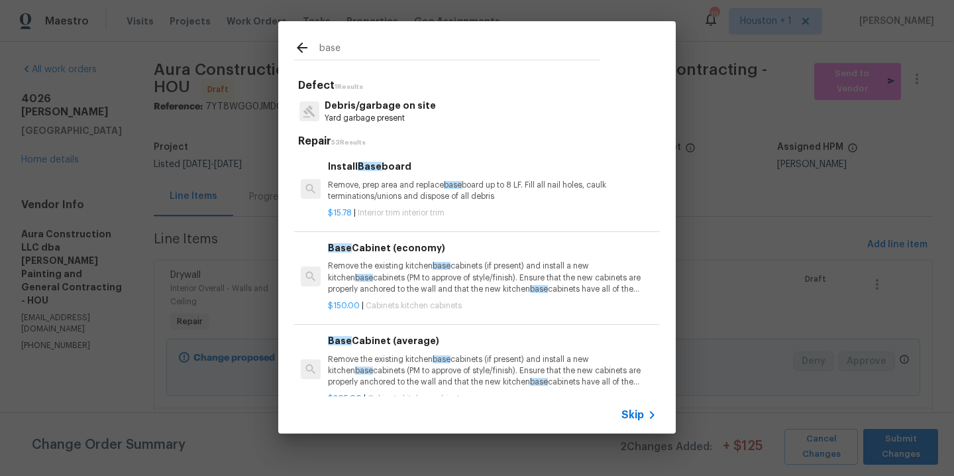
type input "base"
click at [414, 184] on p "Remove, prep area and replace base board up to 8 LF. Fill all nail holes, caulk…" at bounding box center [492, 191] width 329 height 23
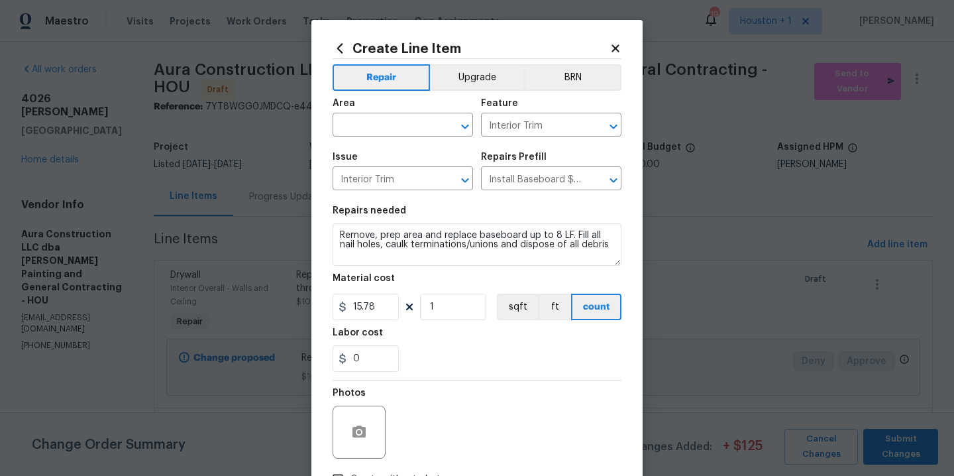
click at [523, 268] on section "Repairs needed Remove, prep area and replace baseboard up to 8 LF. Fill all nai…" at bounding box center [477, 289] width 289 height 182
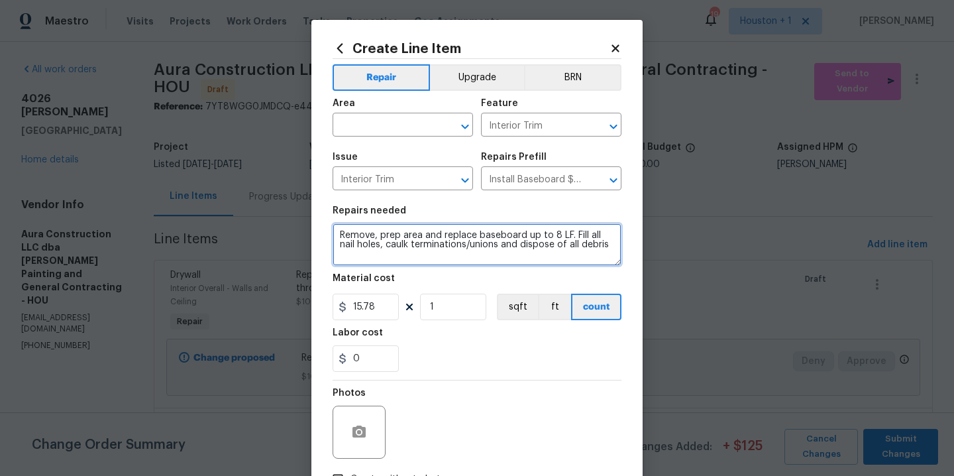
click at [523, 260] on textarea "Remove, prep area and replace baseboard up to 8 LF. Fill all nail holes, caulk …" at bounding box center [477, 244] width 289 height 42
click at [350, 244] on textarea "Repair/replace any damaged baseboards and shoe molding throghout. Apply caulk t…" at bounding box center [477, 244] width 289 height 42
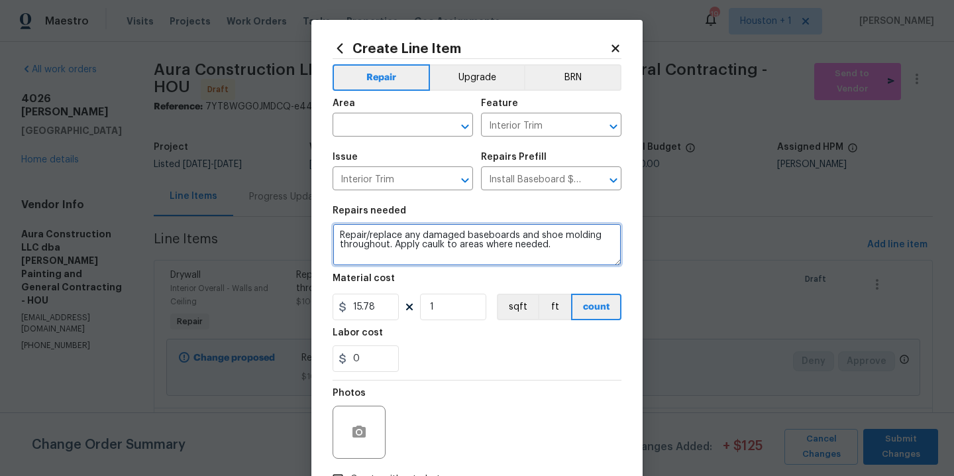
type textarea "Repair/replace any damaged baseboards and shoe molding throughout. Apply caulk …"
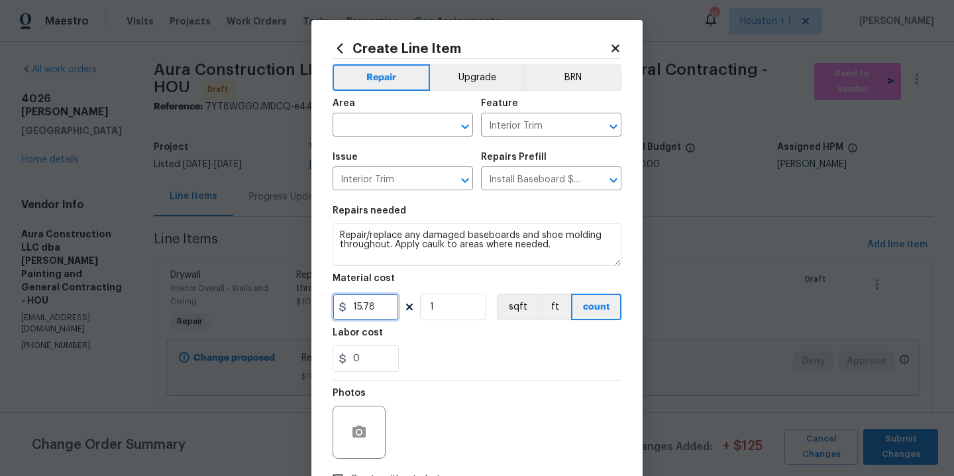
click at [387, 309] on input "15.78" at bounding box center [366, 306] width 66 height 27
type input "75"
click at [423, 109] on div "Area" at bounding box center [403, 107] width 140 height 17
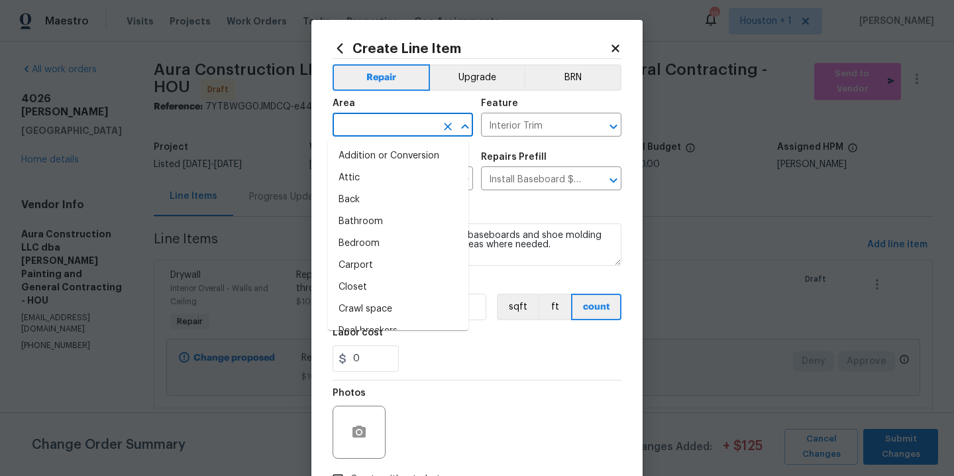
click at [413, 125] on input "text" at bounding box center [384, 126] width 103 height 21
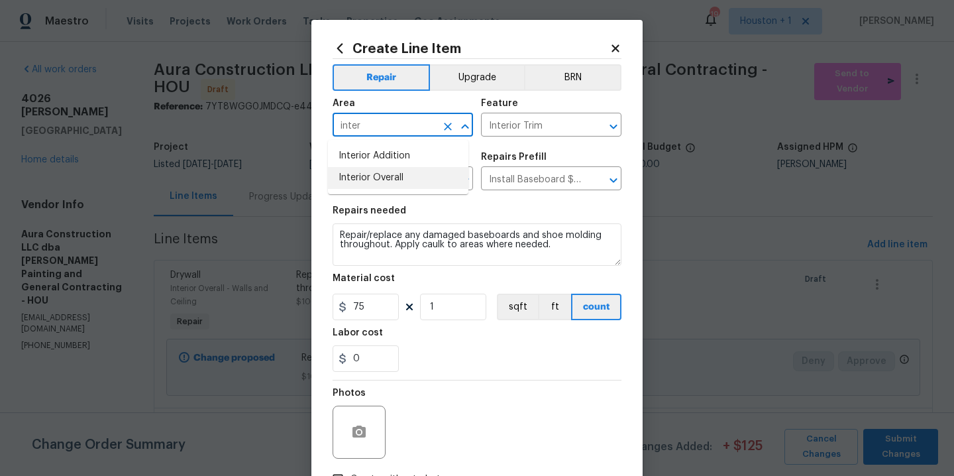
click at [399, 178] on li "Interior Overall" at bounding box center [398, 178] width 140 height 22
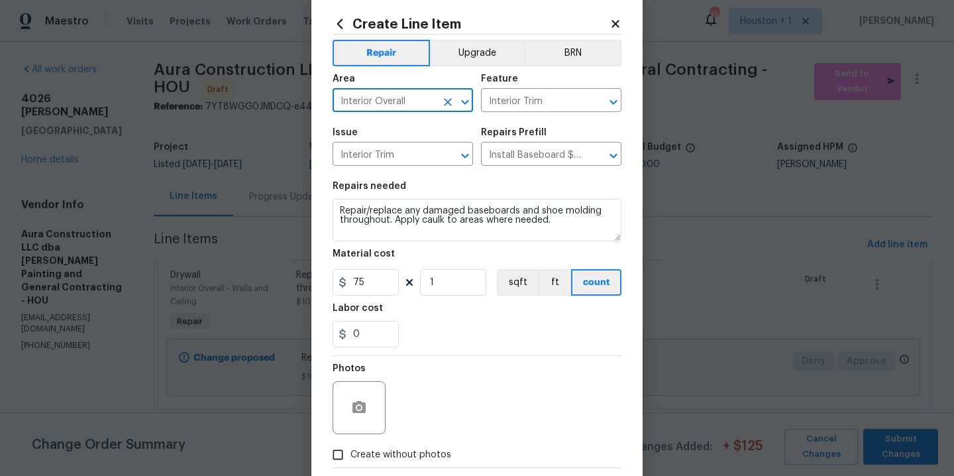
scroll to position [95, 0]
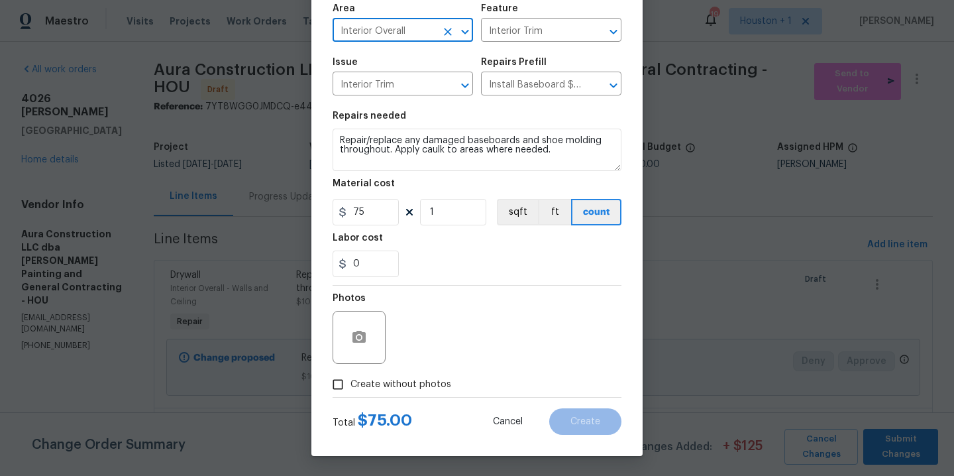
type input "Interior Overall"
click at [431, 374] on label "Create without photos" at bounding box center [388, 384] width 126 height 25
click at [350, 374] on input "Create without photos" at bounding box center [337, 384] width 25 height 25
checkbox input "true"
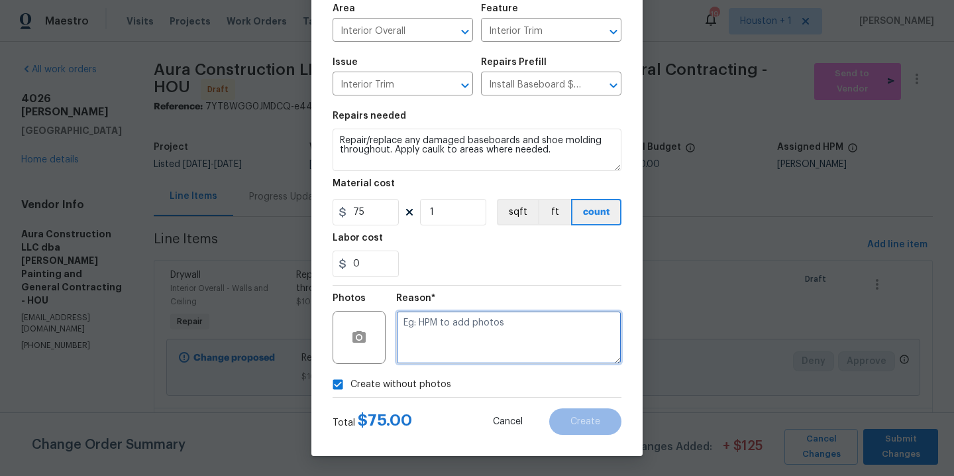
click at [464, 348] on textarea at bounding box center [508, 337] width 225 height 53
type textarea "."
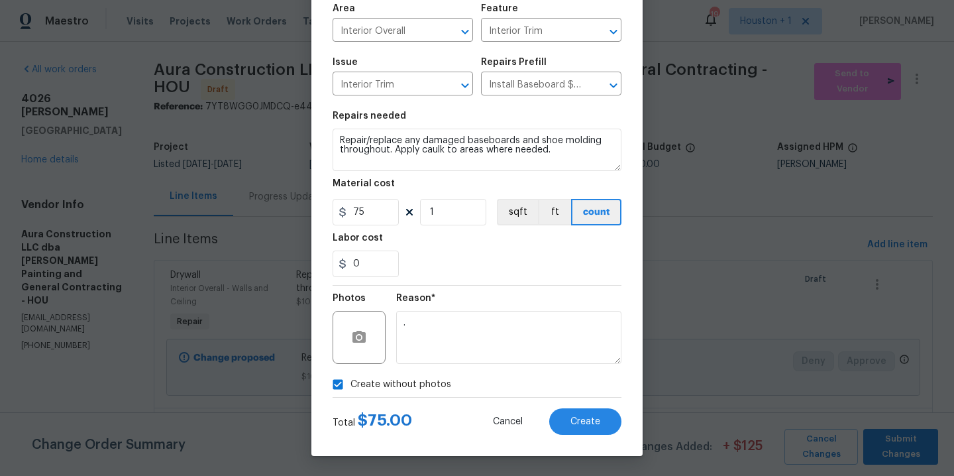
click at [581, 437] on div "Create Line Item Repair Upgrade BRN Area Interior Overall ​ Feature Interior Tr…" at bounding box center [476, 190] width 331 height 531
click at [581, 424] on span "Create" at bounding box center [585, 422] width 30 height 10
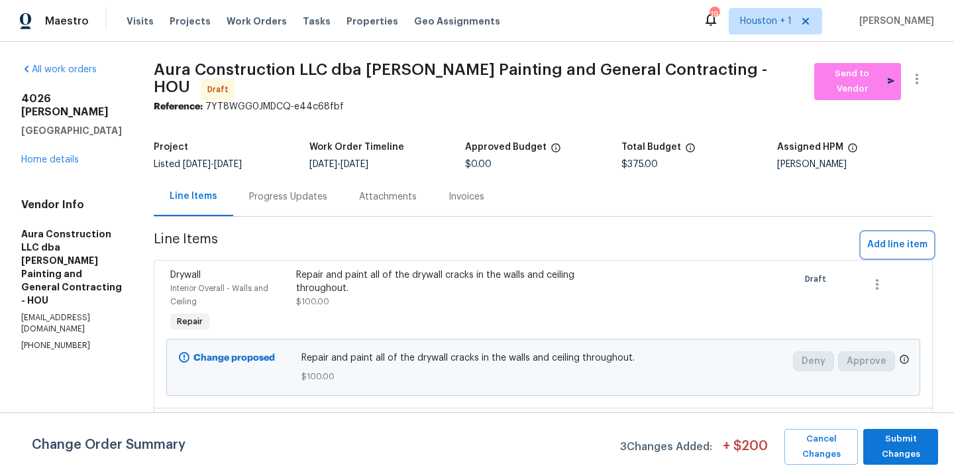
click at [886, 237] on span "Add line item" at bounding box center [897, 245] width 60 height 17
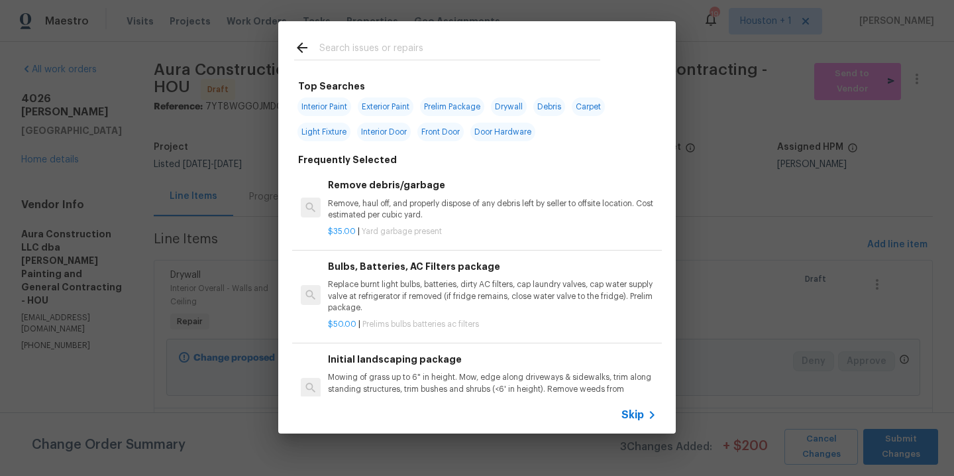
click at [370, 55] on input "text" at bounding box center [459, 50] width 281 height 20
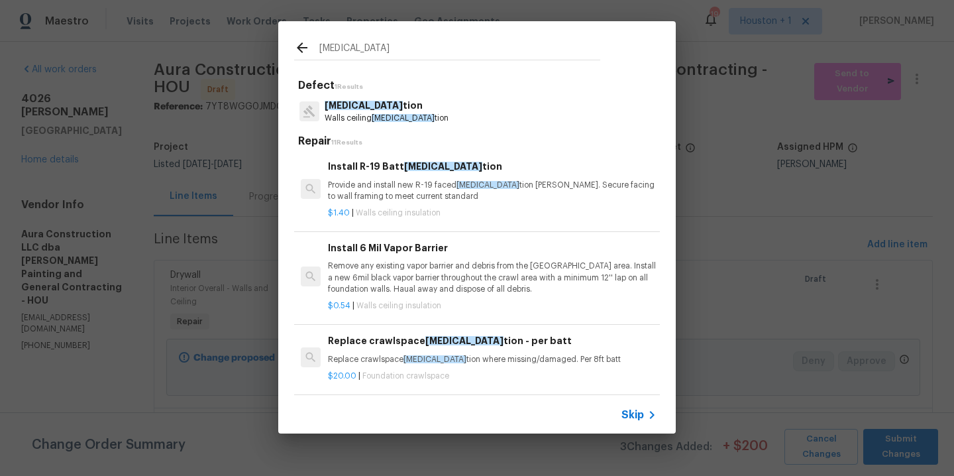
type input "insula"
click at [373, 107] on p "Insula tion" at bounding box center [387, 106] width 124 height 14
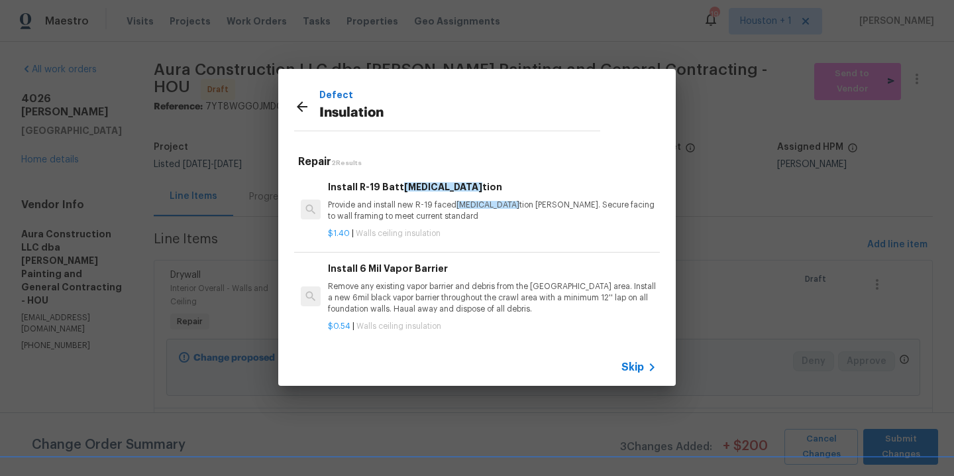
click at [391, 204] on p "Provide and install new R-19 faced insula tion batts. Secure facing to wall fra…" at bounding box center [492, 210] width 329 height 23
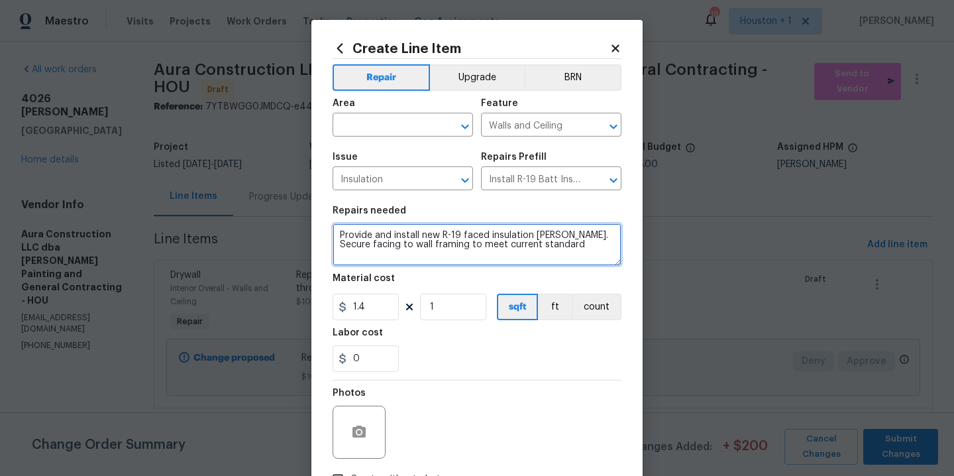
click at [580, 254] on textarea "Provide and install new R-19 faced insulation batts. Secure facing to wall fram…" at bounding box center [477, 244] width 289 height 42
type textarea "Reinstall and install insulation in the garage ceiling. Replace any insulation …"
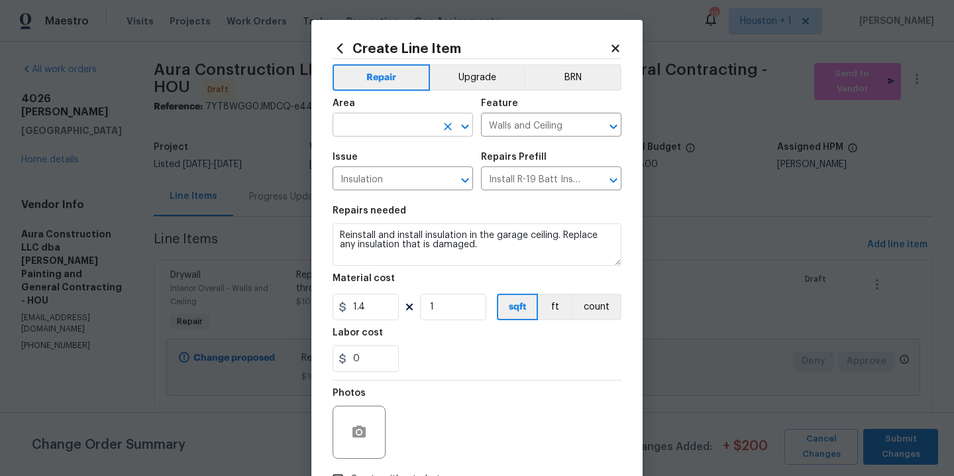
click at [388, 118] on input "text" at bounding box center [384, 126] width 103 height 21
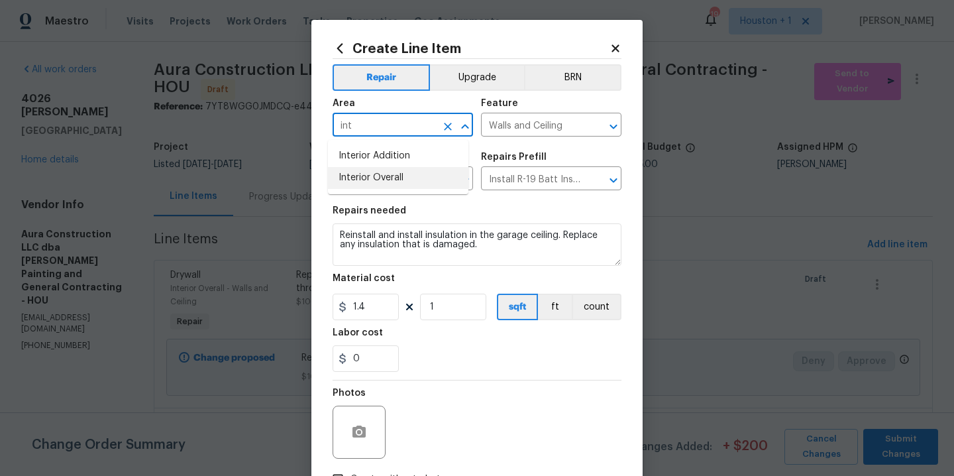
click at [382, 184] on li "Interior Overall" at bounding box center [398, 178] width 140 height 22
type input "Interior Overall"
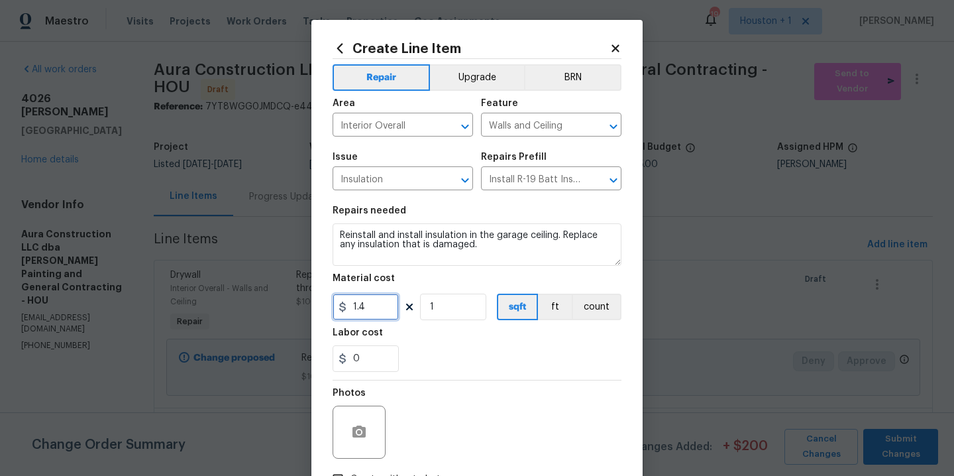
click at [374, 313] on input "1.4" at bounding box center [366, 306] width 66 height 27
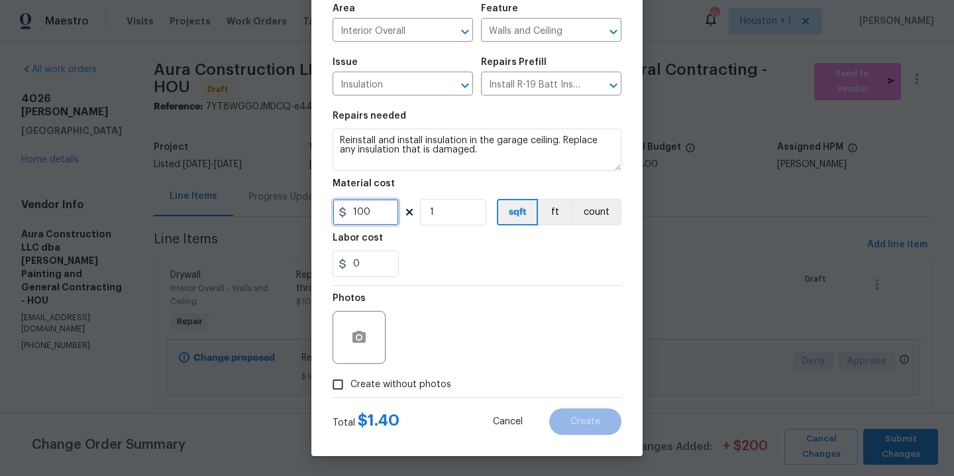
type input "100"
click at [384, 391] on label "Create without photos" at bounding box center [388, 384] width 126 height 25
click at [350, 391] on input "Create without photos" at bounding box center [337, 384] width 25 height 25
checkbox input "true"
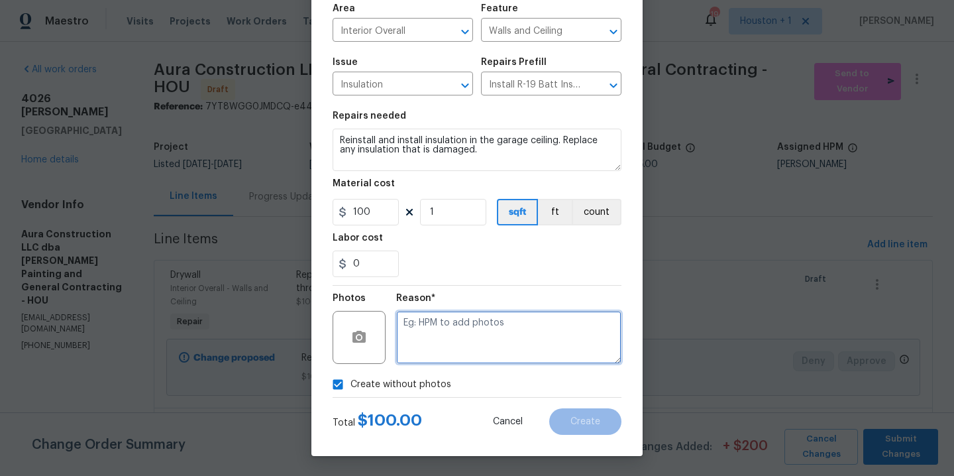
click at [425, 357] on textarea at bounding box center [508, 337] width 225 height 53
type textarea "."
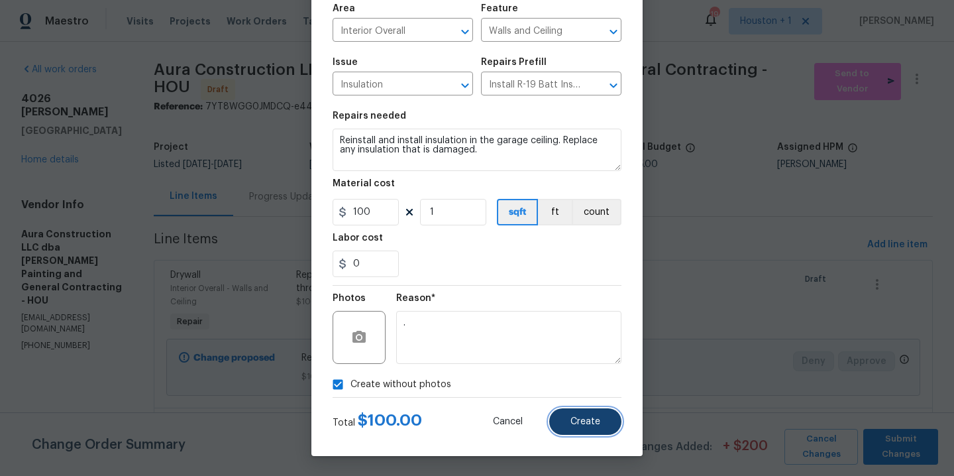
click at [604, 424] on button "Create" at bounding box center [585, 421] width 72 height 27
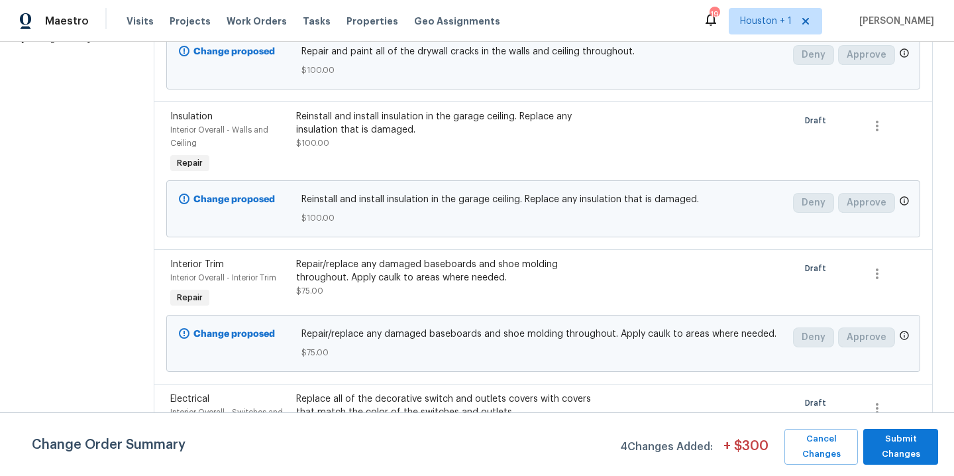
scroll to position [0, 0]
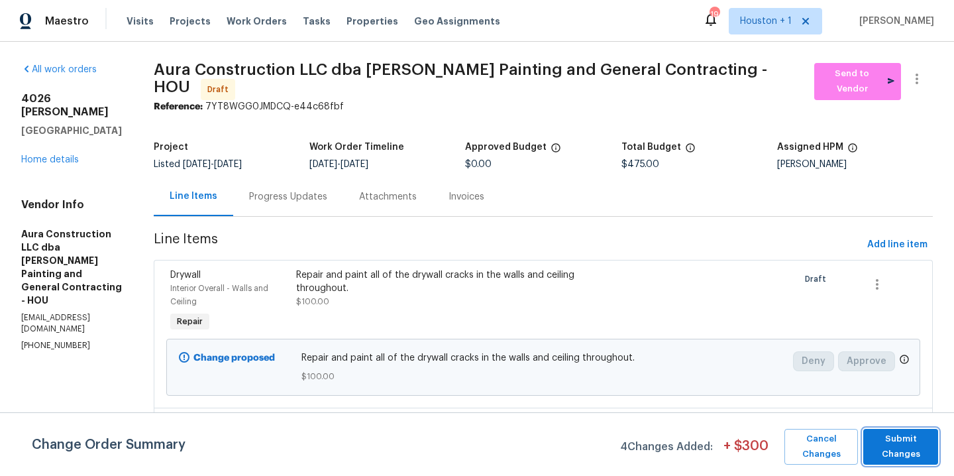
click at [899, 442] on span "Submit Changes" at bounding box center [901, 446] width 62 height 30
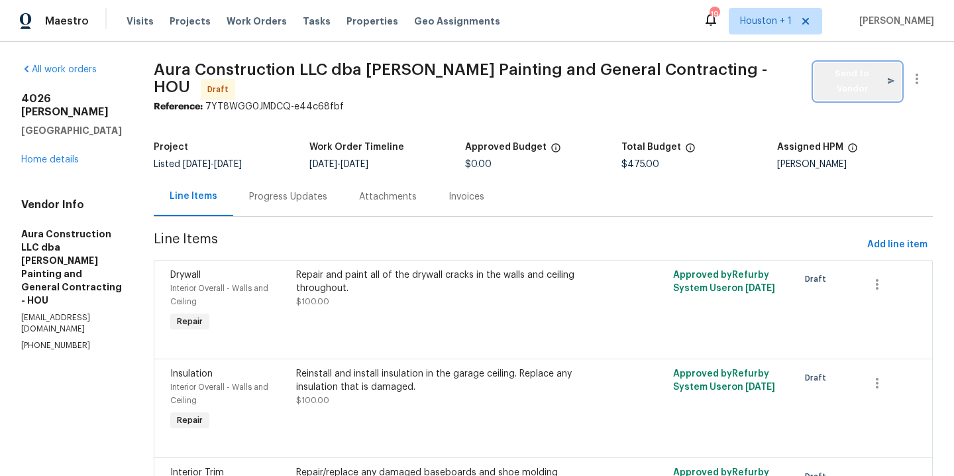
click at [871, 81] on span "Send to Vendor" at bounding box center [858, 81] width 74 height 30
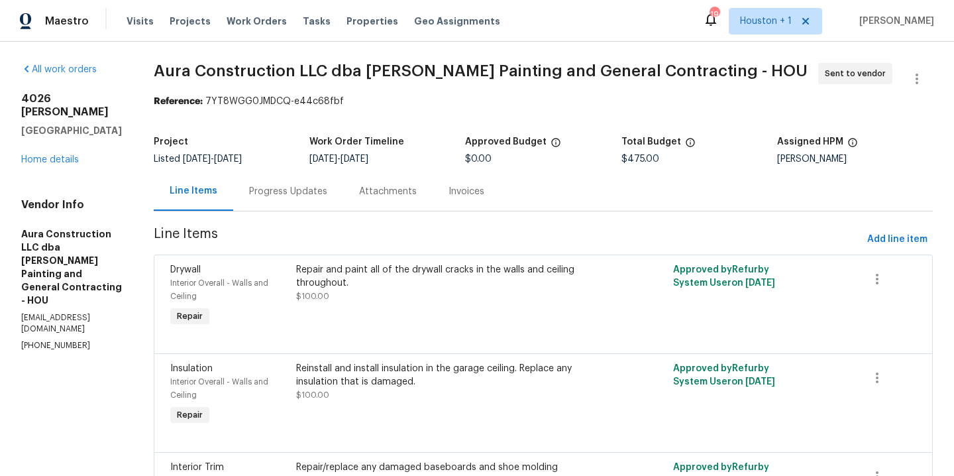
click at [53, 164] on div "4026 Reeves Galveston, TX 77554 Home details" at bounding box center [71, 129] width 101 height 74
click at [48, 160] on link "Home details" at bounding box center [50, 159] width 58 height 9
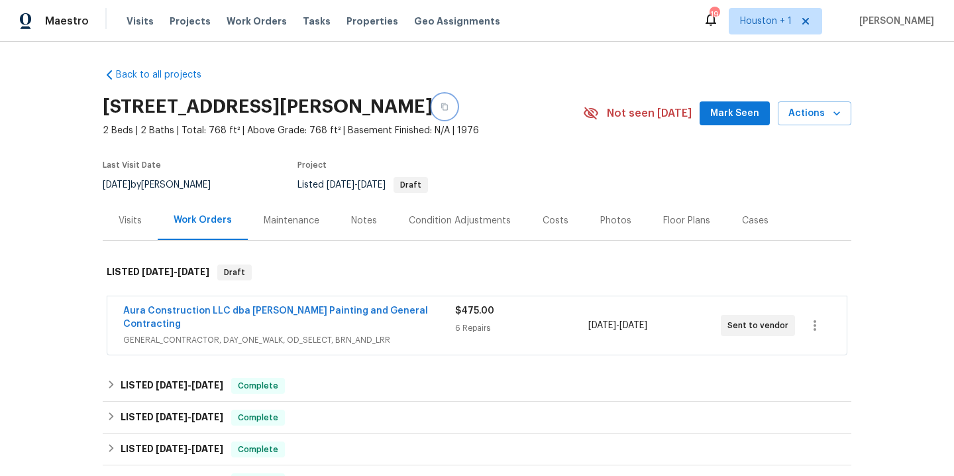
click at [441, 107] on icon "button" at bounding box center [445, 107] width 8 height 8
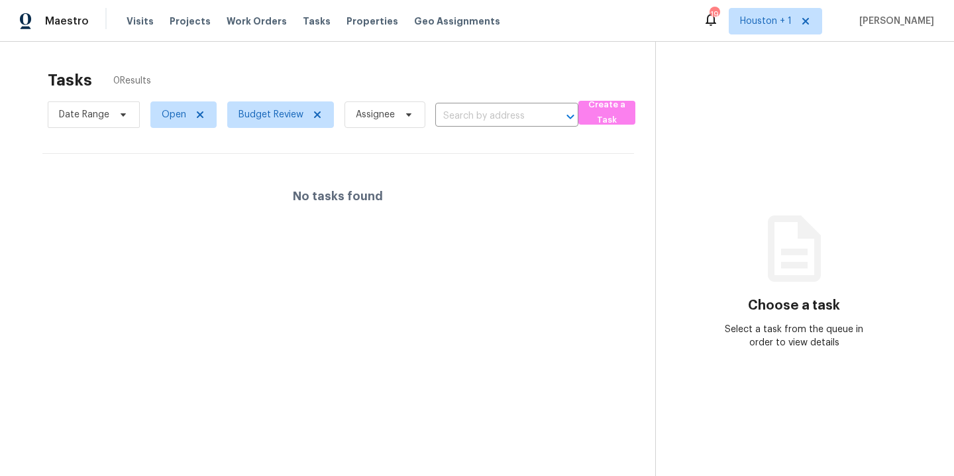
click at [186, 55] on div "Tasks 0 Results Date Range Open Budget Review Assignee ​ Create a Task No tasks…" at bounding box center [477, 280] width 954 height 476
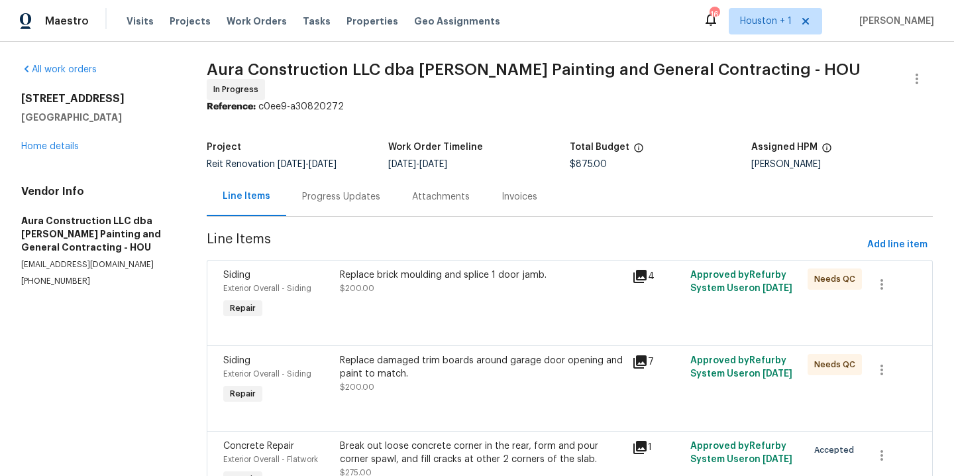
click at [452, 107] on div "Reference: c0ee9-a30820272" at bounding box center [570, 106] width 726 height 13
click at [472, 278] on div "Replace brick moulding and splice 1 door jamb. $200.00" at bounding box center [482, 281] width 284 height 27
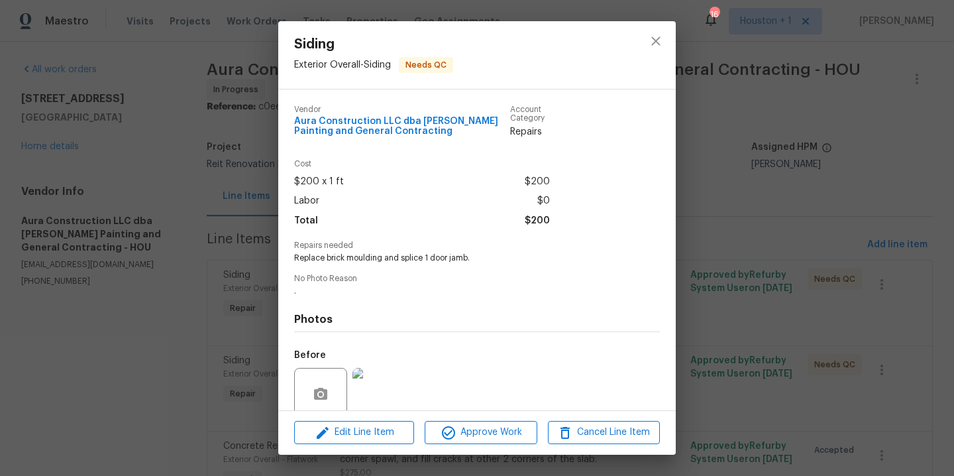
scroll to position [109, 0]
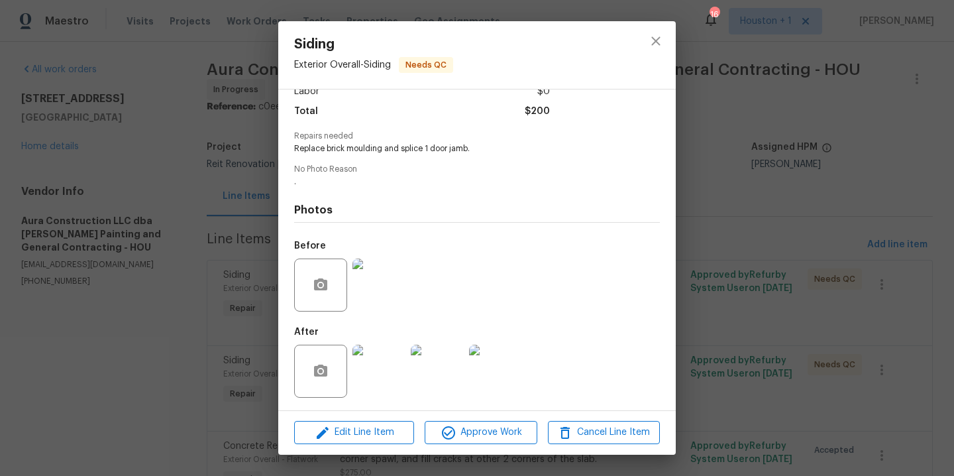
click at [395, 370] on img at bounding box center [378, 371] width 53 height 53
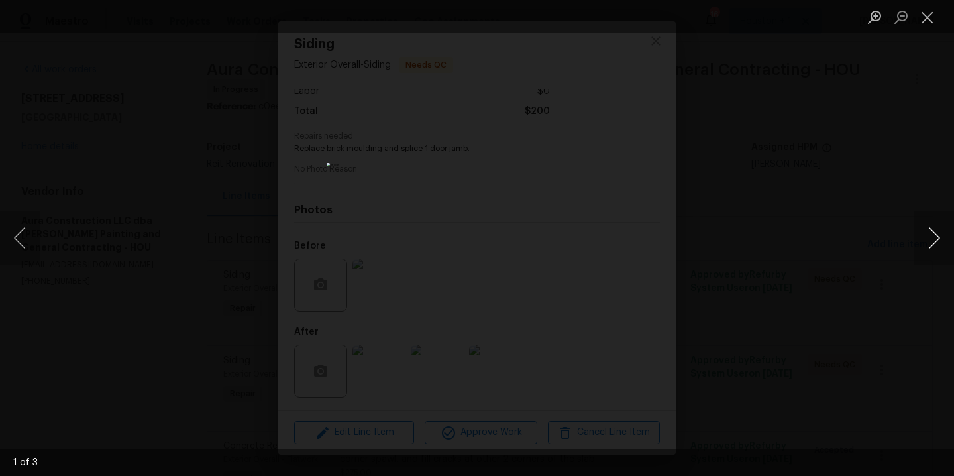
click at [931, 249] on button "Next image" at bounding box center [934, 237] width 40 height 53
click at [894, 233] on div "Lightbox" at bounding box center [477, 238] width 954 height 476
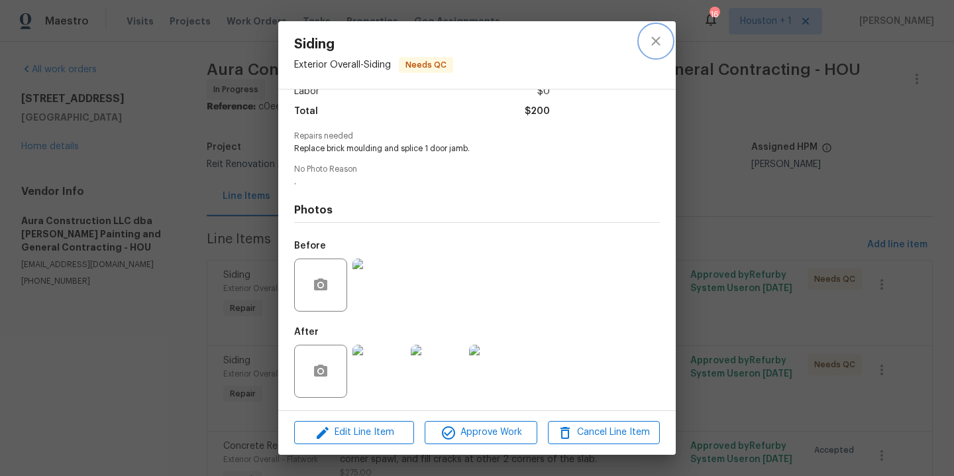
click at [655, 42] on icon "close" at bounding box center [655, 40] width 9 height 9
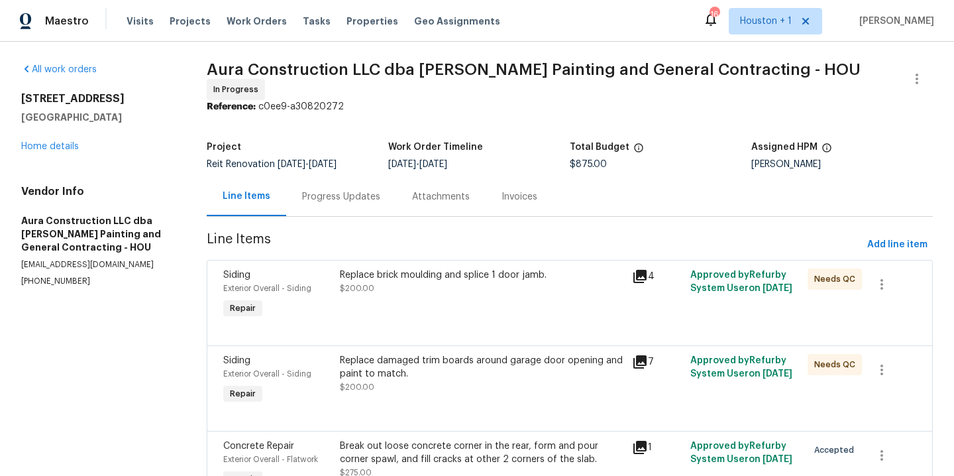
click at [422, 365] on div "Replace damaged trim boards around garage door opening and paint to match." at bounding box center [482, 367] width 284 height 27
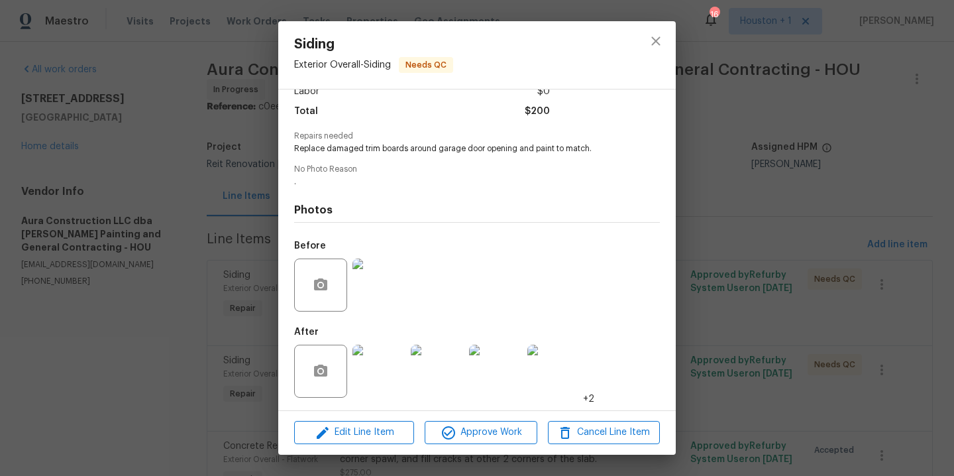
click at [401, 365] on img at bounding box center [378, 371] width 53 height 53
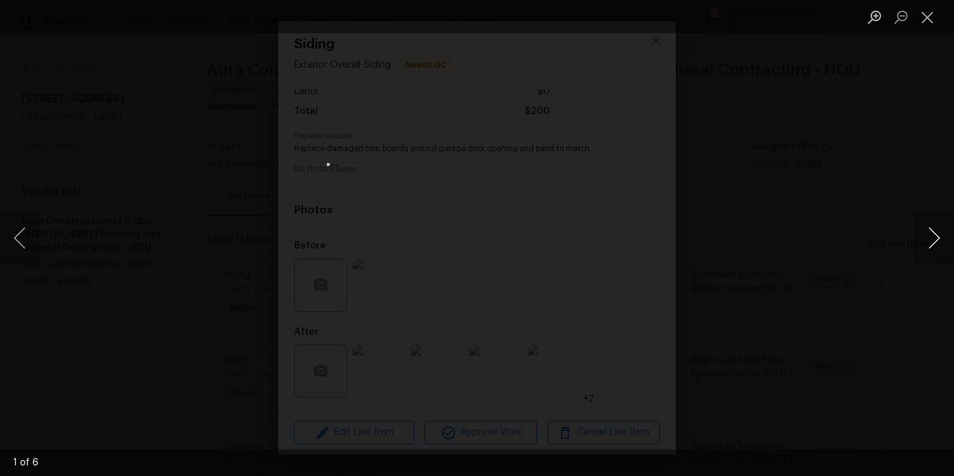
click at [941, 245] on button "Next image" at bounding box center [934, 237] width 40 height 53
click at [937, 242] on button "Next image" at bounding box center [934, 237] width 40 height 53
click at [936, 241] on button "Next image" at bounding box center [934, 237] width 40 height 53
click at [901, 125] on div "Lightbox" at bounding box center [477, 238] width 954 height 476
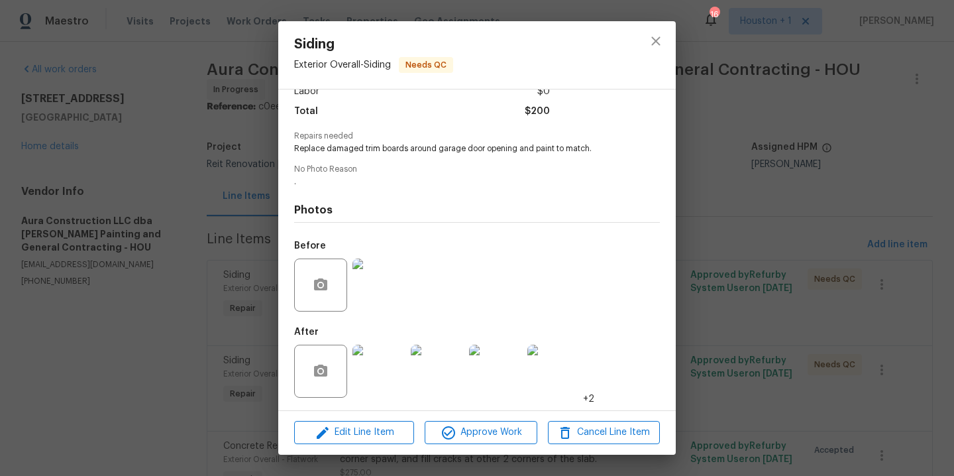
click at [835, 146] on div "Siding Exterior Overall - Siding Needs QC Vendor Aura Construction LLC dba [PER…" at bounding box center [477, 238] width 954 height 476
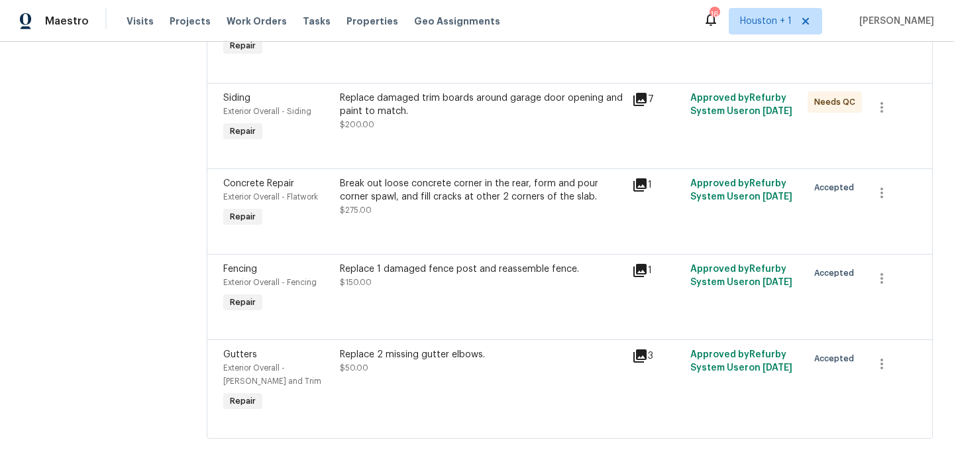
scroll to position [269, 0]
click at [494, 378] on div "Replace 2 missing gutter elbows. $50.00" at bounding box center [482, 381] width 292 height 74
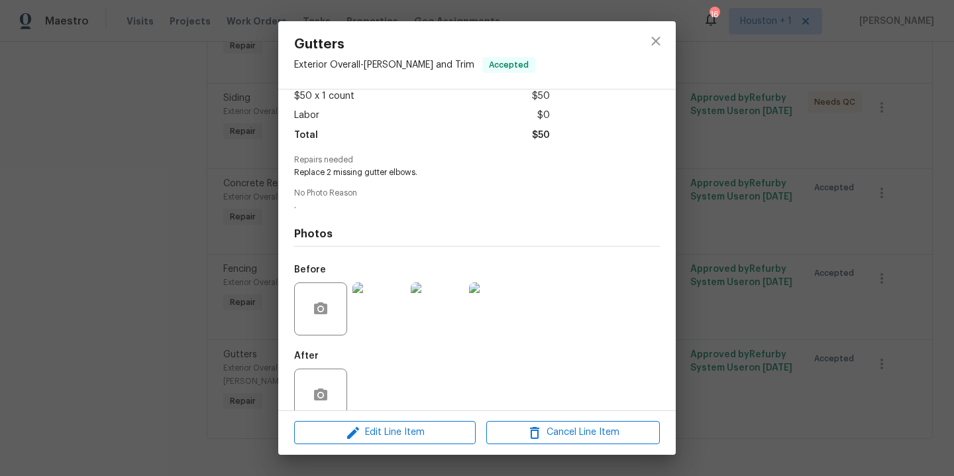
scroll to position [109, 0]
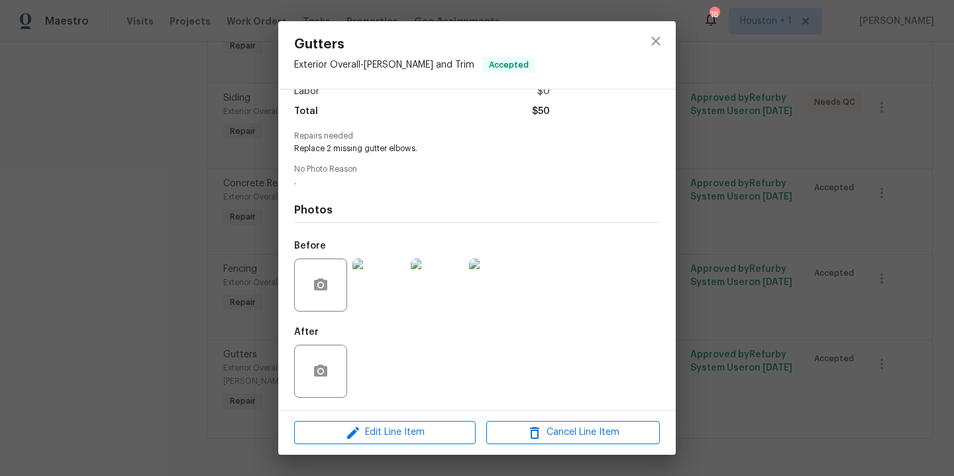
click at [376, 293] on img at bounding box center [378, 284] width 53 height 53
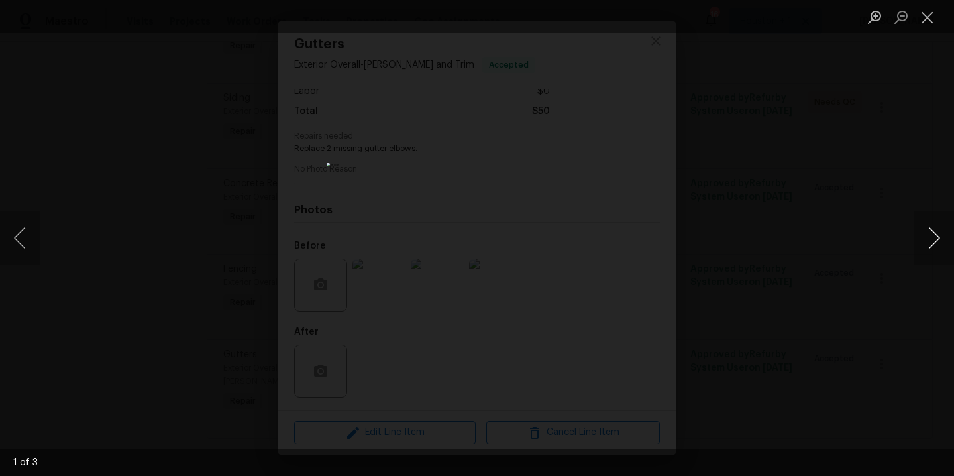
click at [937, 238] on button "Next image" at bounding box center [934, 237] width 40 height 53
click at [887, 166] on div "Lightbox" at bounding box center [477, 238] width 954 height 476
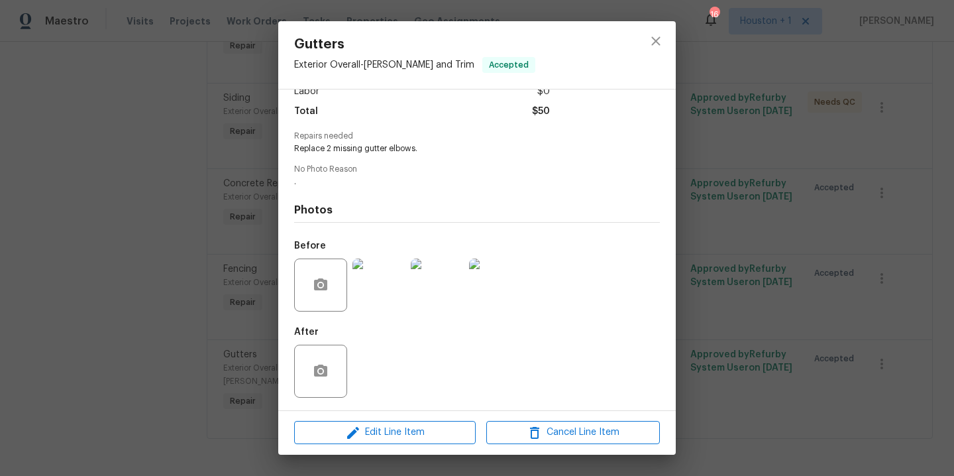
click at [829, 240] on div "Gutters Exterior Overall - Eaves and Trim Accepted Vendor Aura Construction LLC…" at bounding box center [477, 238] width 954 height 476
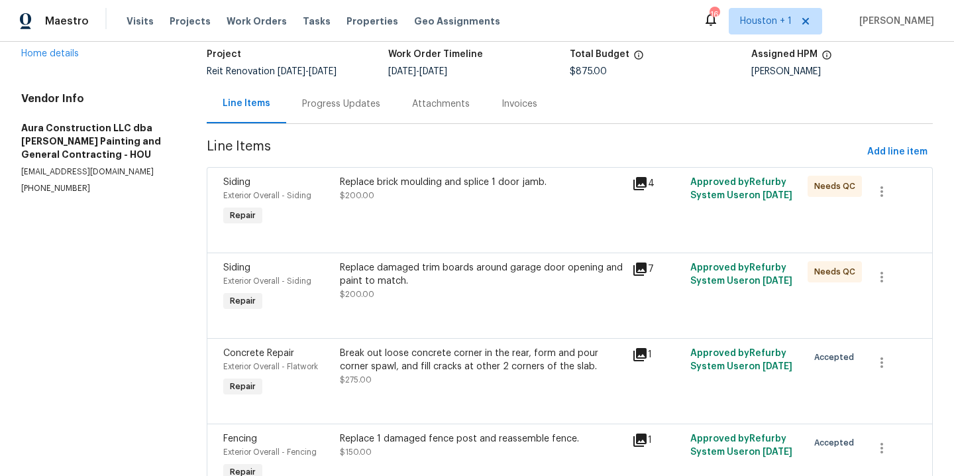
scroll to position [0, 0]
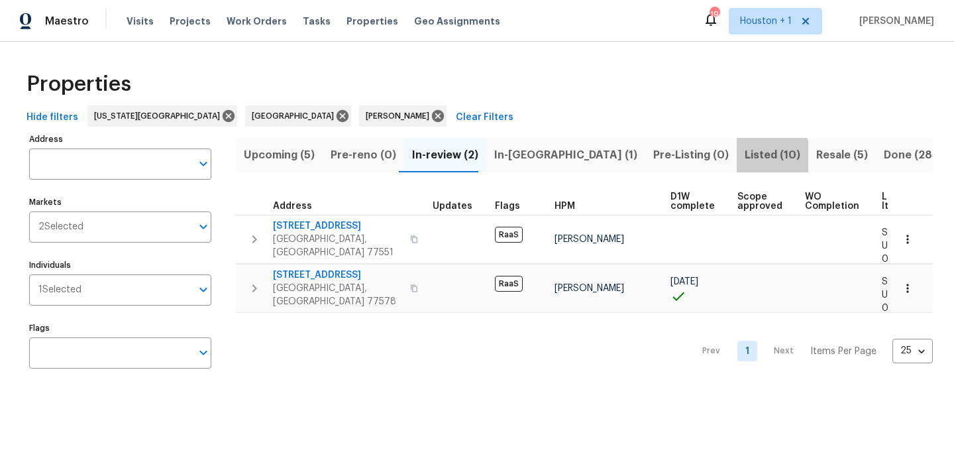
click at [745, 160] on span "Listed (10)" at bounding box center [773, 155] width 56 height 19
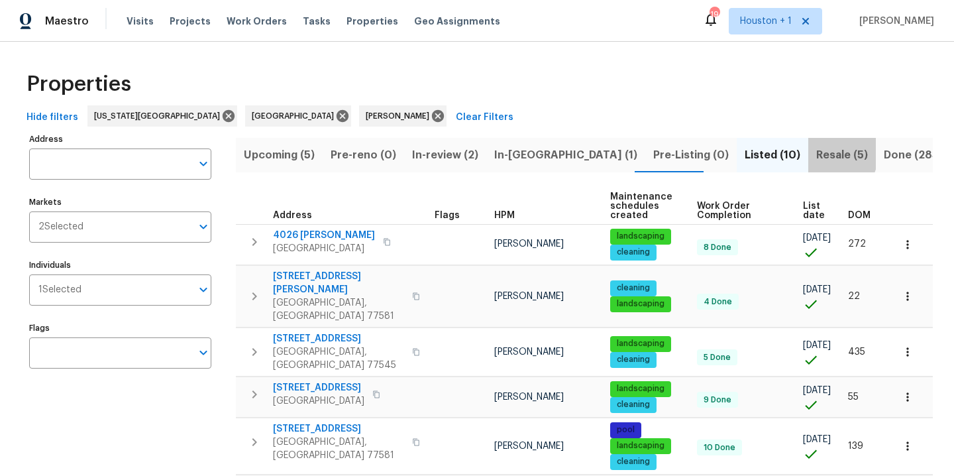
click at [816, 153] on span "Resale (5)" at bounding box center [842, 155] width 52 height 19
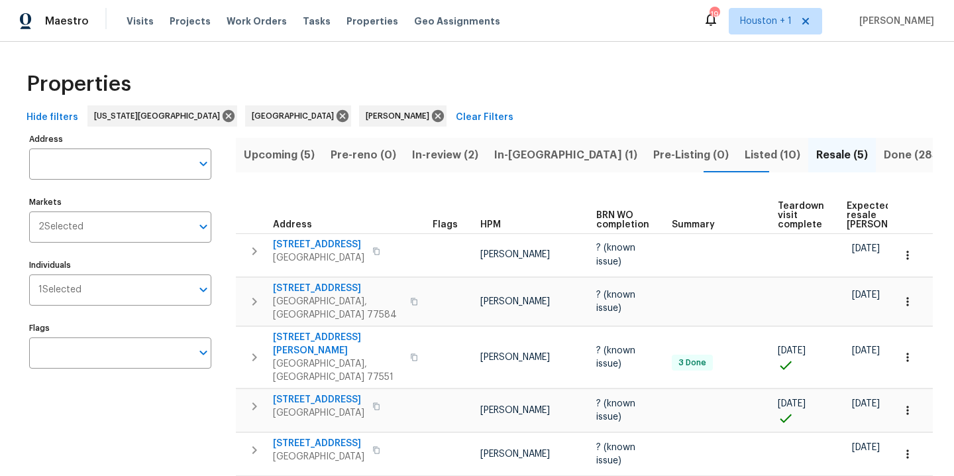
click at [745, 157] on span "Listed (10)" at bounding box center [773, 155] width 56 height 19
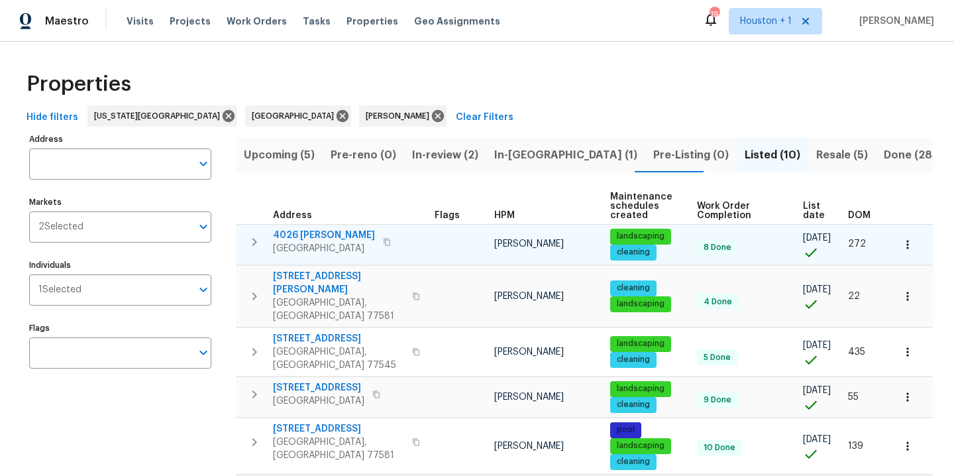
click at [906, 244] on icon "button" at bounding box center [907, 244] width 2 height 9
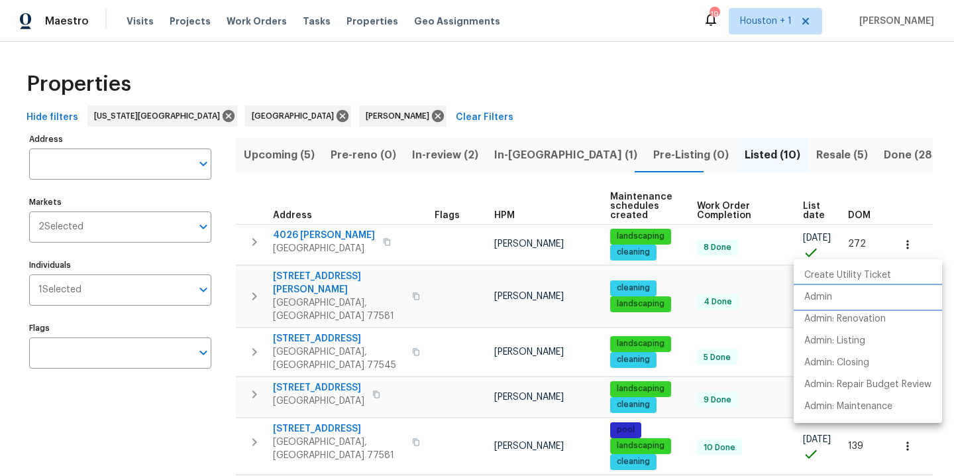
click at [828, 299] on p "Admin" at bounding box center [818, 297] width 28 height 14
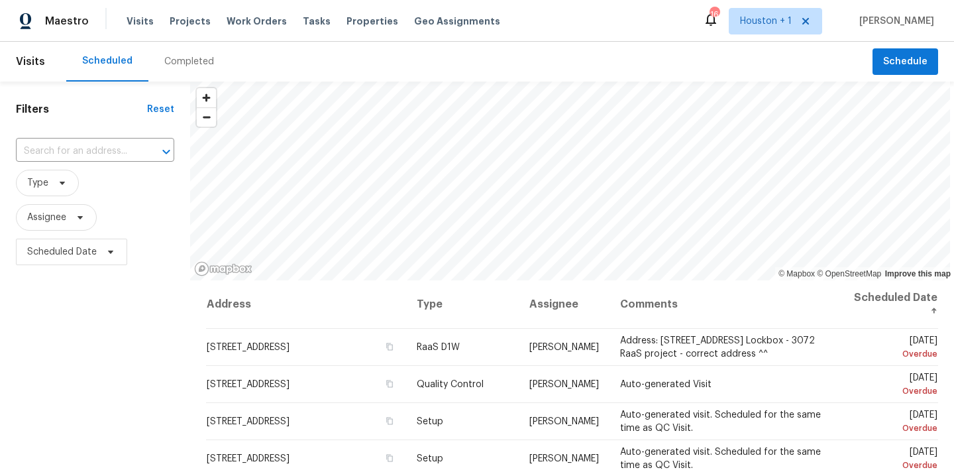
scroll to position [32, 0]
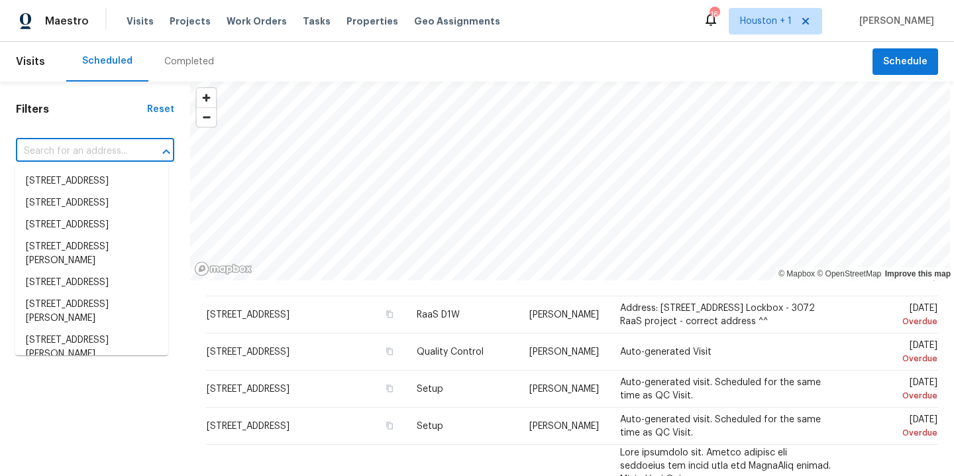
click at [60, 155] on input "text" at bounding box center [76, 151] width 121 height 21
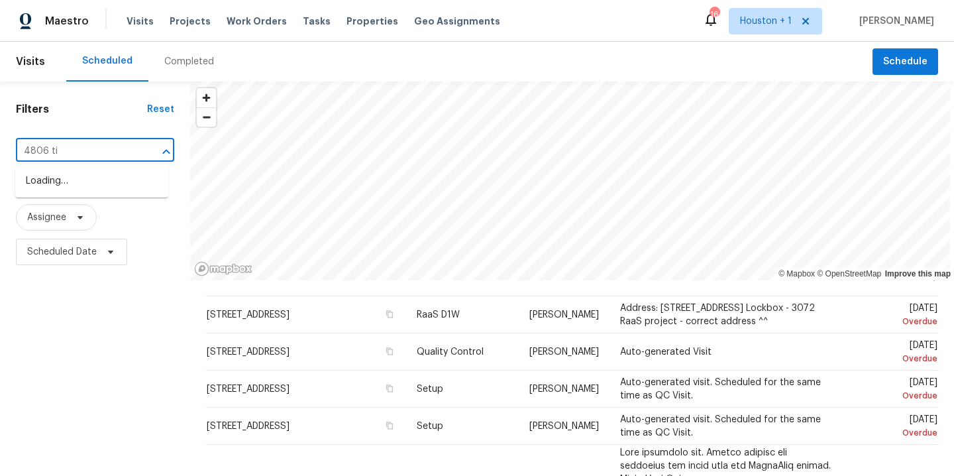
type input "4806 [PERSON_NAME]"
click at [68, 189] on li "[STREET_ADDRESS]" at bounding box center [91, 181] width 153 height 22
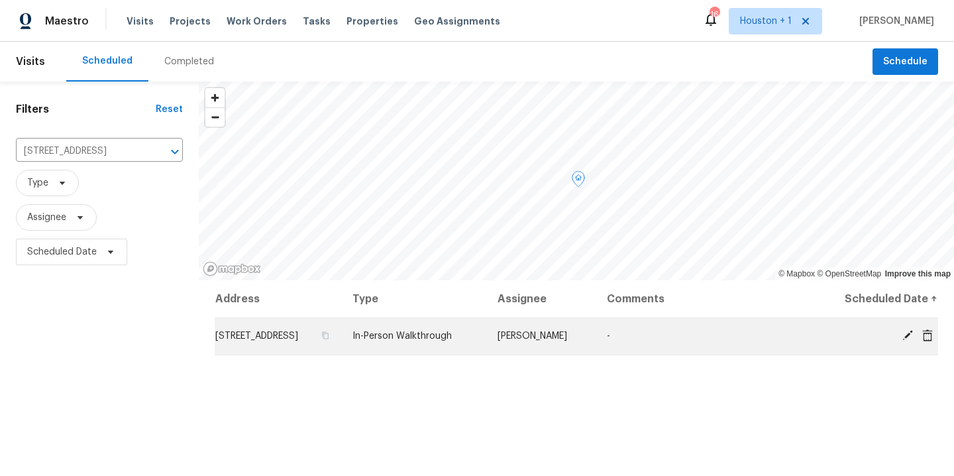
click at [902, 341] on icon at bounding box center [907, 335] width 11 height 11
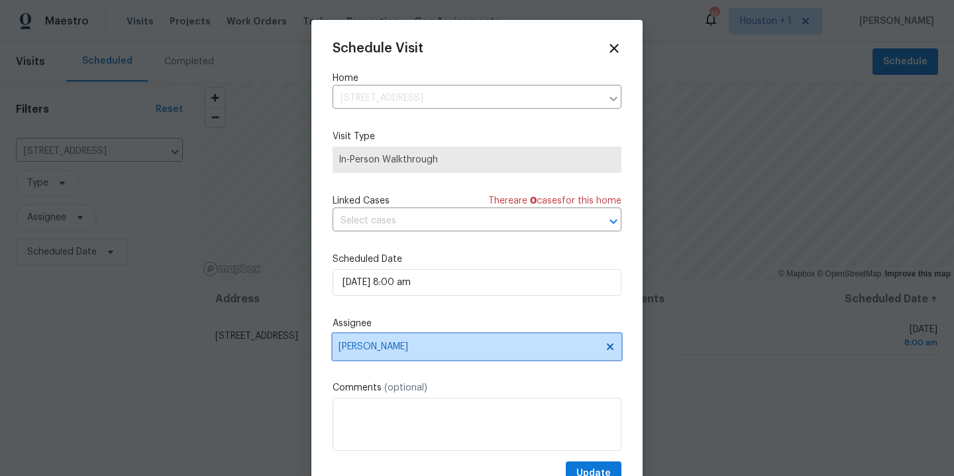
click at [472, 347] on span "[PERSON_NAME]" at bounding box center [469, 346] width 260 height 11
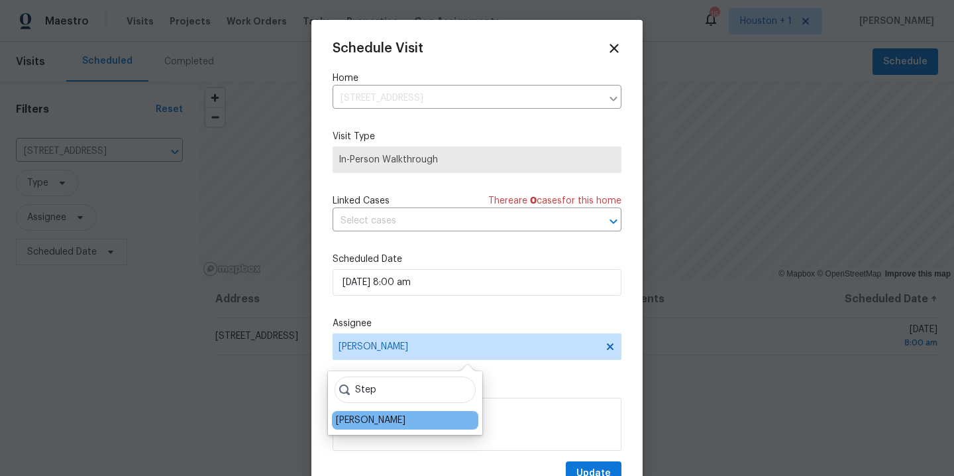
type input "Step"
click at [399, 415] on div "[PERSON_NAME]" at bounding box center [405, 420] width 146 height 19
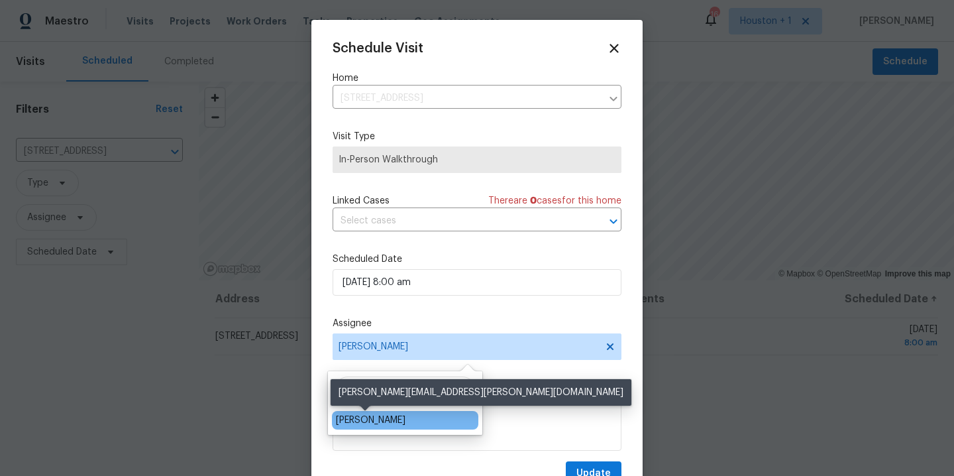
click at [364, 424] on div "[PERSON_NAME]" at bounding box center [371, 419] width 70 height 13
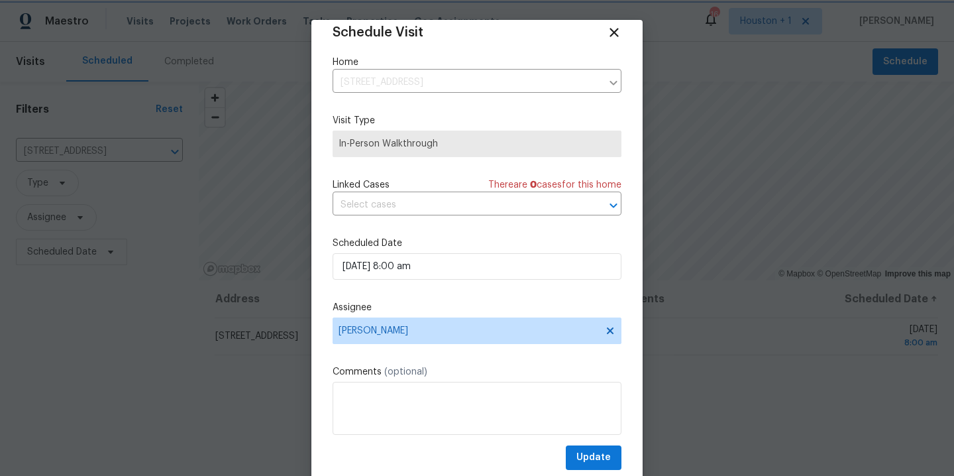
scroll to position [24, 0]
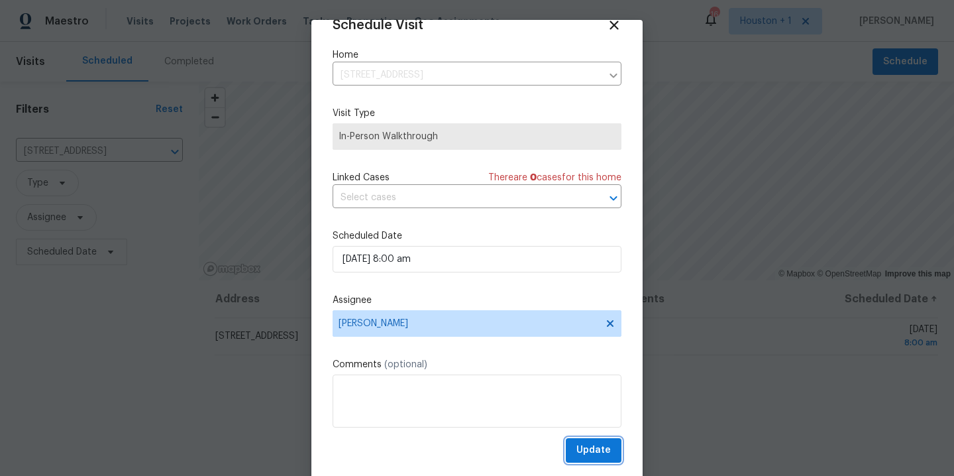
click at [576, 449] on span "Update" at bounding box center [593, 450] width 34 height 17
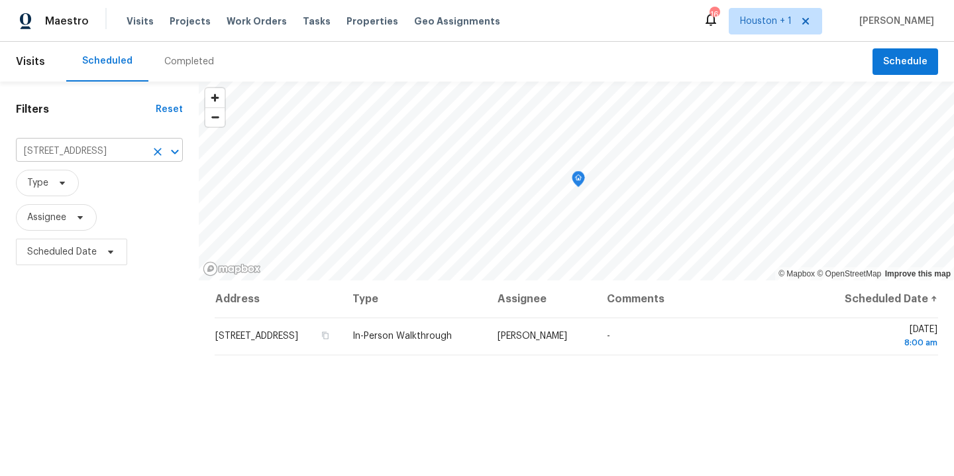
click at [97, 146] on input "[STREET_ADDRESS]" at bounding box center [81, 151] width 130 height 21
type input "5819 ti"
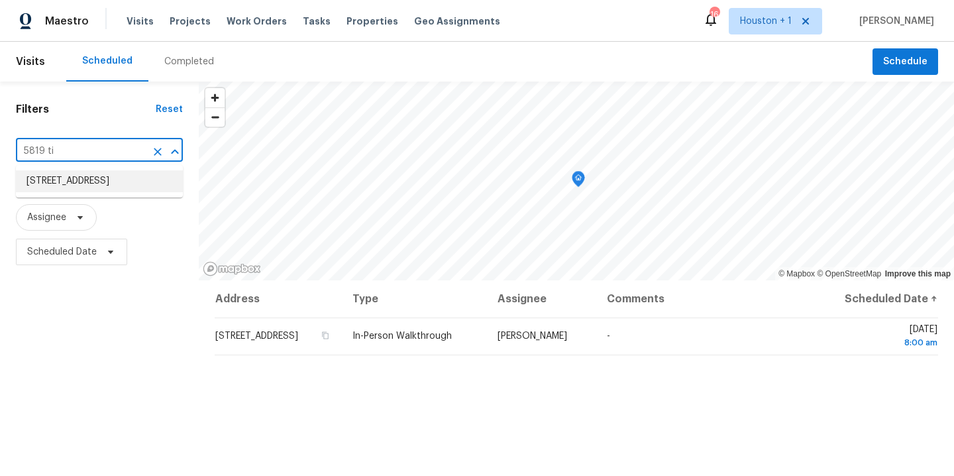
click at [111, 174] on li "[STREET_ADDRESS]" at bounding box center [99, 181] width 167 height 22
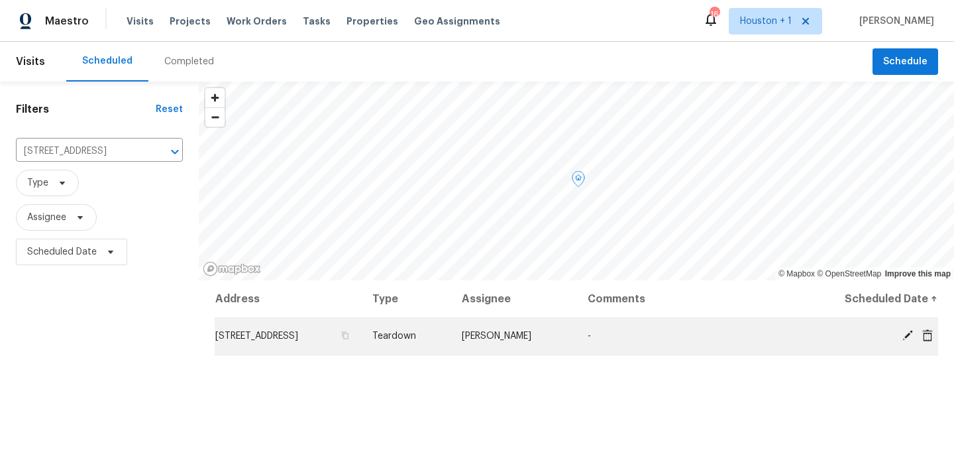
click at [902, 335] on icon at bounding box center [907, 335] width 11 height 11
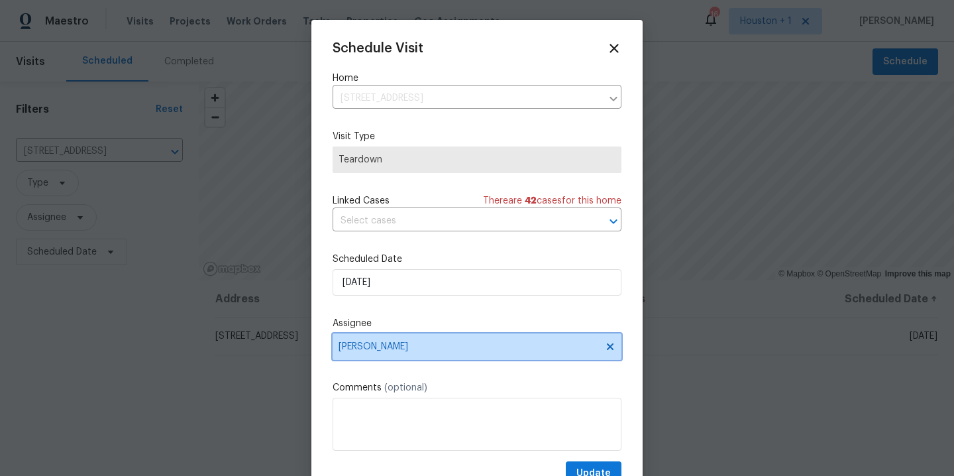
click at [430, 346] on span "[PERSON_NAME]" at bounding box center [469, 346] width 260 height 11
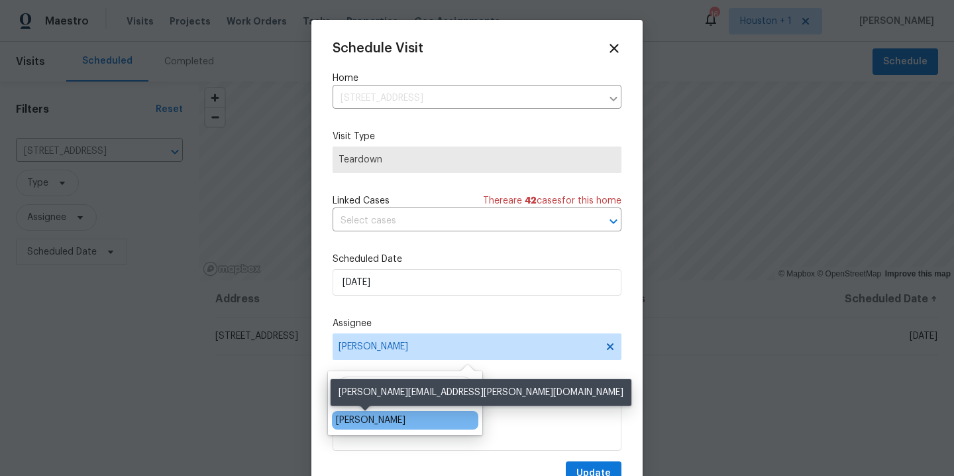
type input "Step"
click at [384, 416] on div "[PERSON_NAME]" at bounding box center [371, 419] width 70 height 13
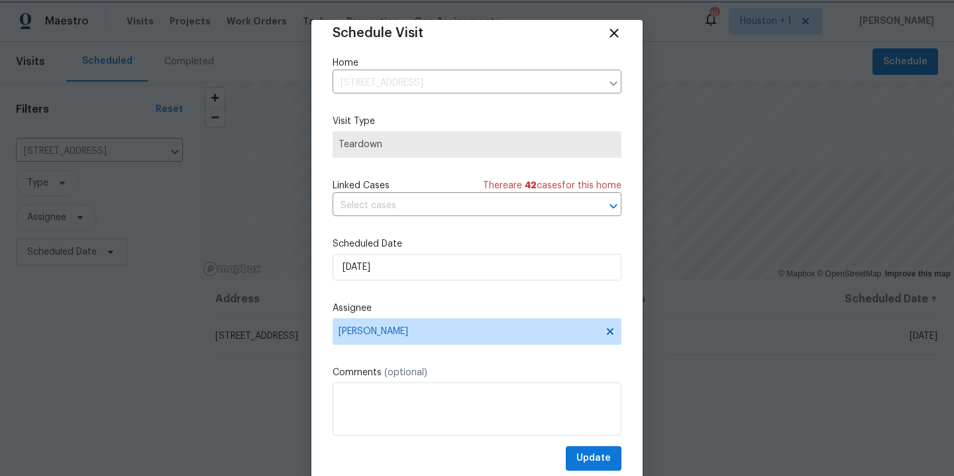
scroll to position [24, 0]
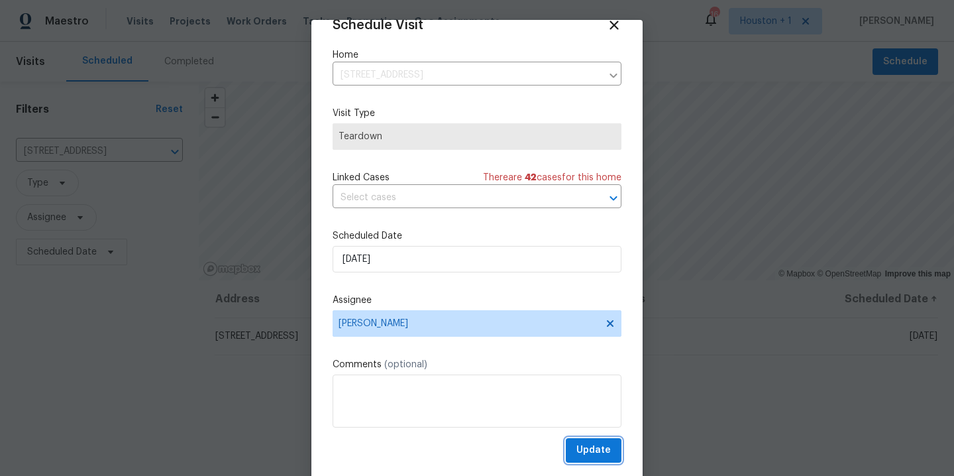
click at [569, 440] on button "Update" at bounding box center [594, 450] width 56 height 25
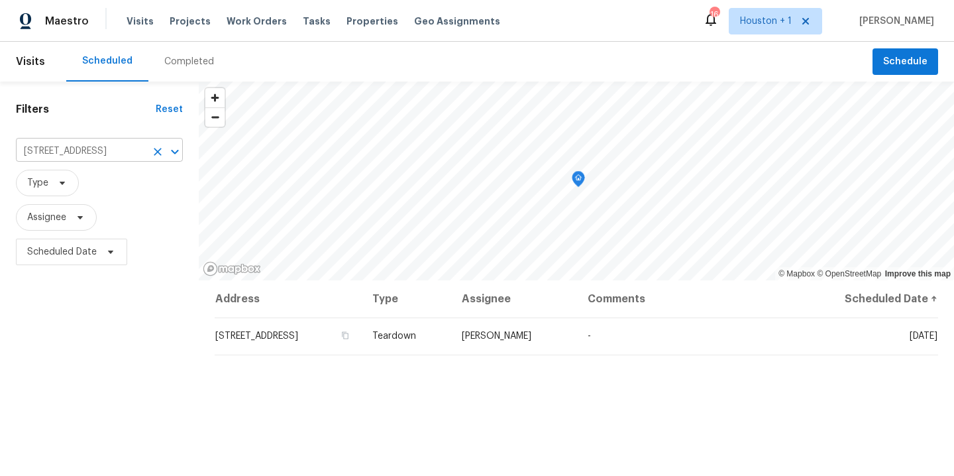
click at [64, 157] on input "[STREET_ADDRESS]" at bounding box center [81, 151] width 130 height 21
type input "4806 [PERSON_NAME]"
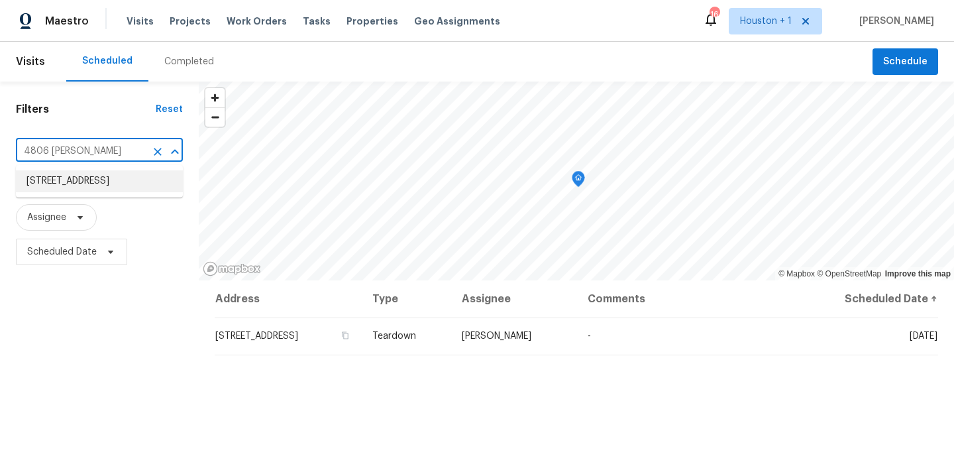
click at [78, 192] on li "[STREET_ADDRESS]" at bounding box center [99, 181] width 167 height 22
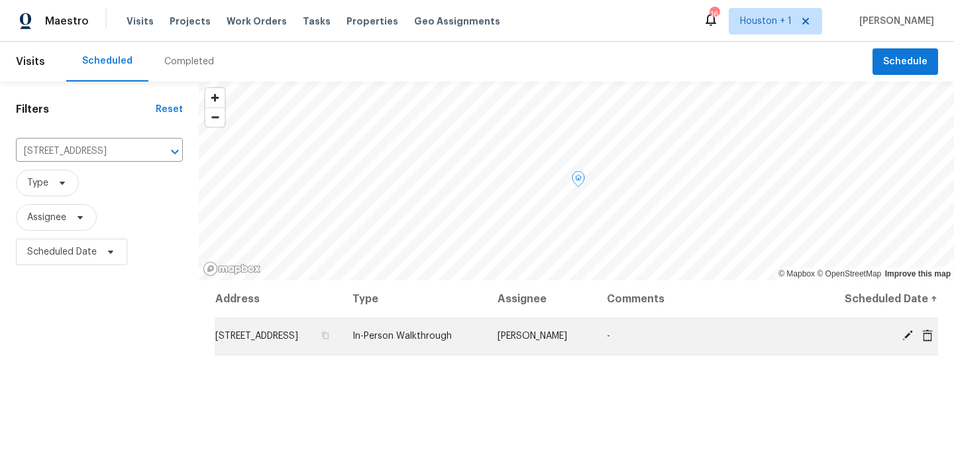
click at [902, 341] on icon at bounding box center [908, 335] width 12 height 12
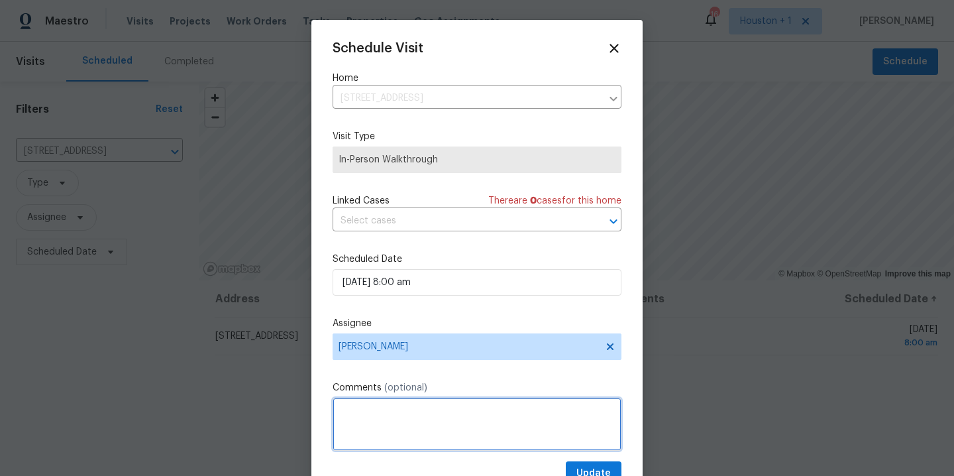
click at [449, 435] on textarea at bounding box center [477, 424] width 289 height 53
paste textarea "Lock box code 4114"
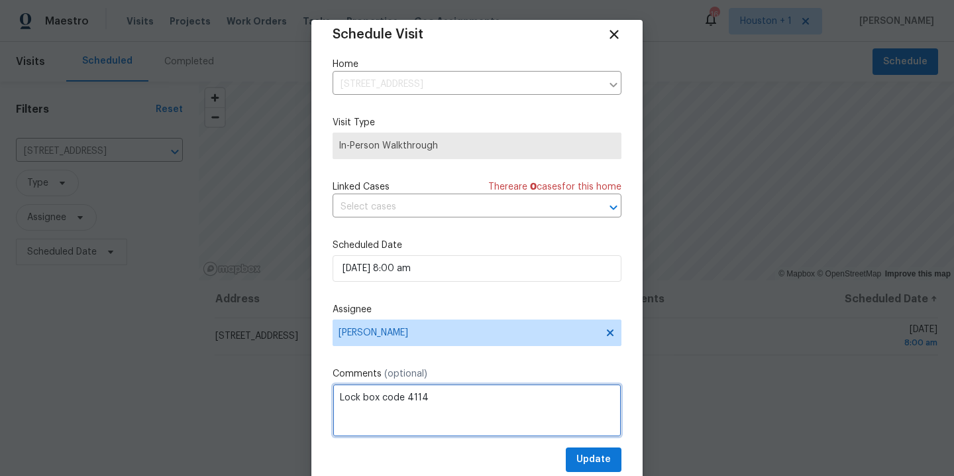
scroll to position [24, 0]
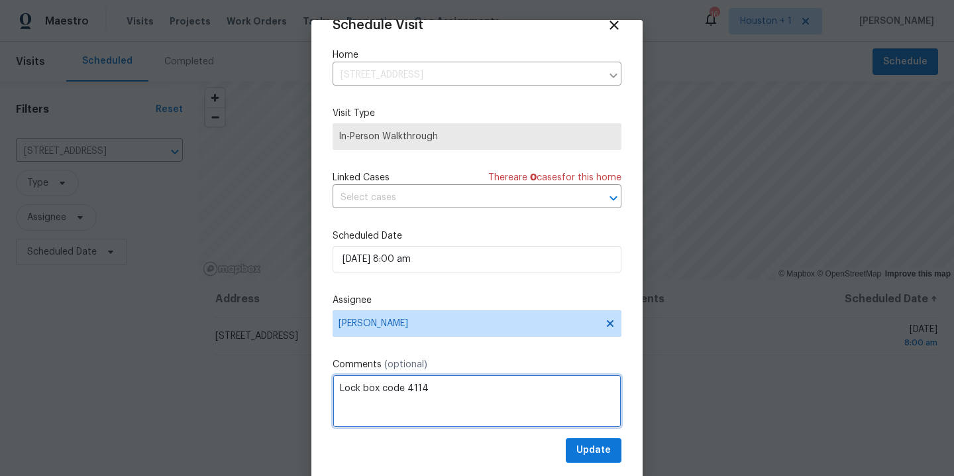
type textarea "Lock box code 4114"
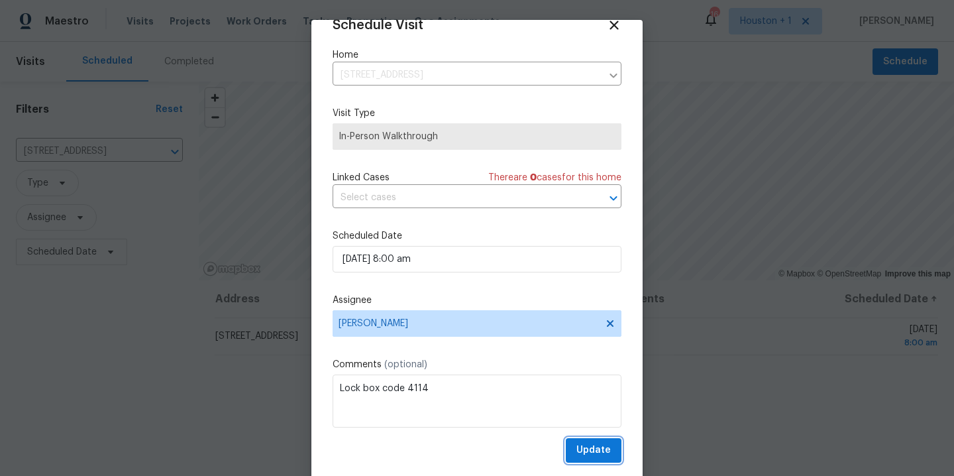
click at [598, 454] on button "Update" at bounding box center [594, 450] width 56 height 25
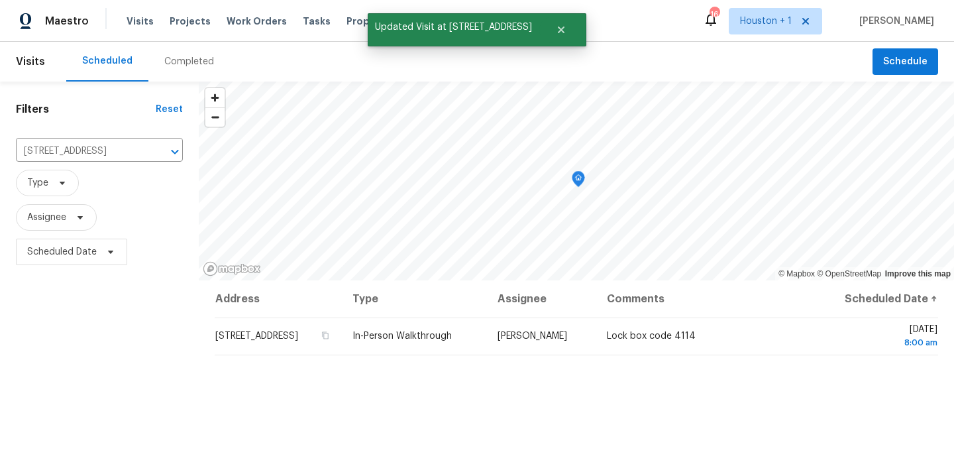
click at [560, 417] on div "Address Type Assignee Comments Scheduled Date ↑ [STREET_ADDRESS] In-Person Walk…" at bounding box center [576, 470] width 755 height 380
